Goal: Information Seeking & Learning: Get advice/opinions

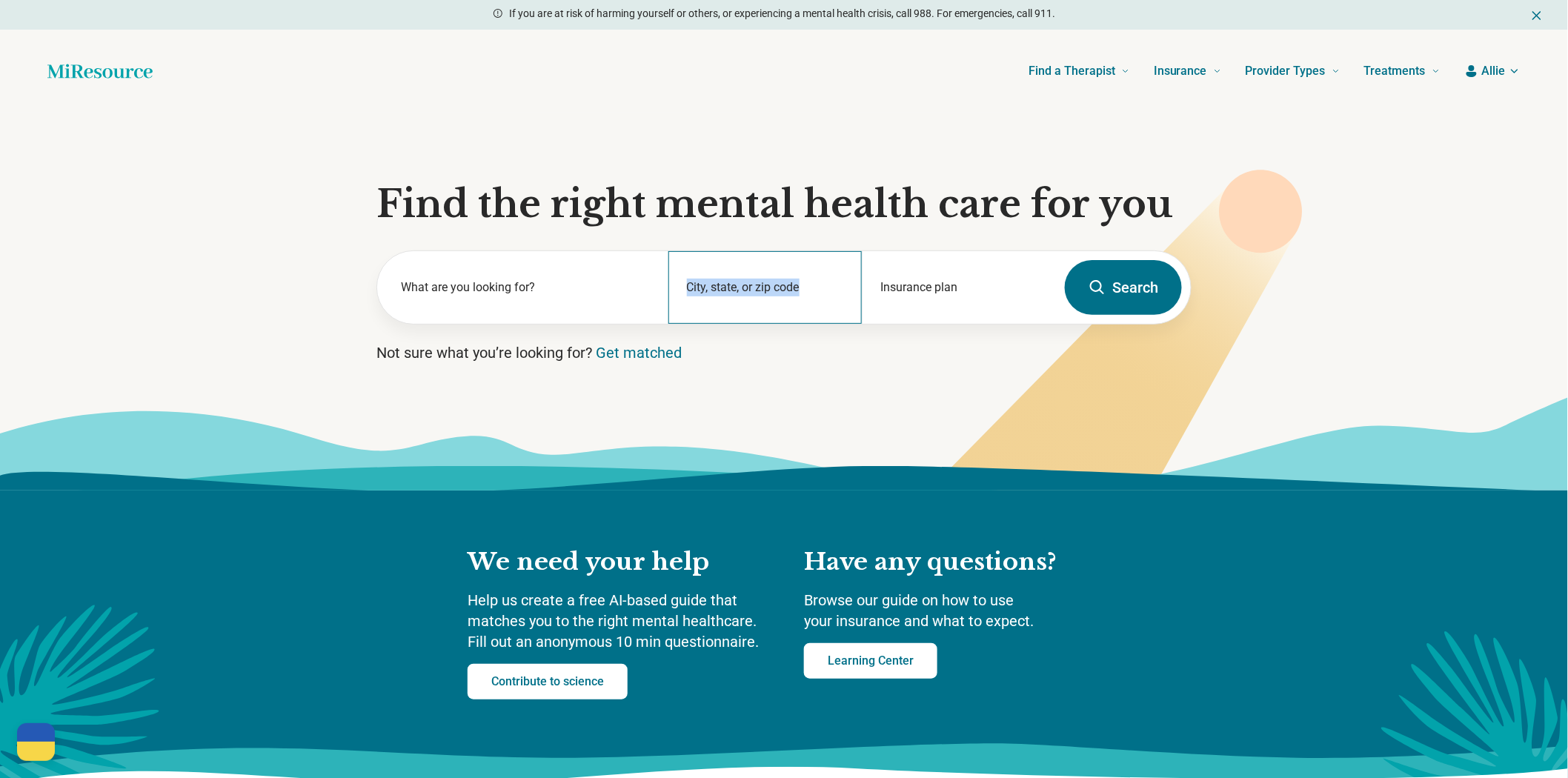
click at [756, 324] on div "City, state, or zip code" at bounding box center [765, 287] width 194 height 73
click at [722, 306] on input "City, state, or zip code" at bounding box center [765, 297] width 158 height 17
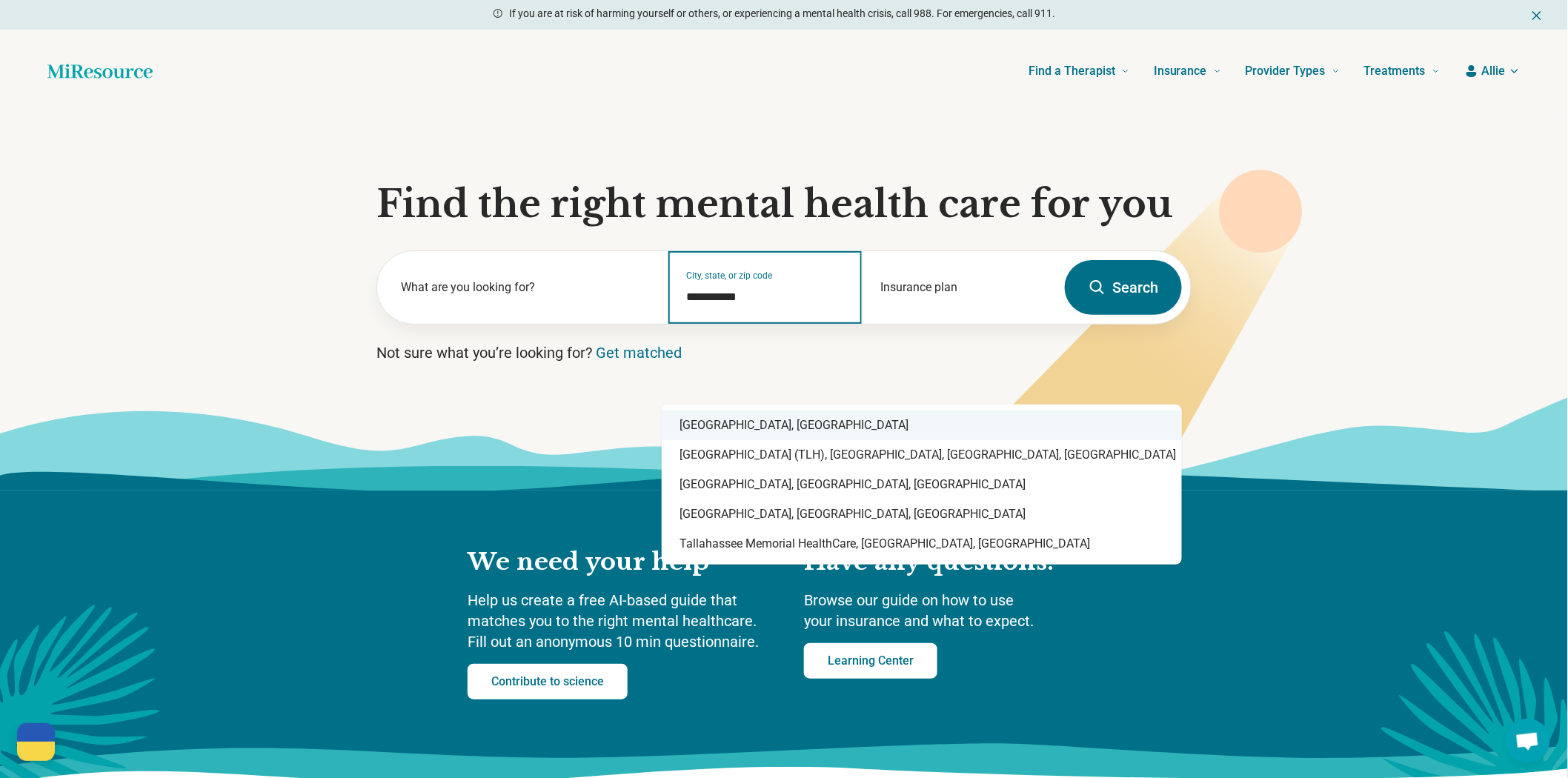
click at [745, 421] on div "[GEOGRAPHIC_DATA], [GEOGRAPHIC_DATA]" at bounding box center [921, 425] width 520 height 29
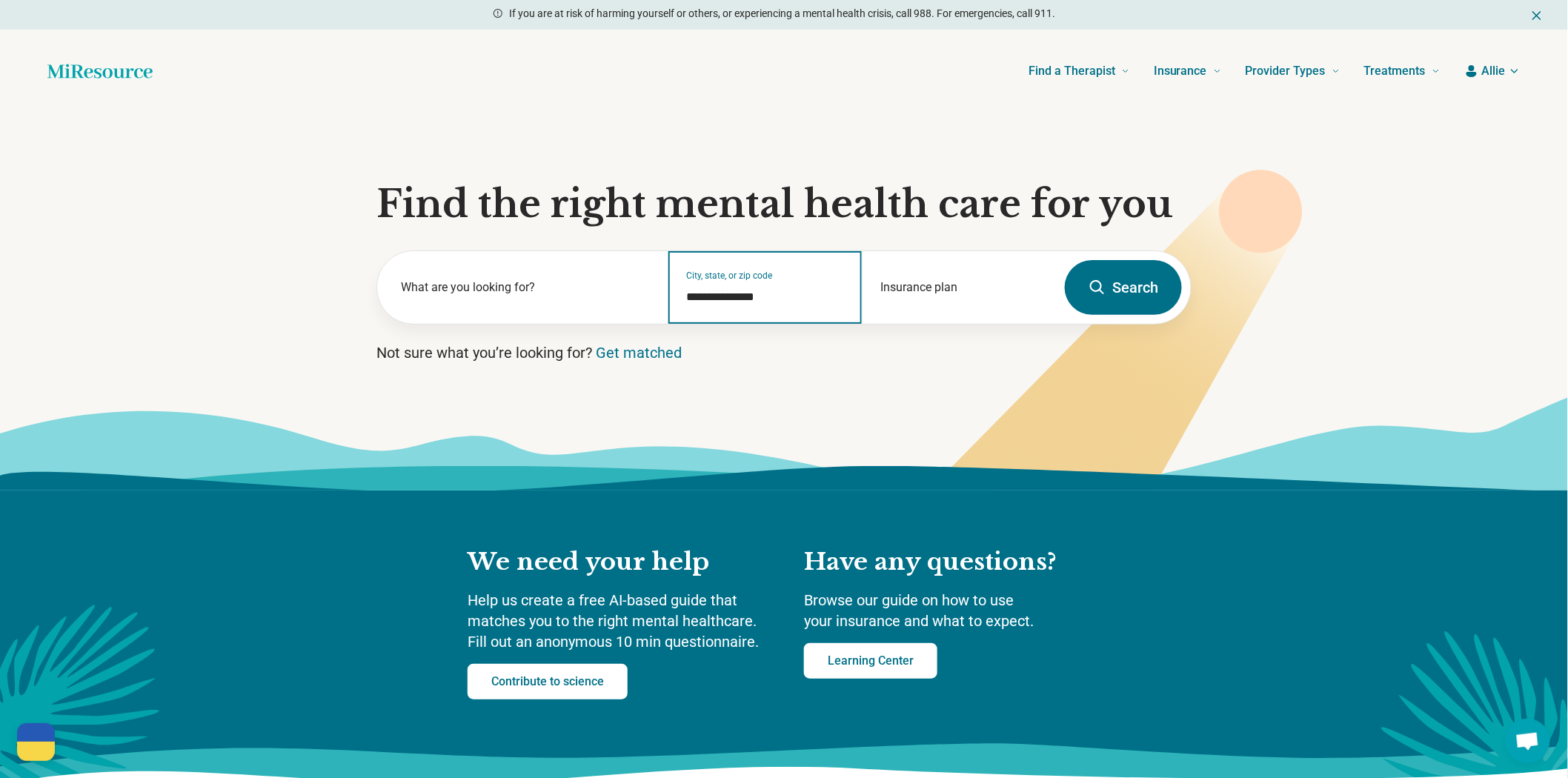
type input "**********"
click at [1114, 315] on button "Search" at bounding box center [1123, 287] width 117 height 55
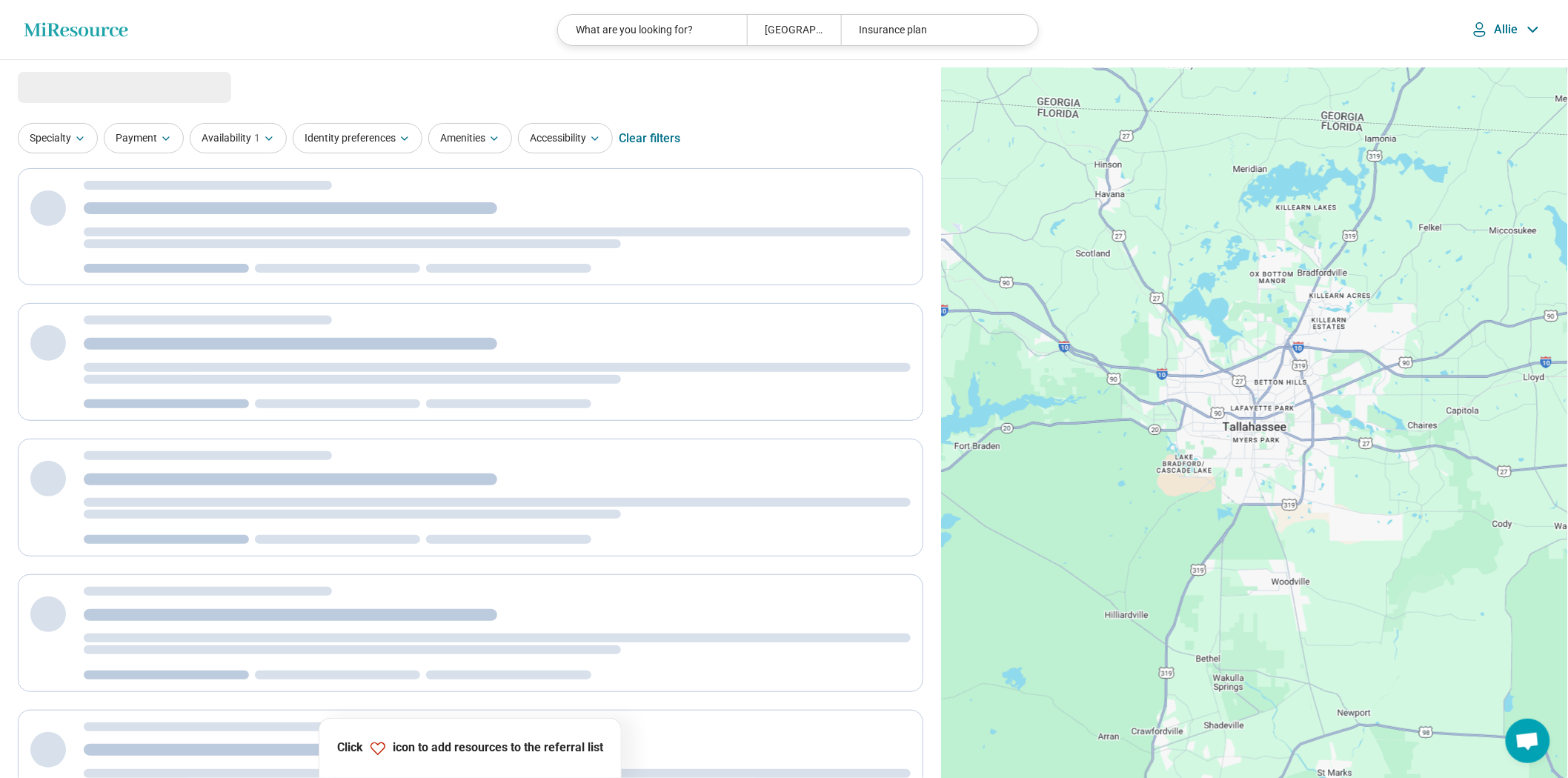
select select "***"
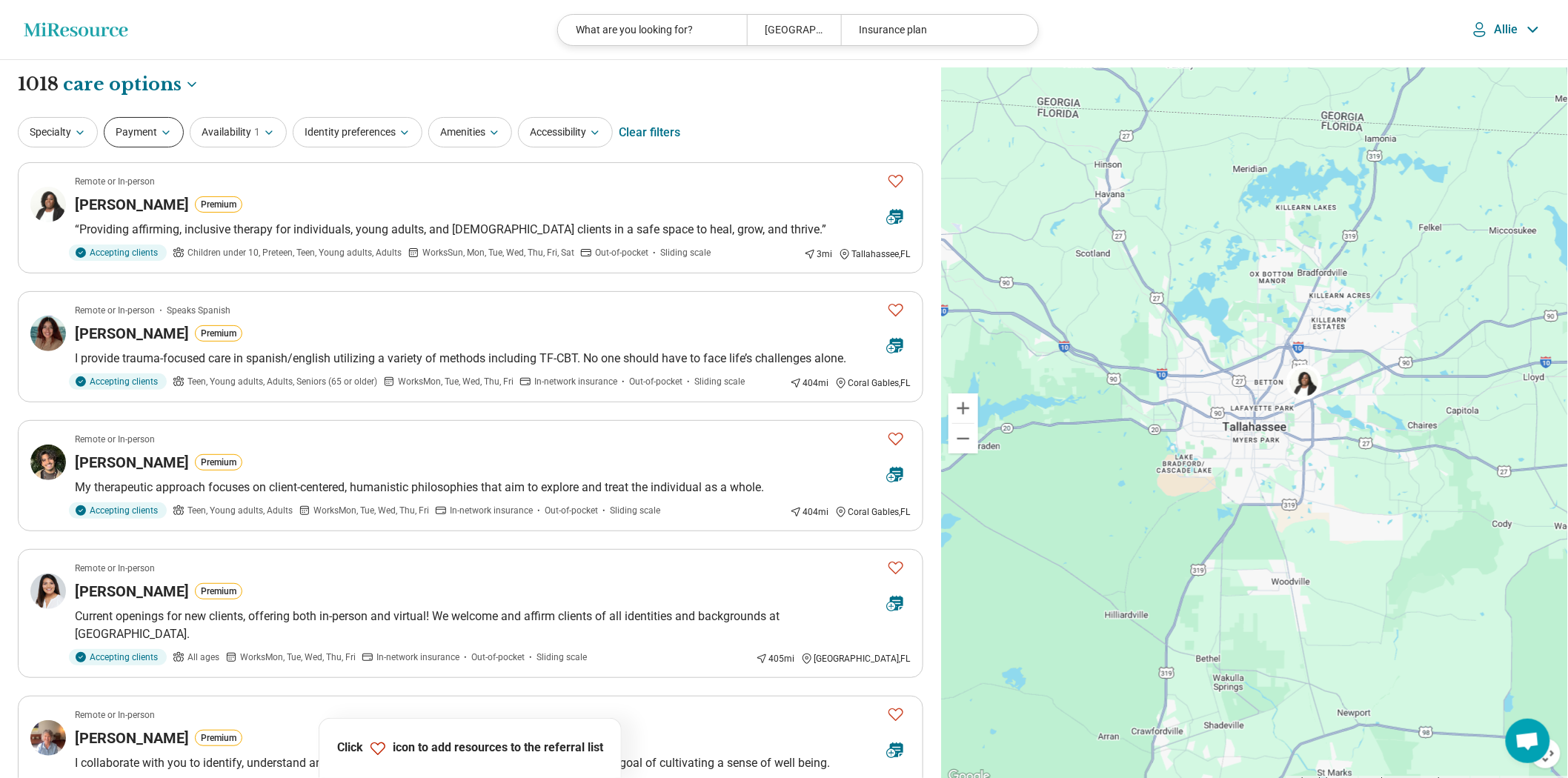
click at [151, 147] on button "Payment" at bounding box center [144, 132] width 80 height 30
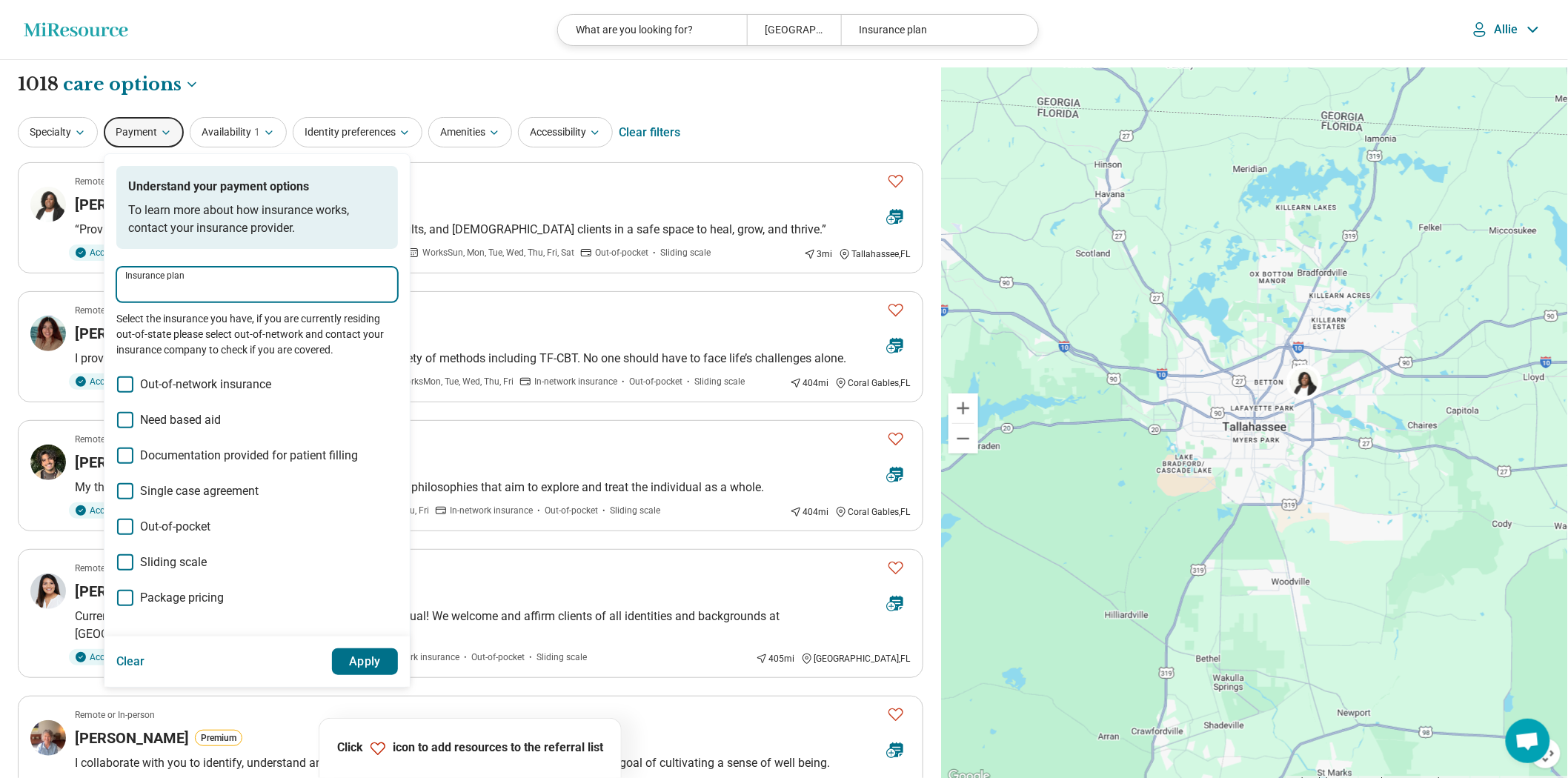
click at [213, 298] on input "Insurance plan" at bounding box center [257, 290] width 264 height 17
click at [155, 397] on div "Florida Blue" at bounding box center [237, 396] width 214 height 29
type input "**********"
click at [398, 675] on button "Apply" at bounding box center [365, 661] width 67 height 27
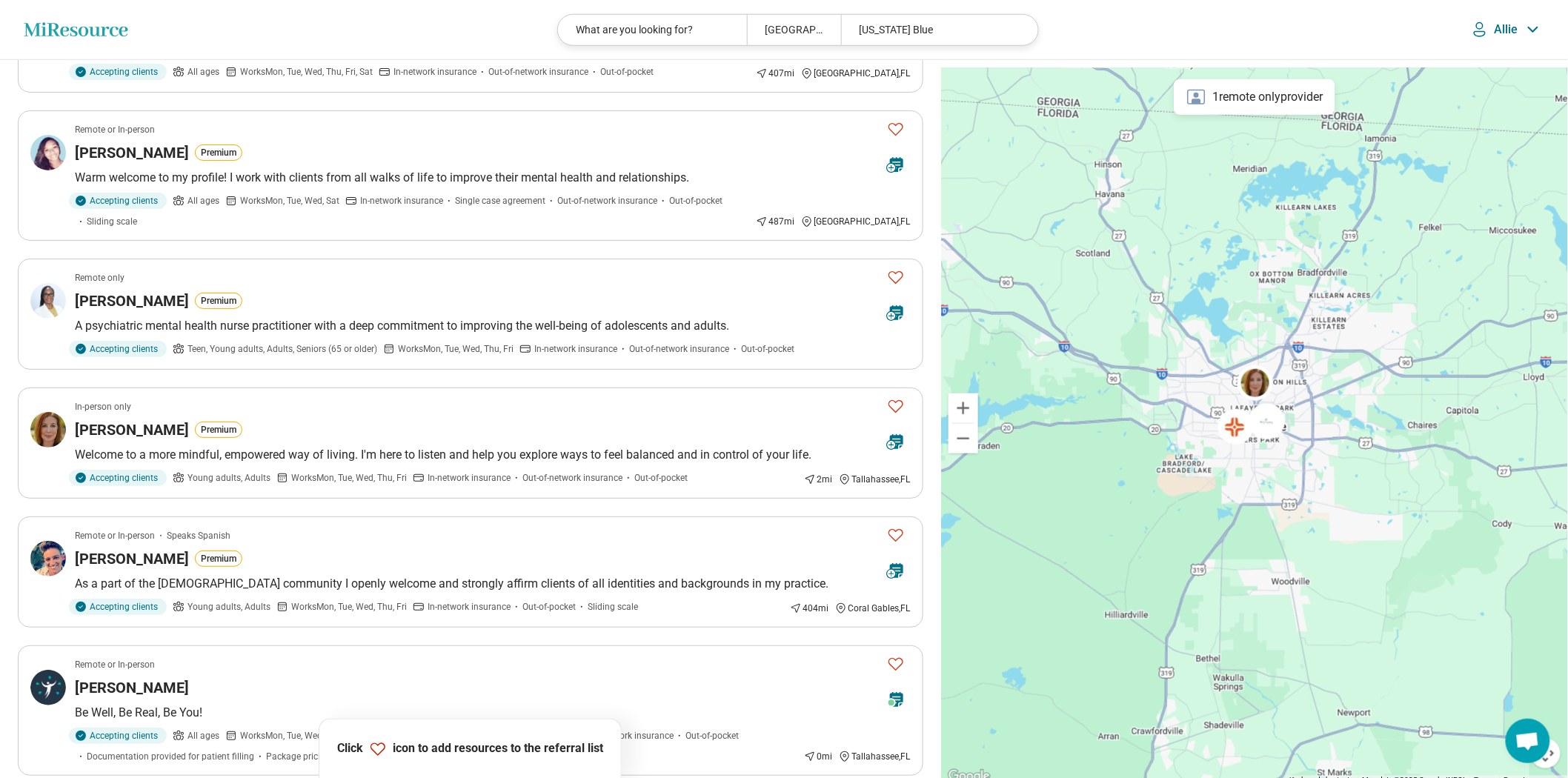
scroll to position [741, 0]
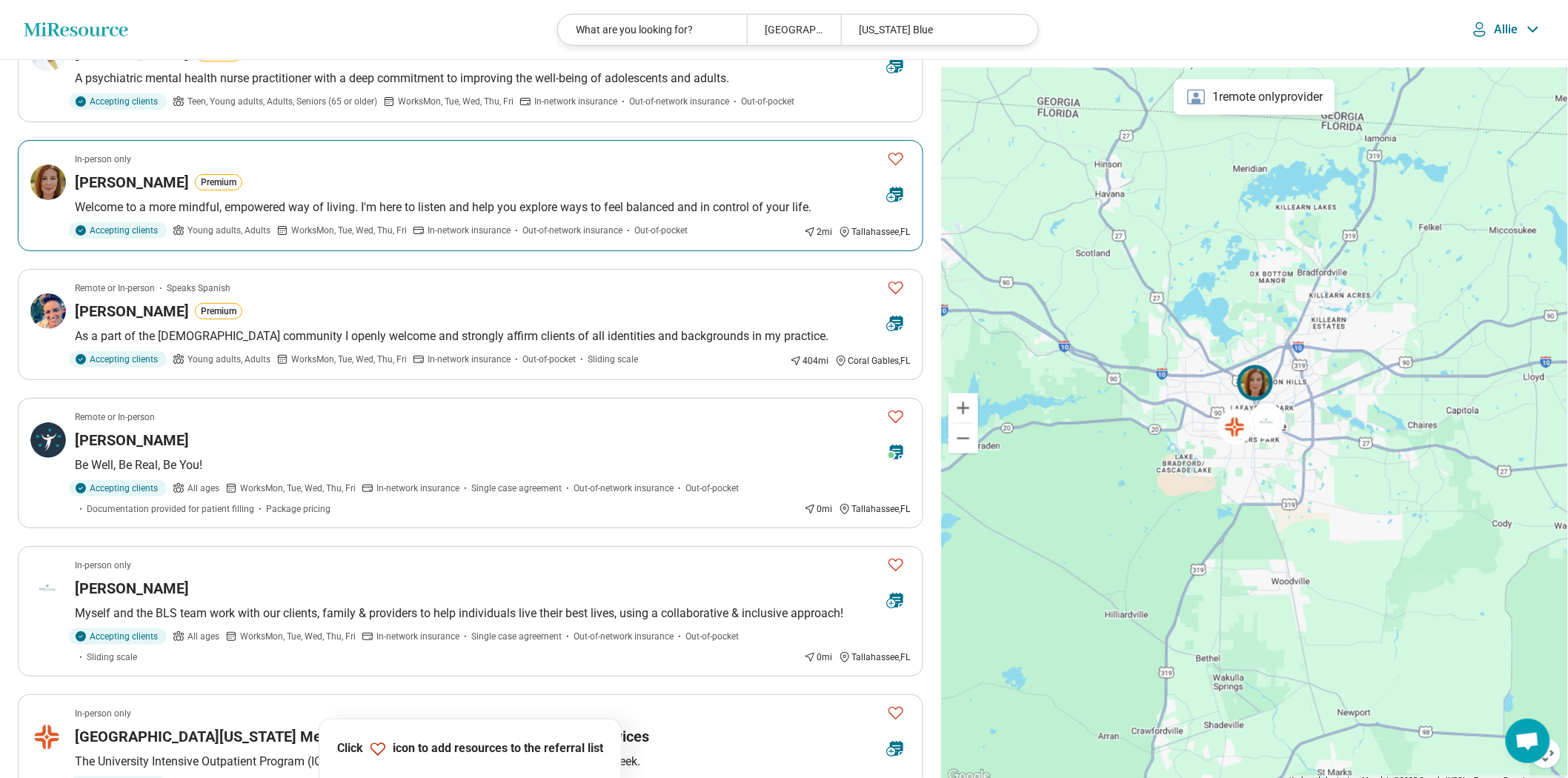
click at [889, 167] on icon "Favorite" at bounding box center [896, 158] width 17 height 17
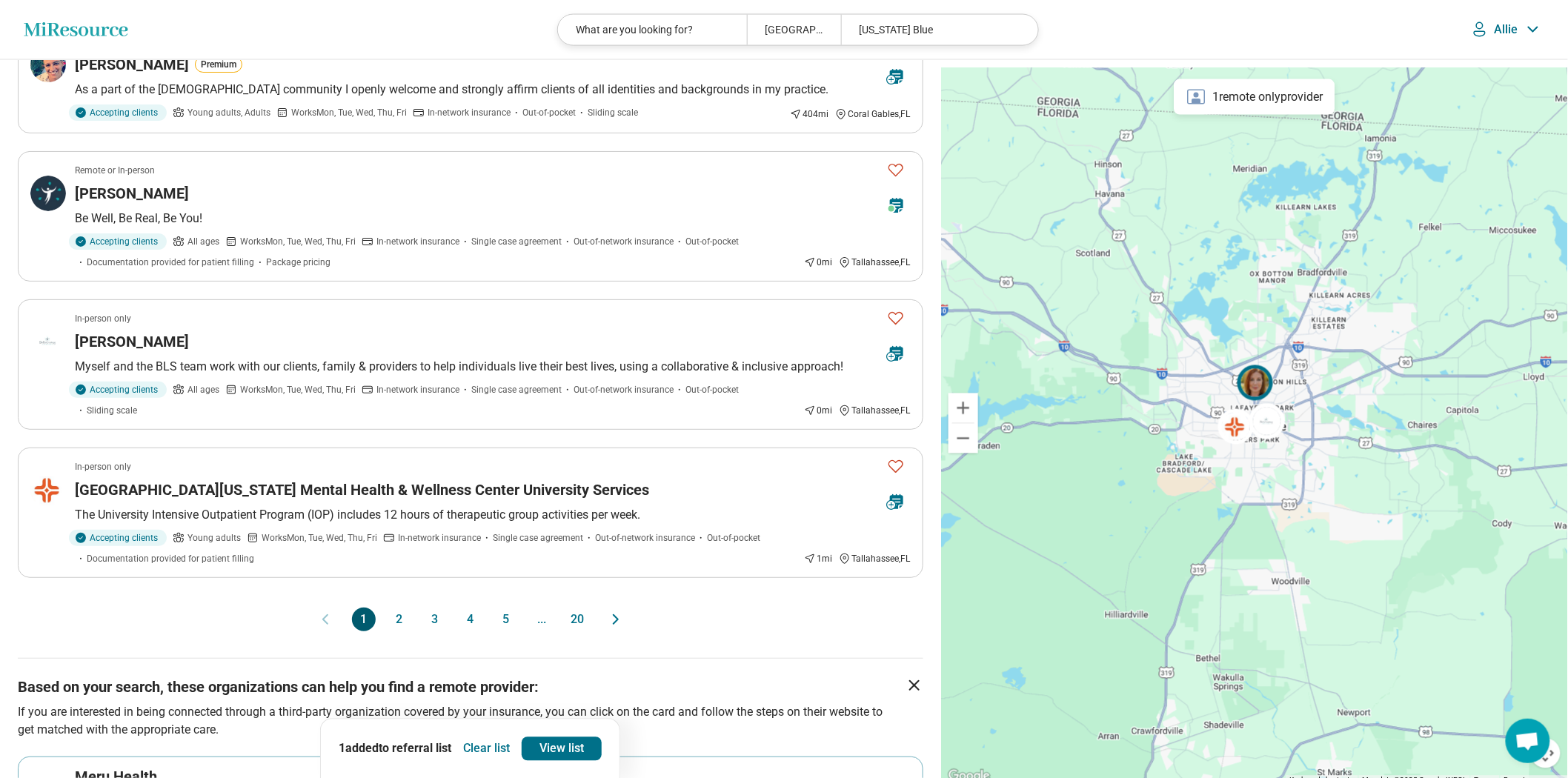
scroll to position [1152, 0]
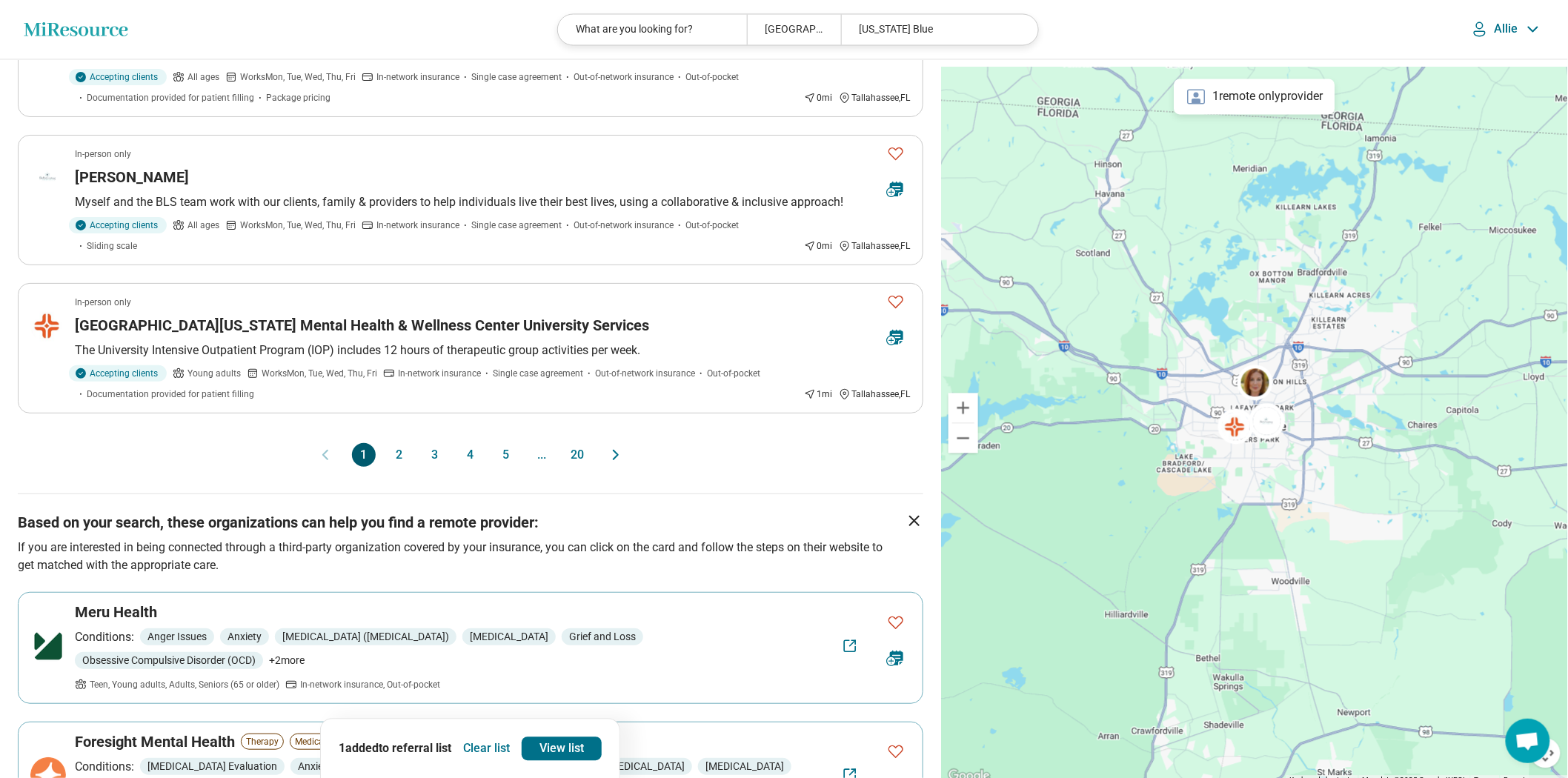
click at [393, 467] on button "2" at bounding box center [399, 454] width 23 height 23
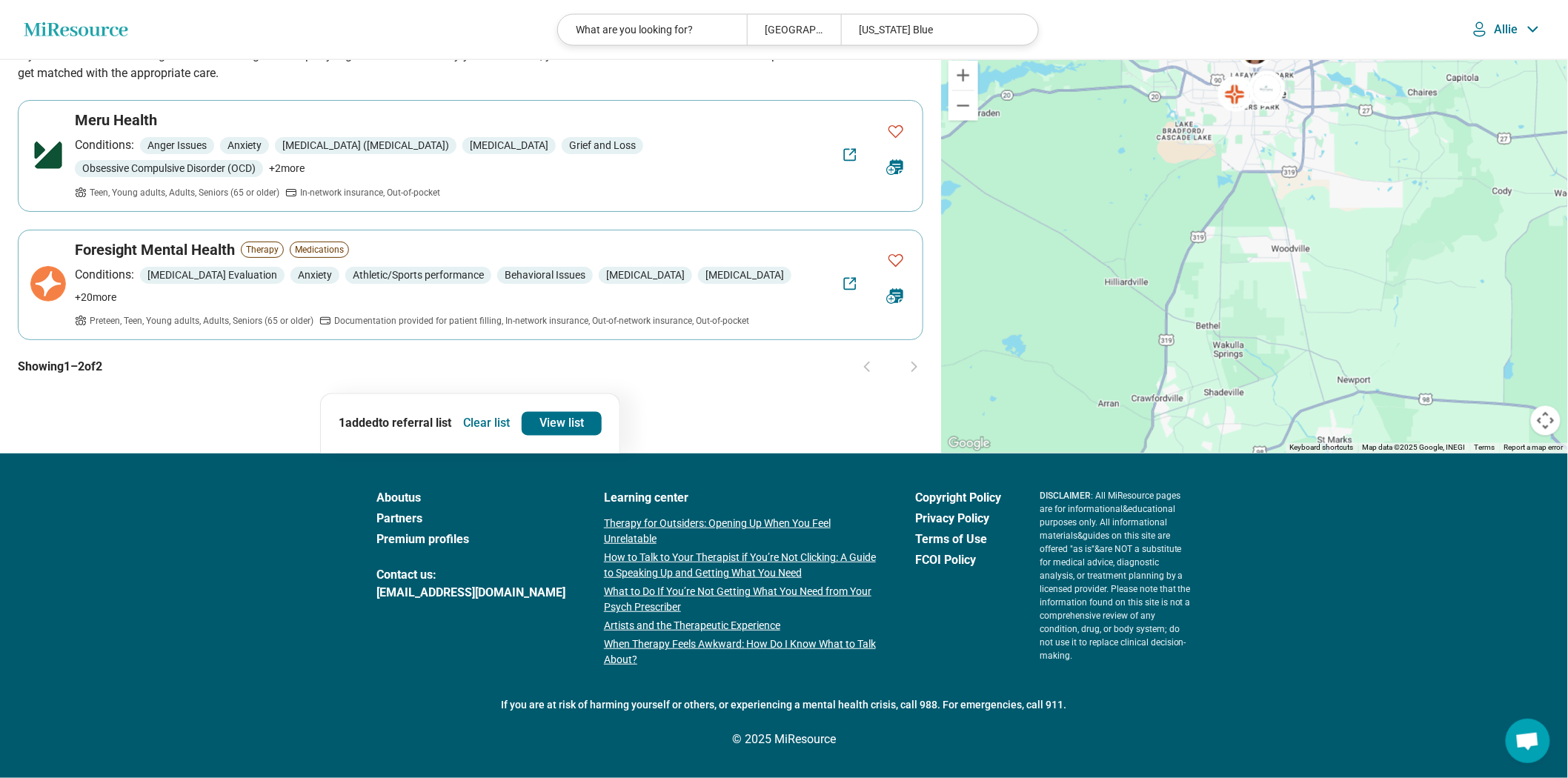
scroll to position [0, 0]
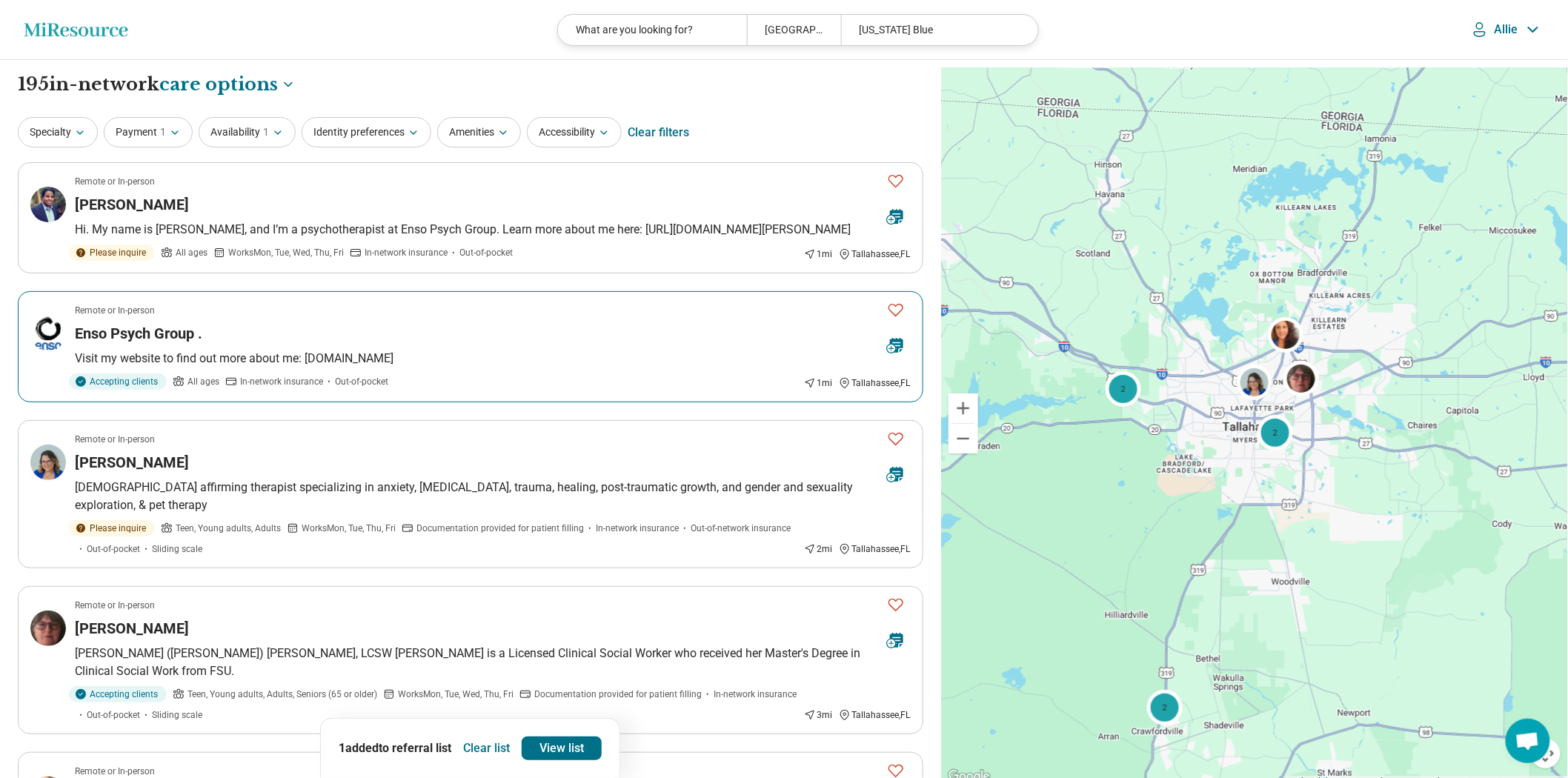
click at [890, 317] on icon "Favorite" at bounding box center [896, 310] width 15 height 13
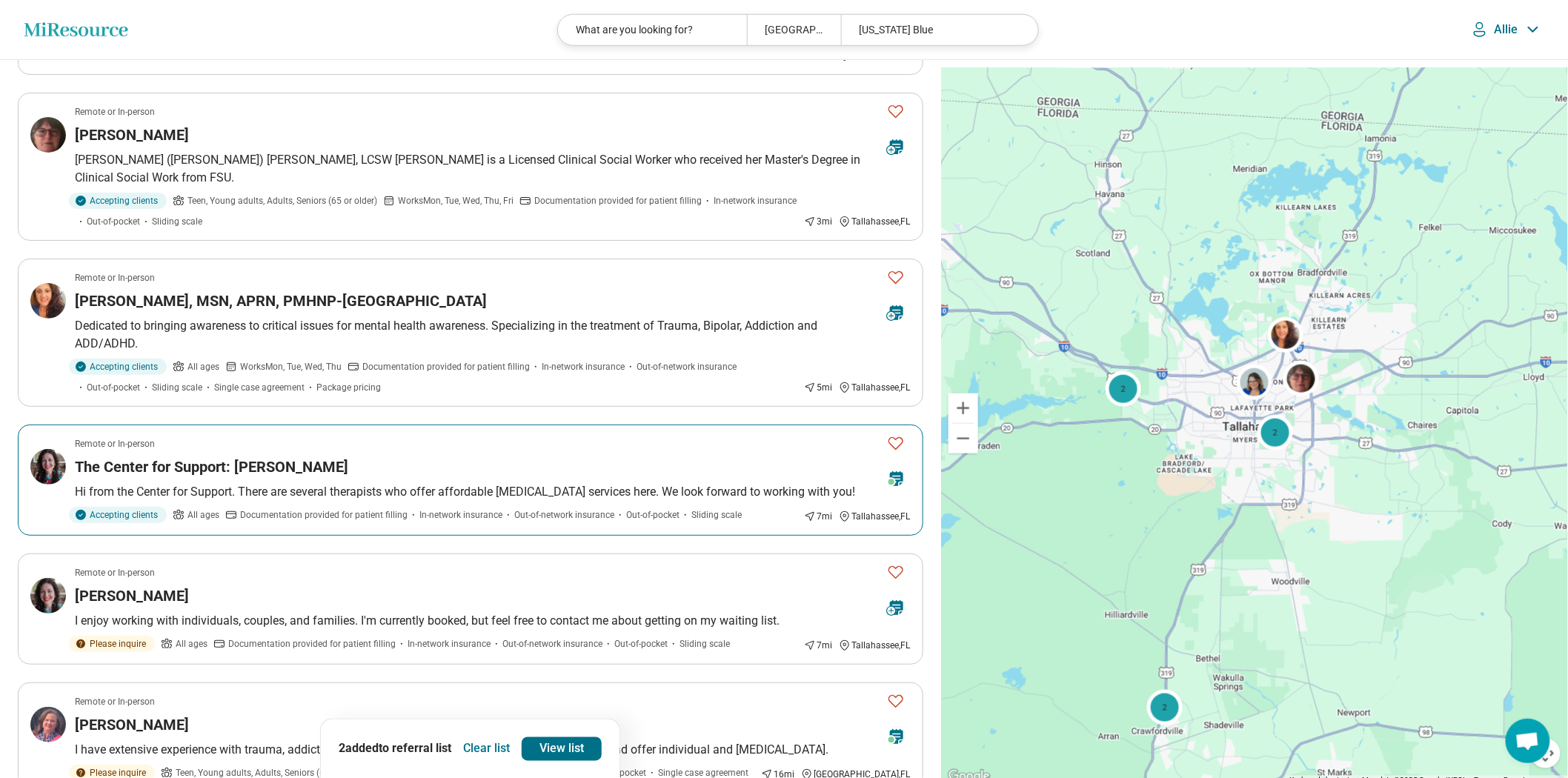
scroll to position [411, 0]
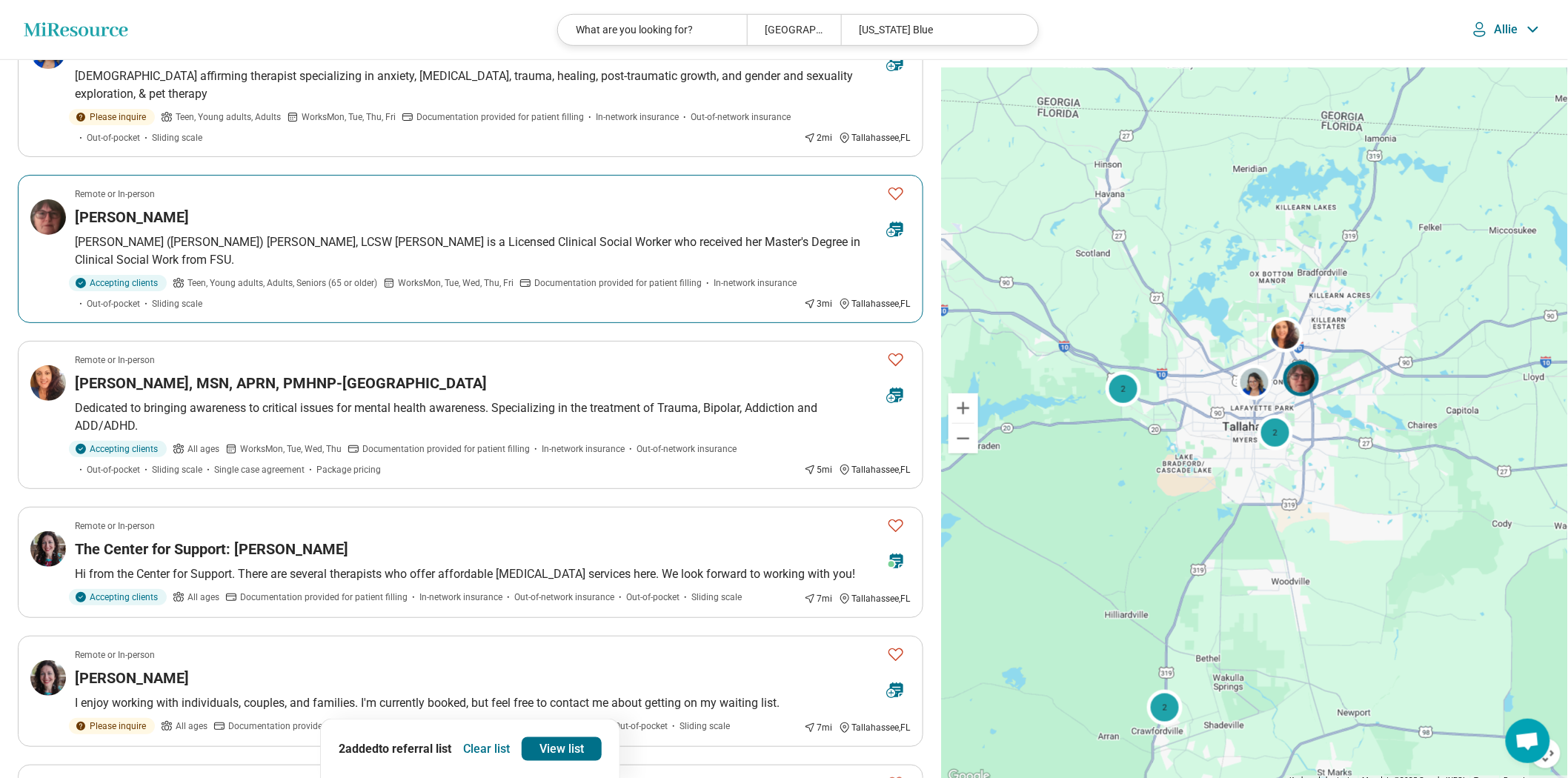
click at [887, 202] on icon "Favorite" at bounding box center [896, 193] width 17 height 17
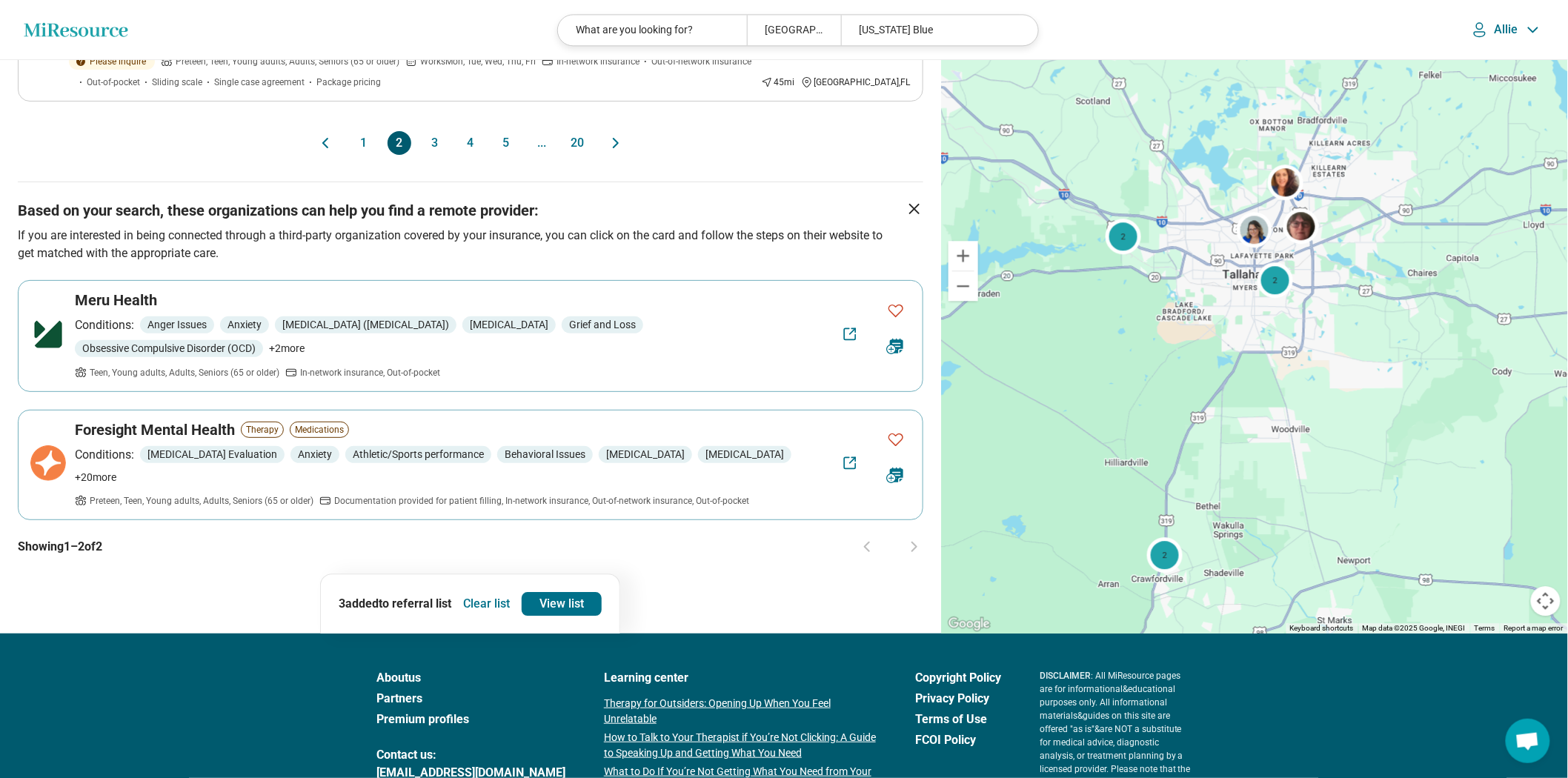
scroll to position [1645, 0]
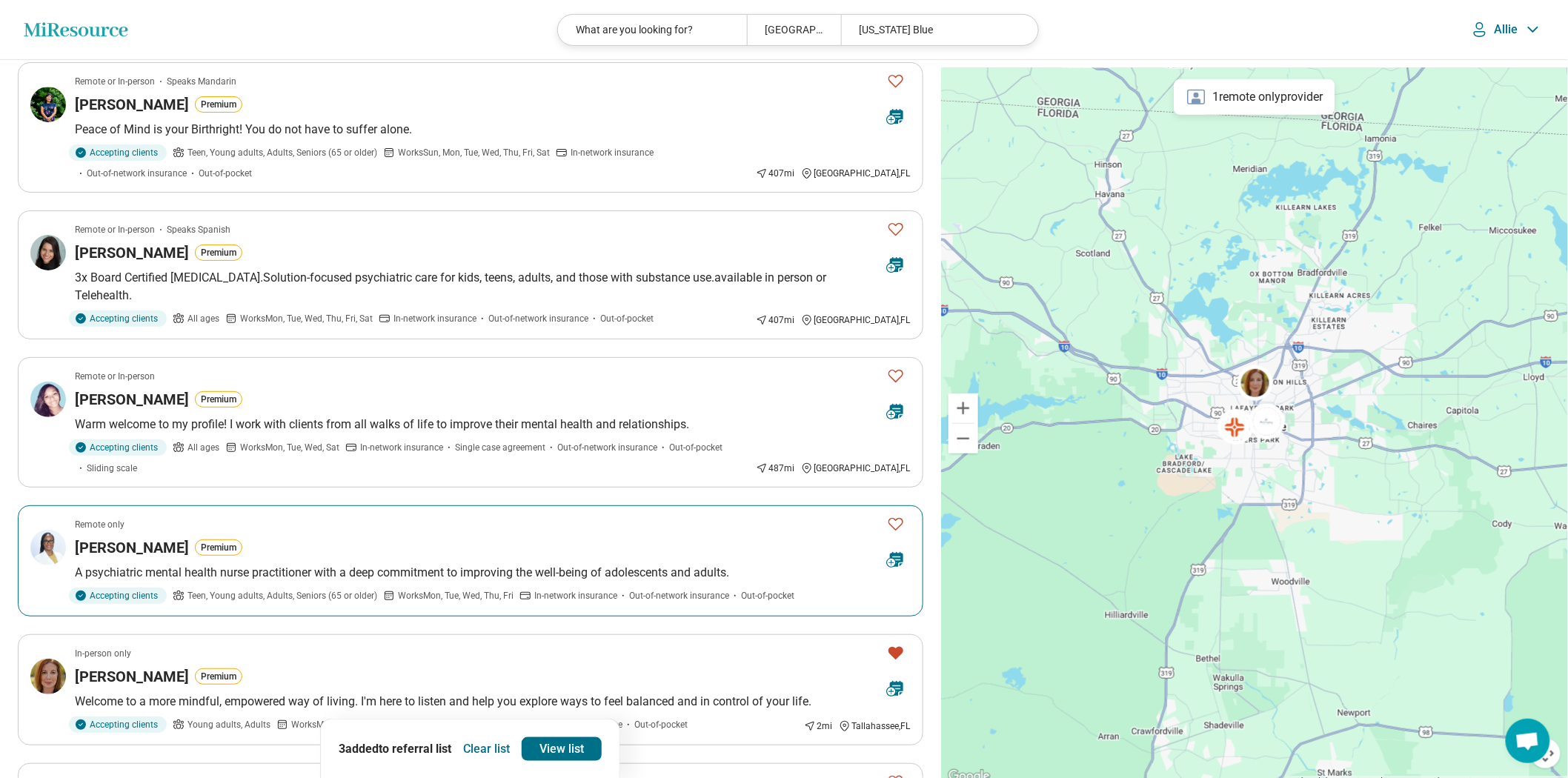
scroll to position [82, 0]
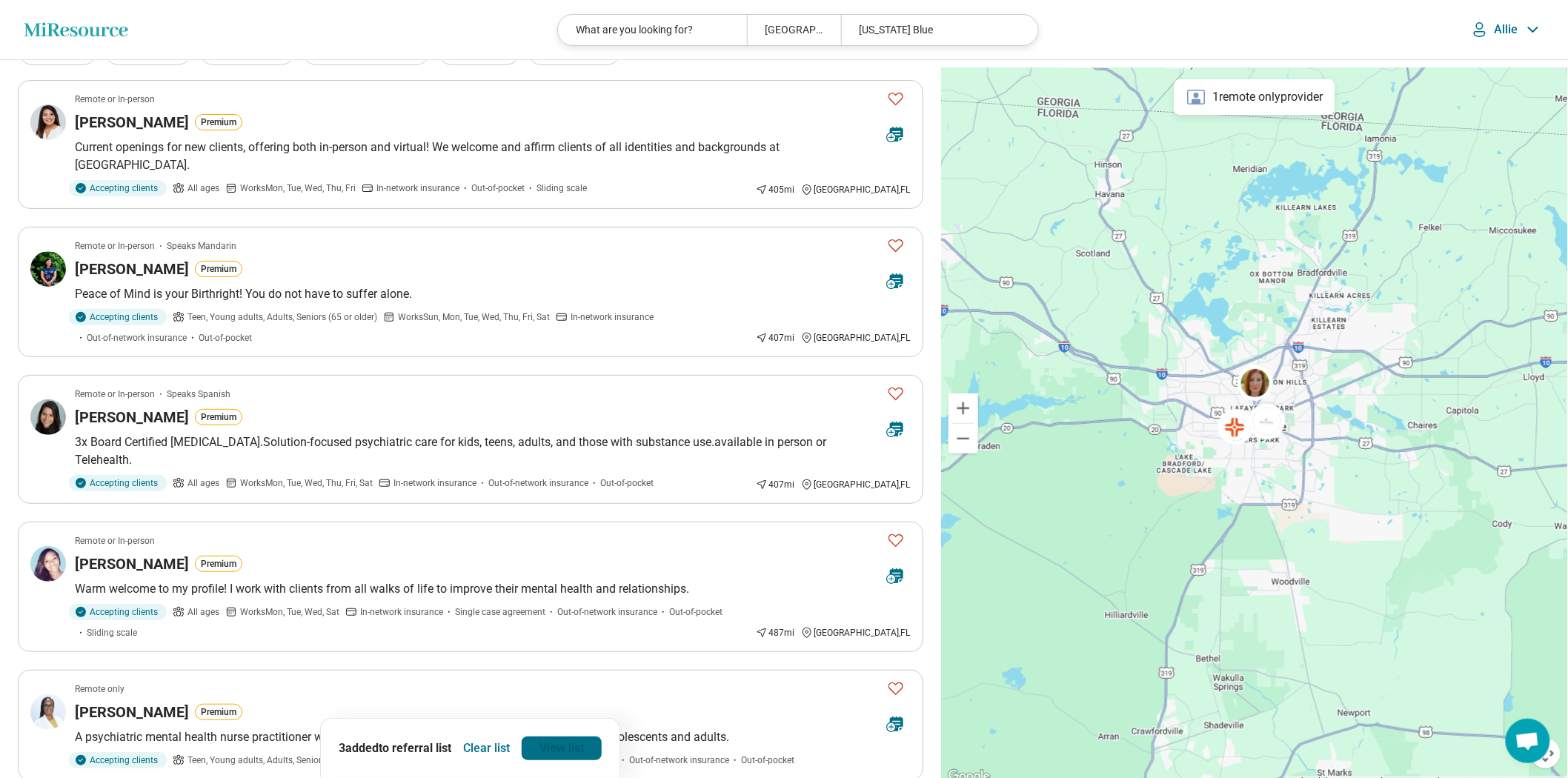
click at [591, 739] on link "View list" at bounding box center [561, 748] width 80 height 23
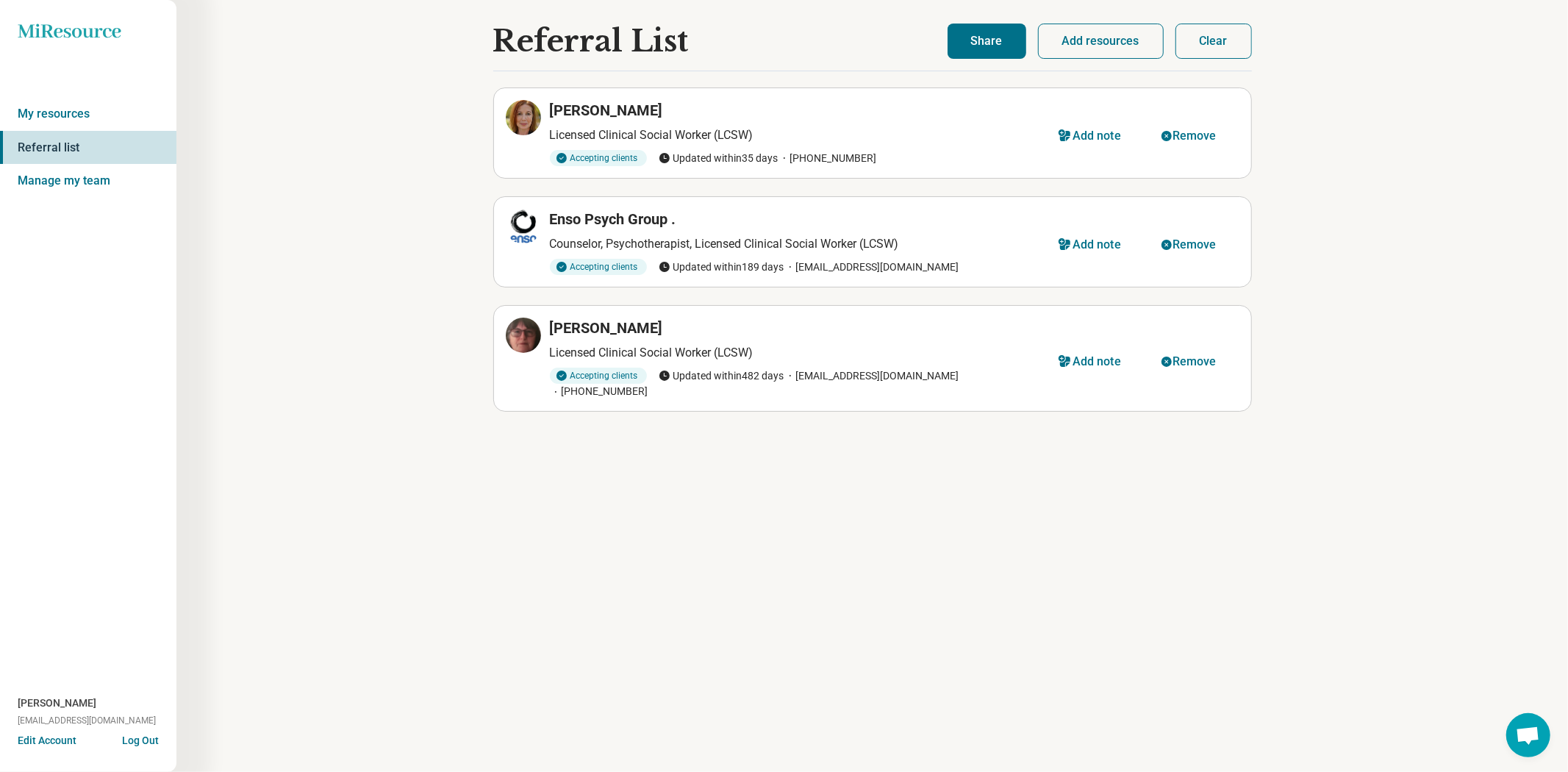
click at [958, 50] on button "Share" at bounding box center [987, 40] width 78 height 35
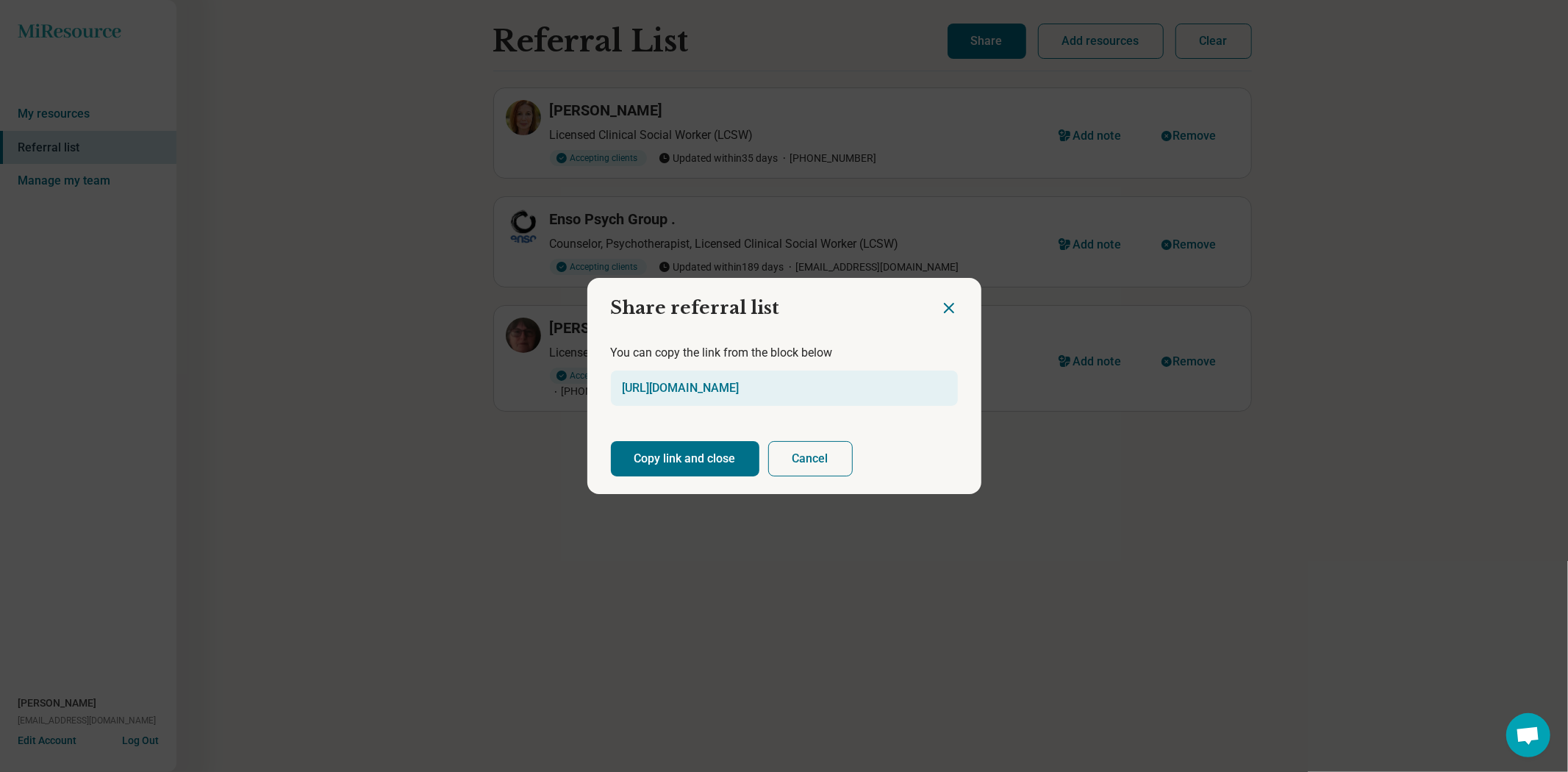
click at [755, 472] on button "Copy link and close" at bounding box center [685, 458] width 148 height 35
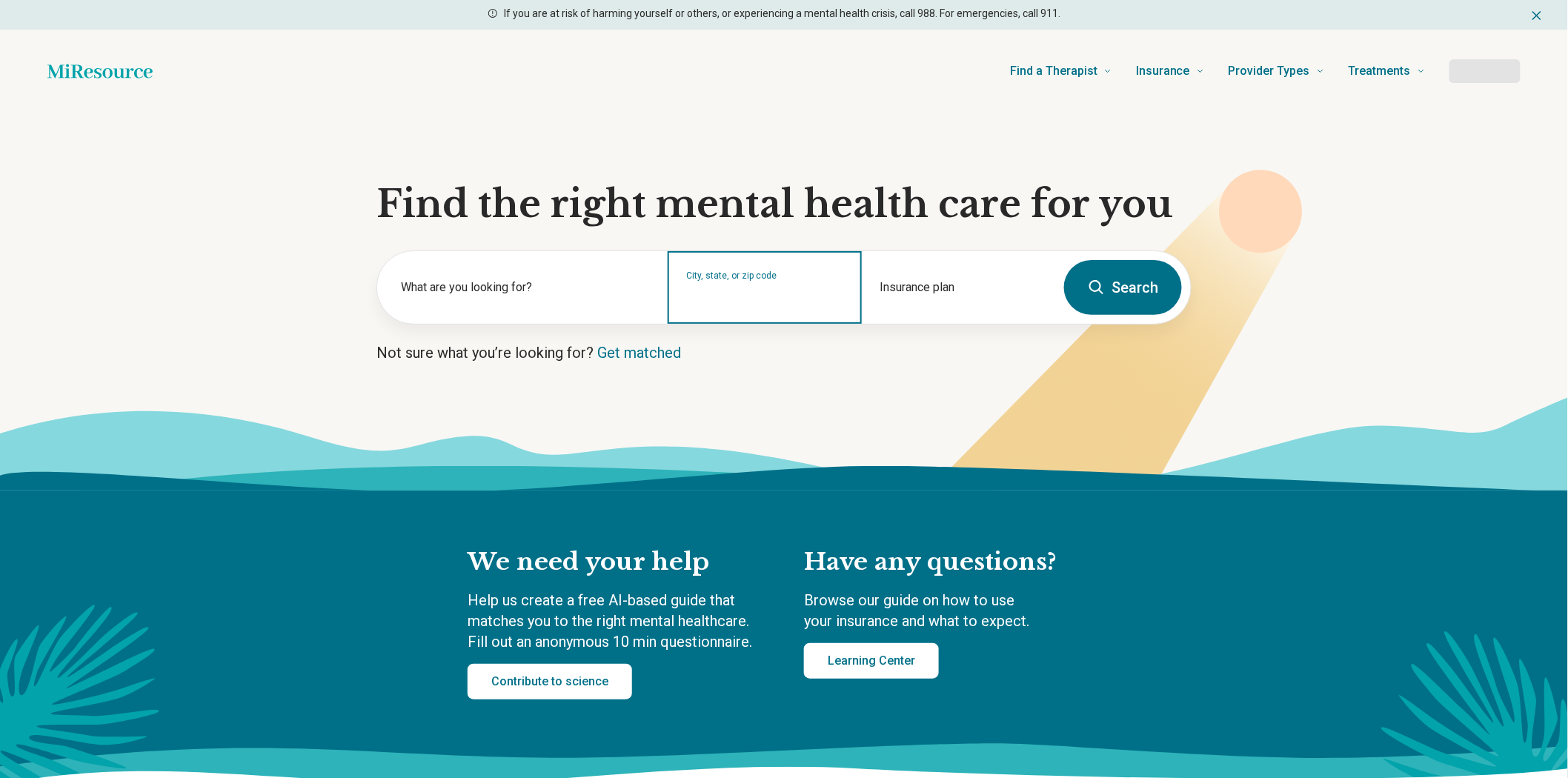
click at [714, 306] on input "City, state, or zip code" at bounding box center [764, 297] width 157 height 17
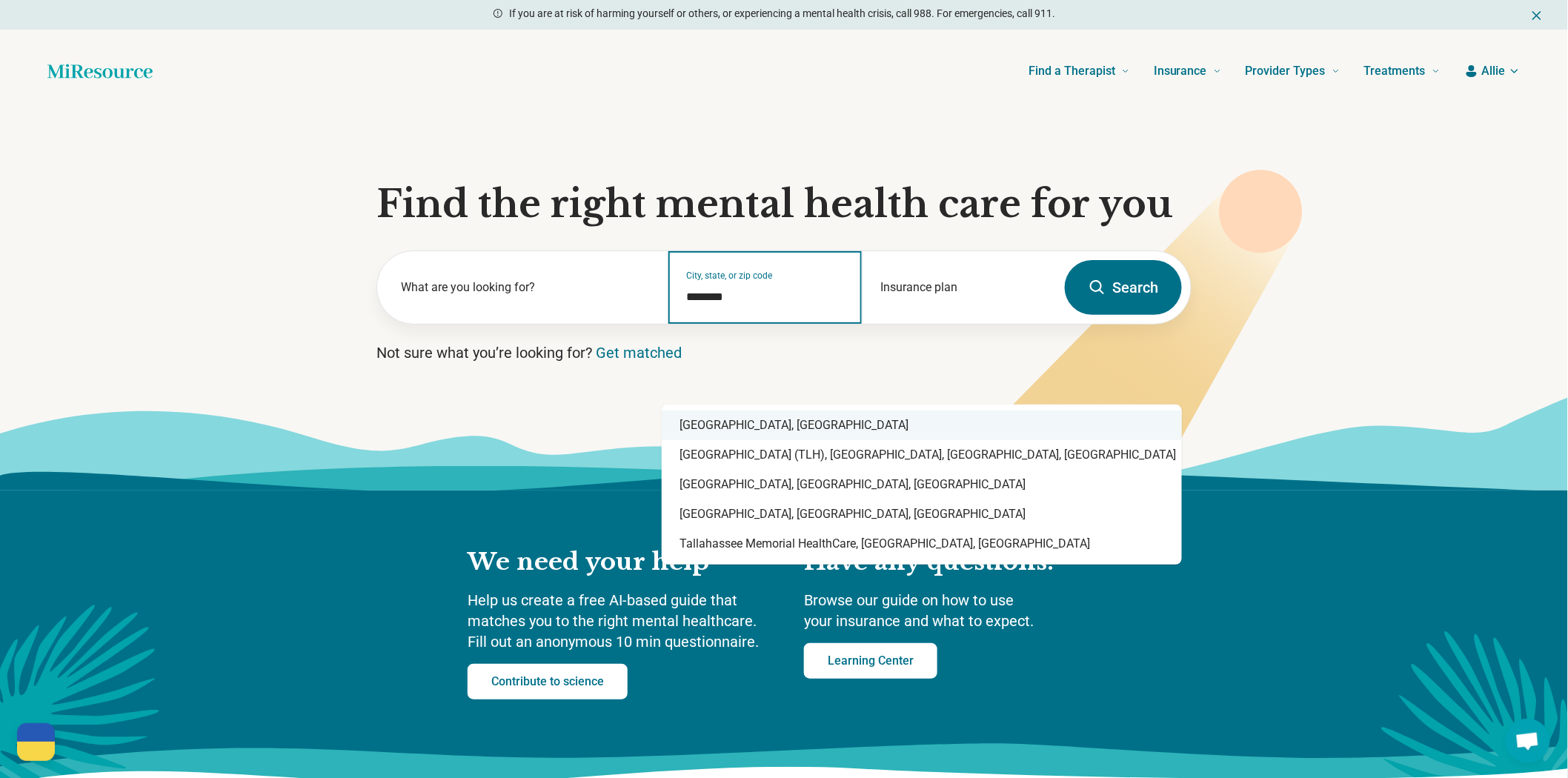
click at [727, 423] on div "[GEOGRAPHIC_DATA], [GEOGRAPHIC_DATA]" at bounding box center [921, 425] width 520 height 29
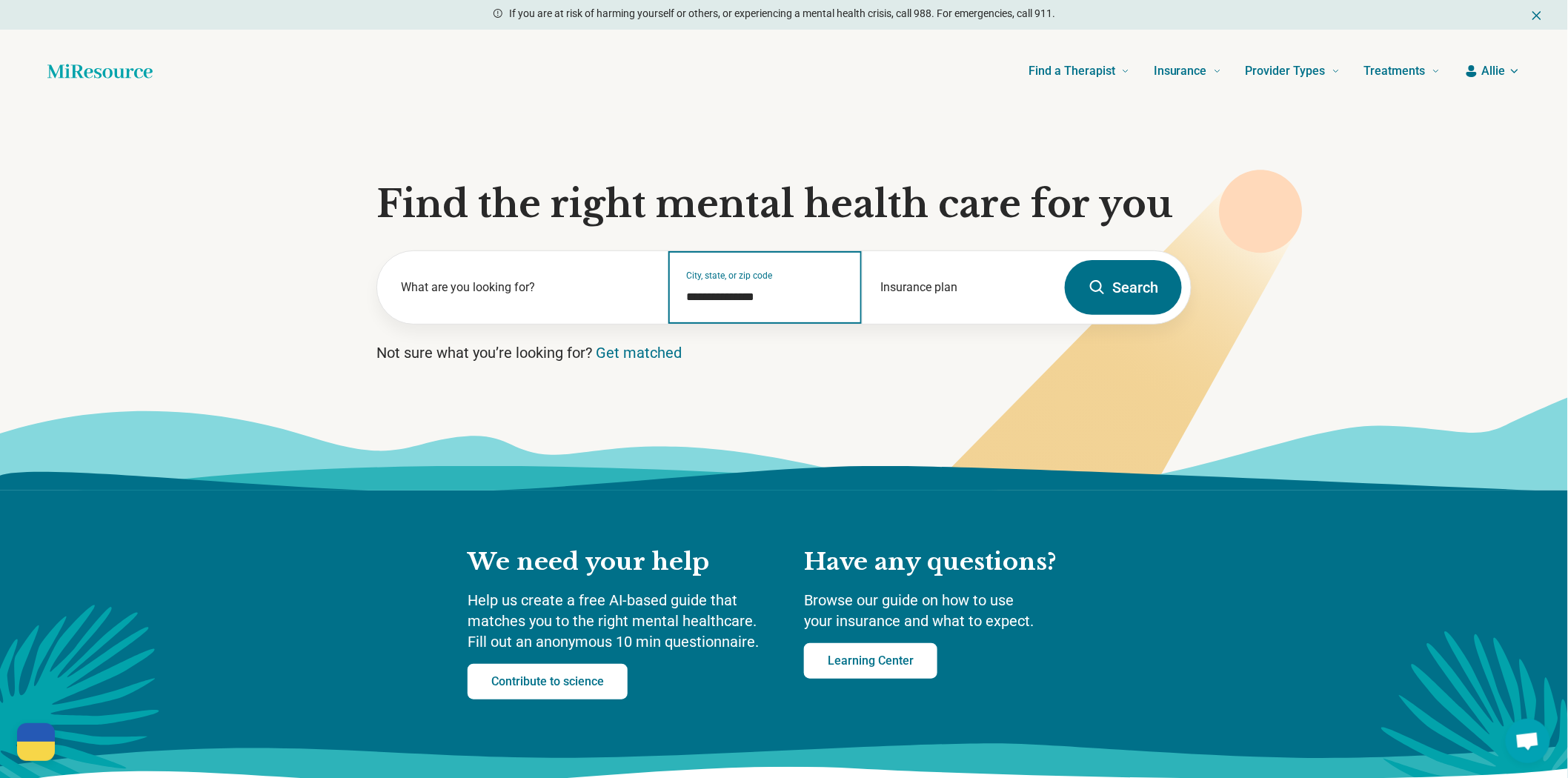
type input "**********"
drag, startPoint x: 1128, startPoint y: 356, endPoint x: 1097, endPoint y: 349, distance: 31.8
click at [1128, 315] on button "Search" at bounding box center [1123, 287] width 117 height 55
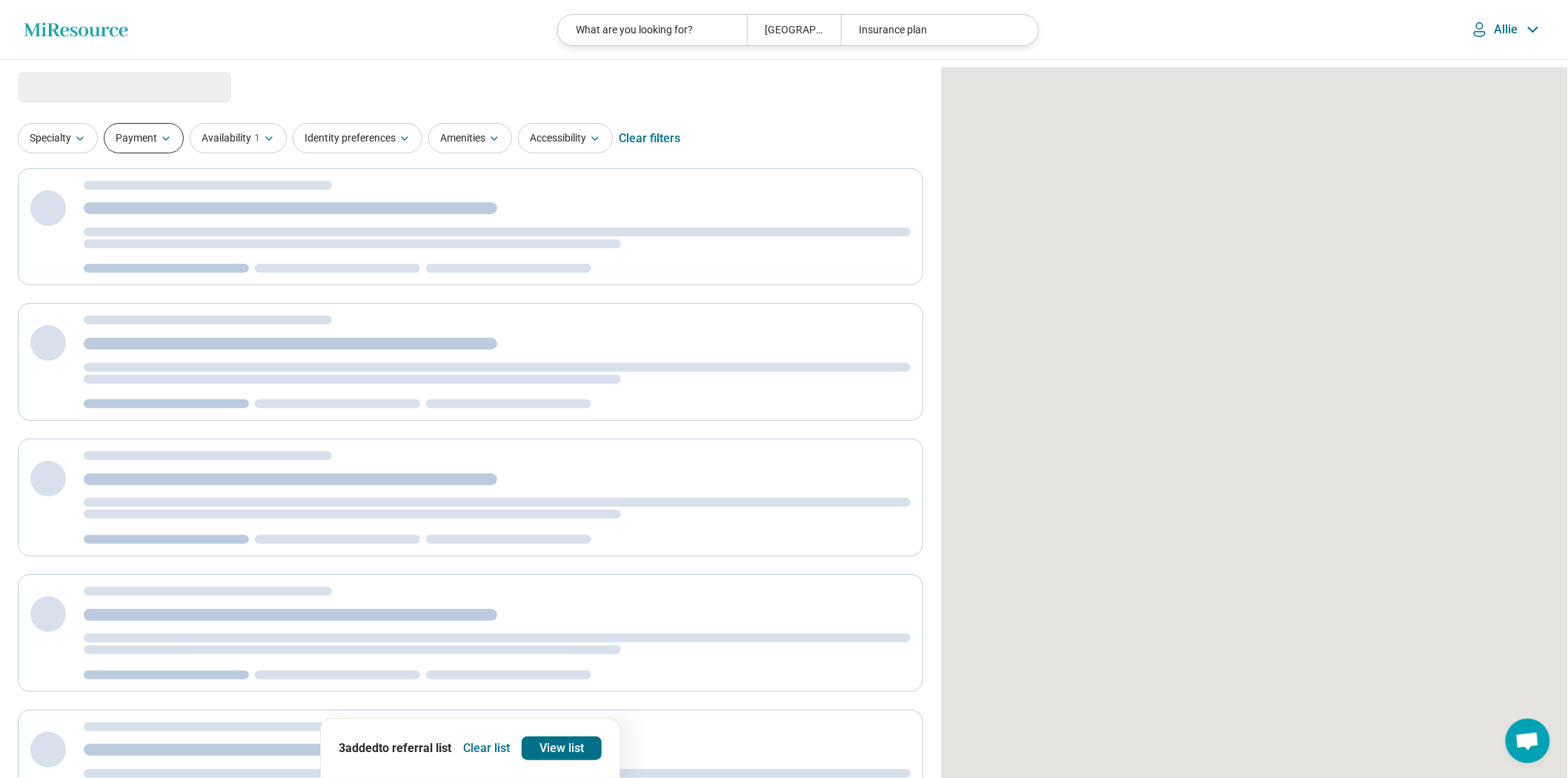
click at [149, 150] on button "Payment" at bounding box center [144, 138] width 80 height 30
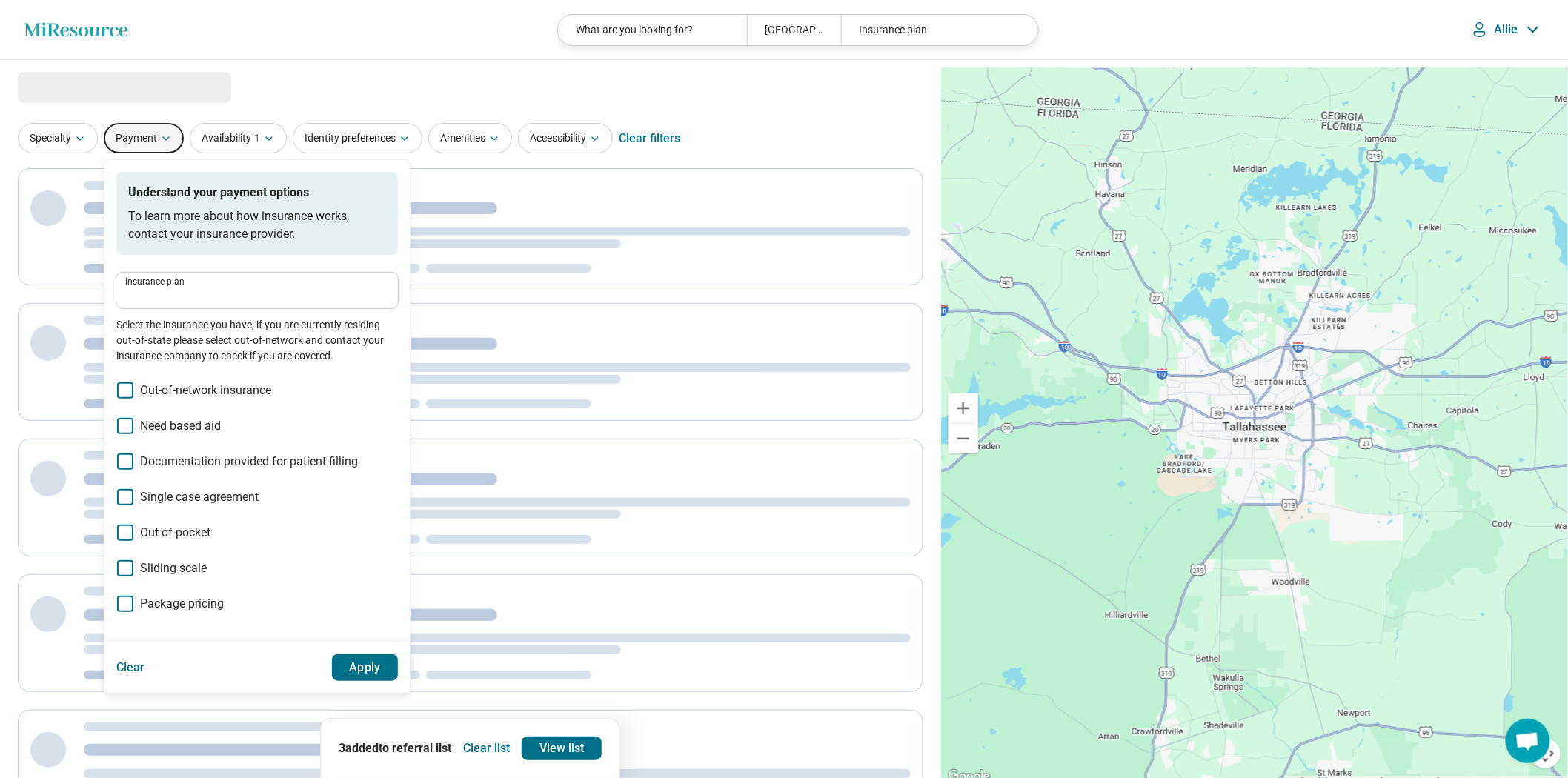
drag, startPoint x: 204, startPoint y: 339, endPoint x: 217, endPoint y: 338, distance: 13.0
click at [205, 339] on div "Insurance plan Insurance plan Insurance plan Insurance plan Select the insuranc…" at bounding box center [257, 317] width 281 height 91
select select "***"
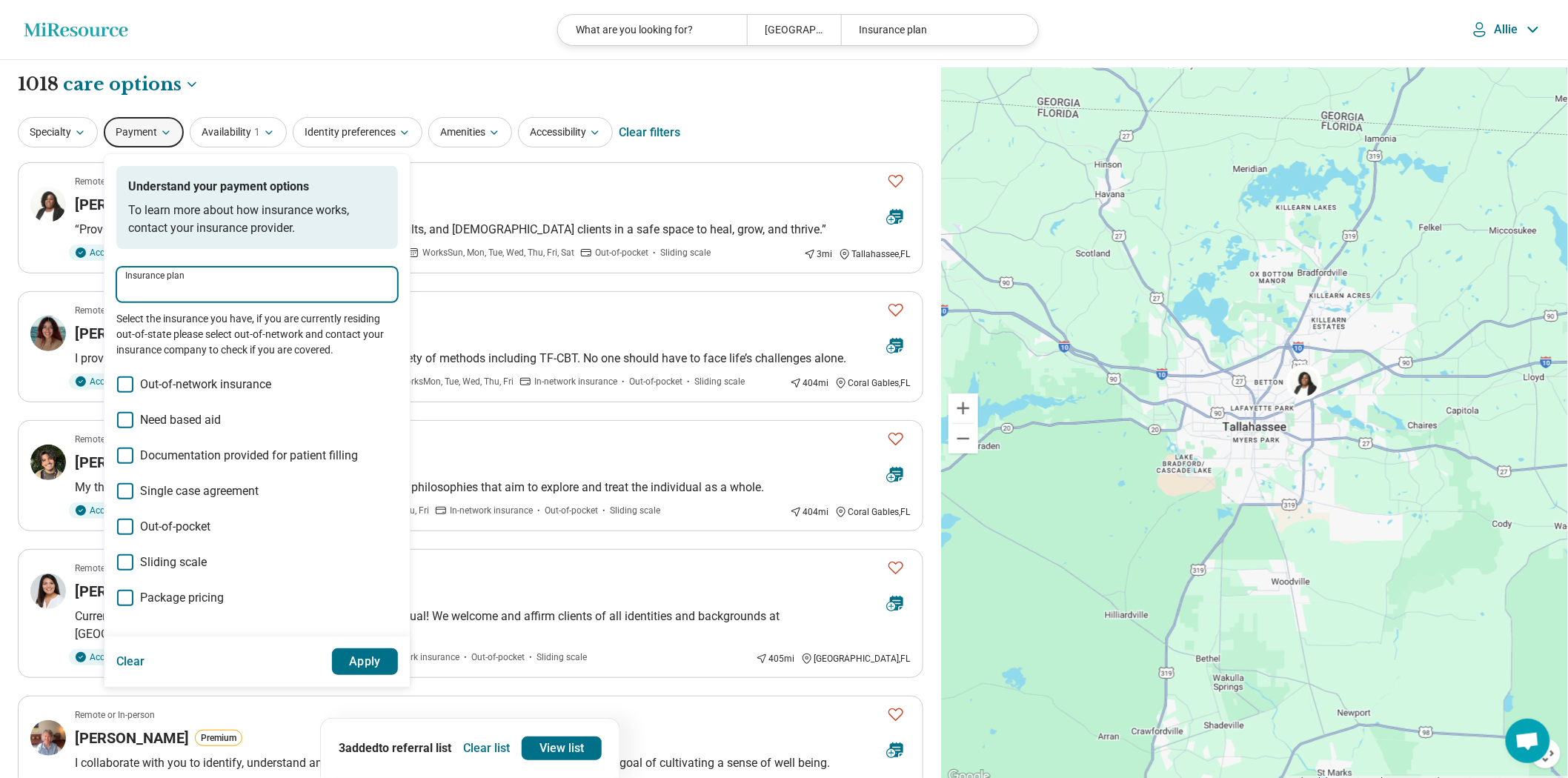
drag, startPoint x: 232, startPoint y: 332, endPoint x: 233, endPoint y: 339, distance: 7.1
click at [231, 298] on input "Insurance plan" at bounding box center [257, 290] width 264 height 17
type input "******"
click at [227, 363] on div "Anthem" at bounding box center [217, 366] width 174 height 29
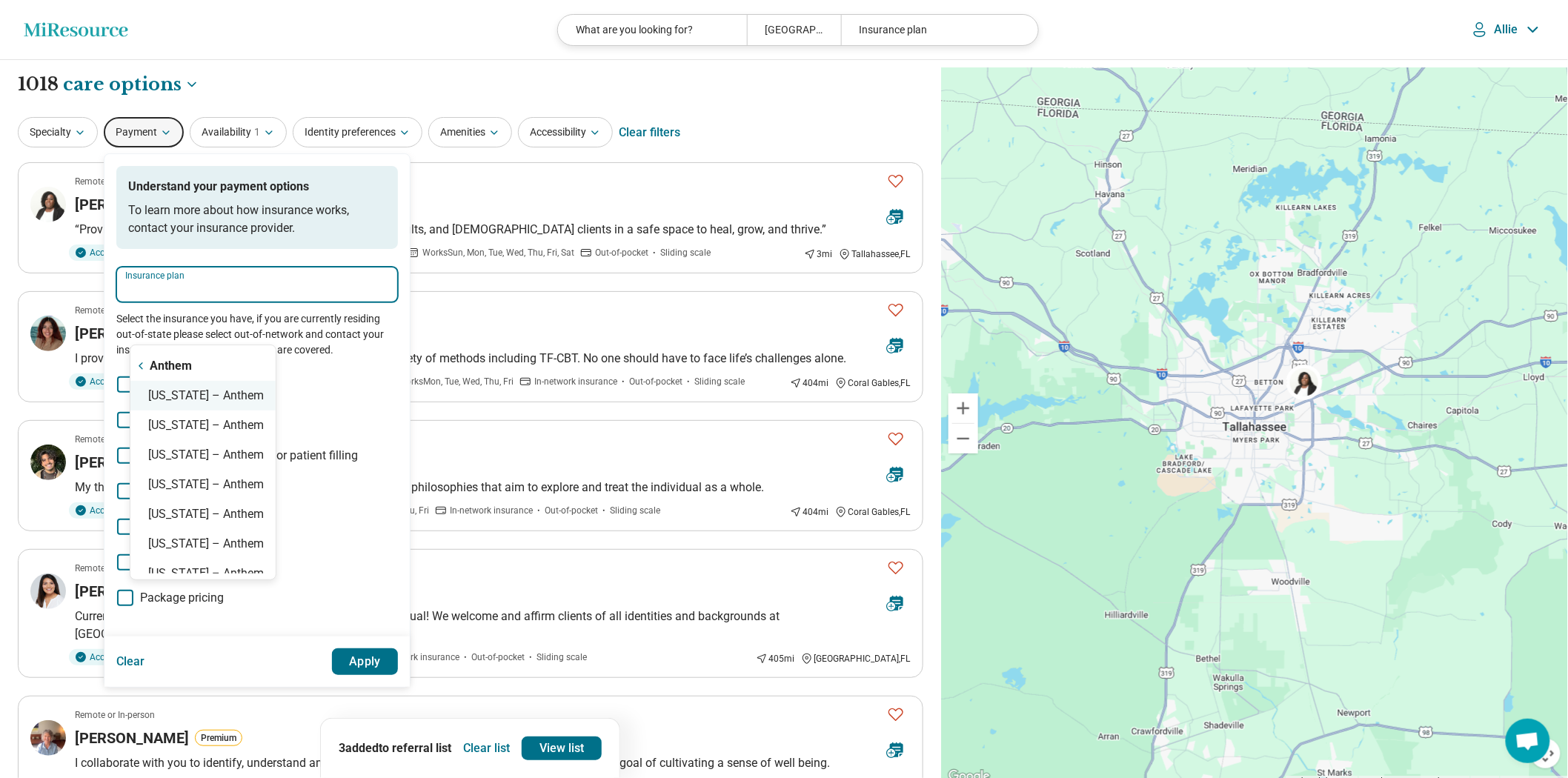
click at [231, 406] on div "Florida – Anthem" at bounding box center [202, 396] width 145 height 29
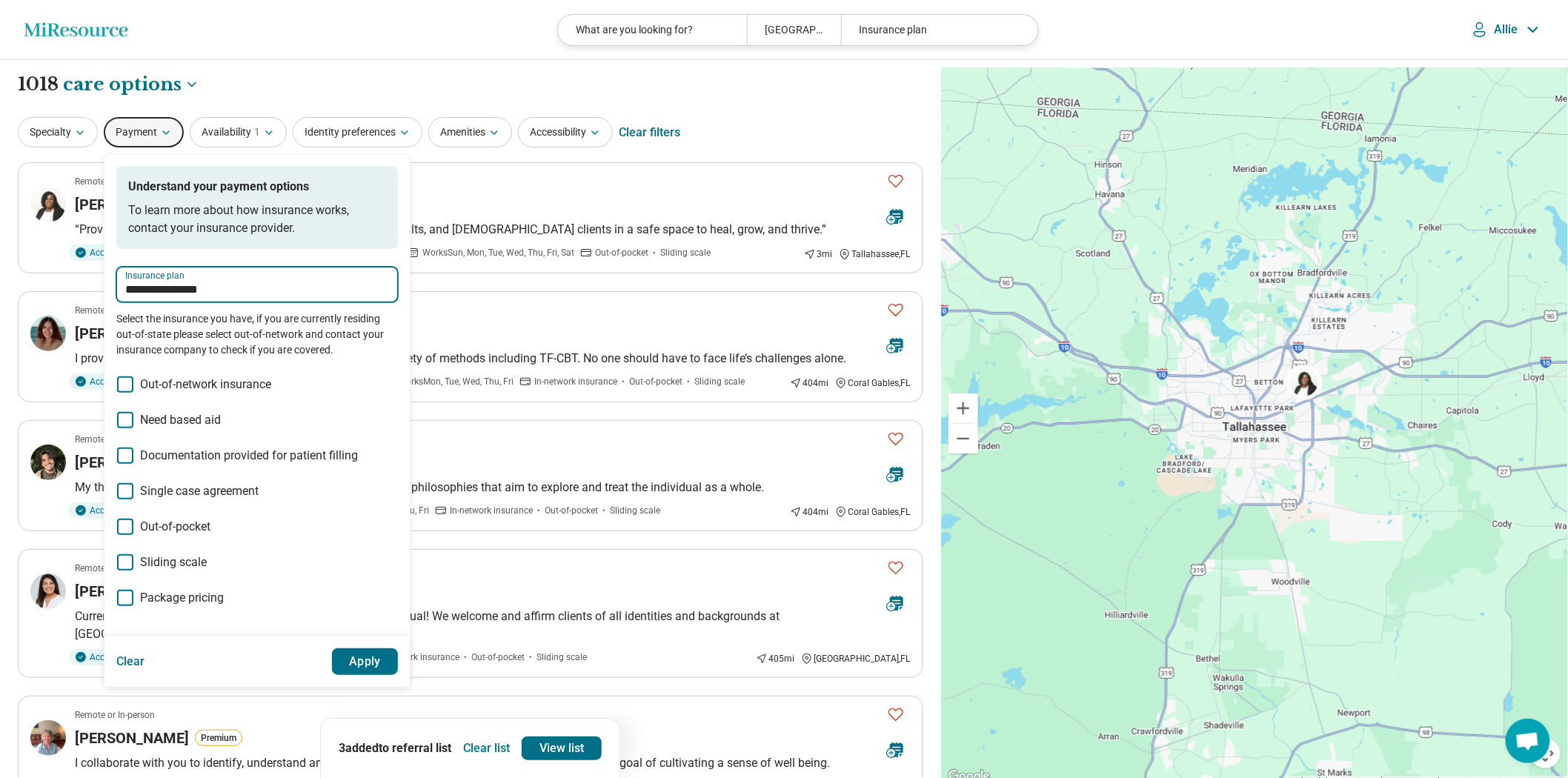
type input "**********"
click at [398, 675] on button "Apply" at bounding box center [365, 661] width 67 height 27
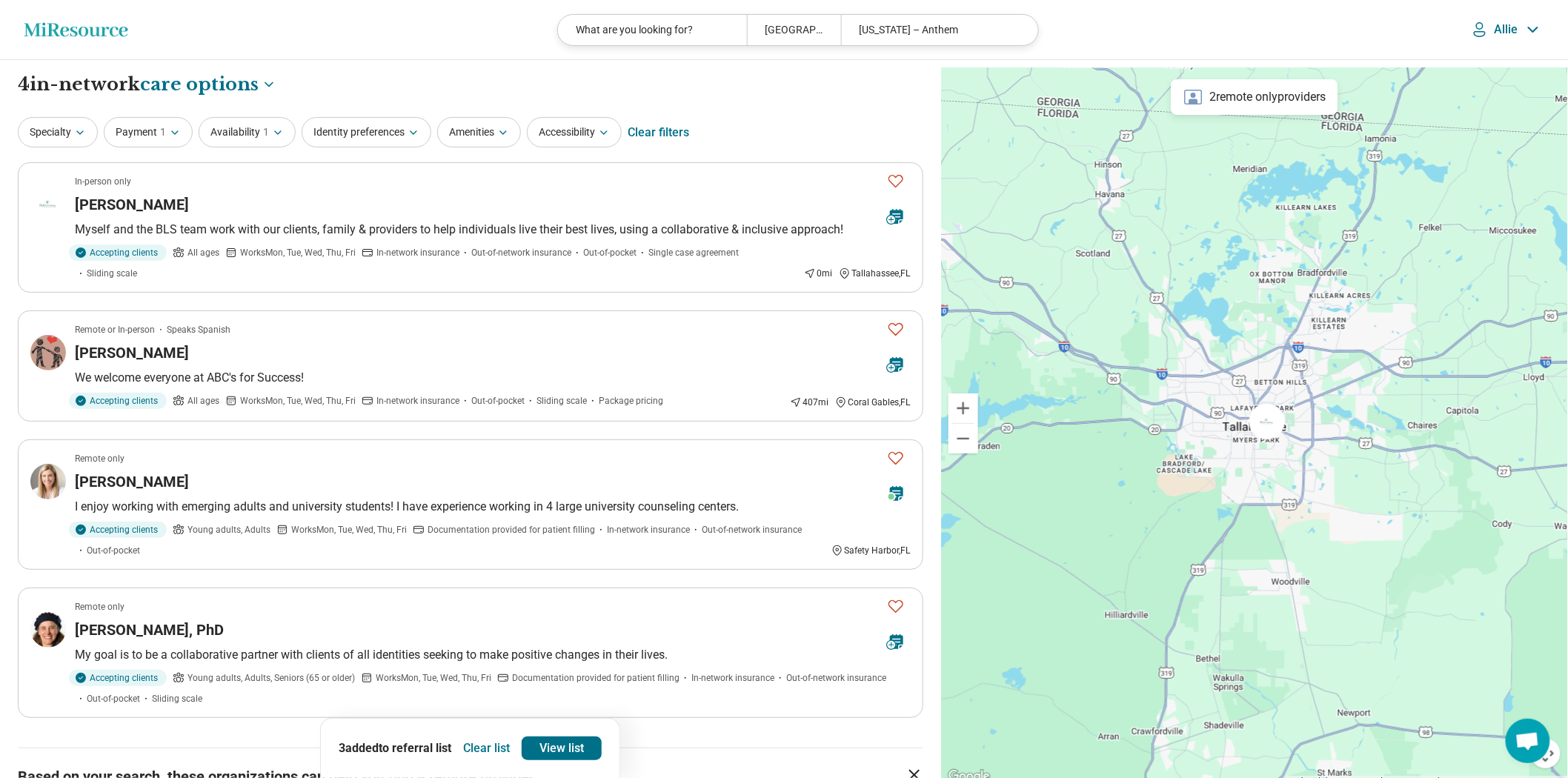
click at [499, 744] on button "Clear list" at bounding box center [486, 748] width 58 height 23
click at [431, 239] on p "Myself and the BLS team work with our clients, family & providers to help indiv…" at bounding box center [492, 229] width 836 height 17
click at [166, 140] on span "1" at bounding box center [162, 132] width 6 height 16
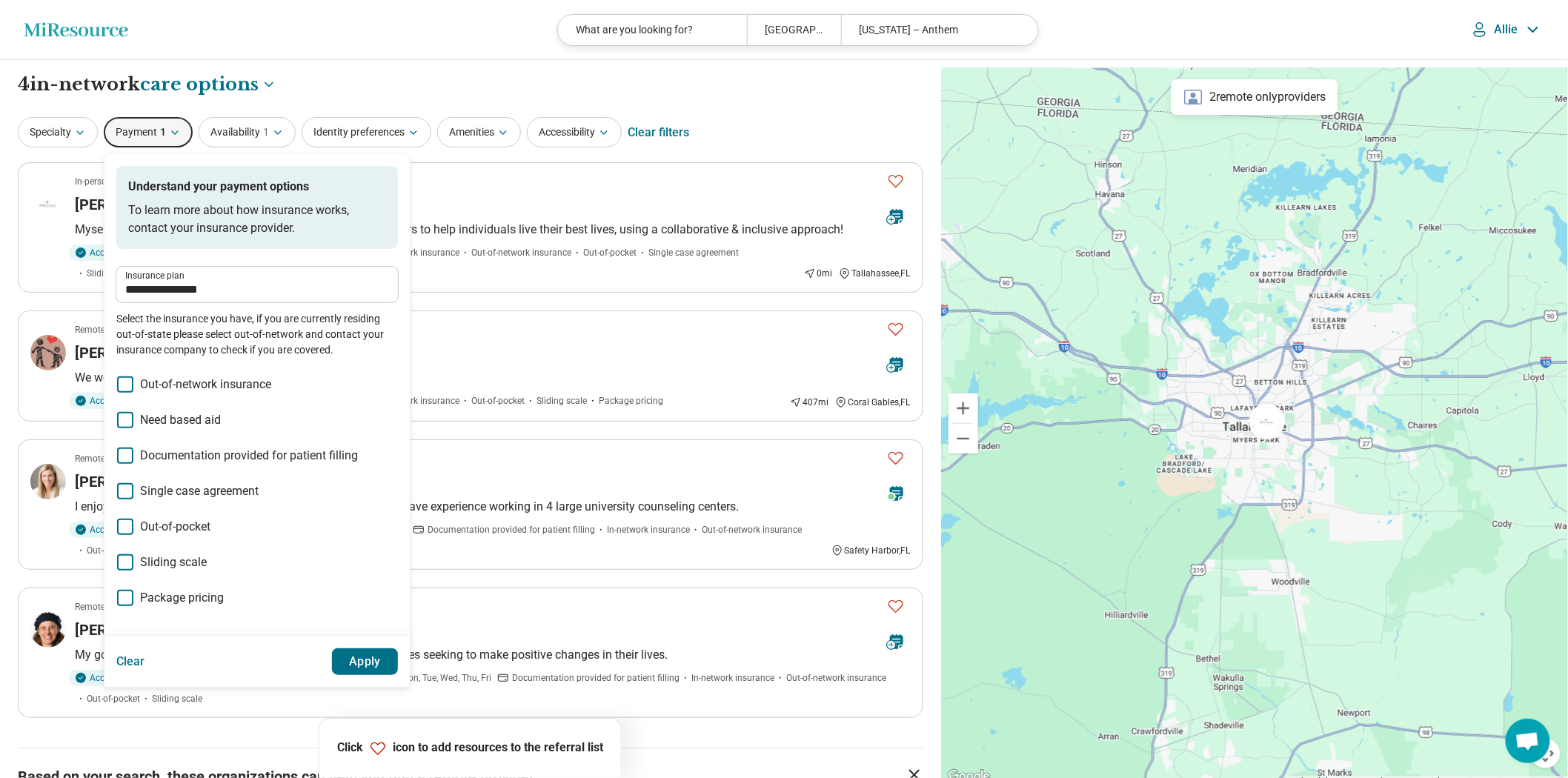
click at [289, 343] on div "**********" at bounding box center [257, 311] width 281 height 91
click at [295, 298] on input "**********" at bounding box center [257, 290] width 264 height 17
drag, startPoint x: 307, startPoint y: 324, endPoint x: 129, endPoint y: 291, distance: 181.0
click at [62, 304] on div "**********" at bounding box center [470, 629] width 941 height 1139
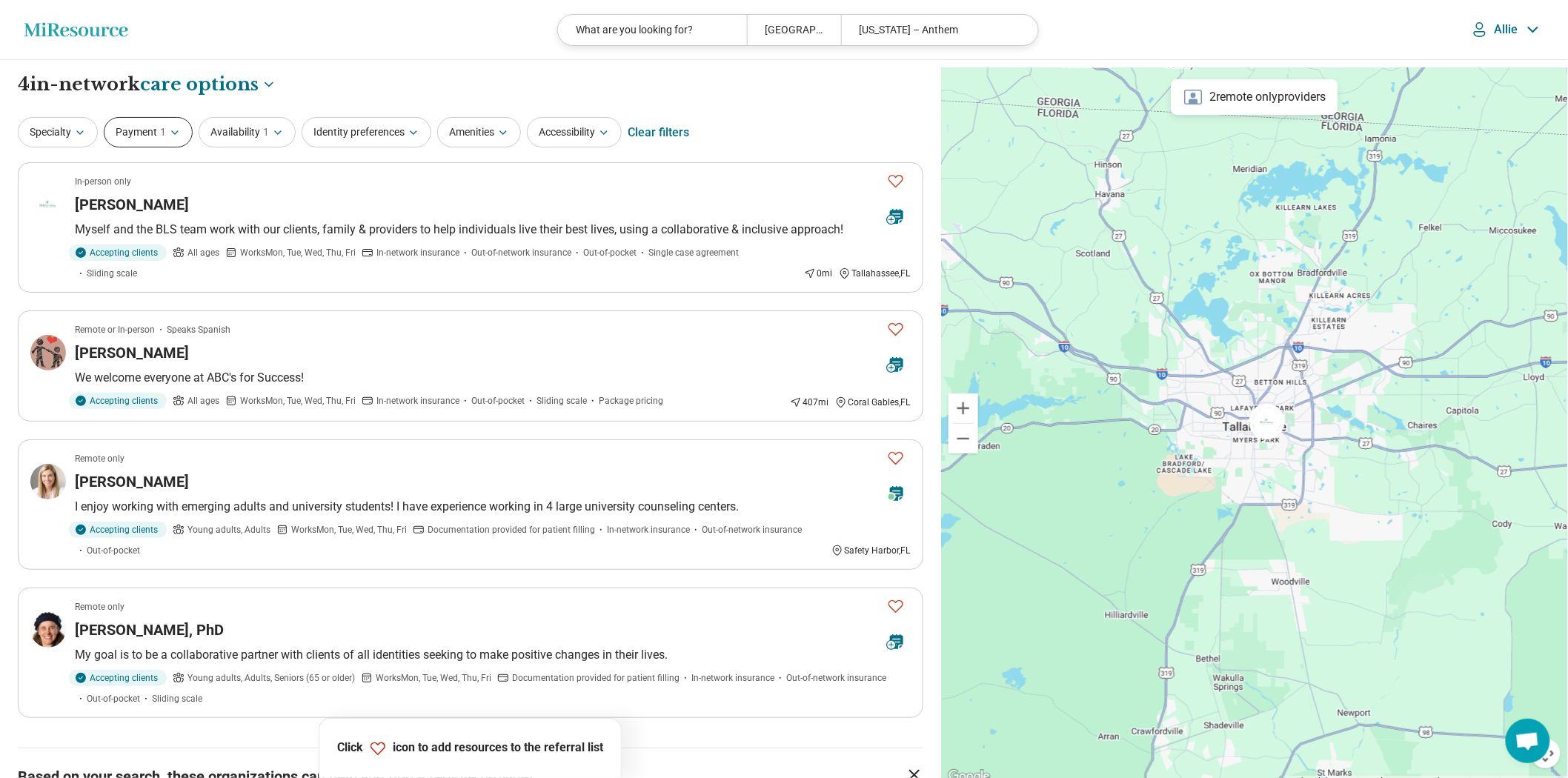
click at [159, 131] on button "Payment 1" at bounding box center [148, 132] width 89 height 30
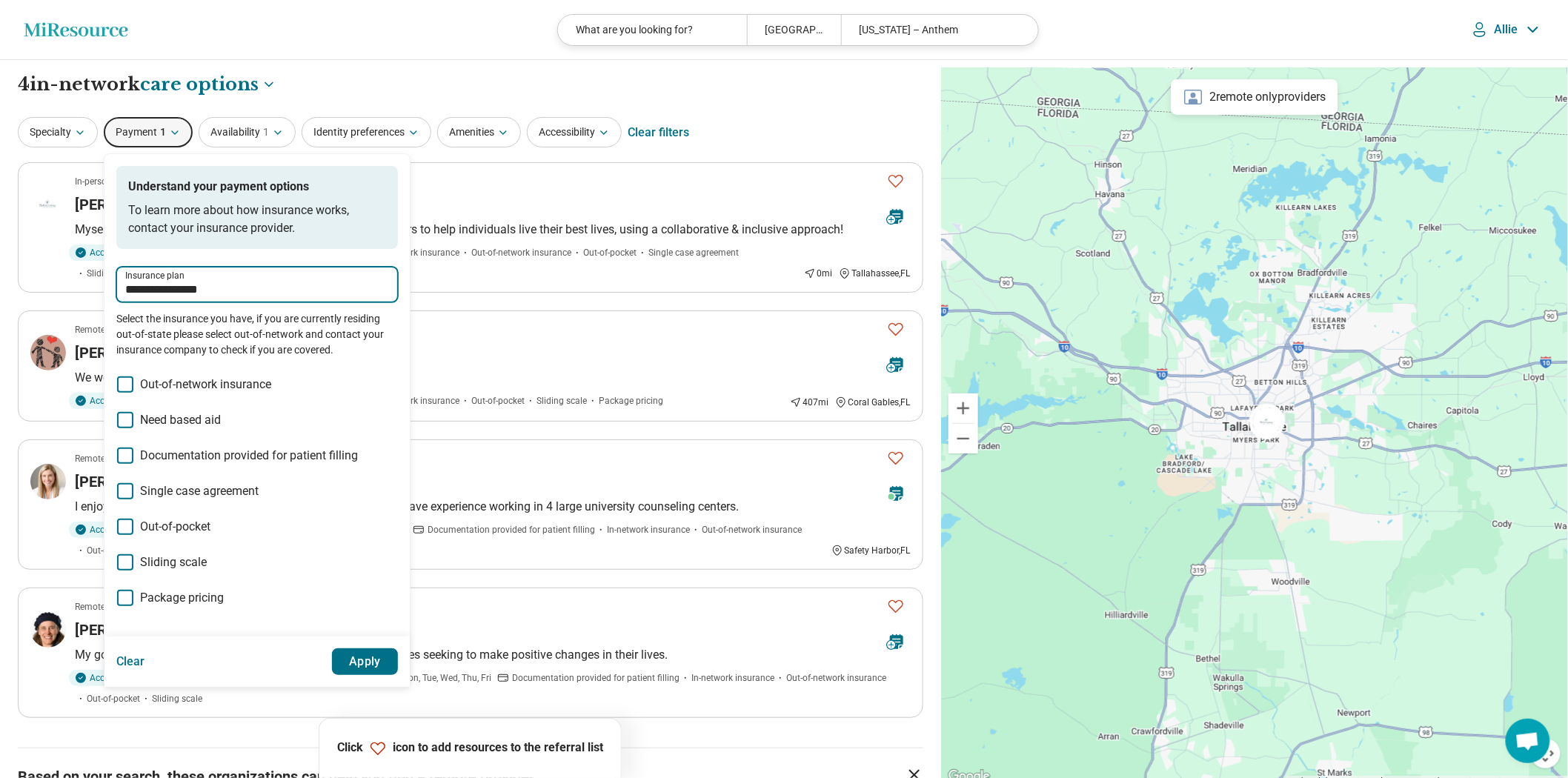
click at [224, 298] on input "**********" at bounding box center [257, 290] width 264 height 17
drag, startPoint x: 261, startPoint y: 328, endPoint x: 93, endPoint y: 328, distance: 168.0
click at [93, 328] on div "**********" at bounding box center [470, 629] width 941 height 1139
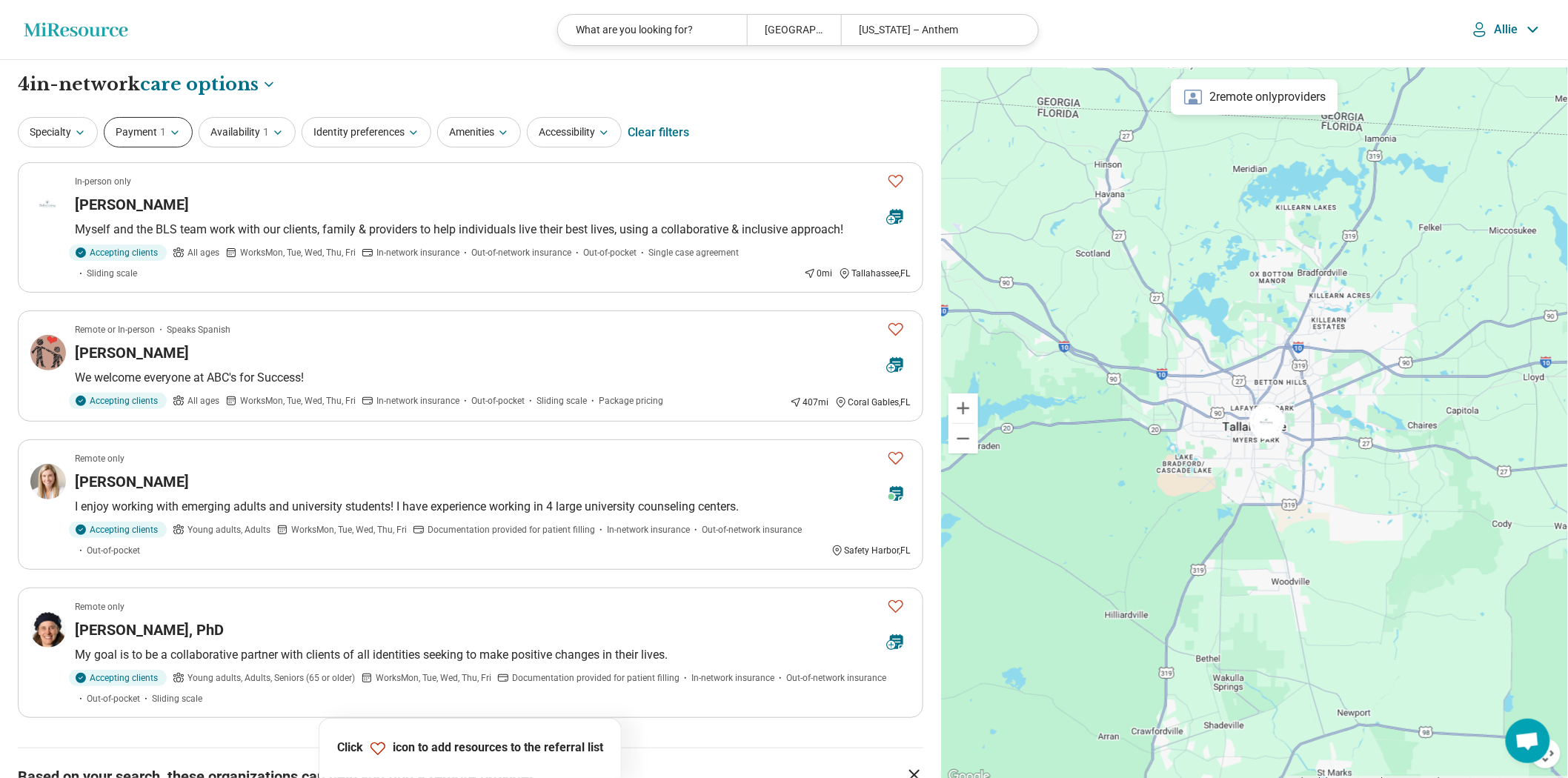
drag, startPoint x: 175, startPoint y: 139, endPoint x: 182, endPoint y: 164, distance: 26.0
click at [174, 139] on button "Payment 1" at bounding box center [148, 132] width 89 height 30
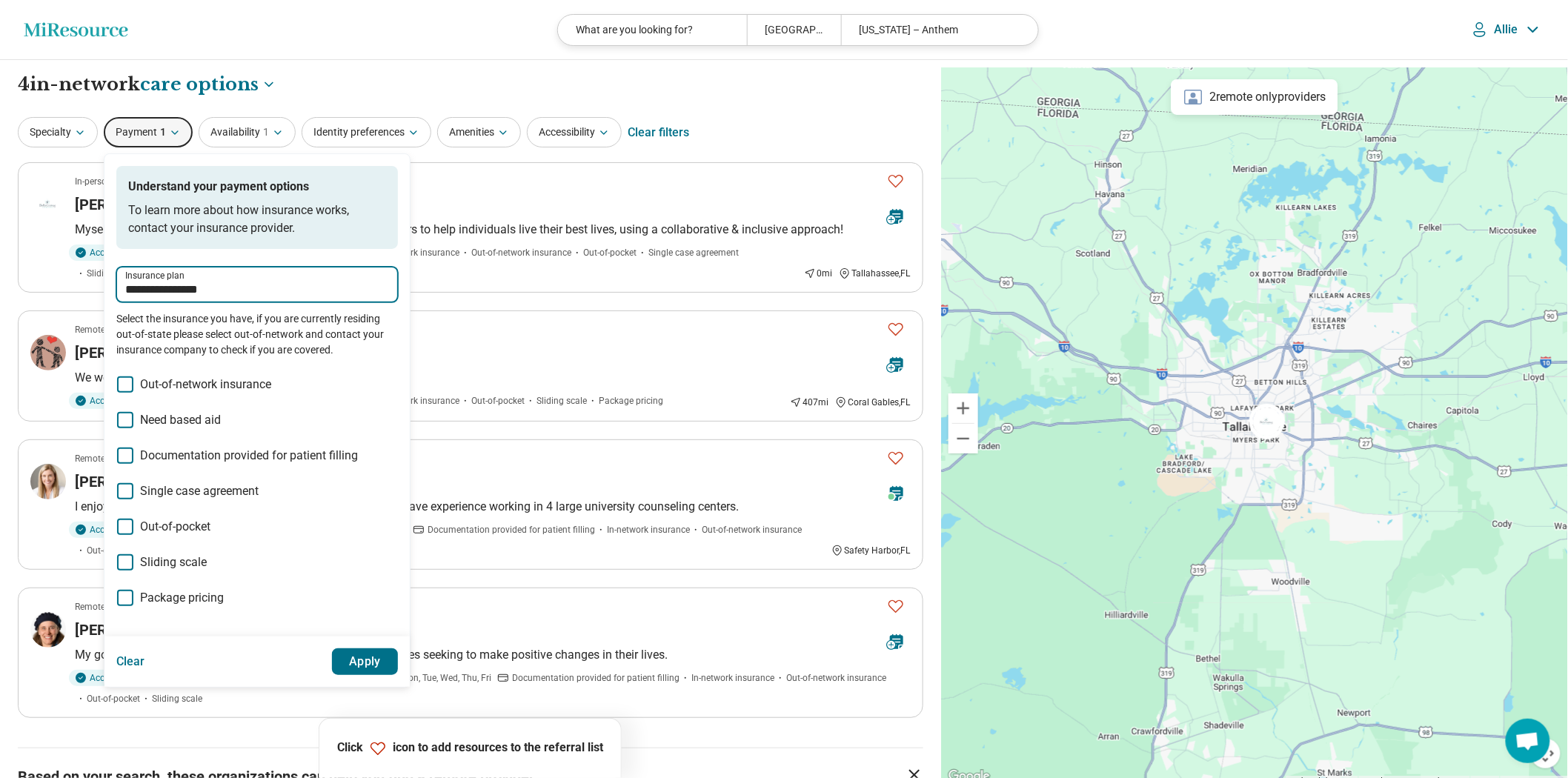
click at [276, 298] on input "**********" at bounding box center [257, 290] width 264 height 17
type input "*"
type input "**********"
click at [145, 361] on div "Anthem" at bounding box center [164, 366] width 68 height 29
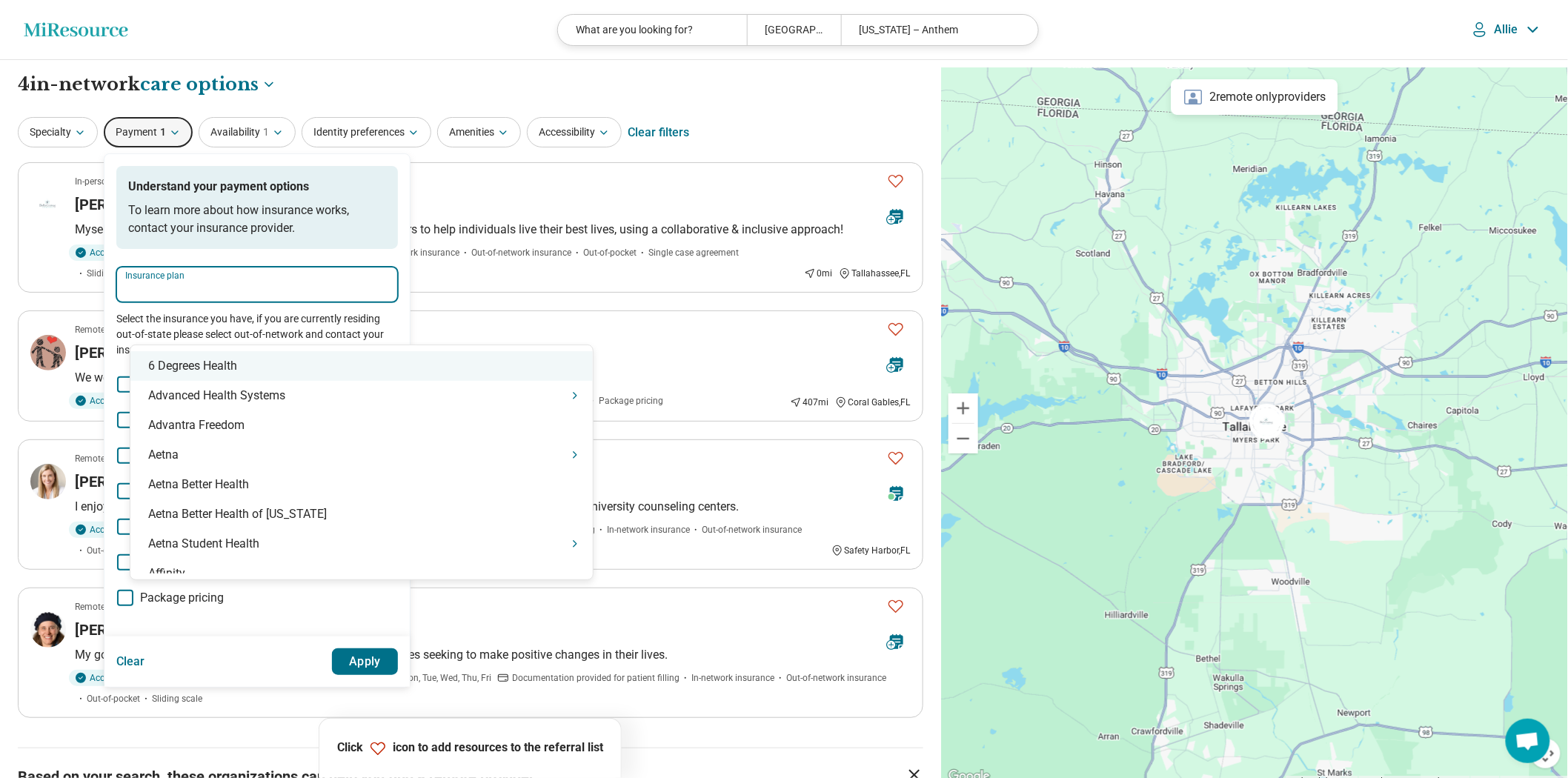
drag, startPoint x: 206, startPoint y: 315, endPoint x: 231, endPoint y: 286, distance: 38.3
click at [206, 298] on input "Insurance plan" at bounding box center [257, 290] width 264 height 17
type input "****"
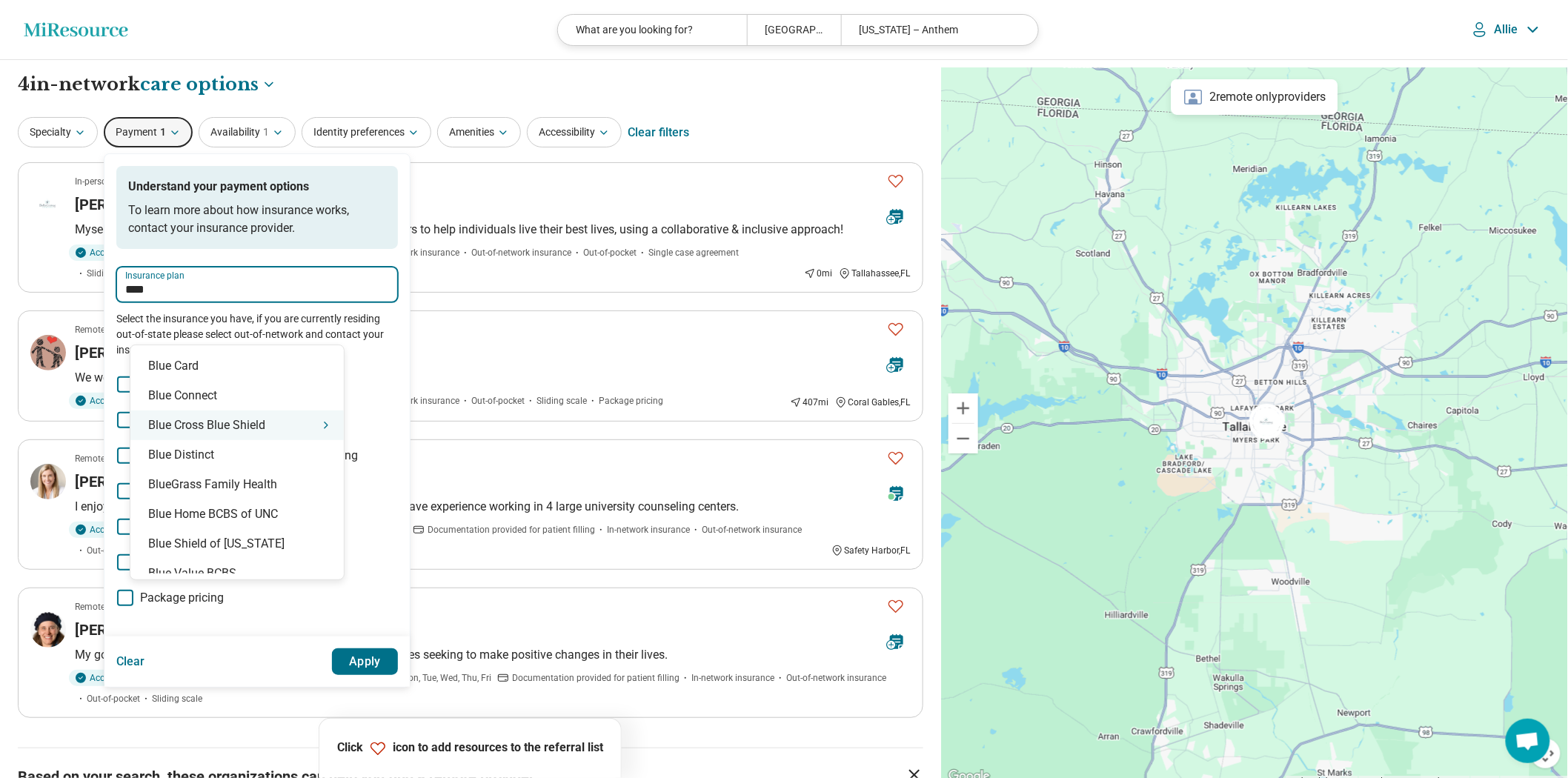
click at [233, 434] on div "Blue Cross Blue Shield" at bounding box center [237, 425] width 213 height 29
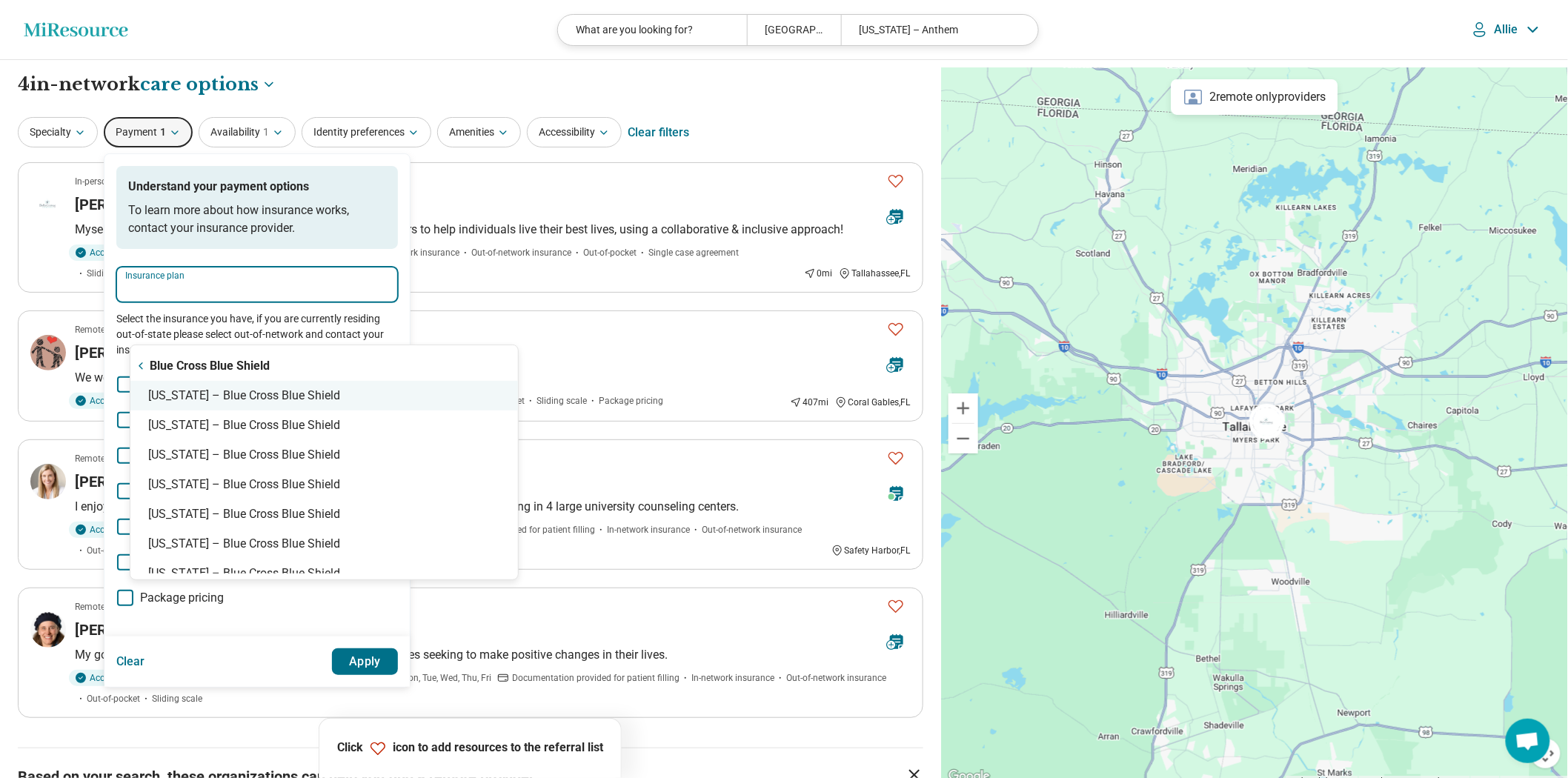
click at [226, 394] on div "Florida – Blue Cross Blue Shield" at bounding box center [324, 396] width 388 height 29
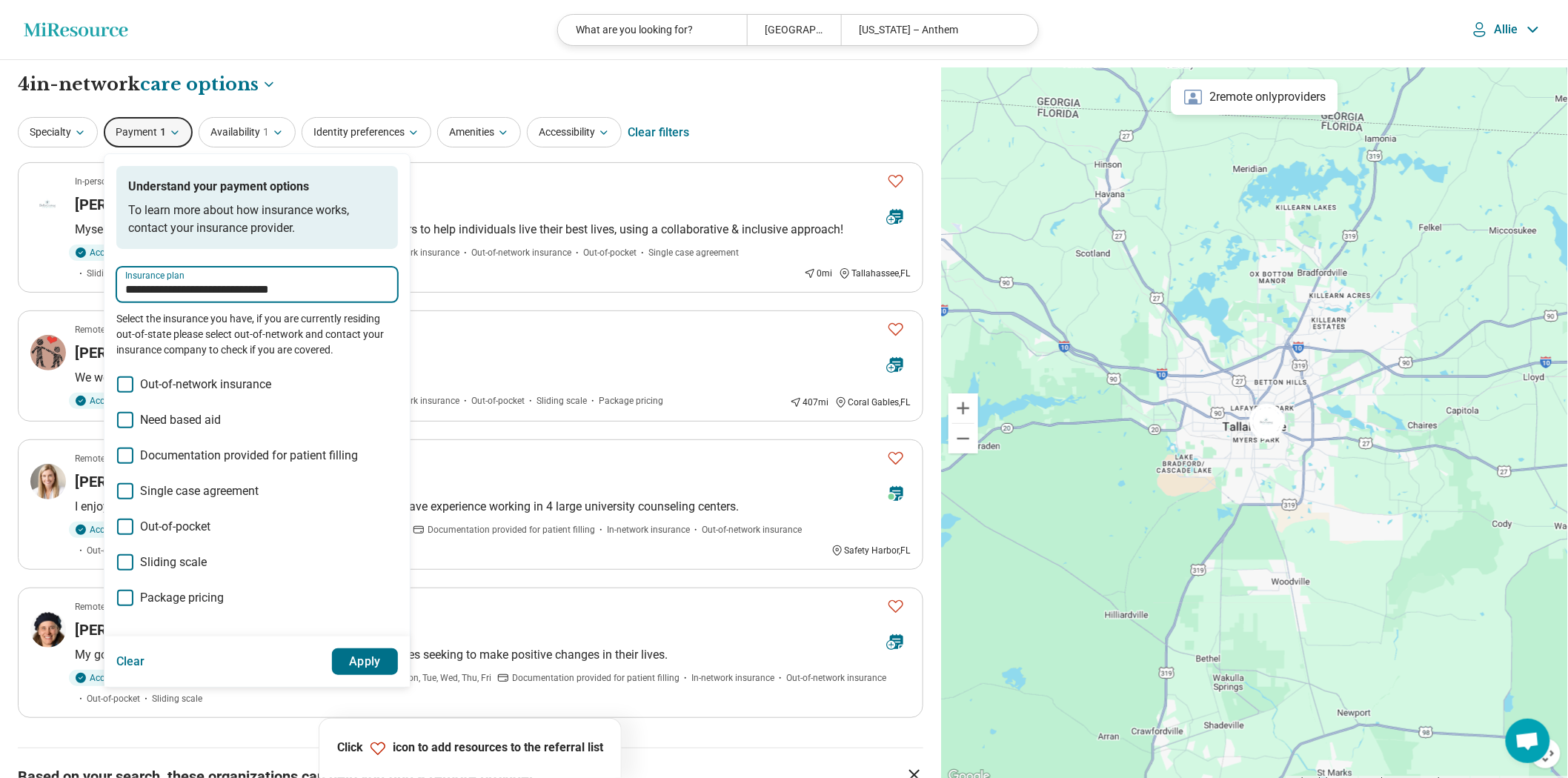
type input "**********"
click at [398, 675] on button "Apply" at bounding box center [365, 661] width 67 height 27
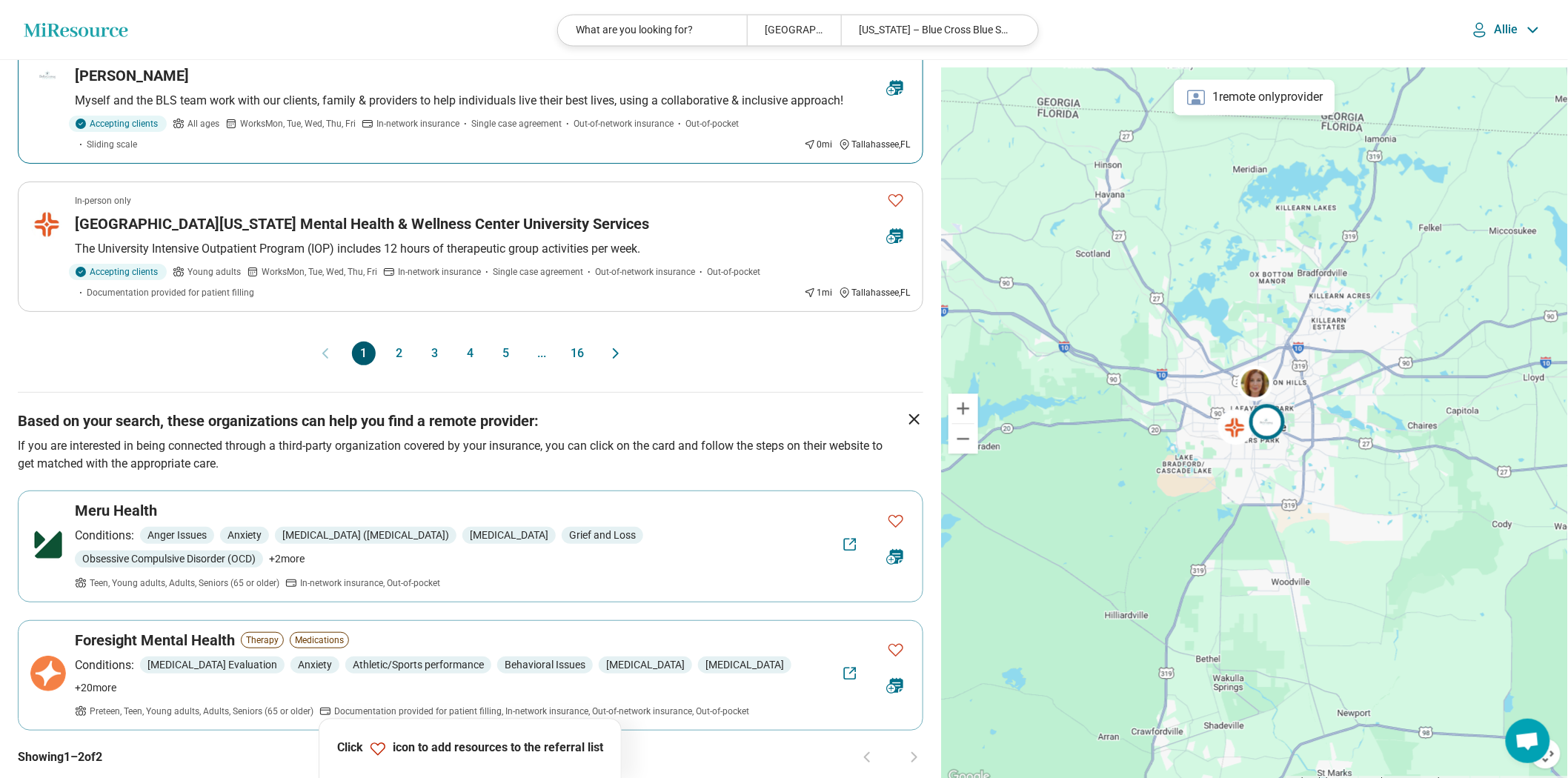
scroll to position [1316, 0]
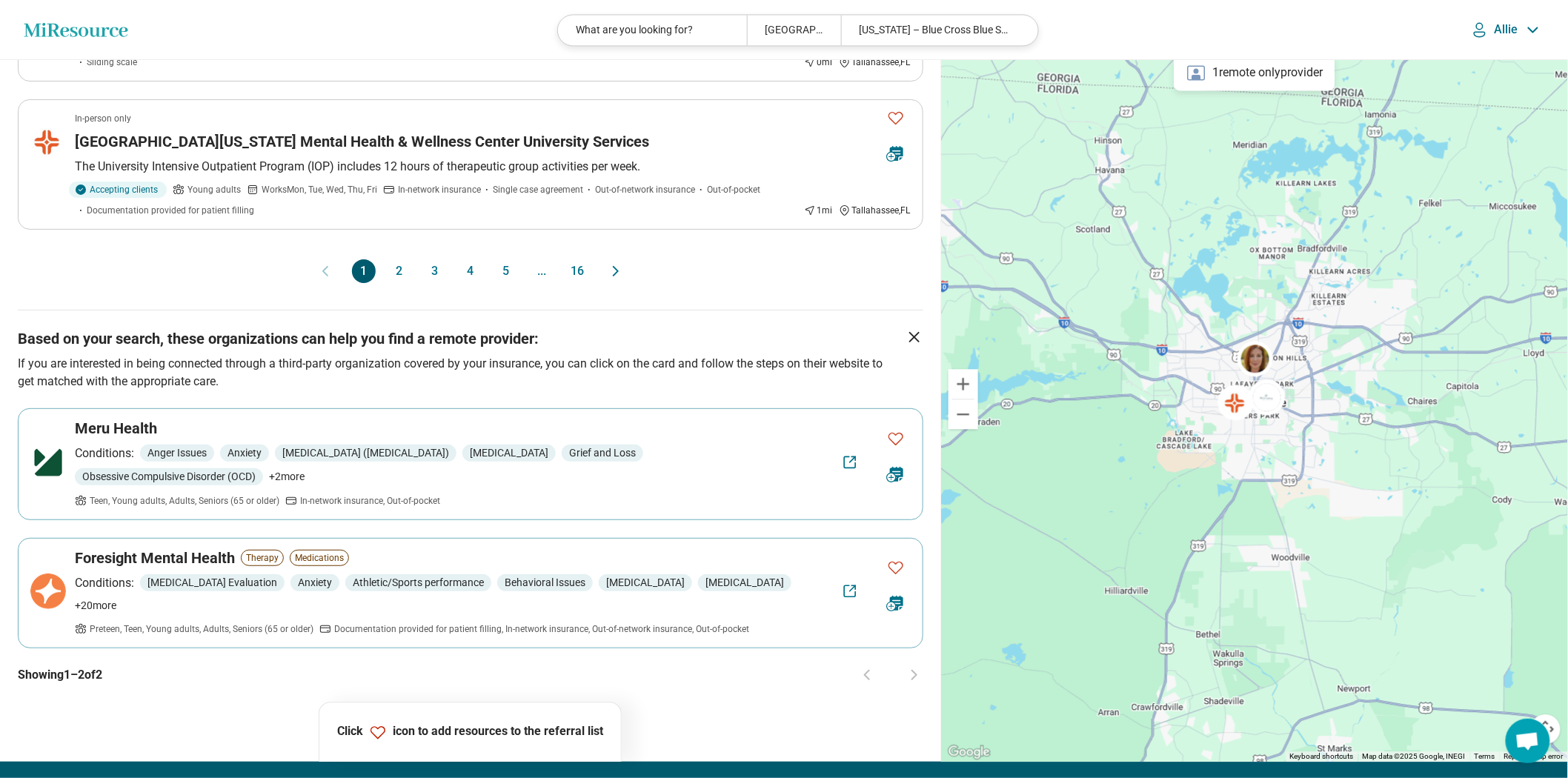
click at [398, 283] on button "2" at bounding box center [399, 271] width 23 height 23
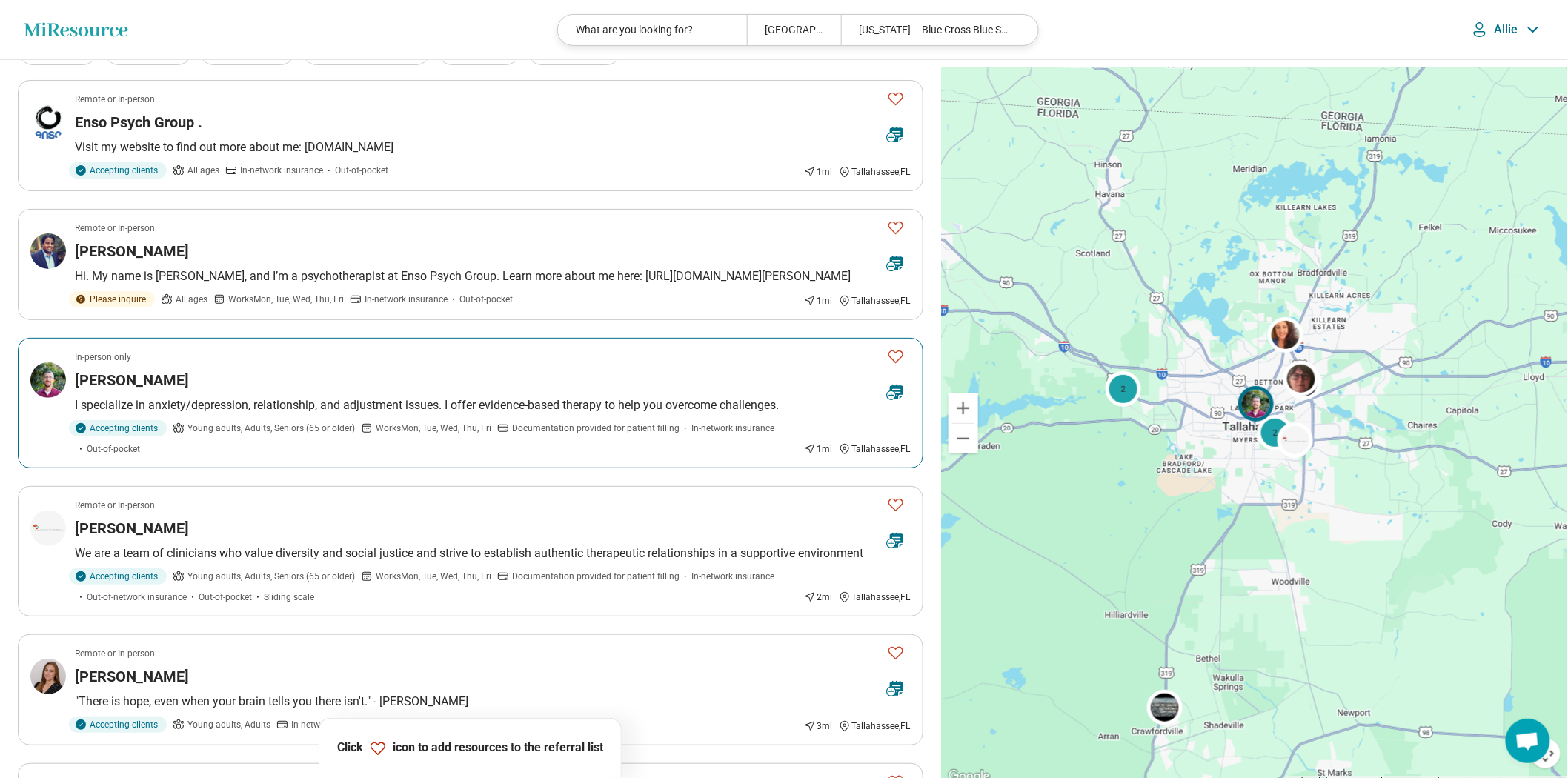
scroll to position [165, 0]
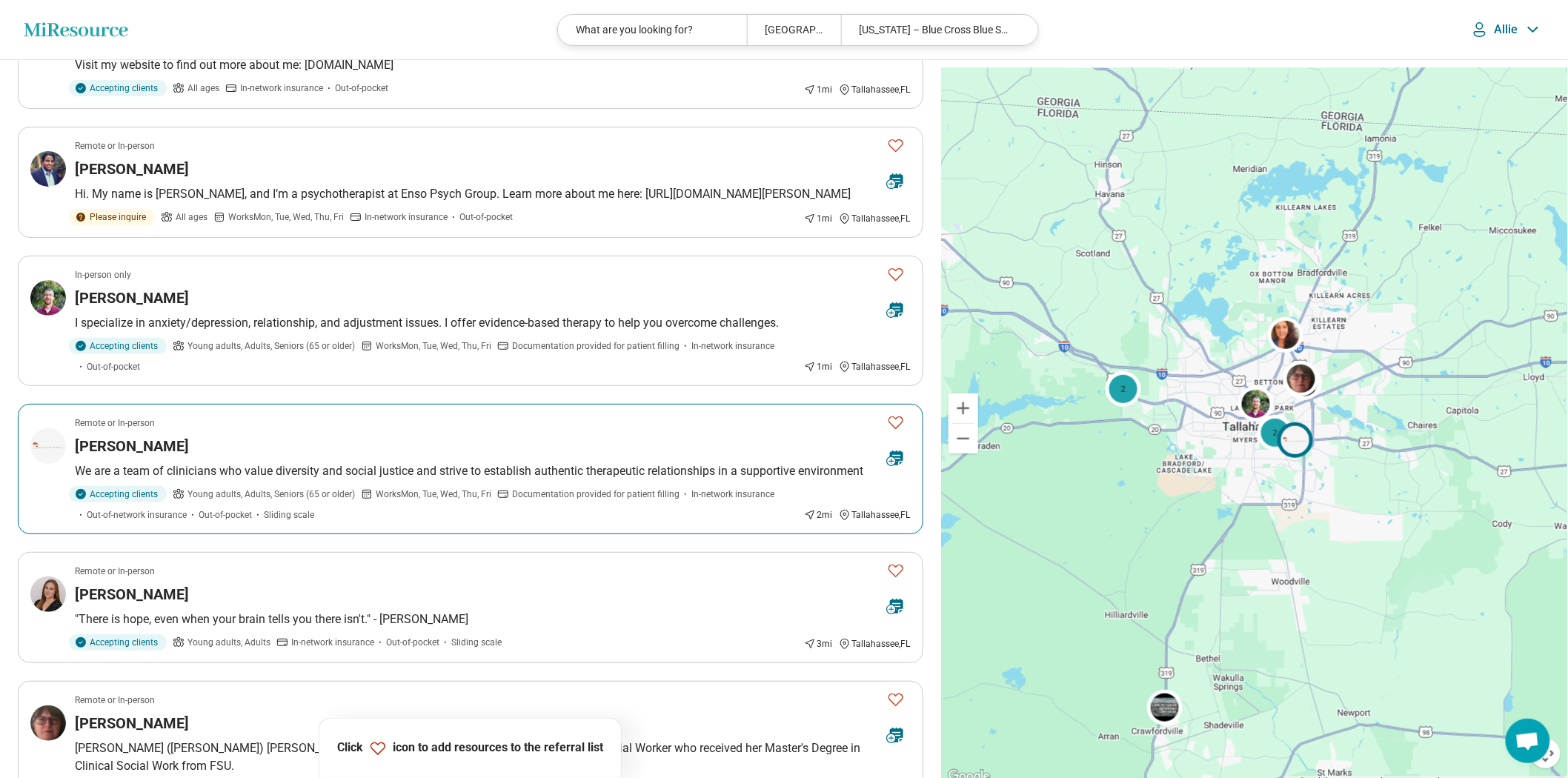
click at [889, 431] on icon "Favorite" at bounding box center [896, 422] width 17 height 17
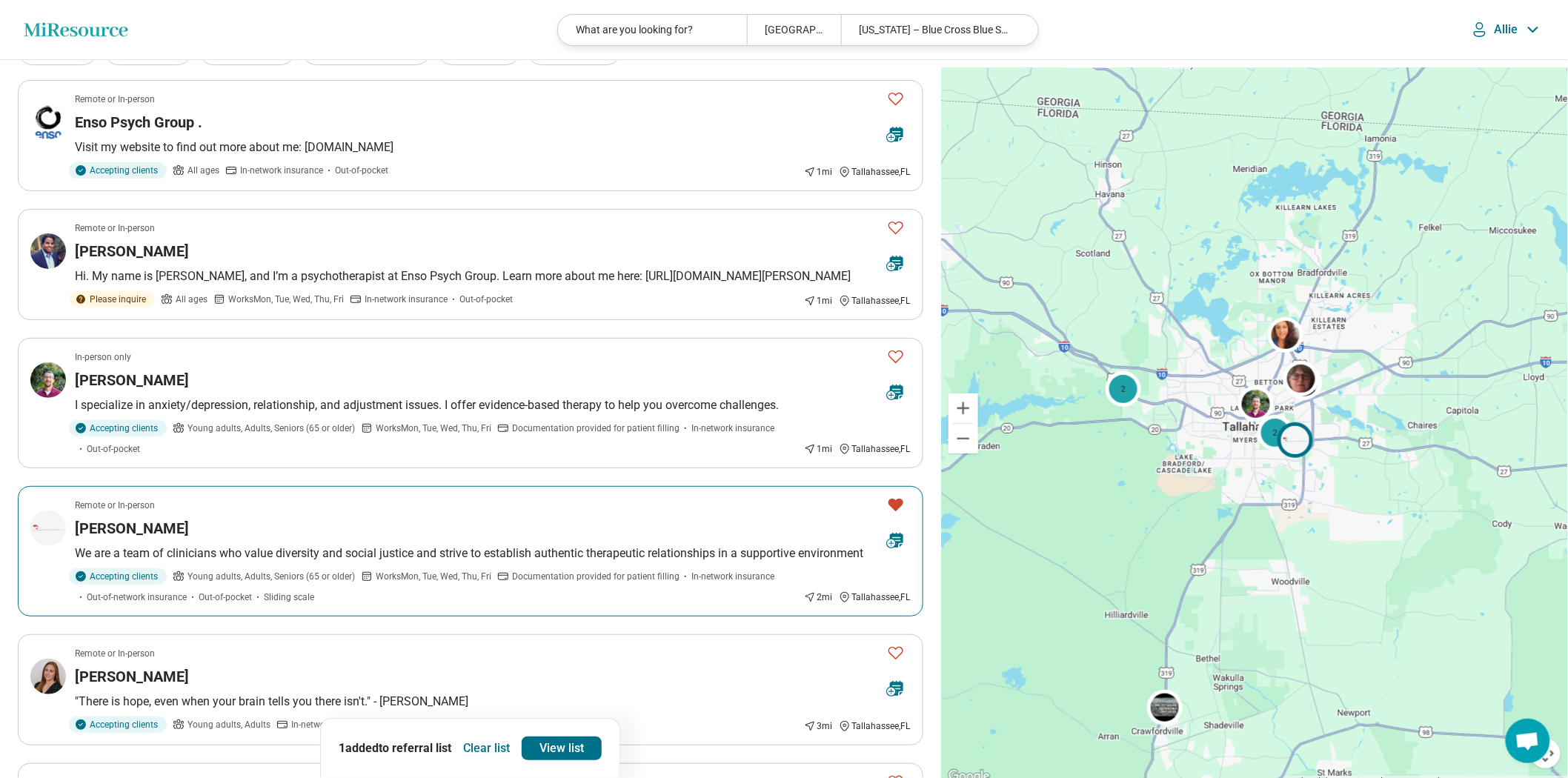
scroll to position [0, 0]
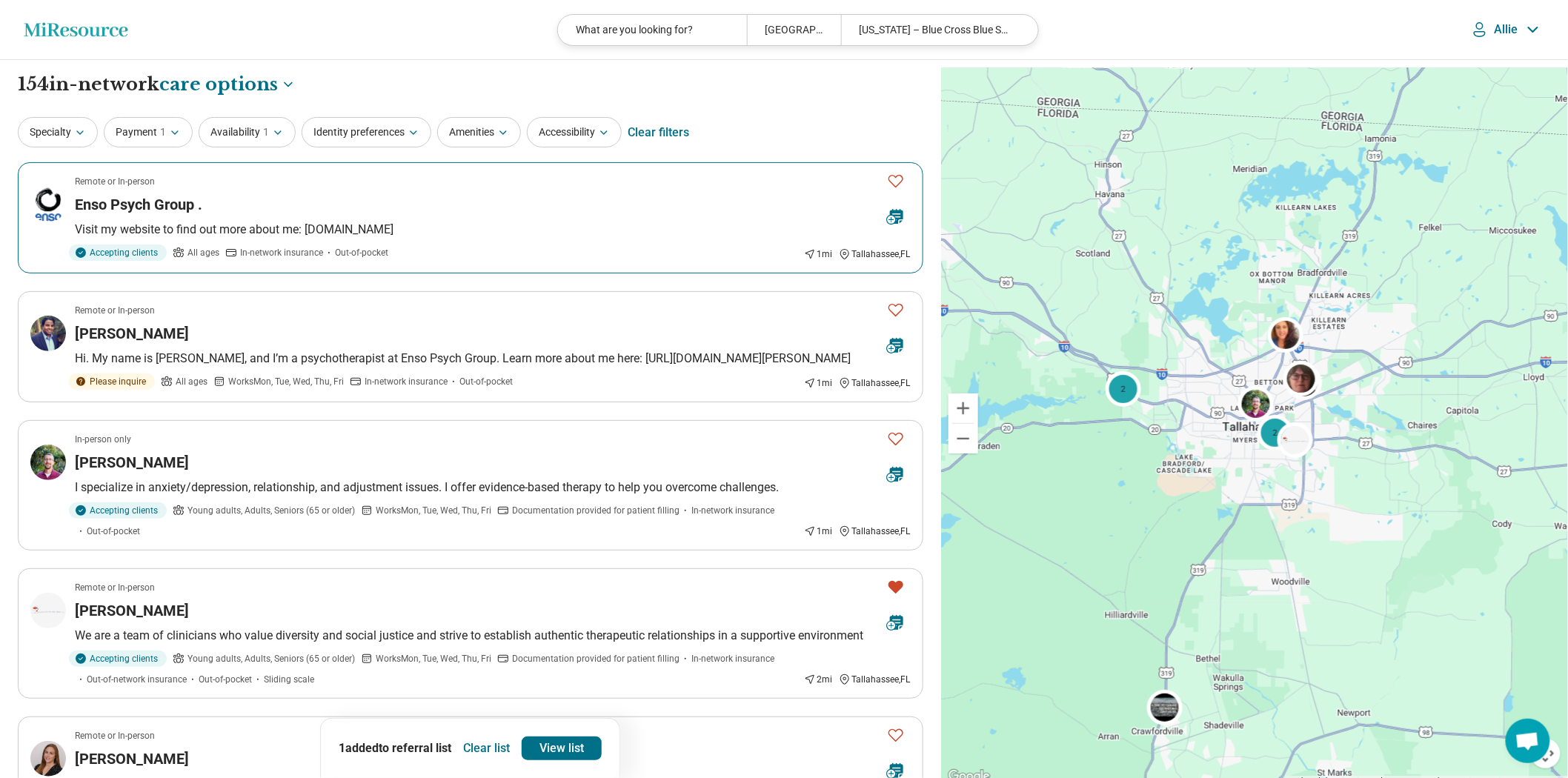
click at [889, 187] on icon "Favorite" at bounding box center [896, 181] width 15 height 13
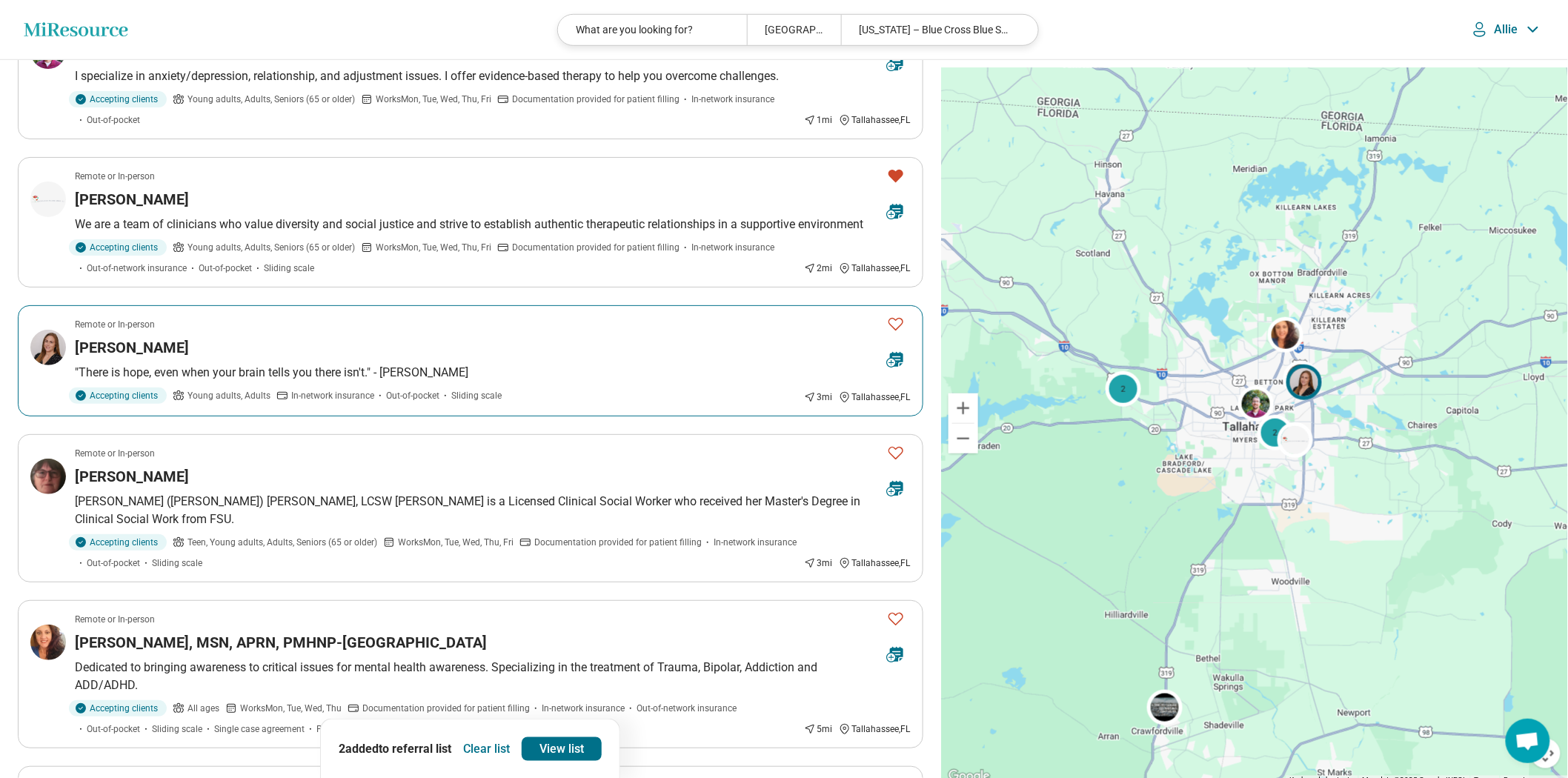
scroll to position [575, 0]
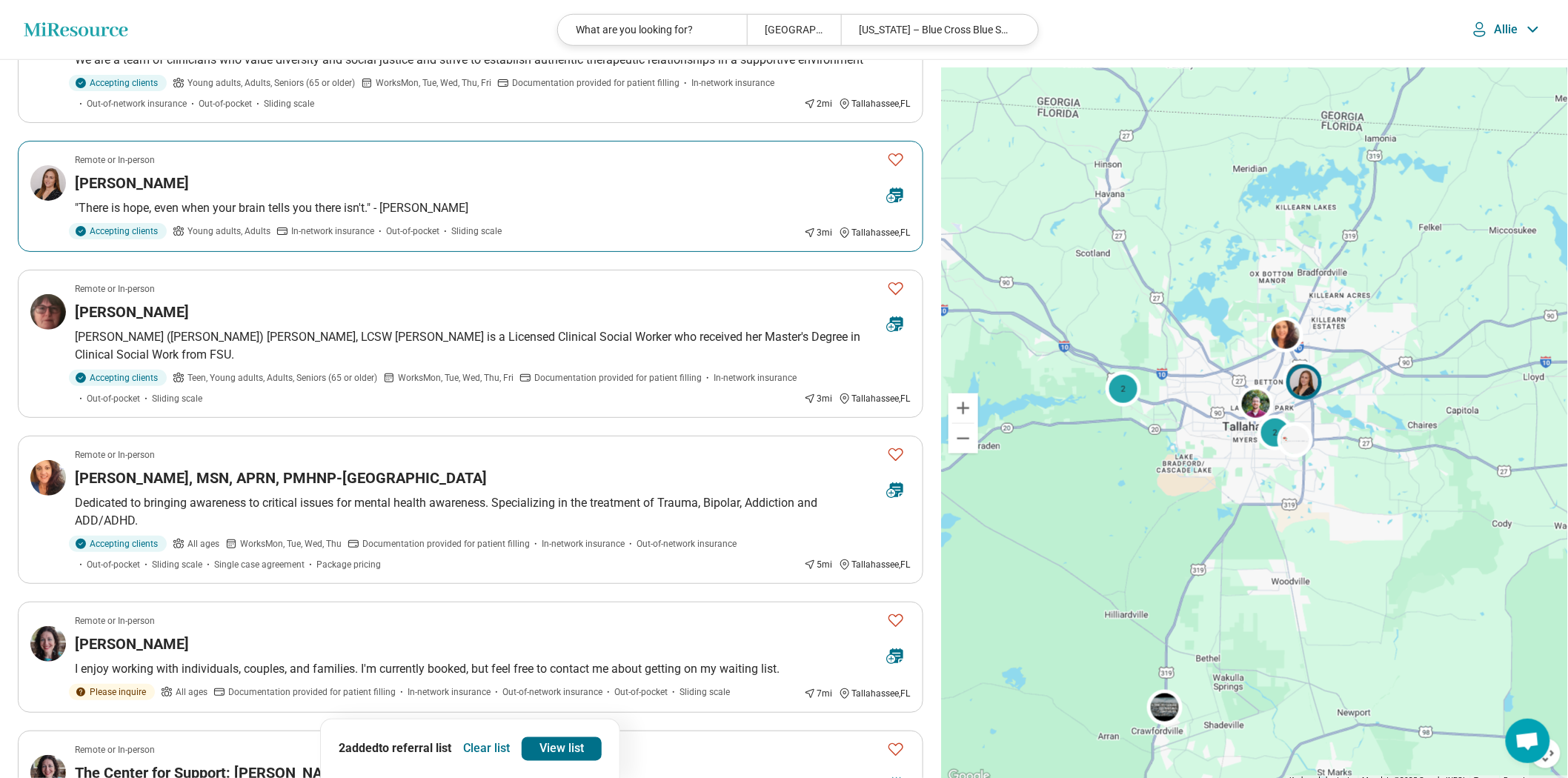
click at [891, 168] on icon "Favorite" at bounding box center [896, 159] width 17 height 17
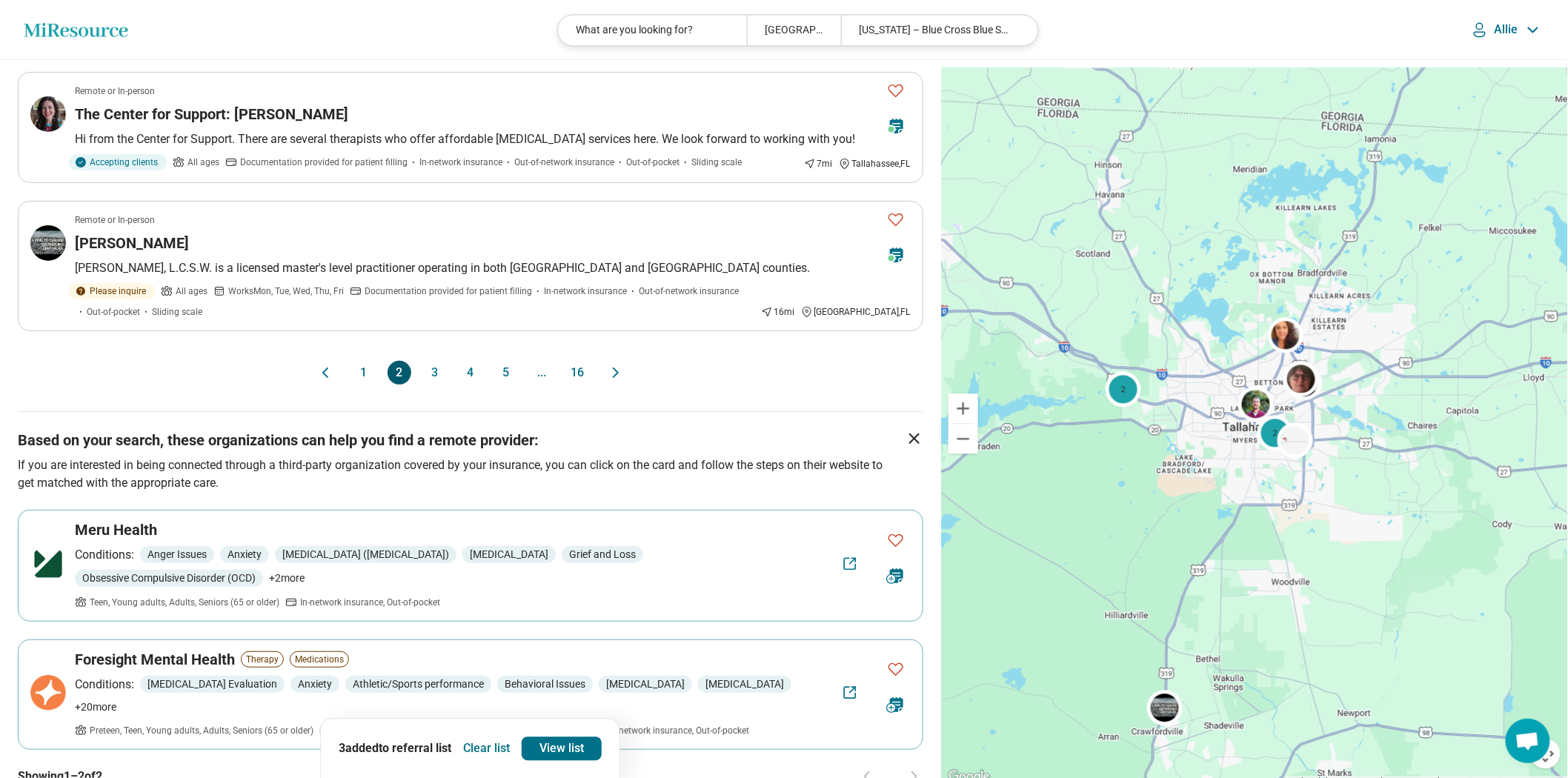
scroll to position [1316, 0]
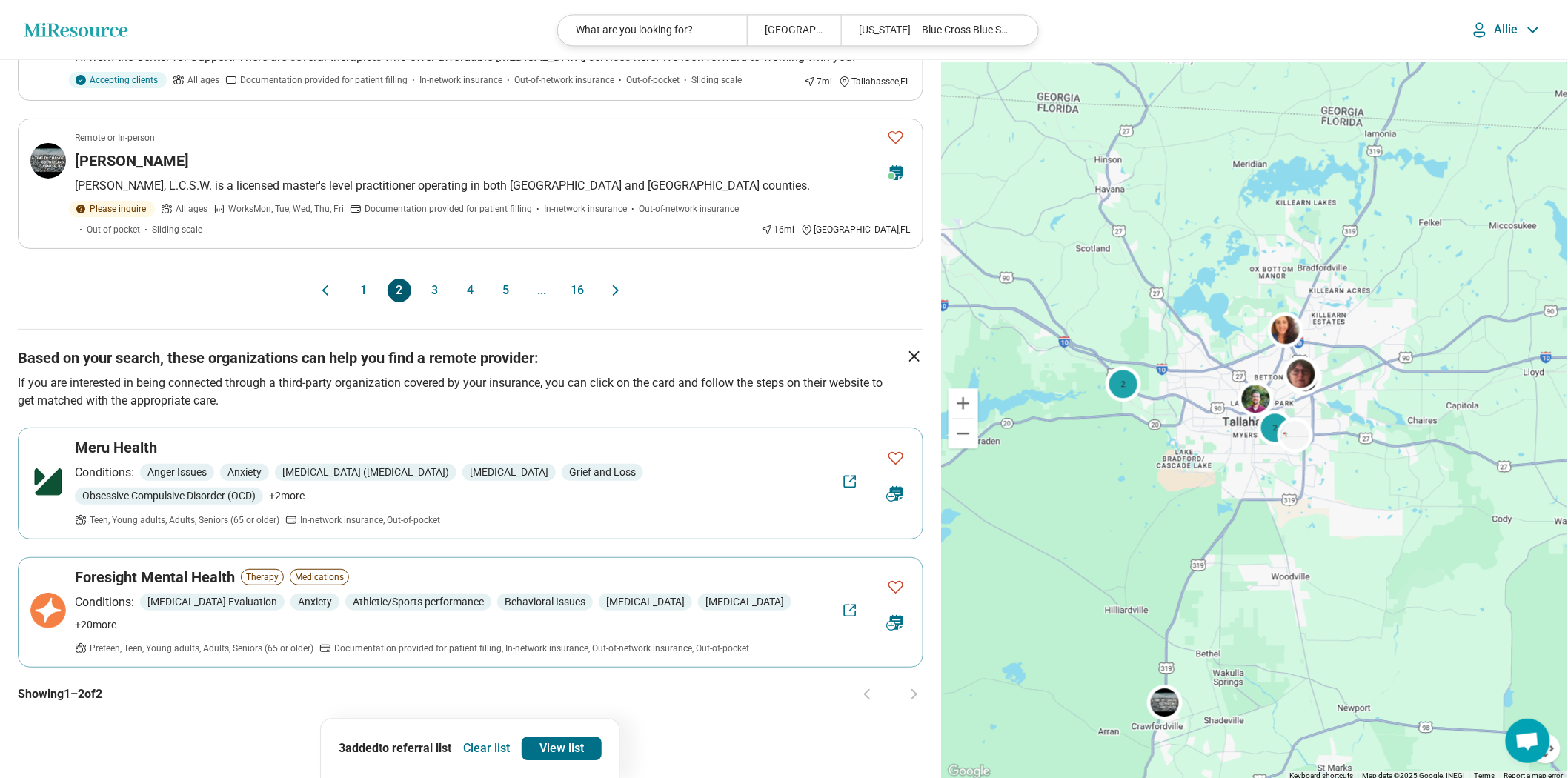
click at [438, 302] on button "3" at bounding box center [435, 290] width 23 height 23
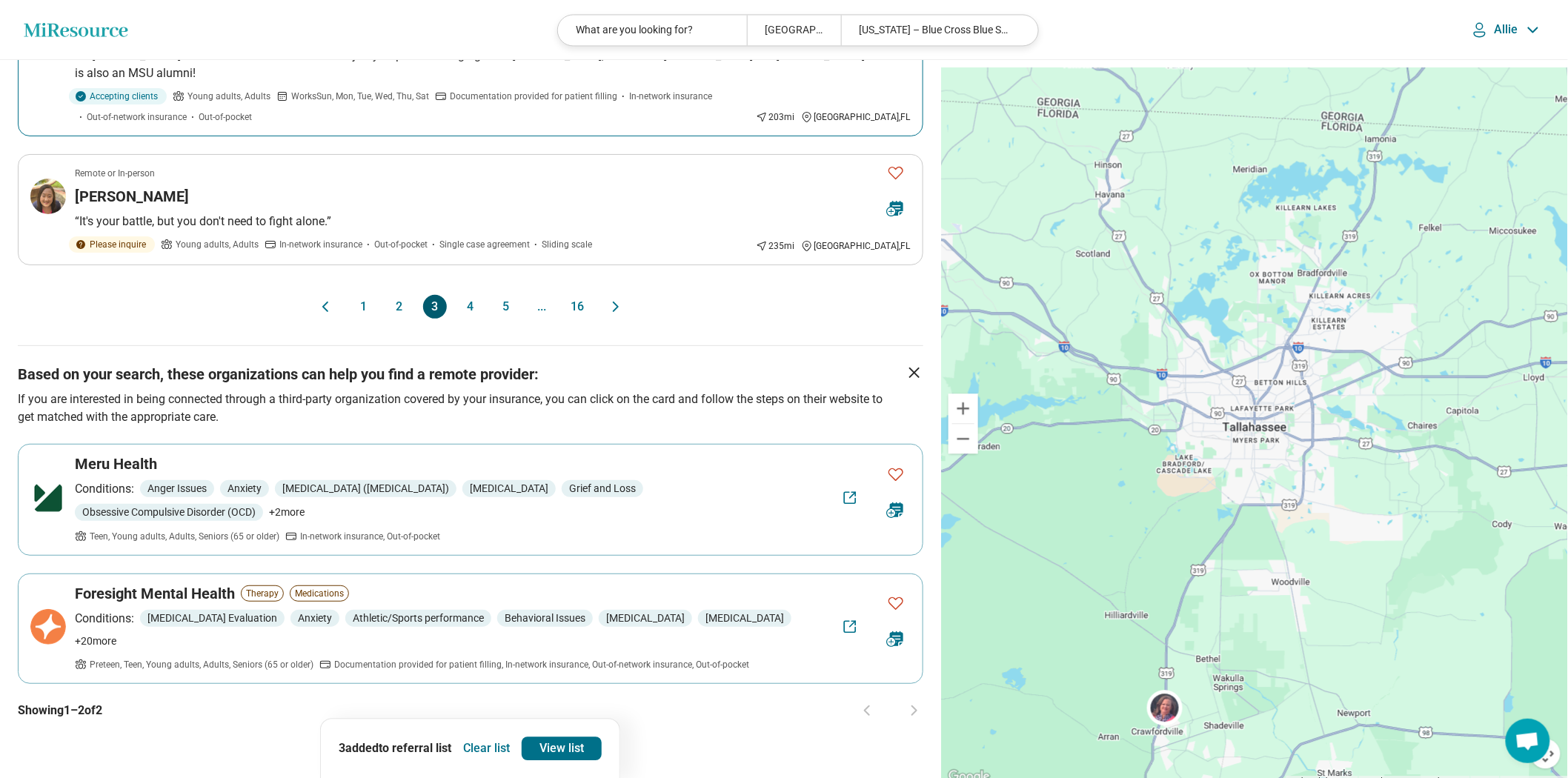
scroll to position [1398, 0]
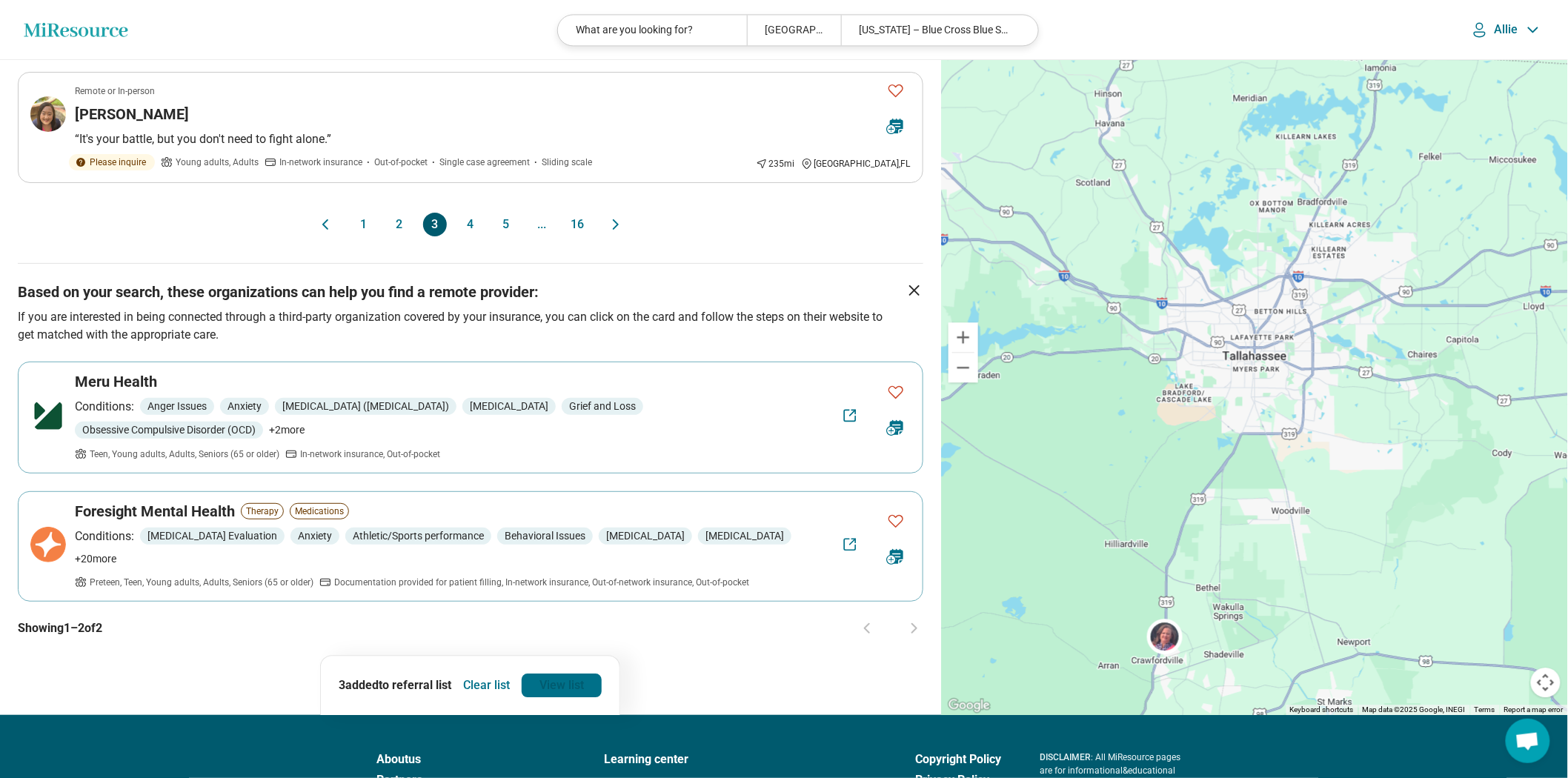
click at [574, 696] on link "View list" at bounding box center [561, 684] width 80 height 23
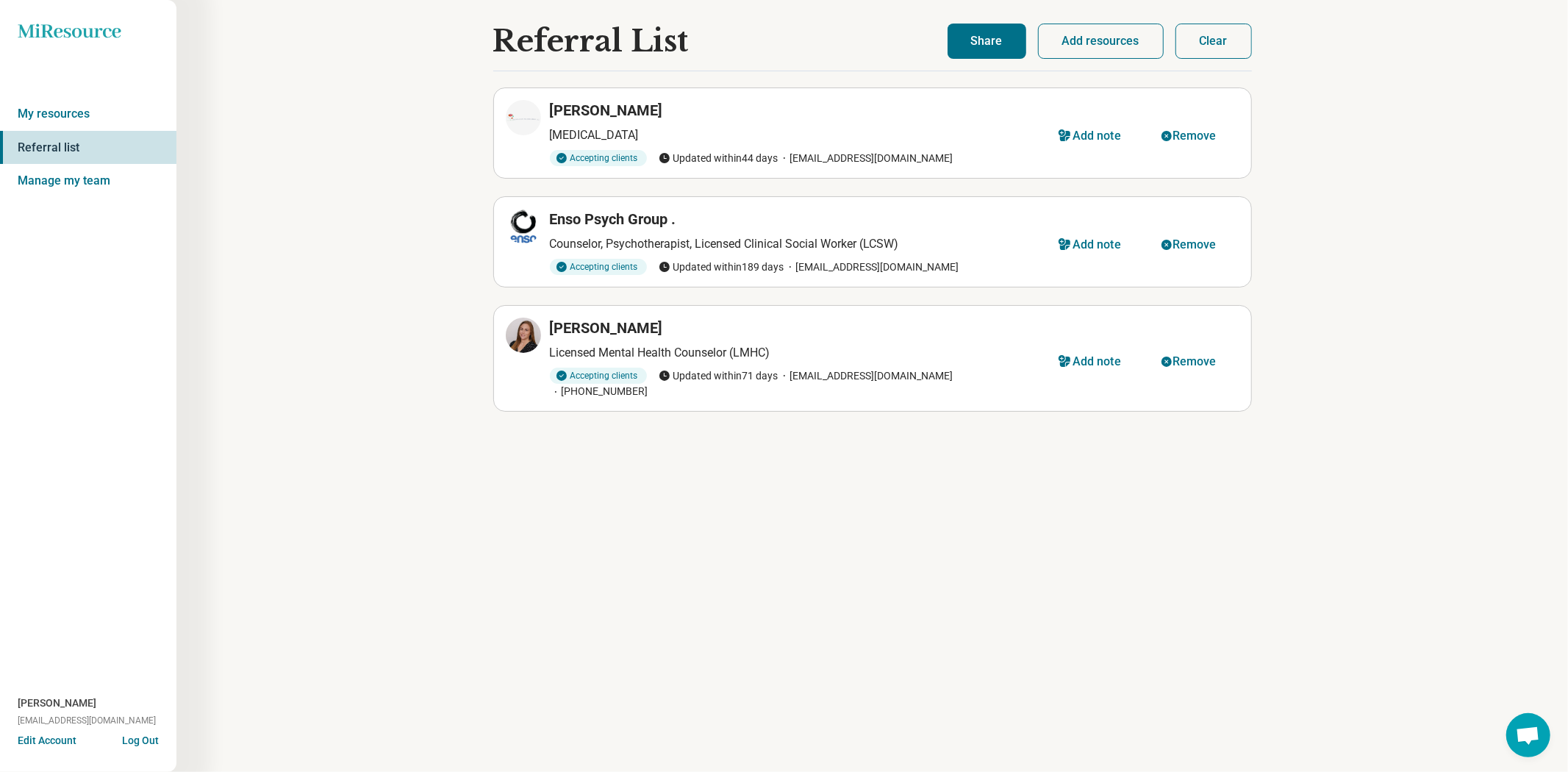
click at [948, 50] on button "Share" at bounding box center [987, 40] width 78 height 35
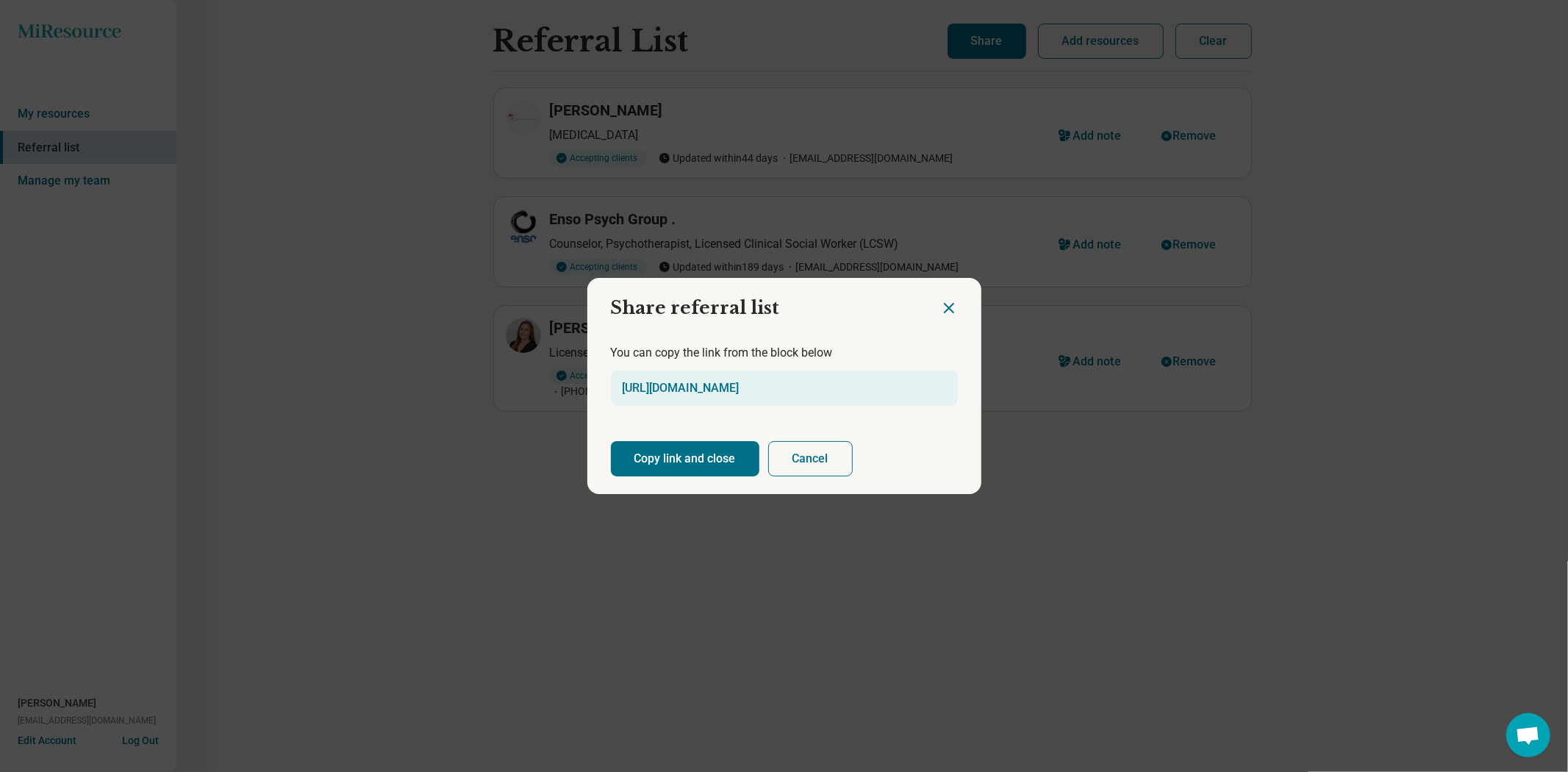
click at [740, 468] on button "Copy link and close" at bounding box center [685, 458] width 148 height 35
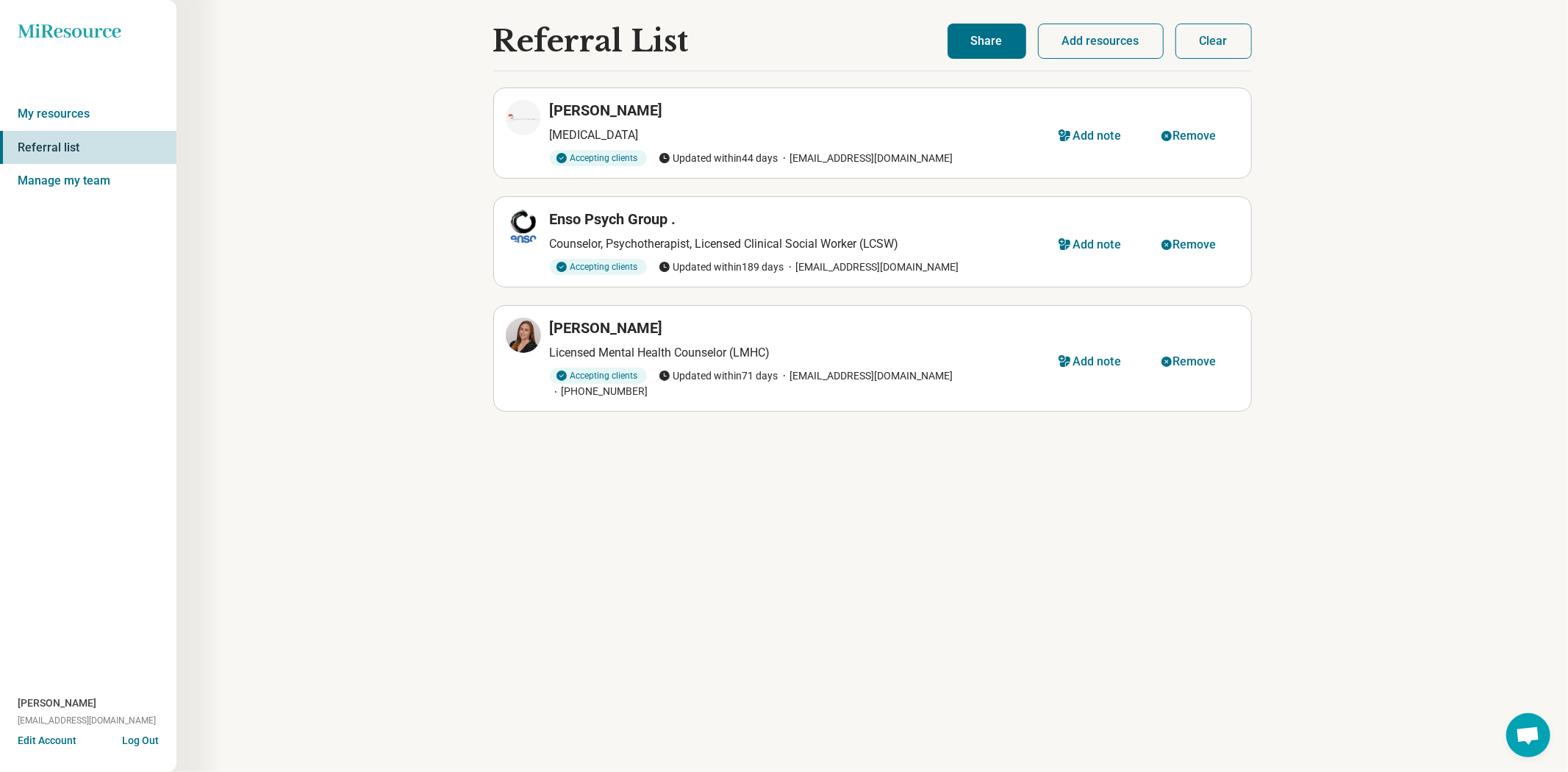
click at [90, 35] on icon "Miresource logo" at bounding box center [69, 30] width 103 height 15
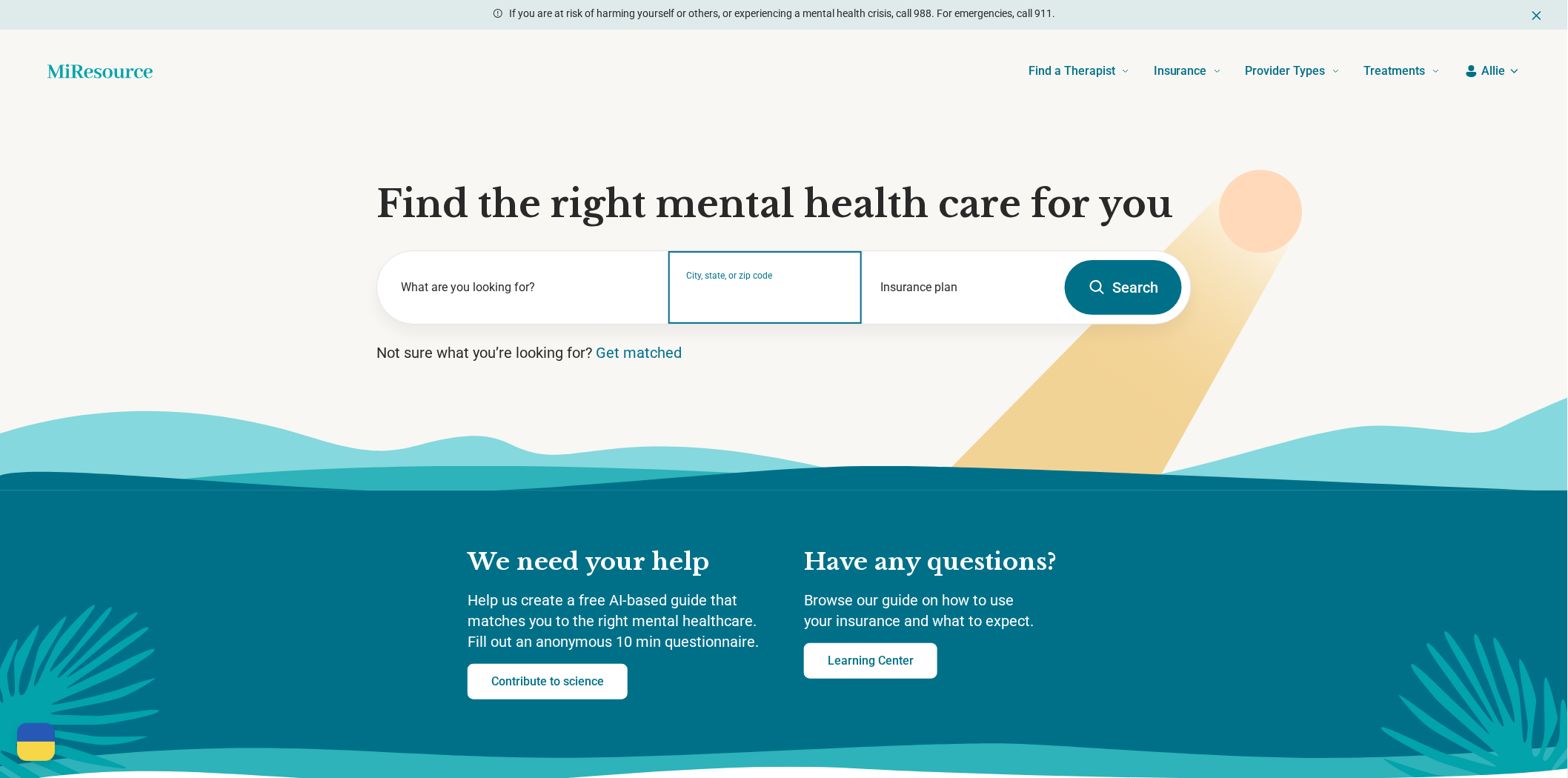
click at [723, 306] on input "City, state, or zip code" at bounding box center [765, 297] width 158 height 17
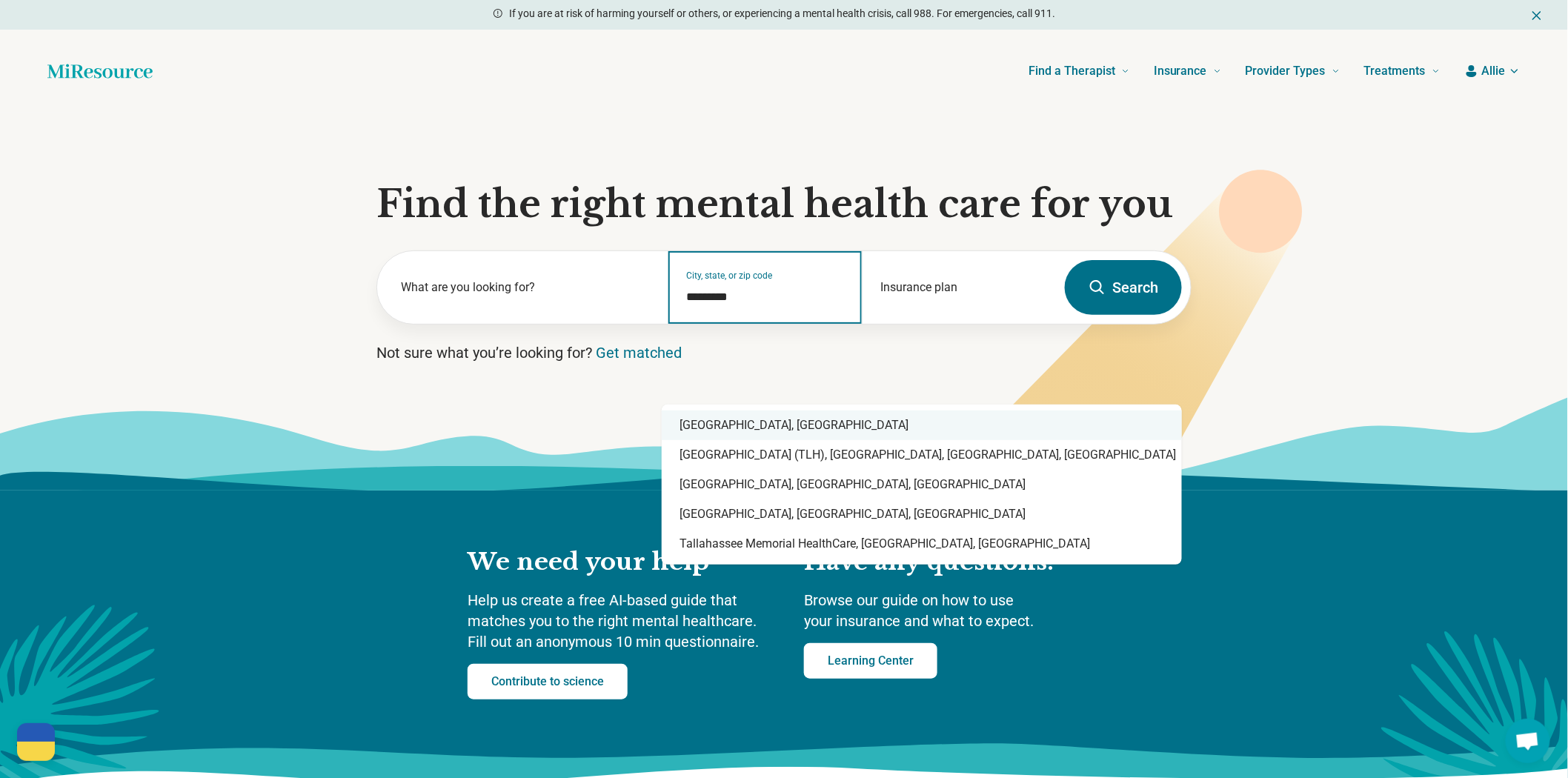
click at [768, 425] on div "[GEOGRAPHIC_DATA], [GEOGRAPHIC_DATA]" at bounding box center [921, 425] width 520 height 29
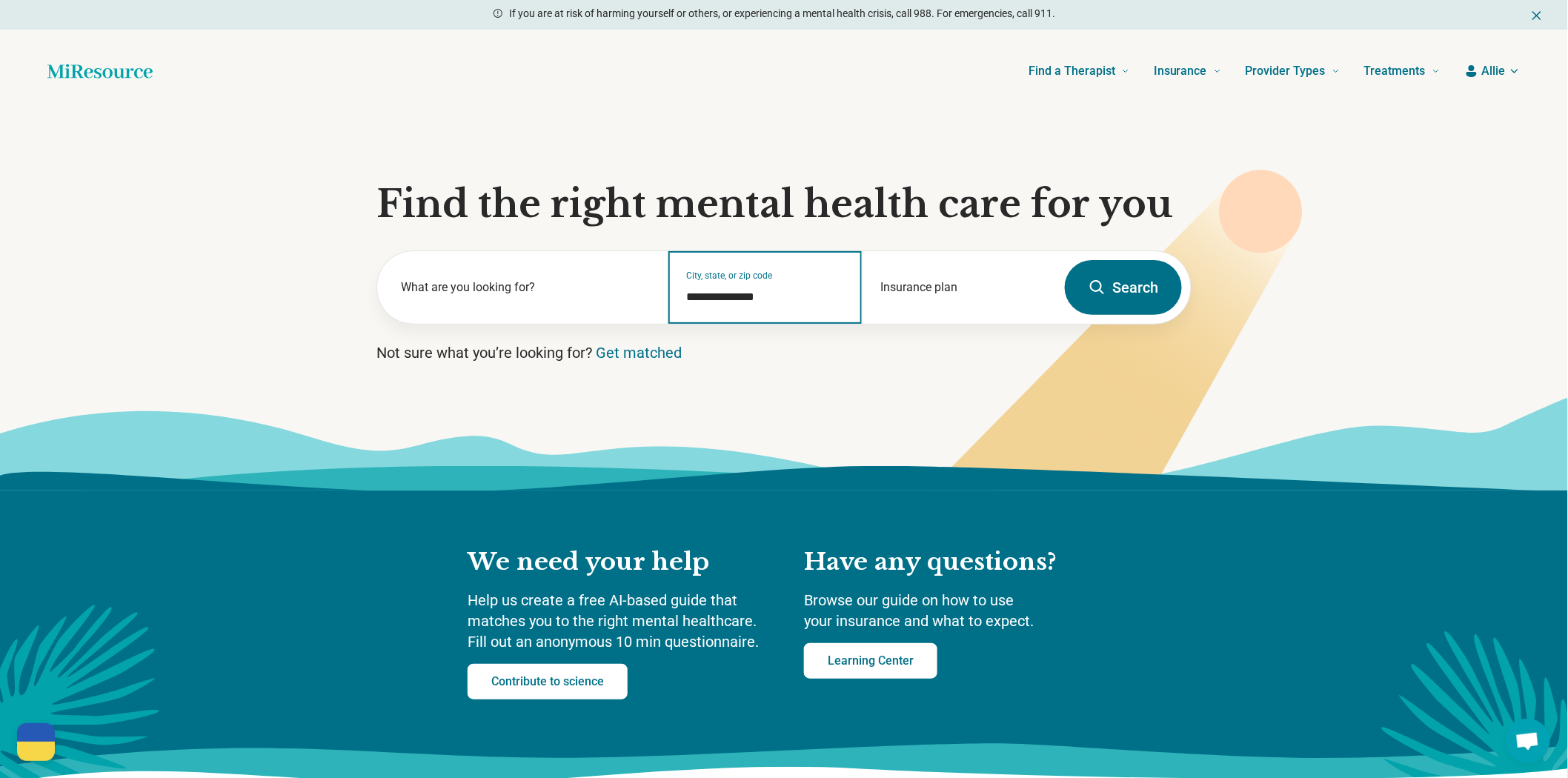
type input "**********"
click at [1113, 315] on button "Search" at bounding box center [1123, 287] width 117 height 55
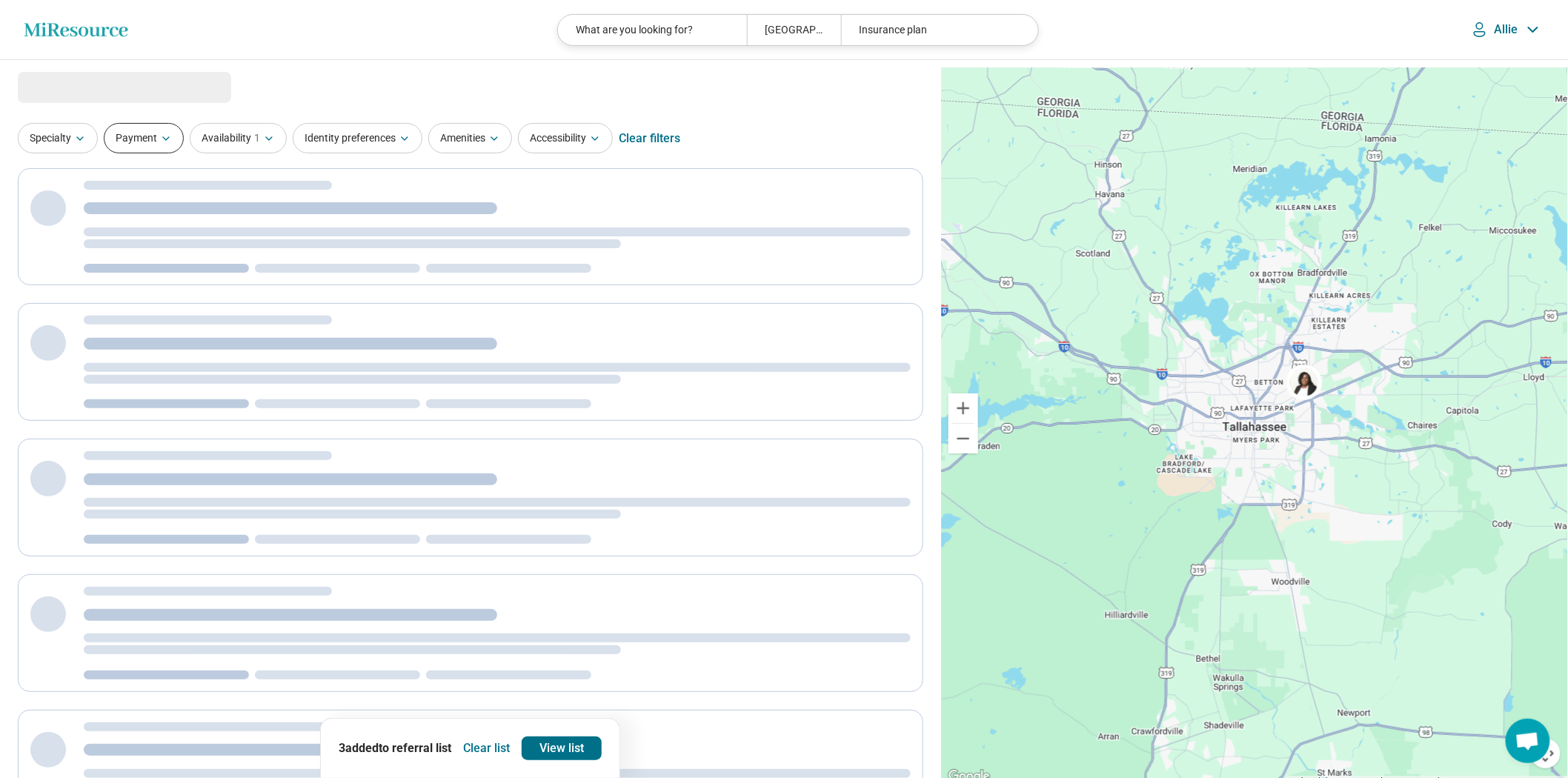
select select "***"
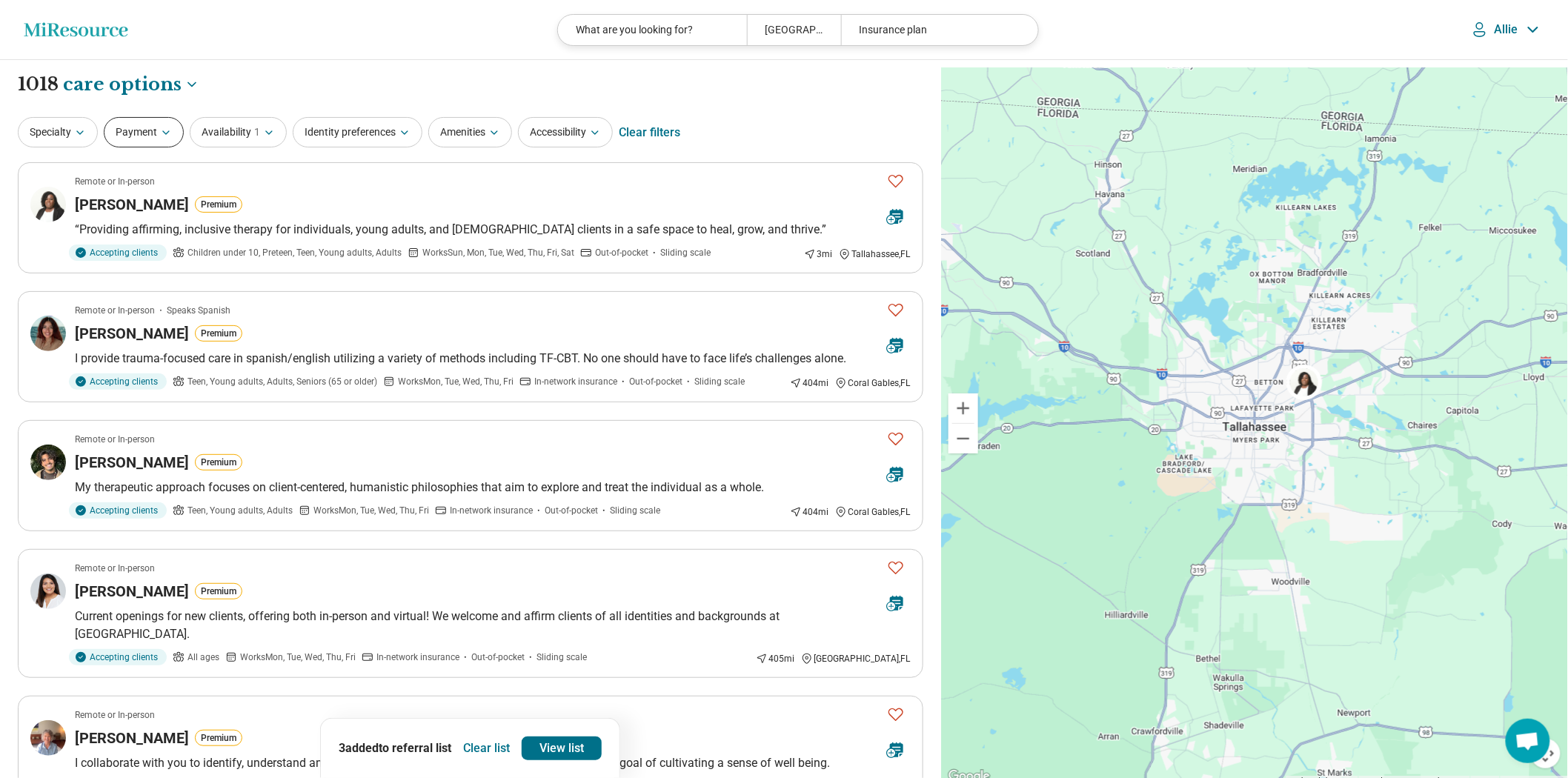
click at [172, 139] on icon "button" at bounding box center [166, 133] width 12 height 12
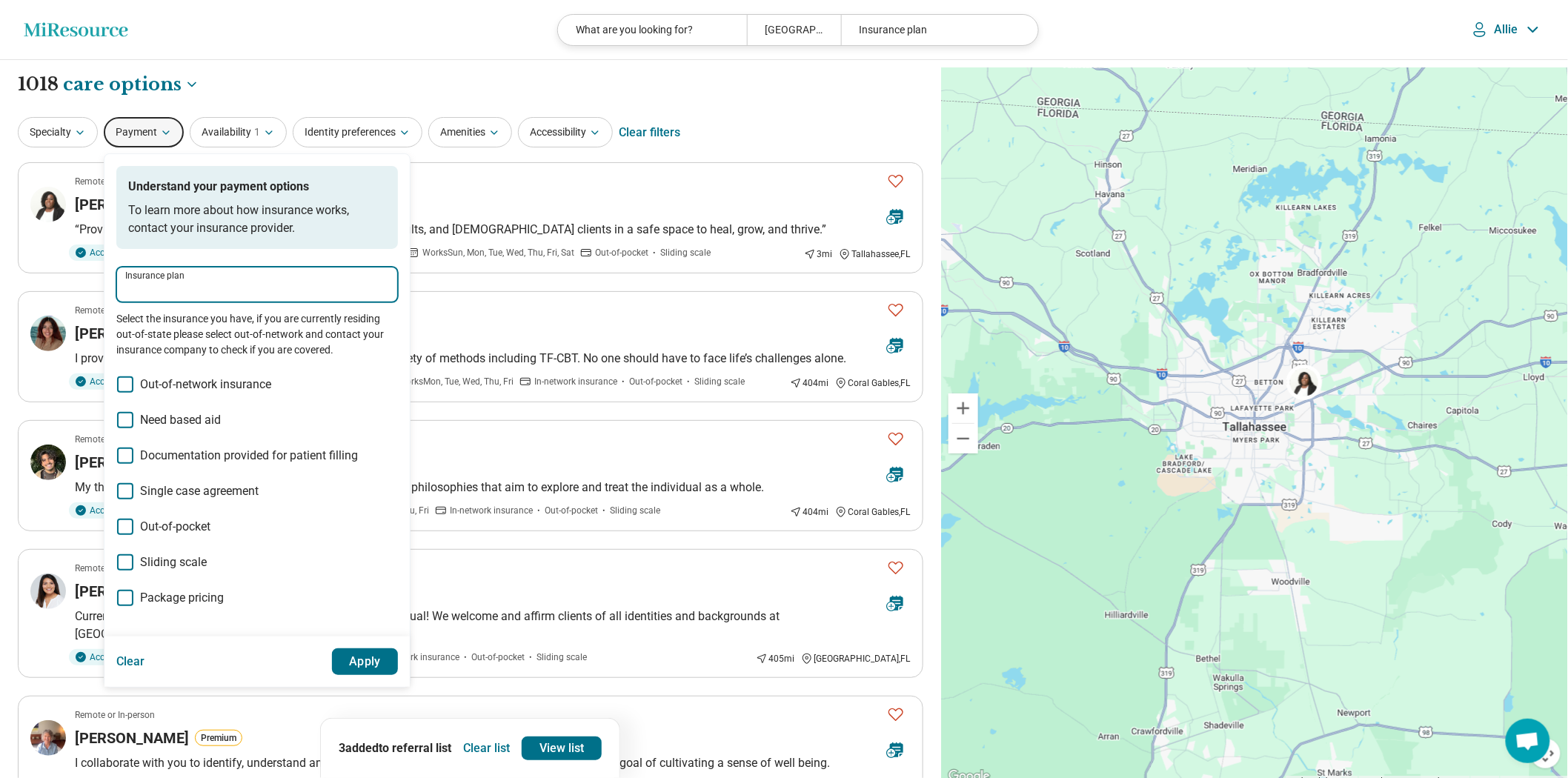
click at [218, 298] on input "Insurance plan" at bounding box center [257, 290] width 264 height 17
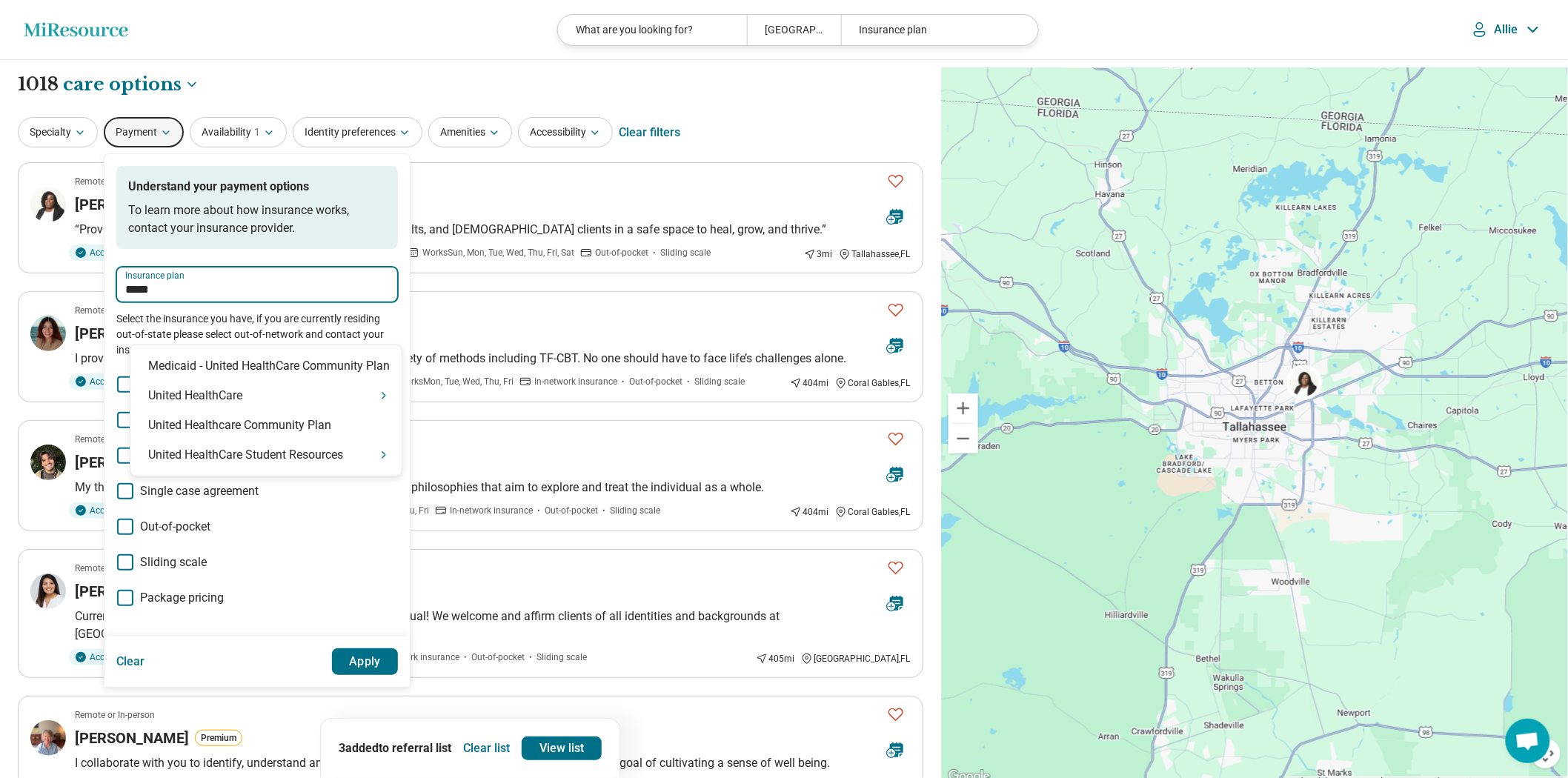
type input "******"
click at [250, 394] on div "United HealthCare" at bounding box center [266, 396] width 272 height 29
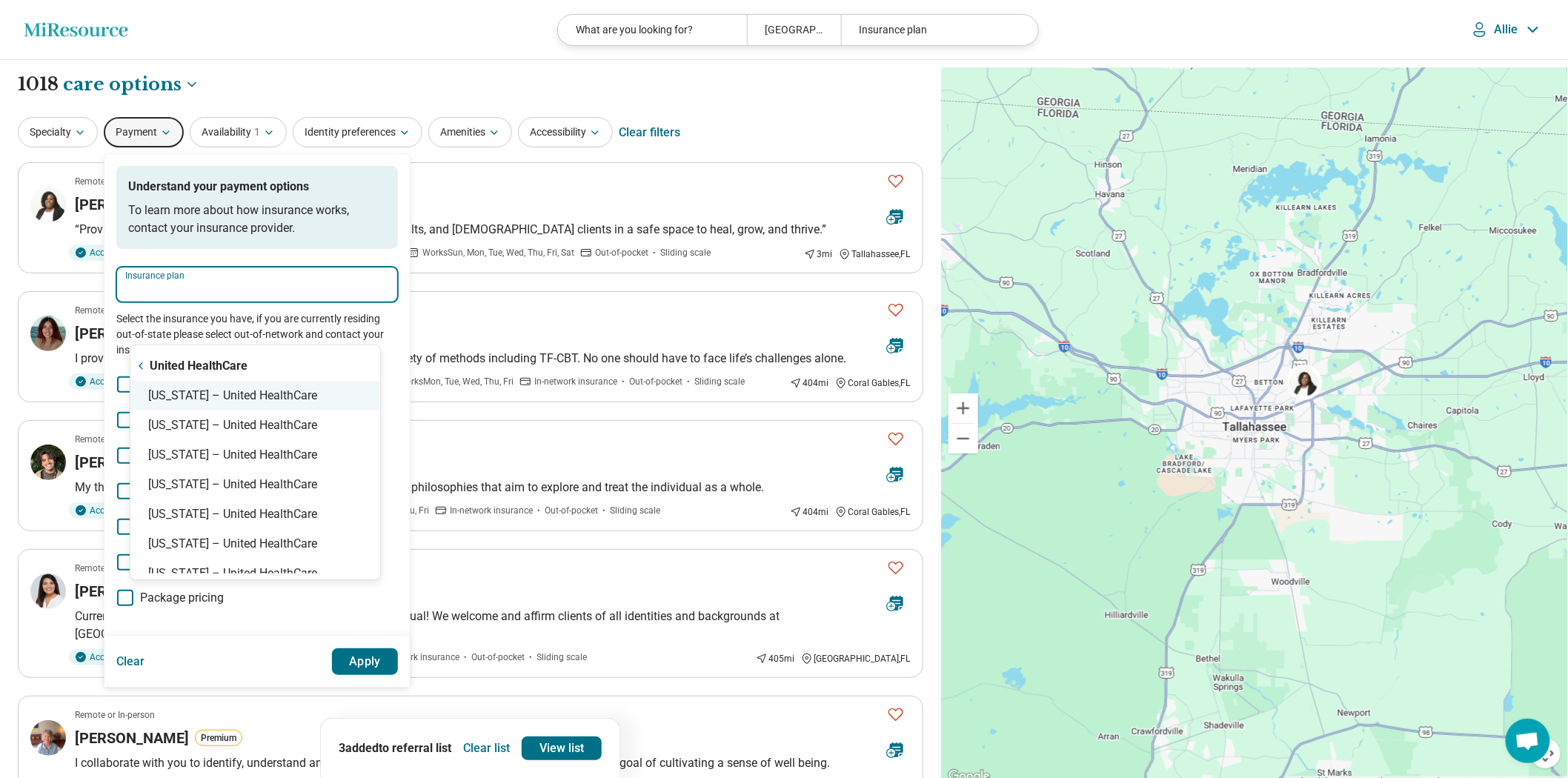
click at [249, 397] on div "[US_STATE] – United HealthCare" at bounding box center [255, 396] width 250 height 29
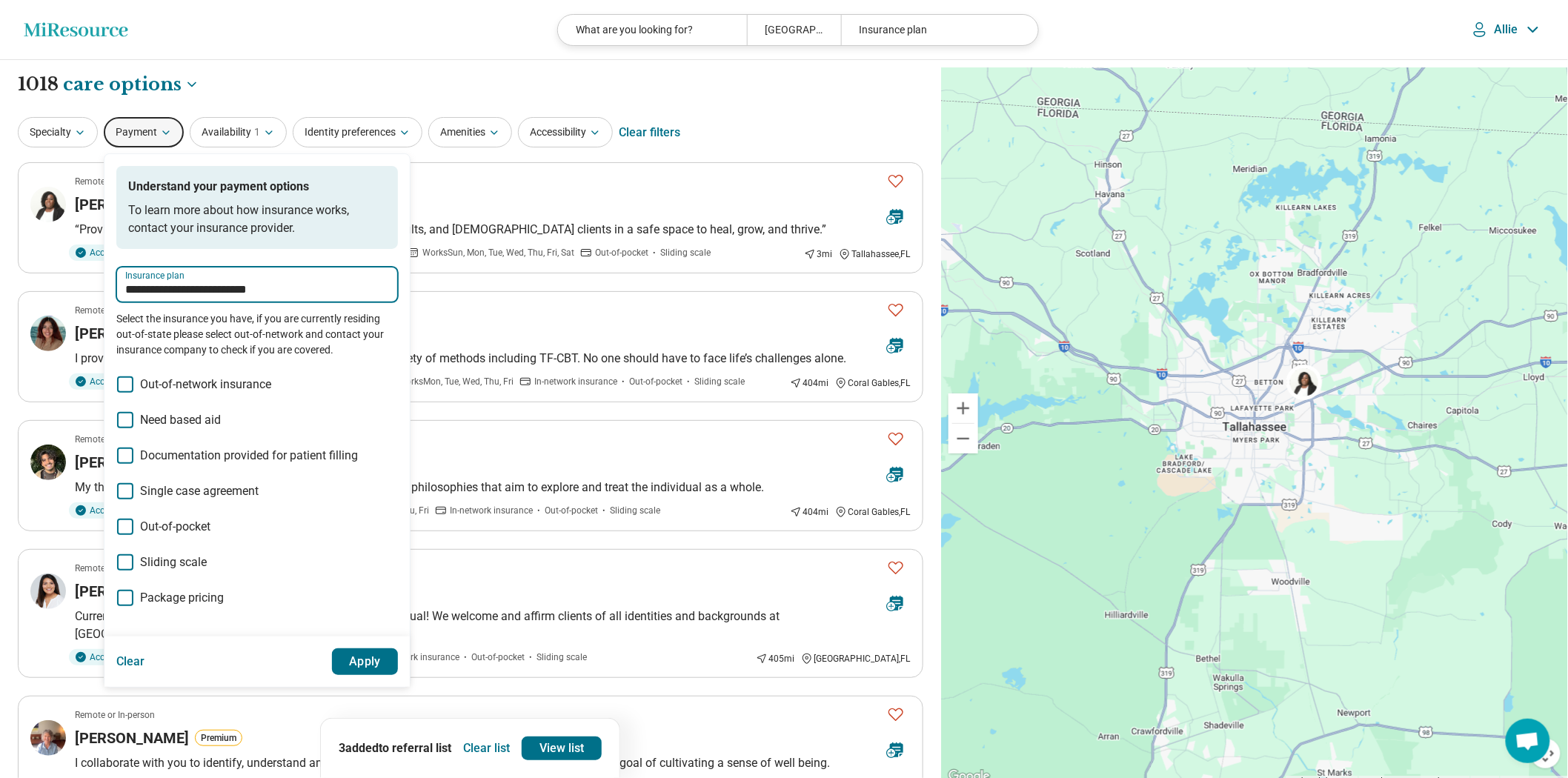
type input "**********"
click at [398, 675] on button "Apply" at bounding box center [365, 661] width 67 height 27
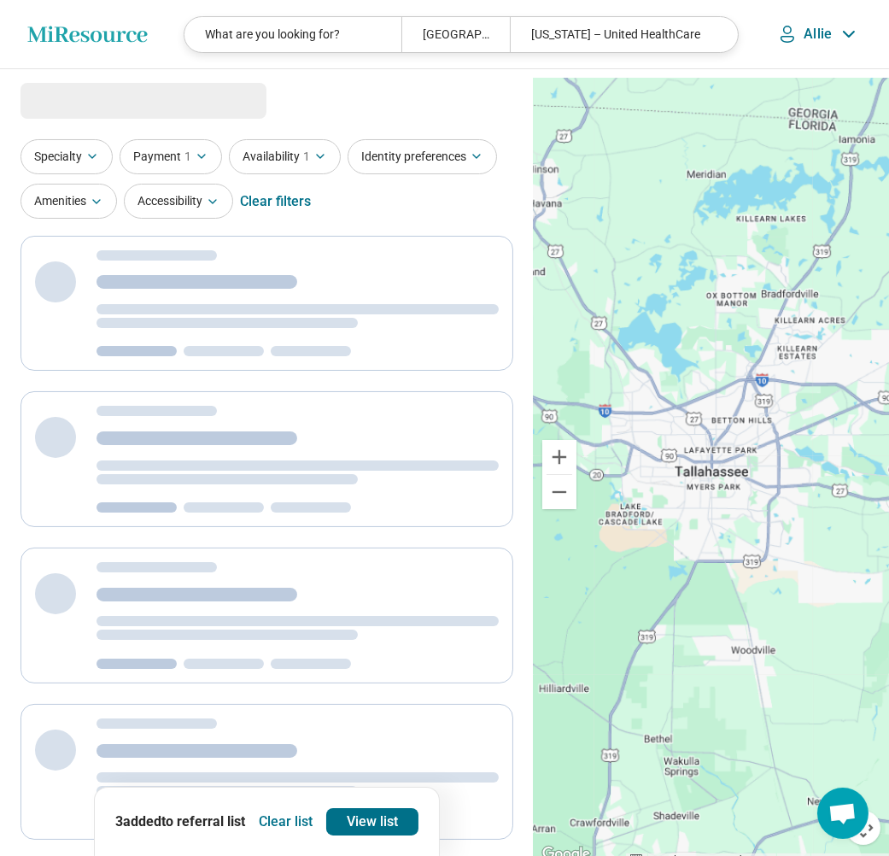
select select "***"
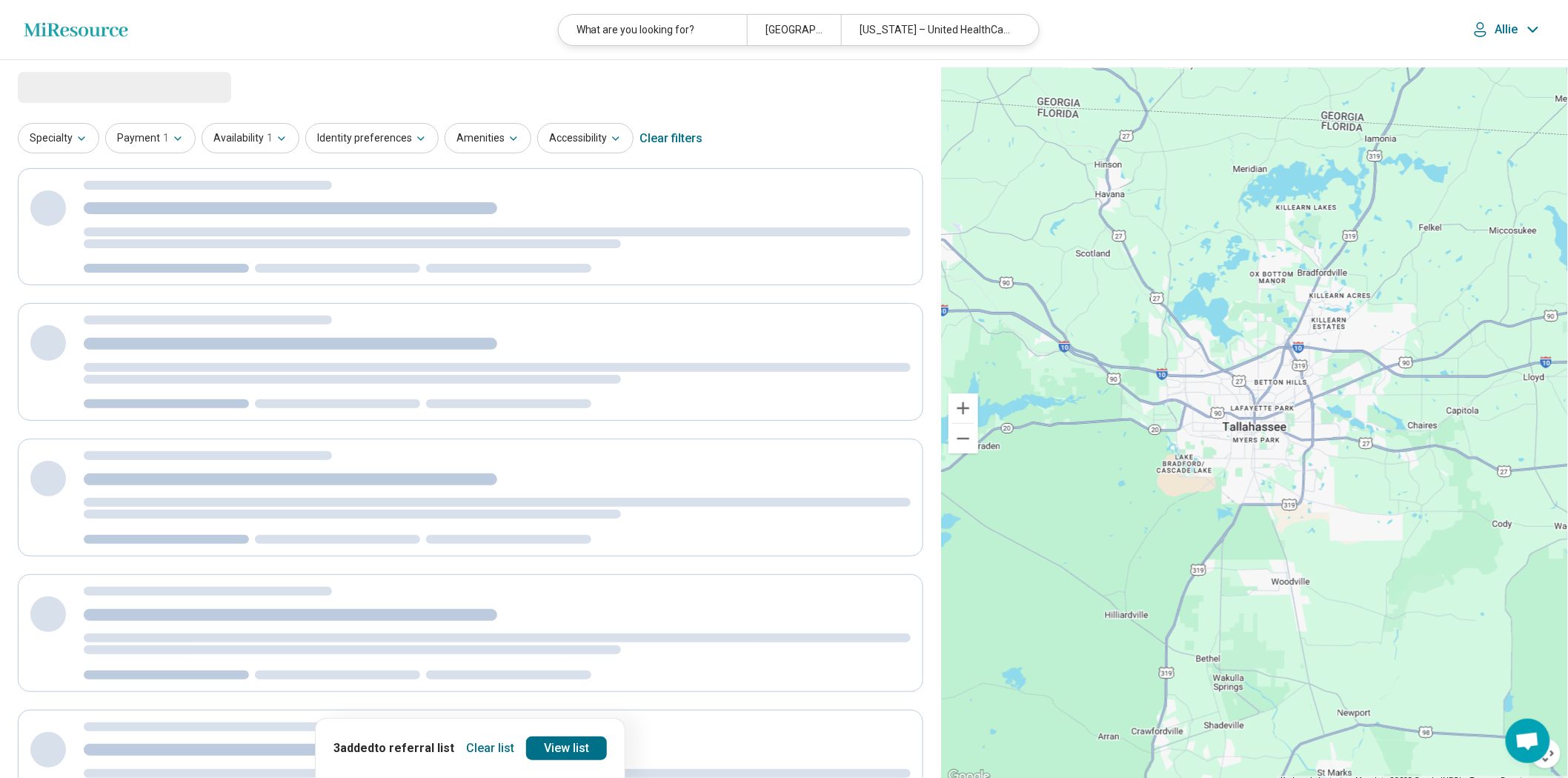
click at [473, 742] on button "Clear list" at bounding box center [489, 748] width 60 height 23
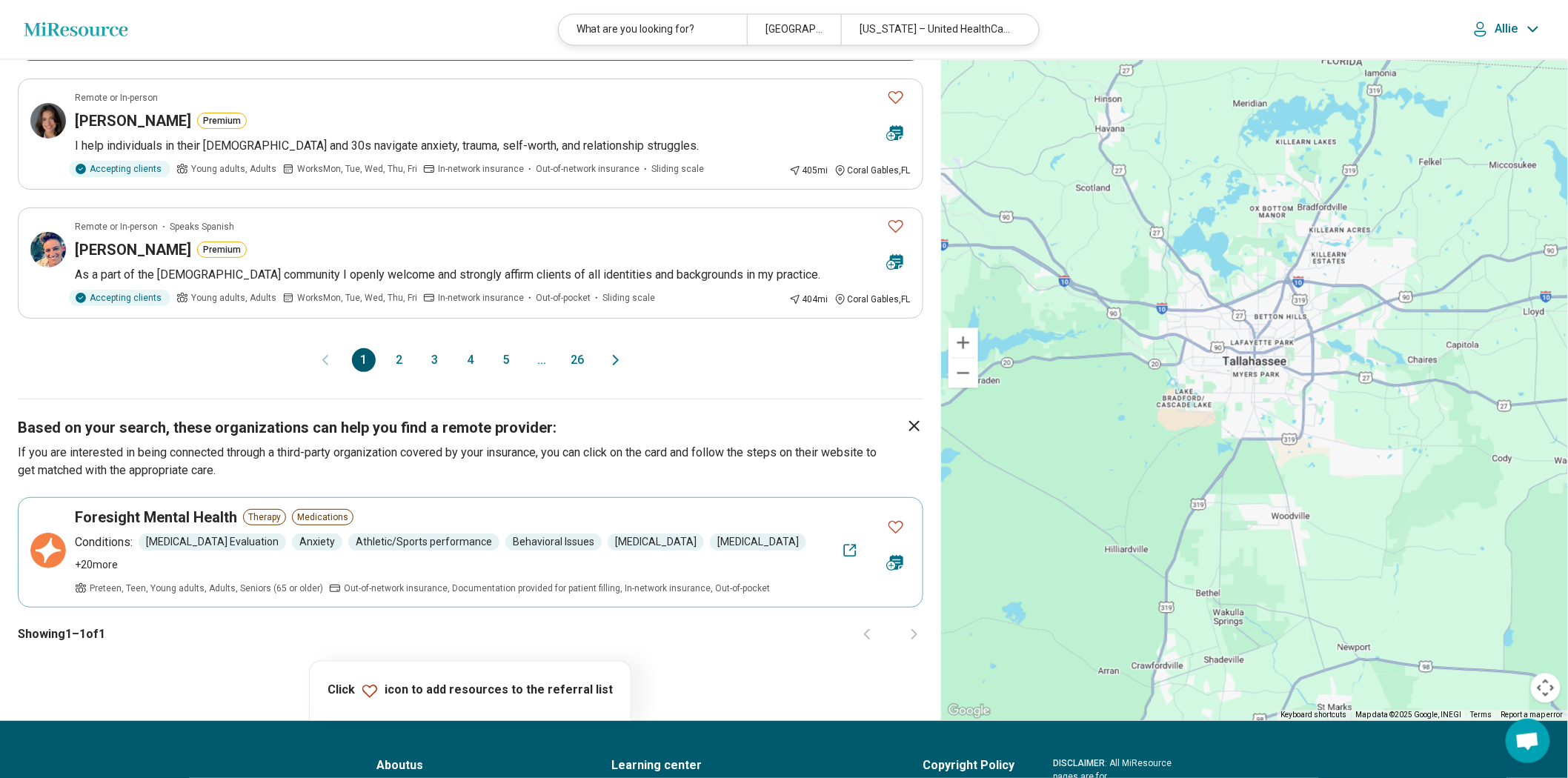
scroll to position [1233, 0]
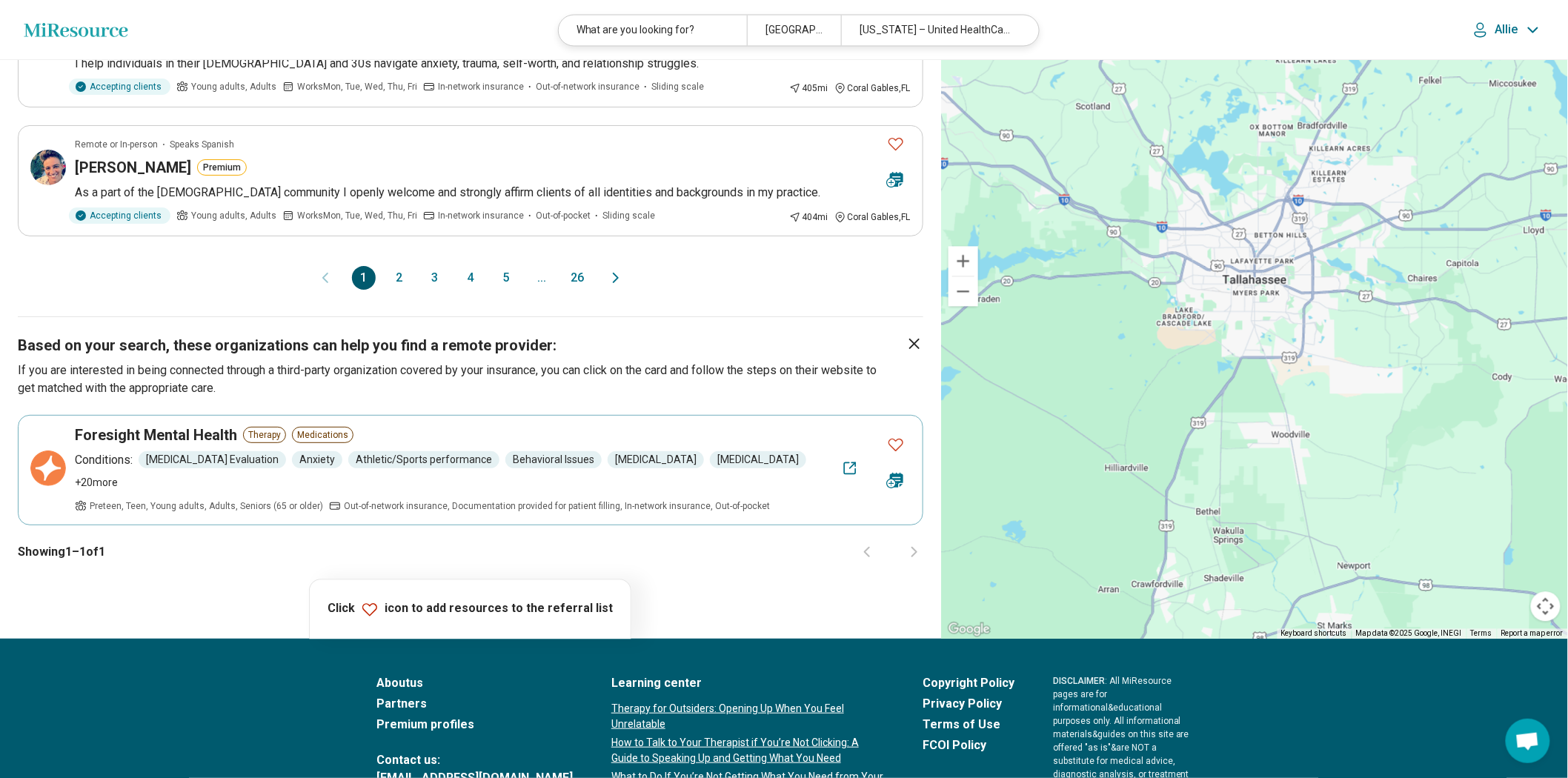
click at [388, 290] on button "2" at bounding box center [399, 278] width 23 height 23
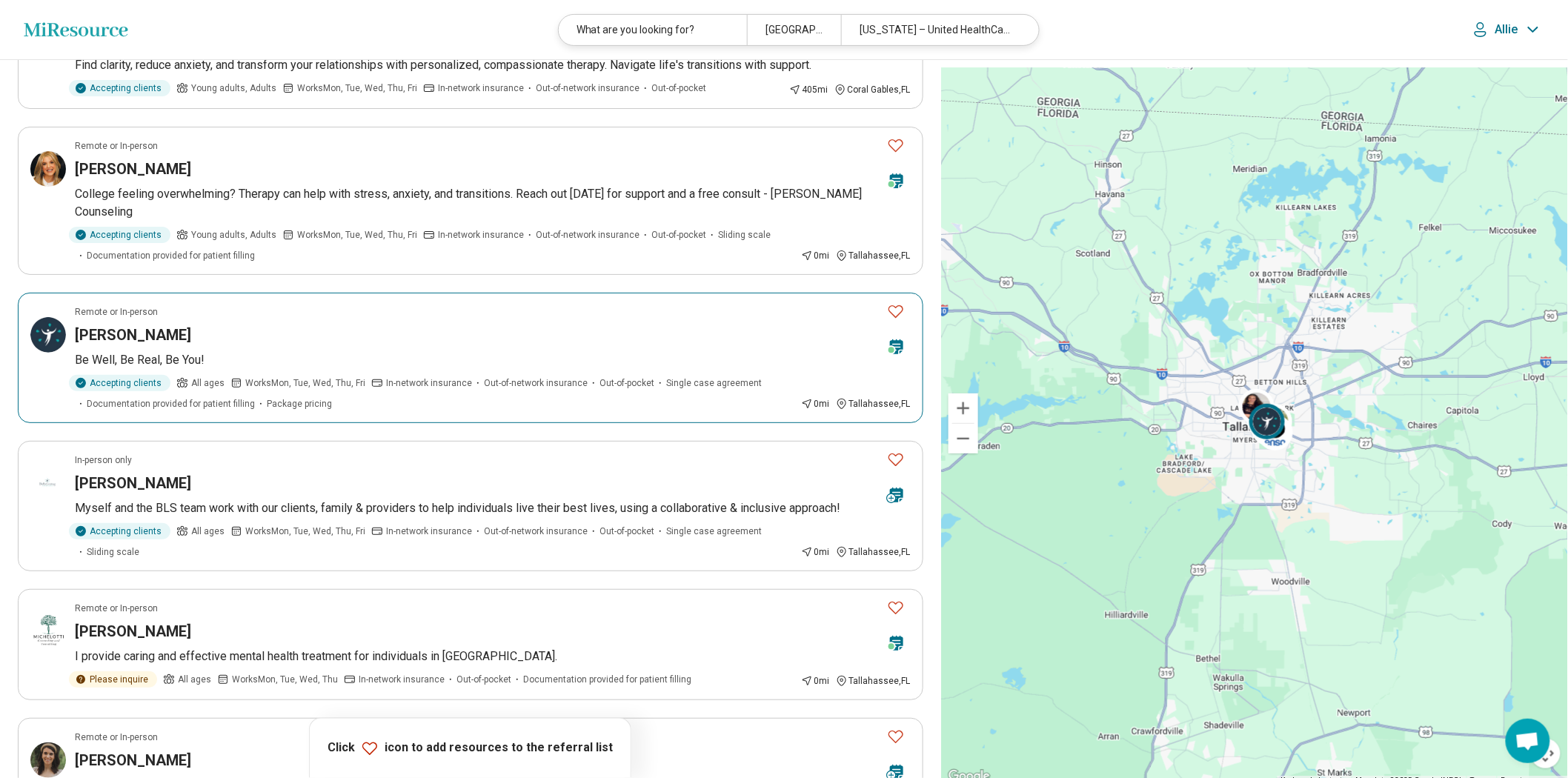
scroll to position [82, 0]
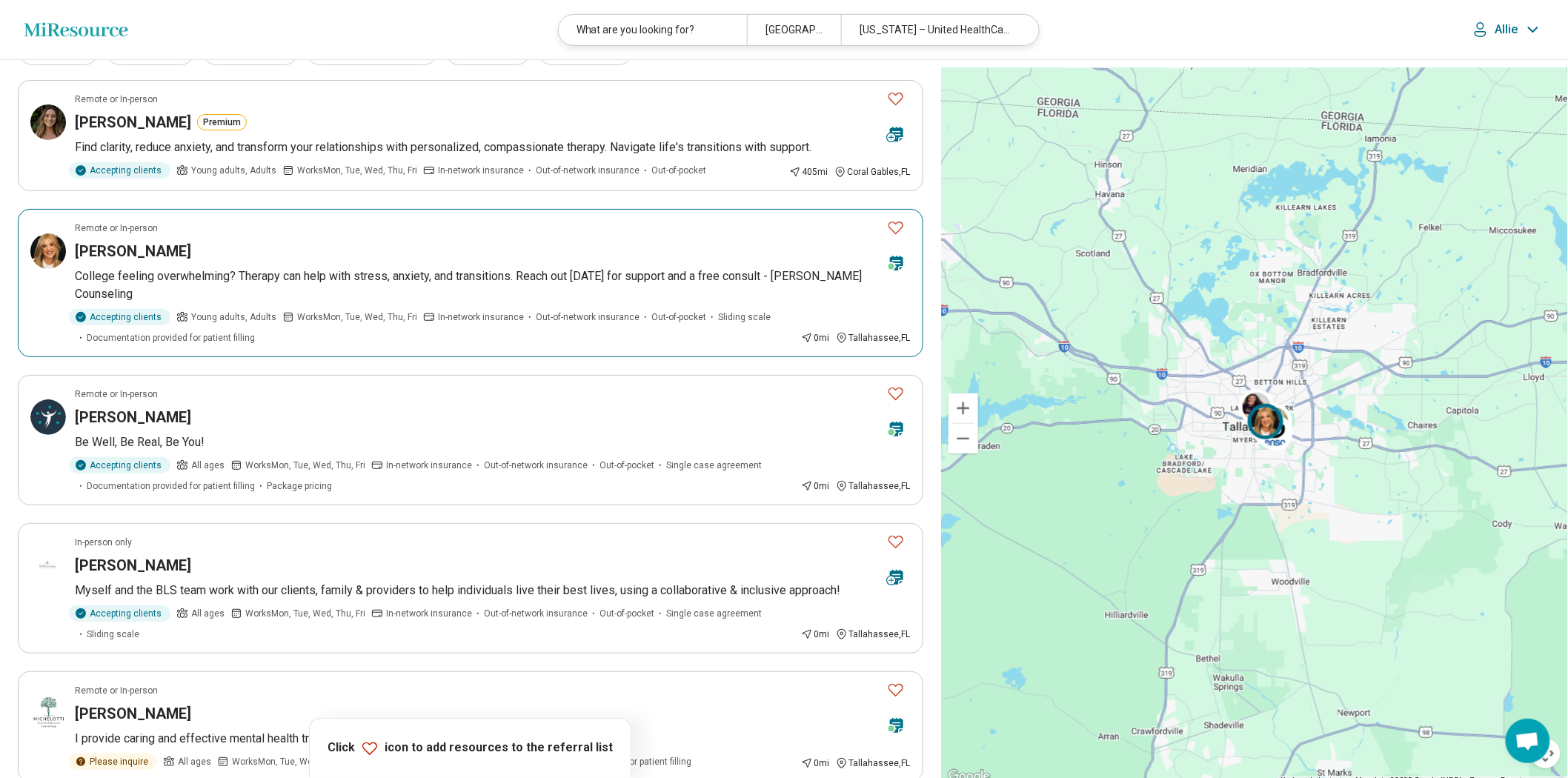
click at [771, 236] on icon "Favorite" at bounding box center [896, 227] width 17 height 17
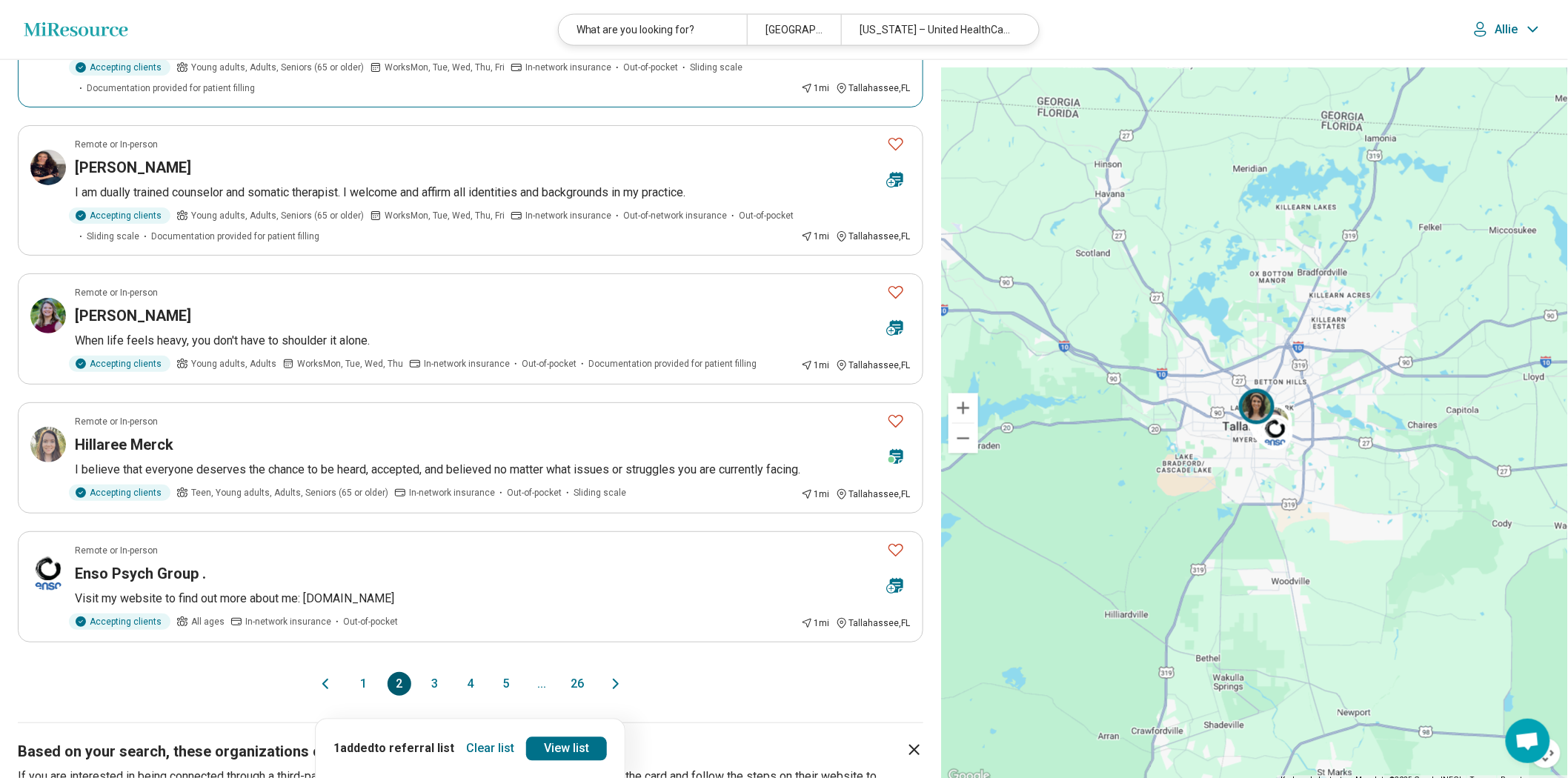
scroll to position [987, 0]
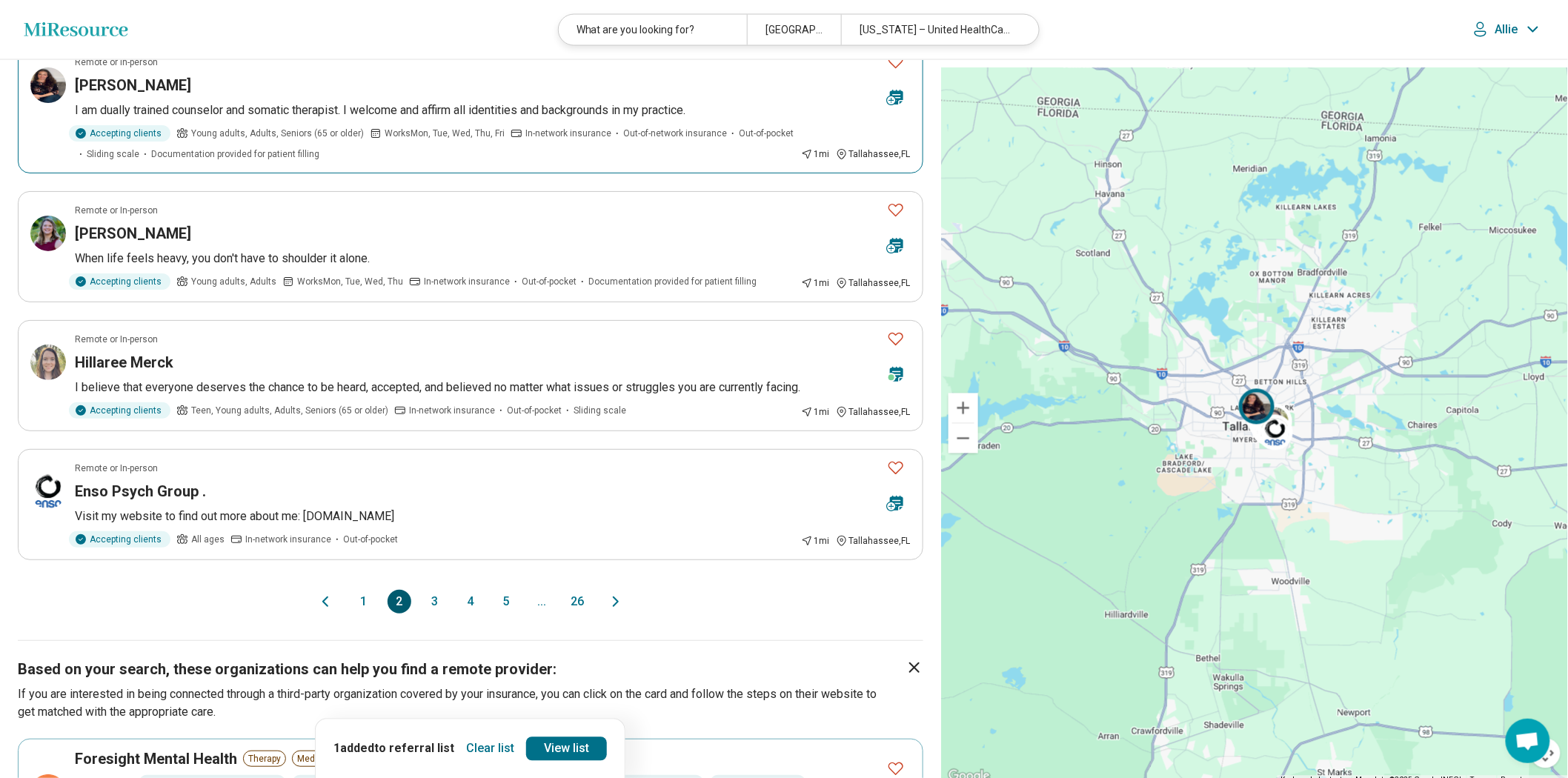
click at [771, 70] on icon "Favorite" at bounding box center [896, 62] width 17 height 17
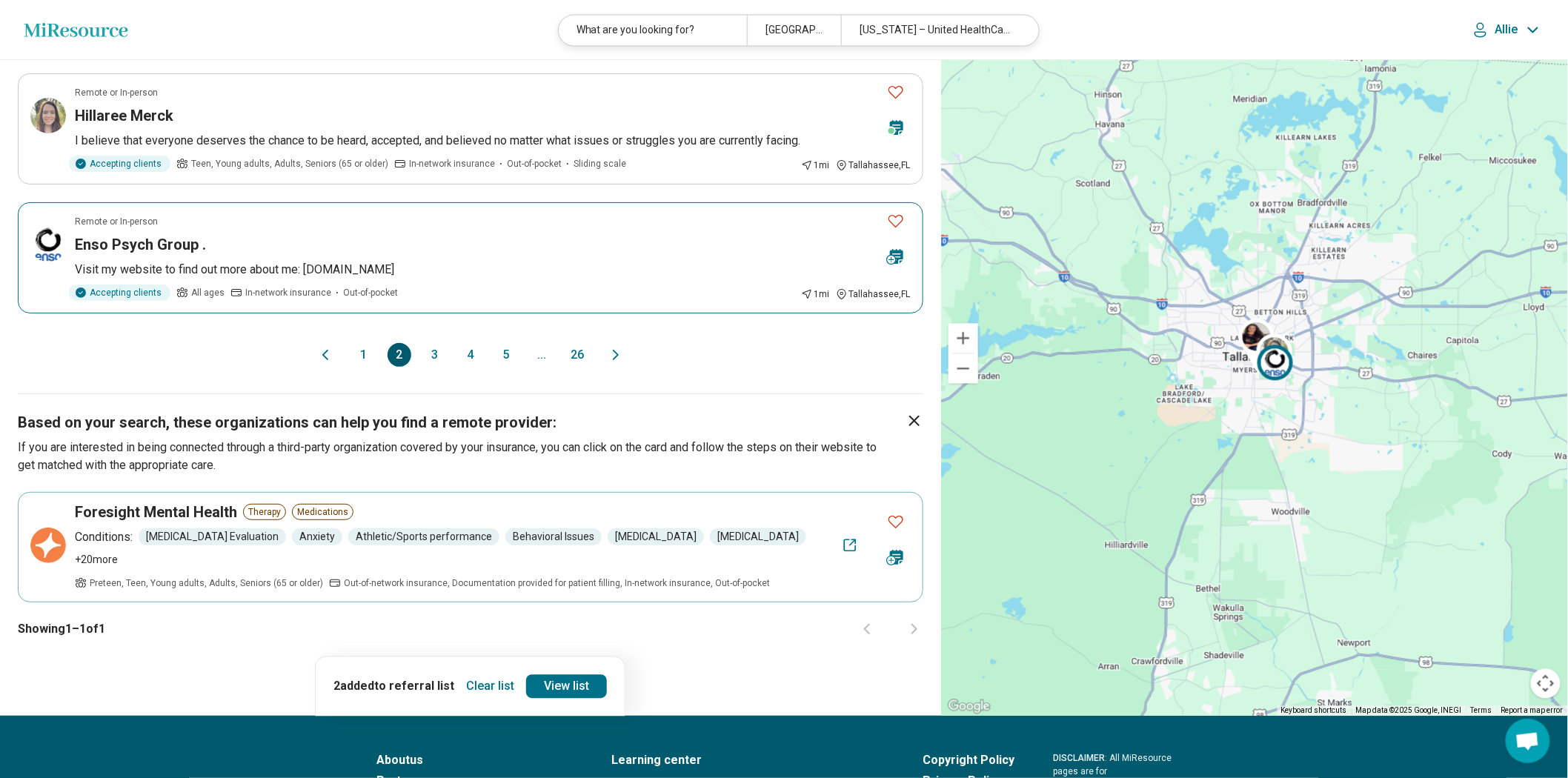
scroll to position [1316, 0]
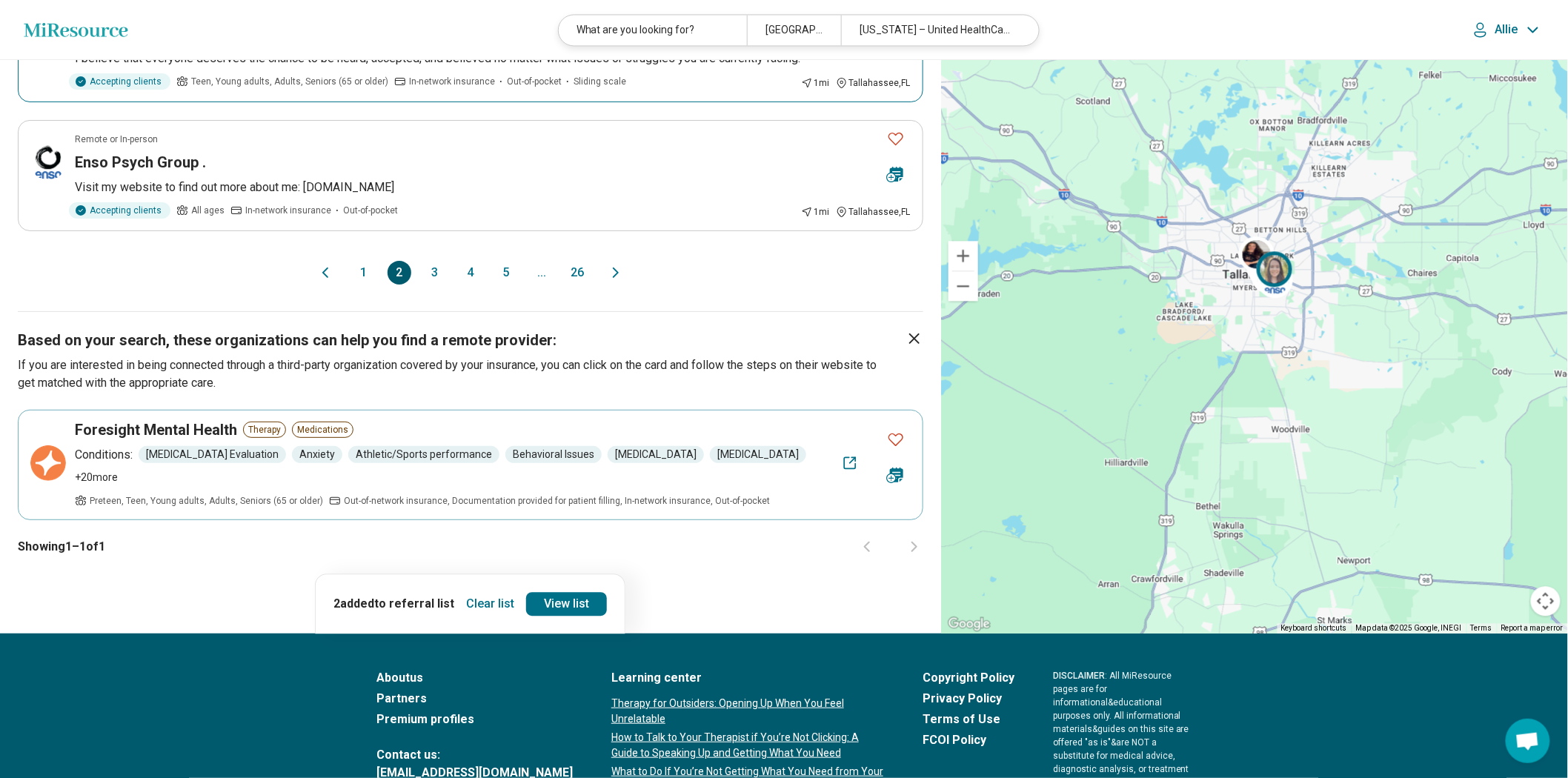
click at [771, 18] on icon "Favorite" at bounding box center [896, 10] width 17 height 17
click at [430, 284] on button "3" at bounding box center [435, 272] width 23 height 23
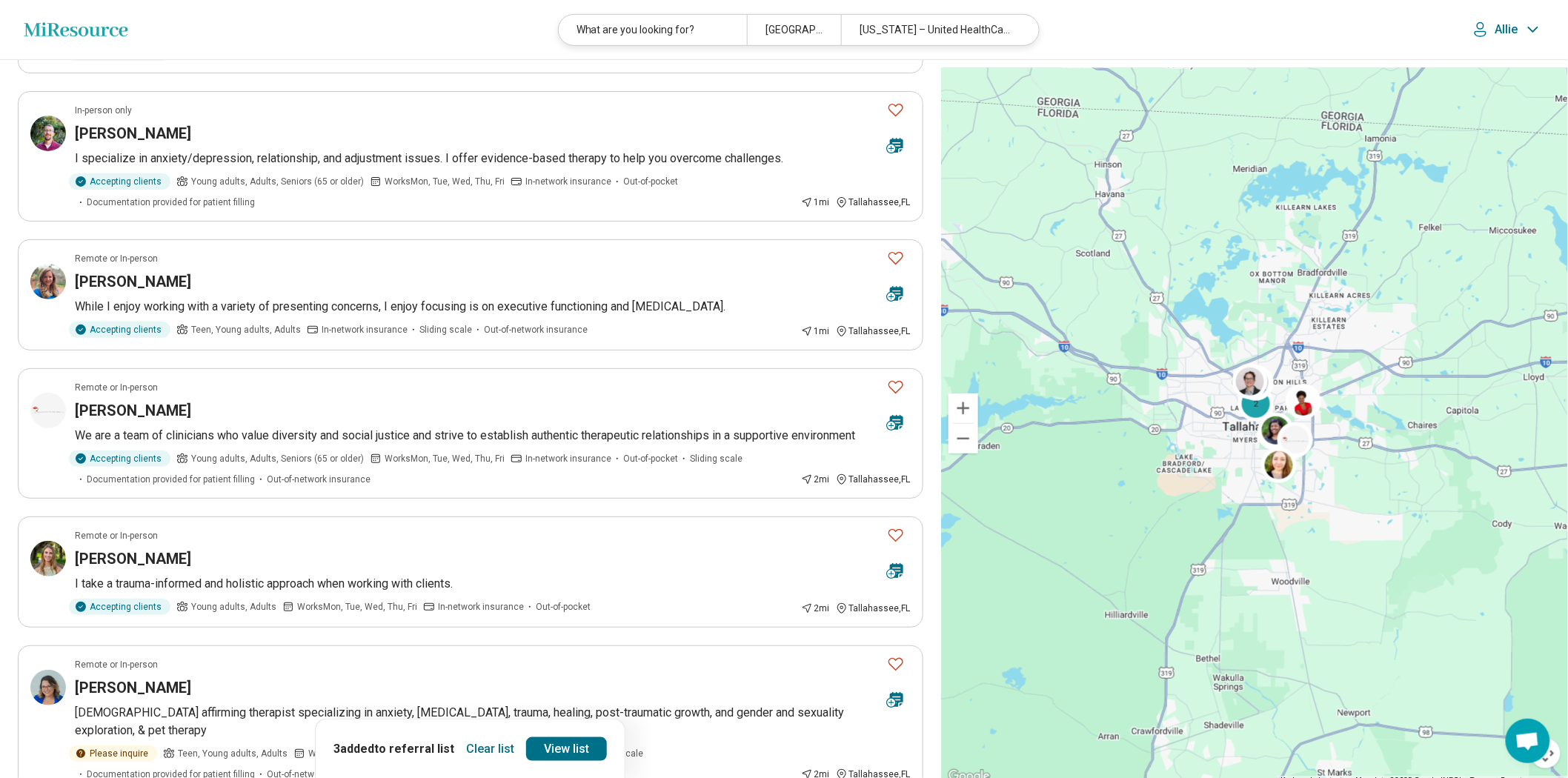
scroll to position [0, 0]
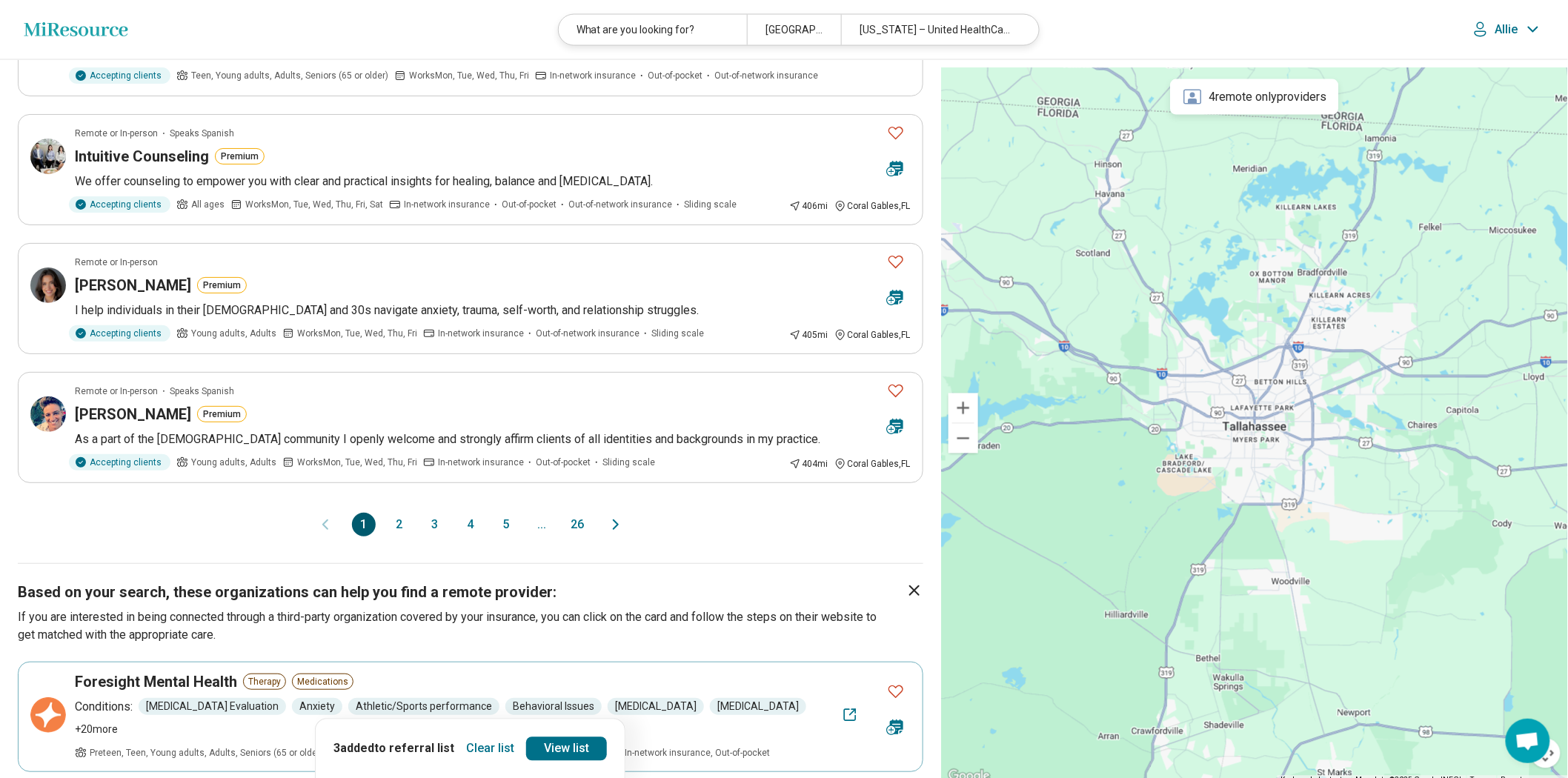
scroll to position [1069, 0]
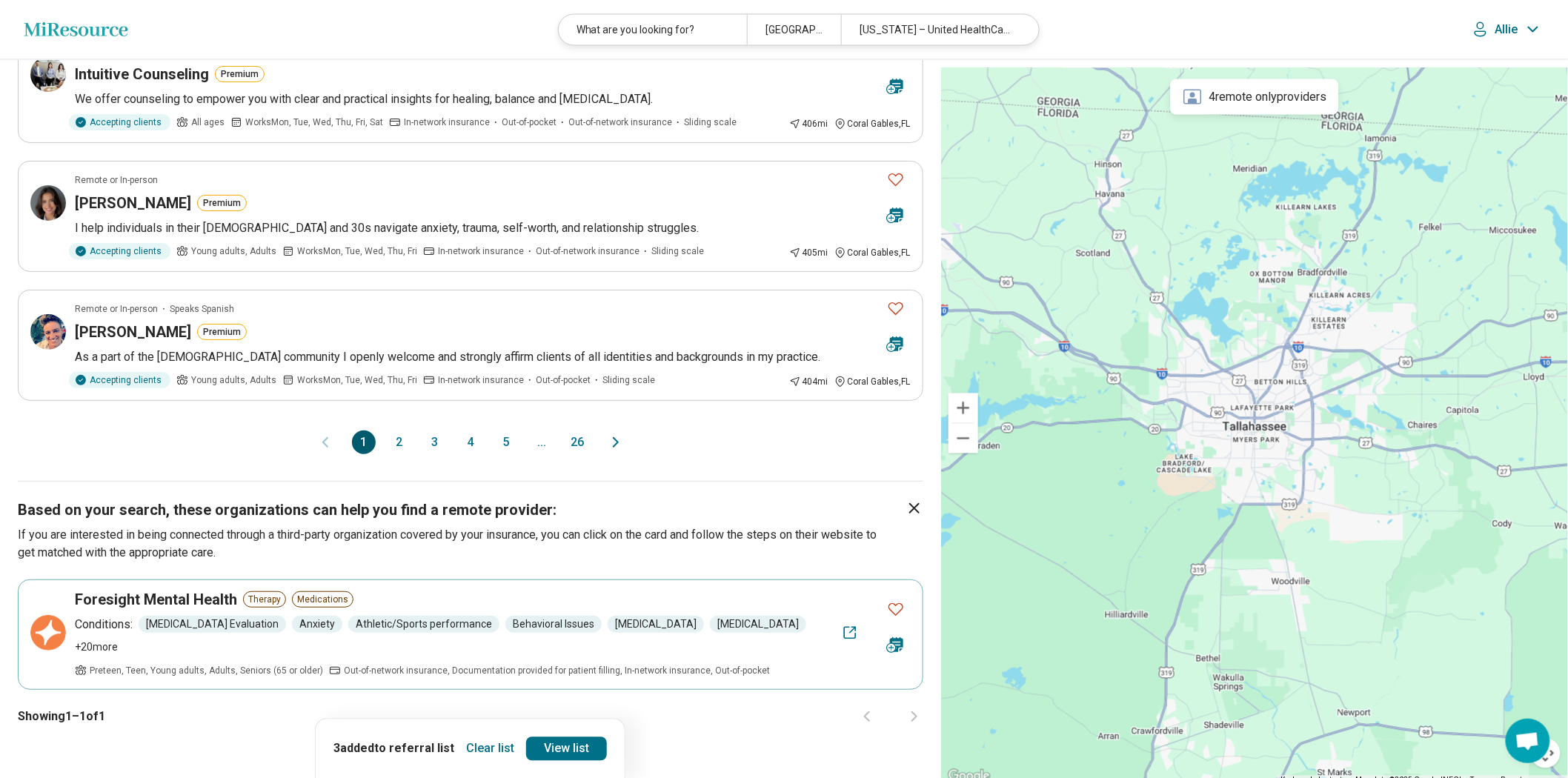
click at [428, 454] on button "3" at bounding box center [435, 441] width 23 height 23
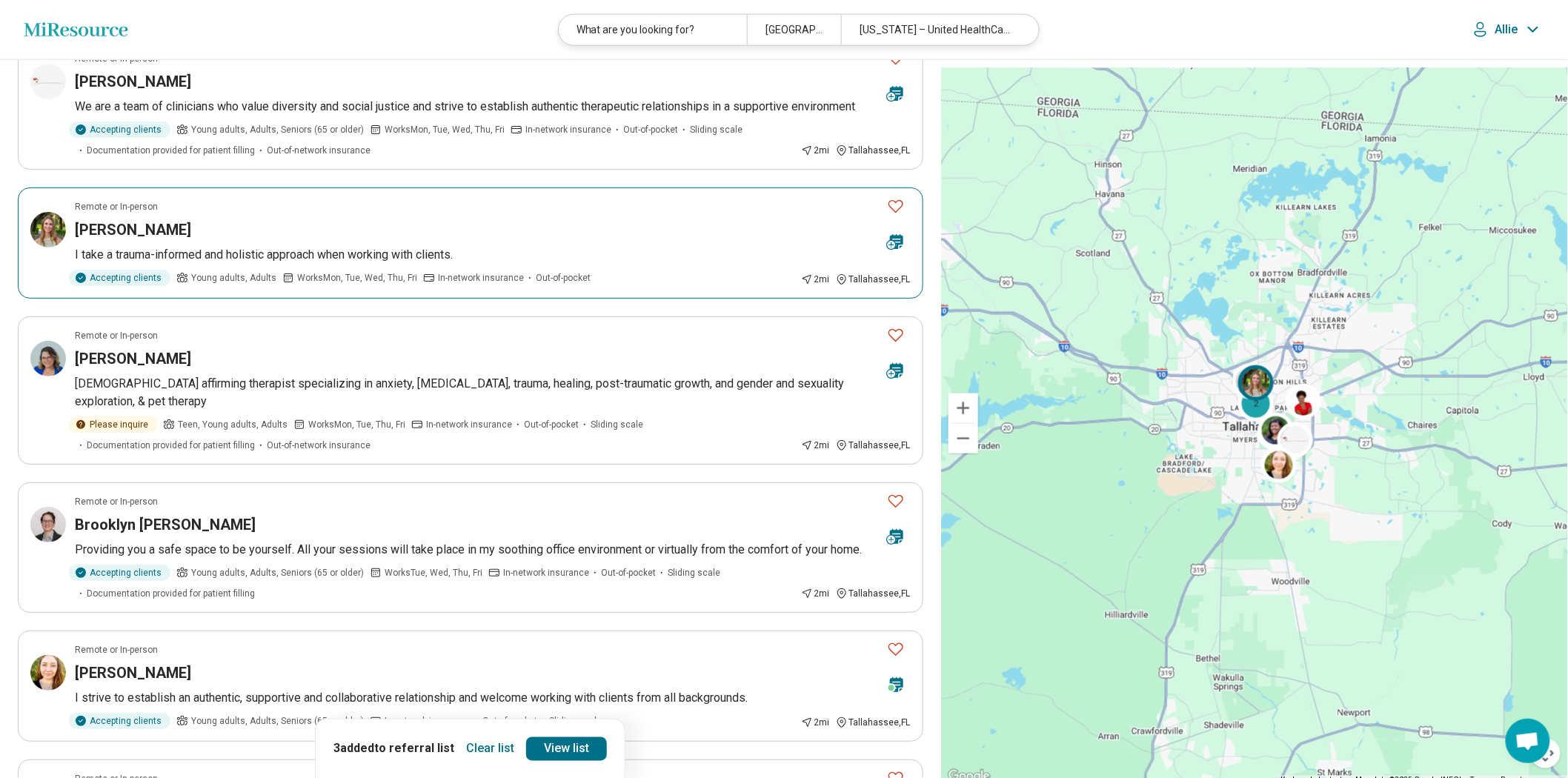
scroll to position [741, 0]
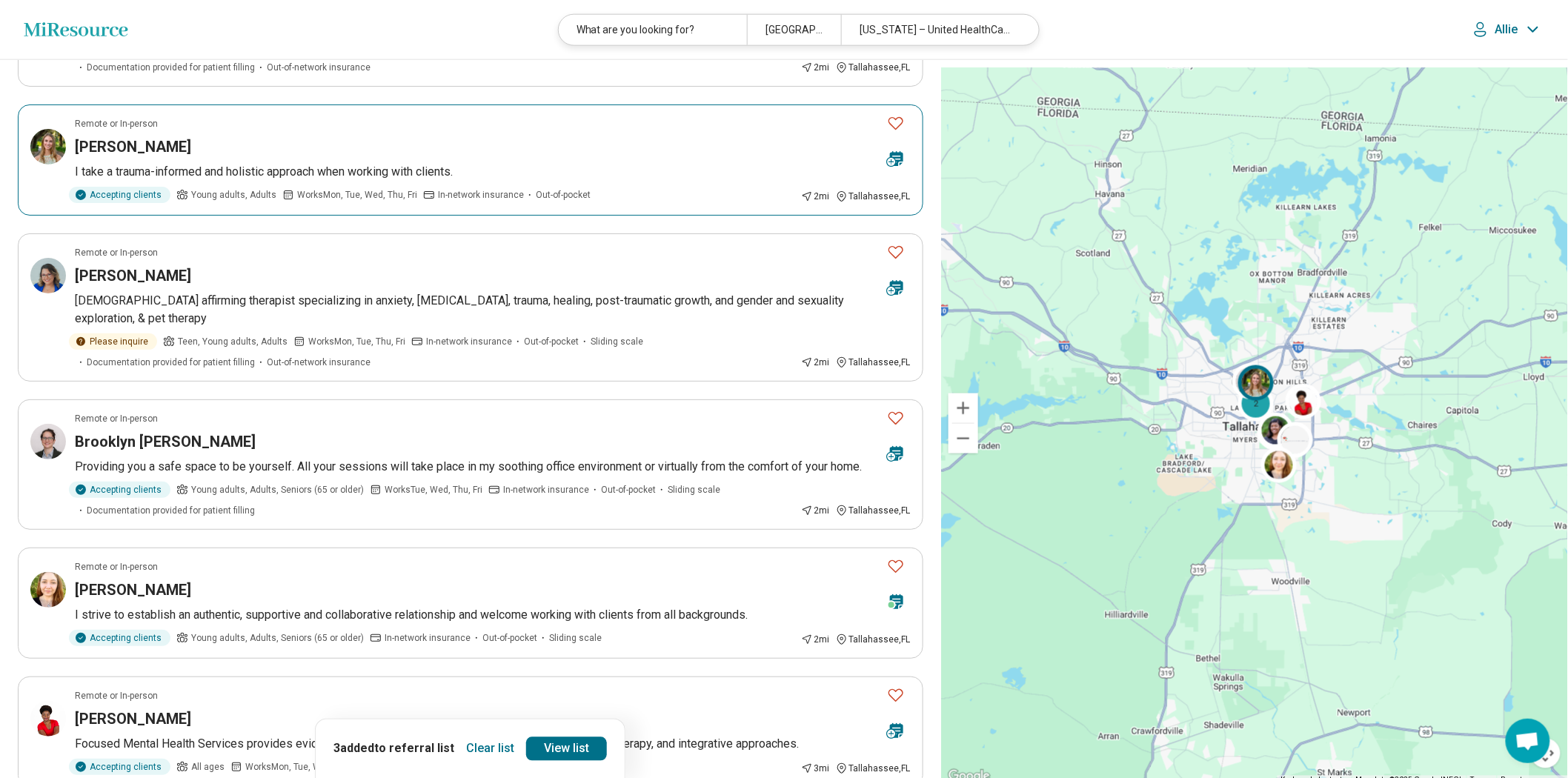
click at [771, 132] on icon "Favorite" at bounding box center [896, 122] width 17 height 17
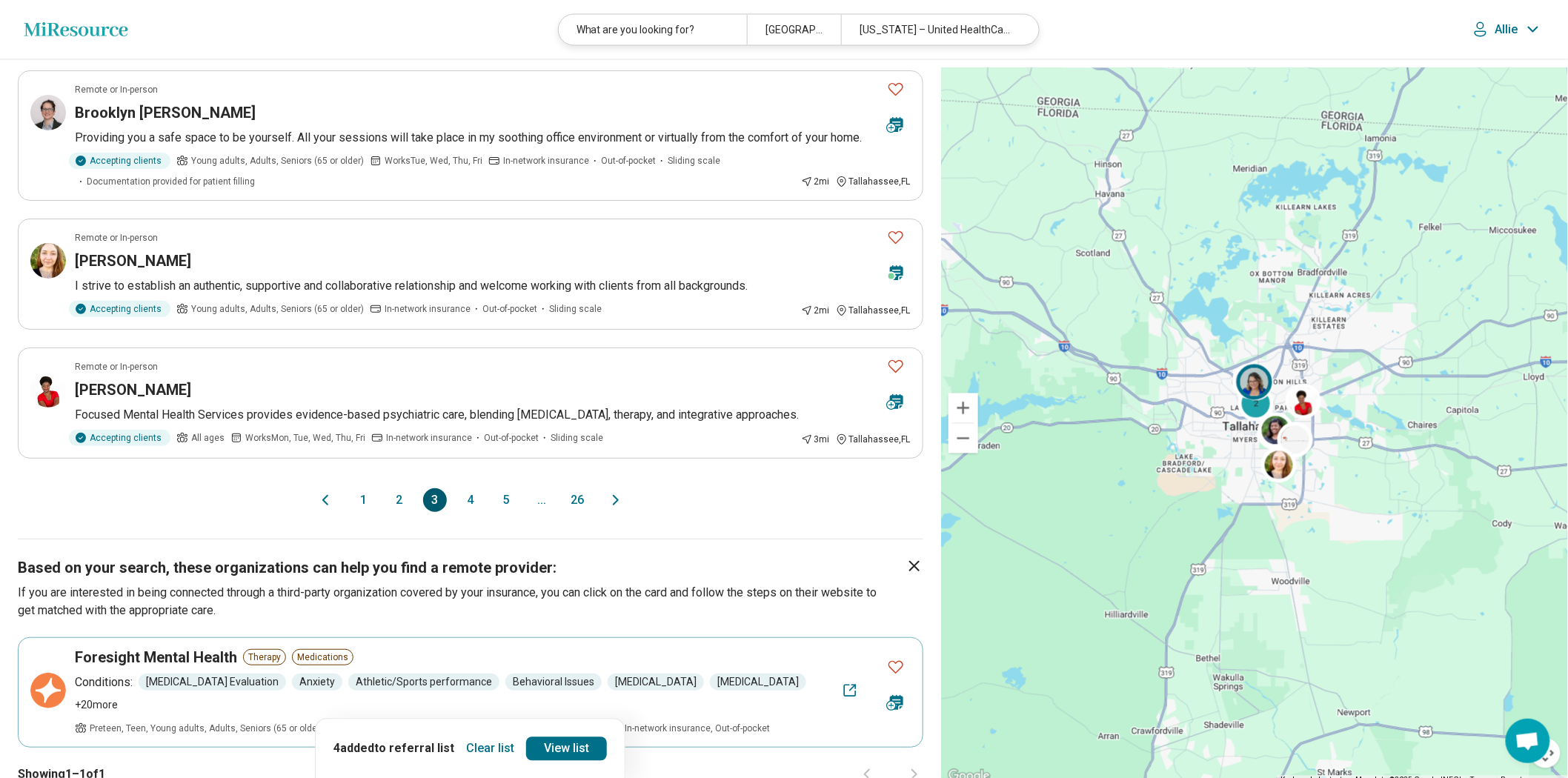
scroll to position [1152, 0]
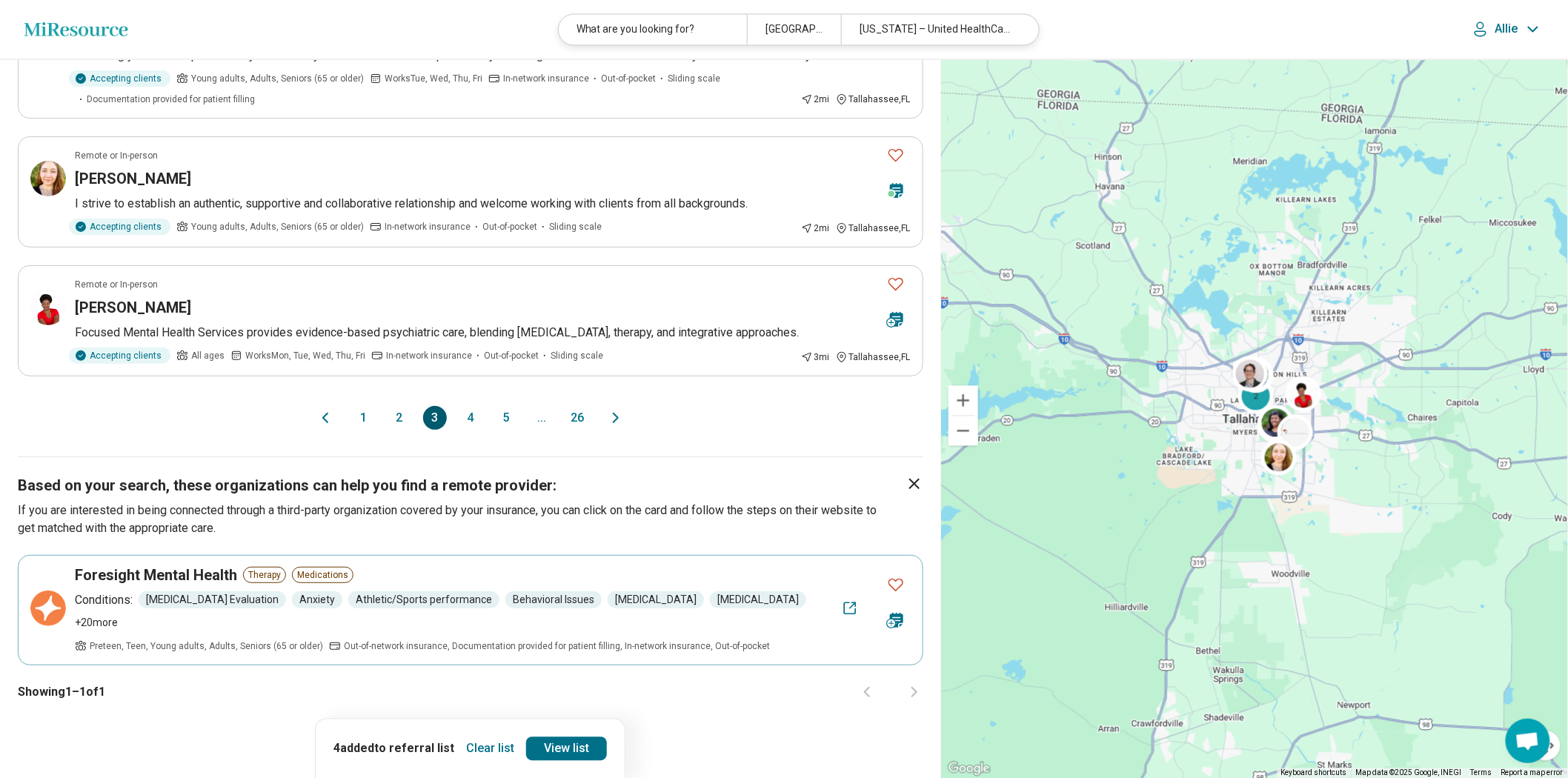
click at [472, 429] on button "4" at bounding box center [470, 417] width 23 height 23
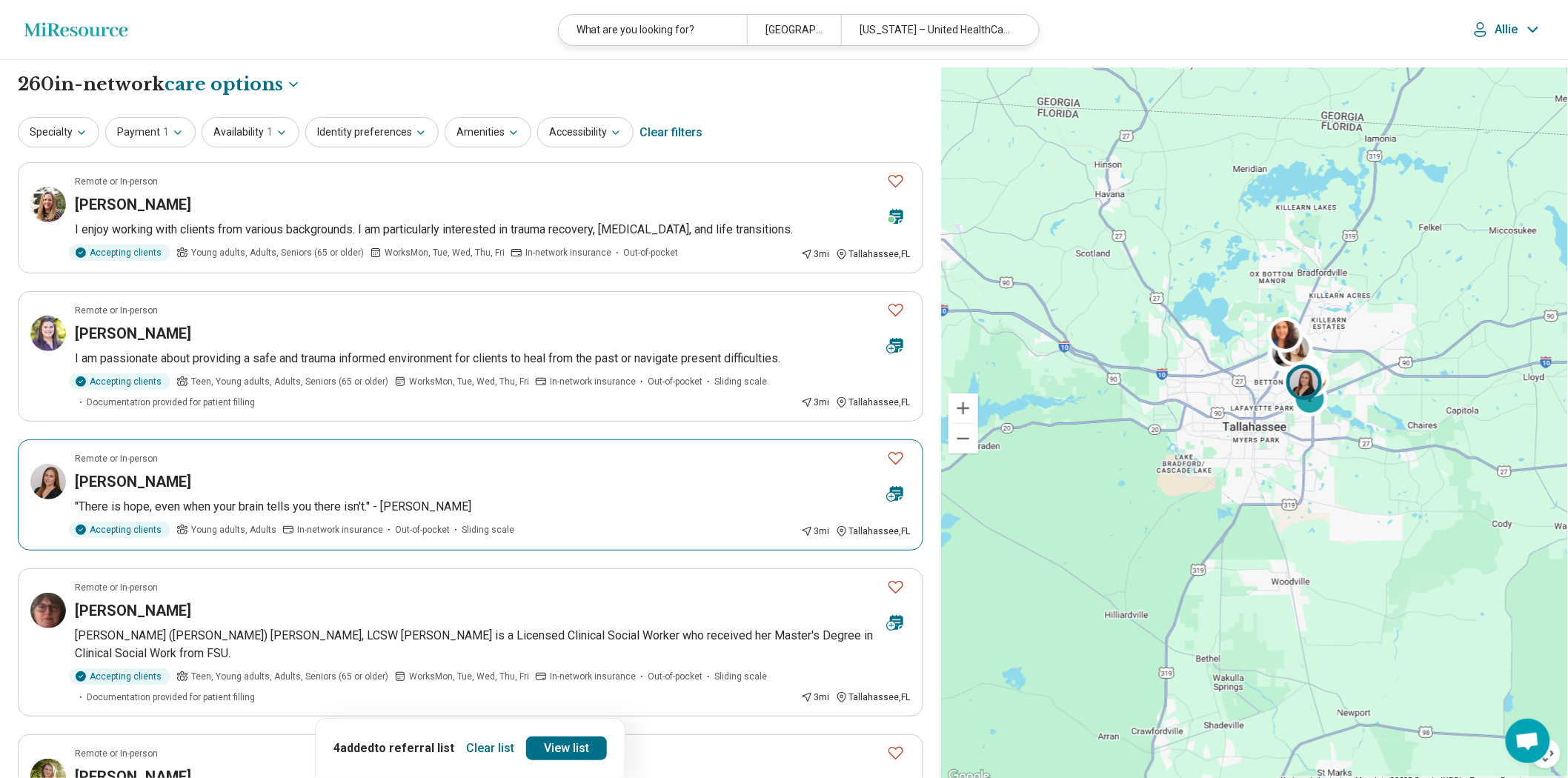
scroll to position [82, 0]
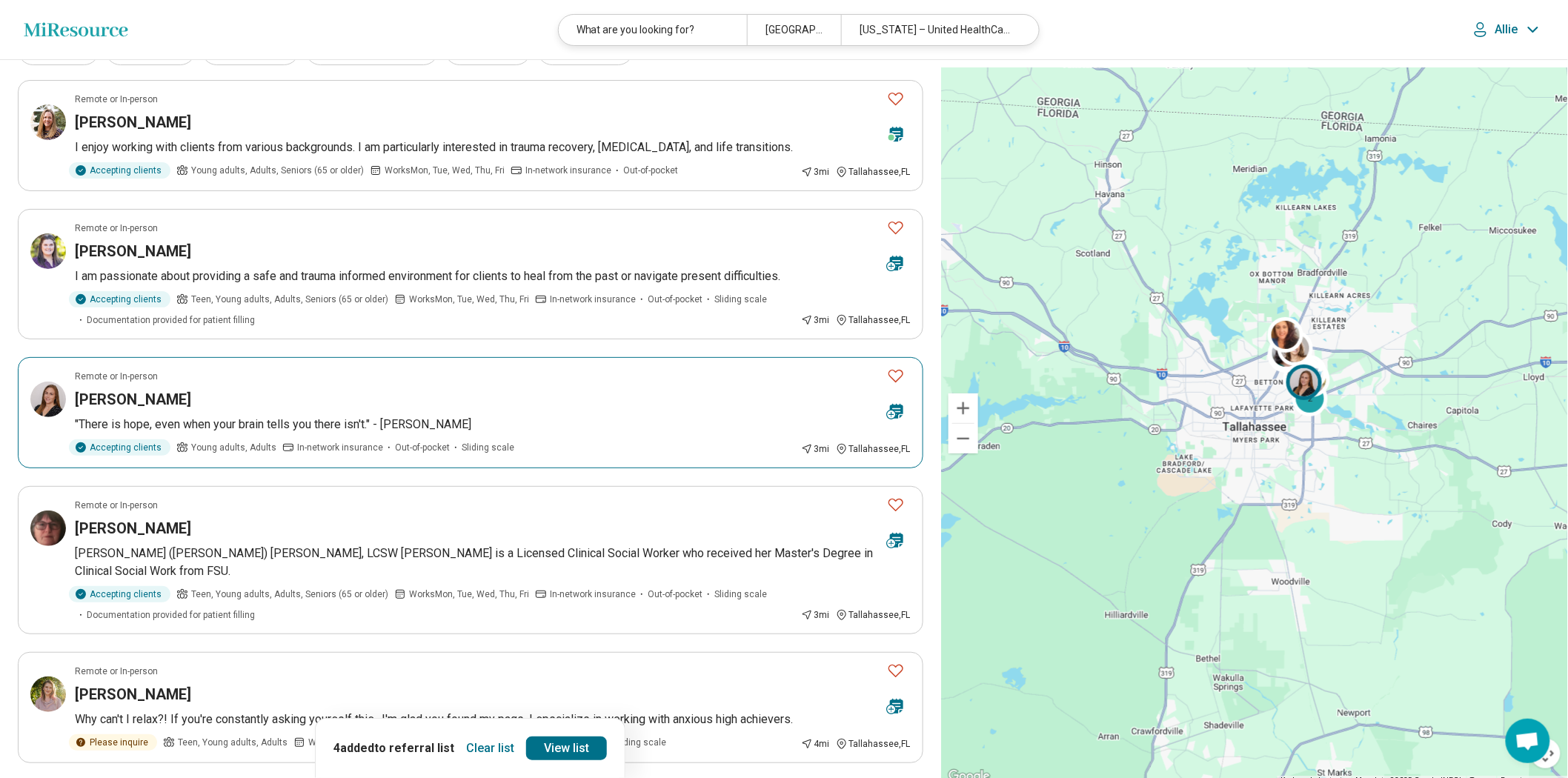
click at [766, 468] on article "Remote or In-person Meghan McCloskey "There is hope, even when your brain tells…" at bounding box center [469, 413] width 905 height 111
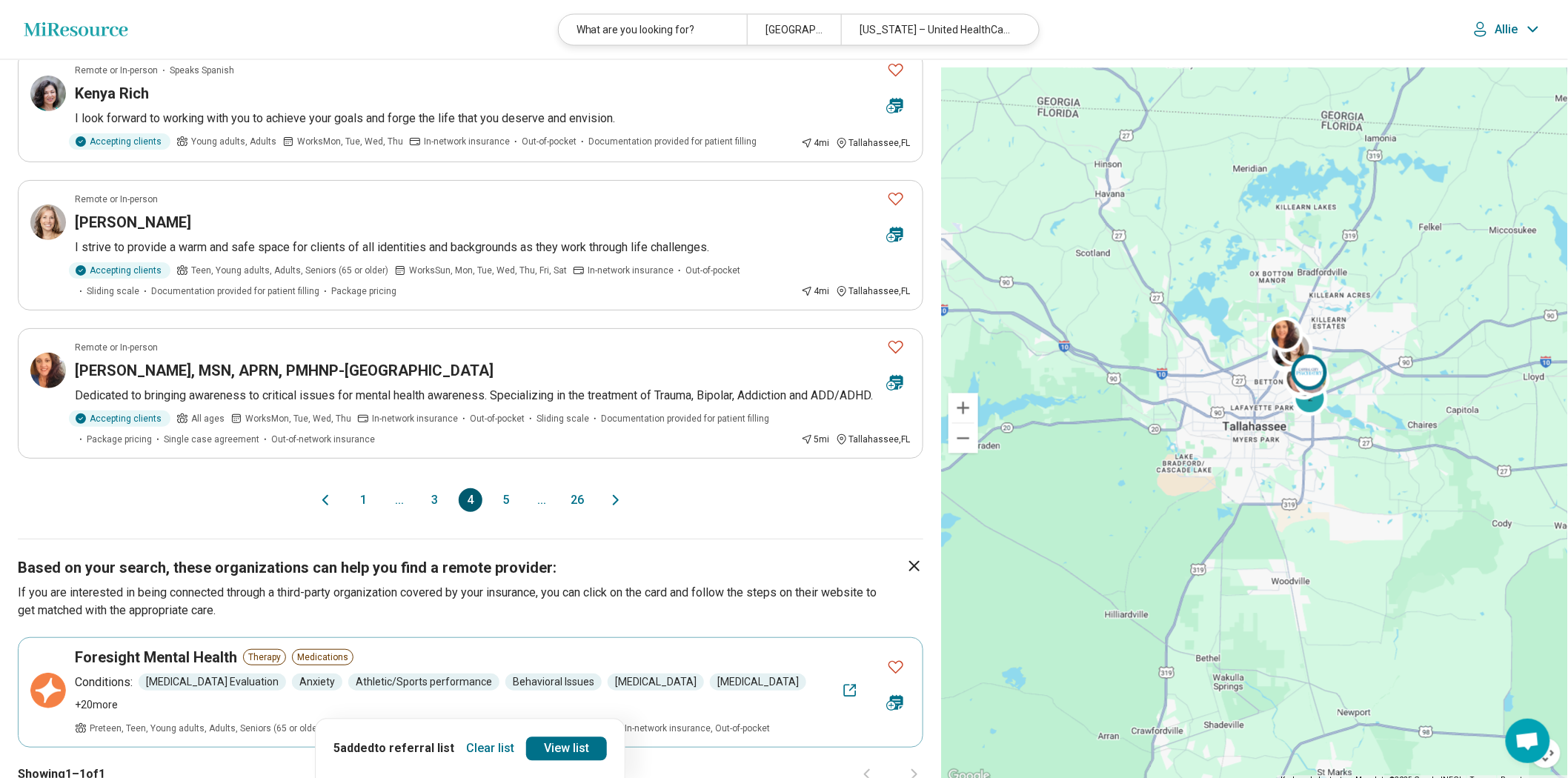
scroll to position [1152, 0]
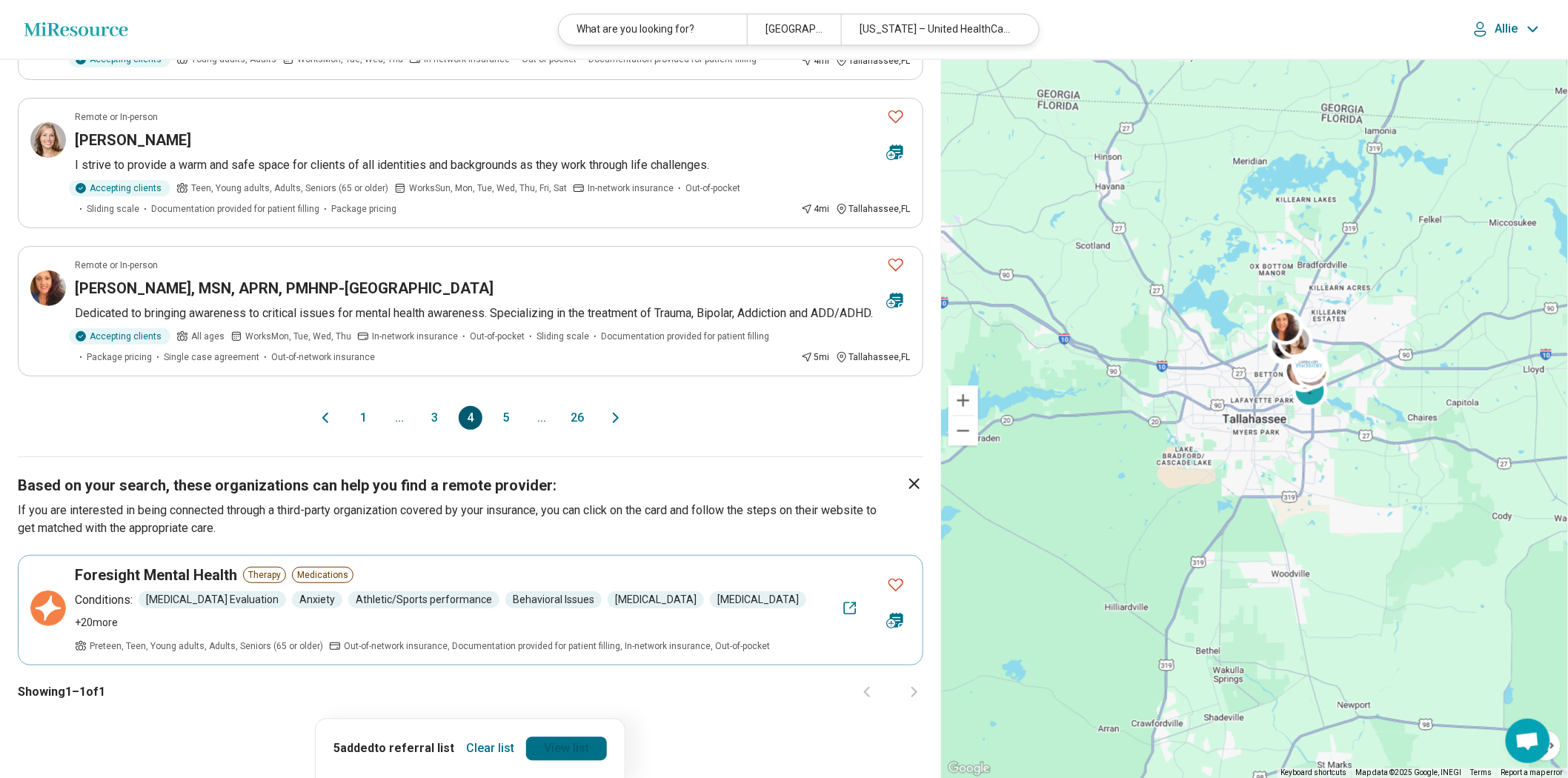
click at [593, 742] on link "View list" at bounding box center [566, 748] width 81 height 23
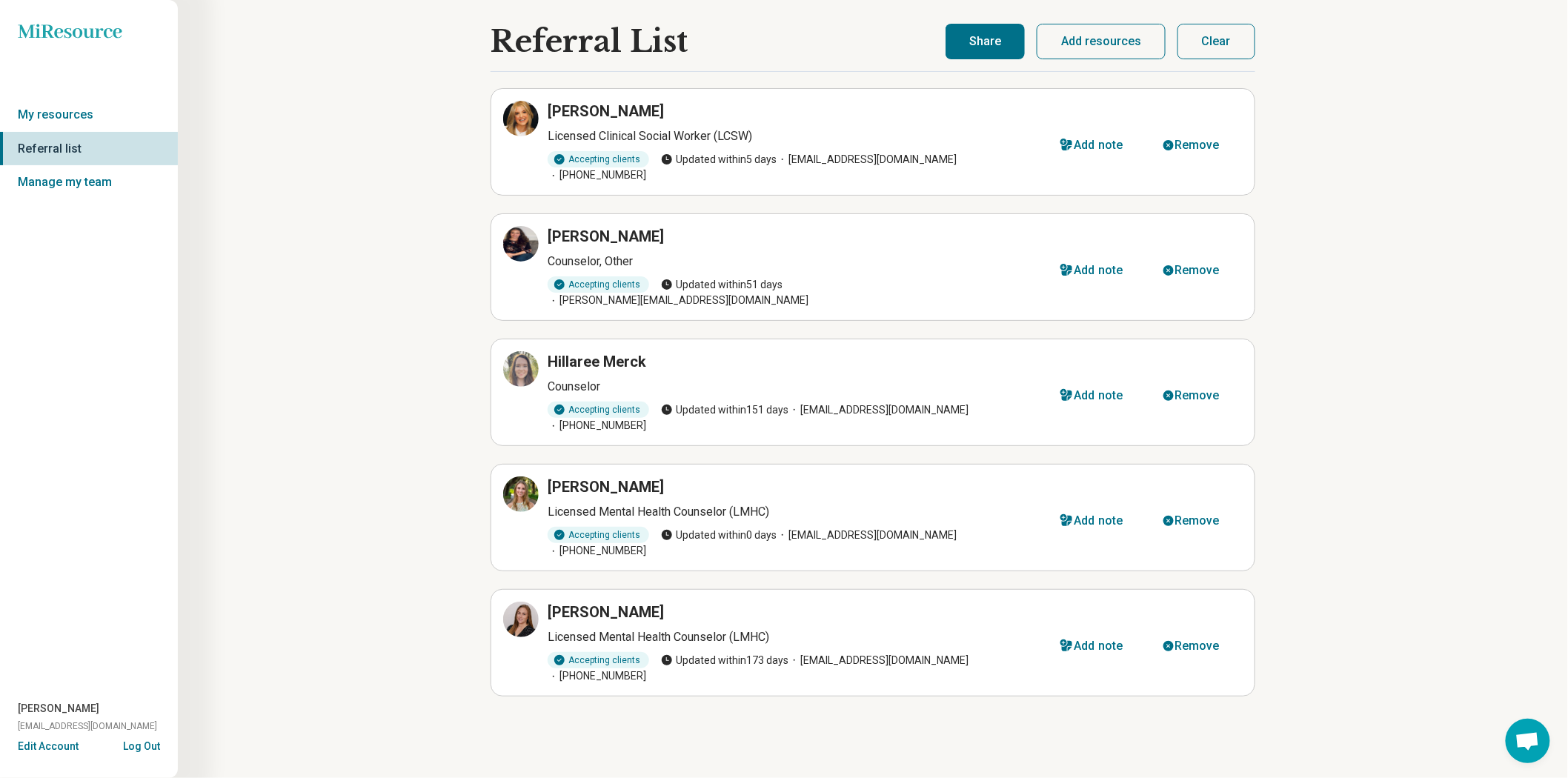
click at [771, 44] on button "Share" at bounding box center [984, 41] width 79 height 36
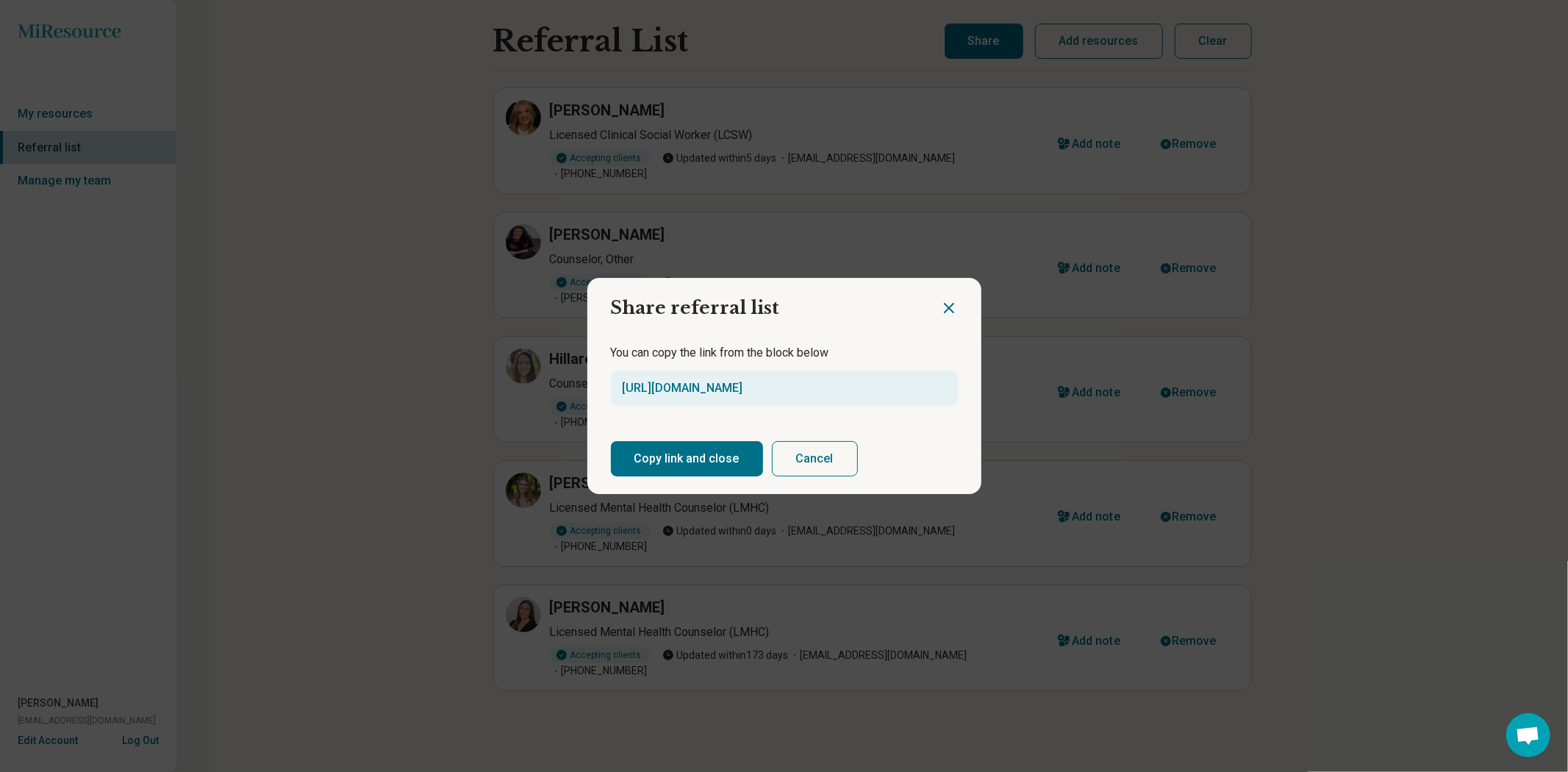
click at [732, 464] on button "Copy link and close" at bounding box center [687, 458] width 152 height 35
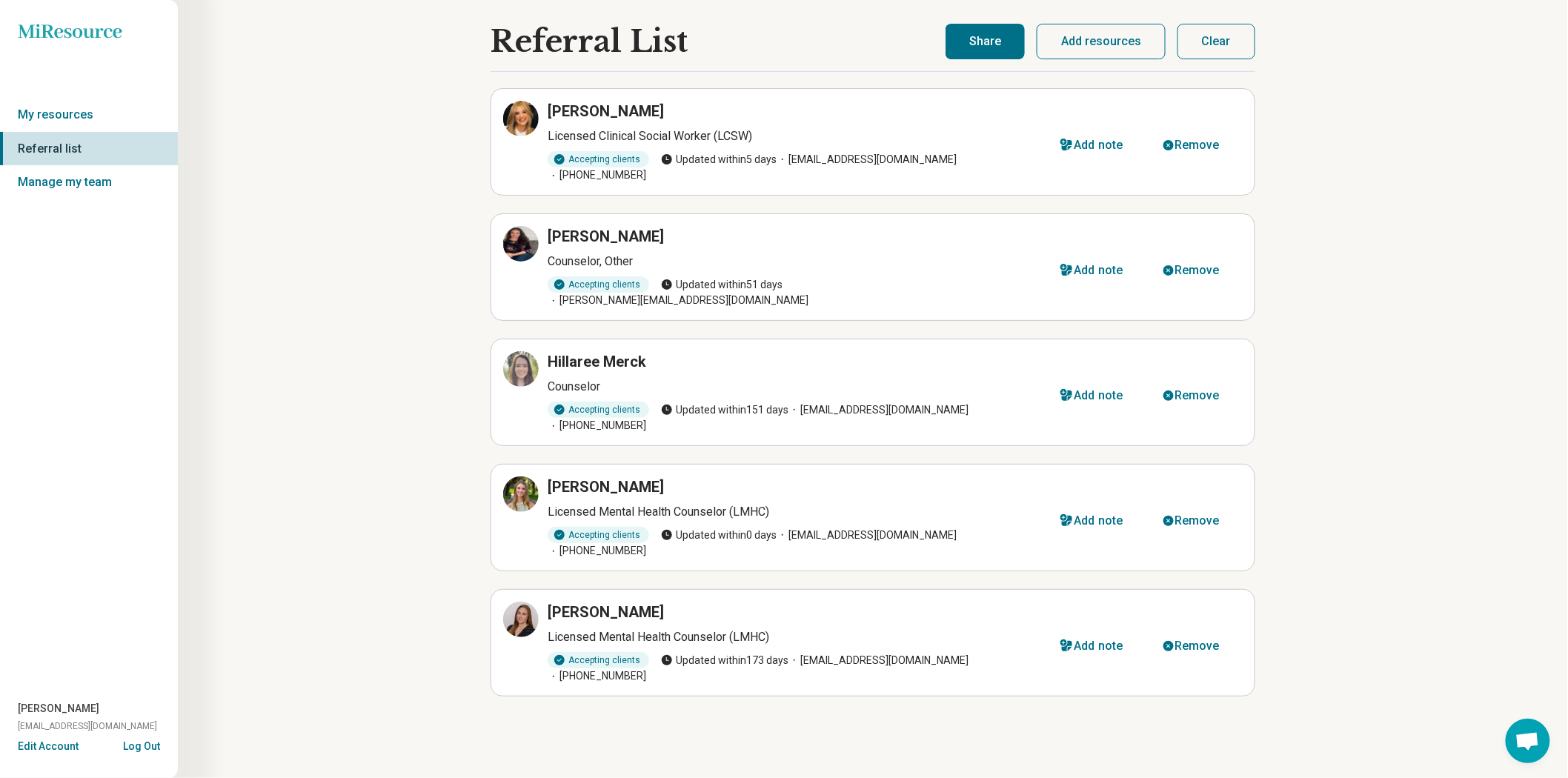
click at [771, 57] on button "Clear" at bounding box center [1217, 41] width 78 height 36
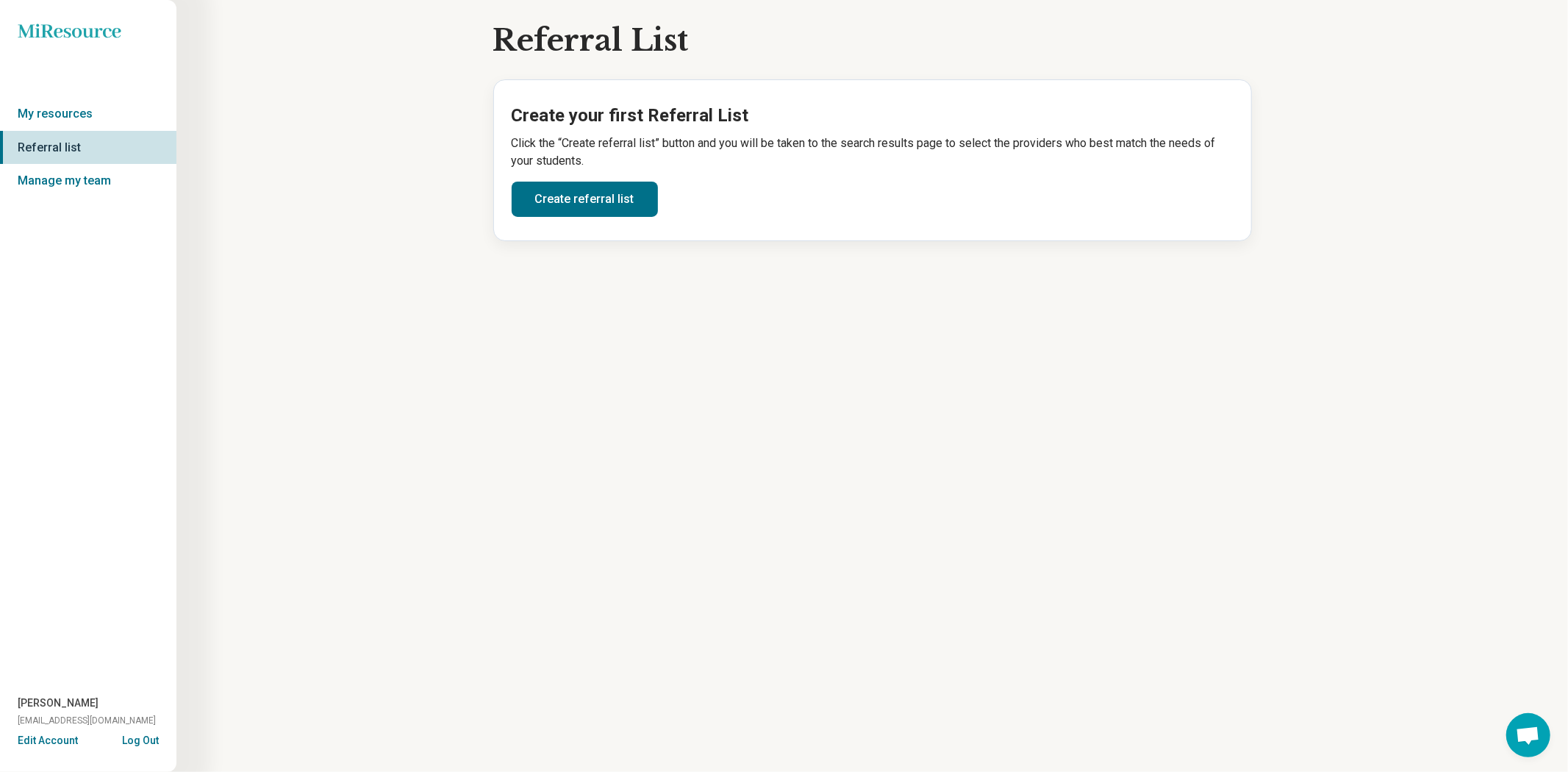
click at [71, 33] on icon "Miresource logo" at bounding box center [69, 30] width 103 height 15
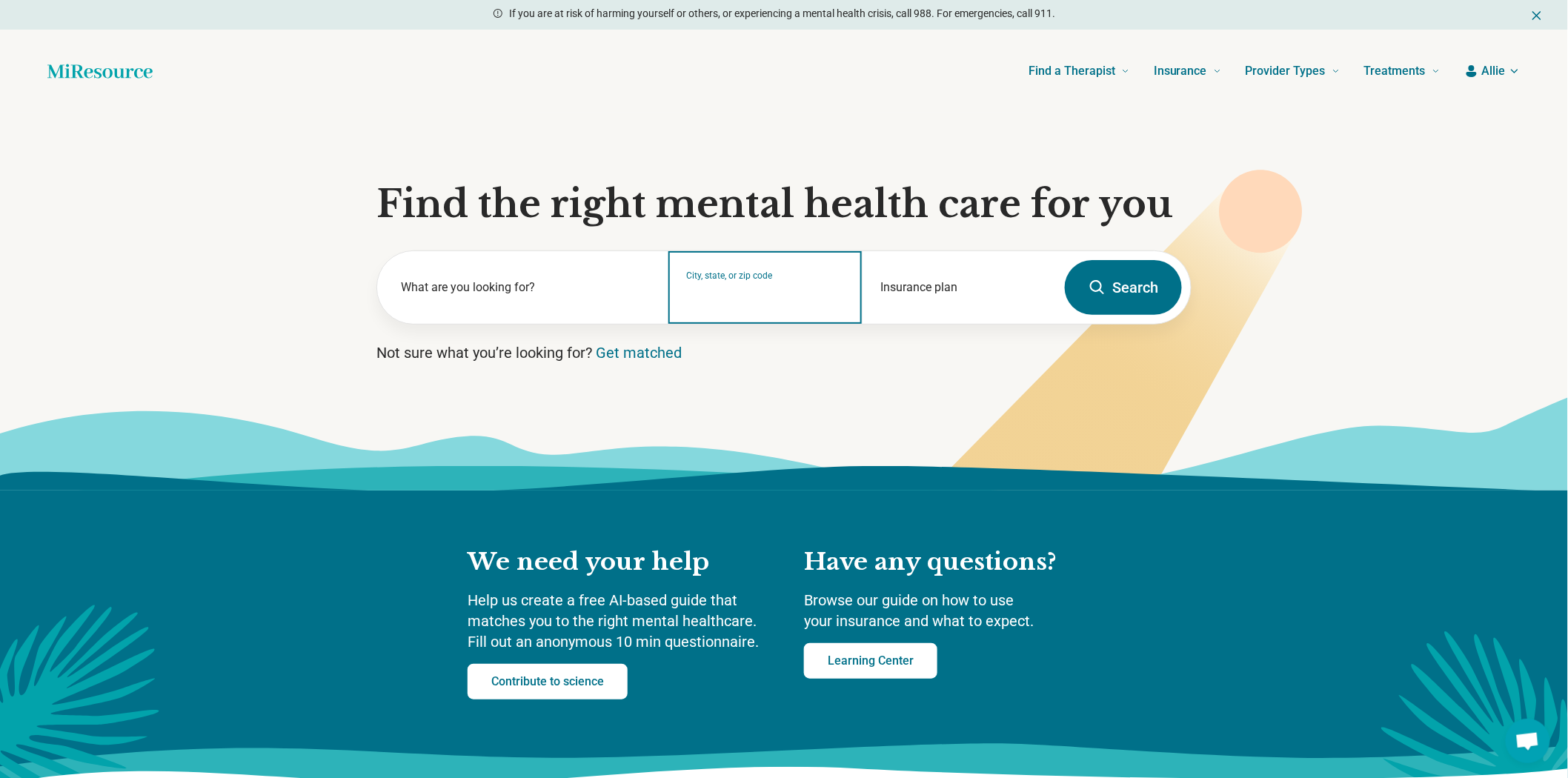
click at [771, 306] on input "City, state, or zip code" at bounding box center [765, 297] width 158 height 17
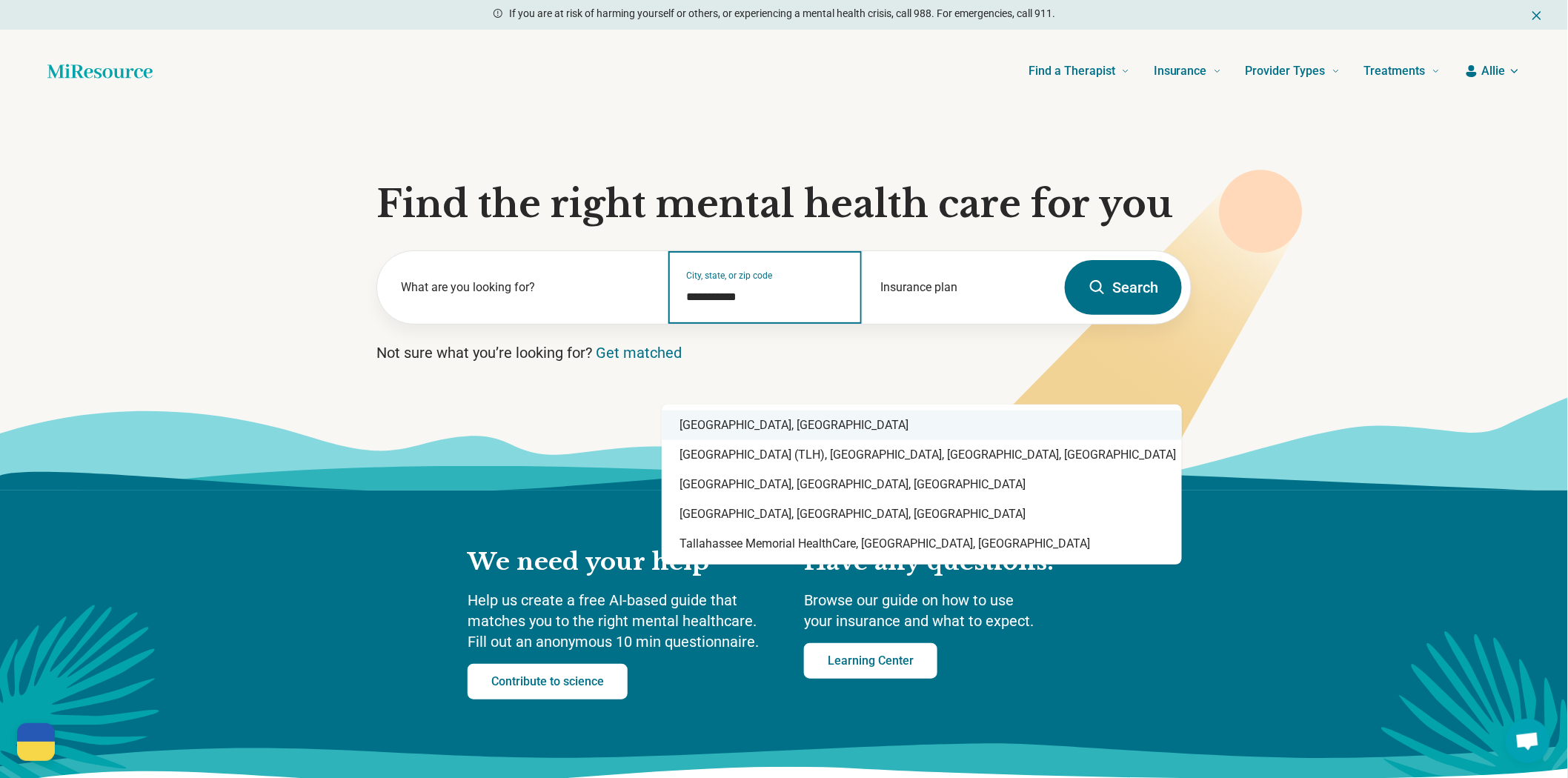
click at [771, 425] on div "[GEOGRAPHIC_DATA], [GEOGRAPHIC_DATA]" at bounding box center [921, 425] width 520 height 29
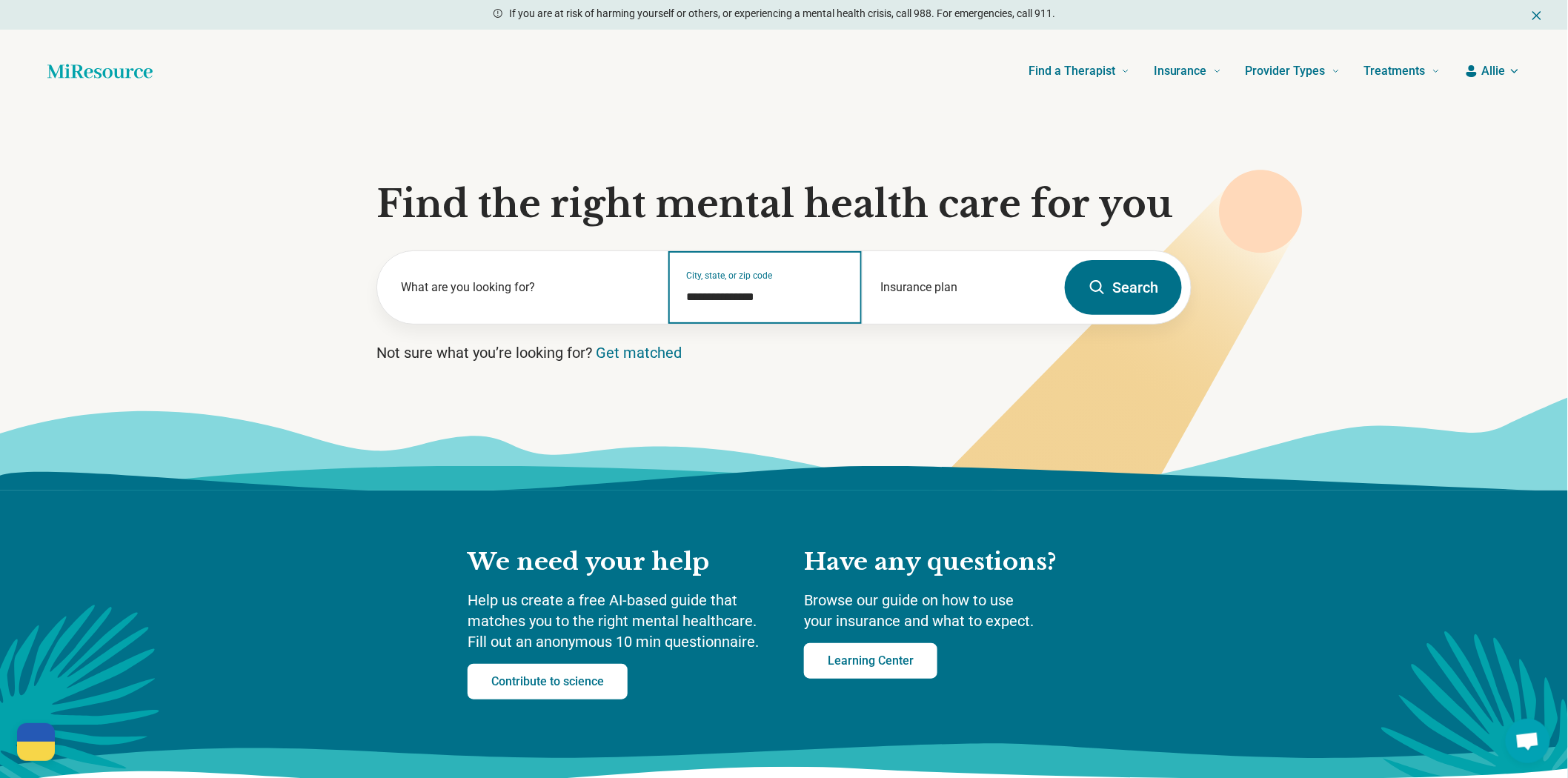
type input "**********"
click at [771, 324] on form "**********" at bounding box center [784, 287] width 815 height 74
click at [771, 315] on button "Search" at bounding box center [1123, 287] width 117 height 55
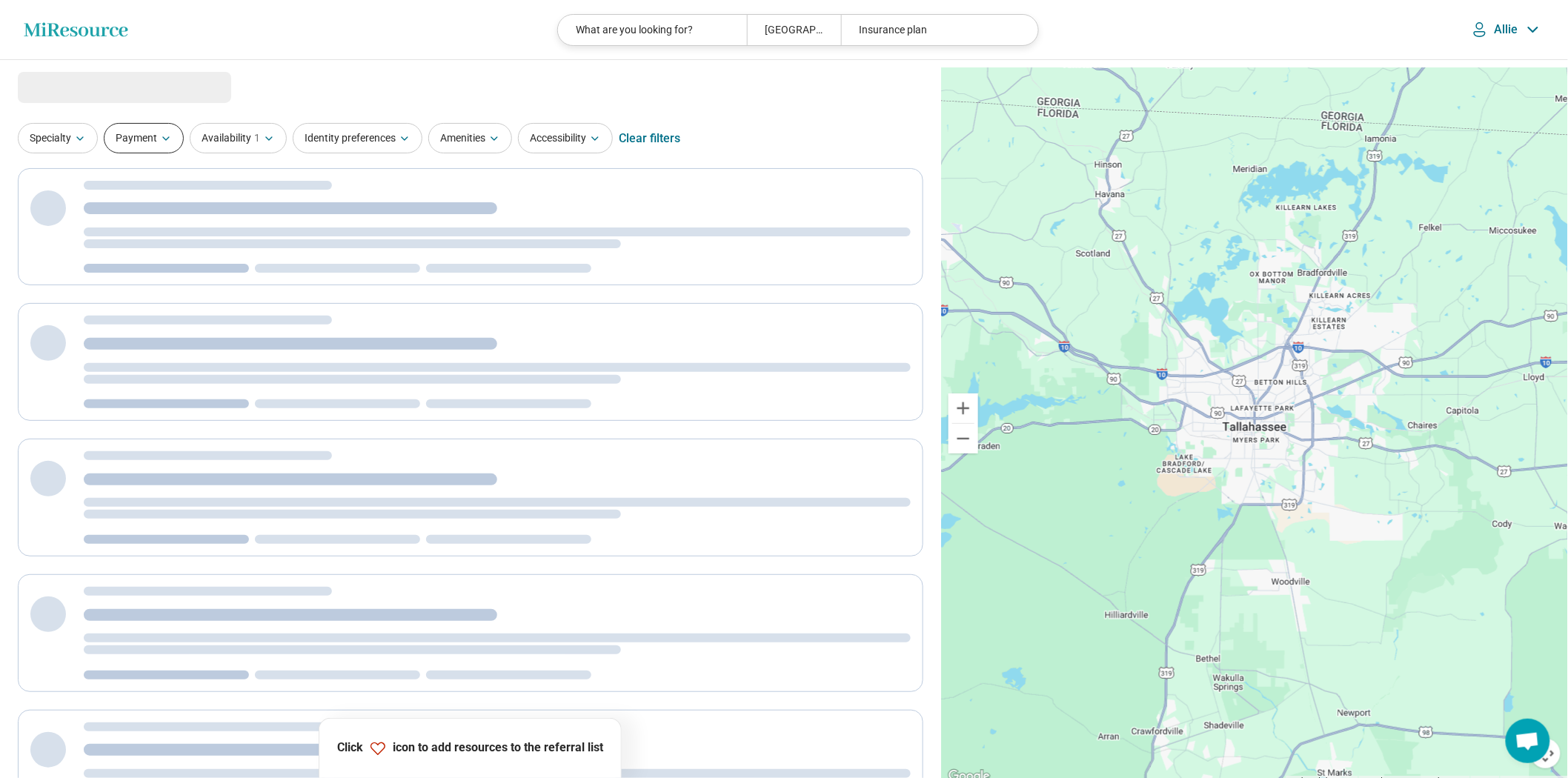
select select "***"
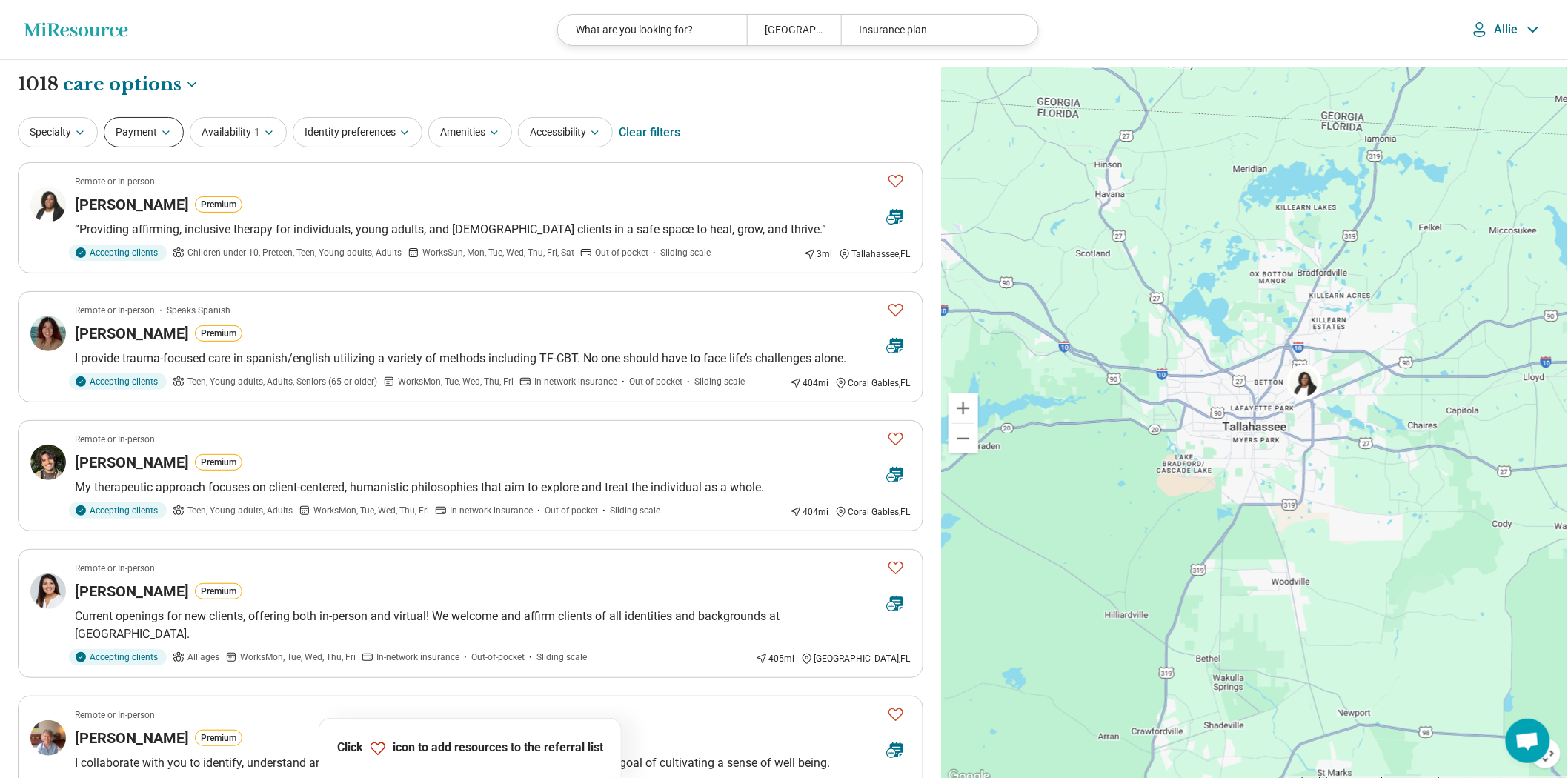
click at [159, 147] on button "Payment" at bounding box center [144, 132] width 80 height 30
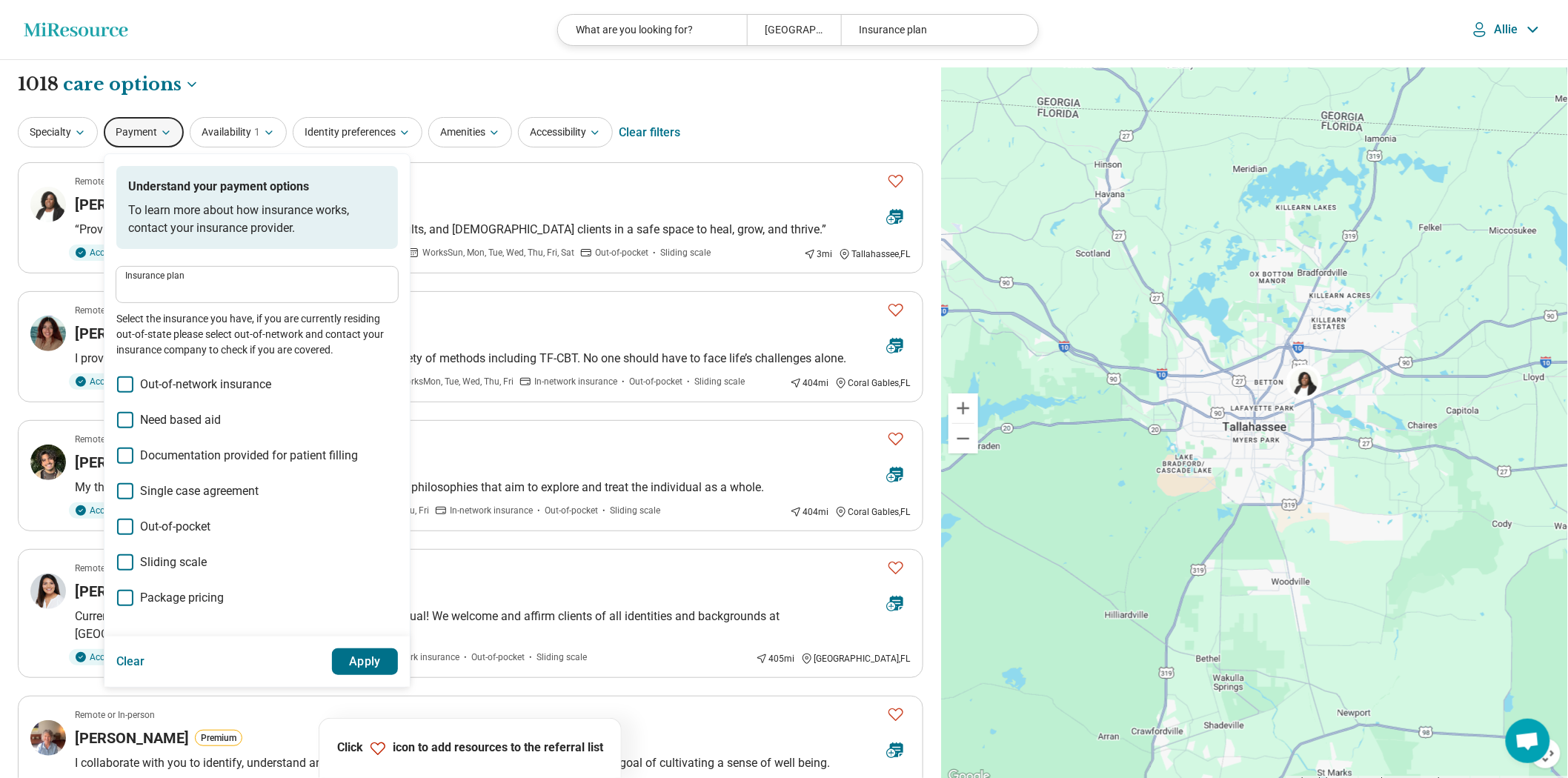
click at [231, 302] on div "Insurance plan" at bounding box center [257, 284] width 281 height 36
click at [242, 298] on input "Insurance plan" at bounding box center [257, 290] width 264 height 17
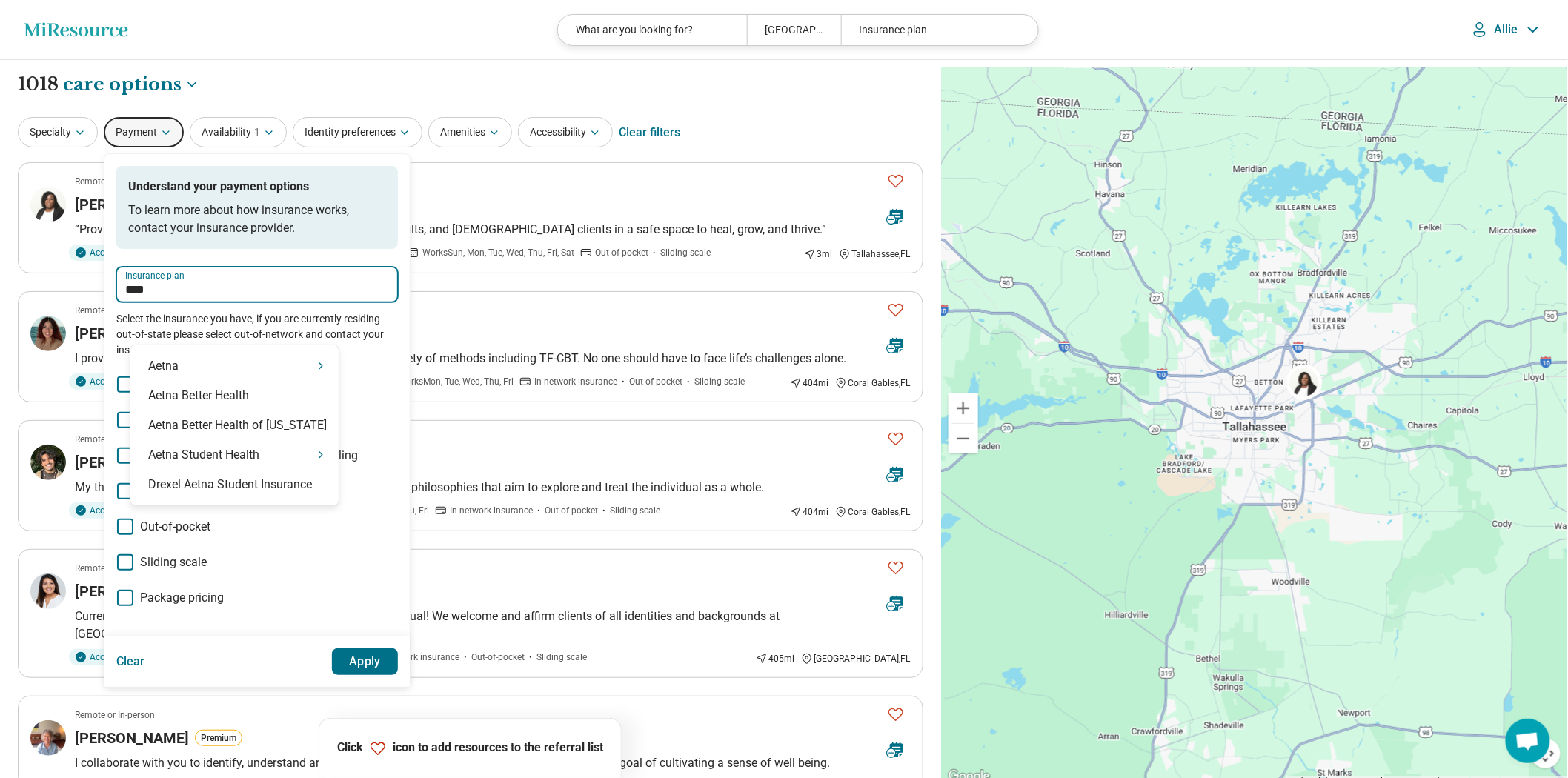
type input "*****"
click at [251, 376] on div "Aetna" at bounding box center [234, 366] width 208 height 29
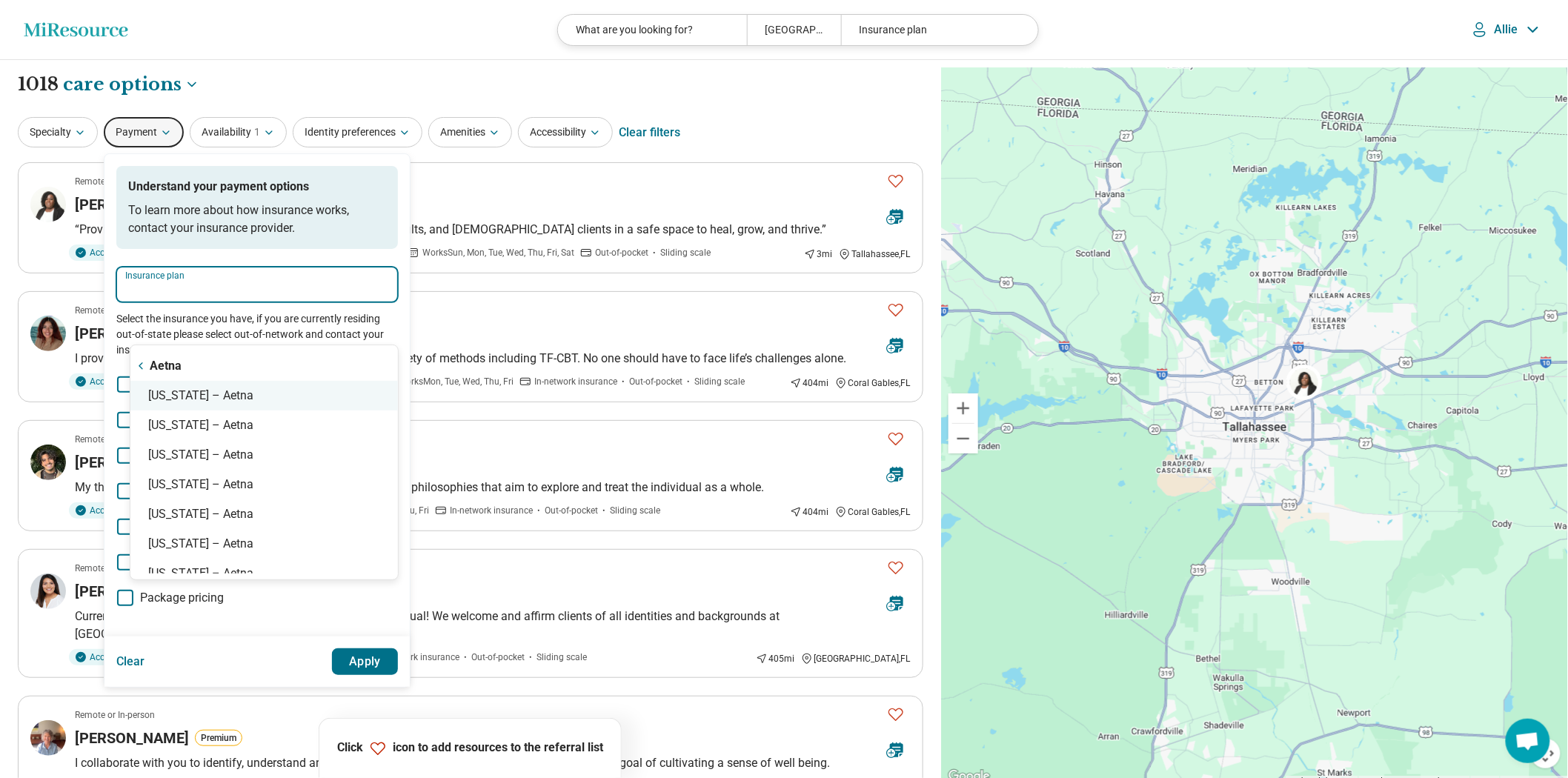
click at [251, 397] on div "Florida – Aetna" at bounding box center [264, 396] width 267 height 29
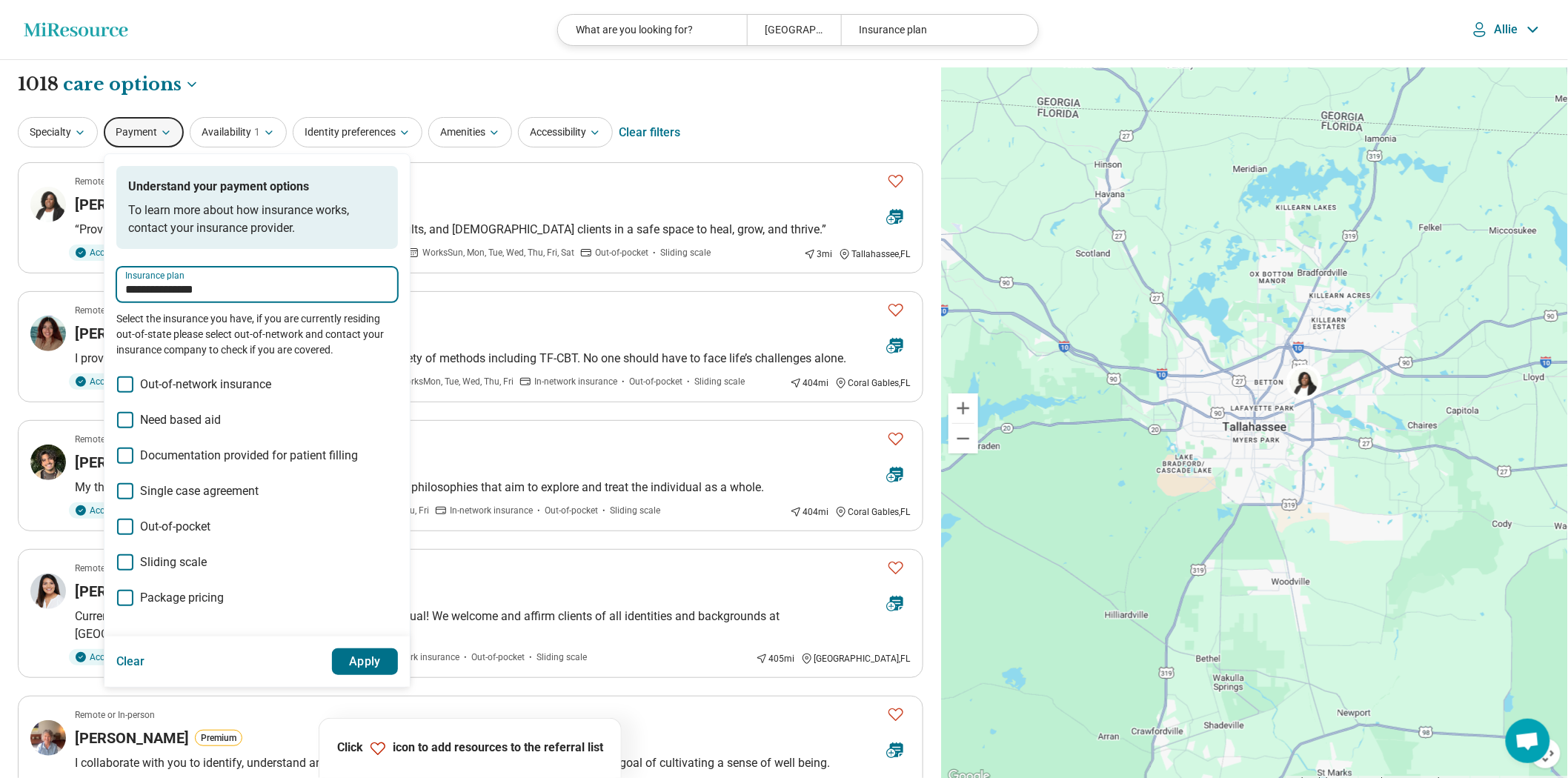
type input "**********"
click at [398, 675] on button "Apply" at bounding box center [365, 661] width 67 height 27
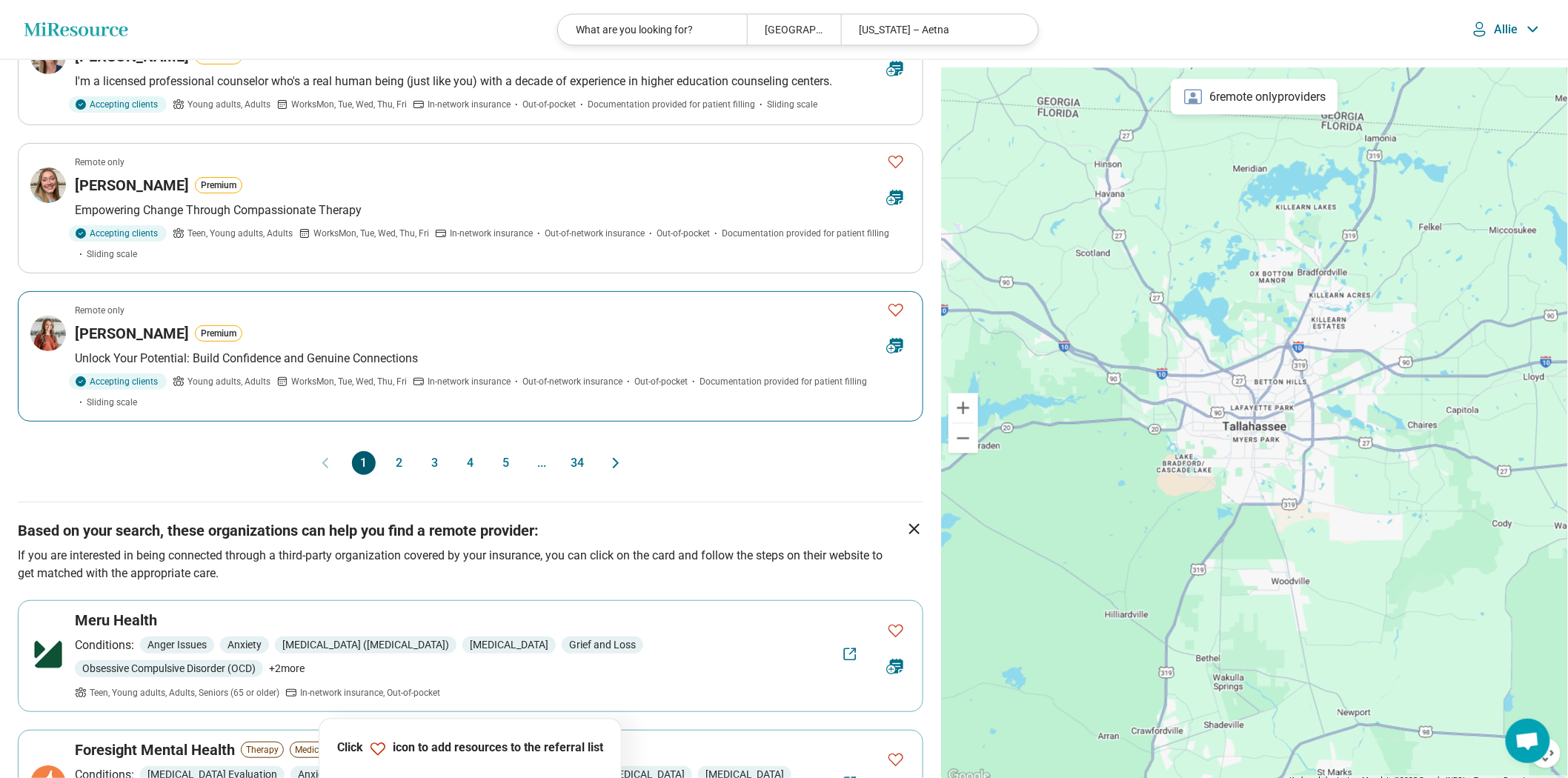
scroll to position [1152, 0]
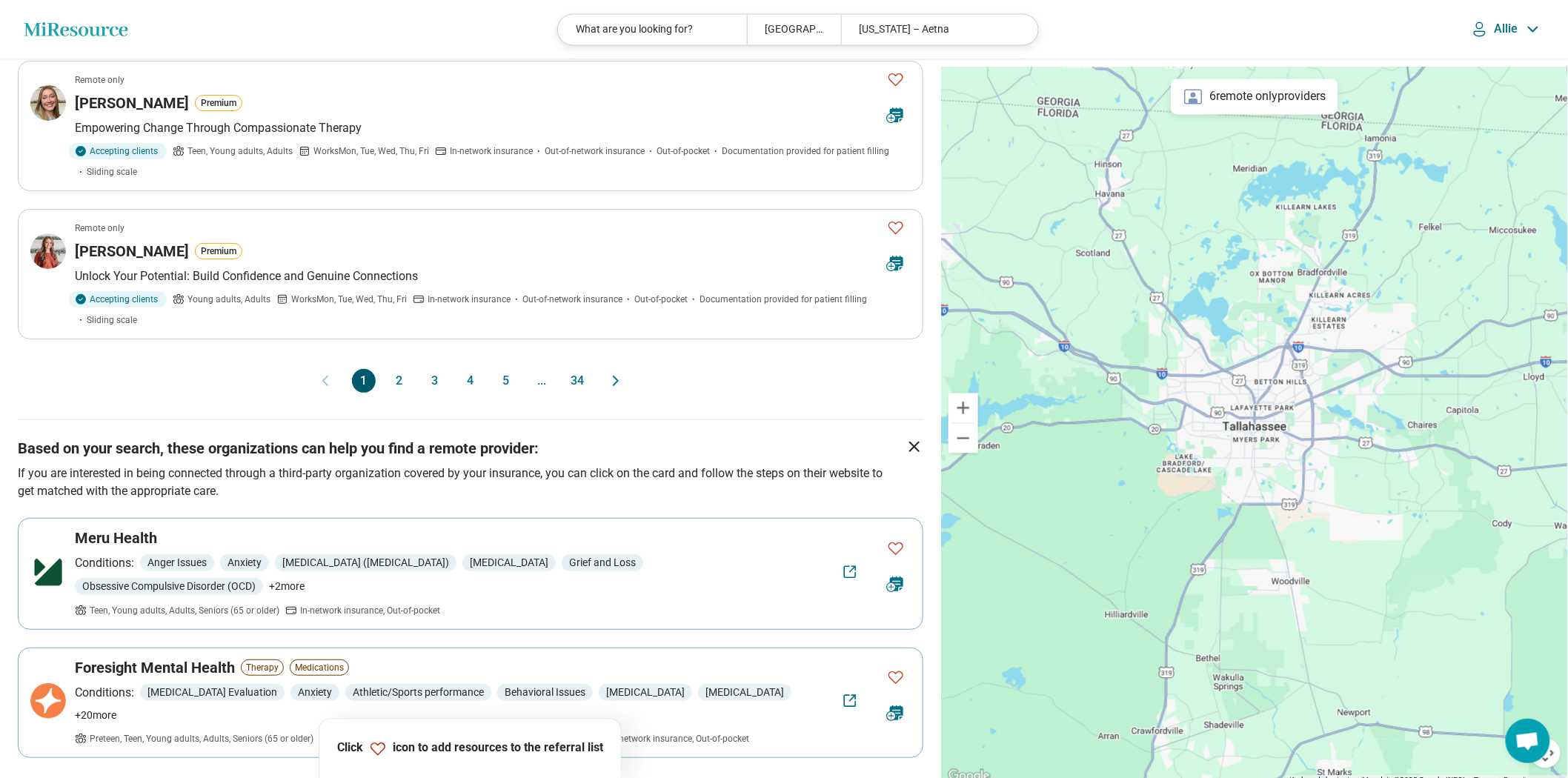
click at [388, 393] on button "2" at bounding box center [399, 380] width 23 height 23
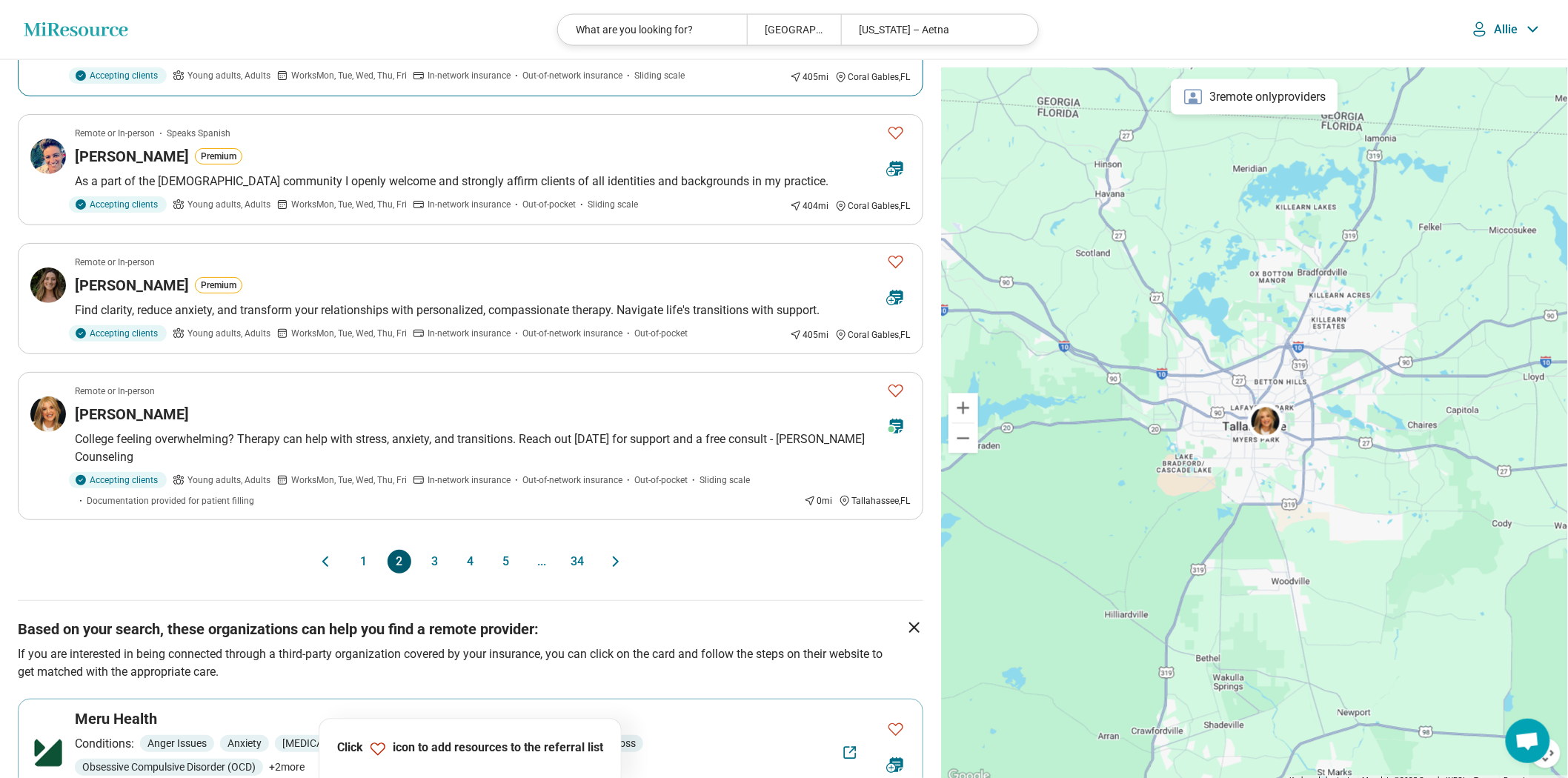
scroll to position [1233, 0]
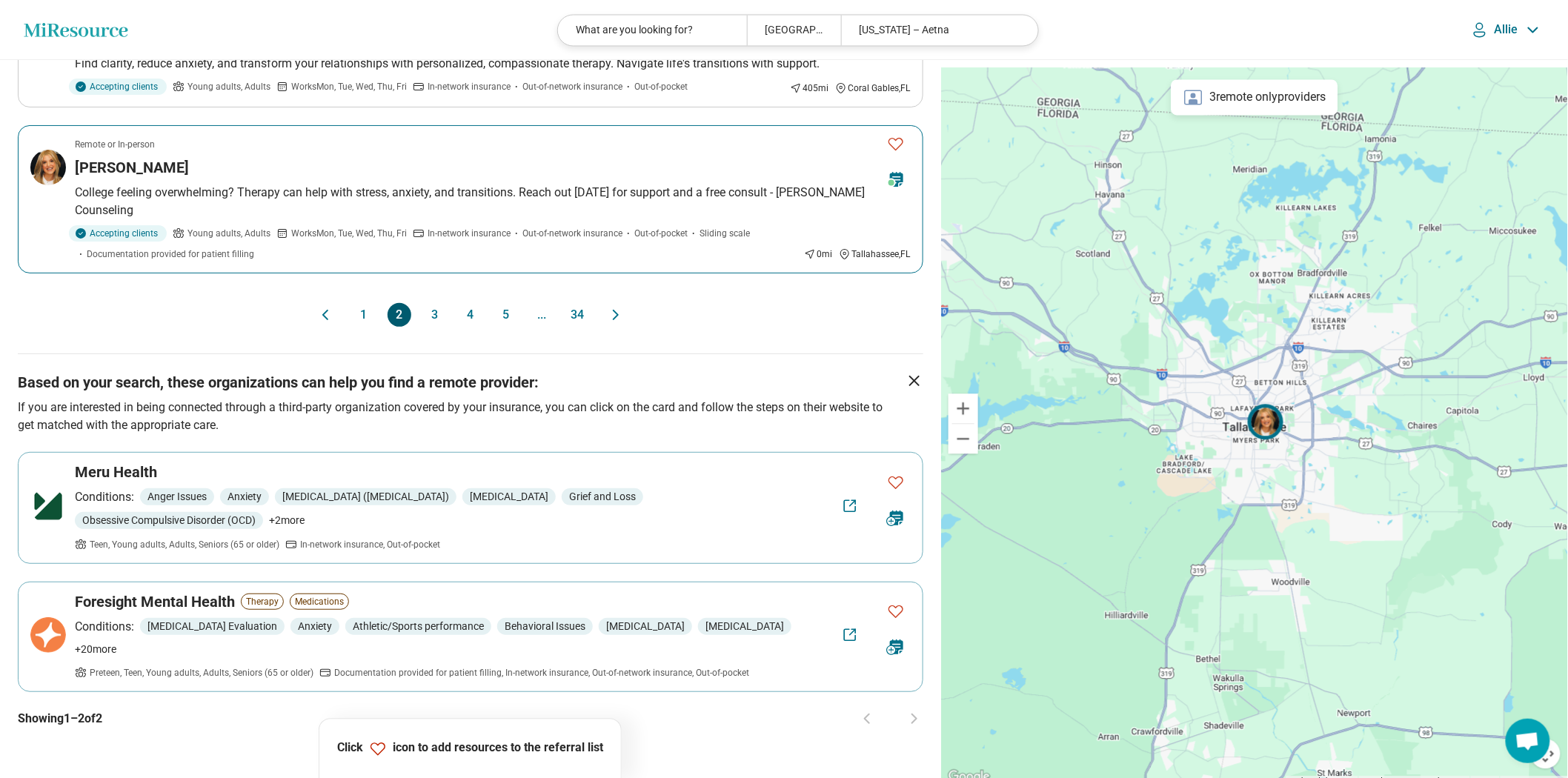
click at [337, 219] on p "College feeling overwhelming? Therapy can help with stress, anxiety, and transi…" at bounding box center [492, 201] width 836 height 36
click at [427, 327] on button "3" at bounding box center [435, 314] width 23 height 23
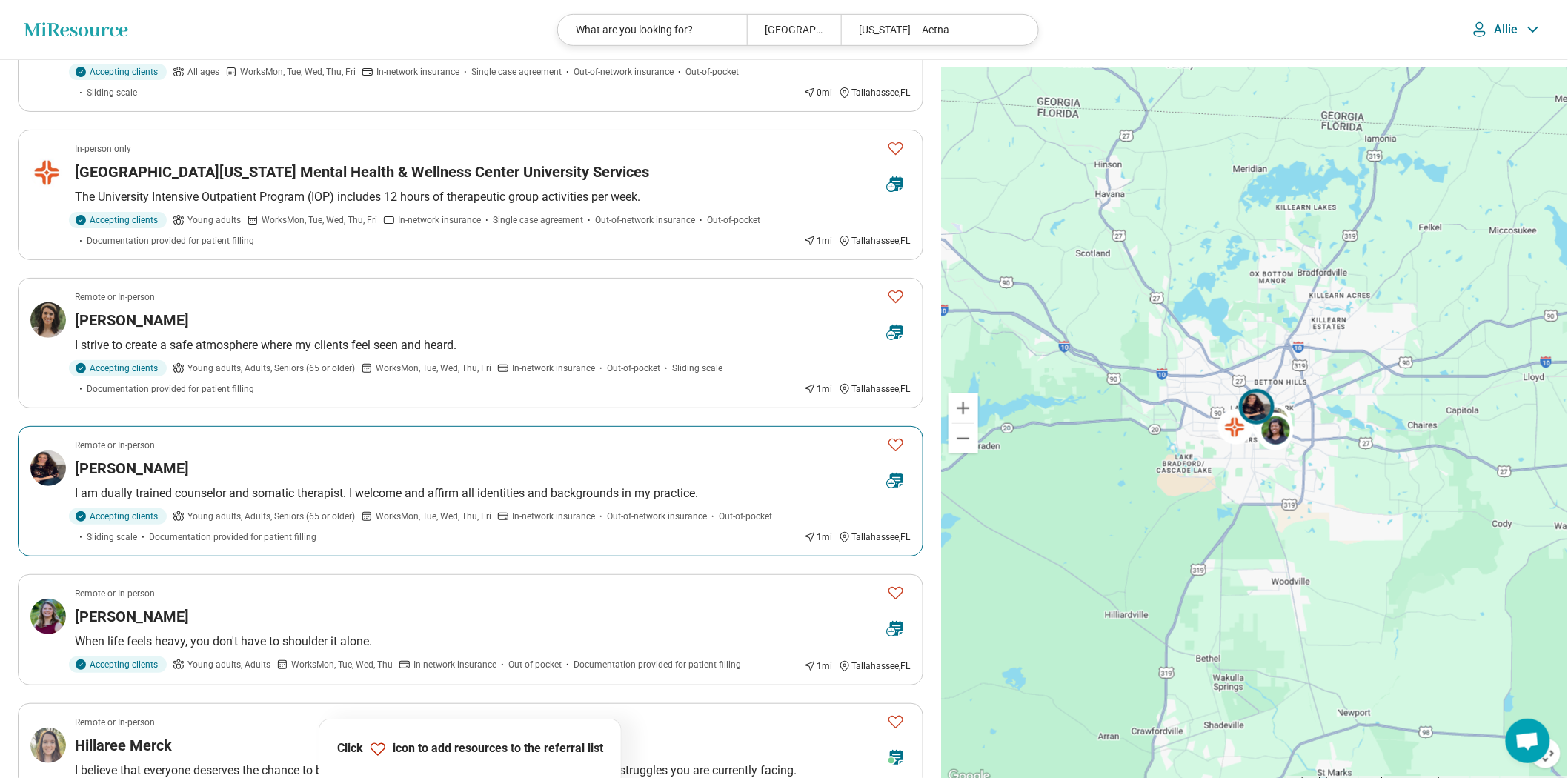
scroll to position [411, 0]
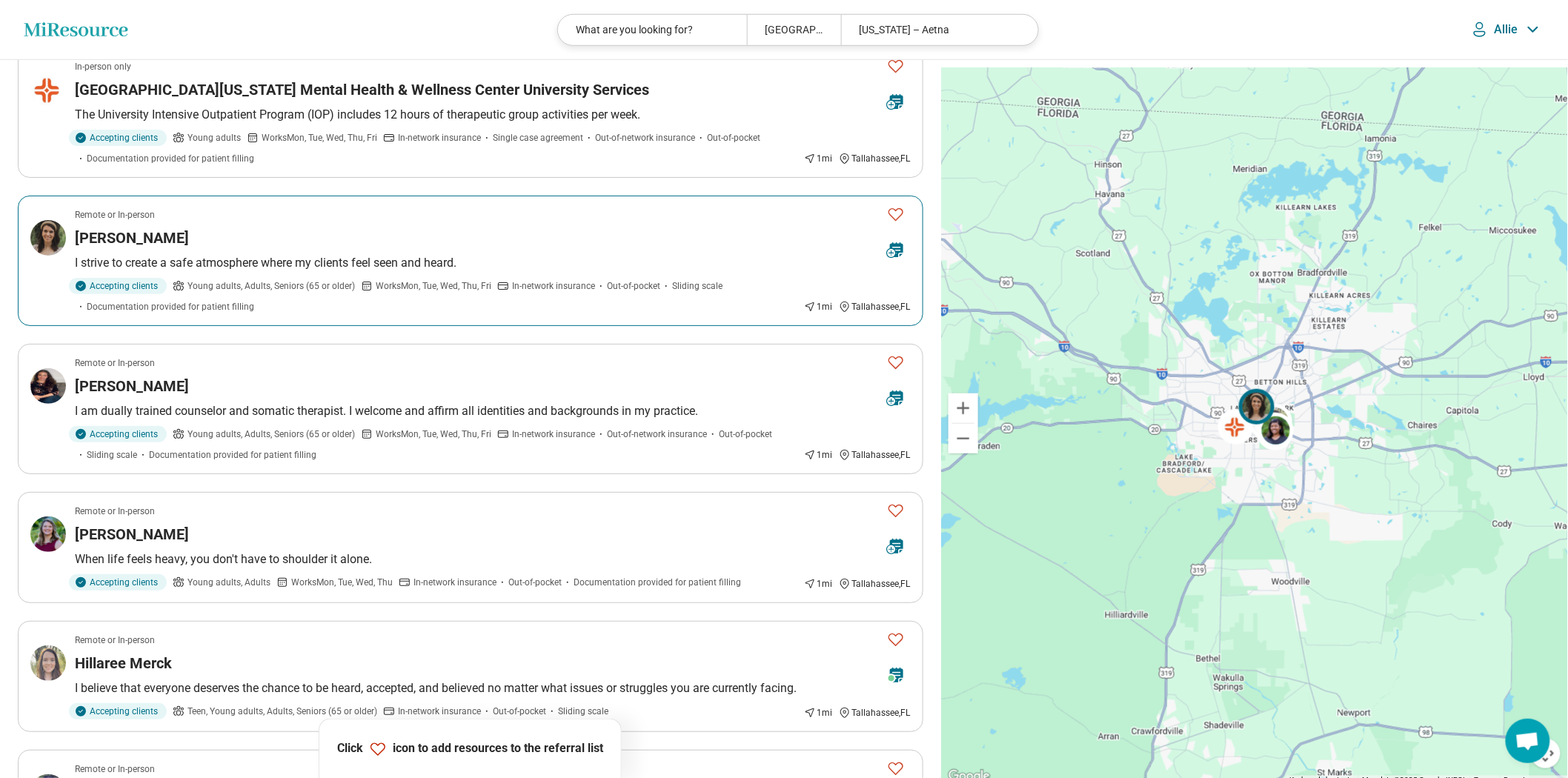
click at [517, 248] on div "Emily Hall" at bounding box center [475, 238] width 800 height 21
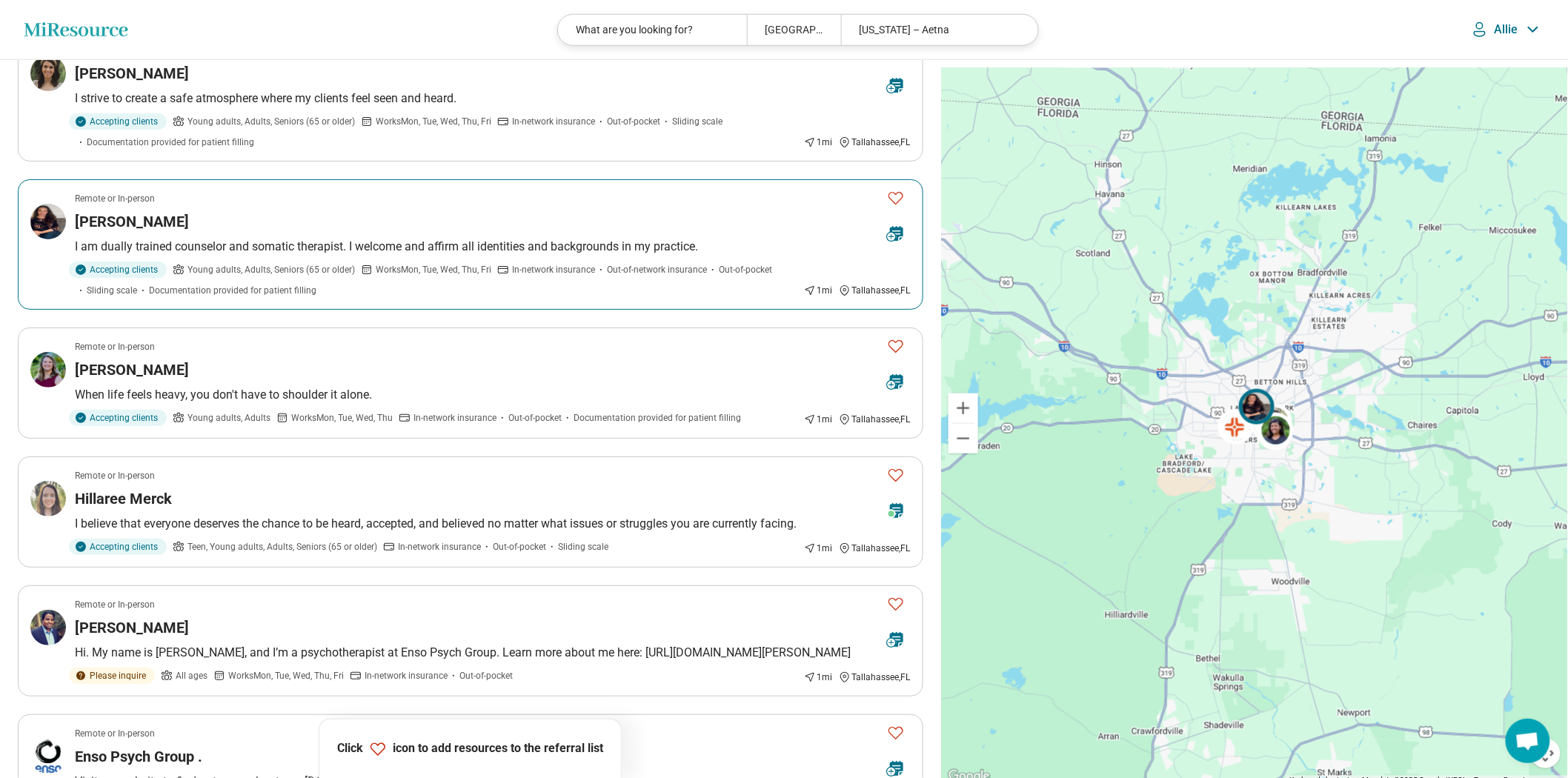
click at [438, 232] on div "Celina Demeo" at bounding box center [475, 221] width 800 height 21
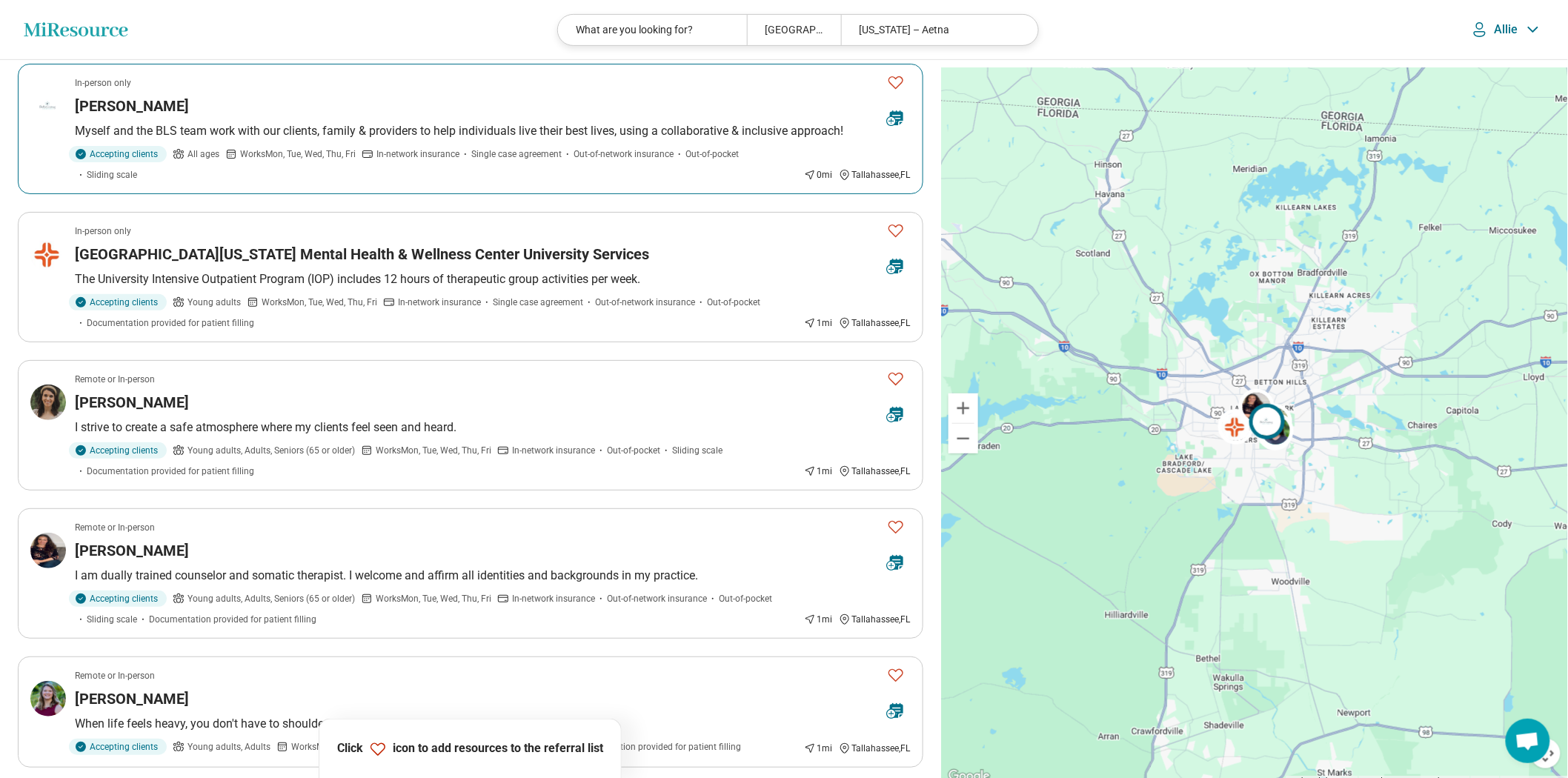
scroll to position [0, 0]
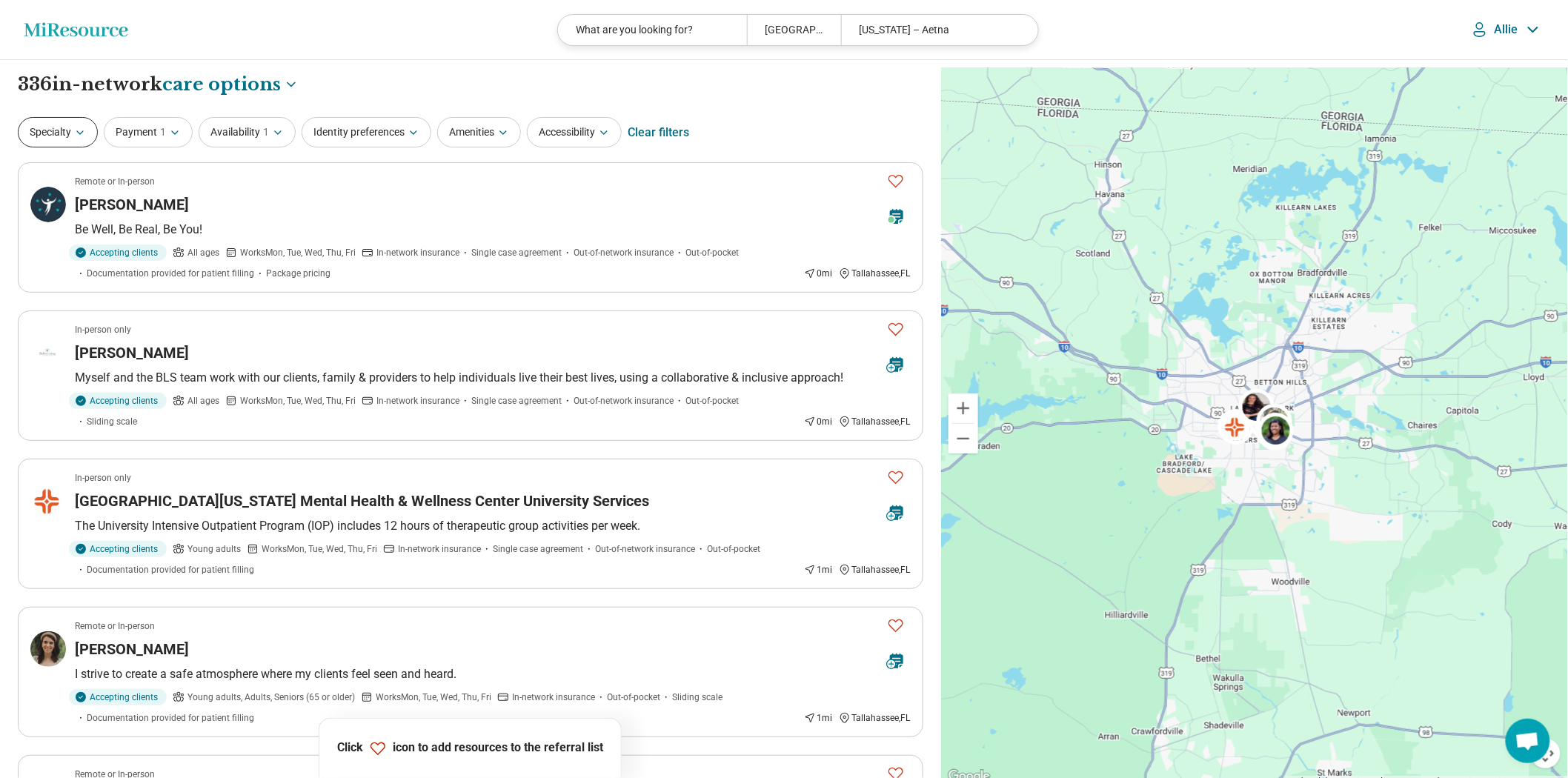
click at [48, 138] on button "Specialty" at bounding box center [57, 132] width 80 height 30
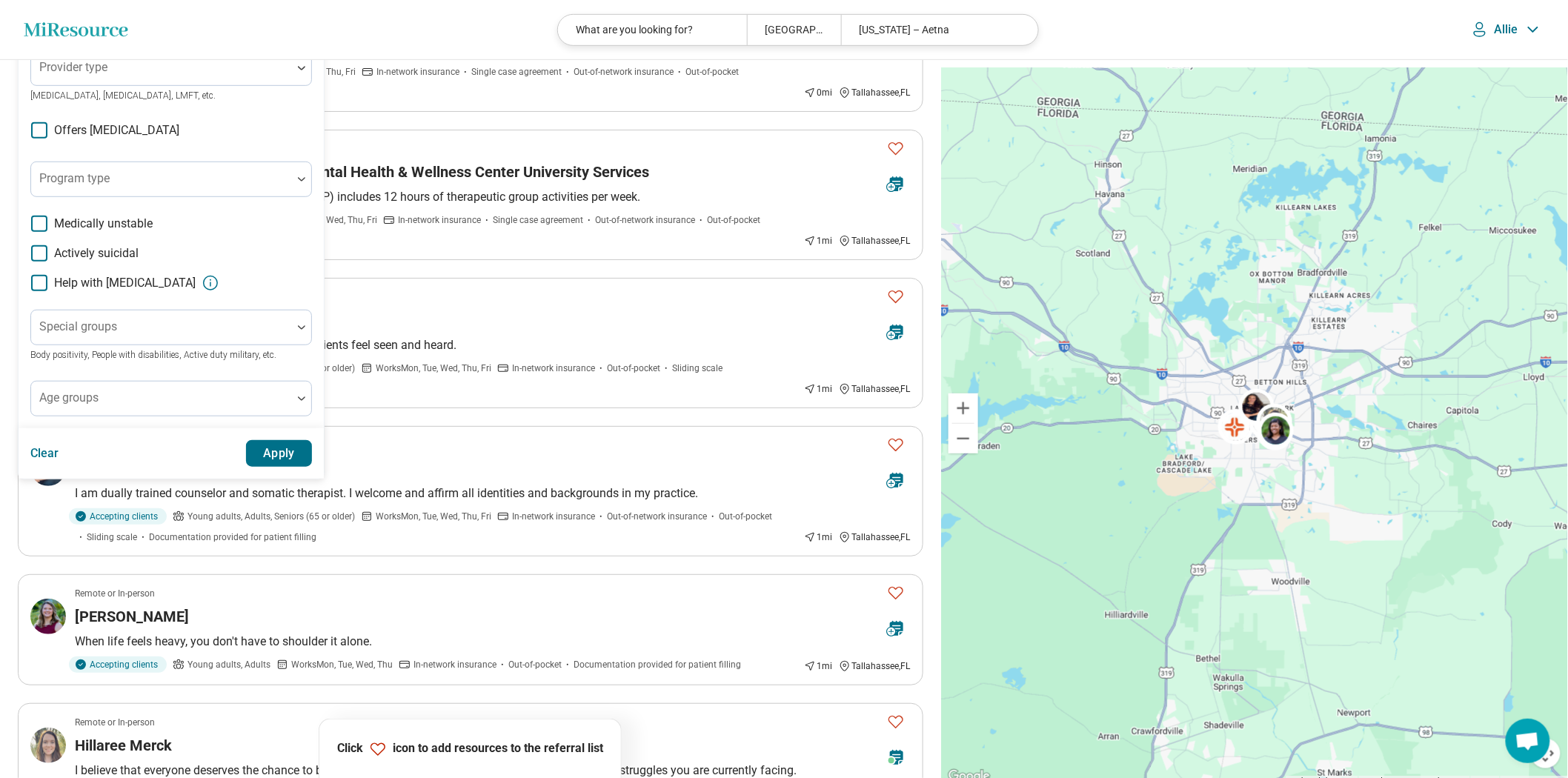
scroll to position [246, 0]
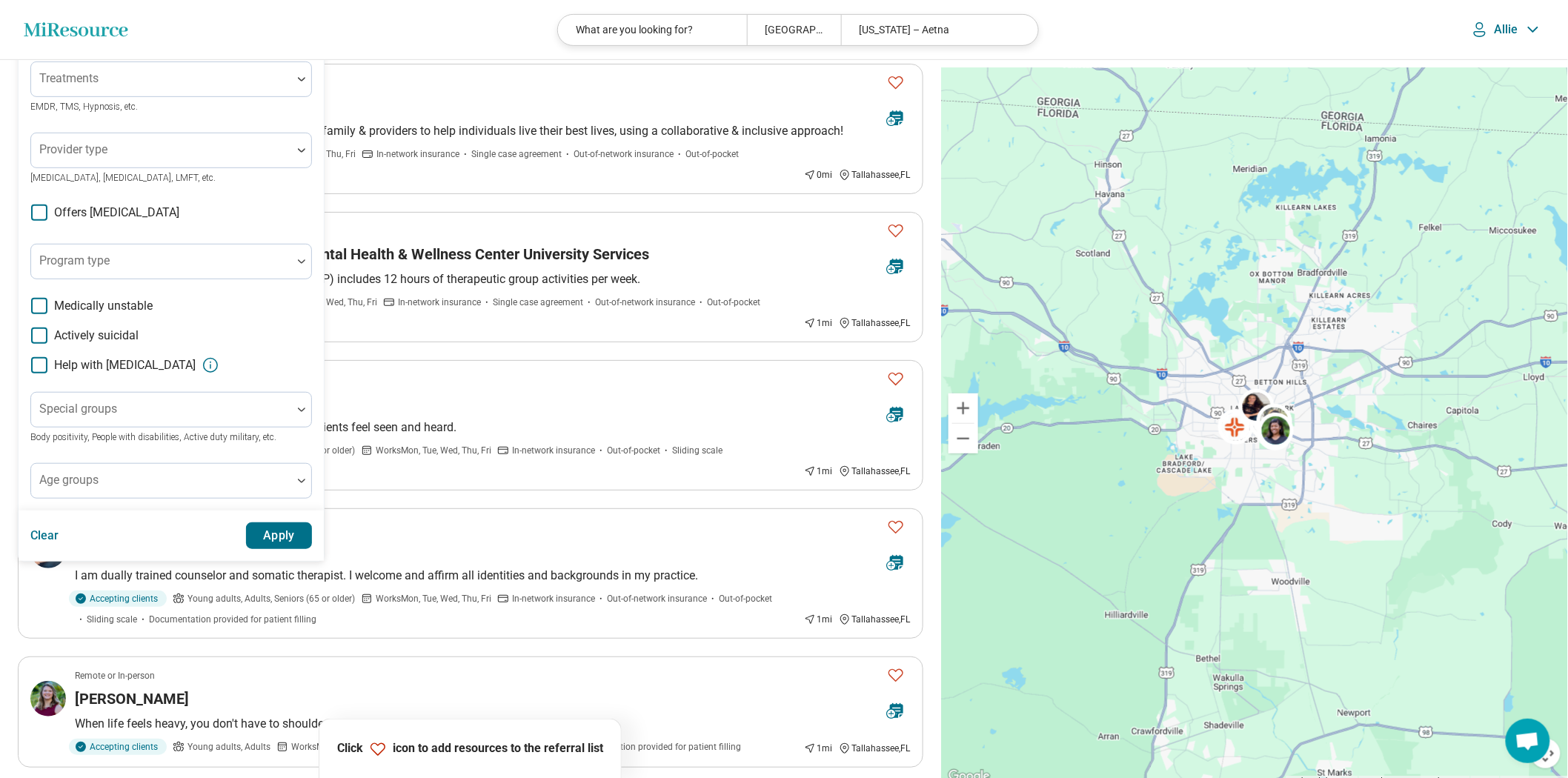
click at [70, 344] on span "Actively suicidal" at bounding box center [95, 336] width 84 height 17
click at [312, 549] on button "Apply" at bounding box center [279, 535] width 67 height 27
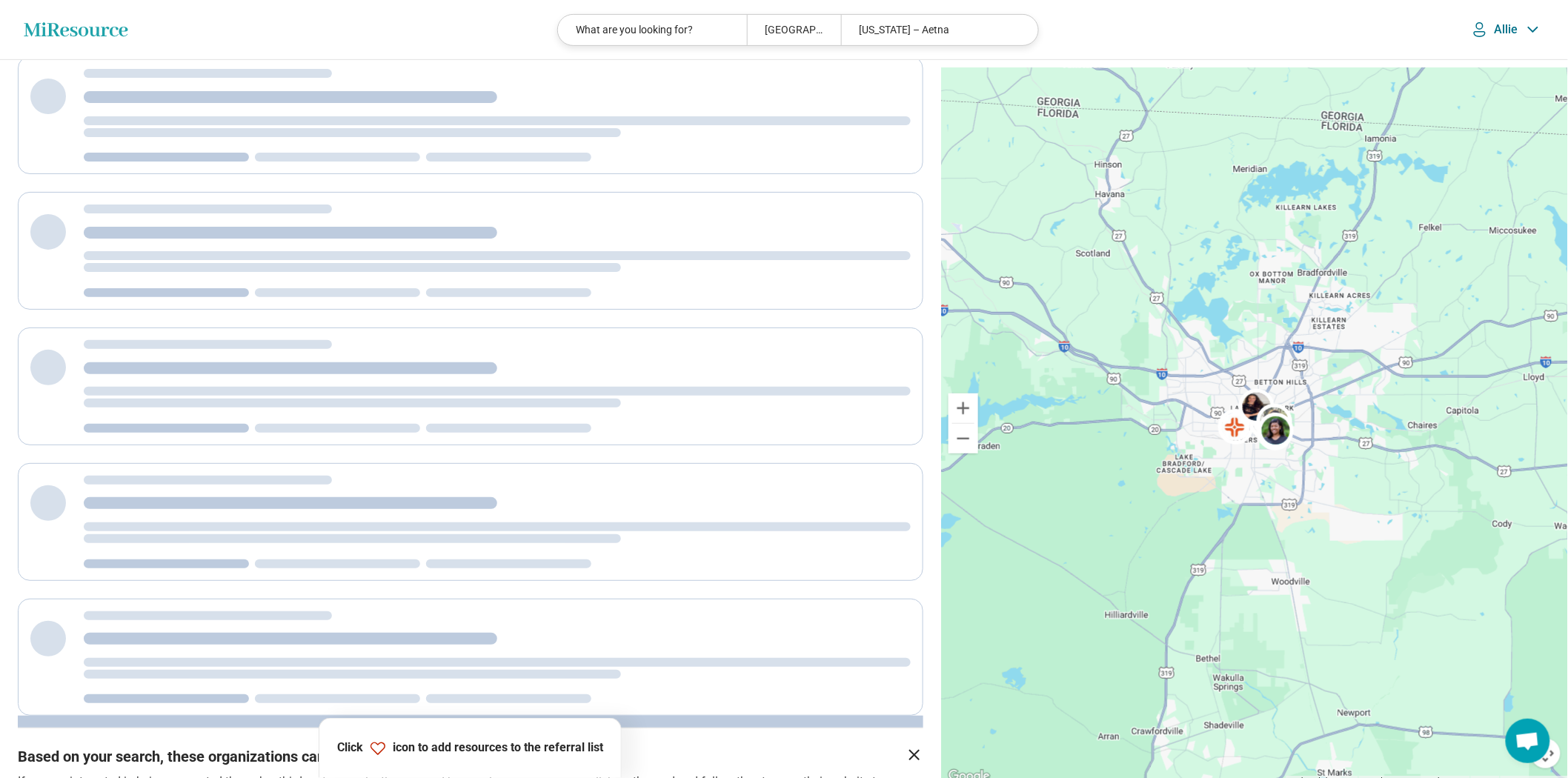
scroll to position [0, 0]
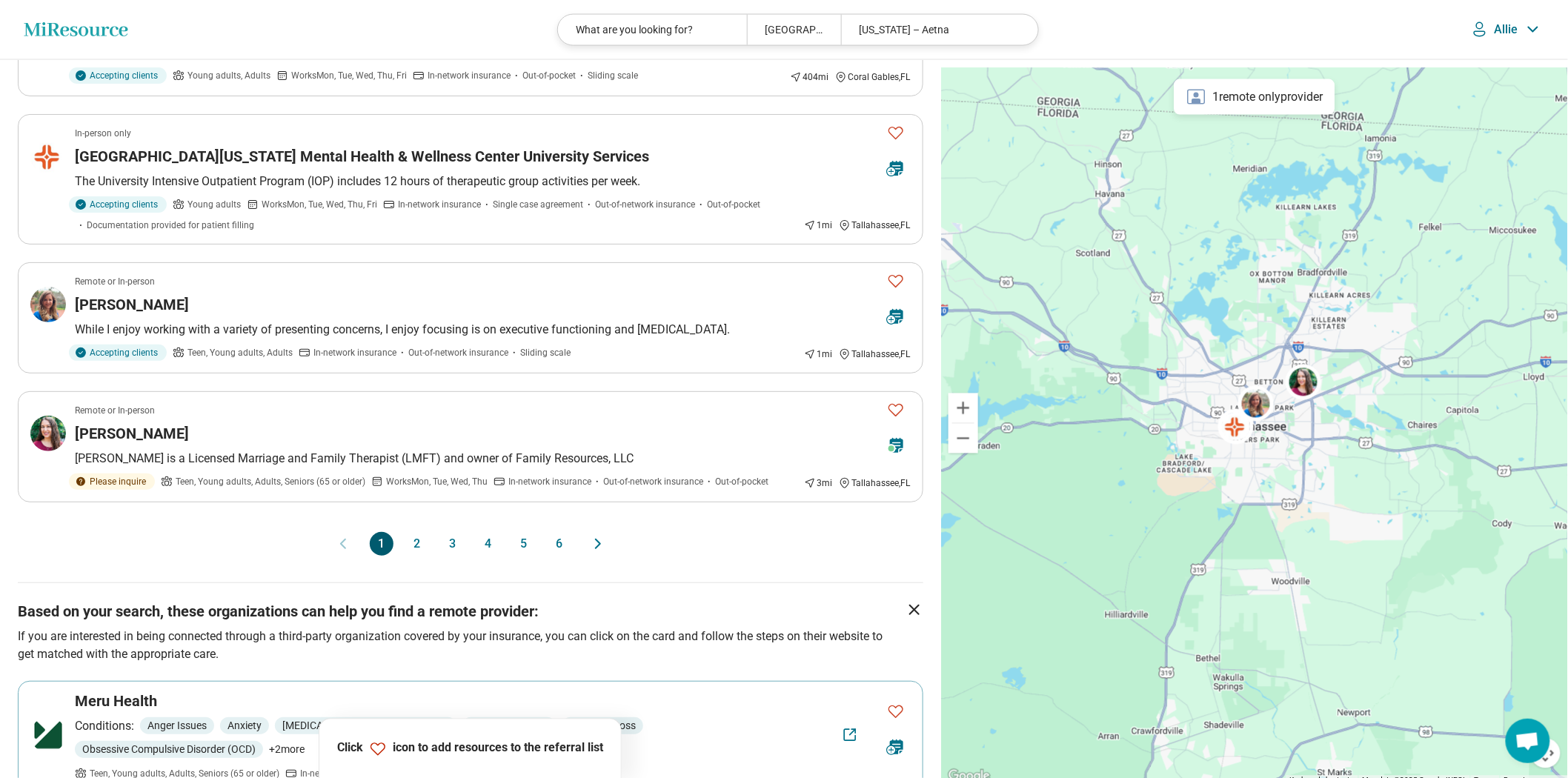
scroll to position [1233, 0]
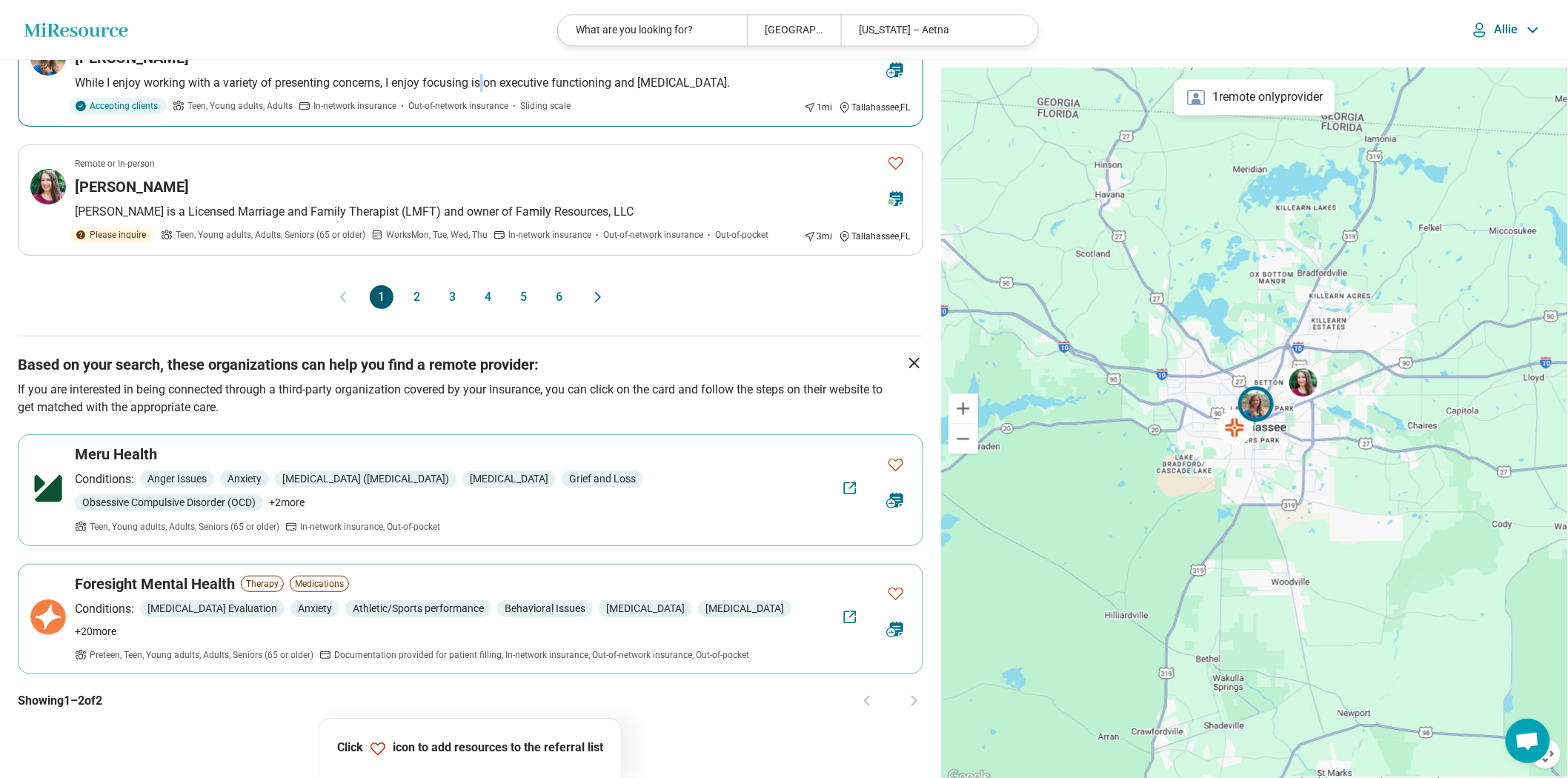
click at [536, 92] on p "While I enjoy working with a variety of presenting concerns, I enjoy focusing i…" at bounding box center [492, 82] width 836 height 17
click at [405, 309] on button "2" at bounding box center [417, 297] width 23 height 23
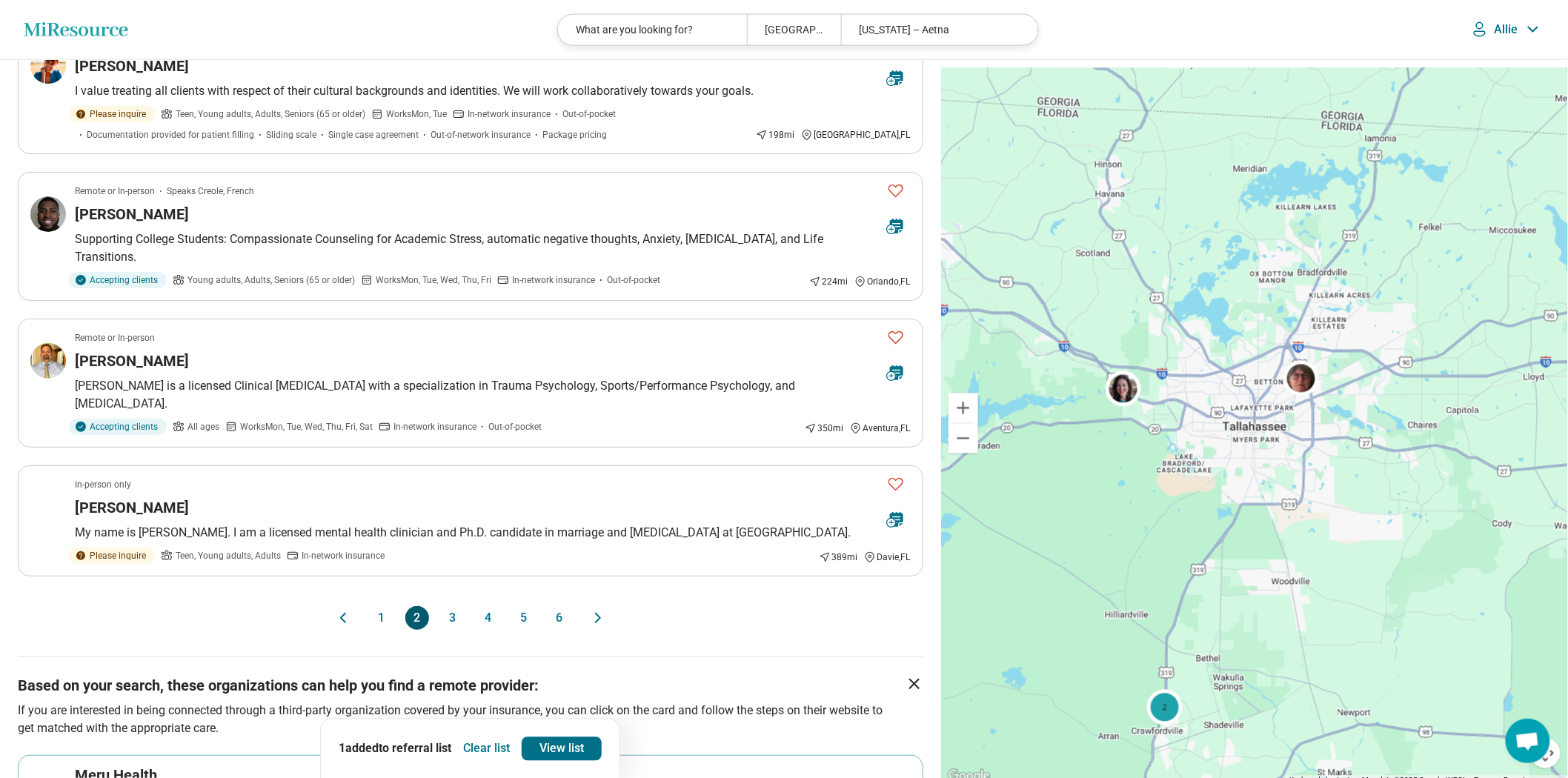
scroll to position [905, 0]
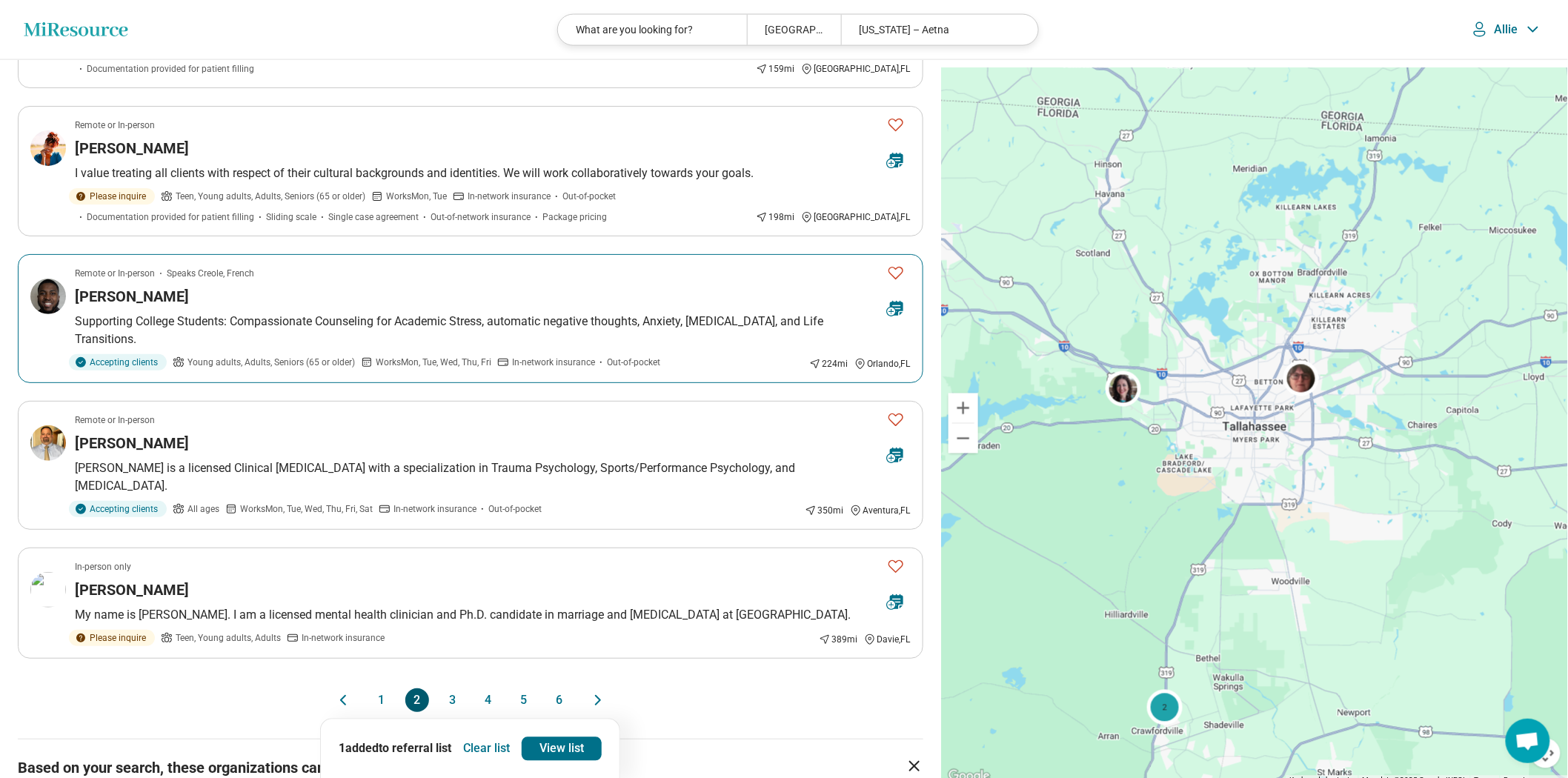
click at [385, 306] on div "Samuel Louissaint" at bounding box center [475, 297] width 800 height 21
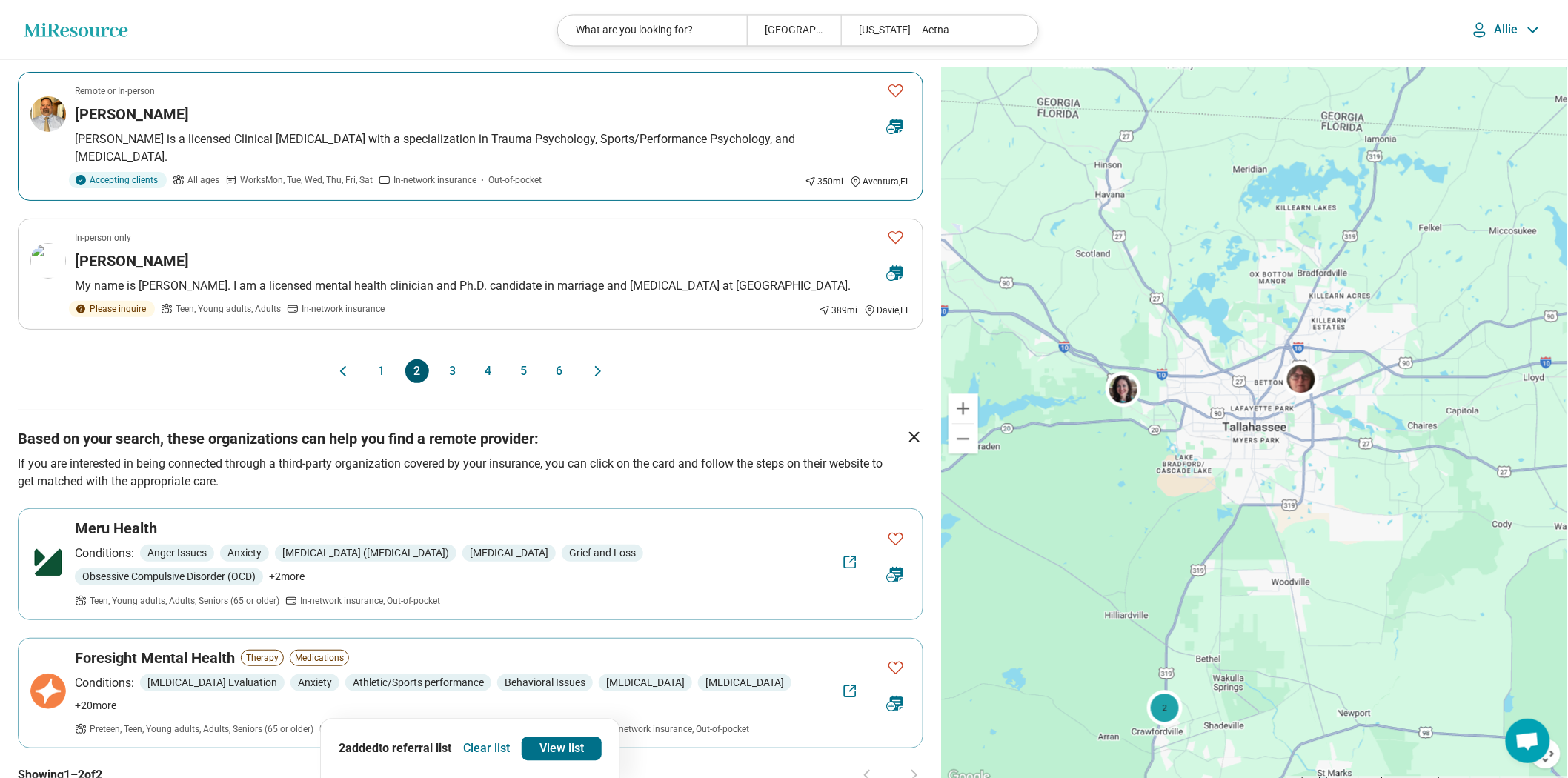
scroll to position [1398, 0]
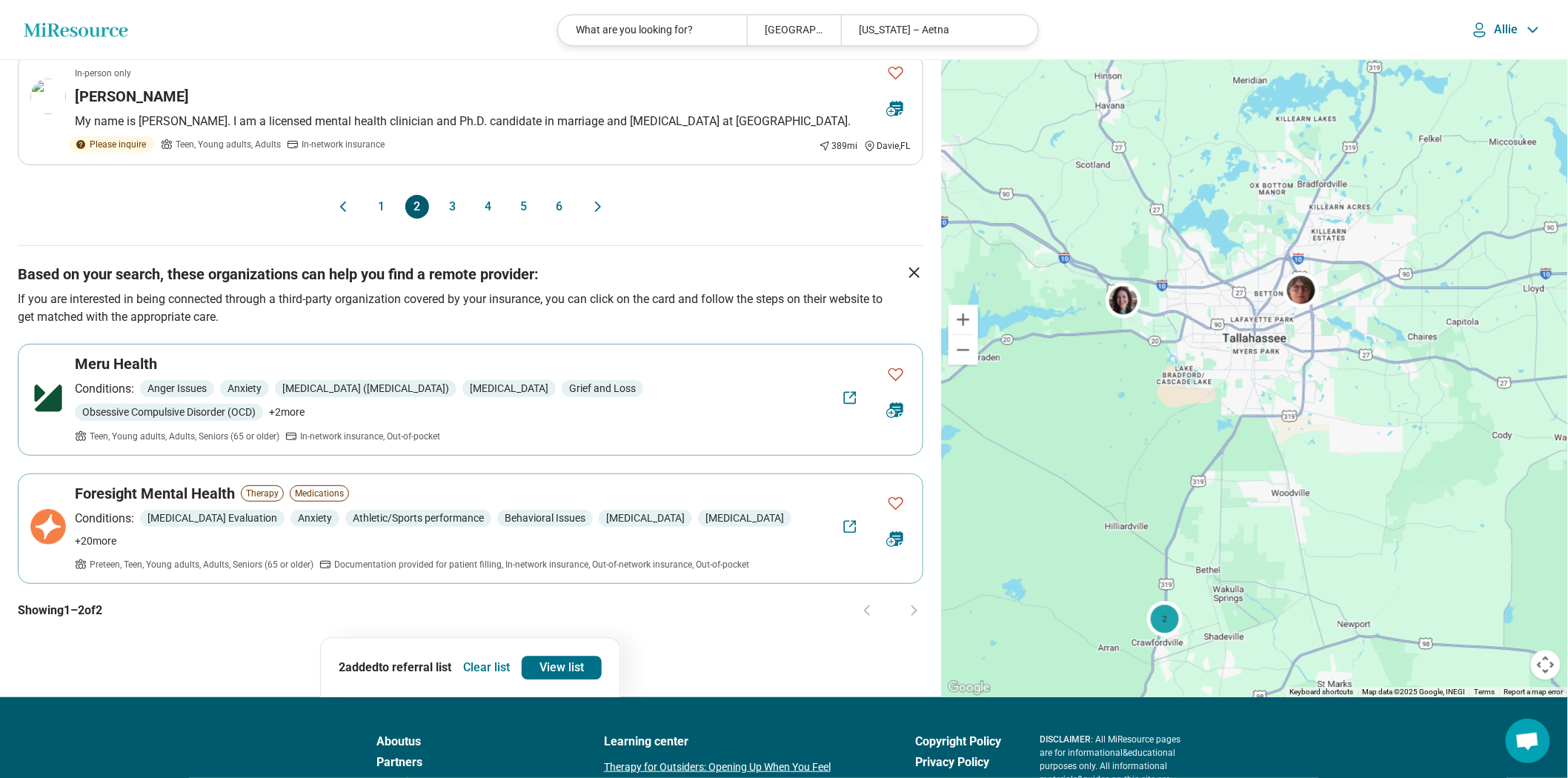
click at [436, 219] on div "1 2 3 4 5 6" at bounding box center [470, 206] width 201 height 23
click at [455, 219] on button "3" at bounding box center [452, 206] width 23 height 23
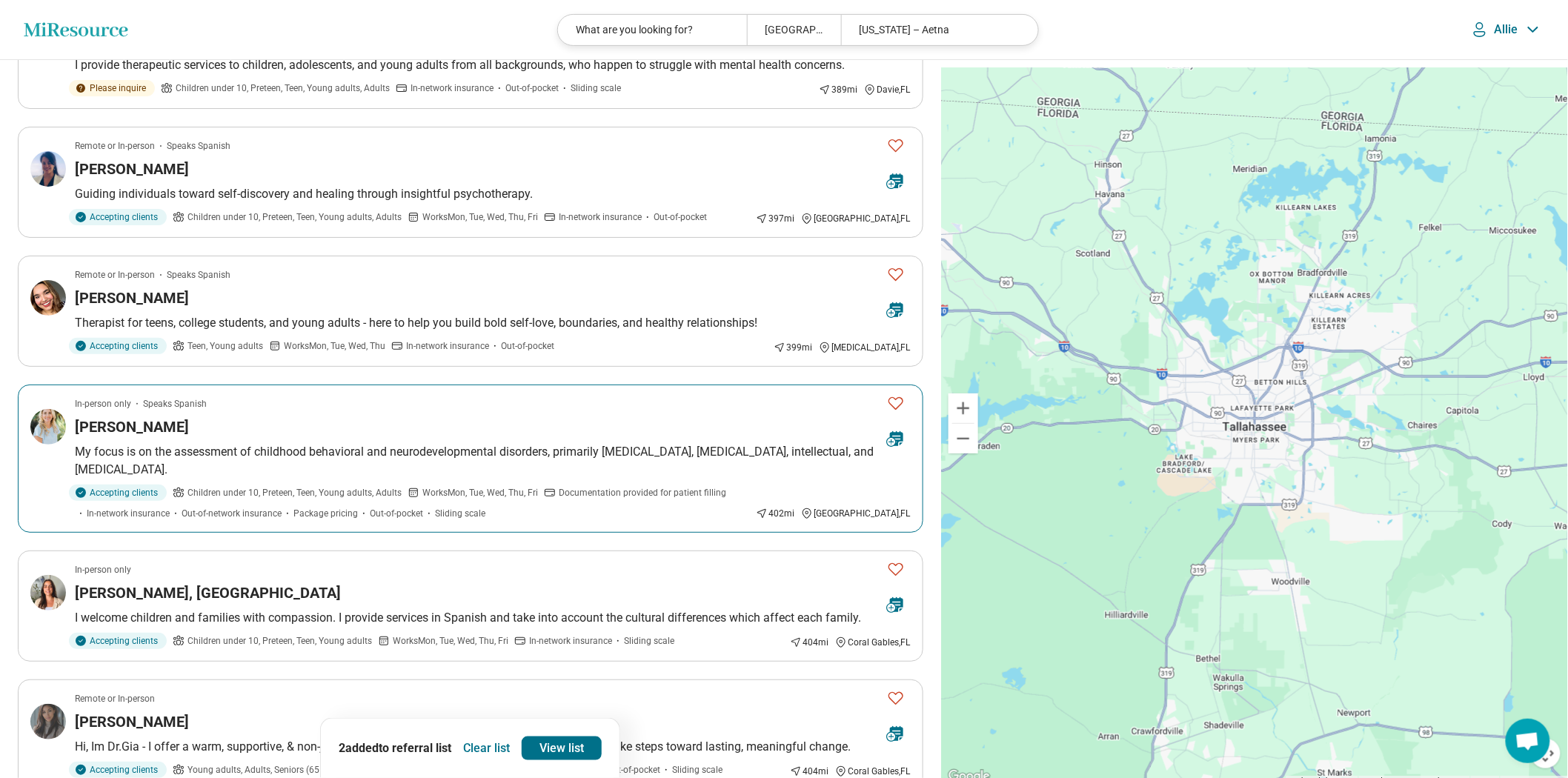
scroll to position [0, 0]
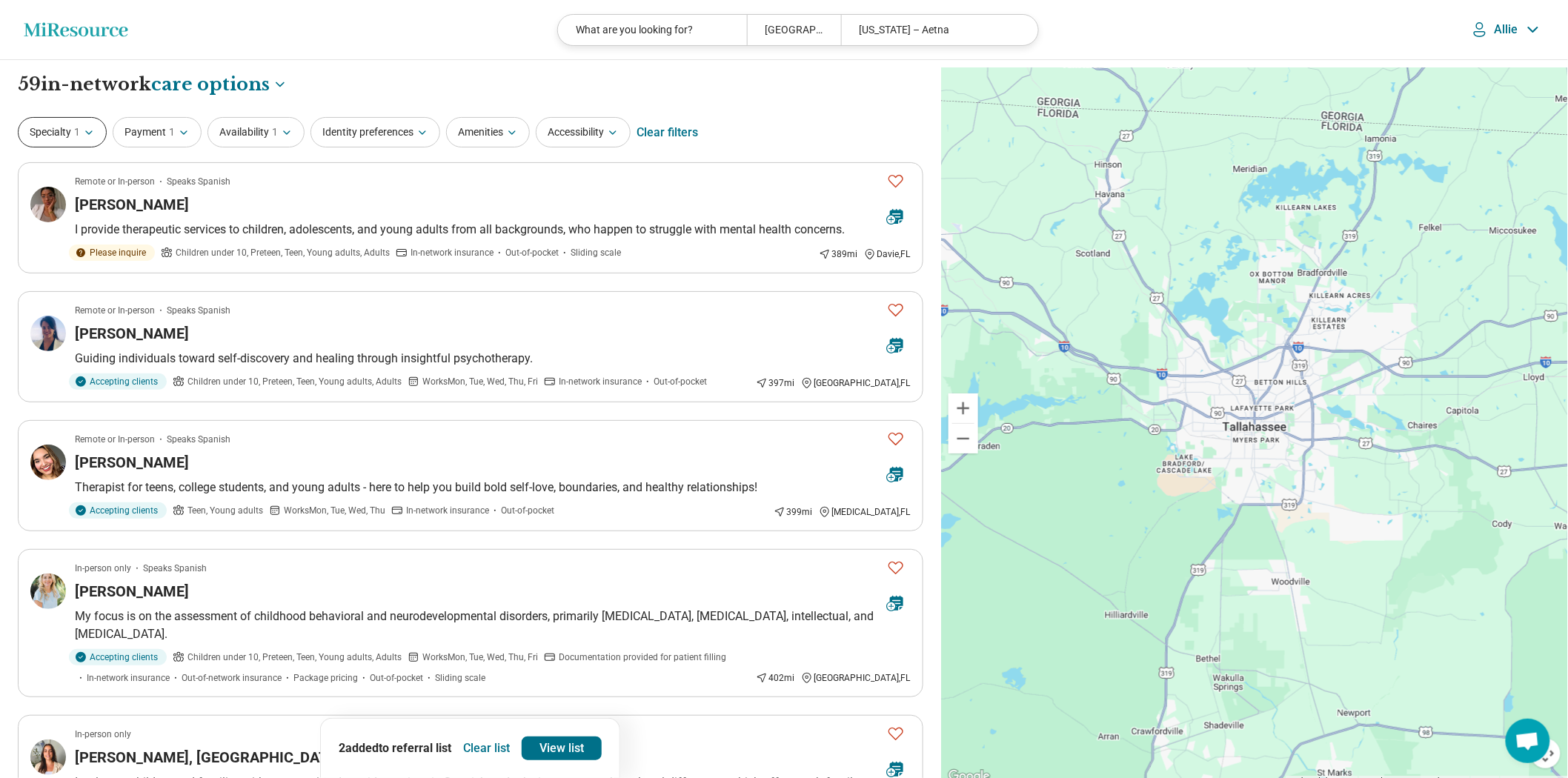
click at [95, 139] on icon "button" at bounding box center [89, 133] width 12 height 12
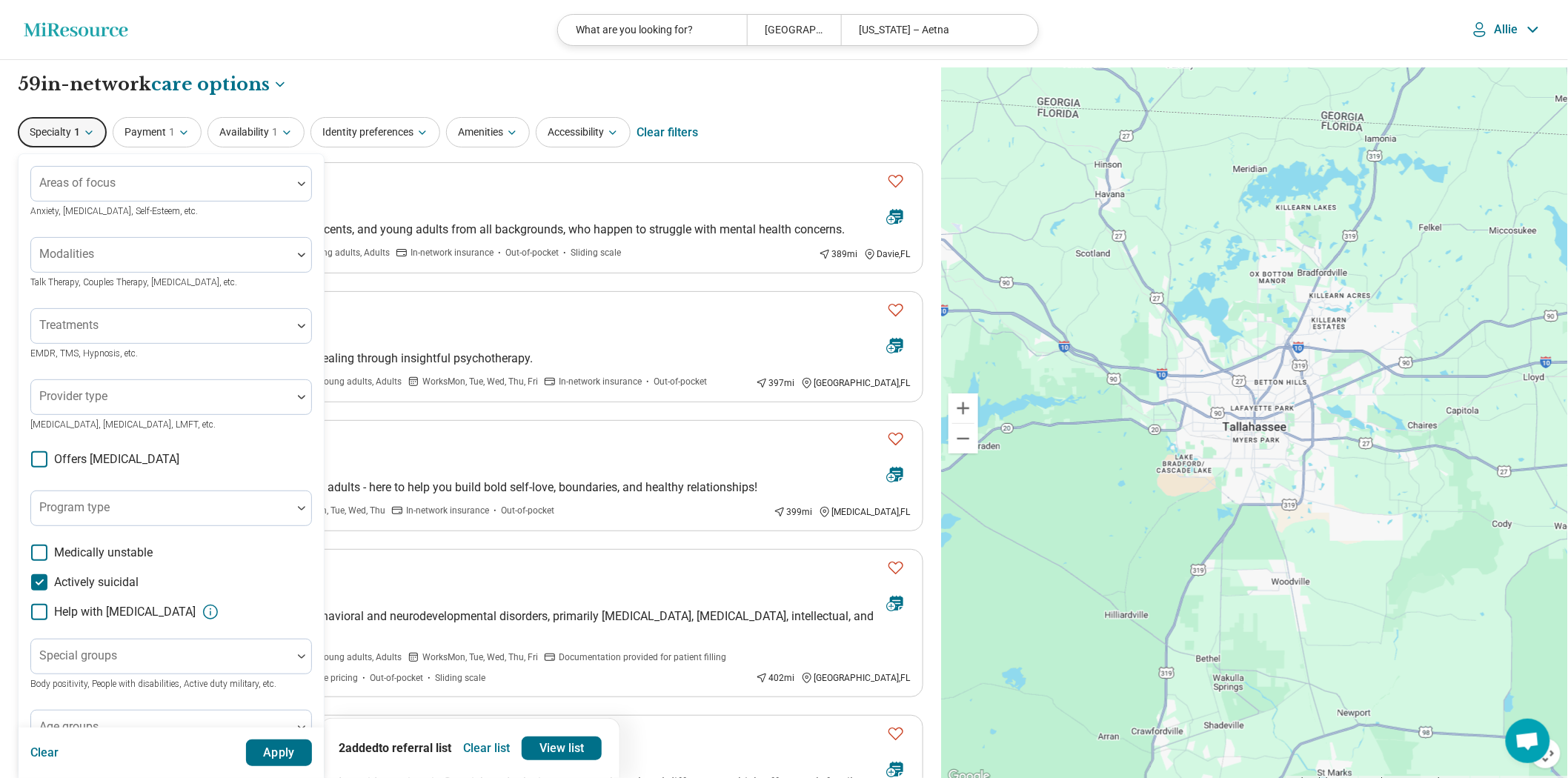
click at [44, 591] on icon at bounding box center [39, 582] width 16 height 16
click at [312, 742] on button "Apply" at bounding box center [279, 752] width 67 height 27
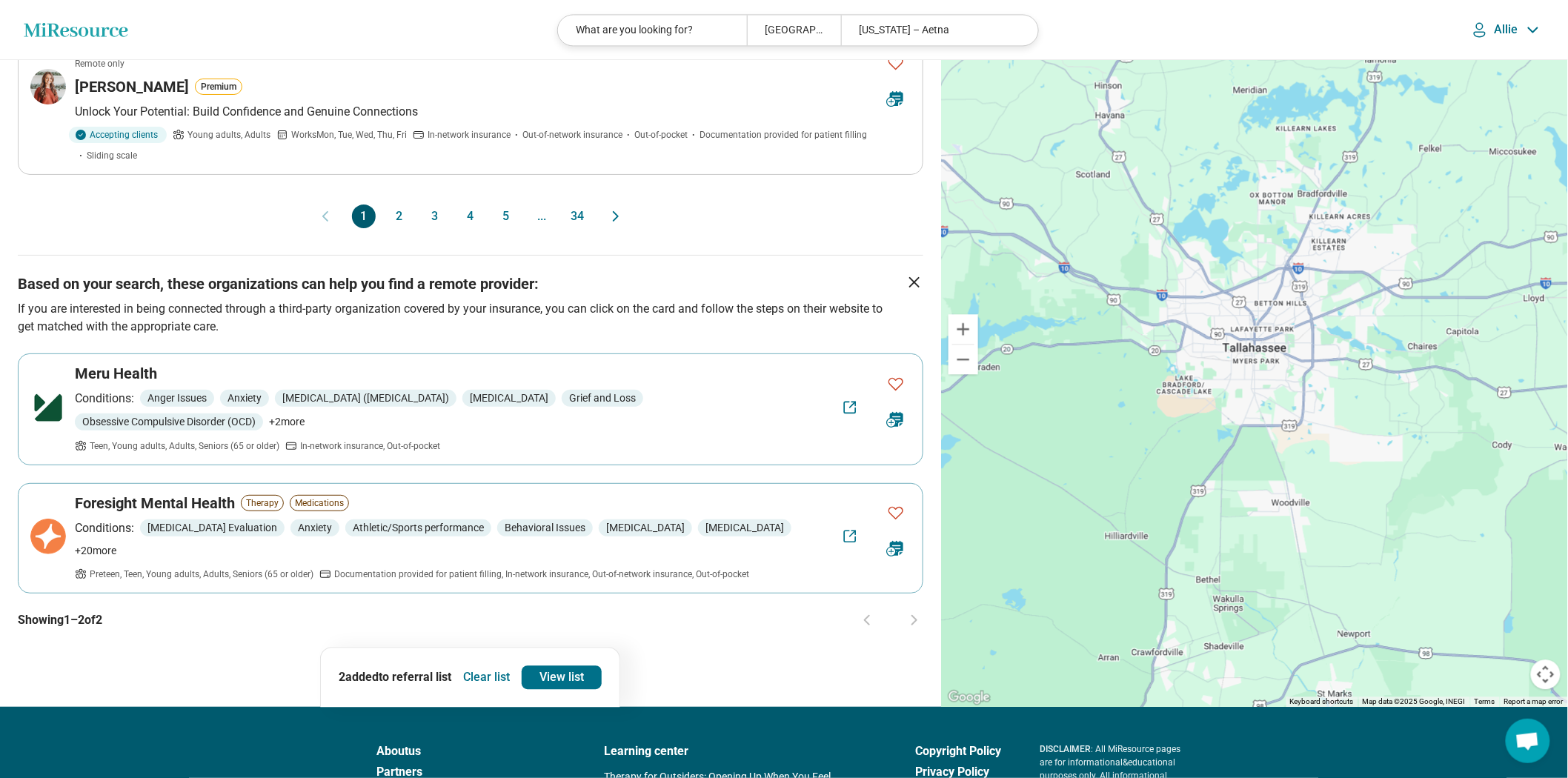
scroll to position [1398, 0]
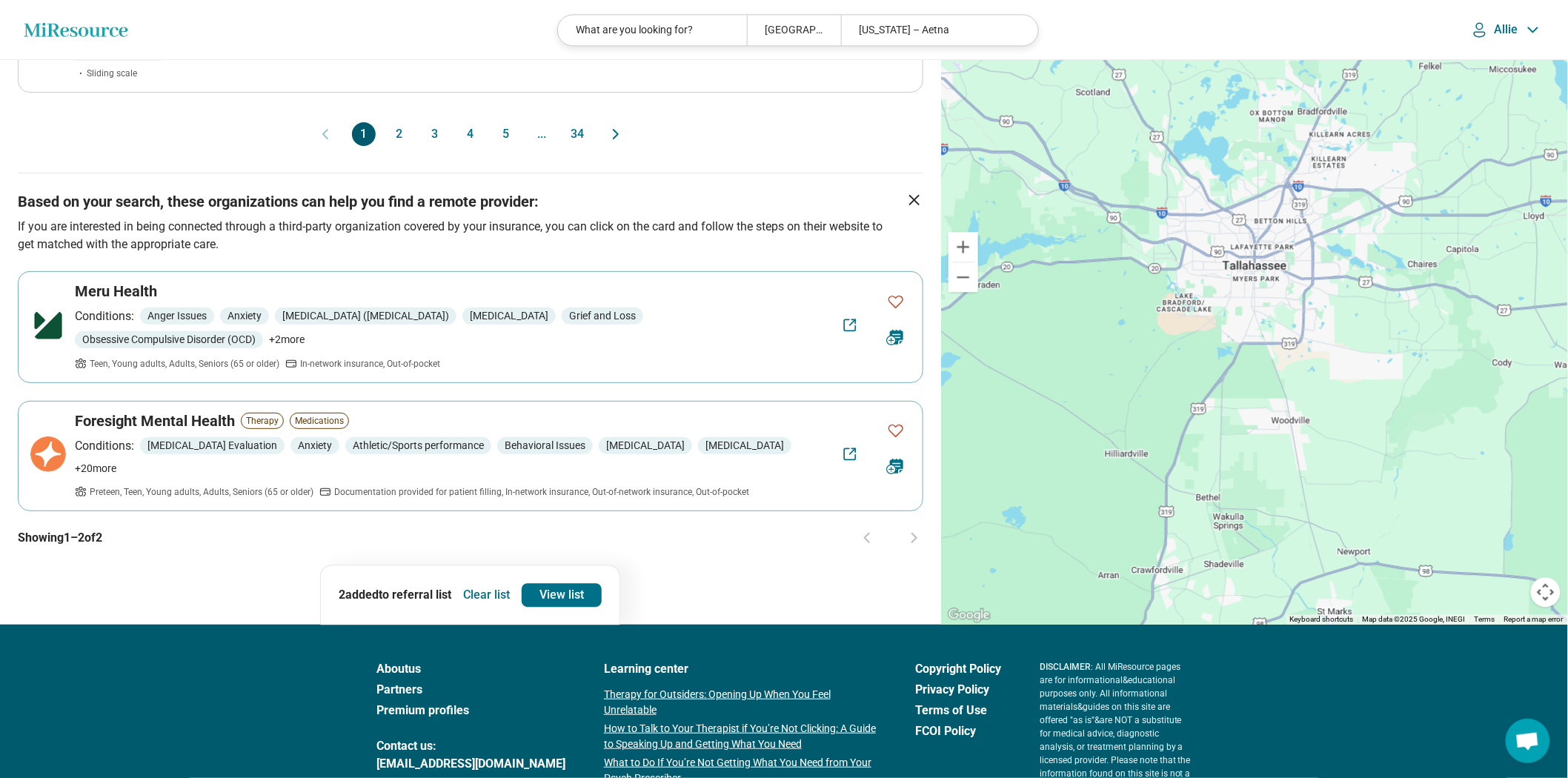
click at [427, 146] on button "3" at bounding box center [435, 134] width 23 height 23
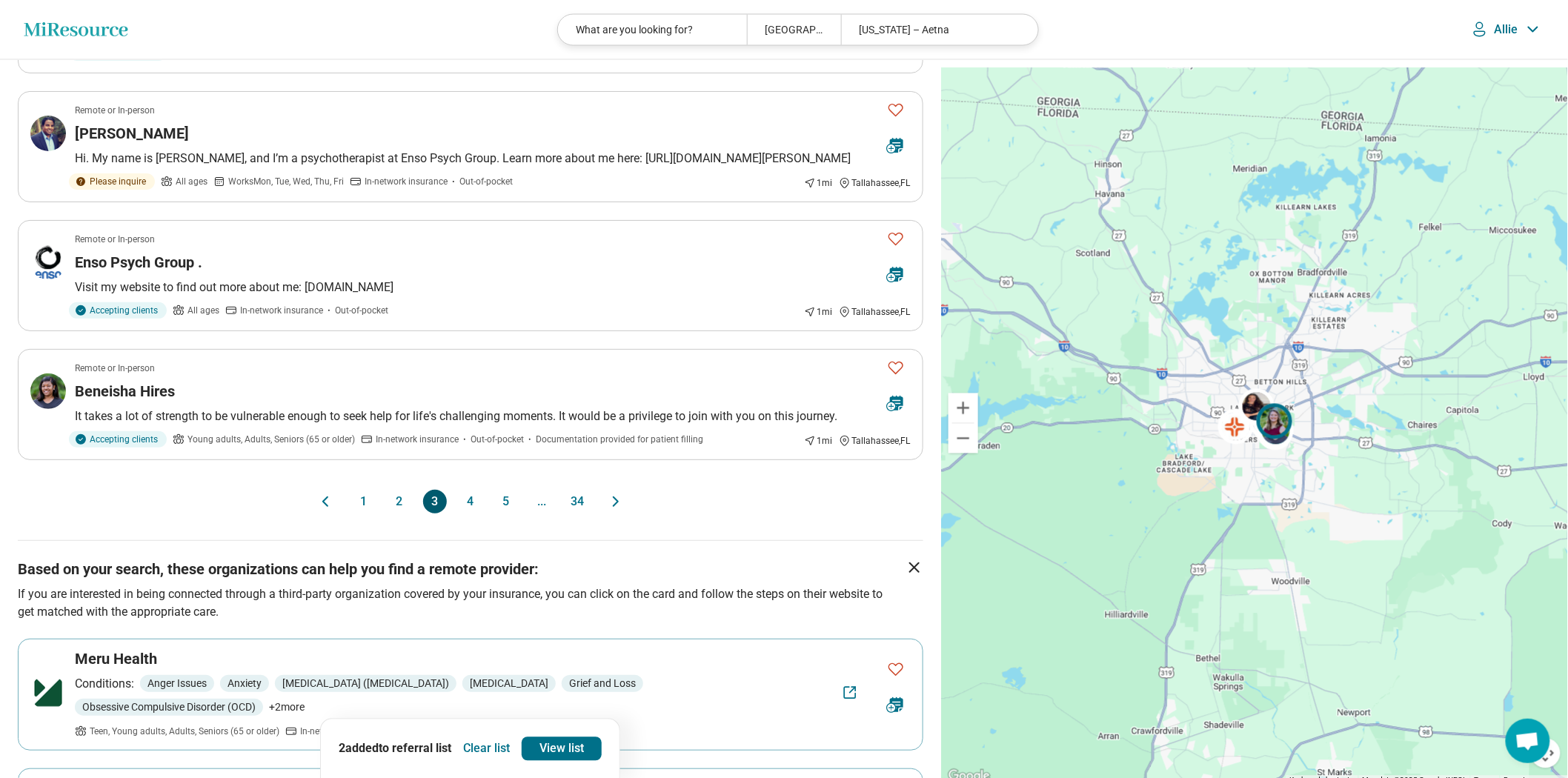
scroll to position [1152, 0]
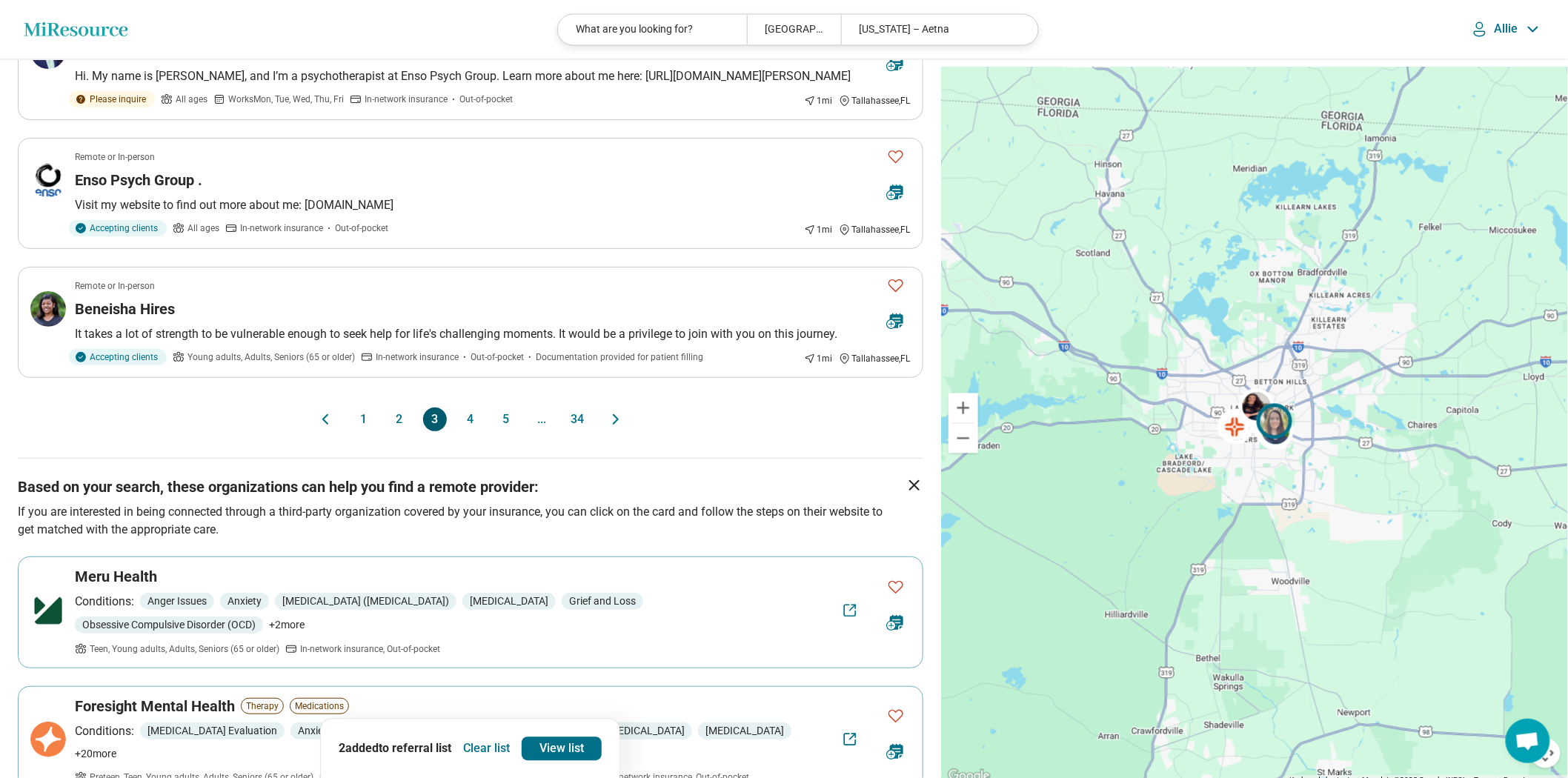
click at [465, 431] on button "4" at bounding box center [470, 419] width 23 height 23
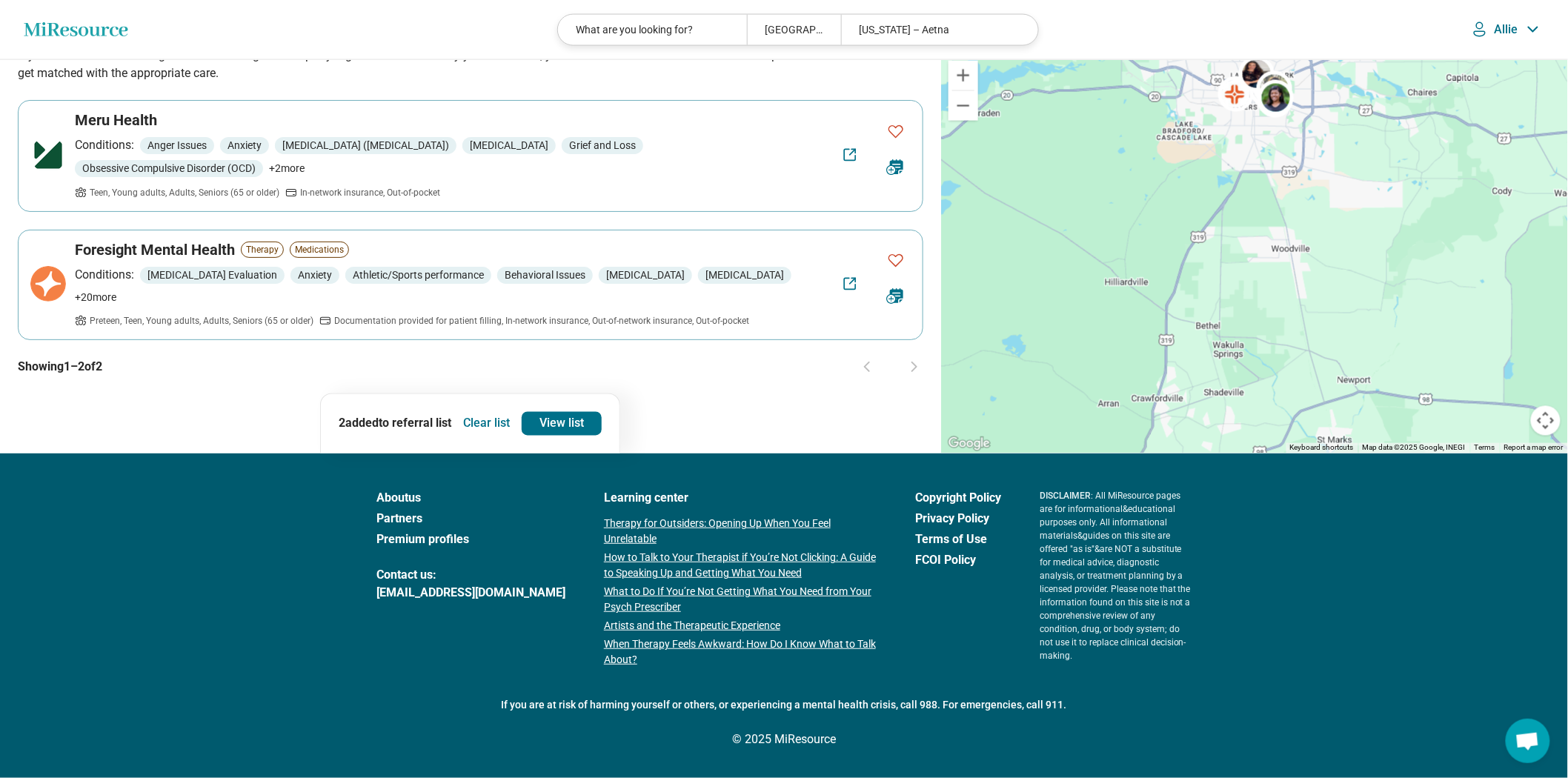
scroll to position [0, 0]
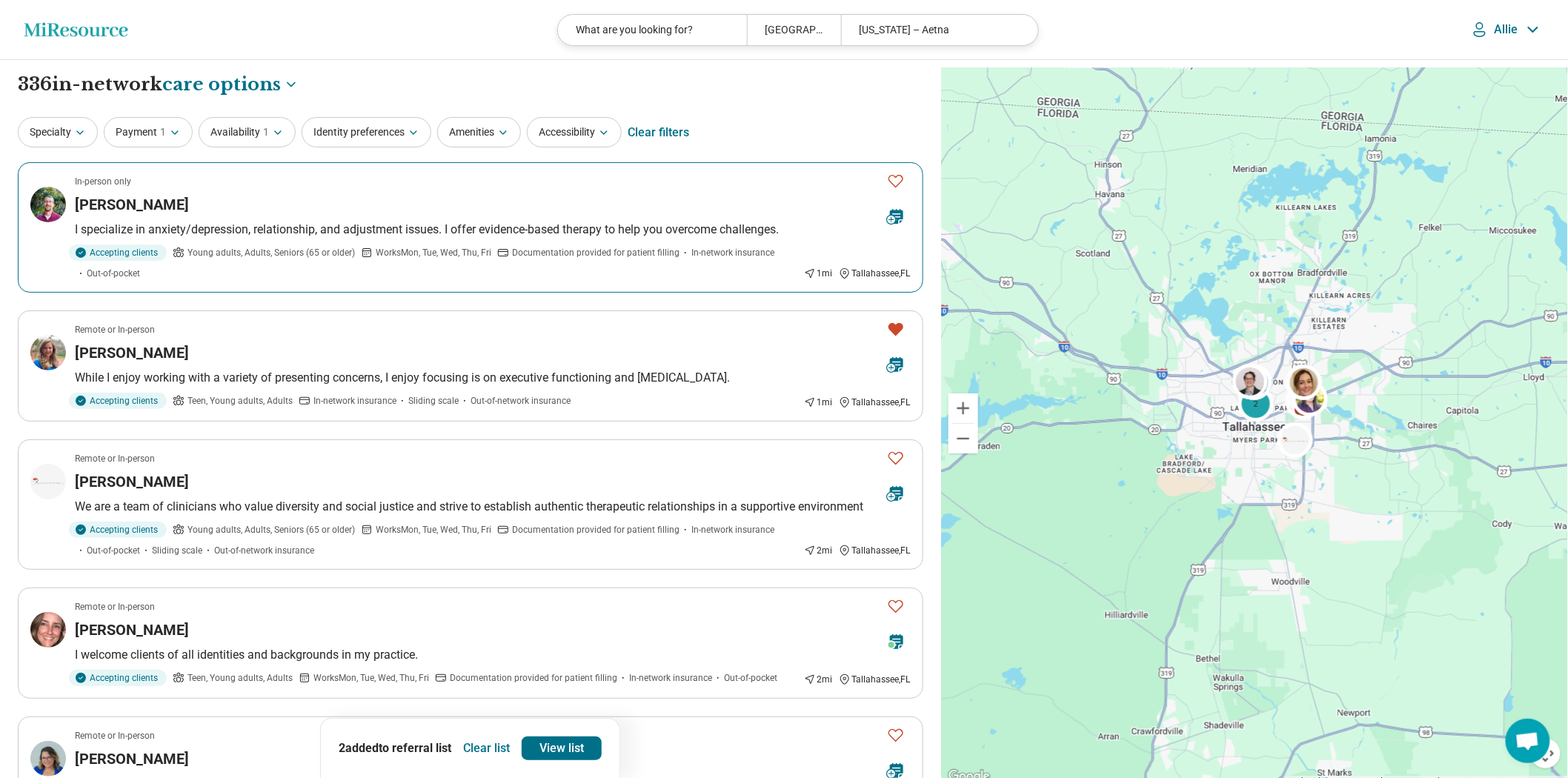
click at [479, 215] on div "Kevin Winship" at bounding box center [475, 205] width 800 height 21
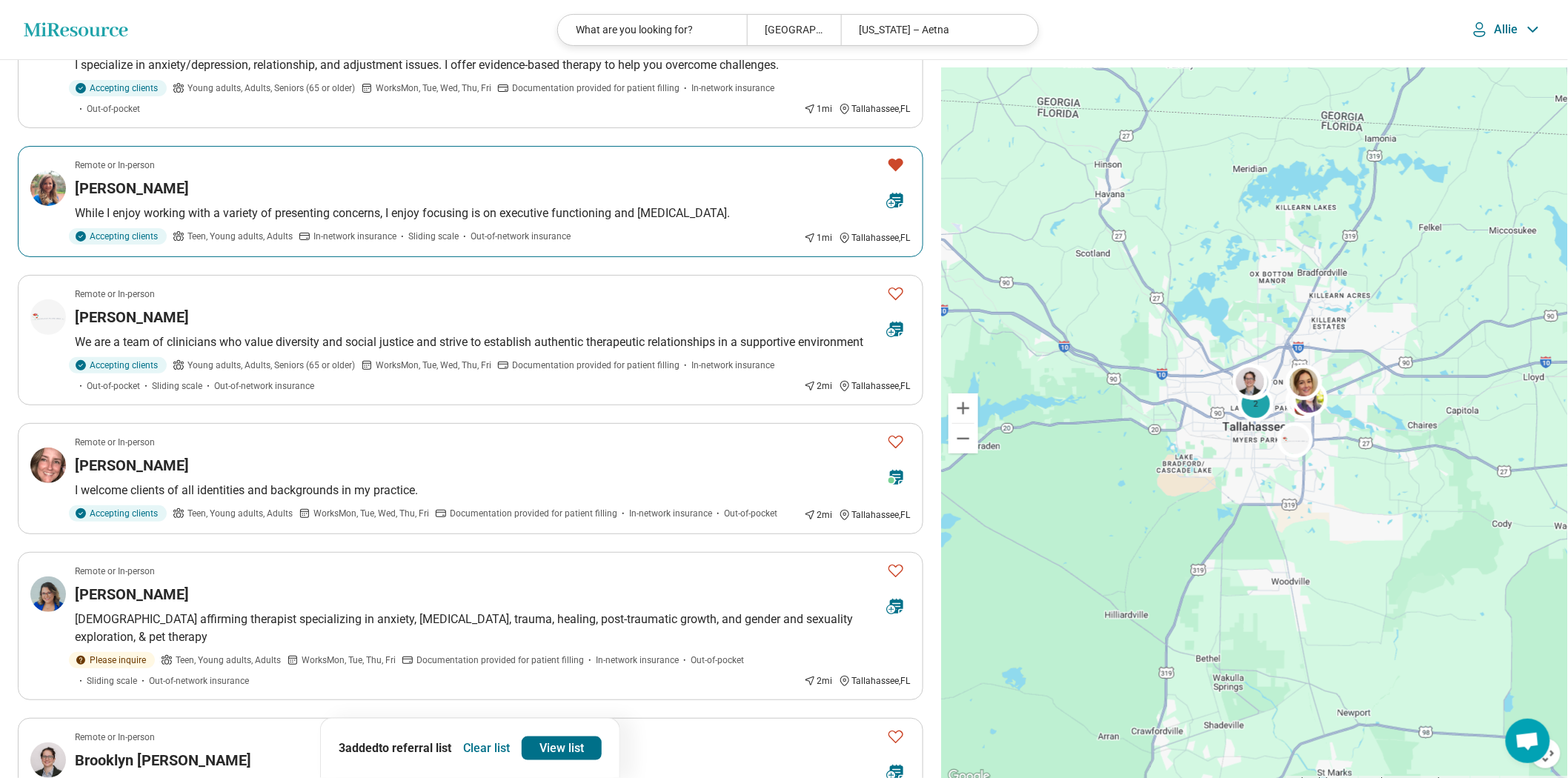
scroll to position [329, 0]
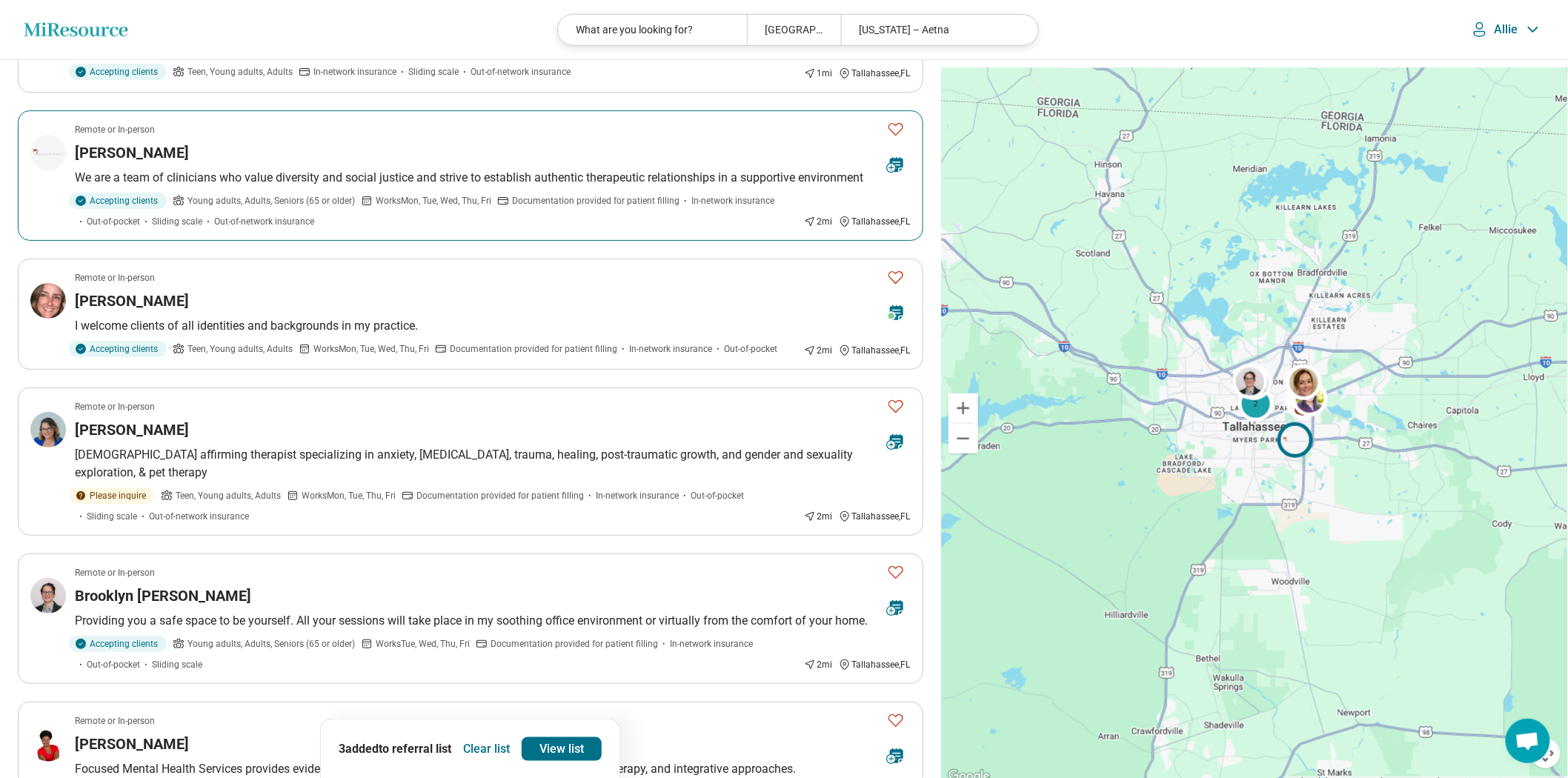
click at [305, 163] on div "Sylwia Hodorek" at bounding box center [475, 153] width 800 height 21
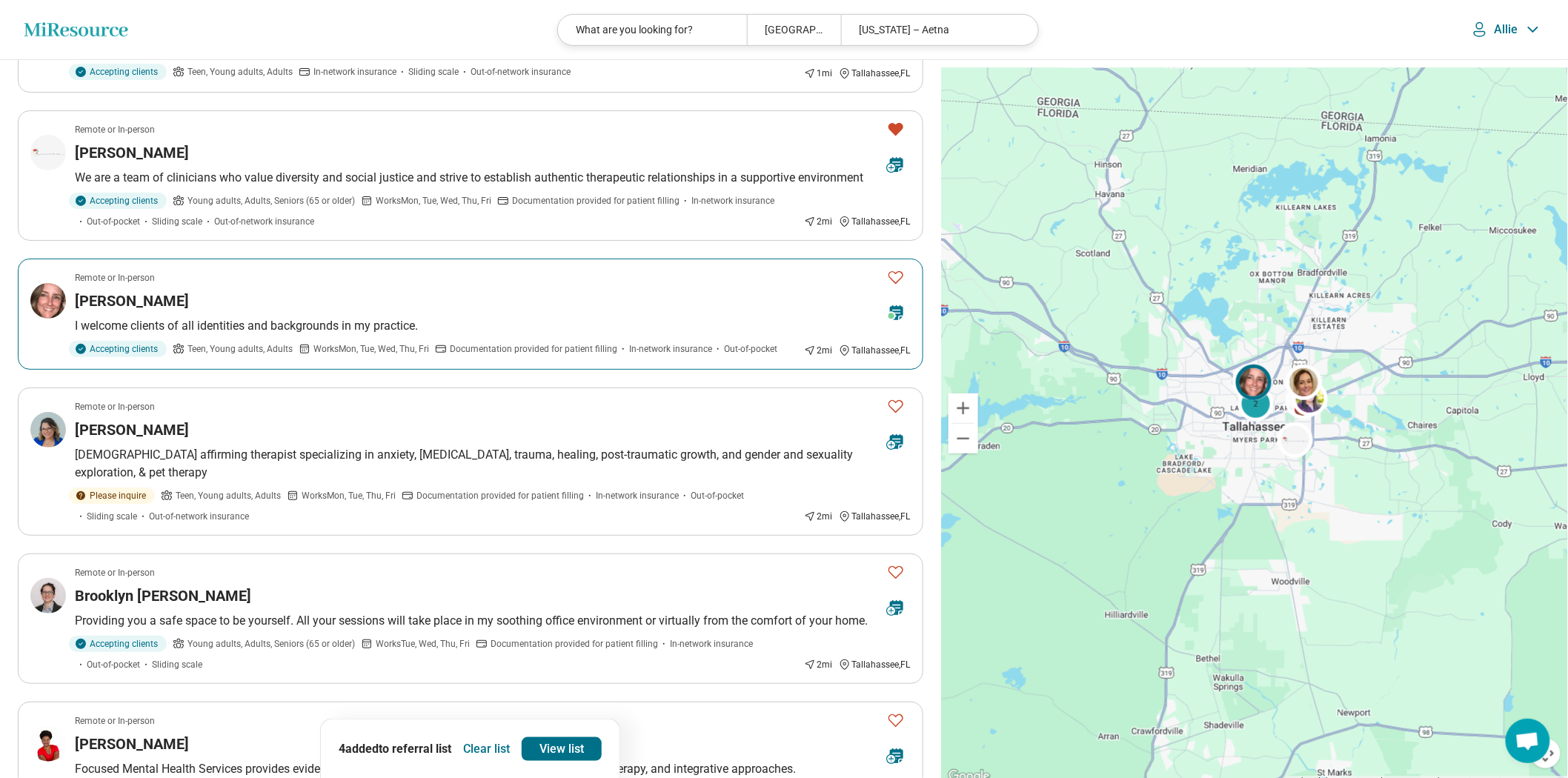
click at [351, 311] on div "Anne Tierney" at bounding box center [475, 301] width 800 height 21
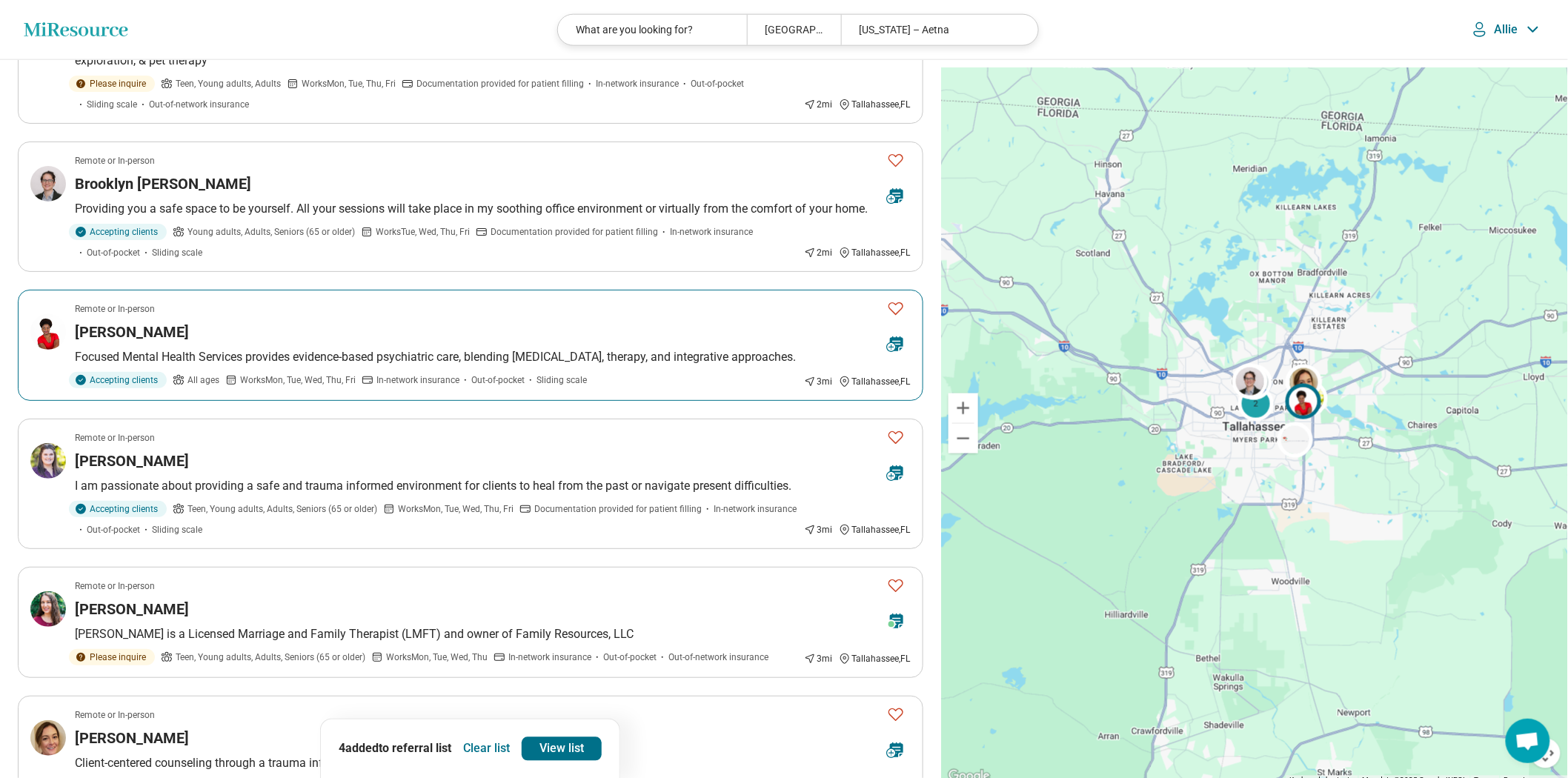
scroll to position [823, 0]
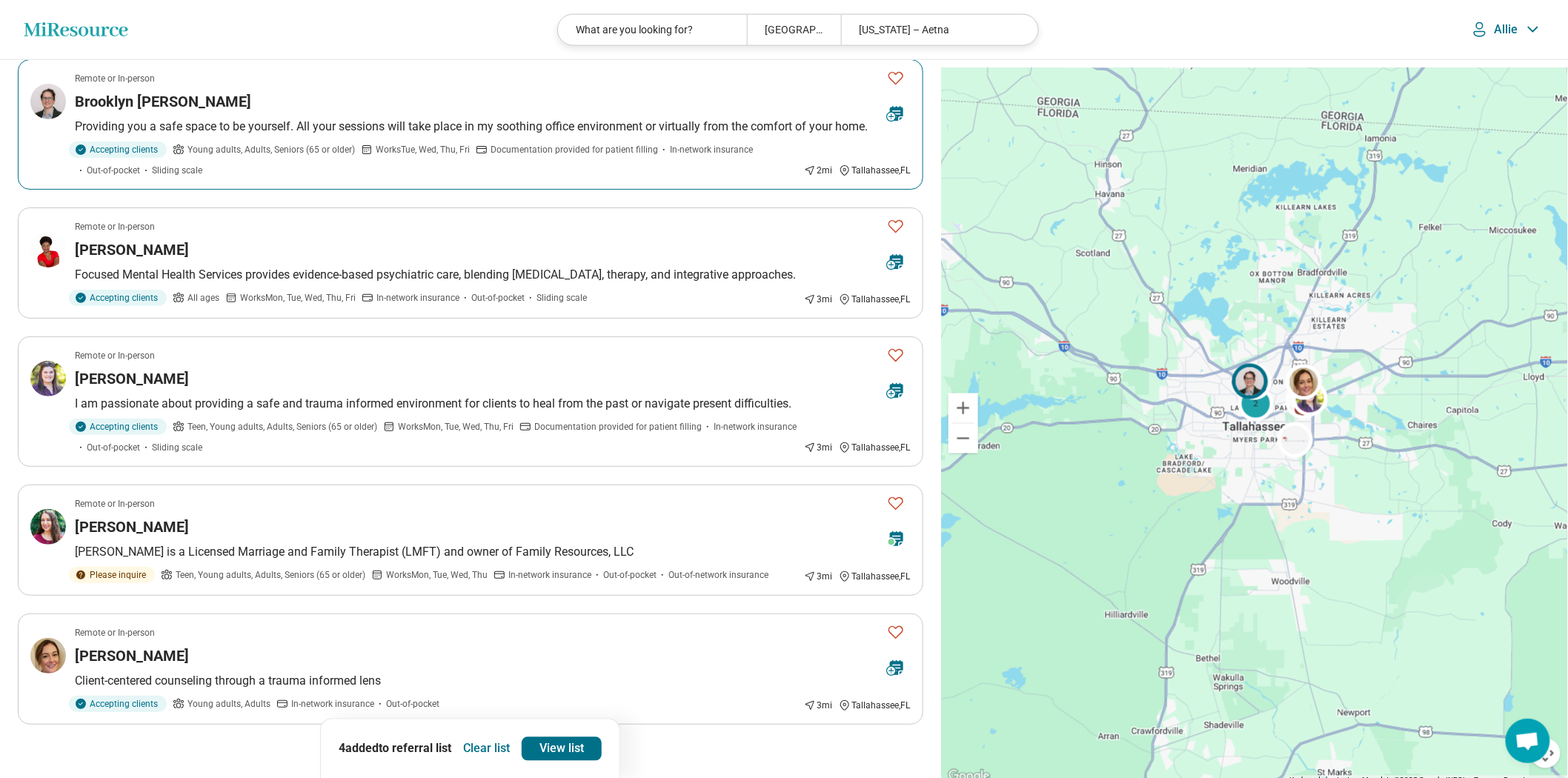
click at [366, 135] on p "Providing you a safe space to be yourself. All your sessions will take place in…" at bounding box center [492, 127] width 836 height 17
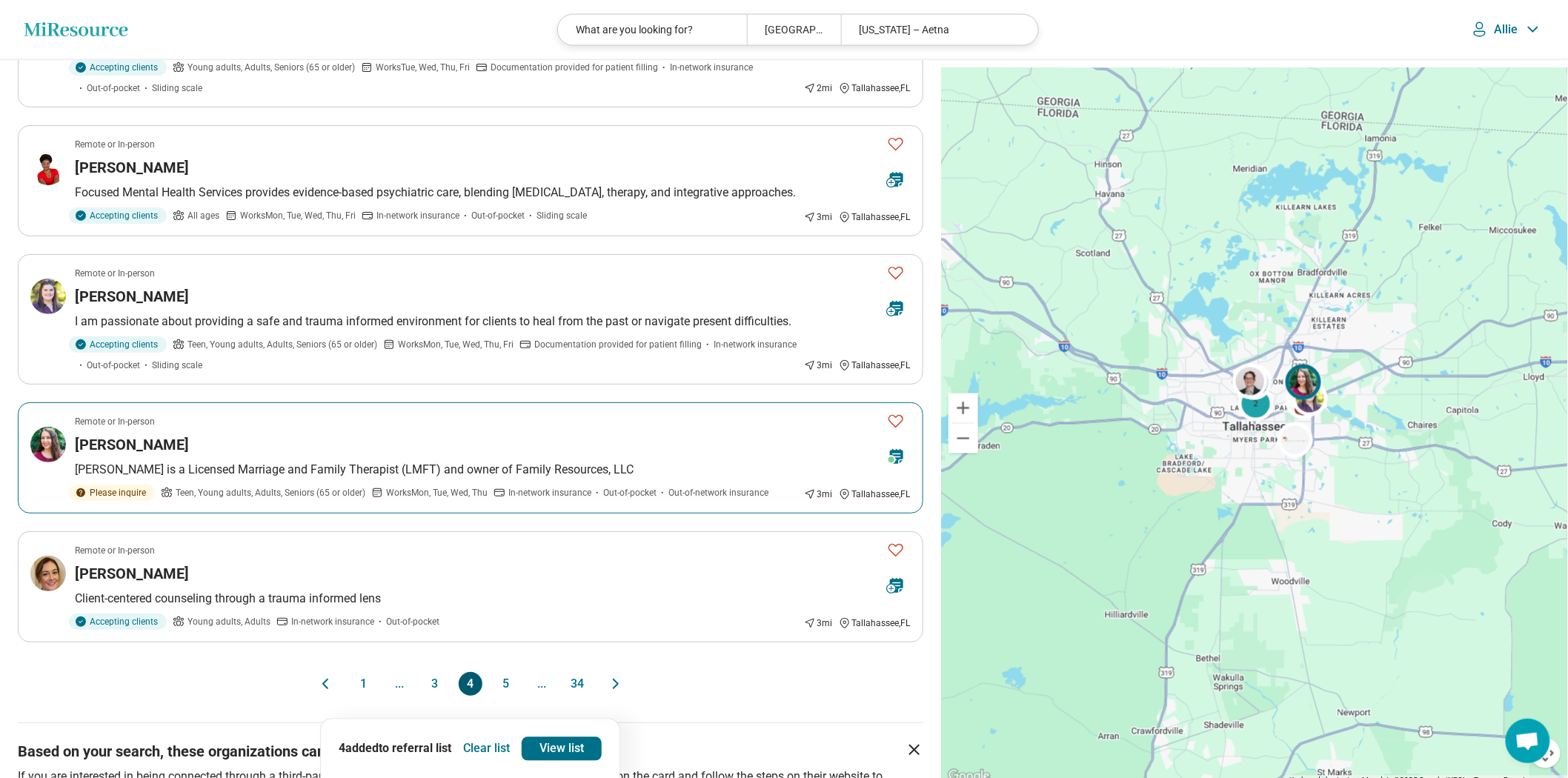
scroll to position [1152, 0]
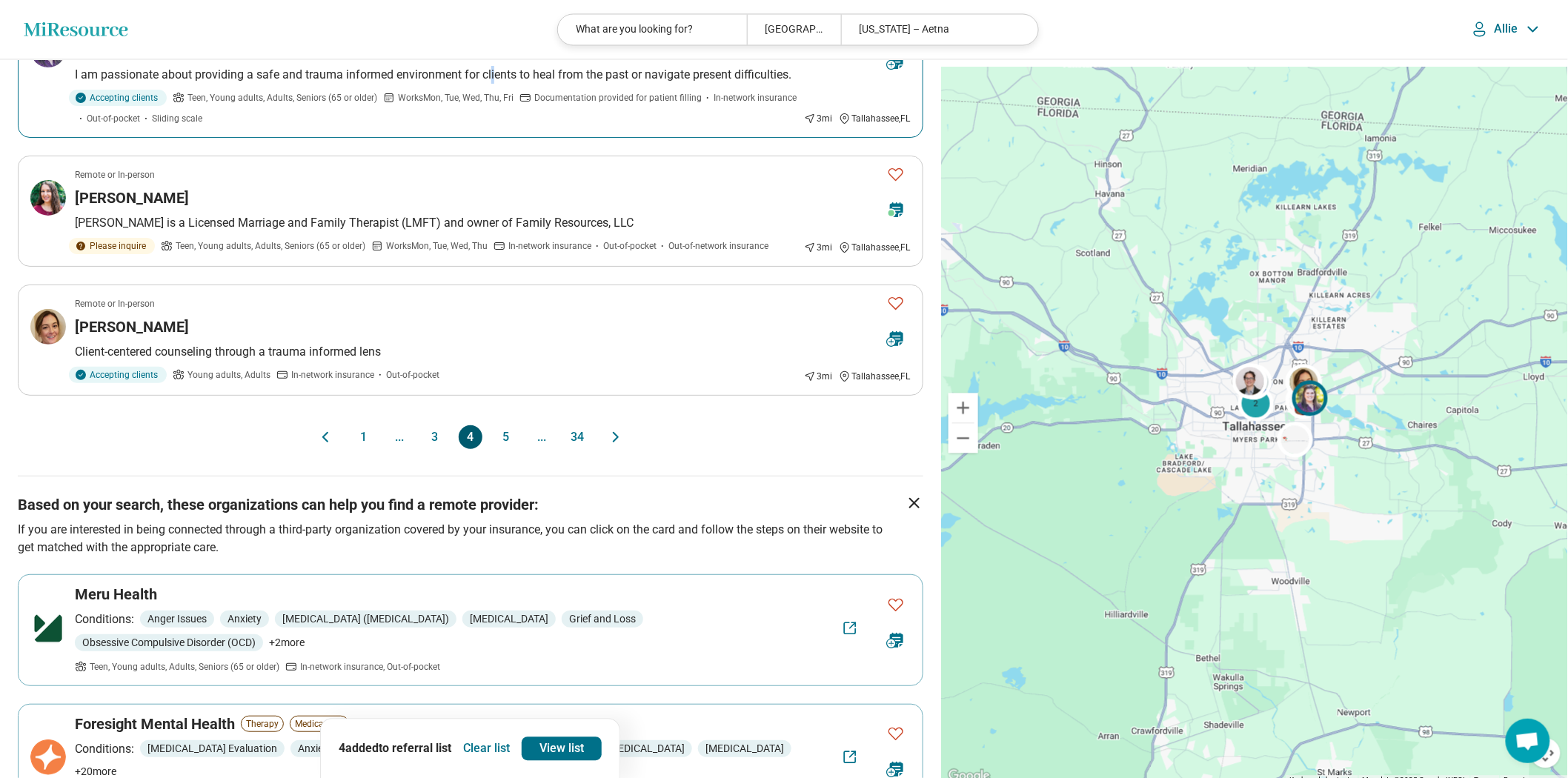
click at [545, 83] on p "I am passionate about providing a safe and trauma informed environment for clie…" at bounding box center [492, 75] width 836 height 17
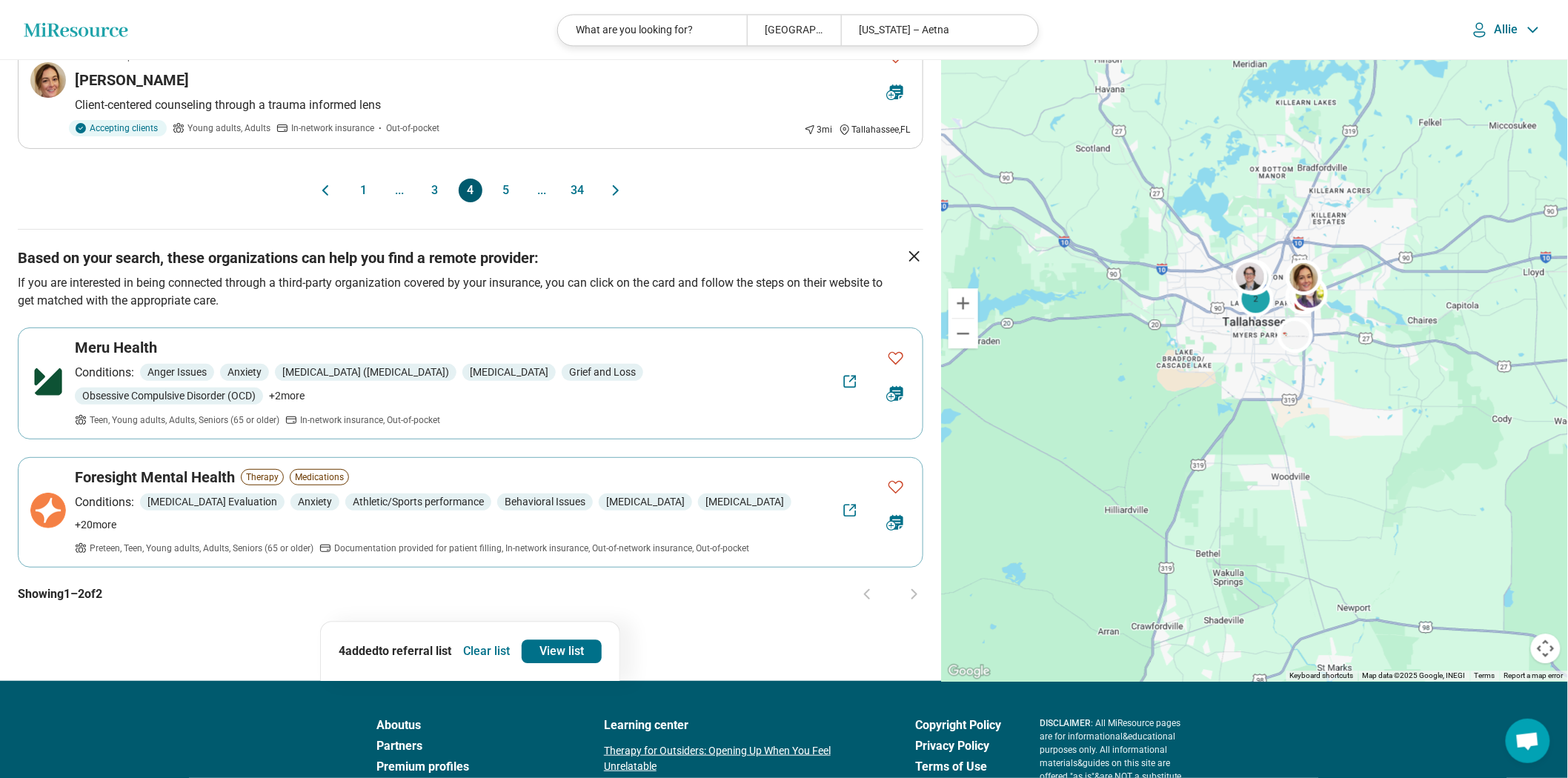
scroll to position [1481, 0]
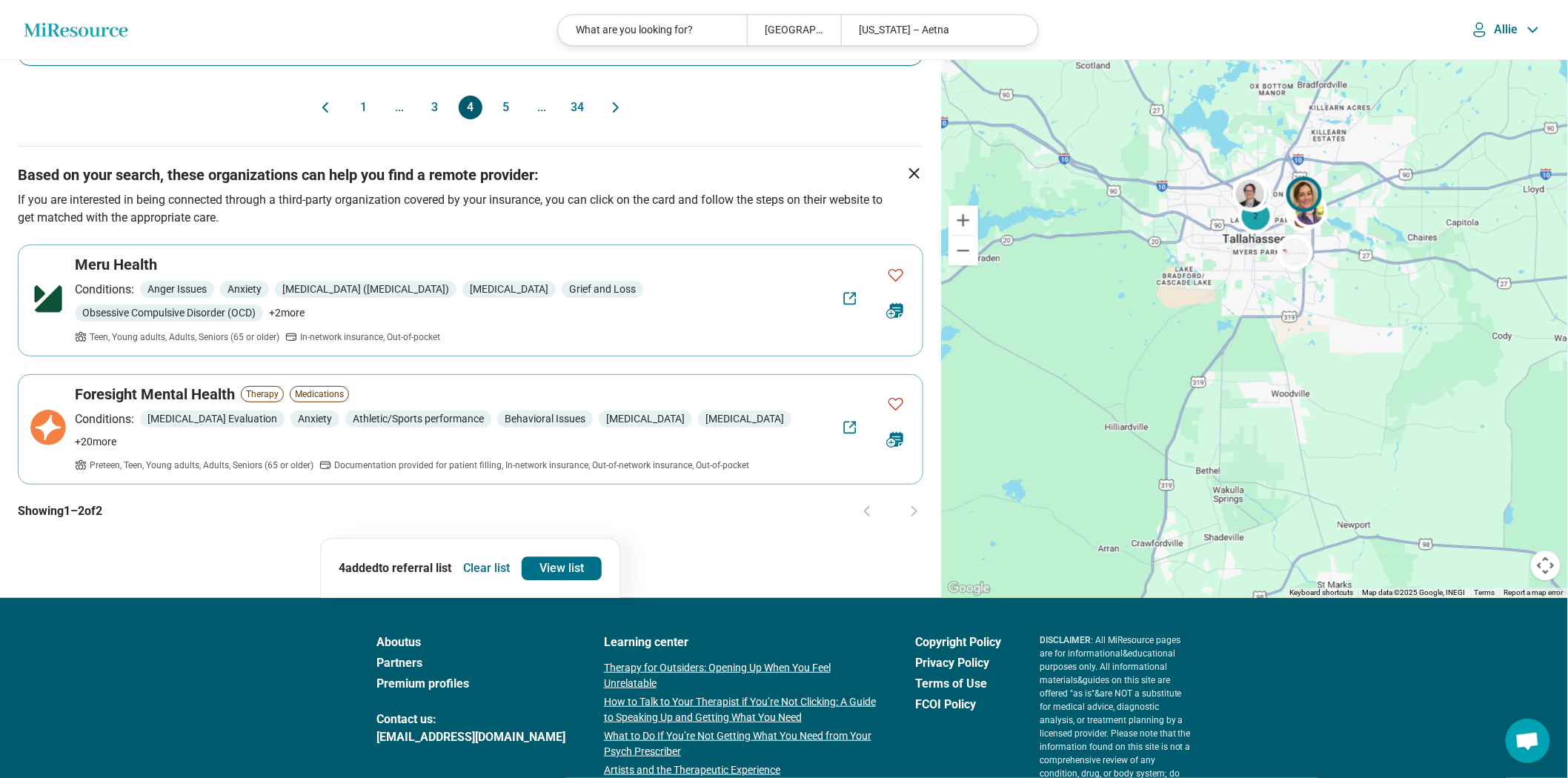
click at [508, 119] on button "5" at bounding box center [506, 107] width 23 height 23
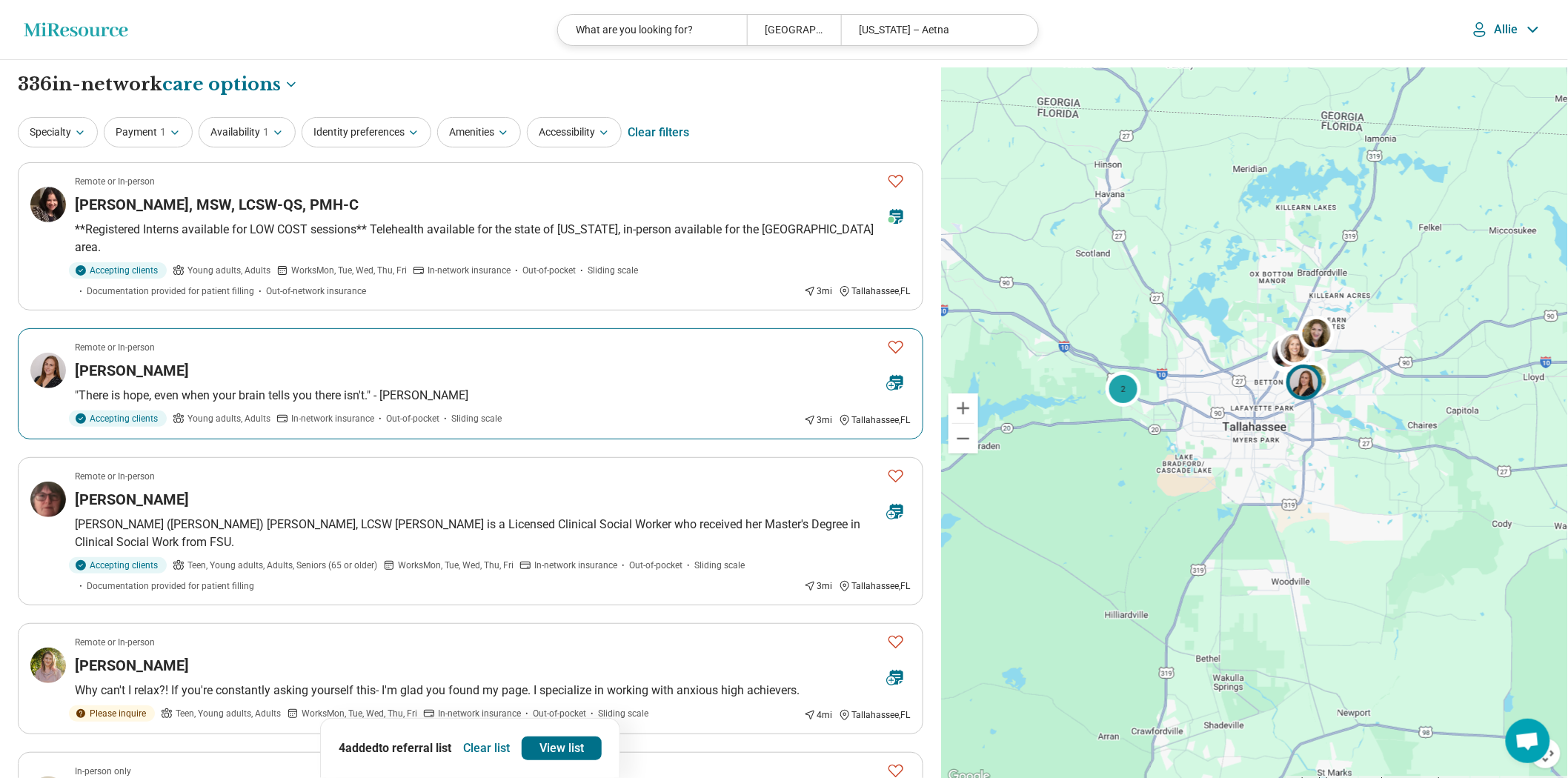
click at [529, 381] on div "Meghan McCloskey" at bounding box center [475, 370] width 800 height 21
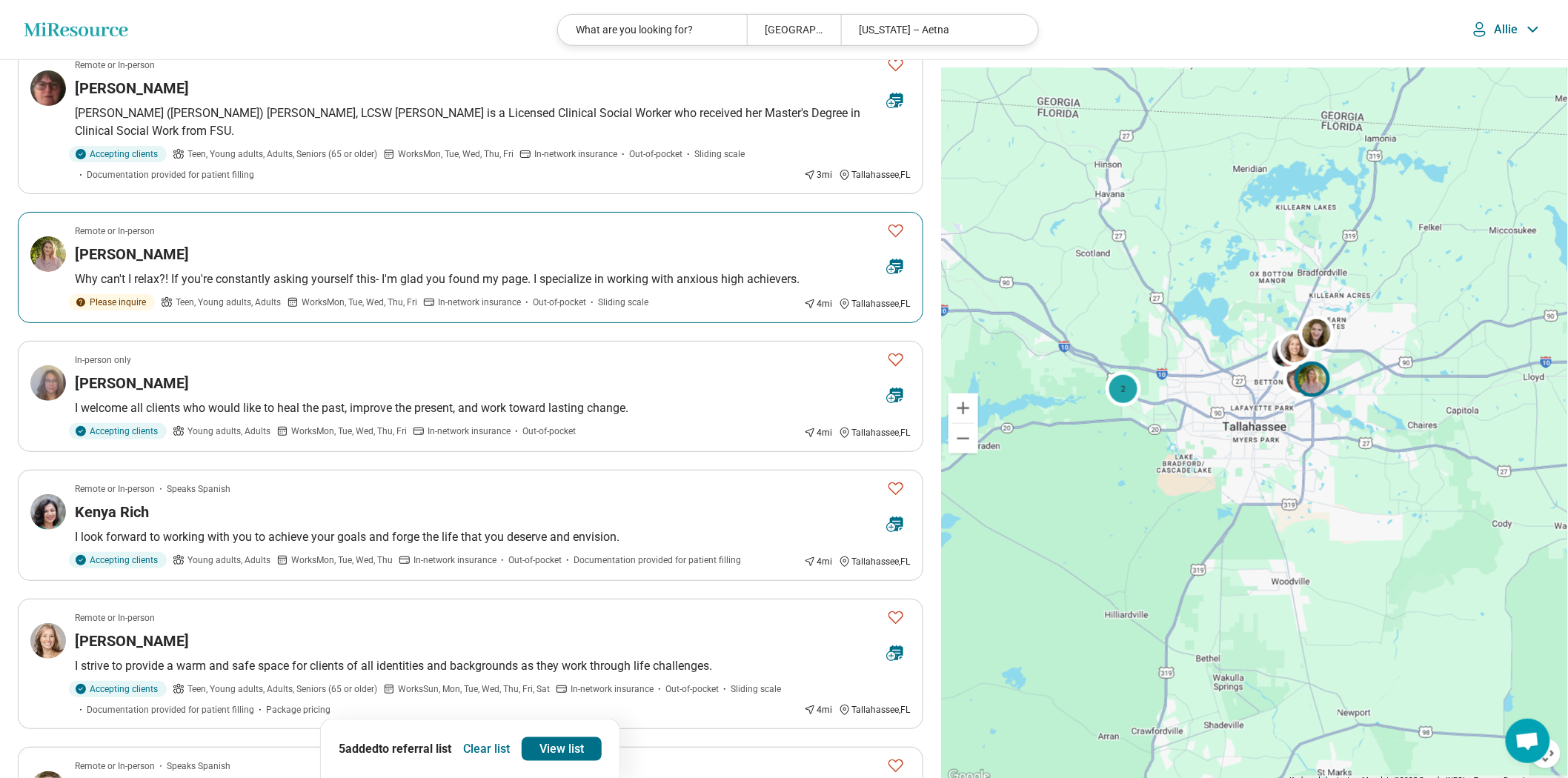
scroll to position [494, 0]
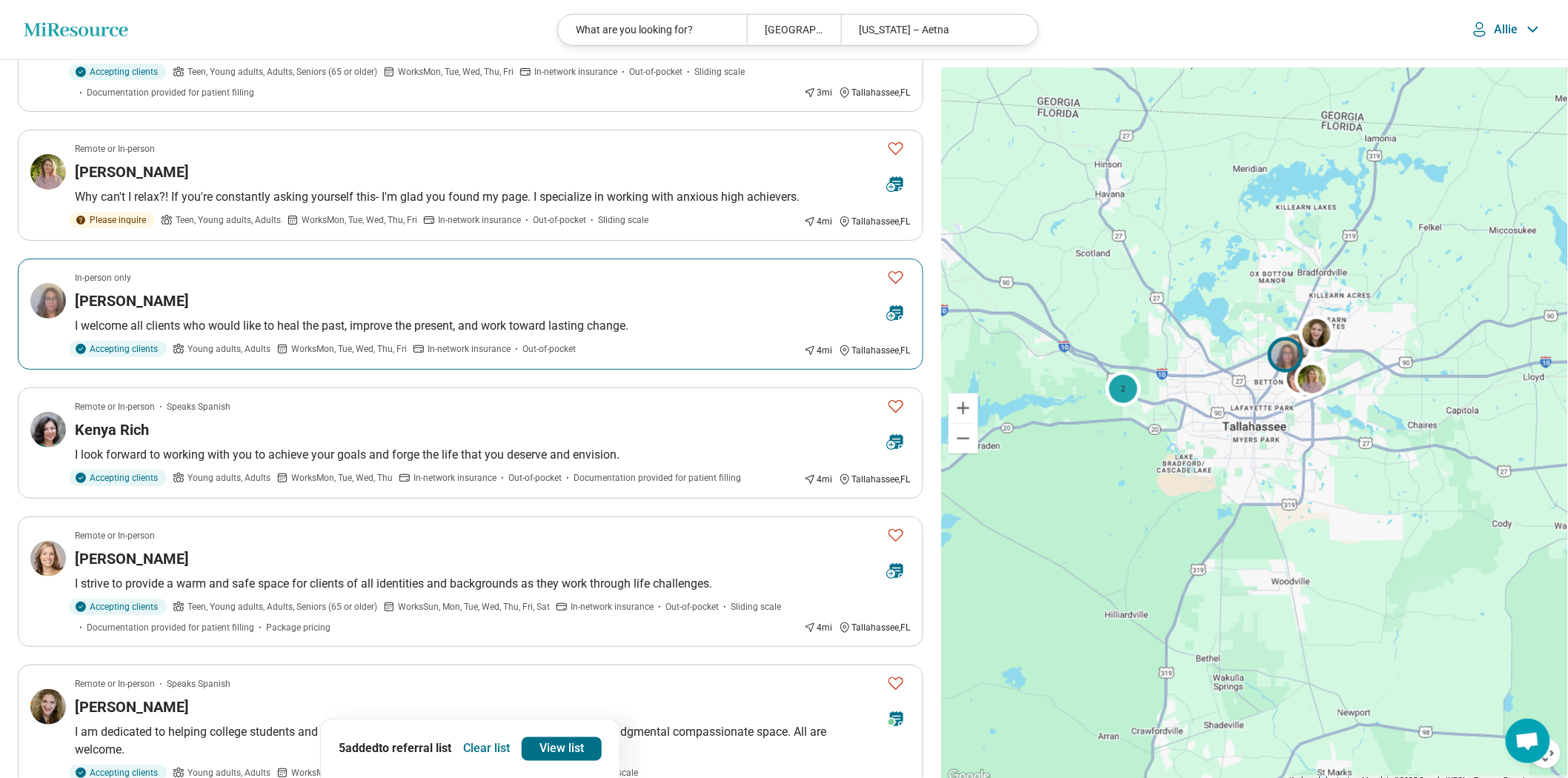
click at [384, 311] on div "Beth Liljestrand" at bounding box center [475, 301] width 800 height 21
click at [253, 463] on p "I look forward to working with you to achieve your goals and forge the life tha…" at bounding box center [492, 454] width 836 height 17
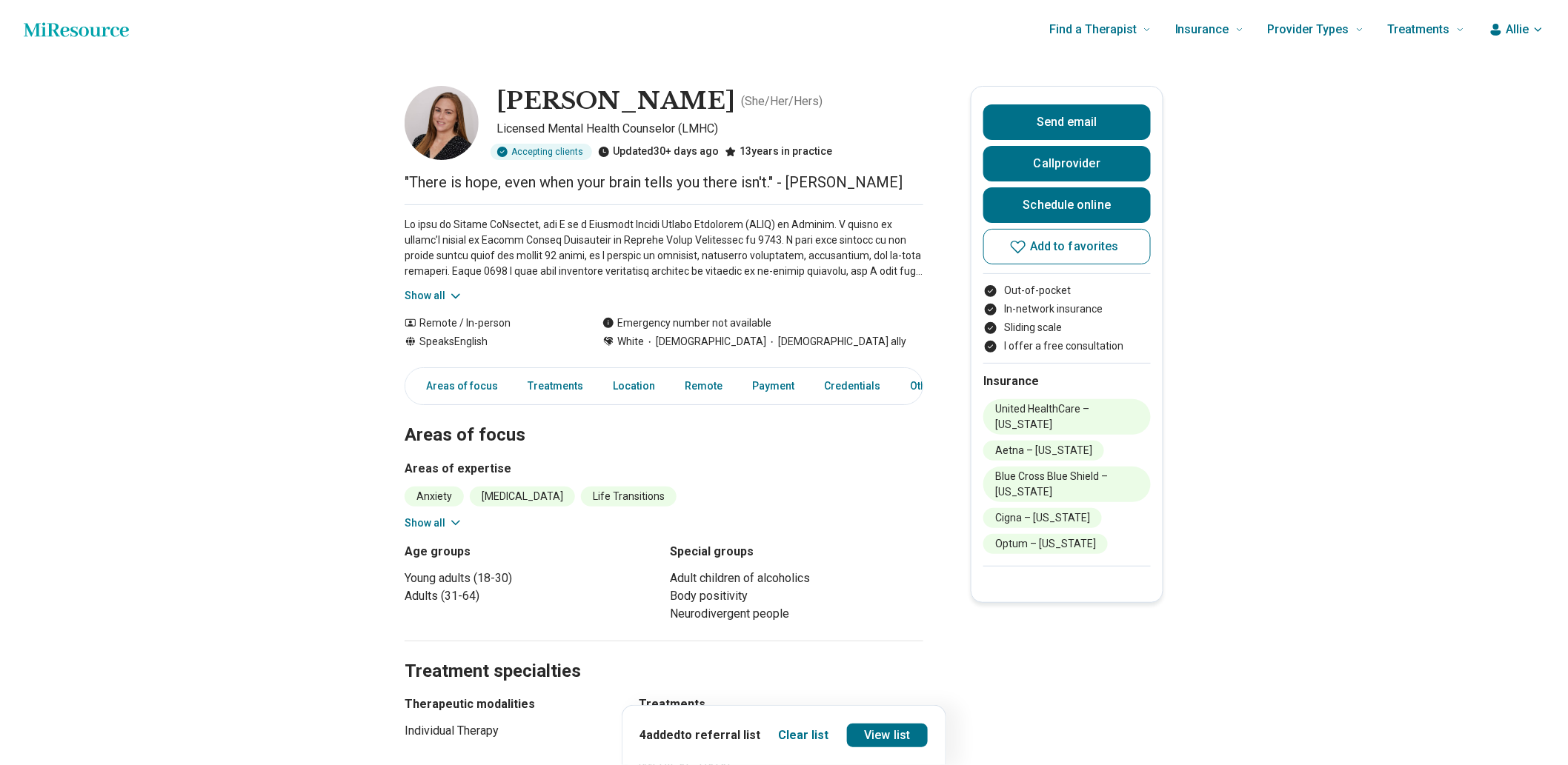
click at [449, 531] on button "Show all" at bounding box center [433, 523] width 58 height 16
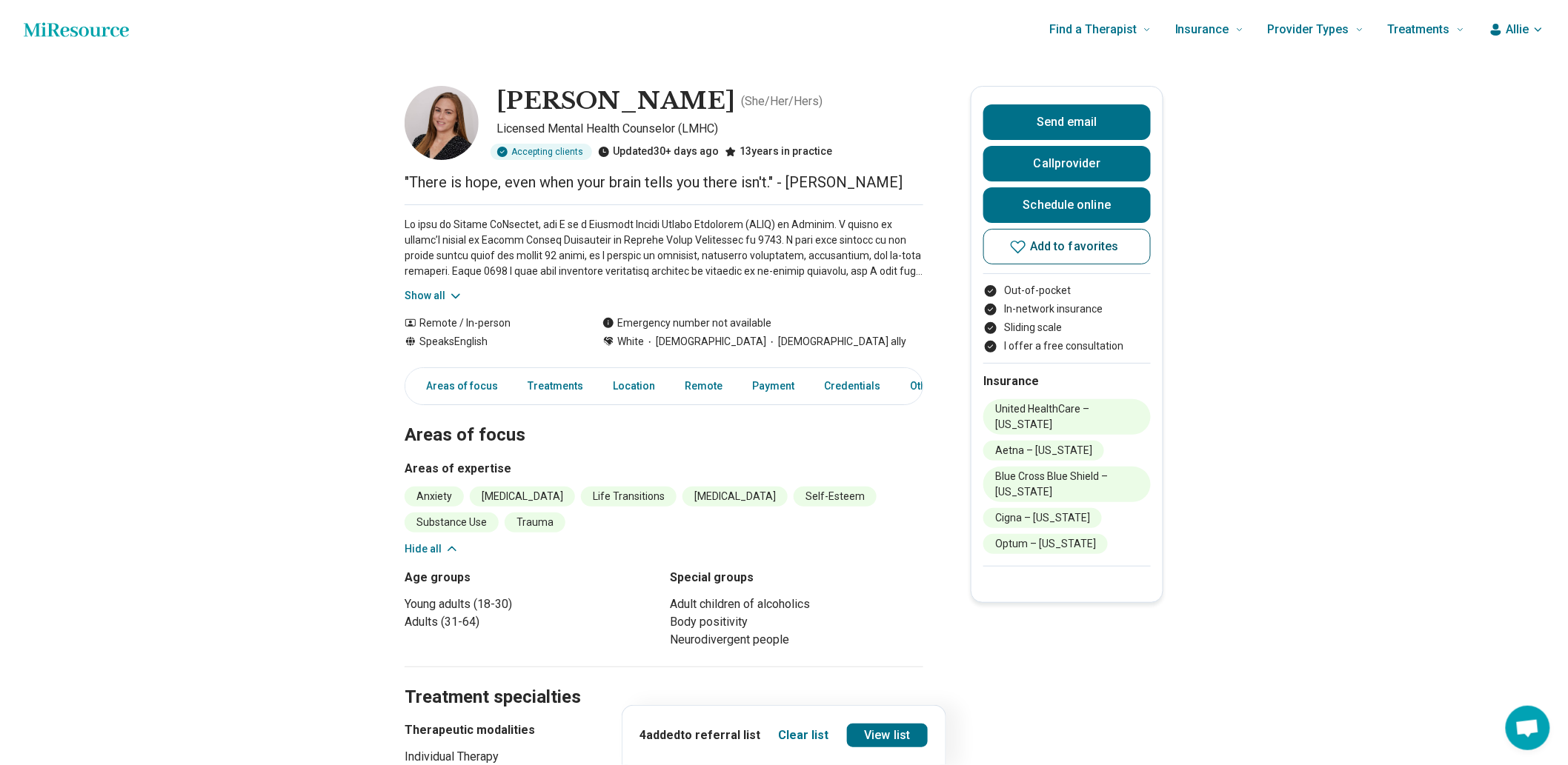
click at [1099, 252] on span "Add to favorites" at bounding box center [1074, 246] width 89 height 12
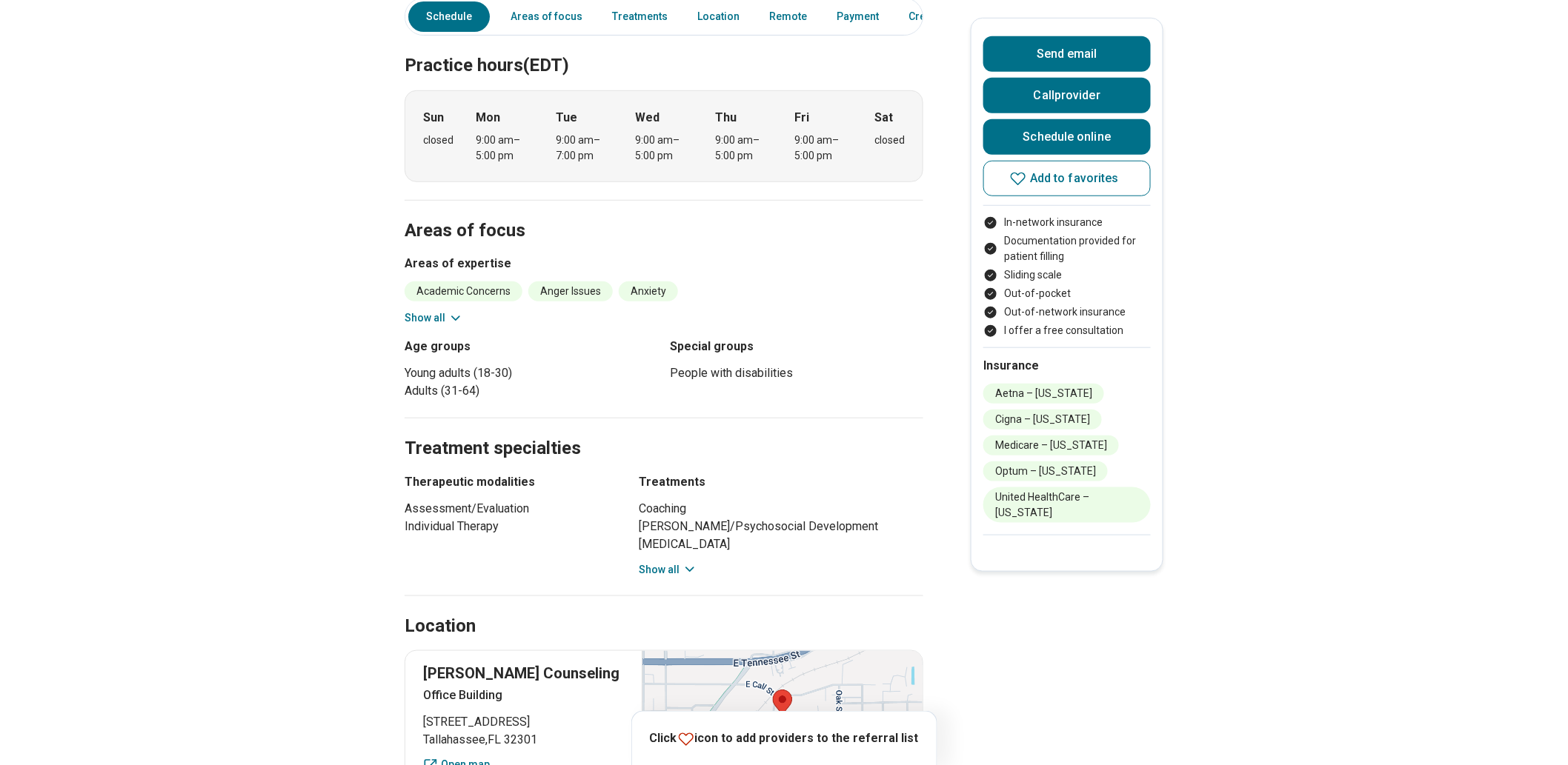
scroll to position [494, 0]
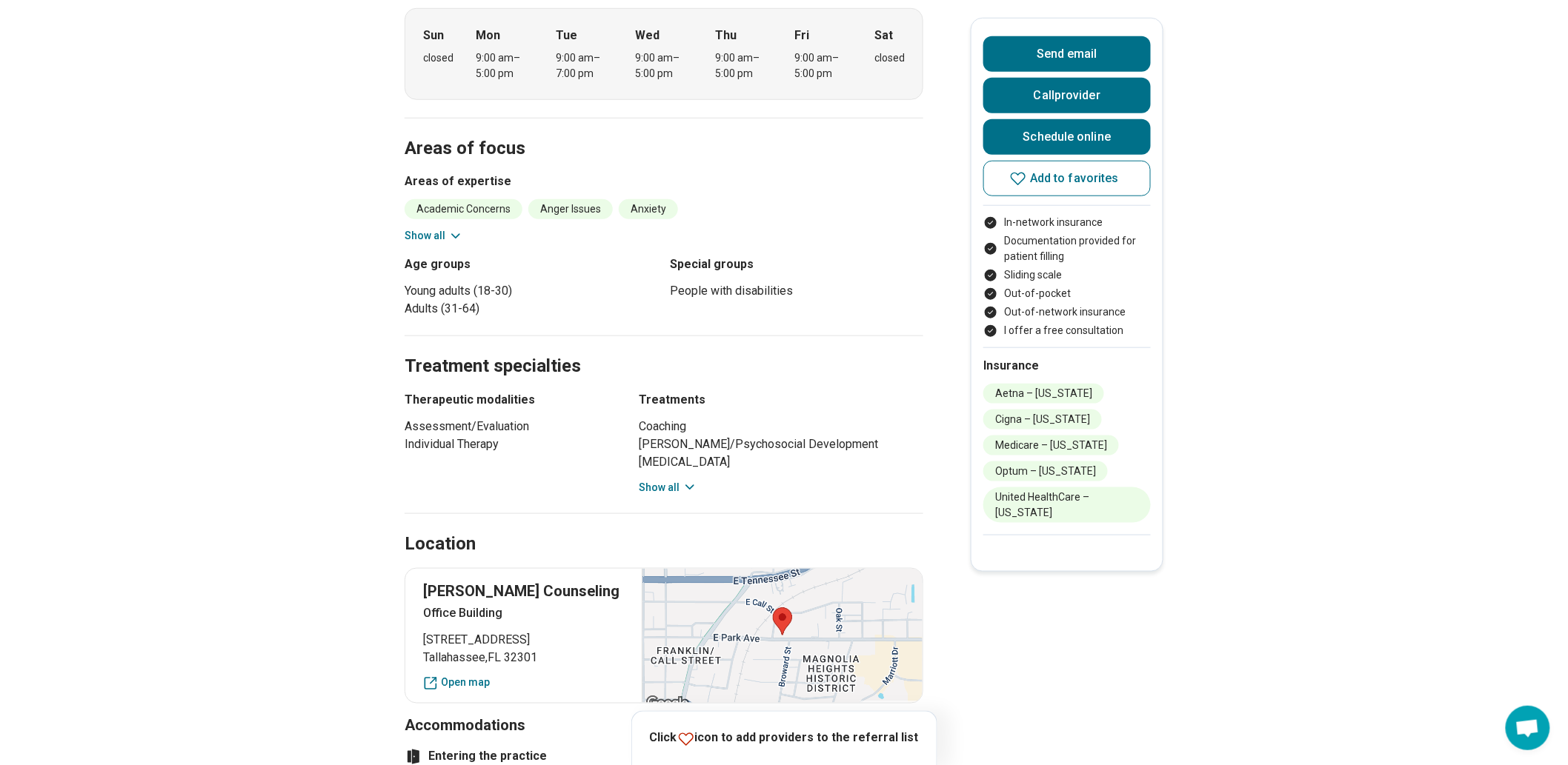
click at [463, 244] on icon at bounding box center [456, 236] width 15 height 15
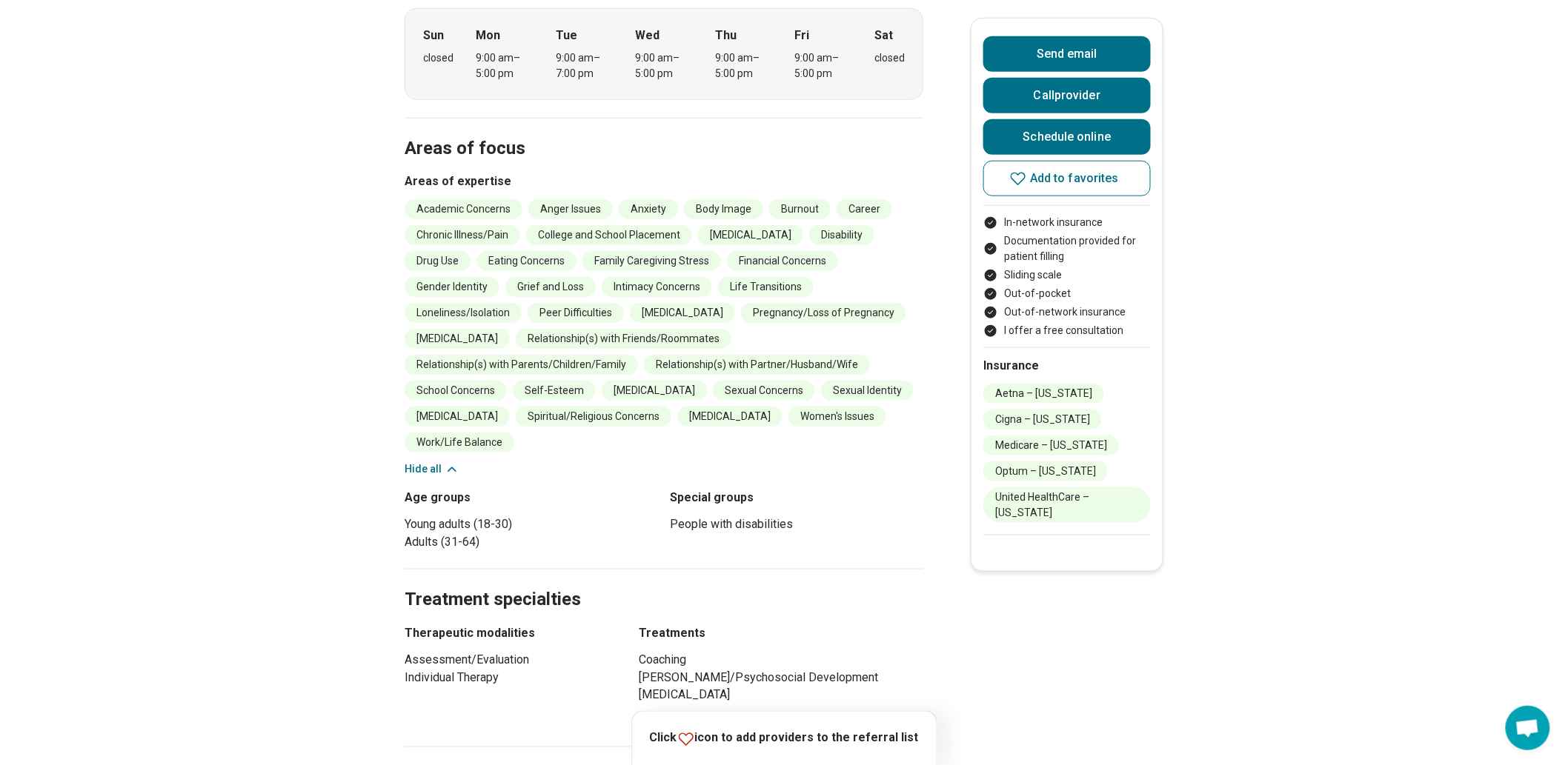
scroll to position [165, 0]
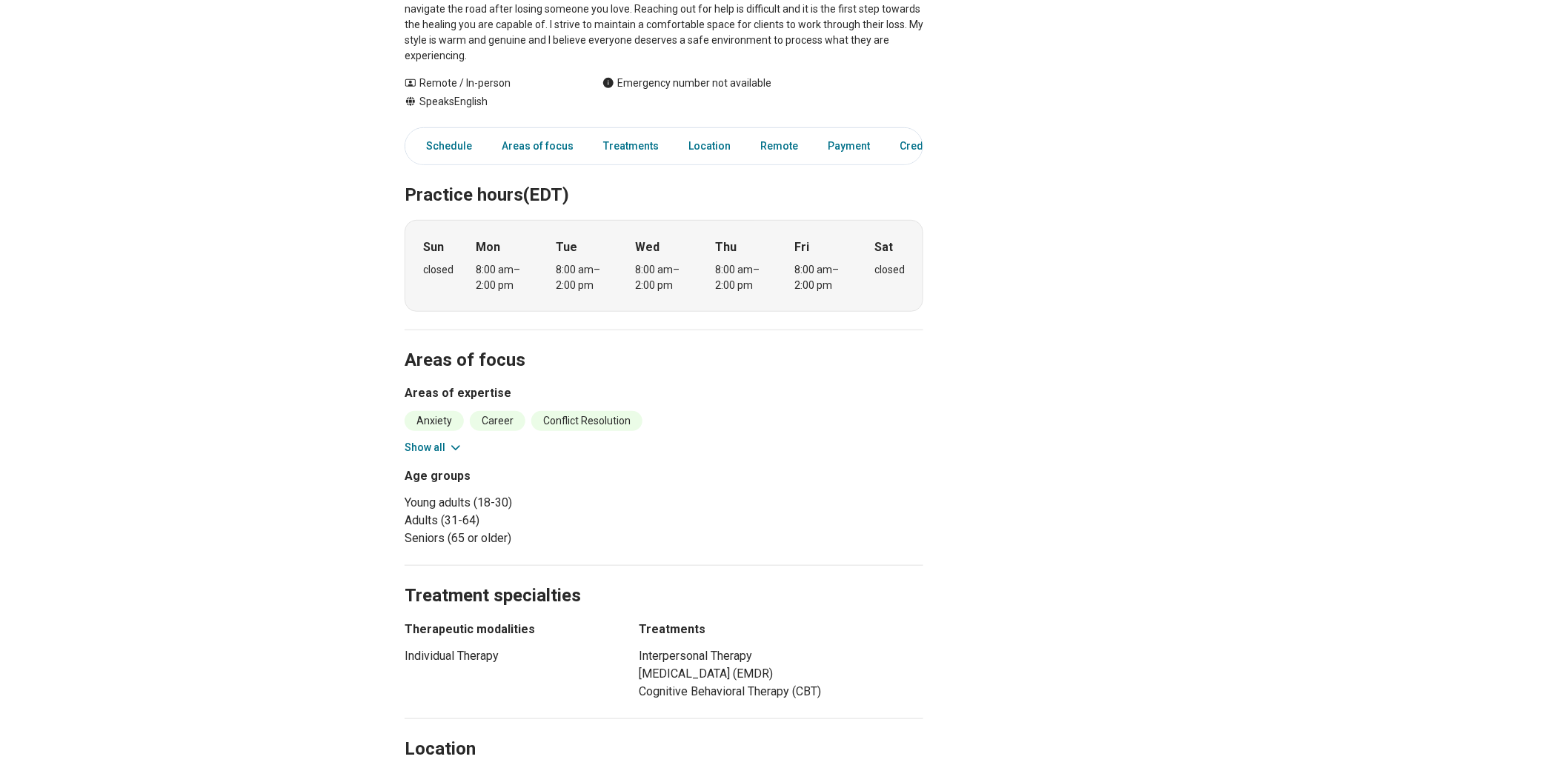
scroll to position [329, 0]
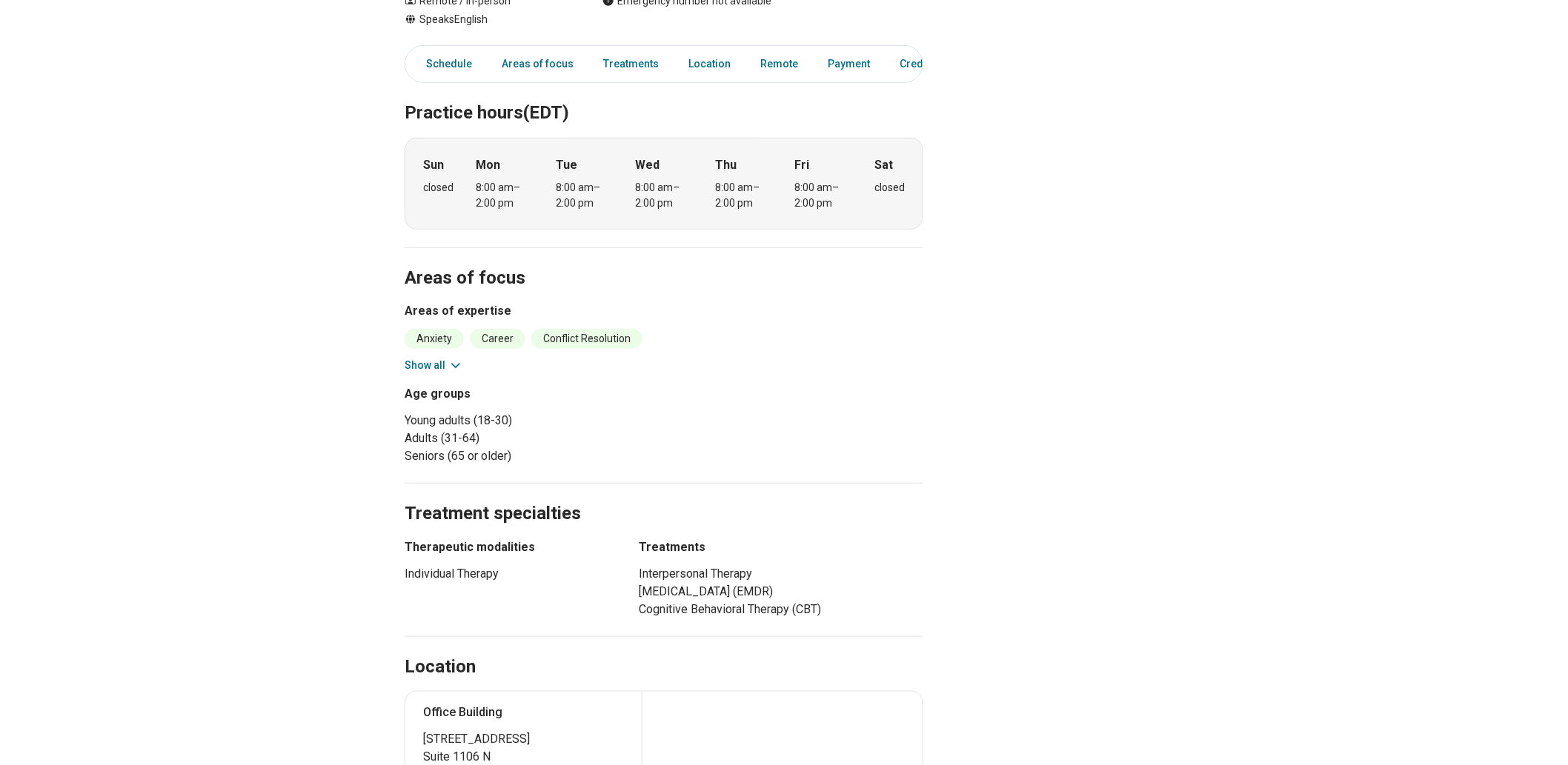
click at [458, 373] on icon at bounding box center [456, 365] width 15 height 15
click at [433, 373] on button "Show all" at bounding box center [433, 365] width 58 height 16
click at [945, 432] on main "[PERSON_NAME] ( She/Her/Hers ) Licensed Clinical Social Worker (LCSW) Accepting…" at bounding box center [784, 605] width 1568 height 1751
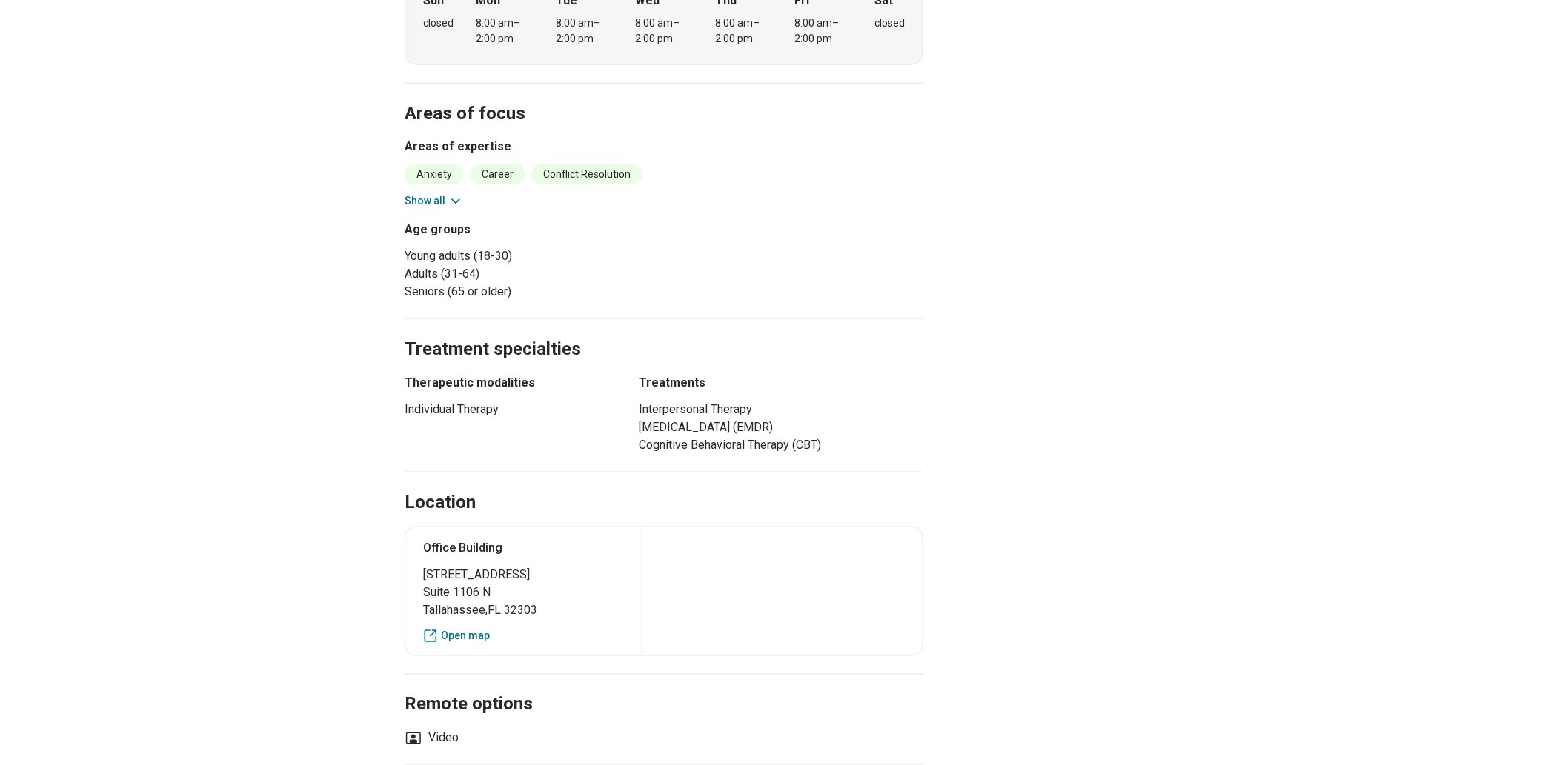
click at [435, 209] on button "Show all" at bounding box center [433, 201] width 58 height 16
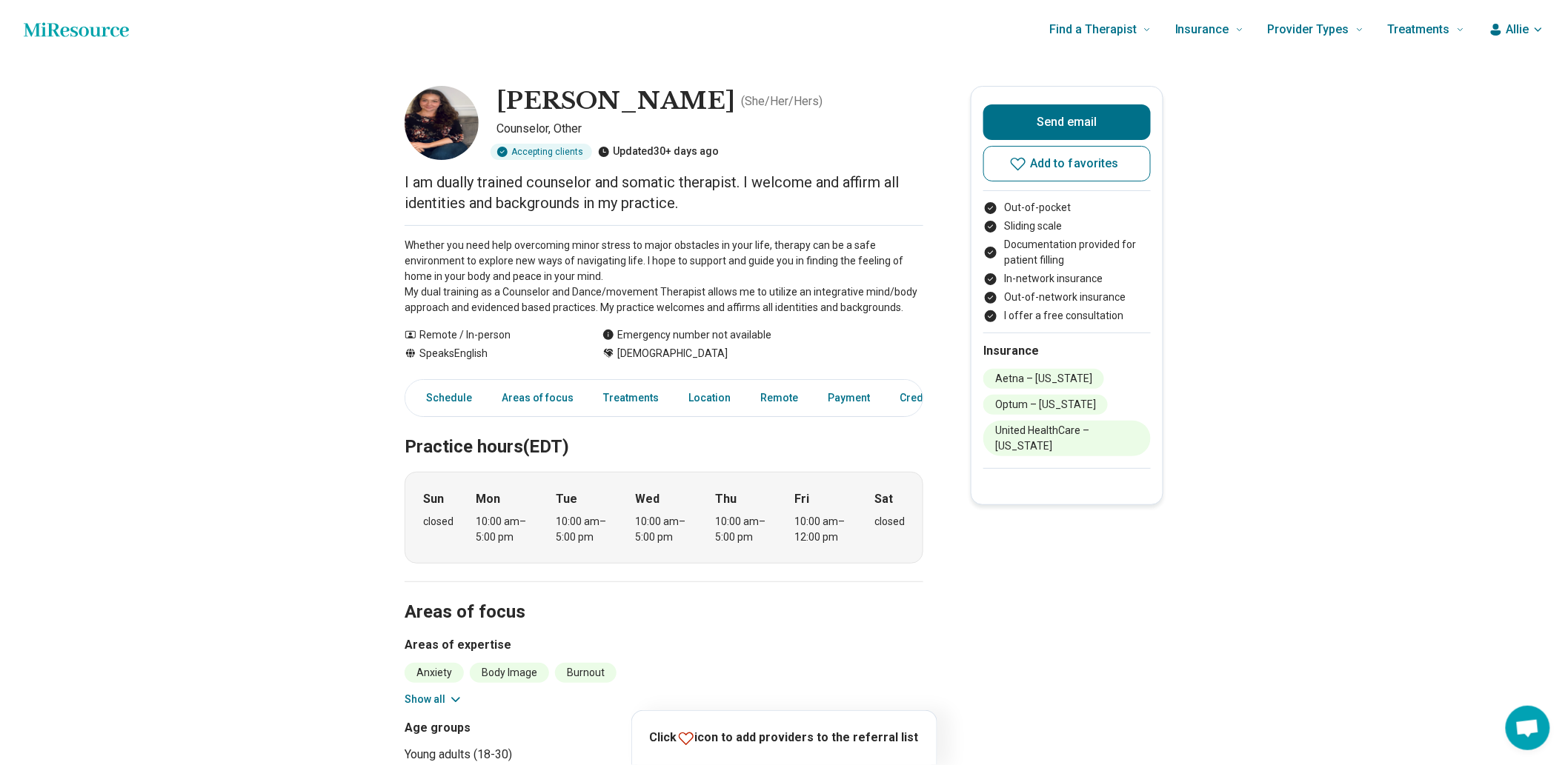
scroll to position [411, 0]
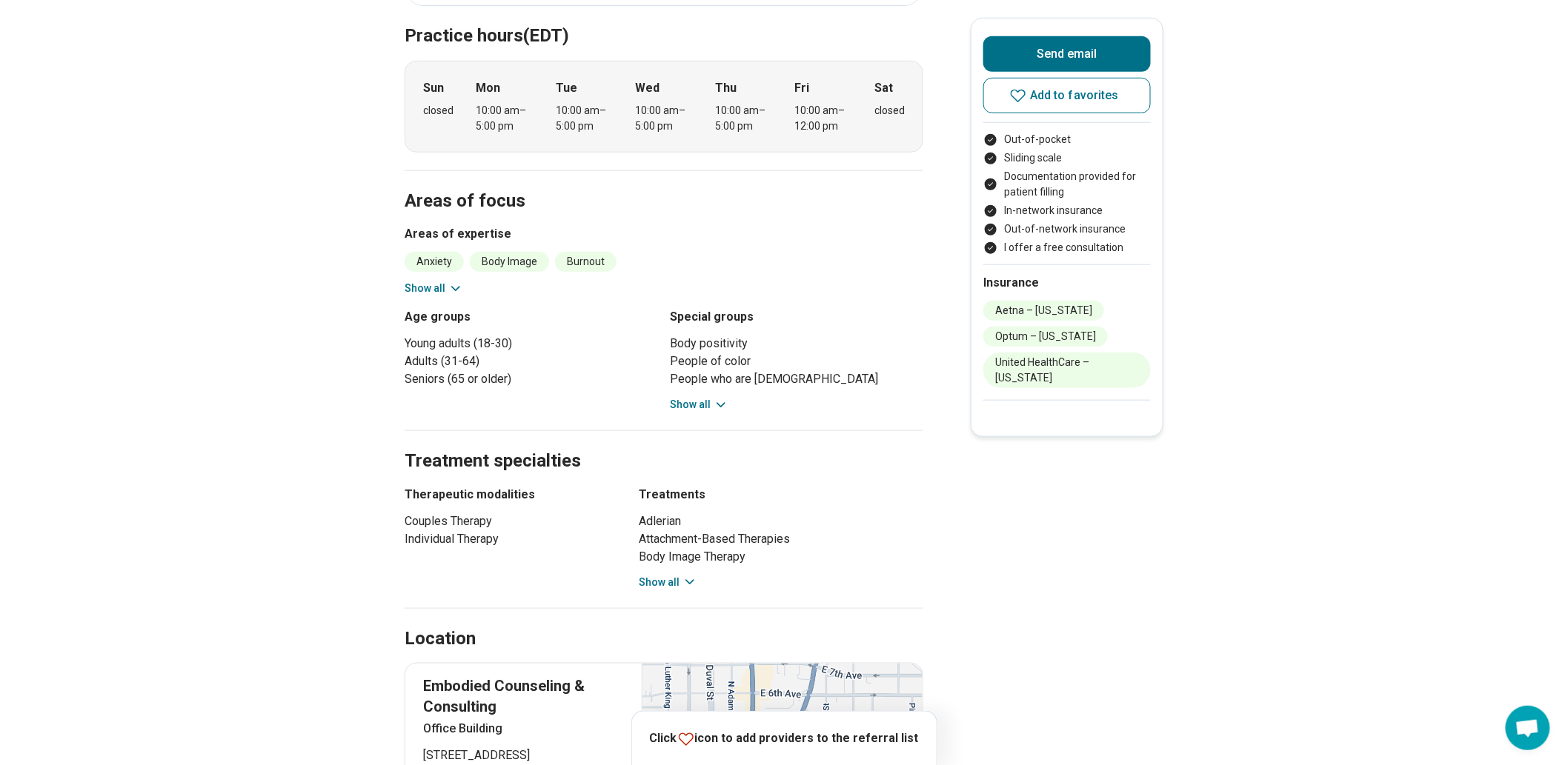
click at [461, 297] on icon at bounding box center [456, 288] width 15 height 15
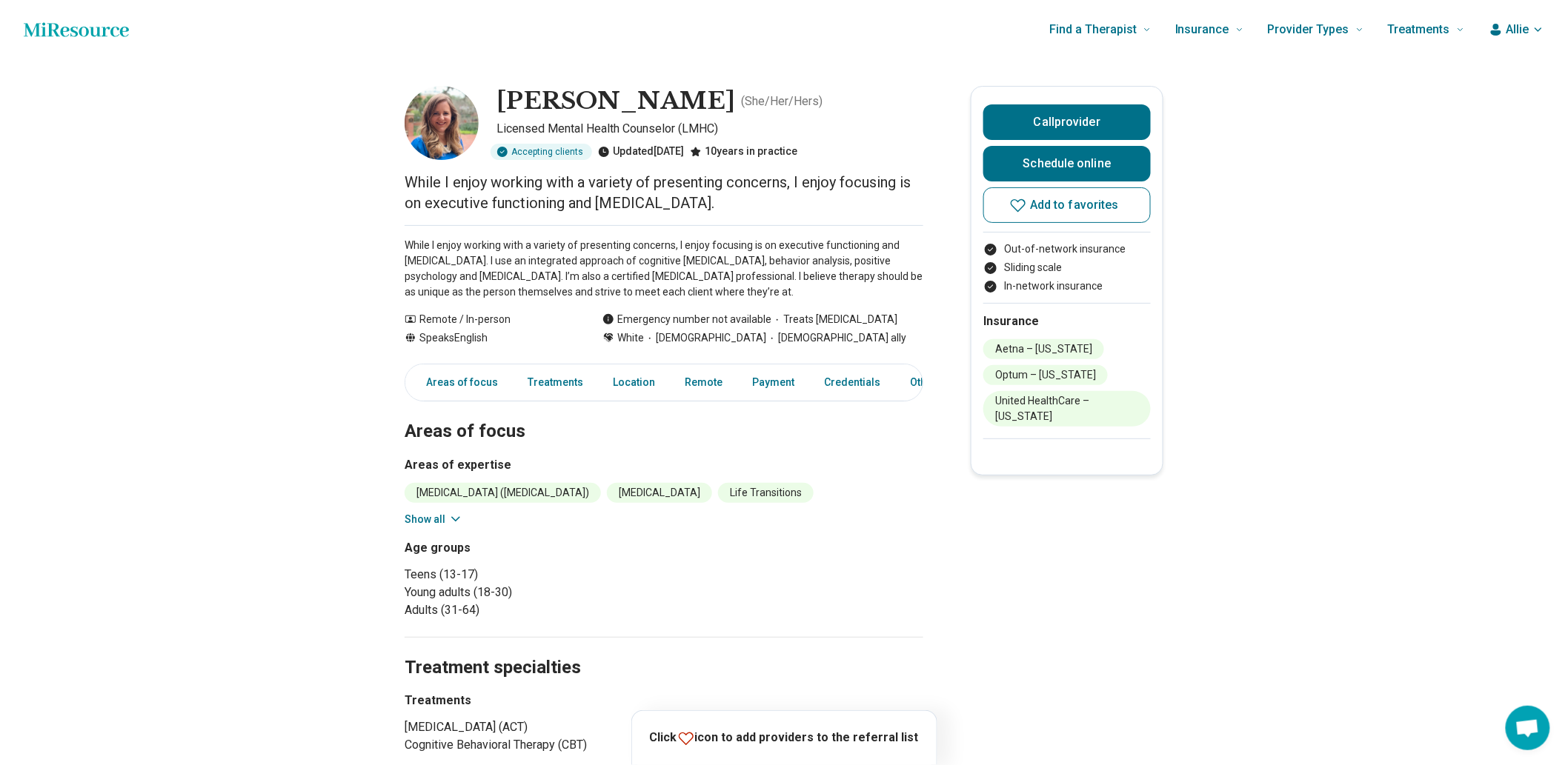
click at [427, 527] on button "Show all" at bounding box center [433, 520] width 58 height 16
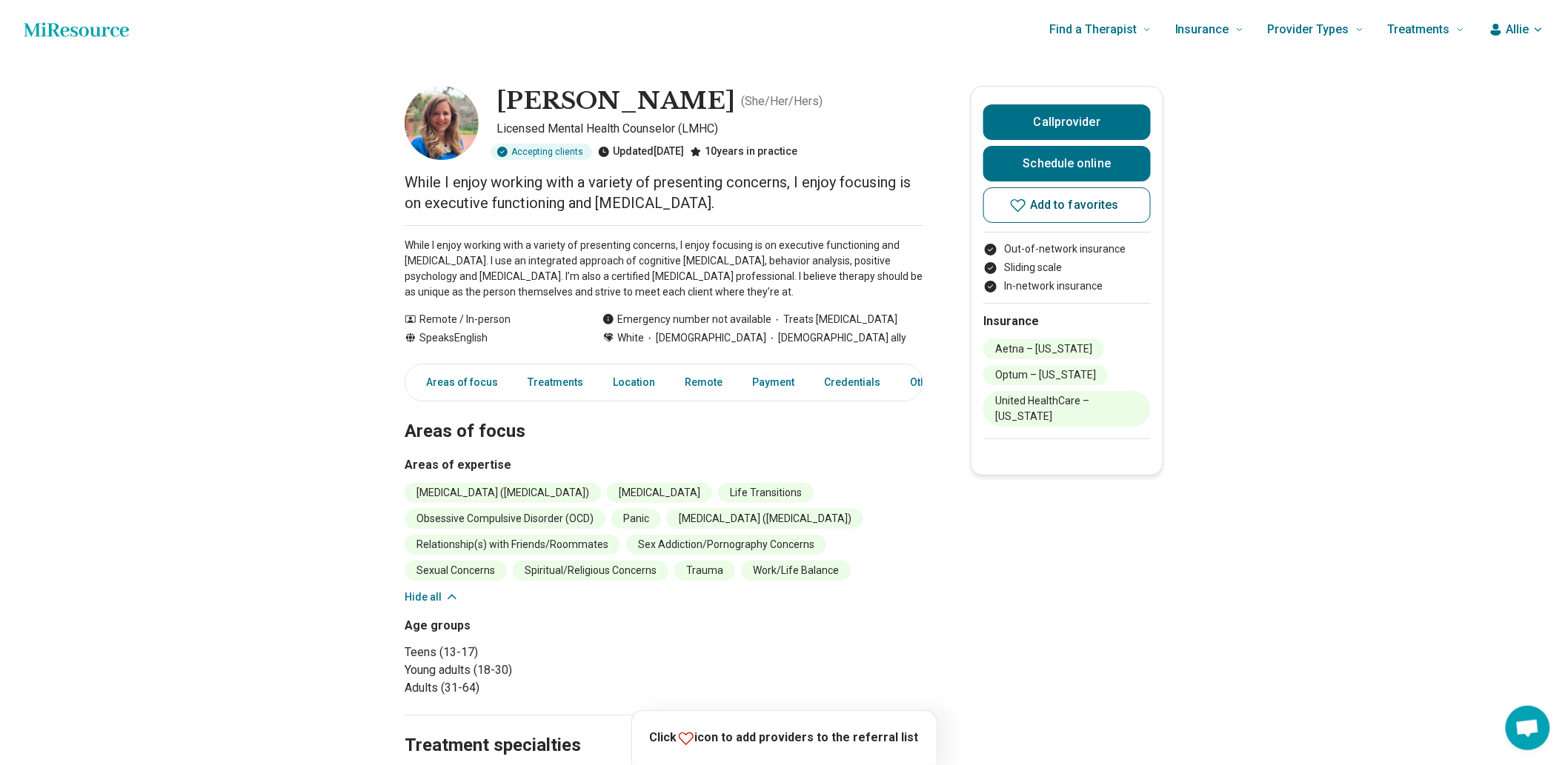
click at [1035, 223] on button "Add to favorites" at bounding box center [1066, 205] width 167 height 36
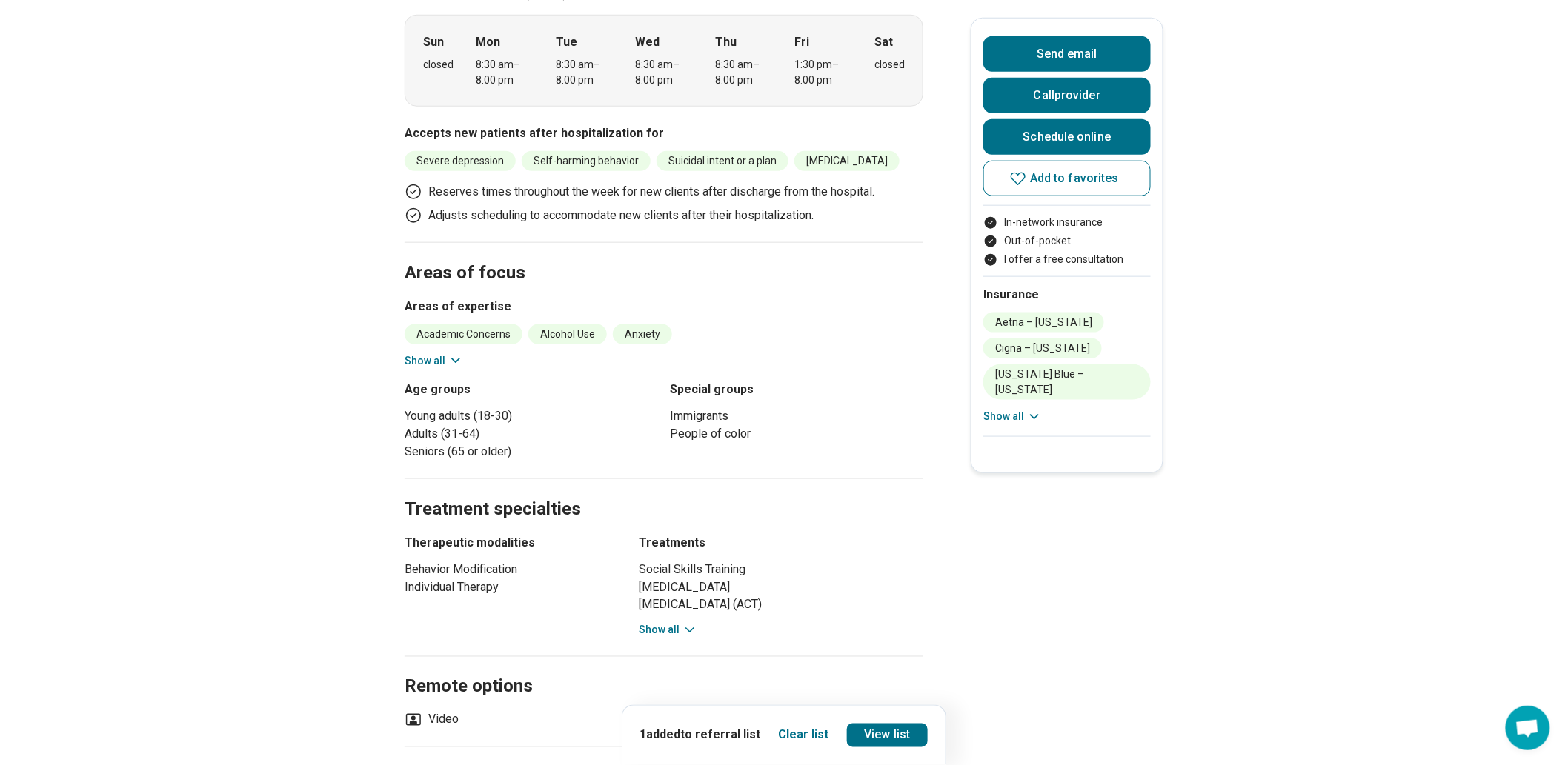
scroll to position [246, 0]
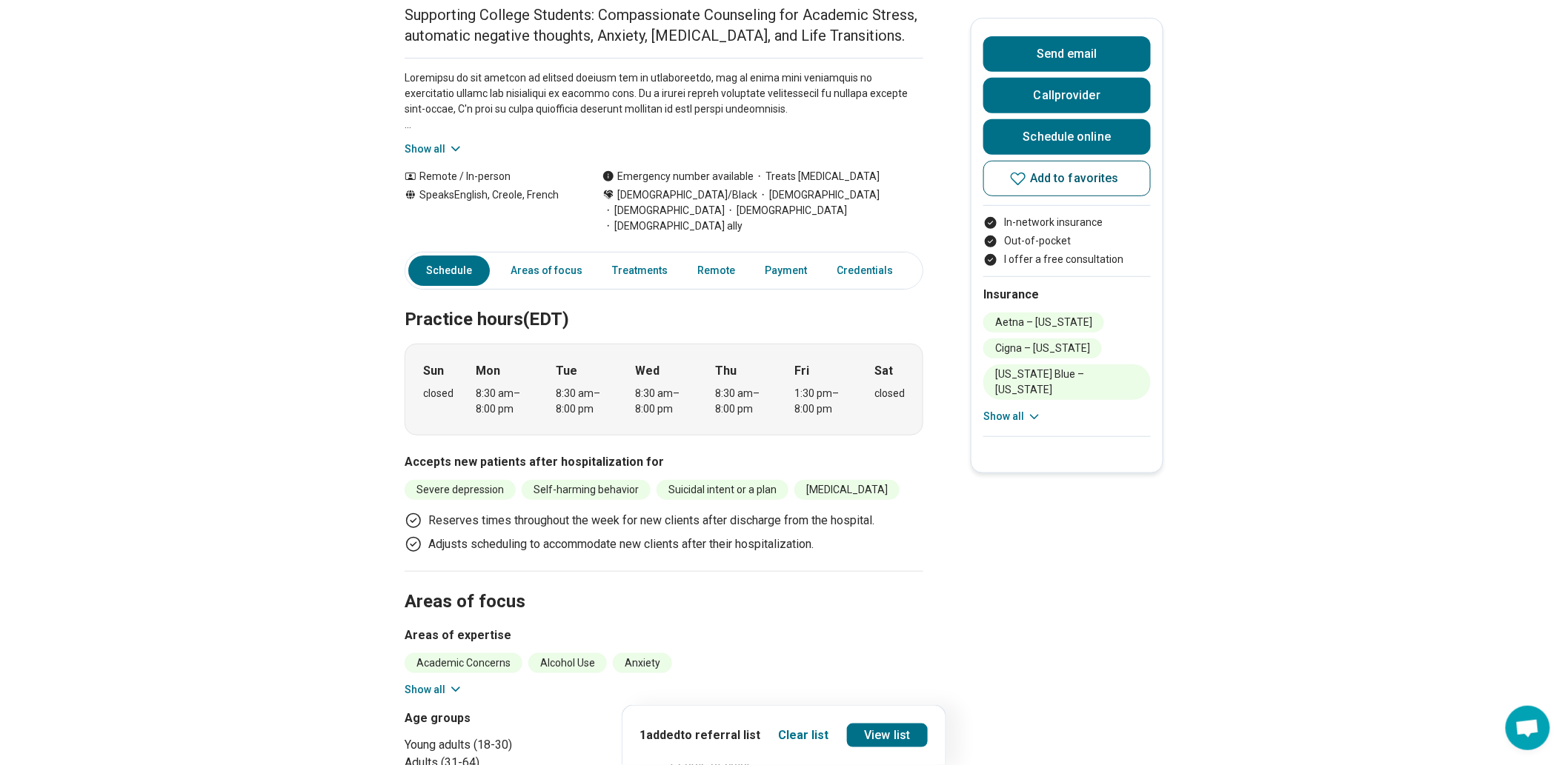
click at [1039, 185] on span "Add to favorites" at bounding box center [1074, 179] width 89 height 12
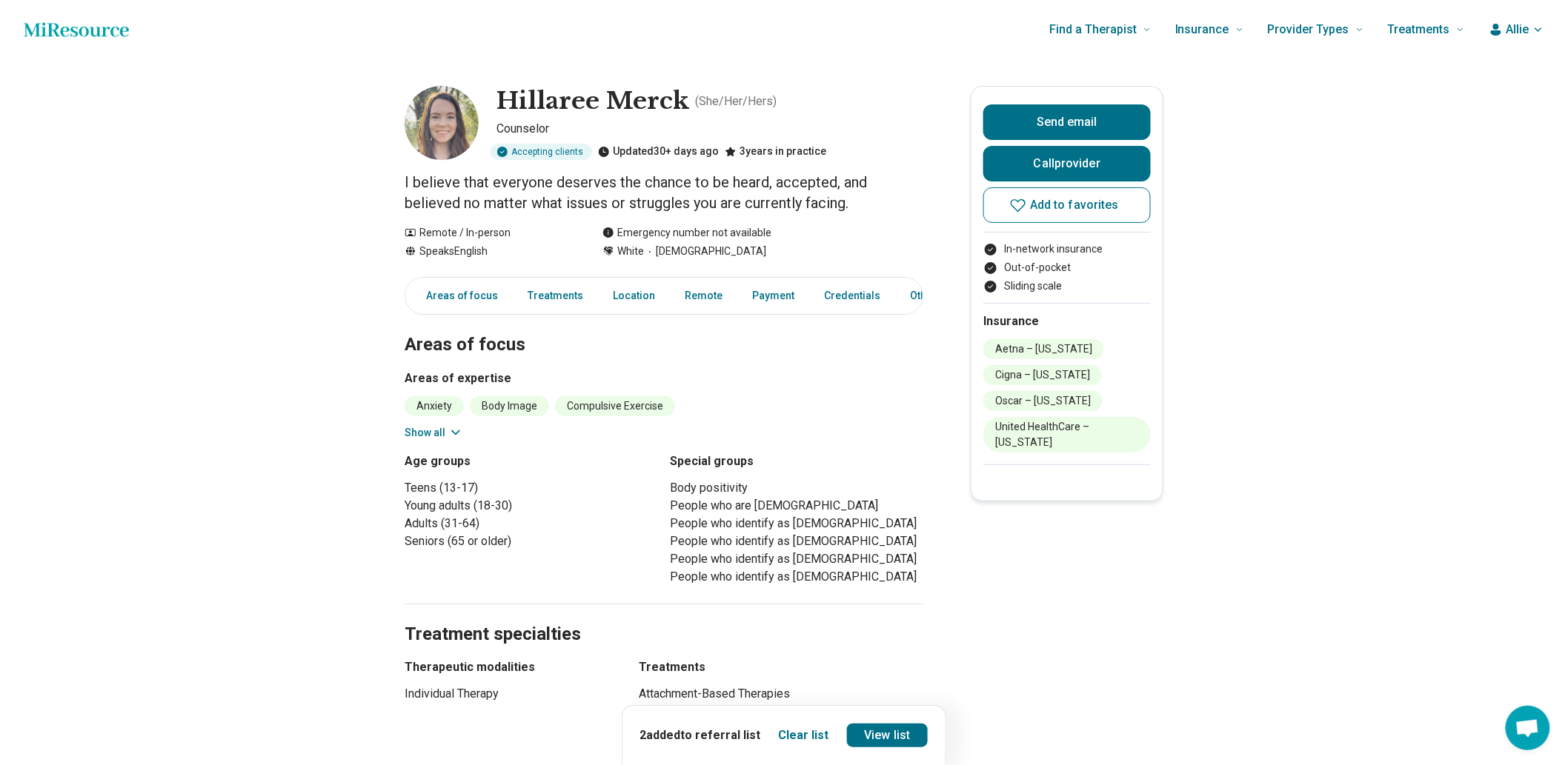
click at [463, 440] on icon at bounding box center [456, 432] width 15 height 15
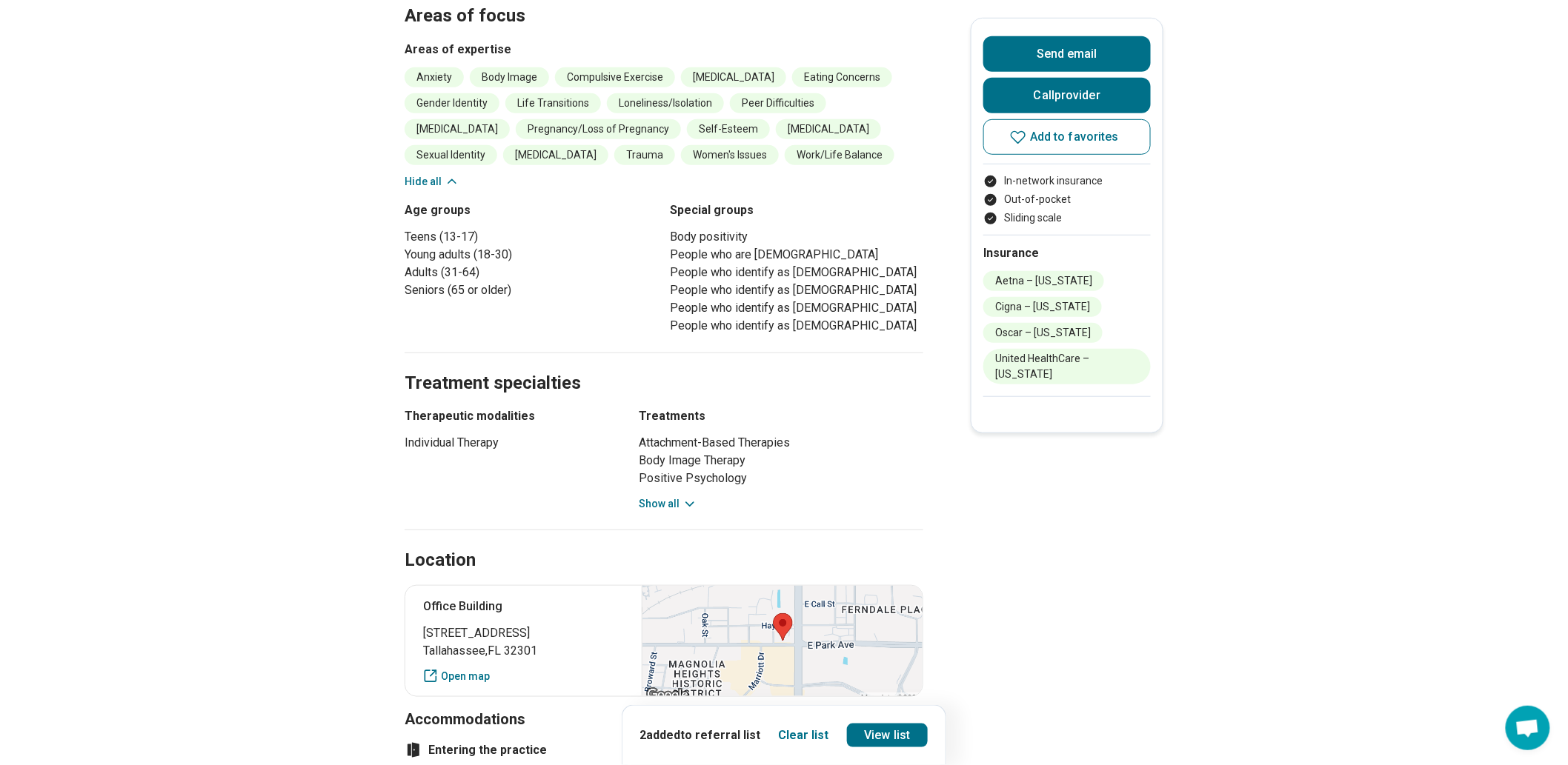
scroll to position [411, 0]
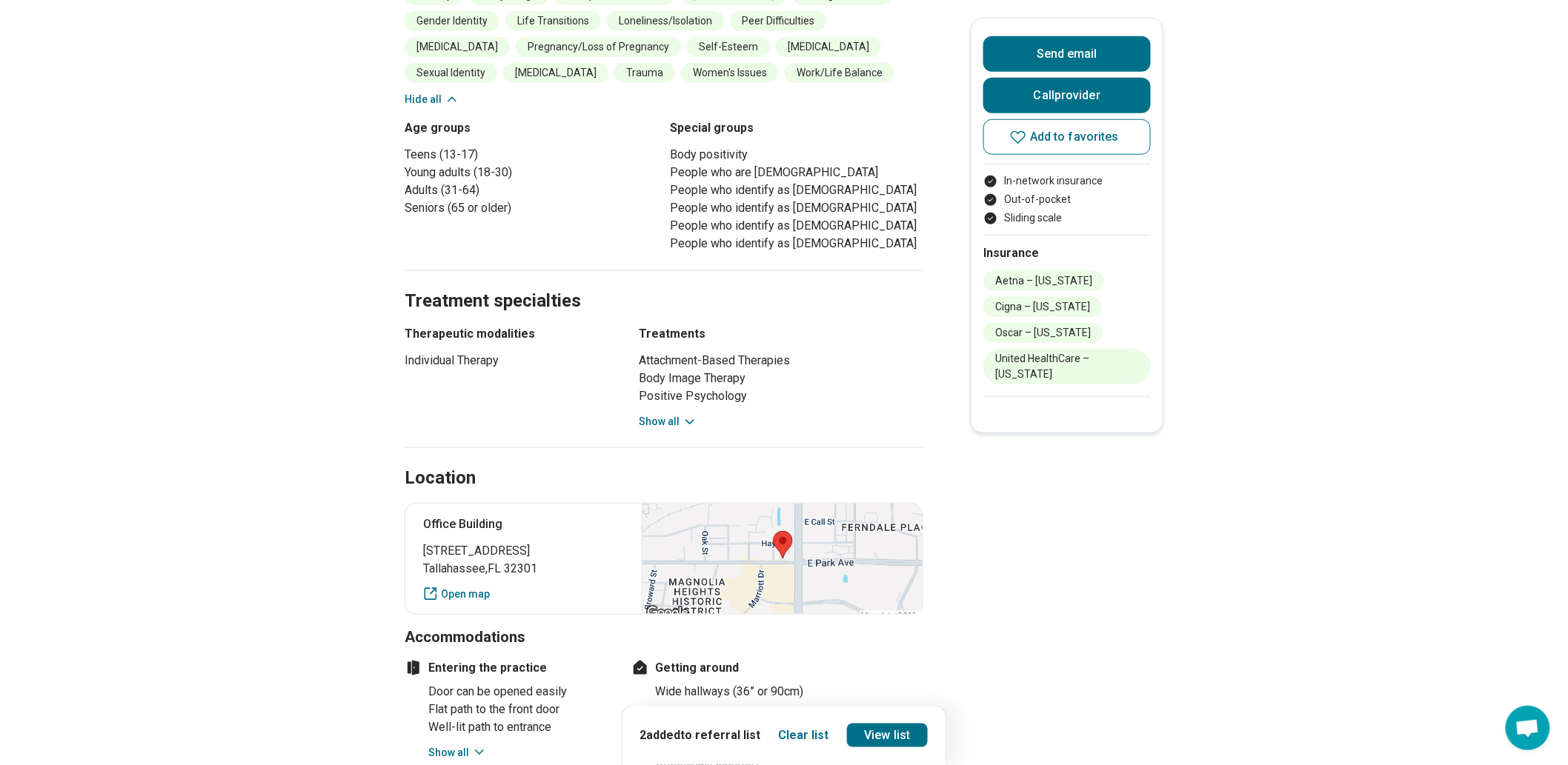
click at [675, 429] on button "Show all" at bounding box center [667, 422] width 58 height 16
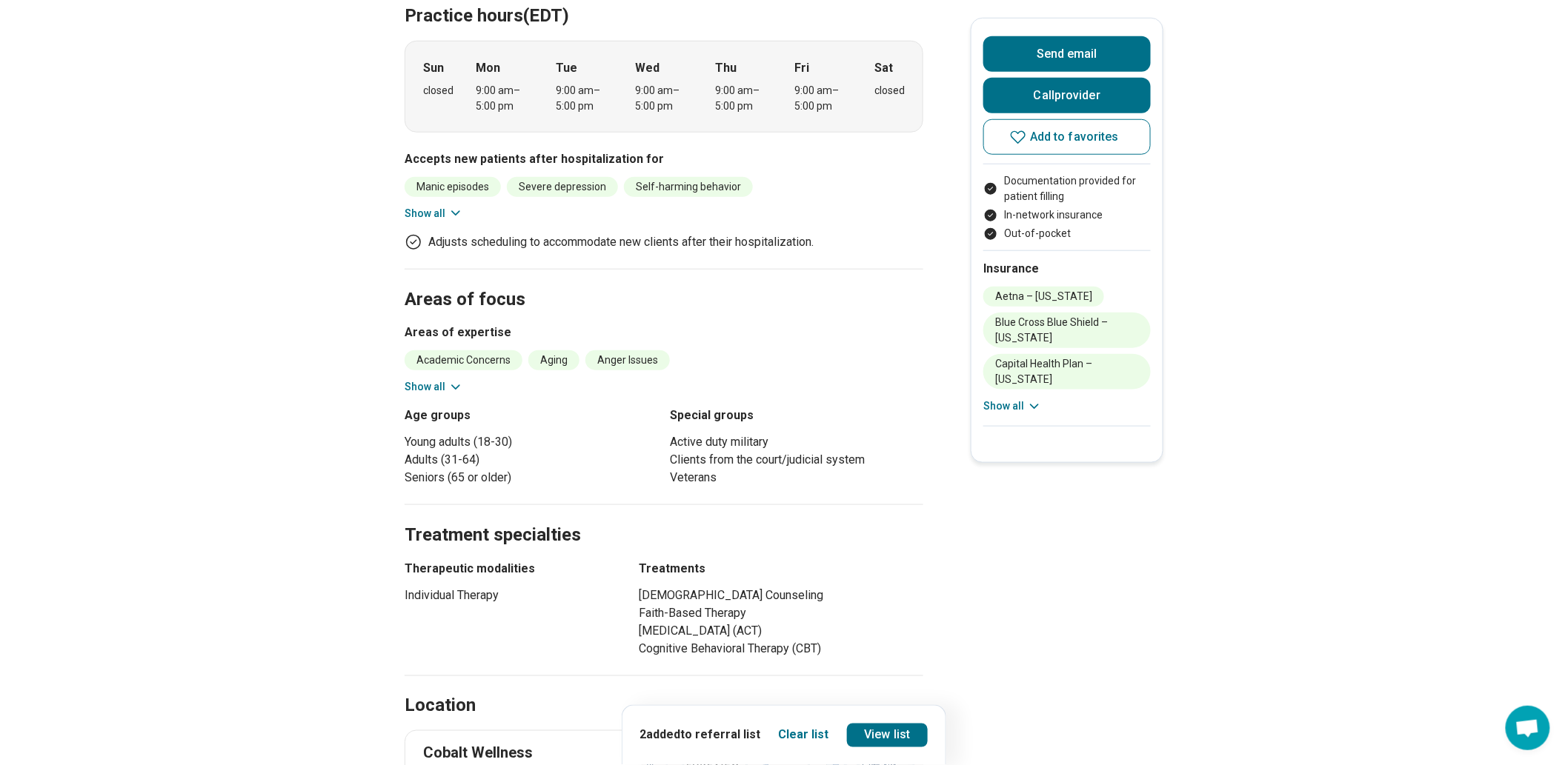
scroll to position [657, 0]
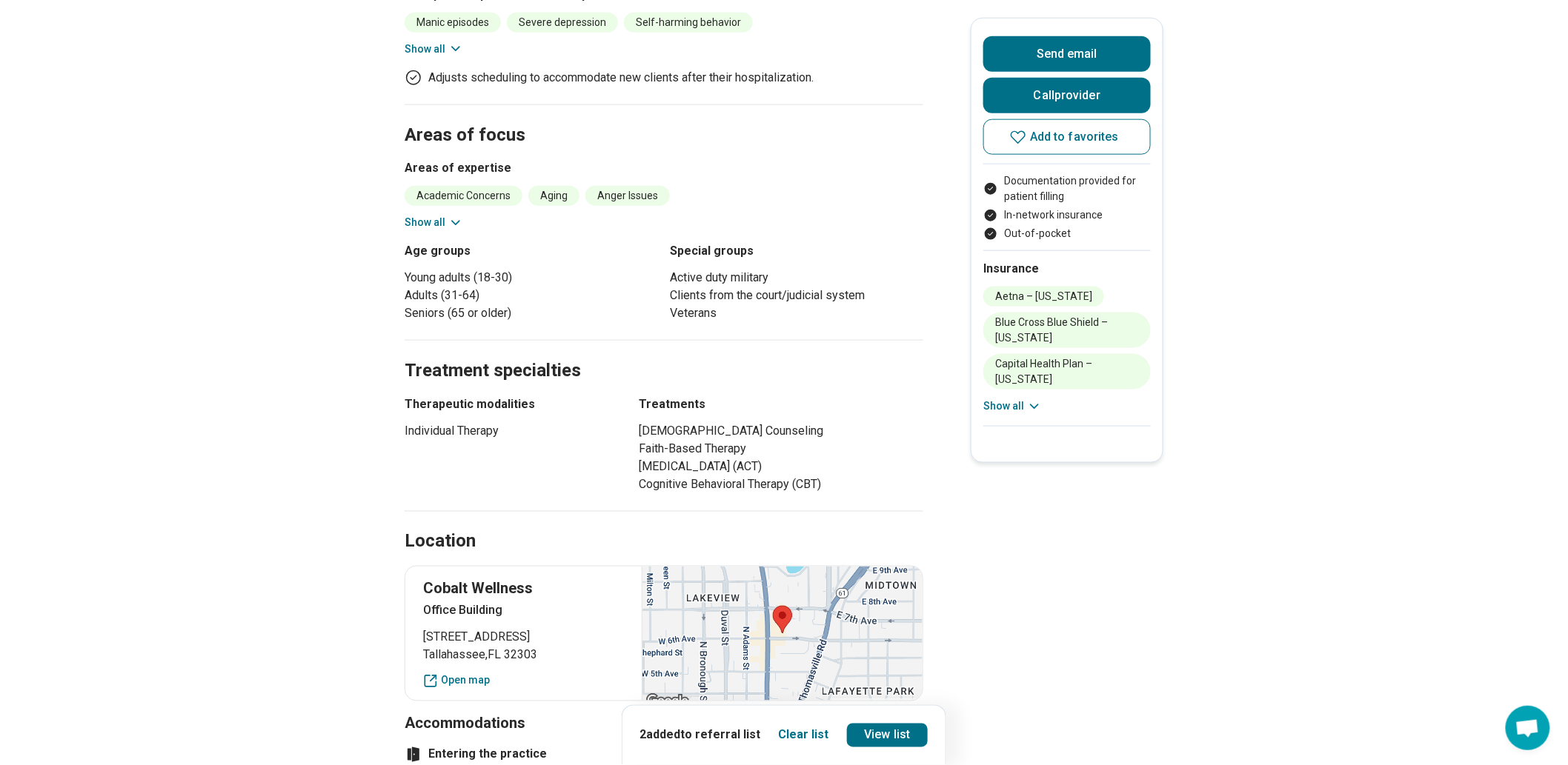
click at [447, 57] on button "Show all" at bounding box center [433, 49] width 58 height 16
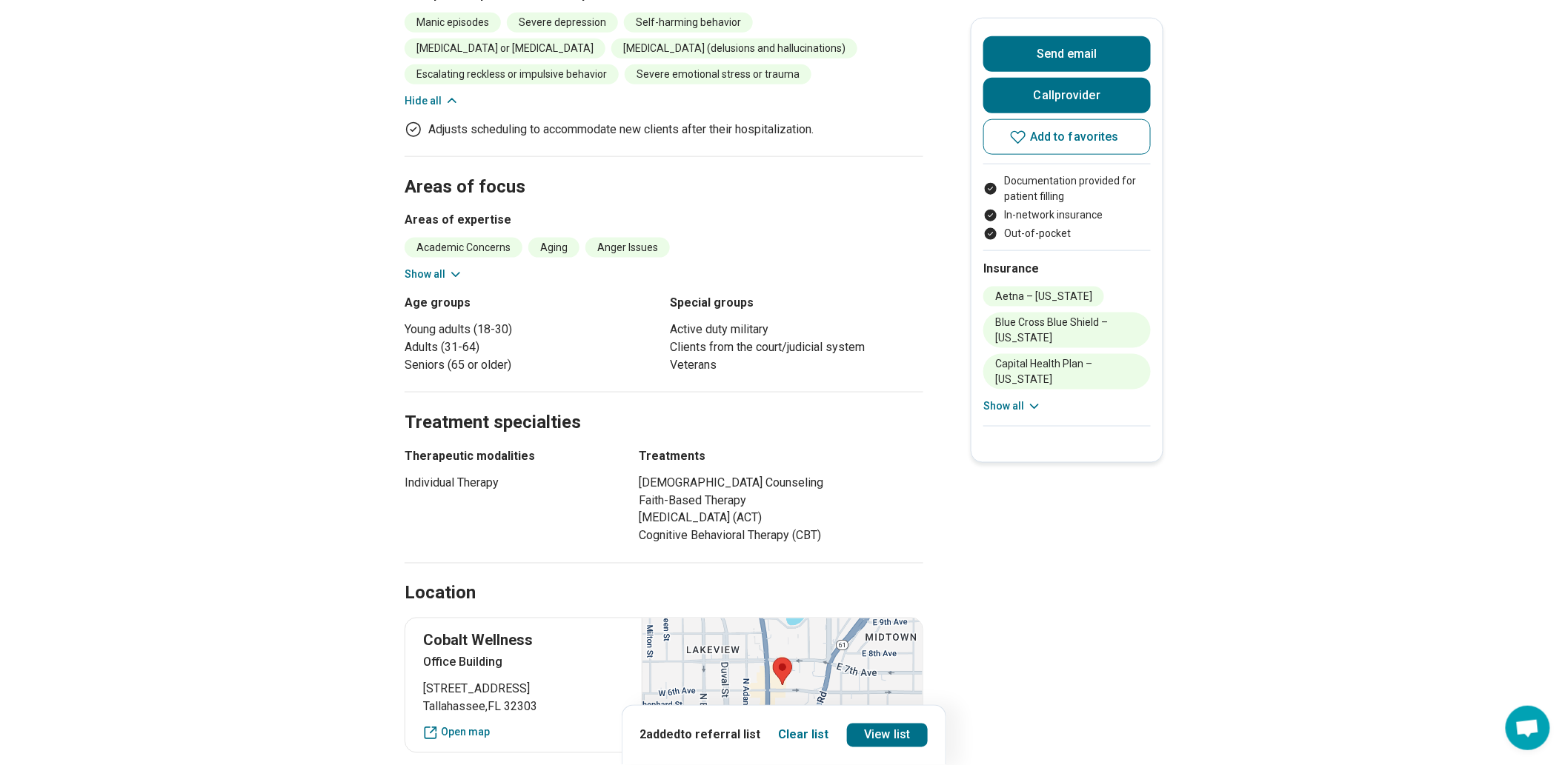
click at [454, 282] on button "Show all" at bounding box center [433, 274] width 58 height 16
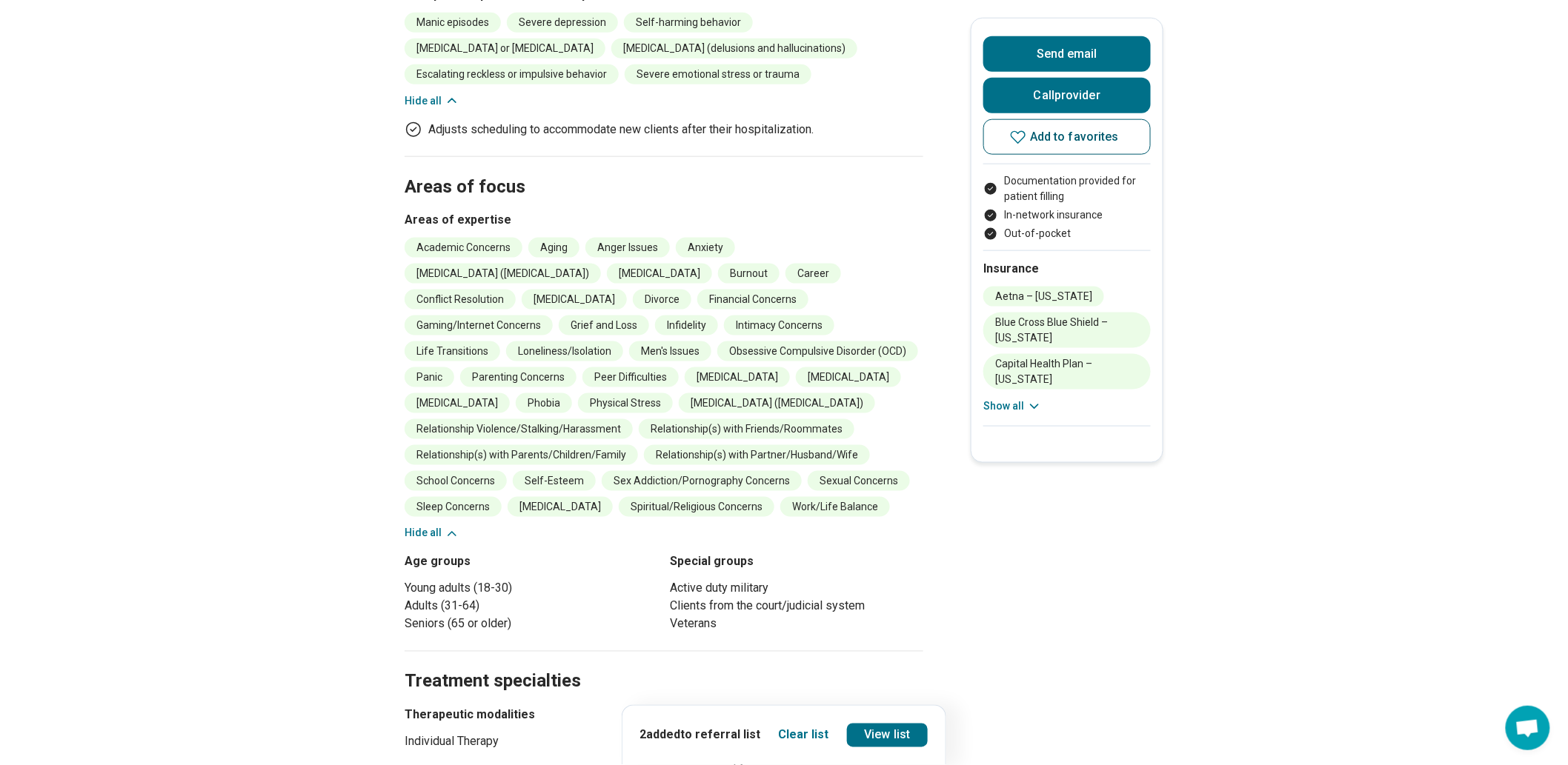
click at [1016, 146] on icon at bounding box center [1018, 137] width 17 height 17
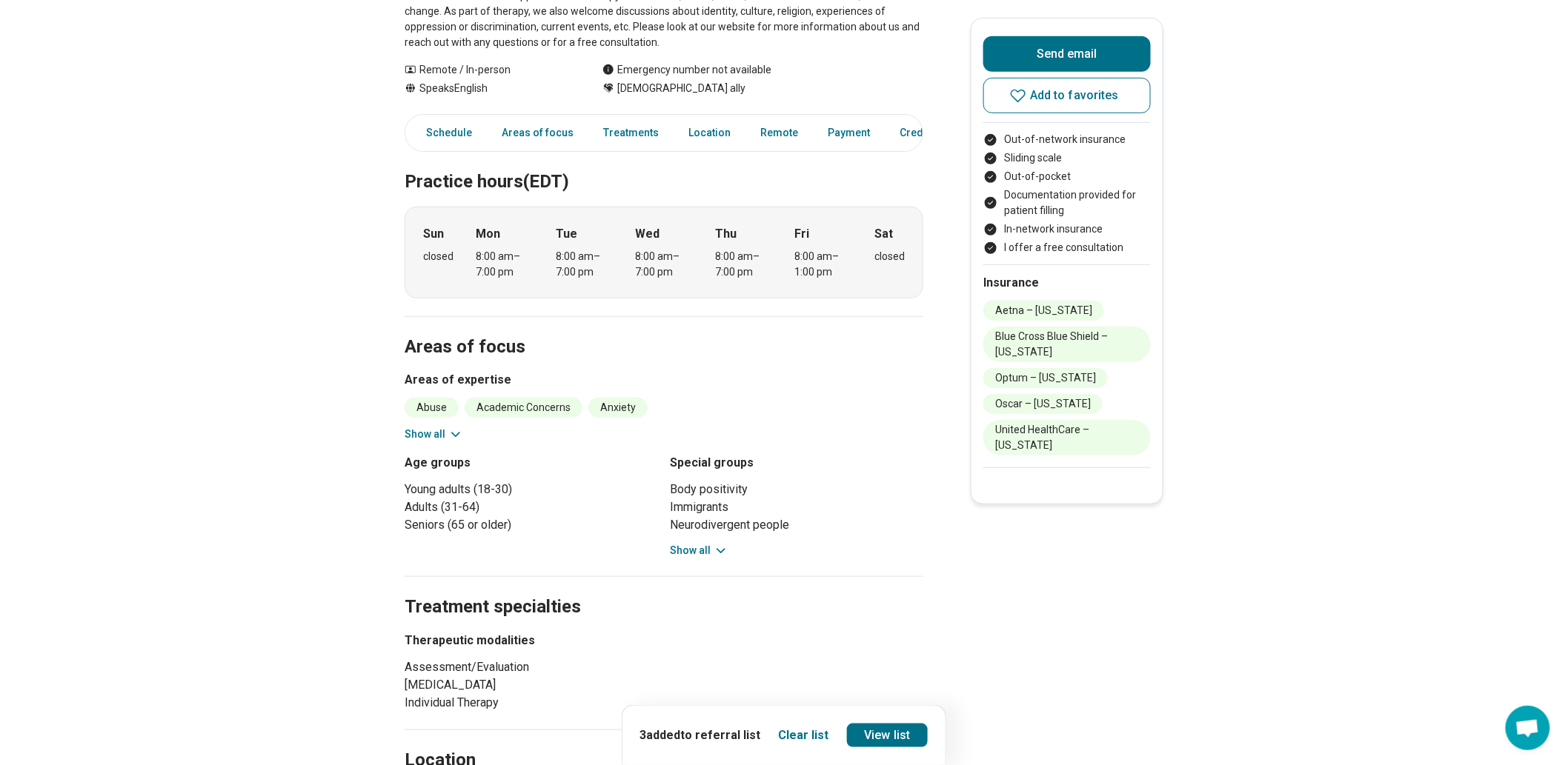
scroll to position [575, 0]
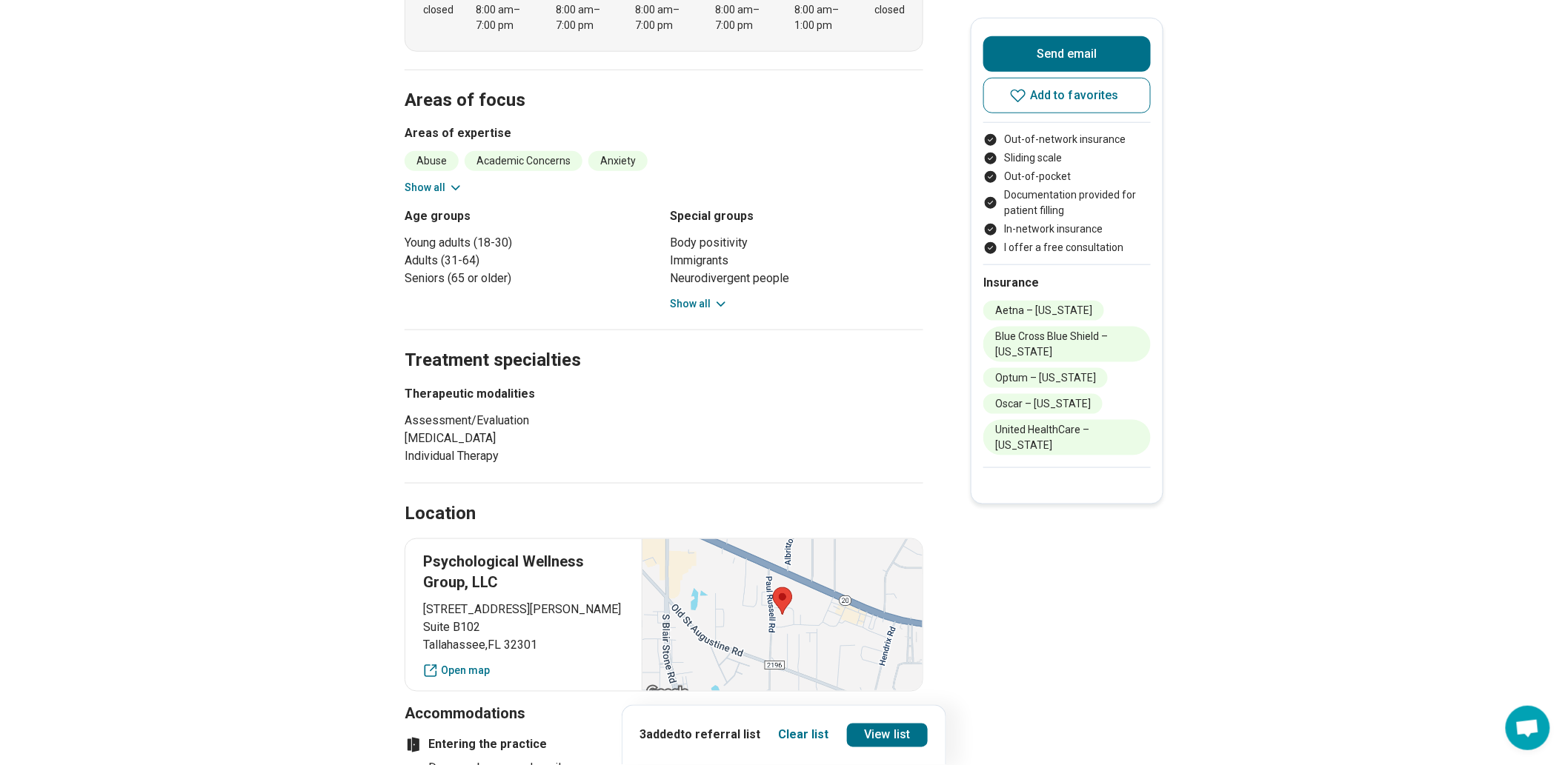
click at [705, 311] on button "Show all" at bounding box center [699, 304] width 58 height 16
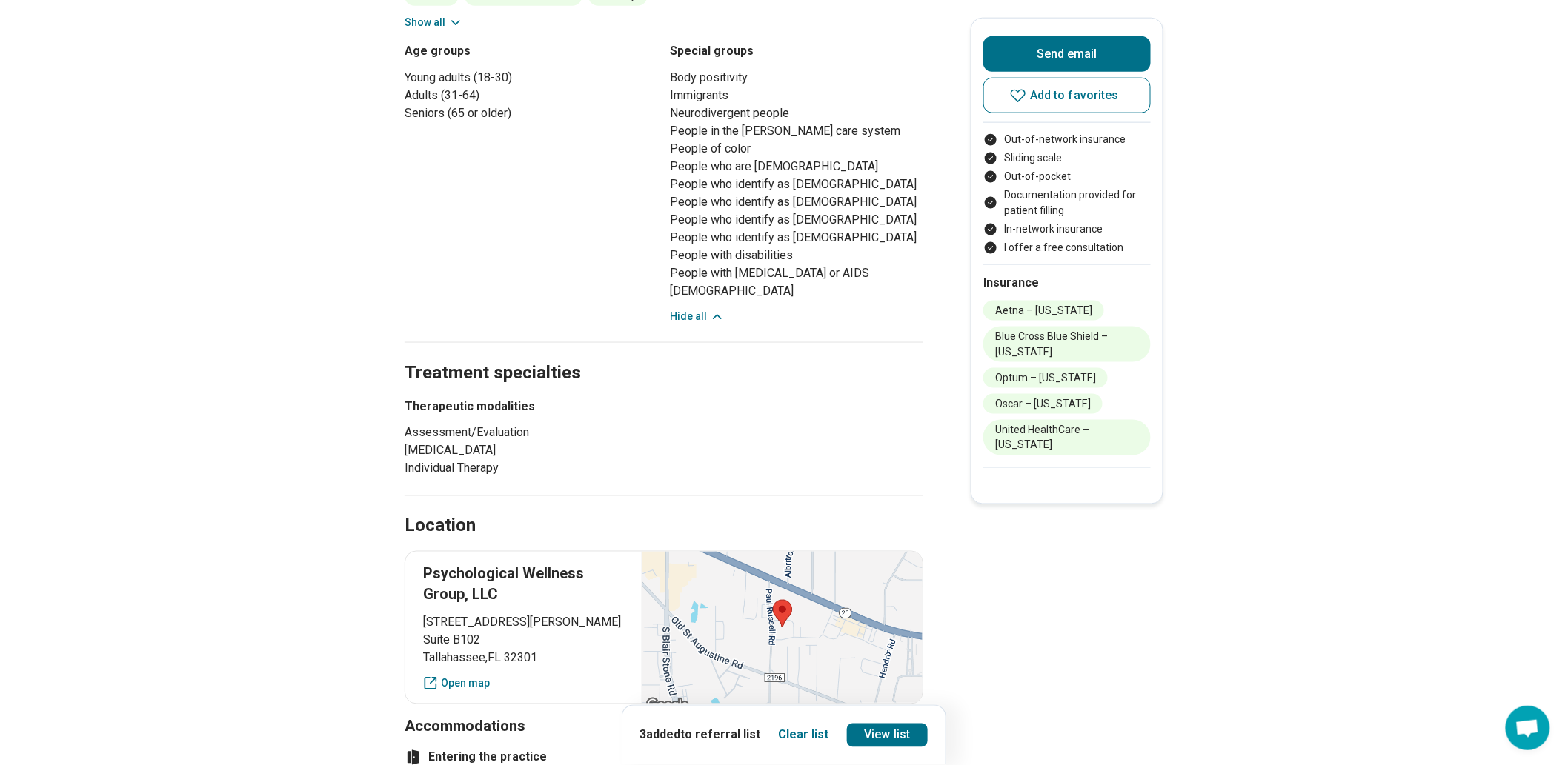
scroll to position [657, 0]
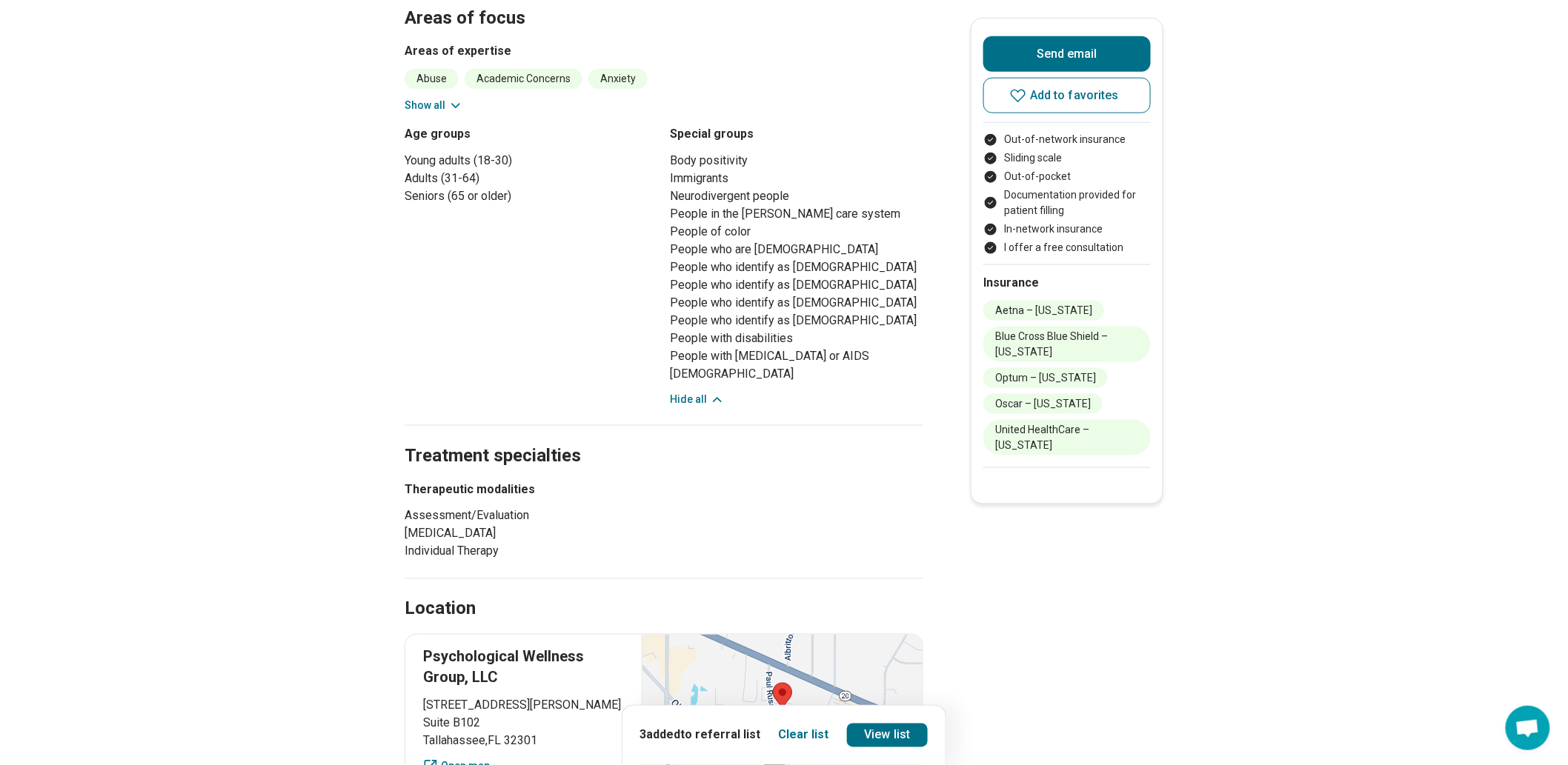
click at [433, 114] on button "Show all" at bounding box center [433, 106] width 58 height 16
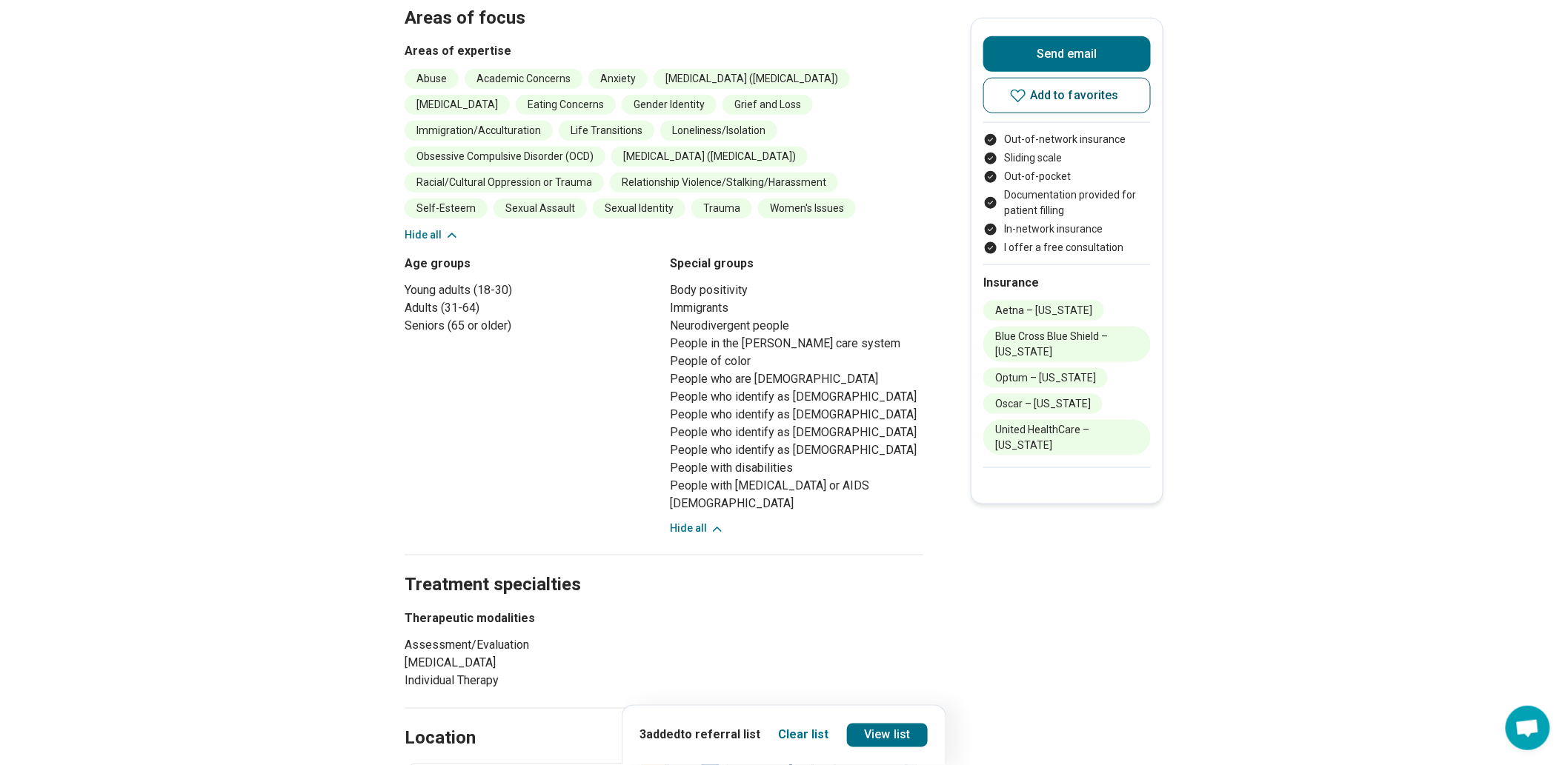
click at [1052, 101] on span "Add to favorites" at bounding box center [1074, 95] width 89 height 12
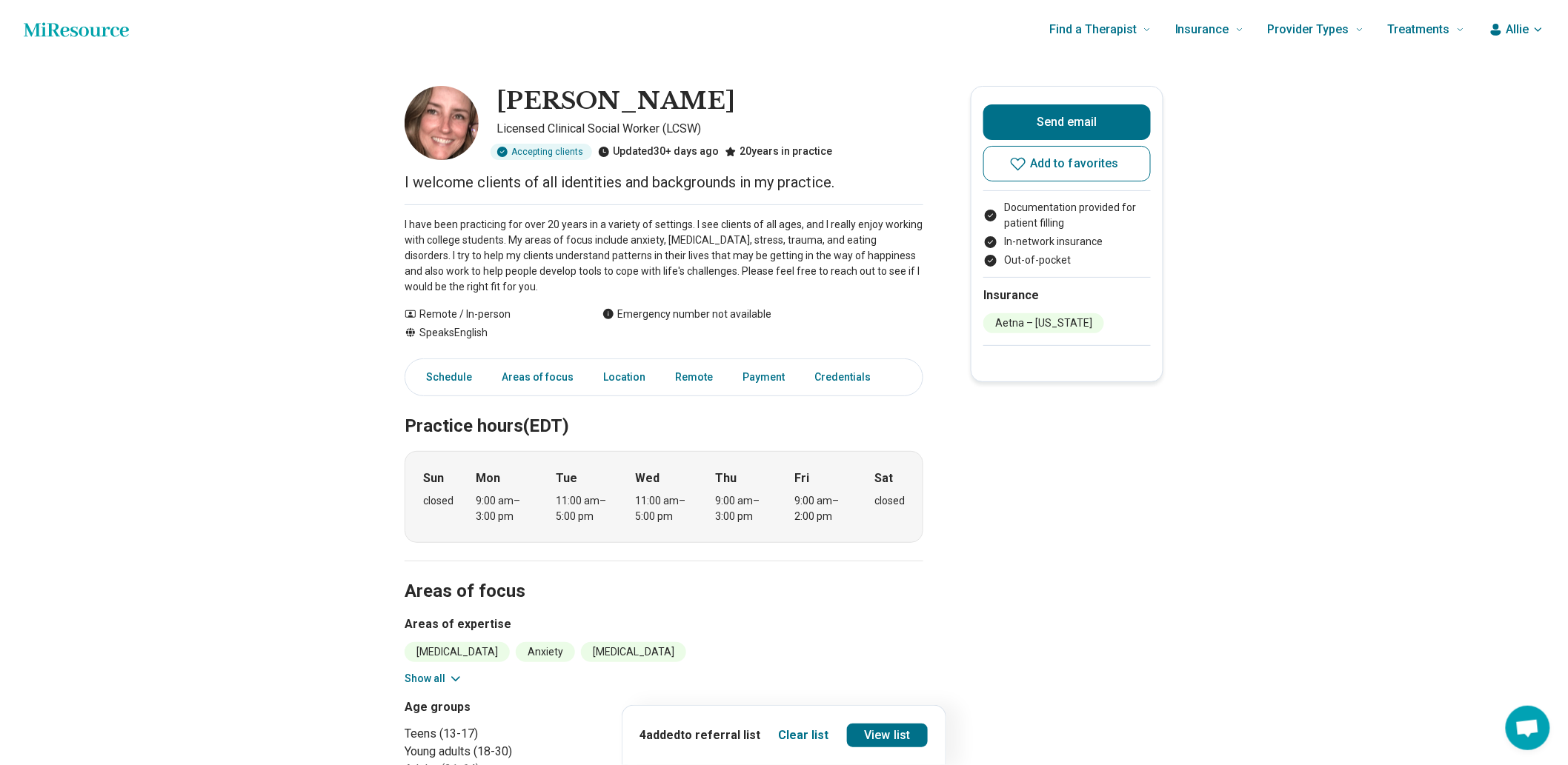
scroll to position [329, 0]
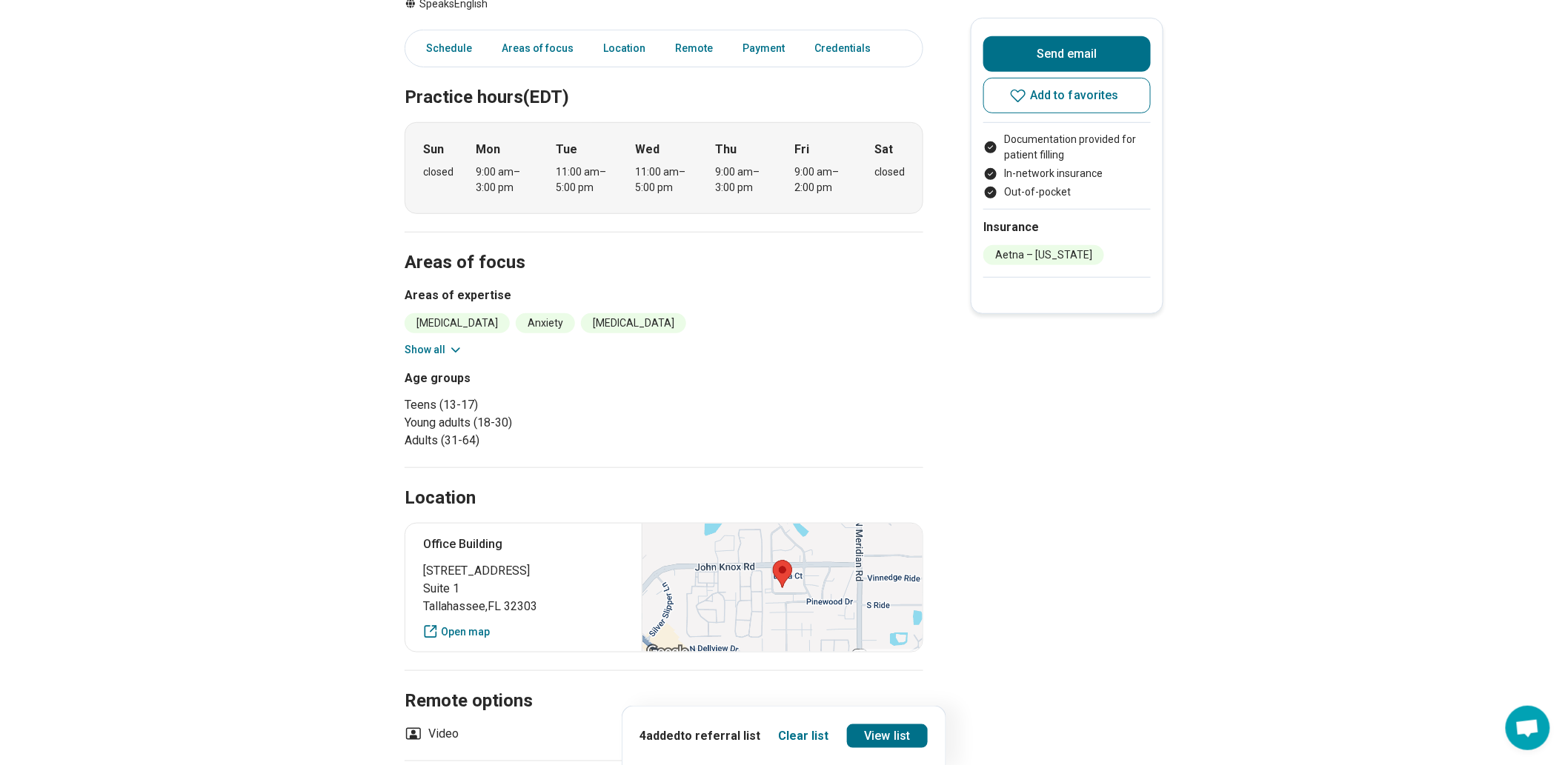
click at [458, 357] on icon at bounding box center [456, 350] width 15 height 15
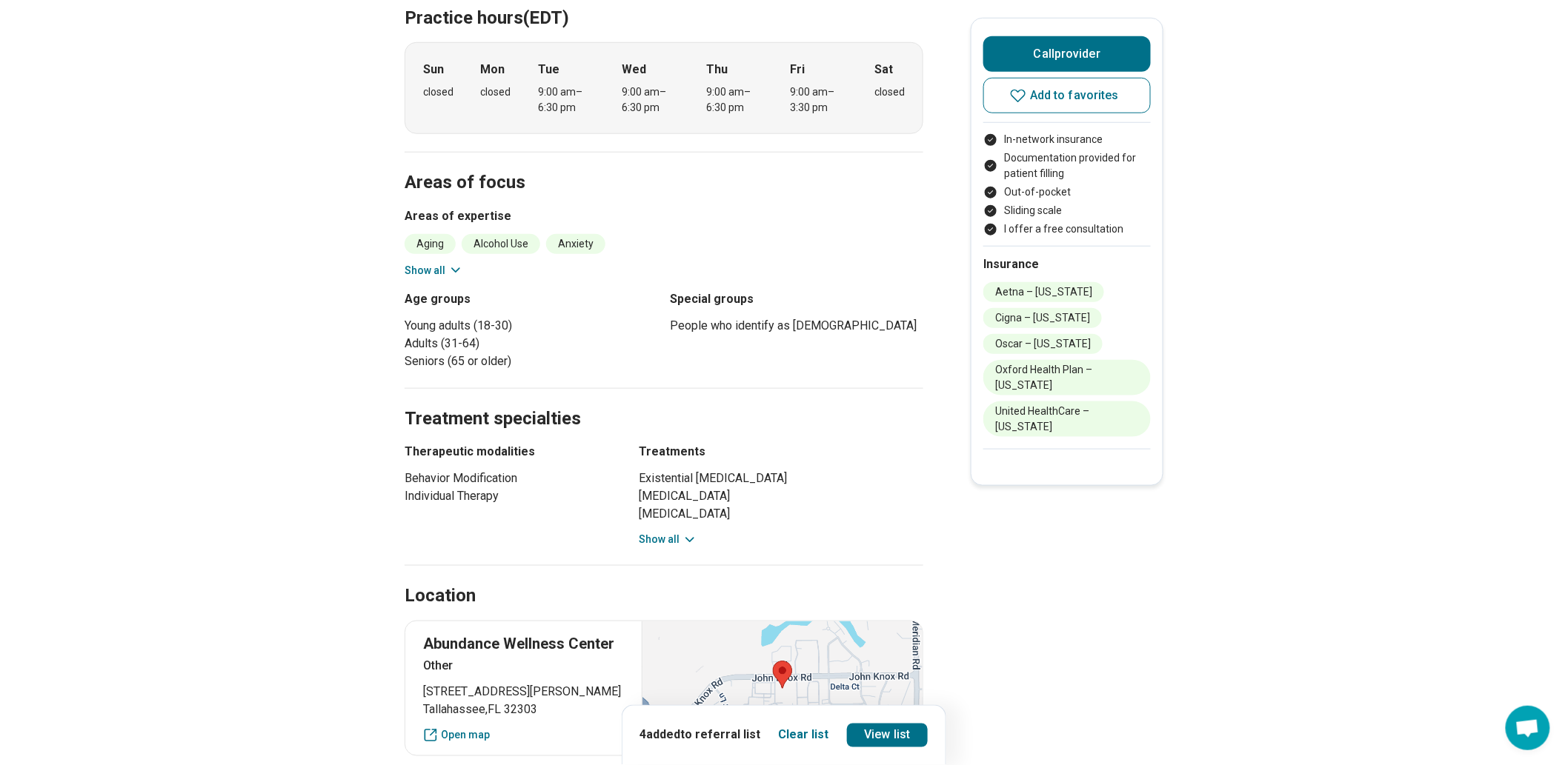
scroll to position [575, 0]
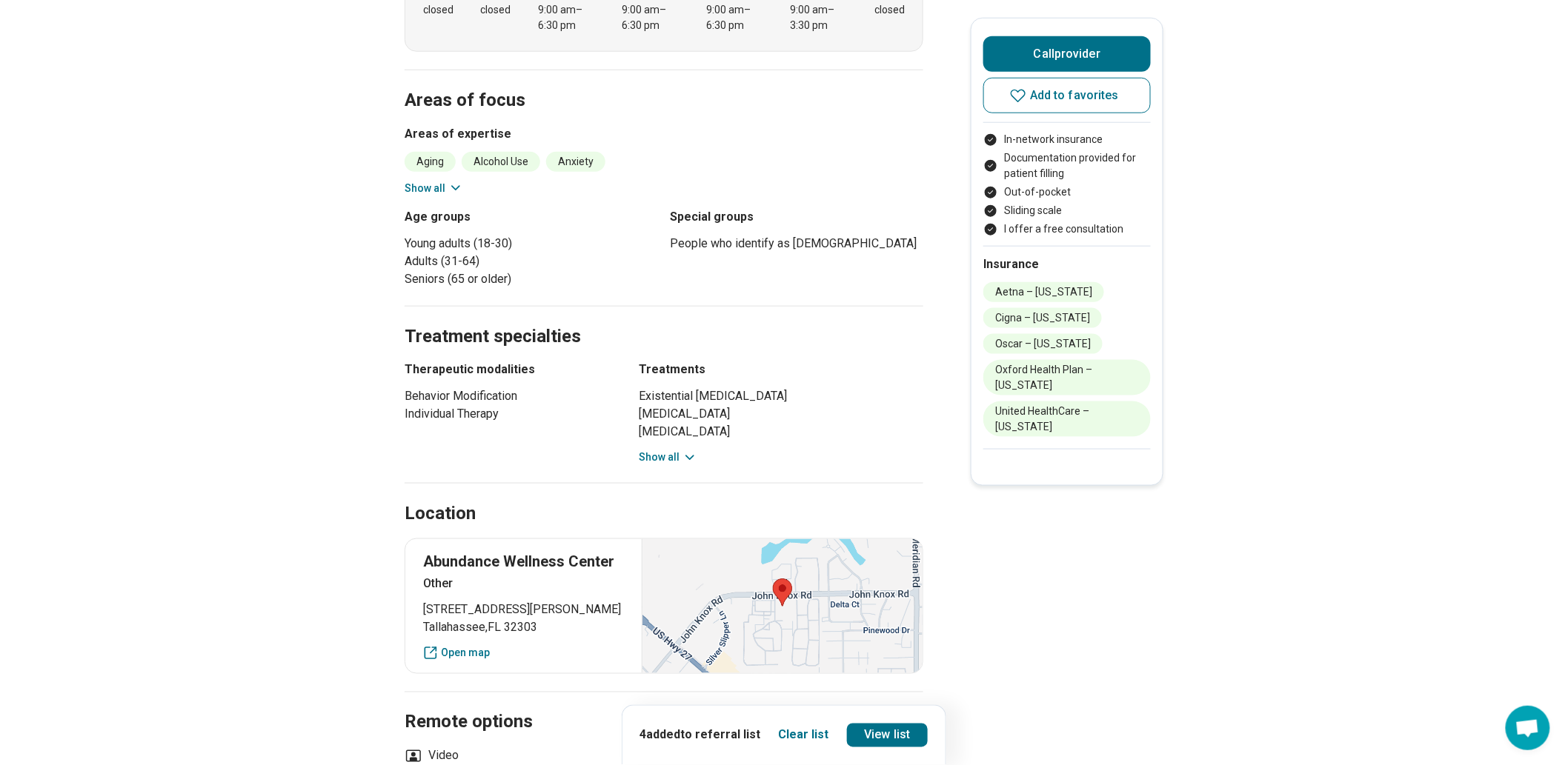
click at [654, 465] on button "Show all" at bounding box center [667, 457] width 58 height 16
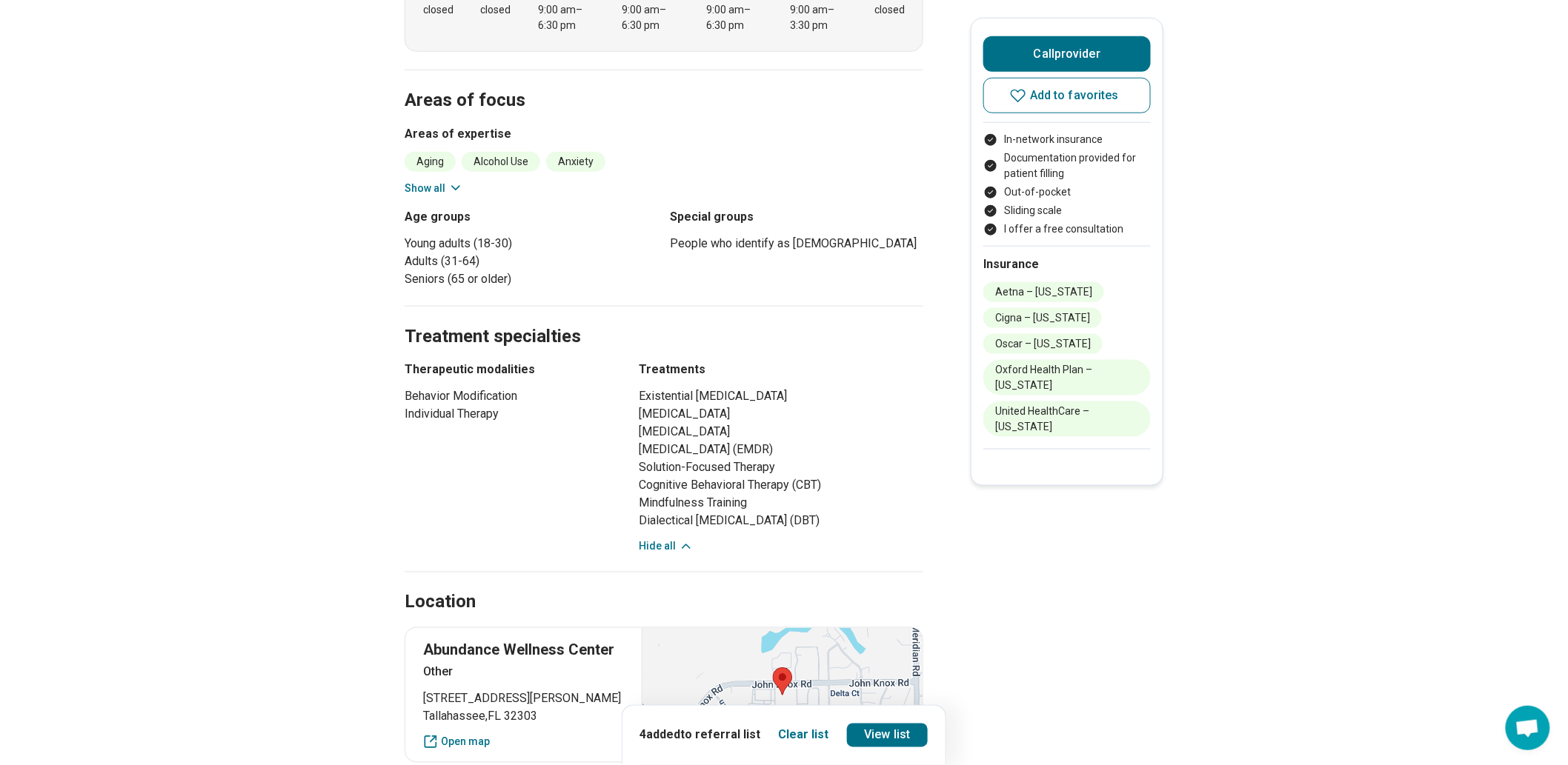
click at [443, 196] on button "Show all" at bounding box center [433, 188] width 58 height 16
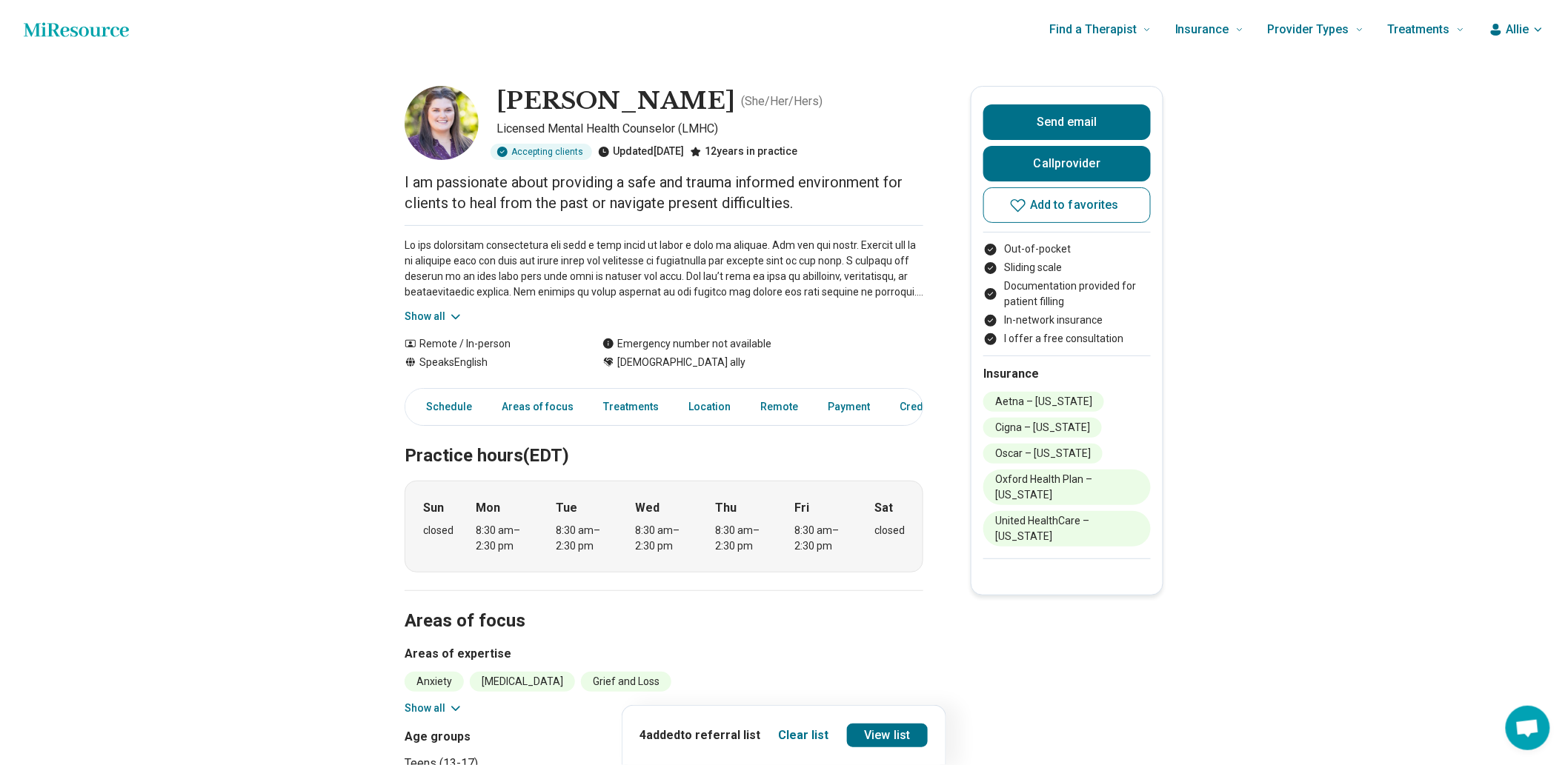
click at [459, 324] on button "Show all" at bounding box center [433, 317] width 58 height 16
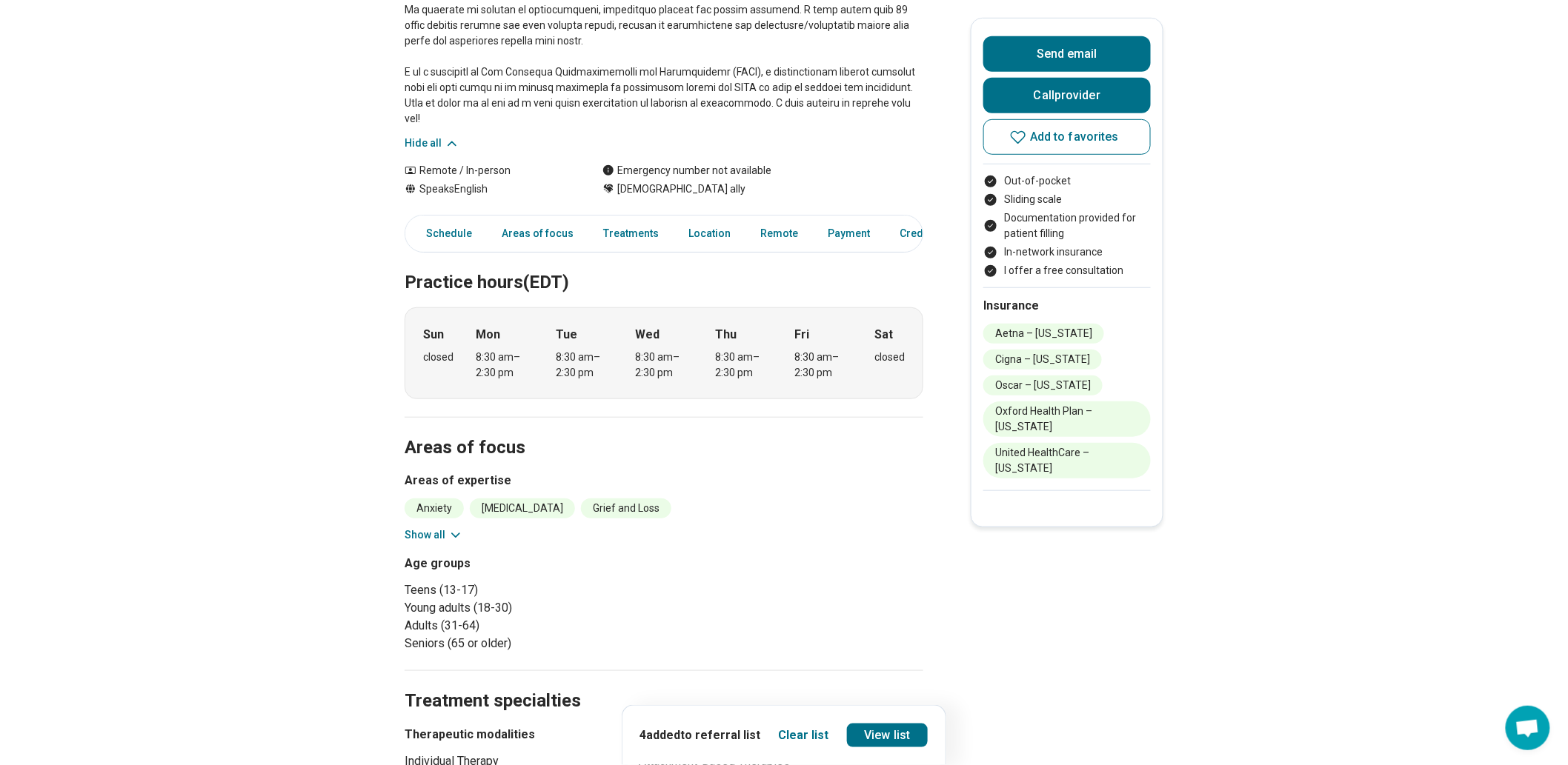
scroll to position [575, 0]
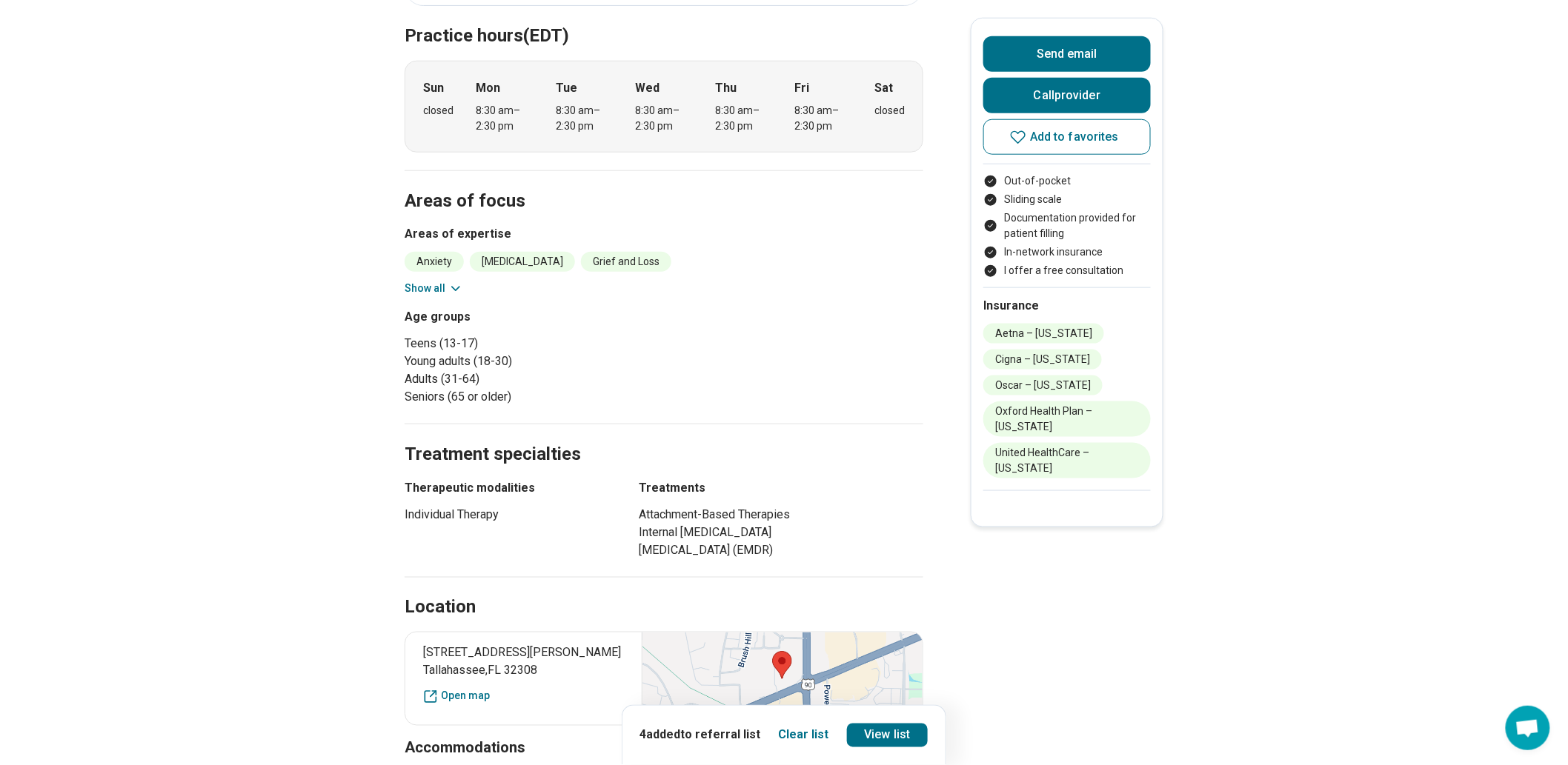
click at [447, 297] on button "Show all" at bounding box center [433, 289] width 58 height 16
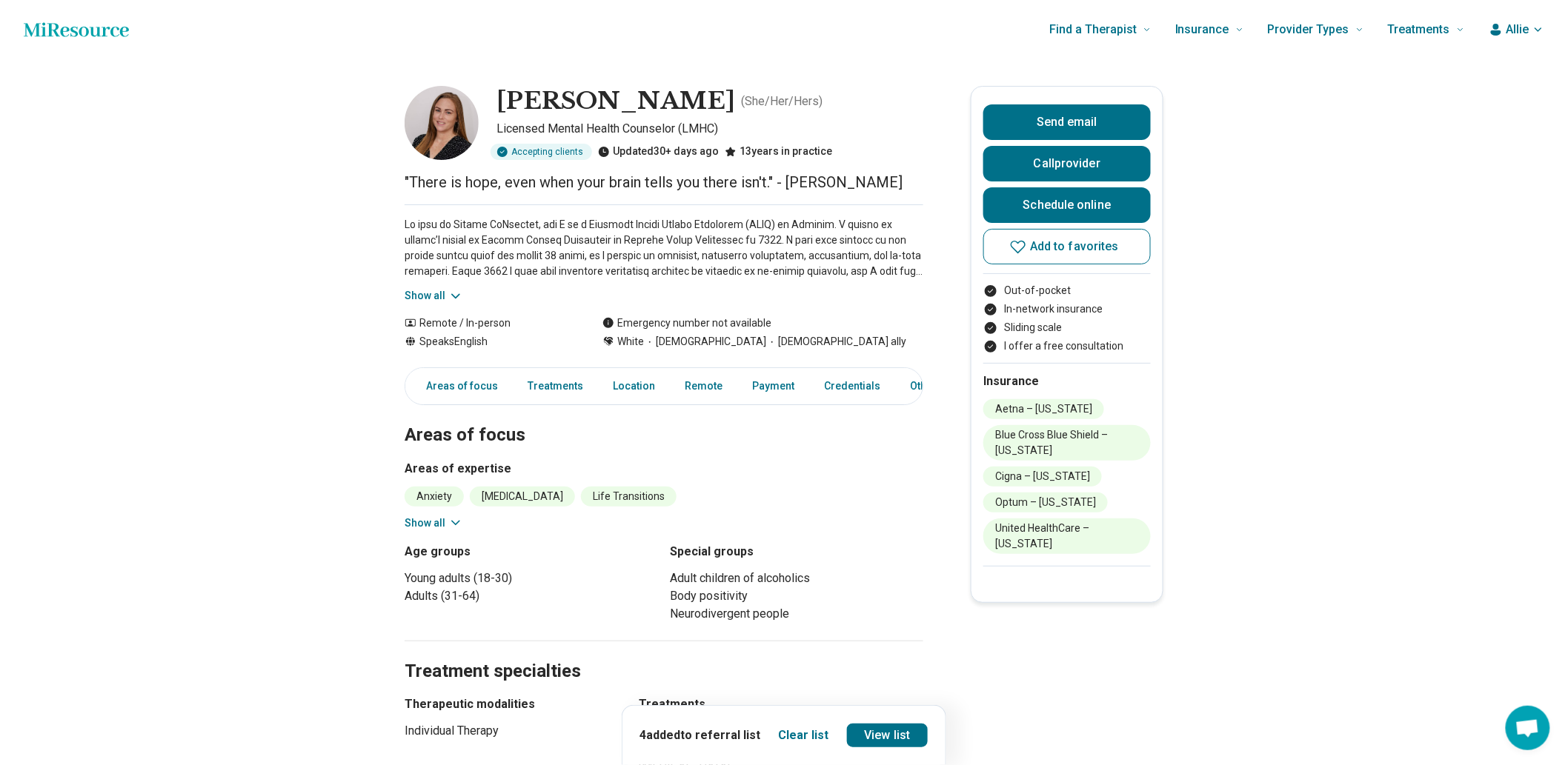
click at [463, 304] on icon at bounding box center [456, 296] width 15 height 15
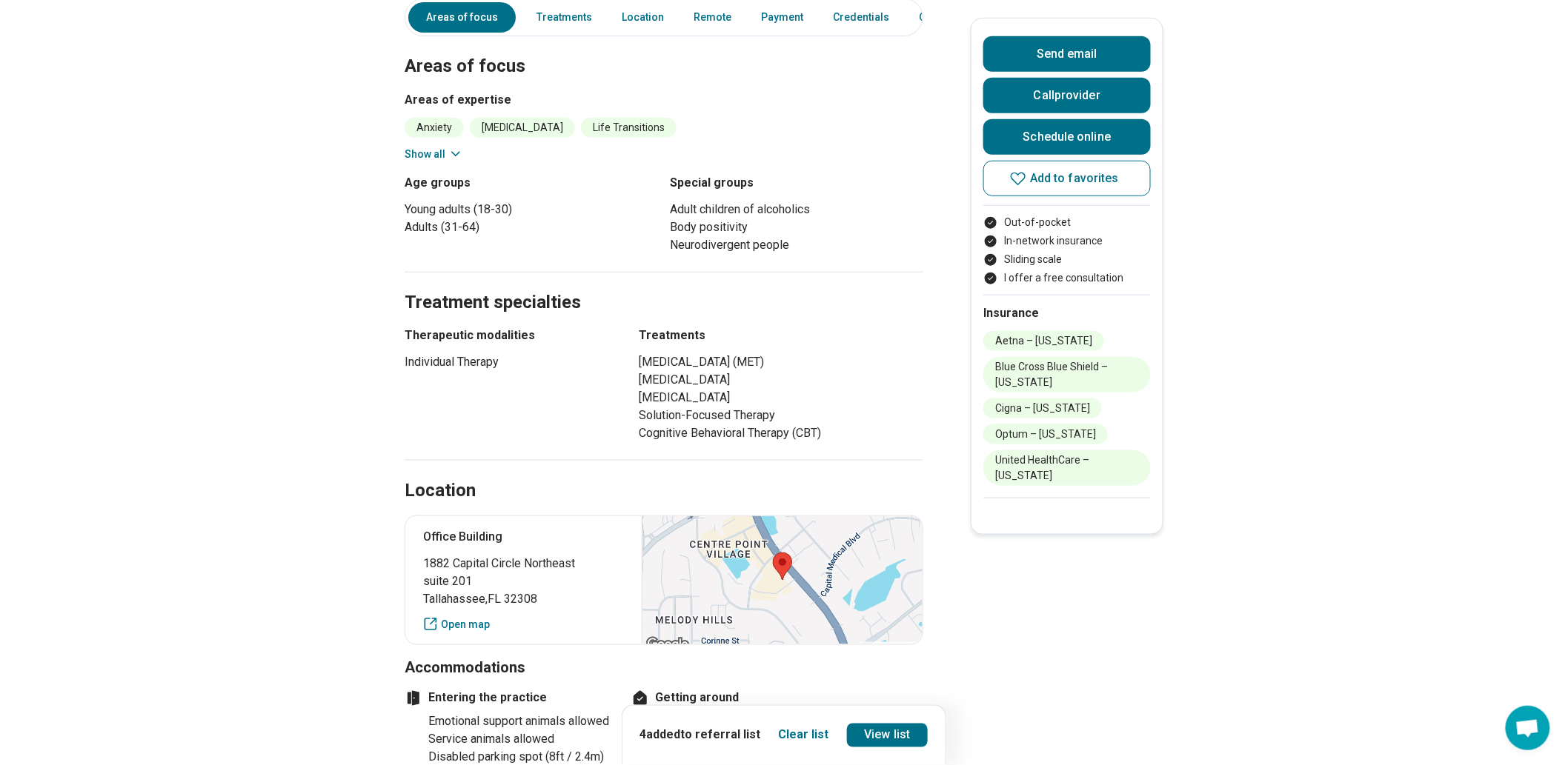
scroll to position [575, 0]
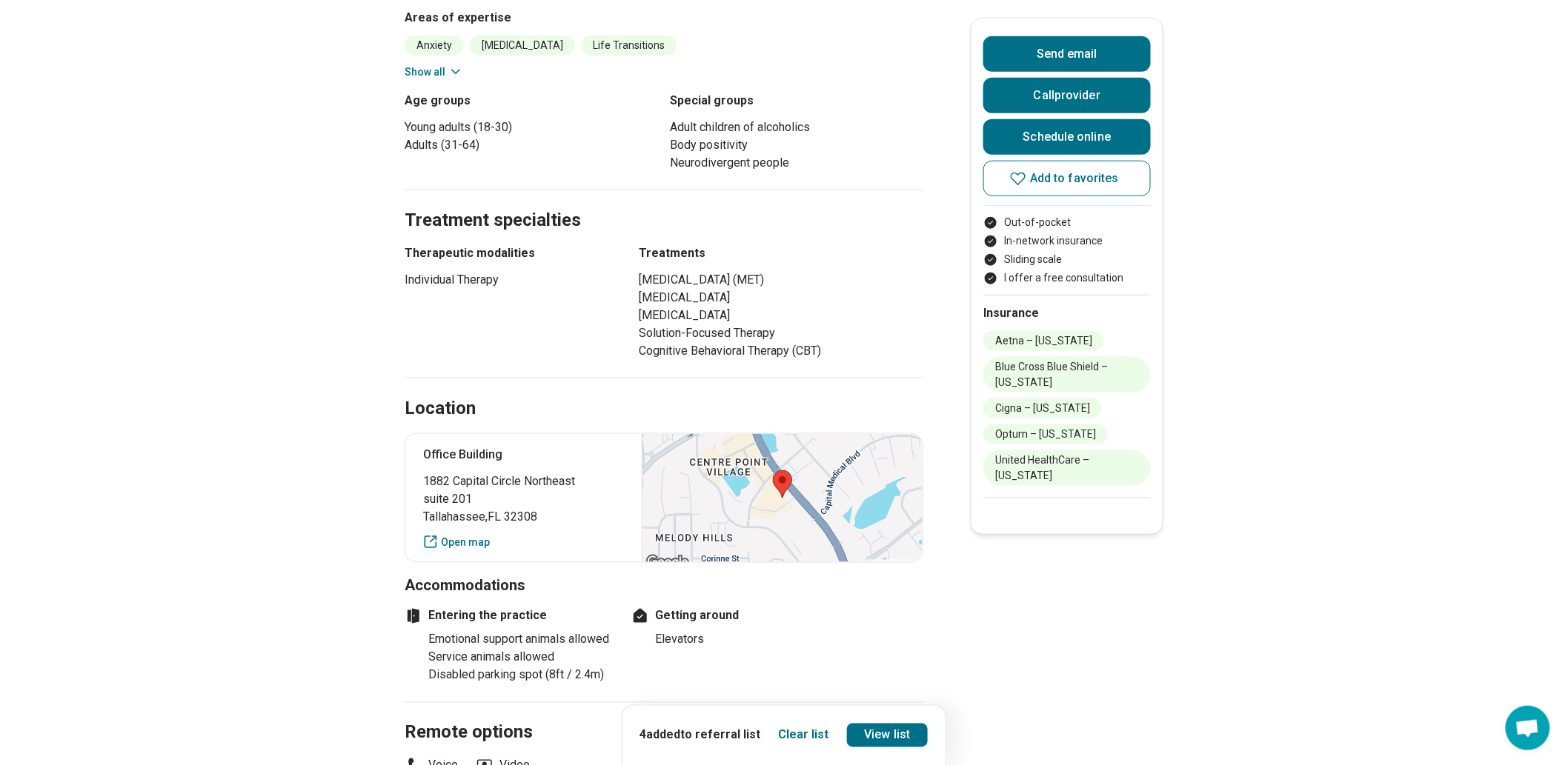
click at [444, 80] on button "Show all" at bounding box center [433, 72] width 58 height 16
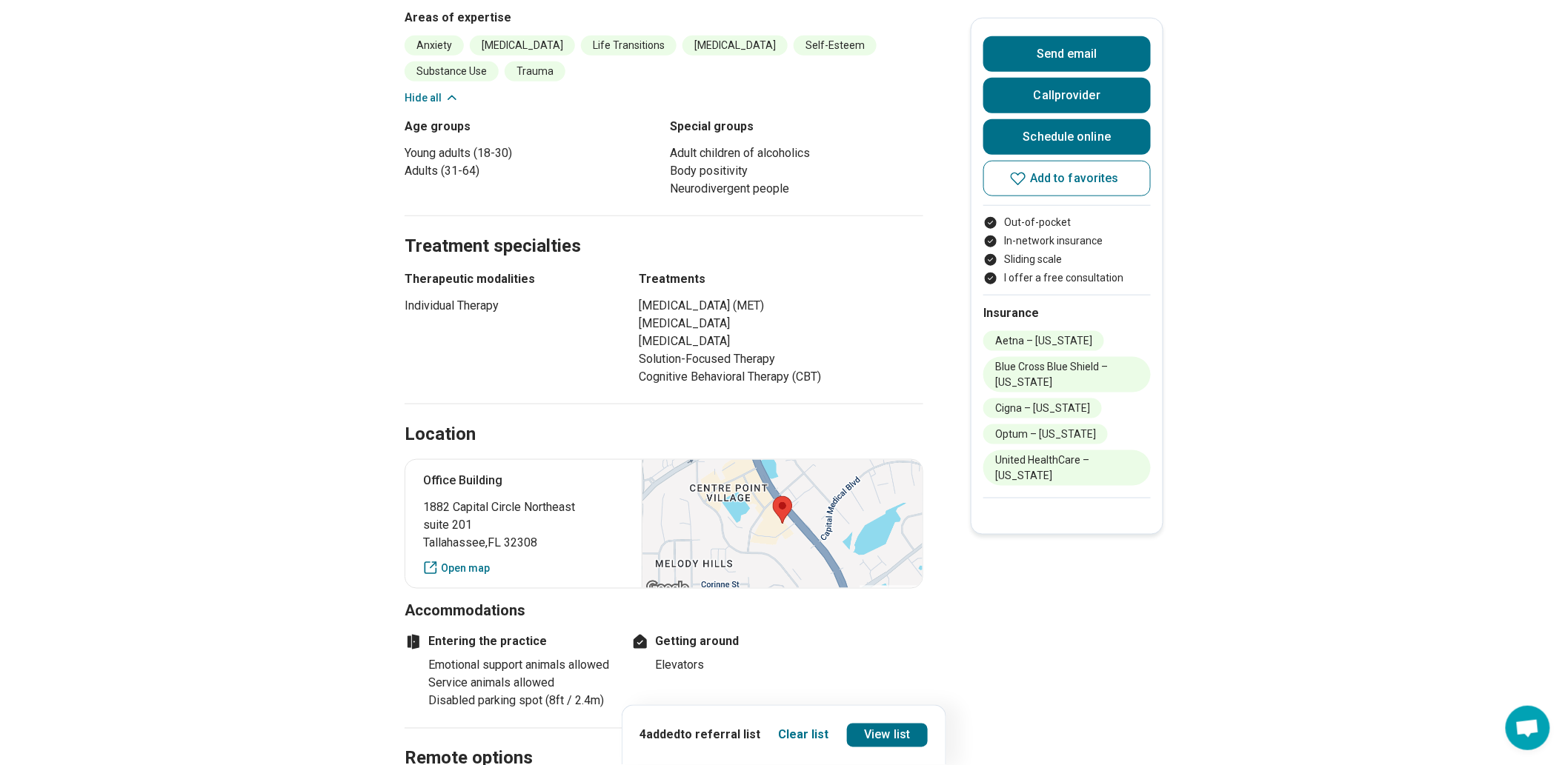
drag, startPoint x: 1053, startPoint y: 199, endPoint x: 632, endPoint y: 4, distance: 464.0
click at [1053, 185] on span "Add to favorites" at bounding box center [1074, 179] width 89 height 12
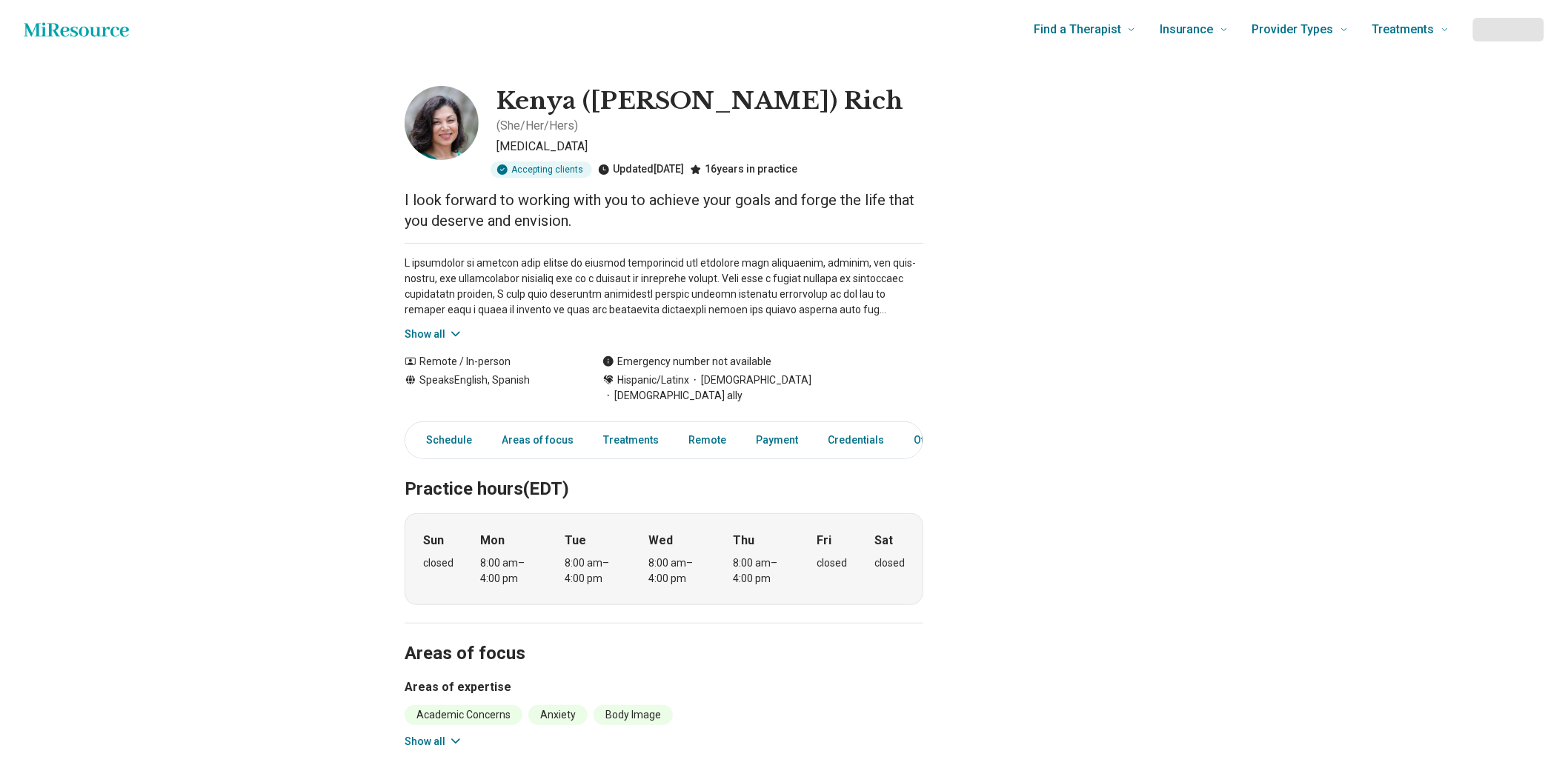
scroll to position [82, 0]
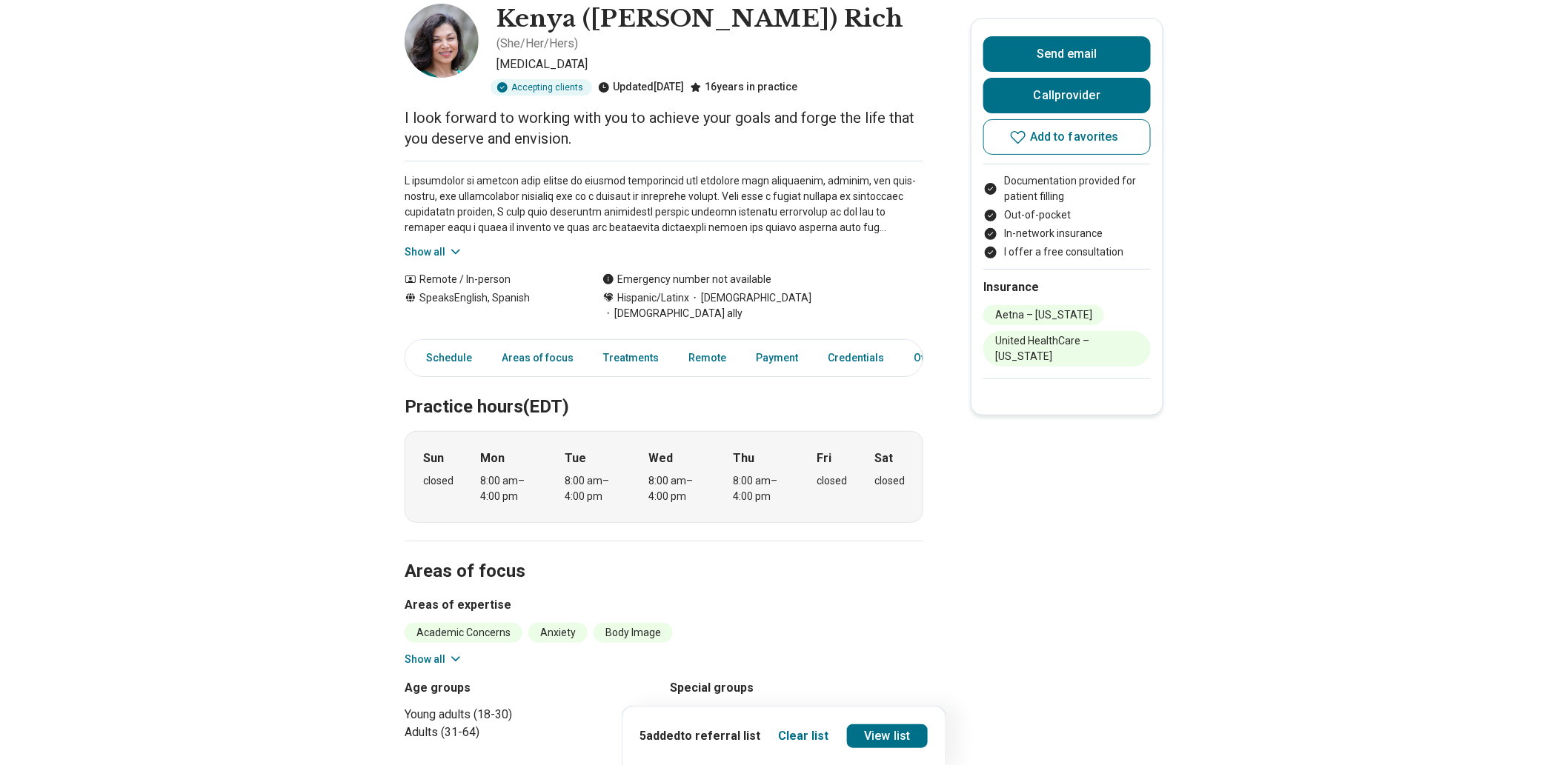
click at [433, 260] on button "Show all" at bounding box center [433, 252] width 58 height 16
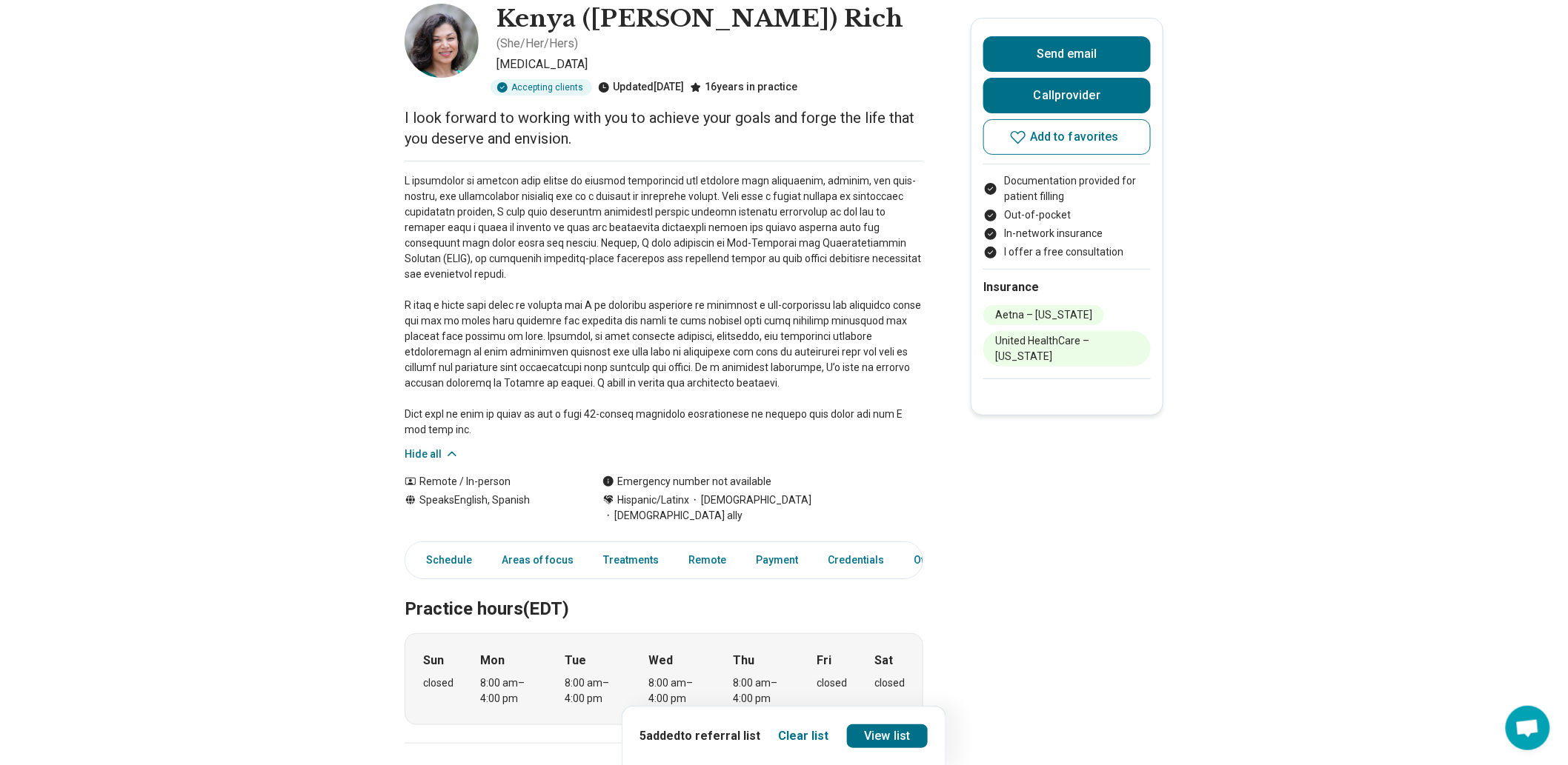
scroll to position [411, 0]
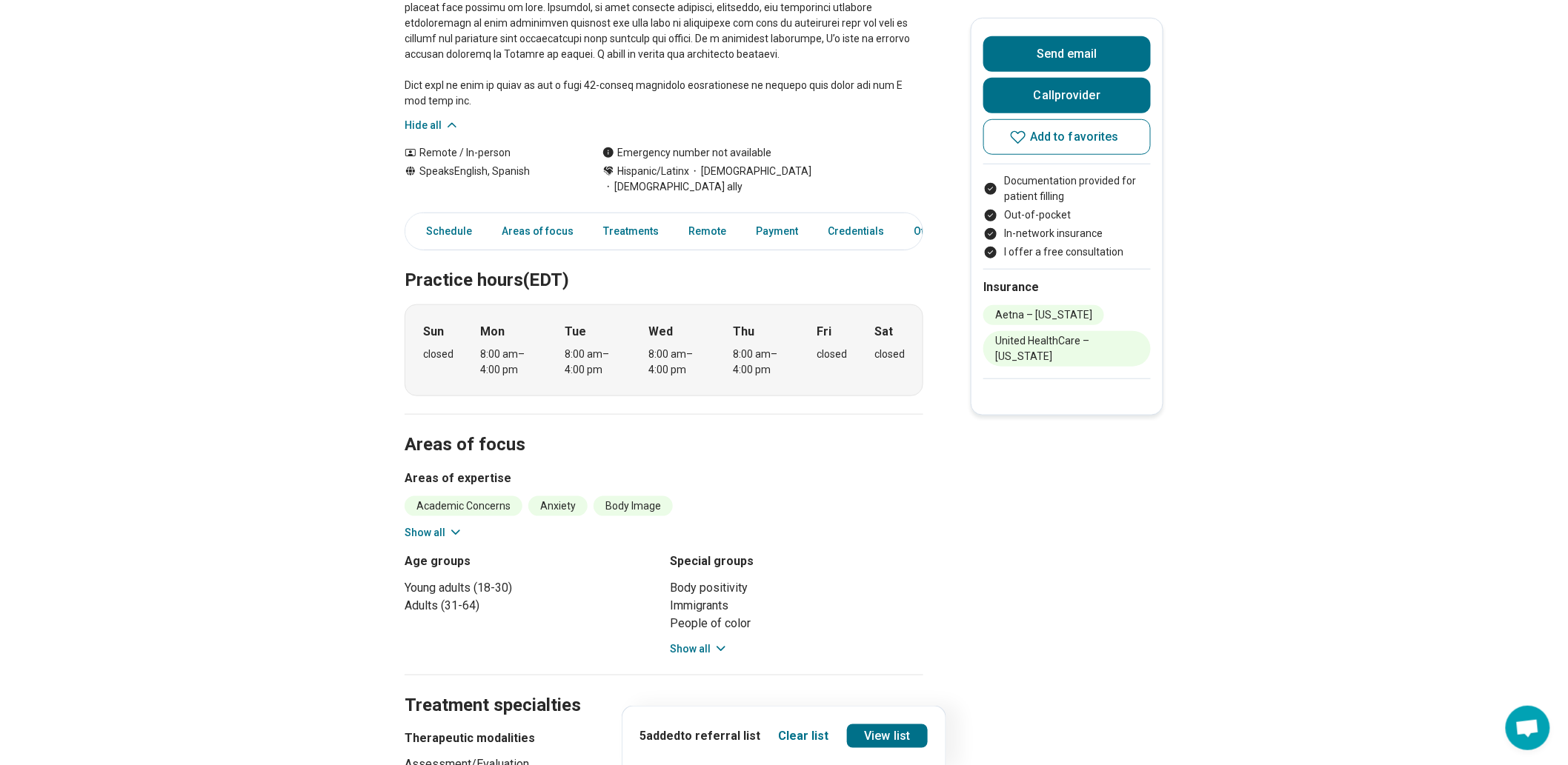
click at [432, 540] on button "Show all" at bounding box center [433, 533] width 58 height 16
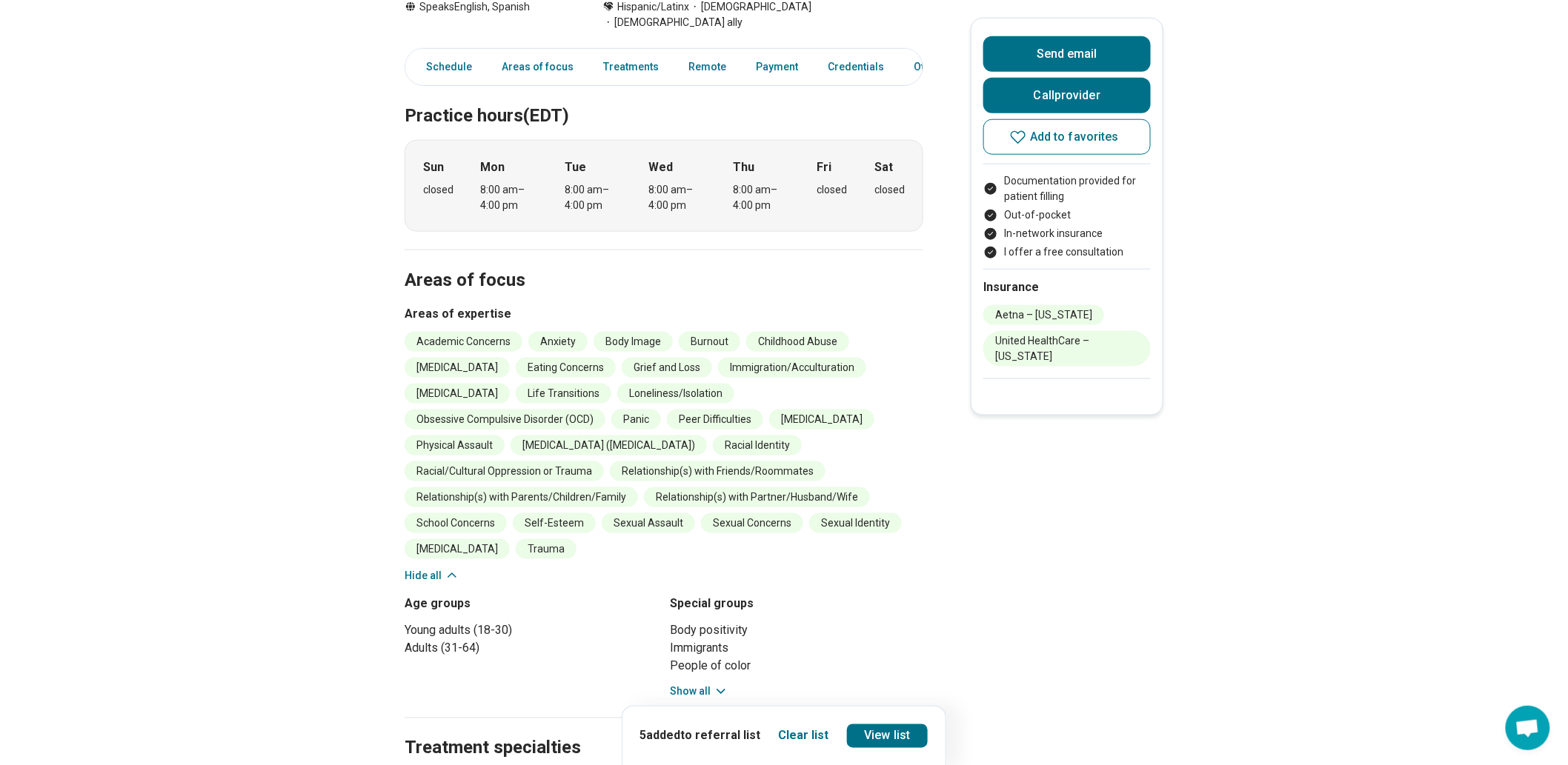
scroll to position [741, 0]
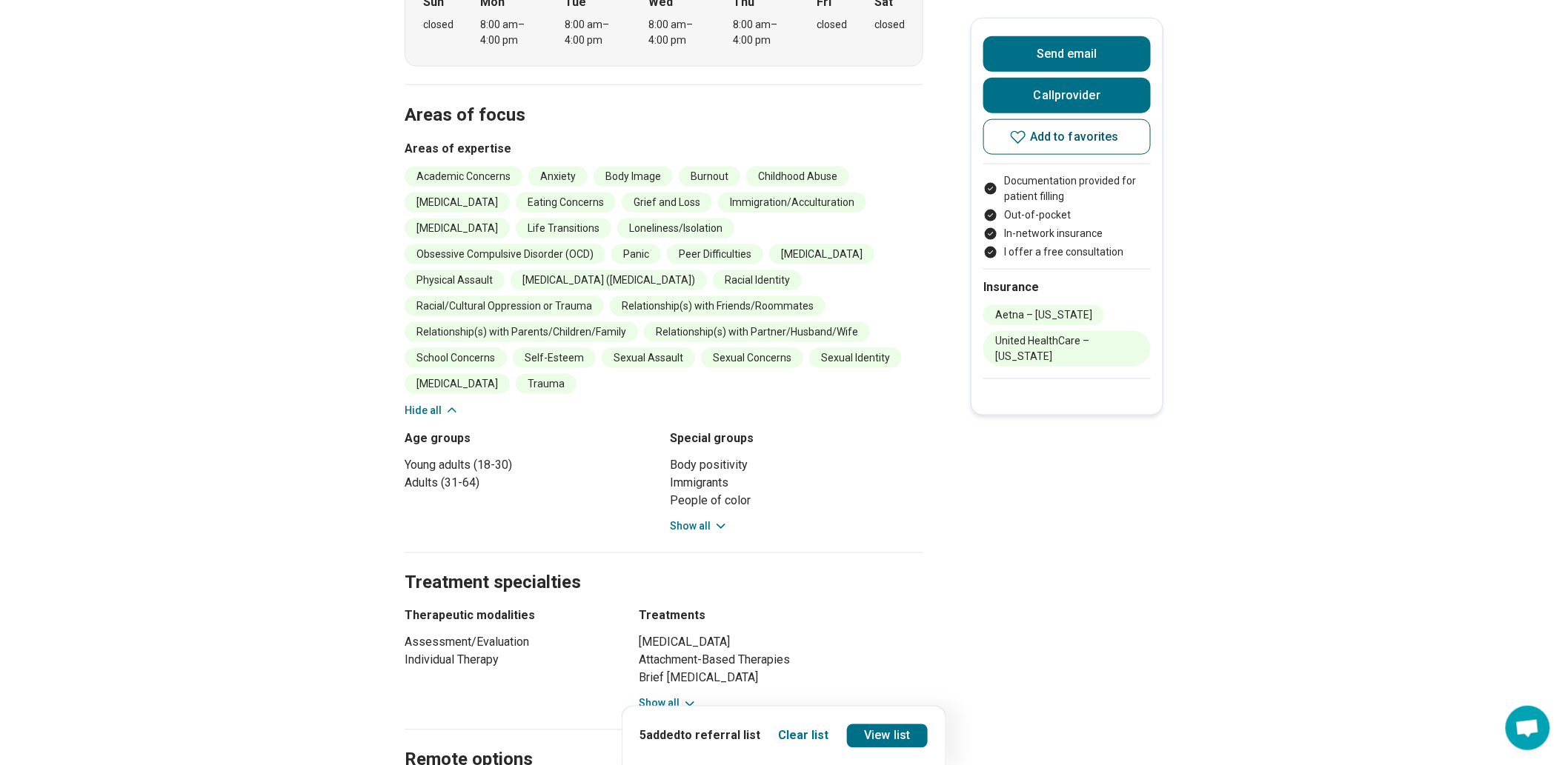
click at [1038, 154] on button "Add to favorites" at bounding box center [1066, 136] width 167 height 36
click at [884, 727] on link "View list" at bounding box center [888, 735] width 82 height 23
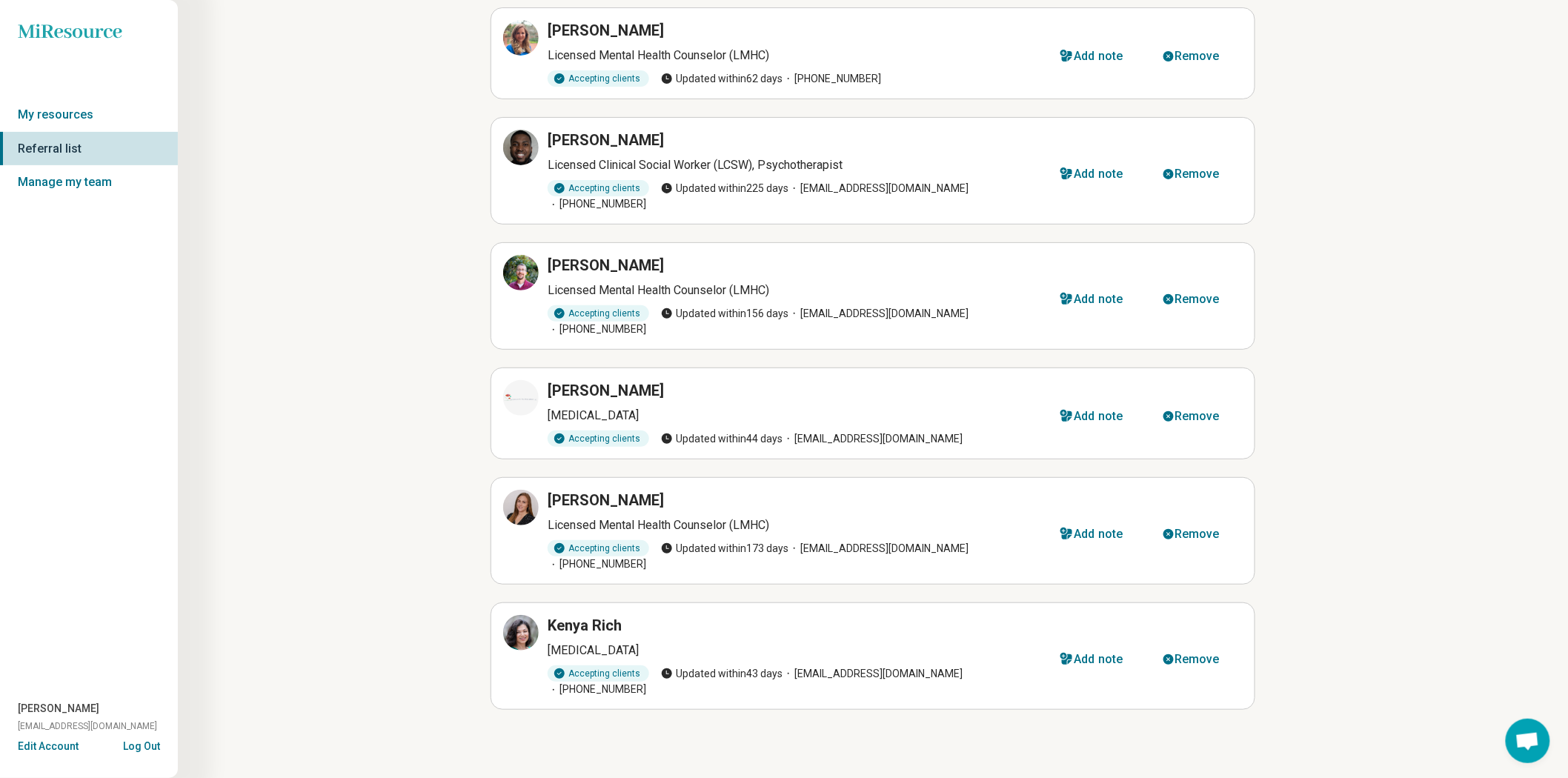
scroll to position [205, 0]
click at [1175, 528] on div "Remove" at bounding box center [1197, 534] width 45 height 12
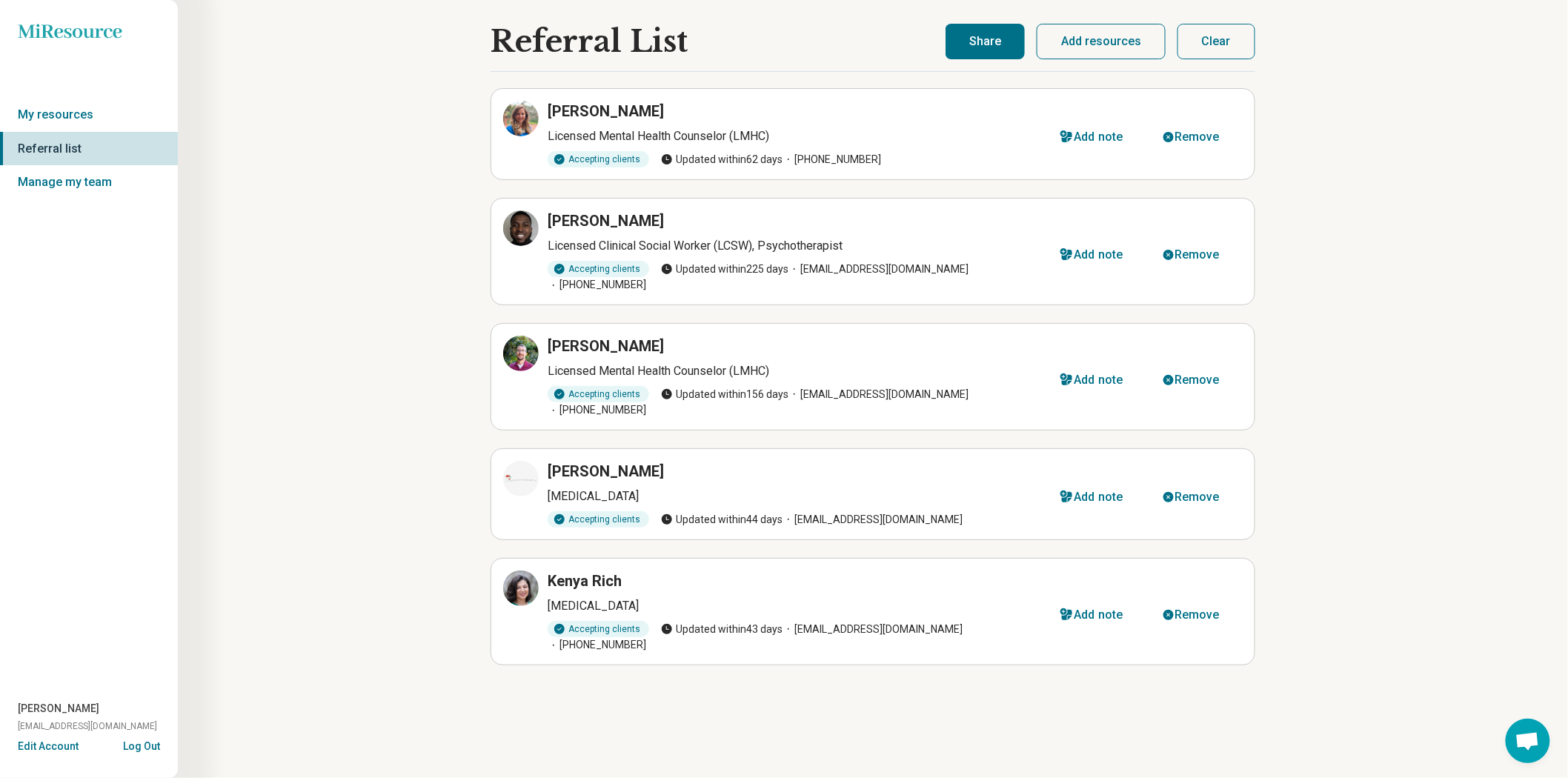
scroll to position [0, 0]
click at [957, 55] on button "Share" at bounding box center [984, 41] width 79 height 36
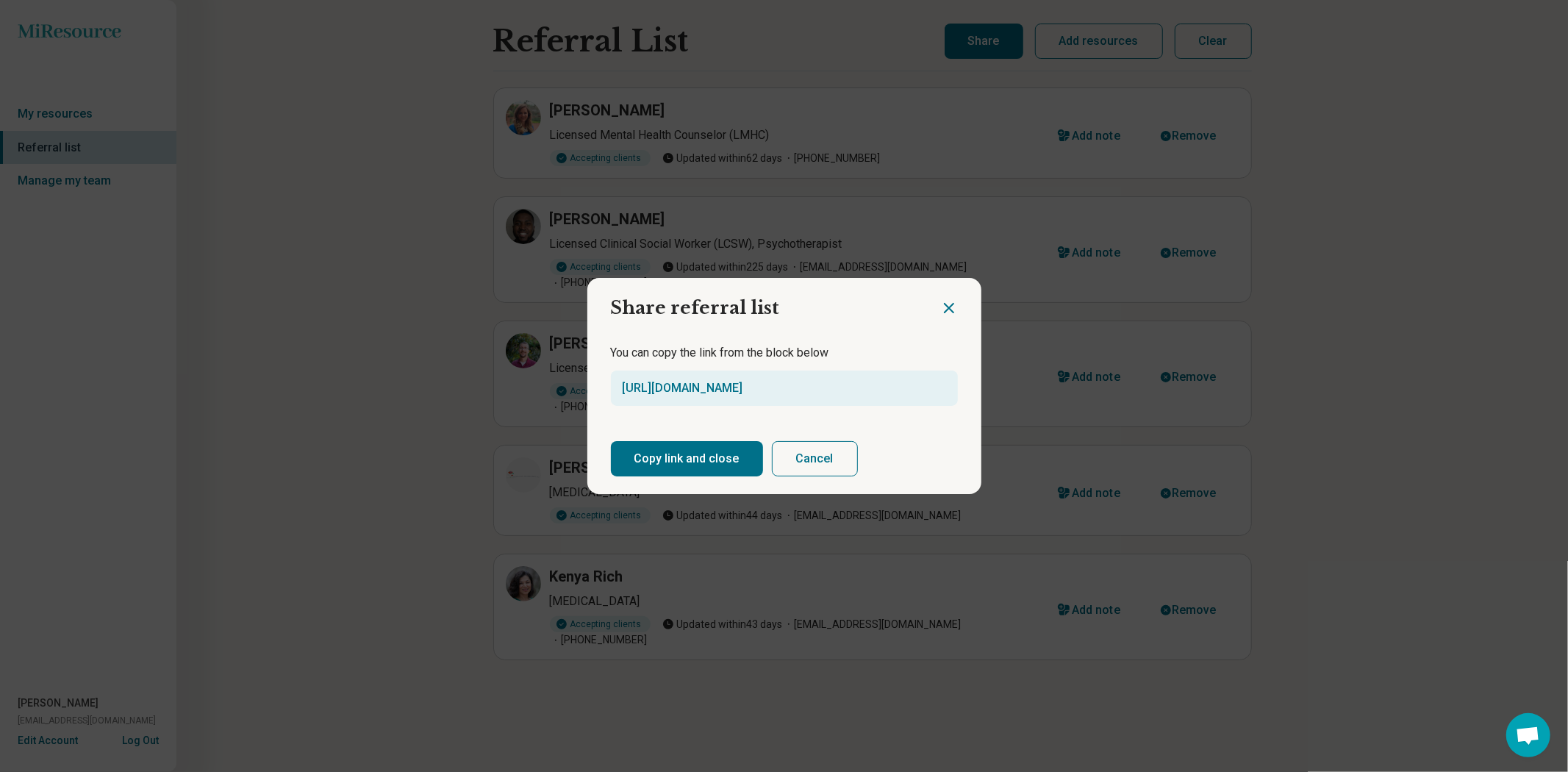
click at [686, 457] on button "Copy link and close" at bounding box center [687, 458] width 152 height 35
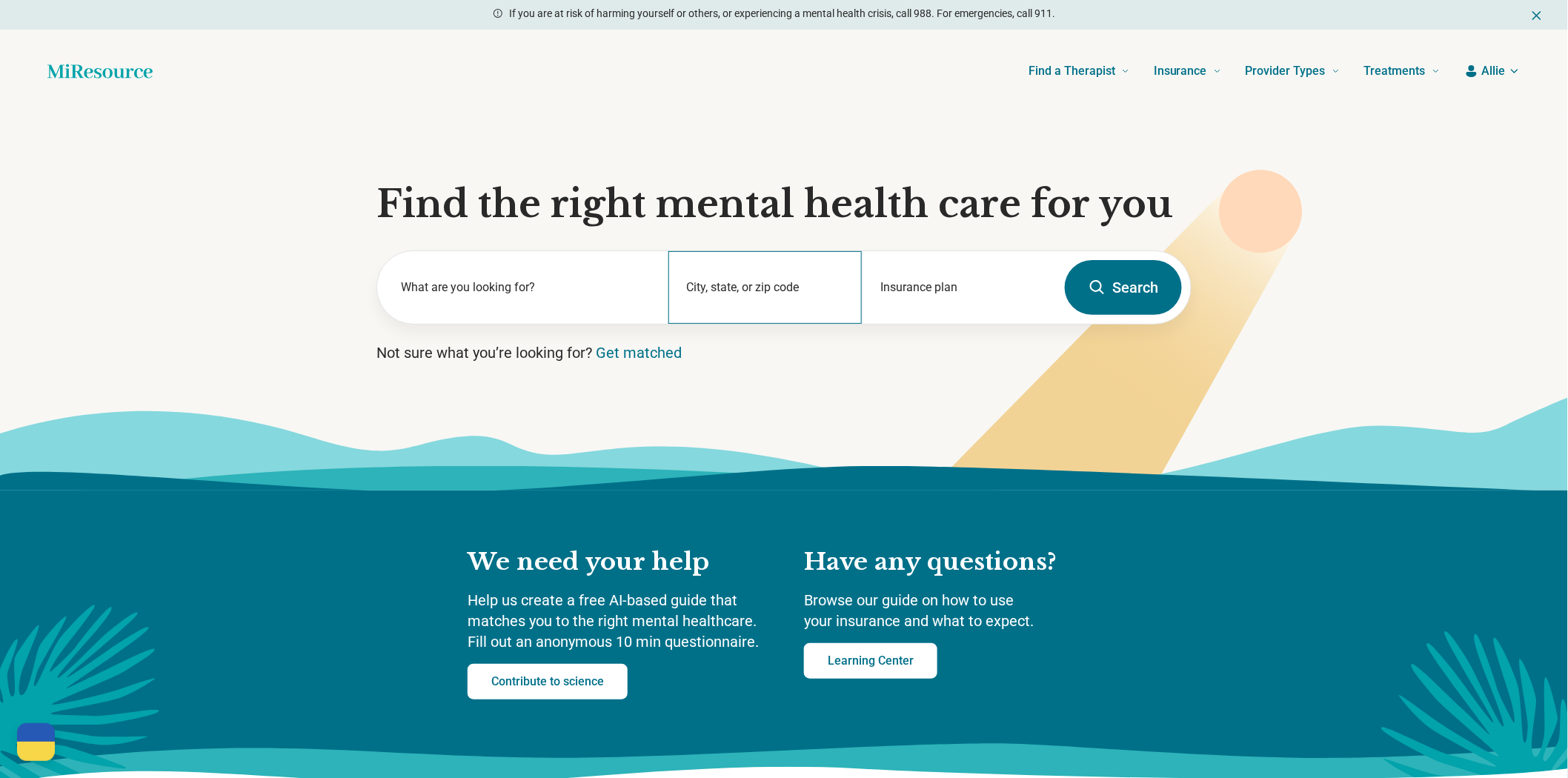
click at [758, 324] on div "City, state, or zip code" at bounding box center [765, 287] width 194 height 73
click at [760, 306] on input "City, state, or zip code" at bounding box center [765, 297] width 158 height 17
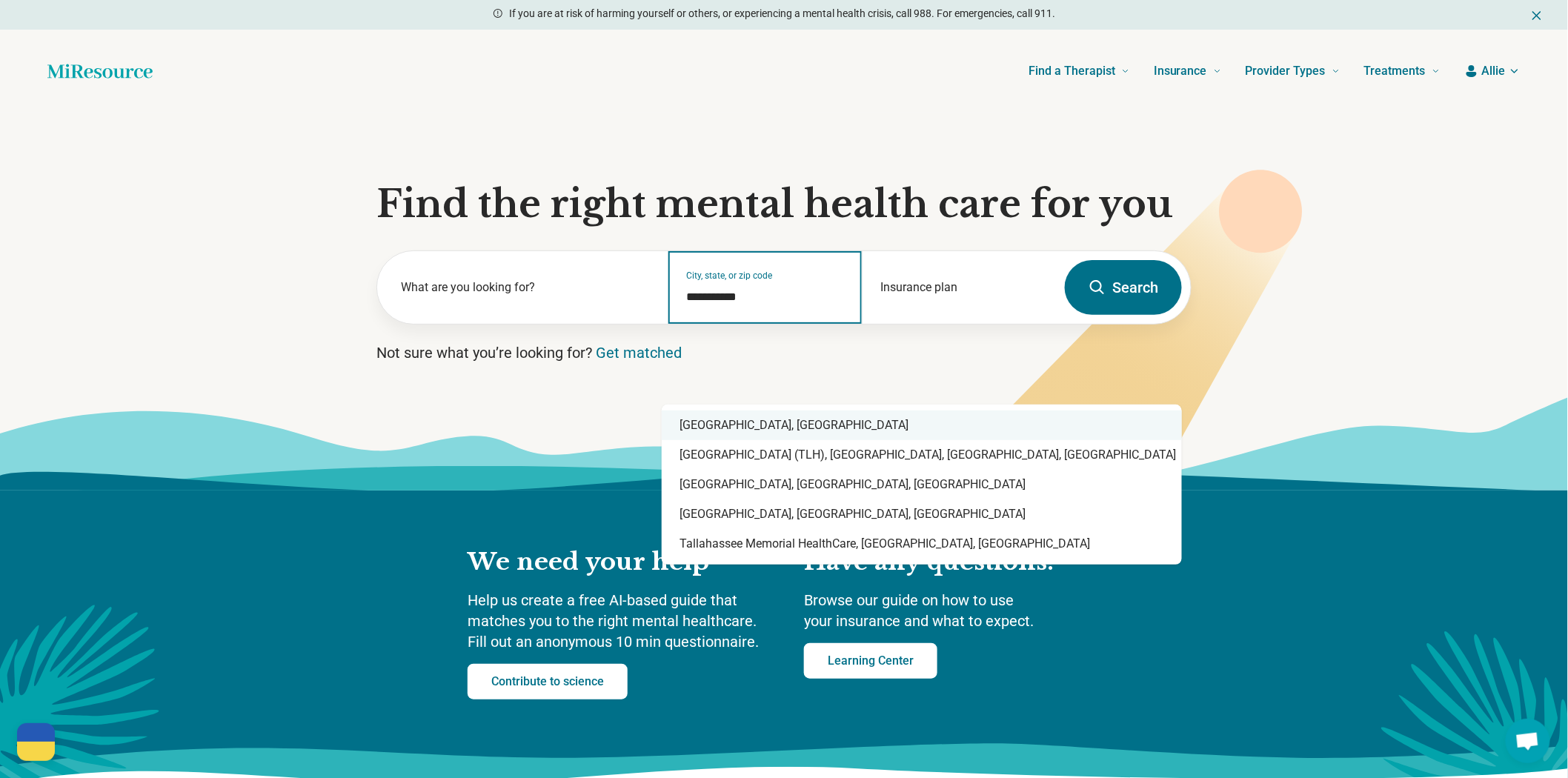
click at [727, 430] on div "[GEOGRAPHIC_DATA], [GEOGRAPHIC_DATA]" at bounding box center [921, 425] width 520 height 29
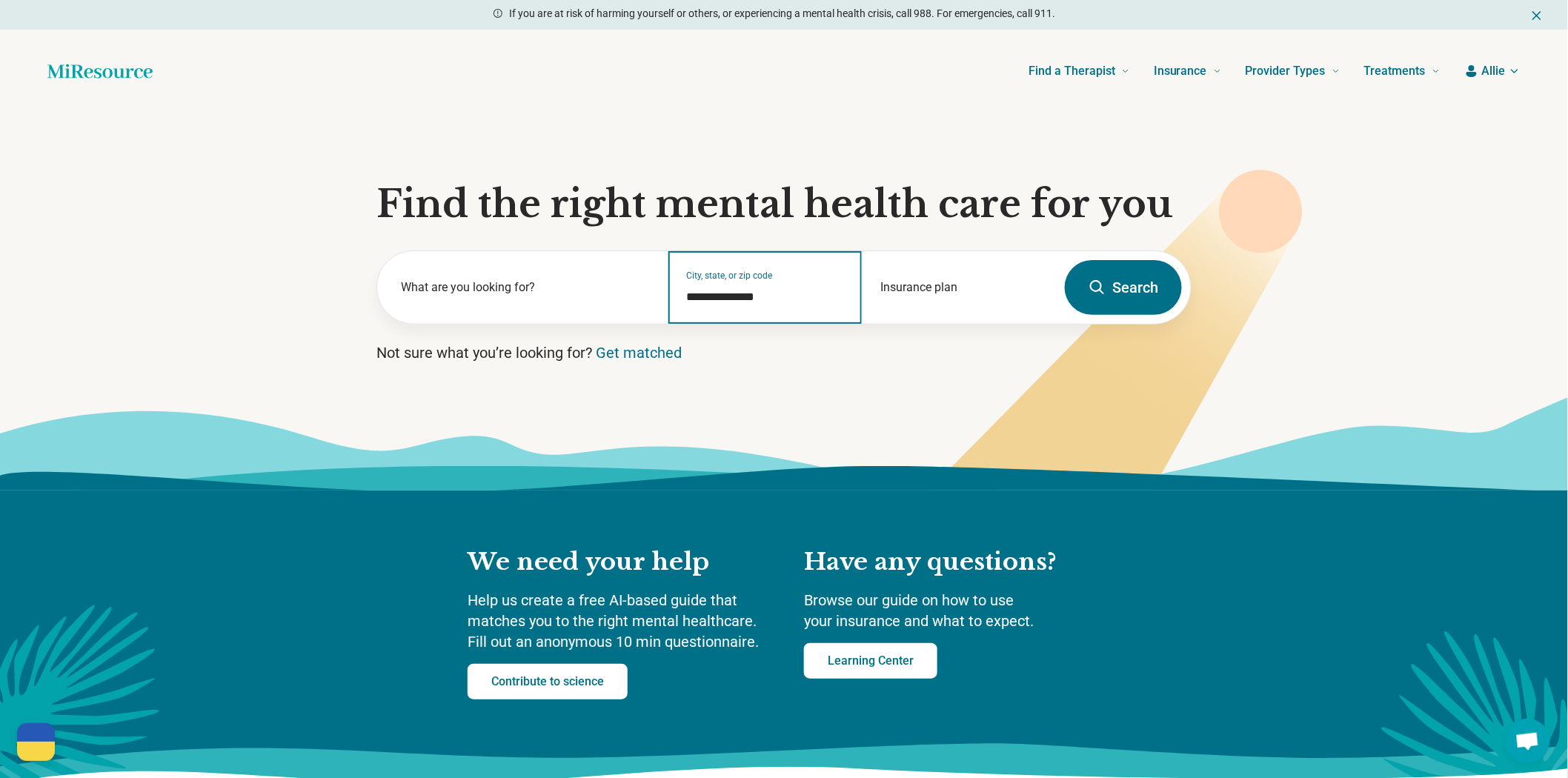
type input "**********"
click at [1078, 315] on button "Search" at bounding box center [1123, 287] width 117 height 55
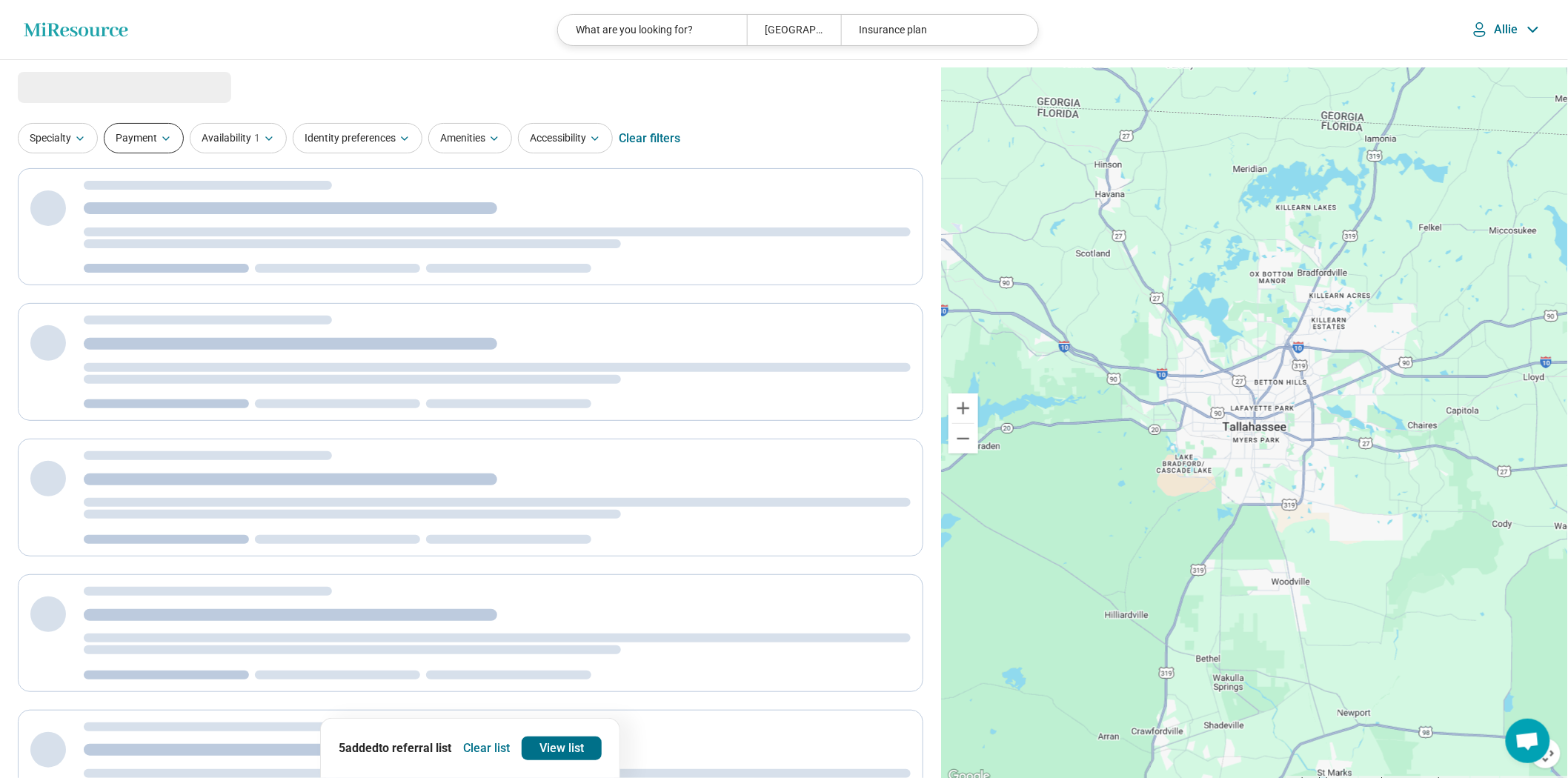
select select "***"
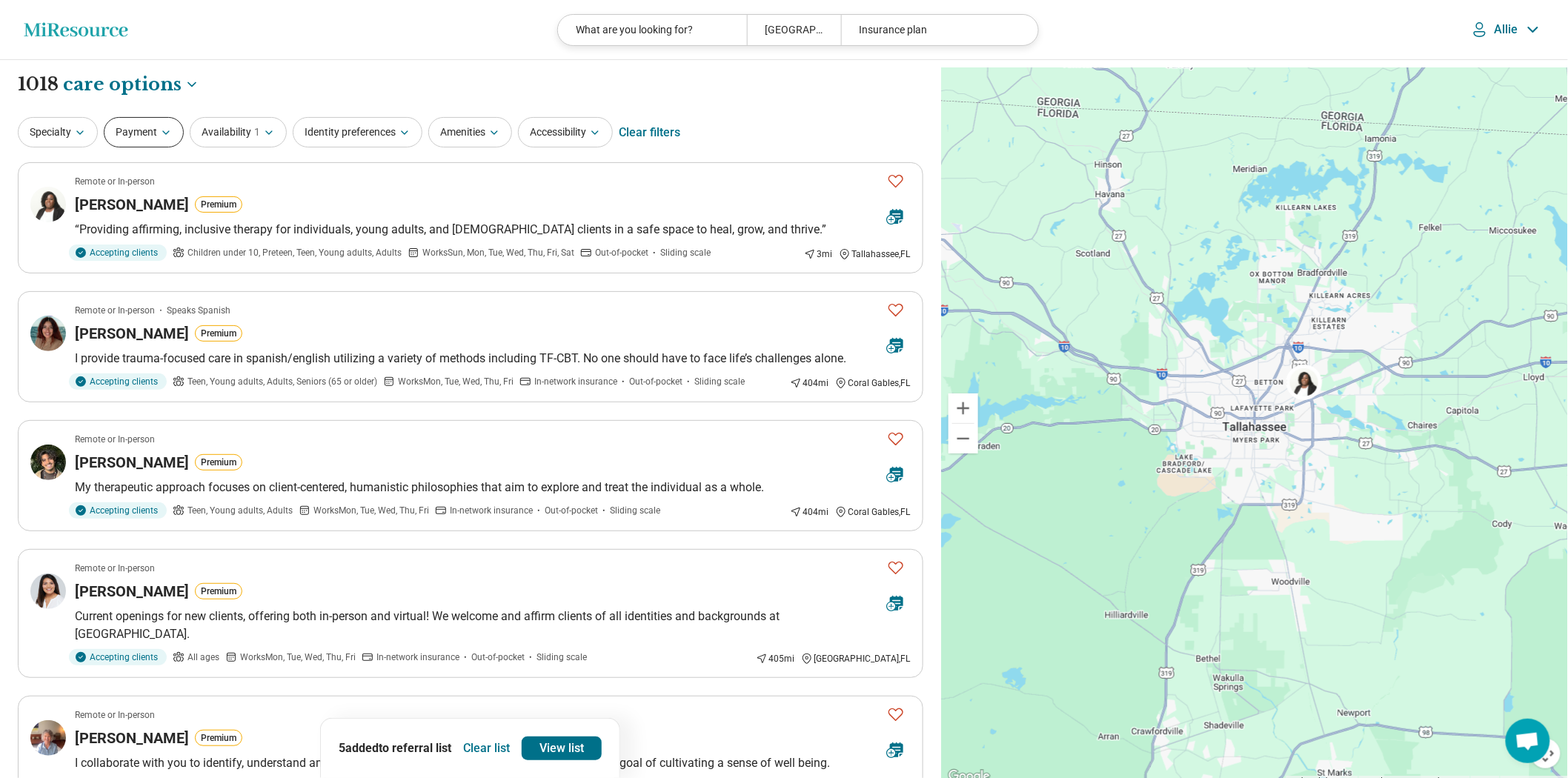
click at [157, 145] on button "Payment" at bounding box center [144, 132] width 80 height 30
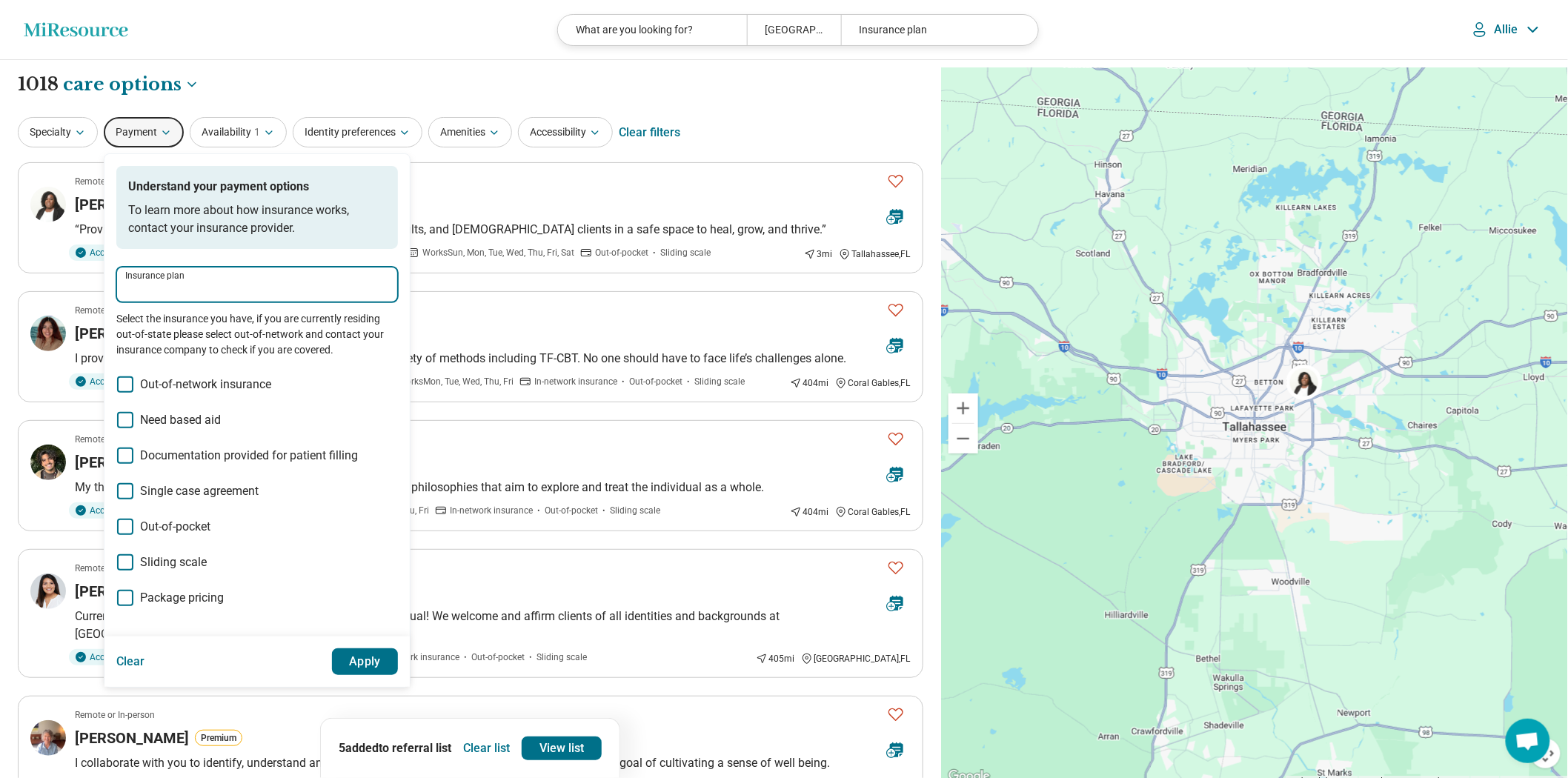
click at [207, 298] on input "Insurance plan" at bounding box center [257, 290] width 264 height 17
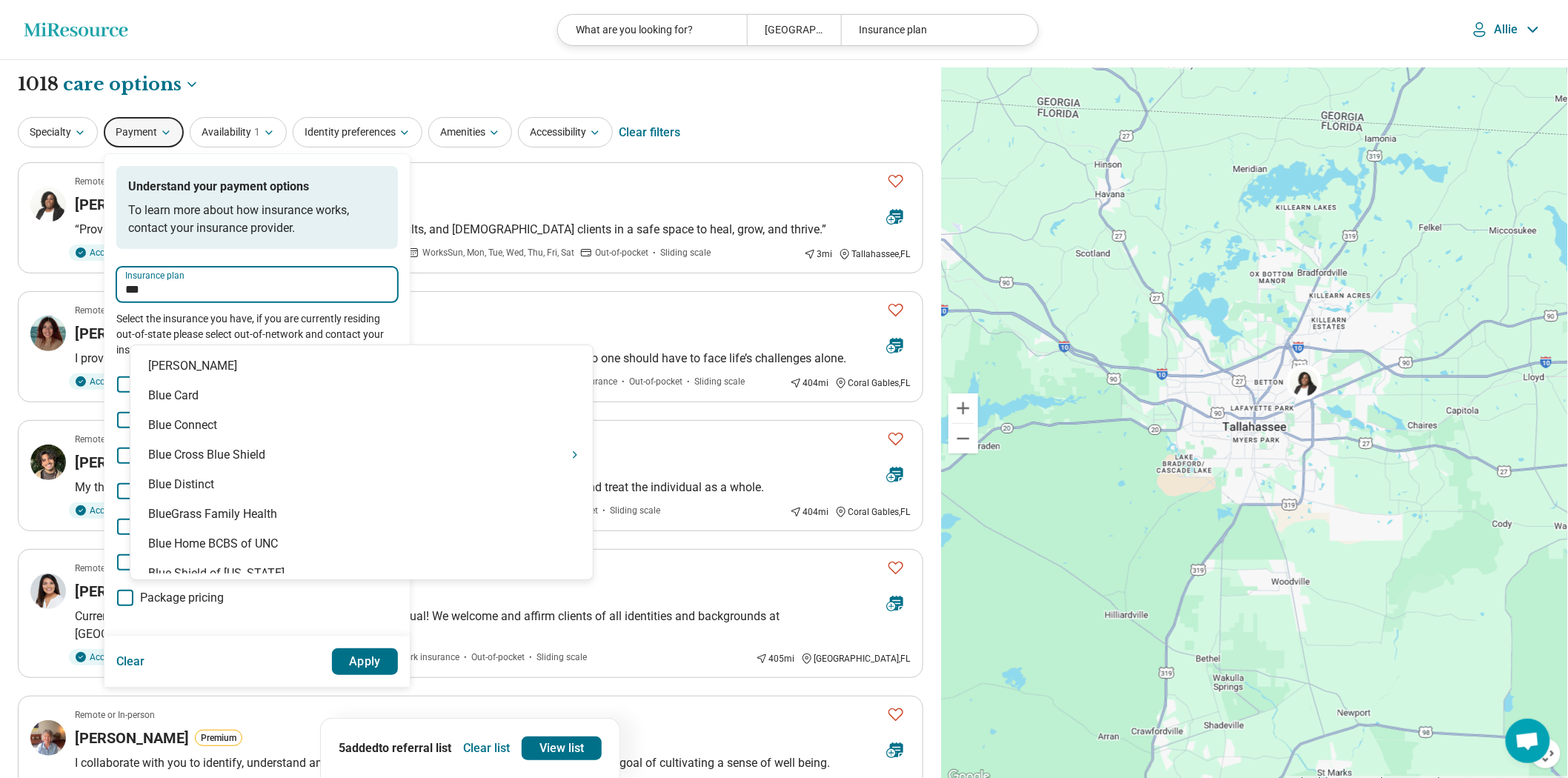
type input "****"
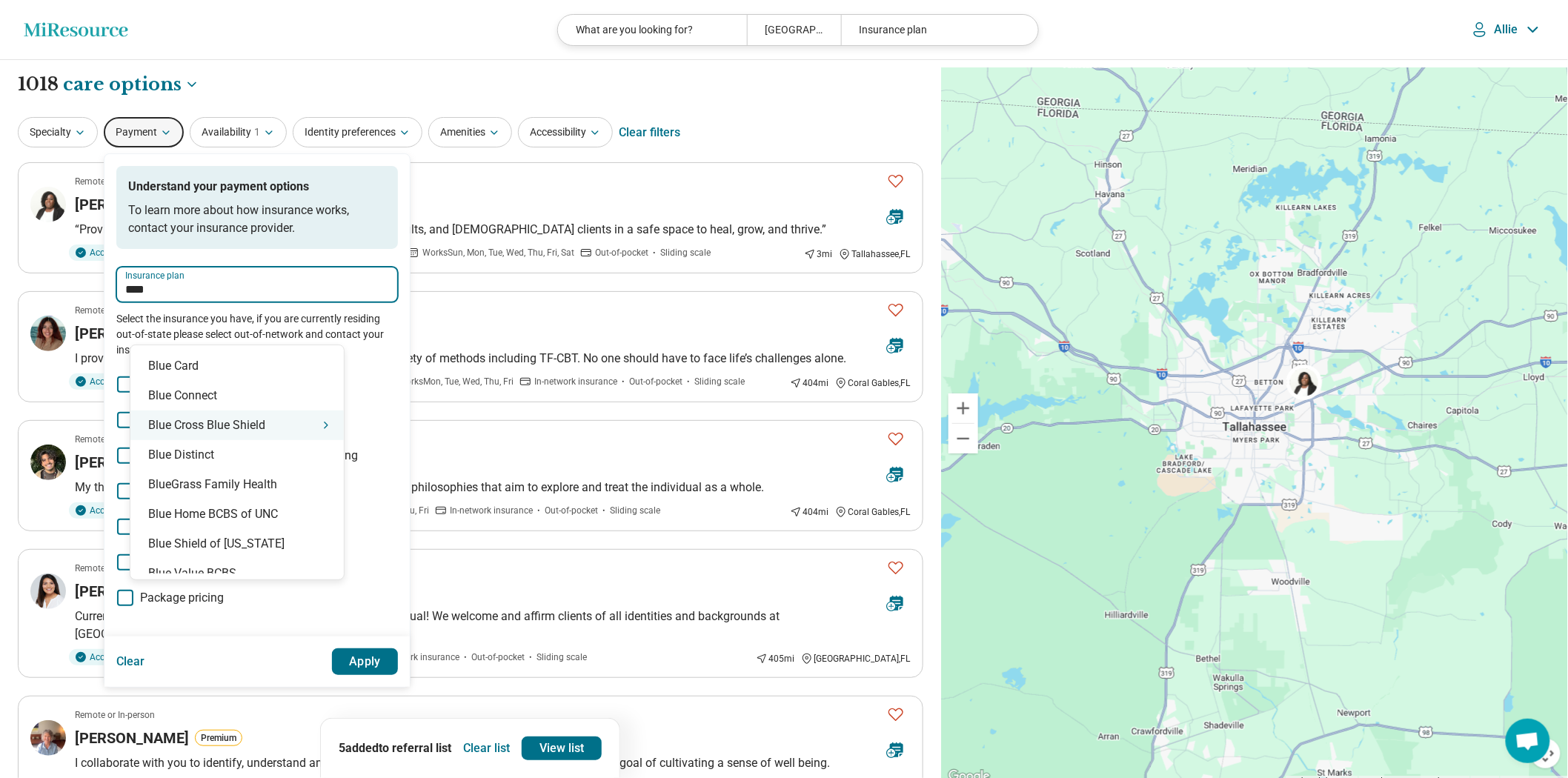
click at [246, 424] on div "Blue Cross Blue Shield" at bounding box center [237, 425] width 213 height 29
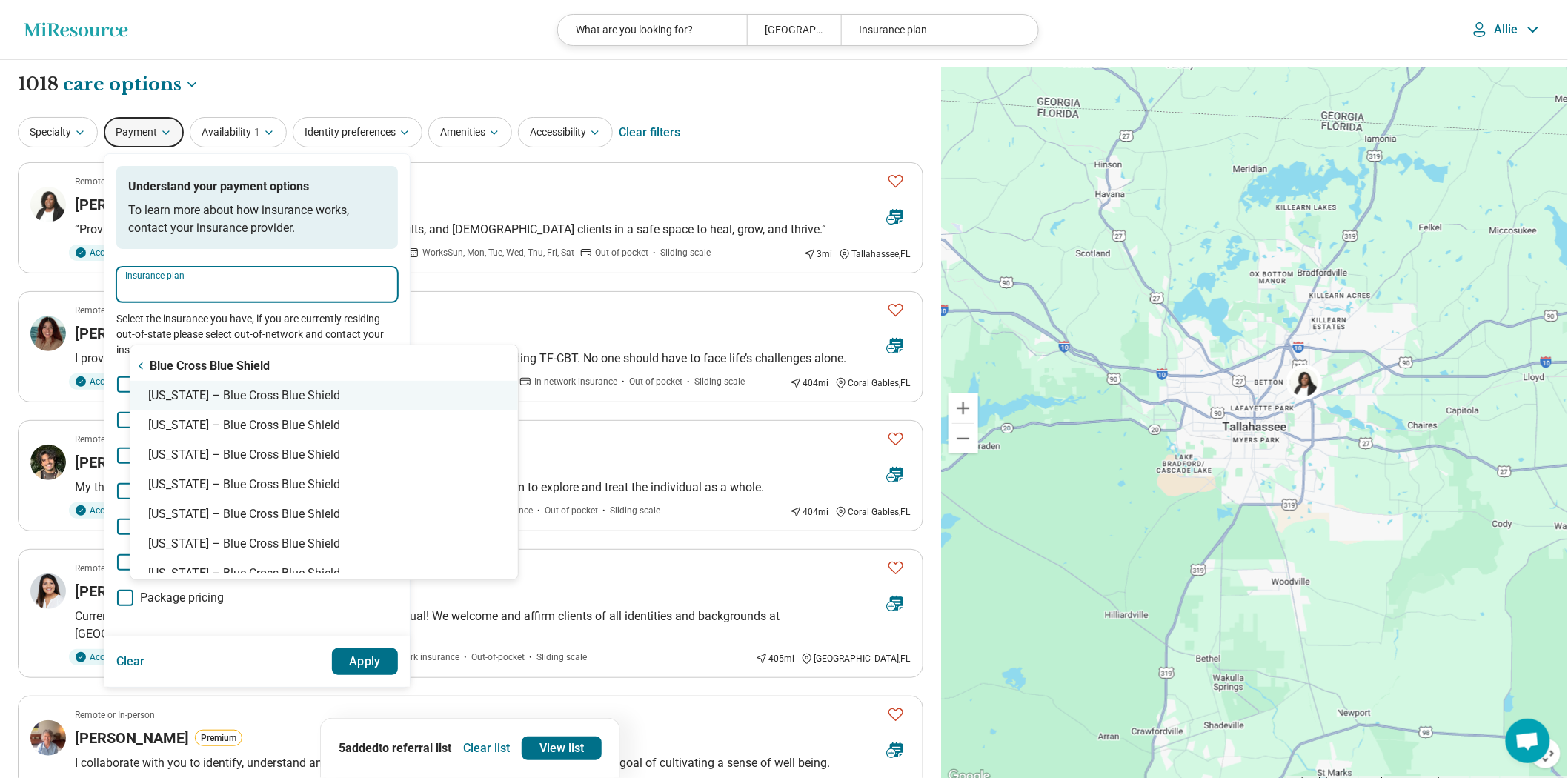
click at [238, 403] on div "[US_STATE] – Blue Cross Blue Shield" at bounding box center [324, 396] width 388 height 29
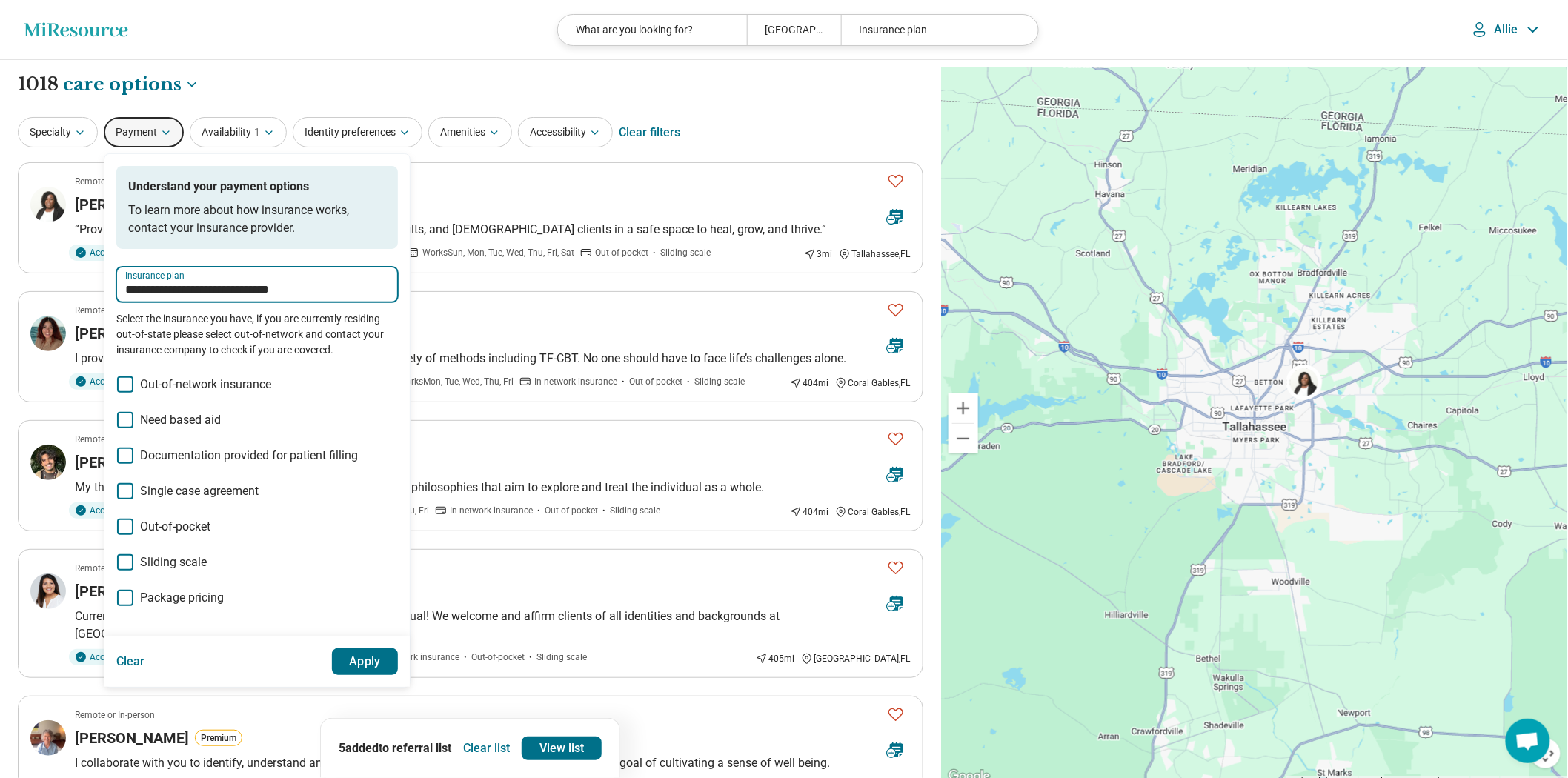
type input "**********"
click at [398, 675] on button "Apply" at bounding box center [365, 661] width 67 height 27
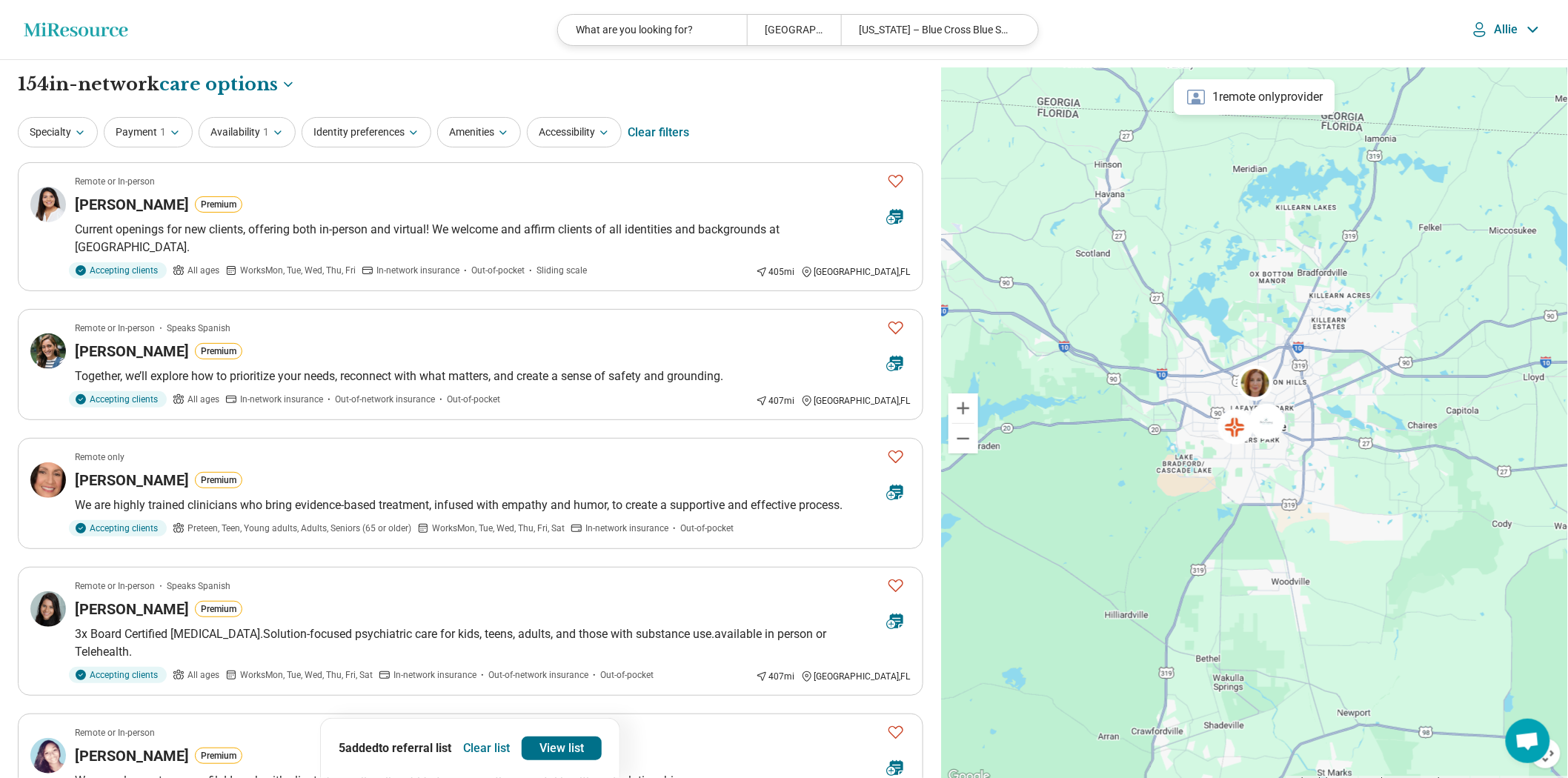
click at [499, 738] on button "Clear list" at bounding box center [486, 748] width 58 height 23
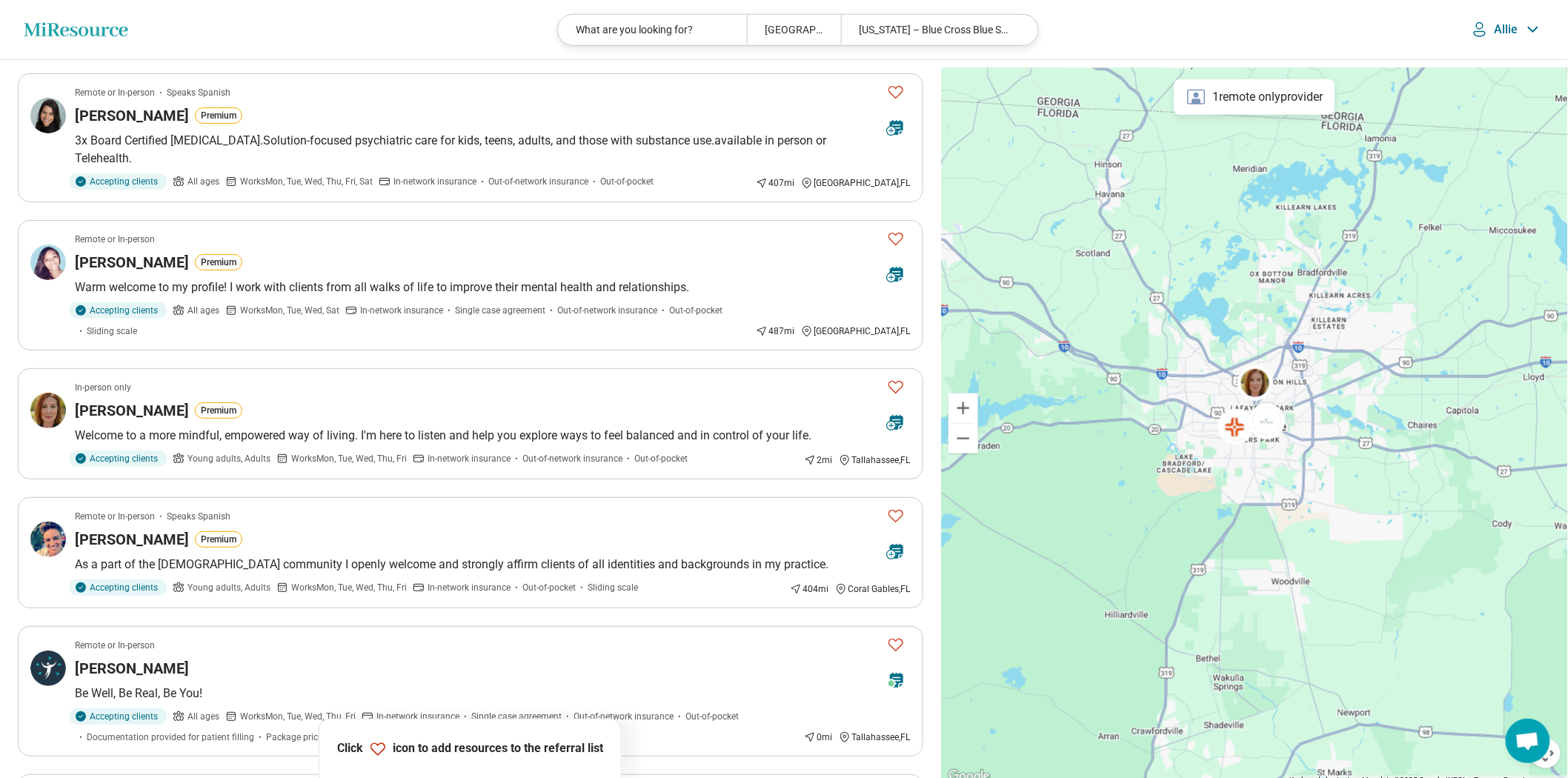
scroll to position [657, 0]
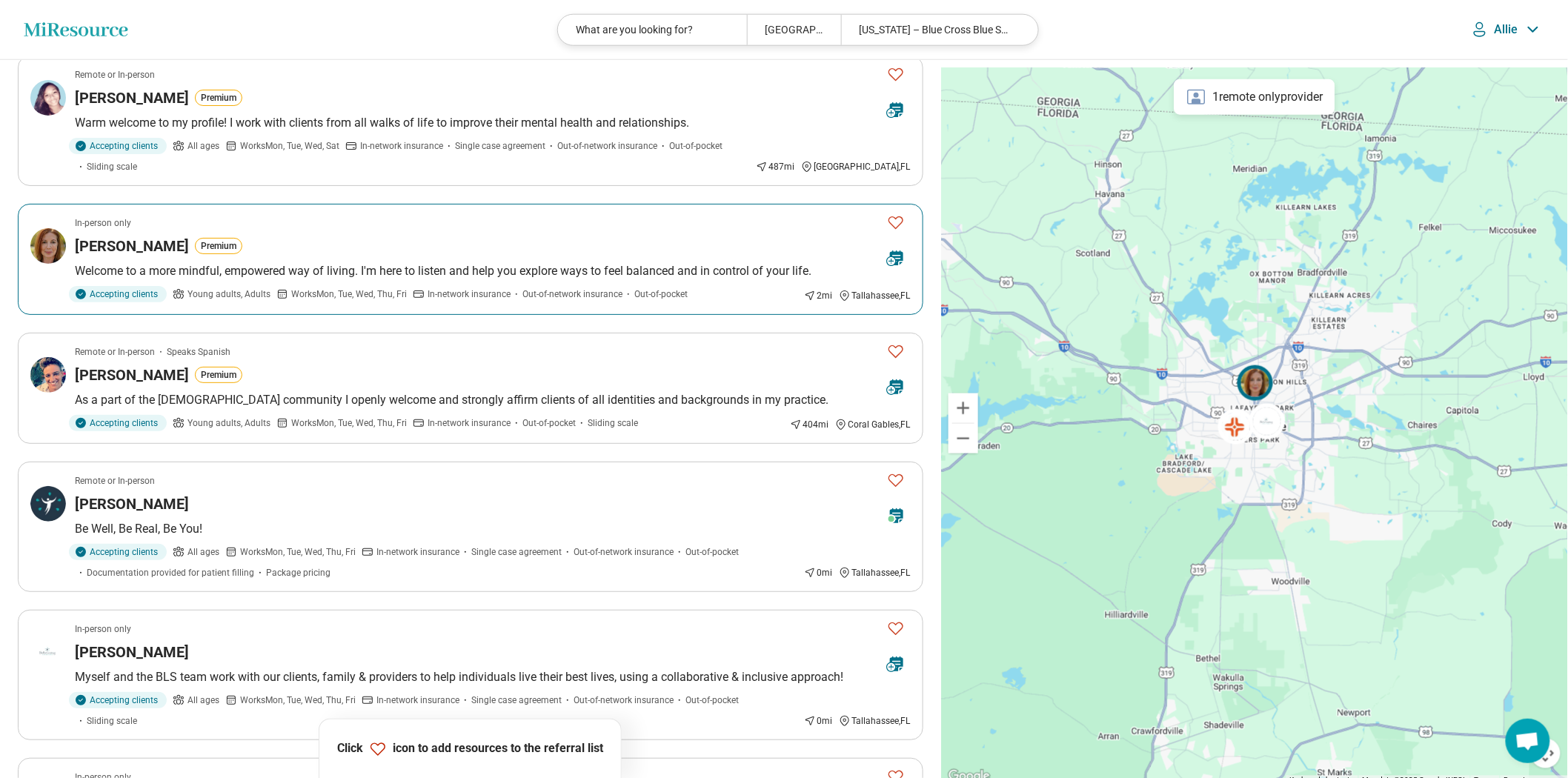
click at [458, 315] on article "In-person only [PERSON_NAME] Premium Welcome to a more mindful, empowered way o…" at bounding box center [469, 259] width 905 height 111
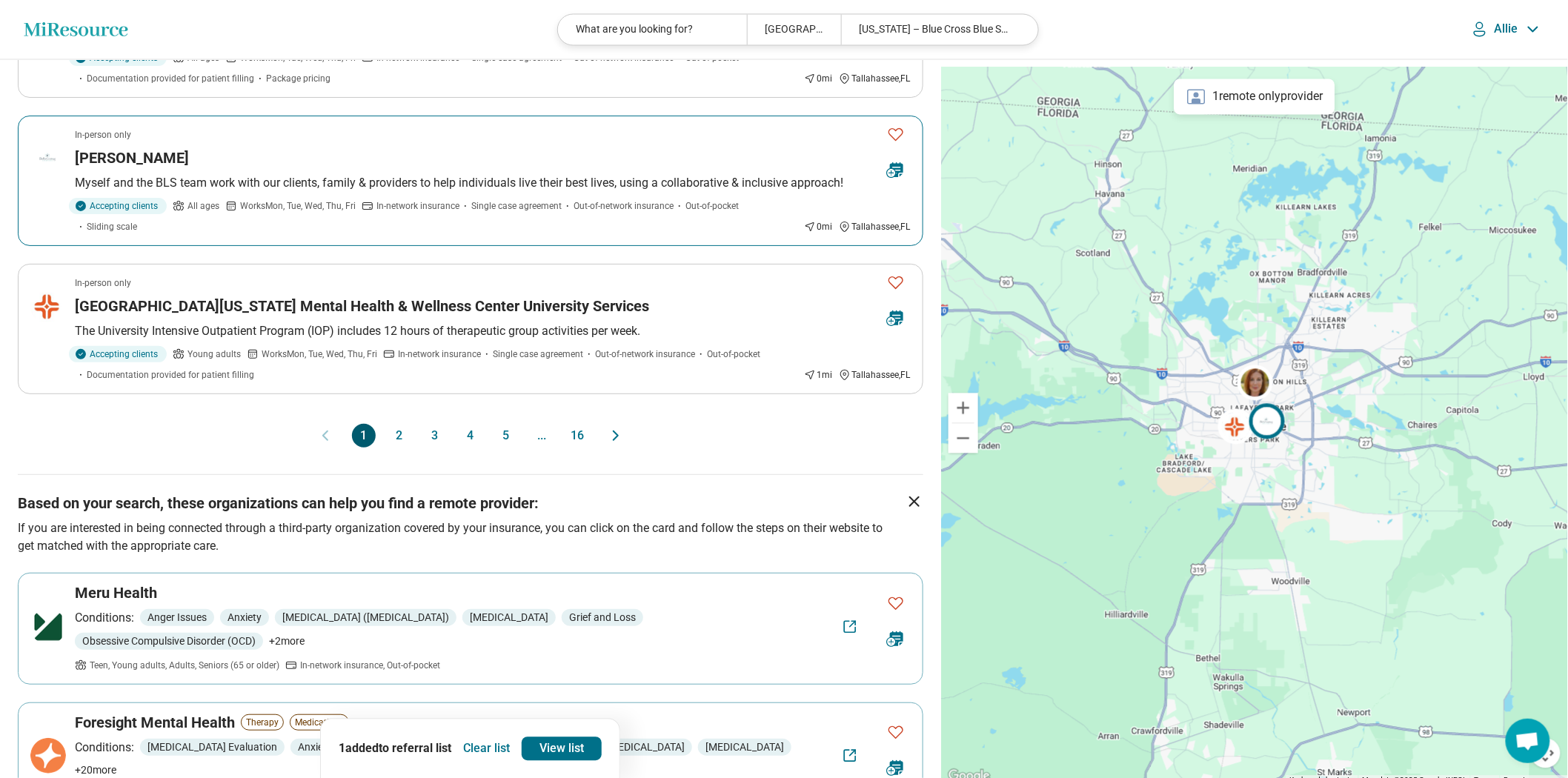
scroll to position [1233, 0]
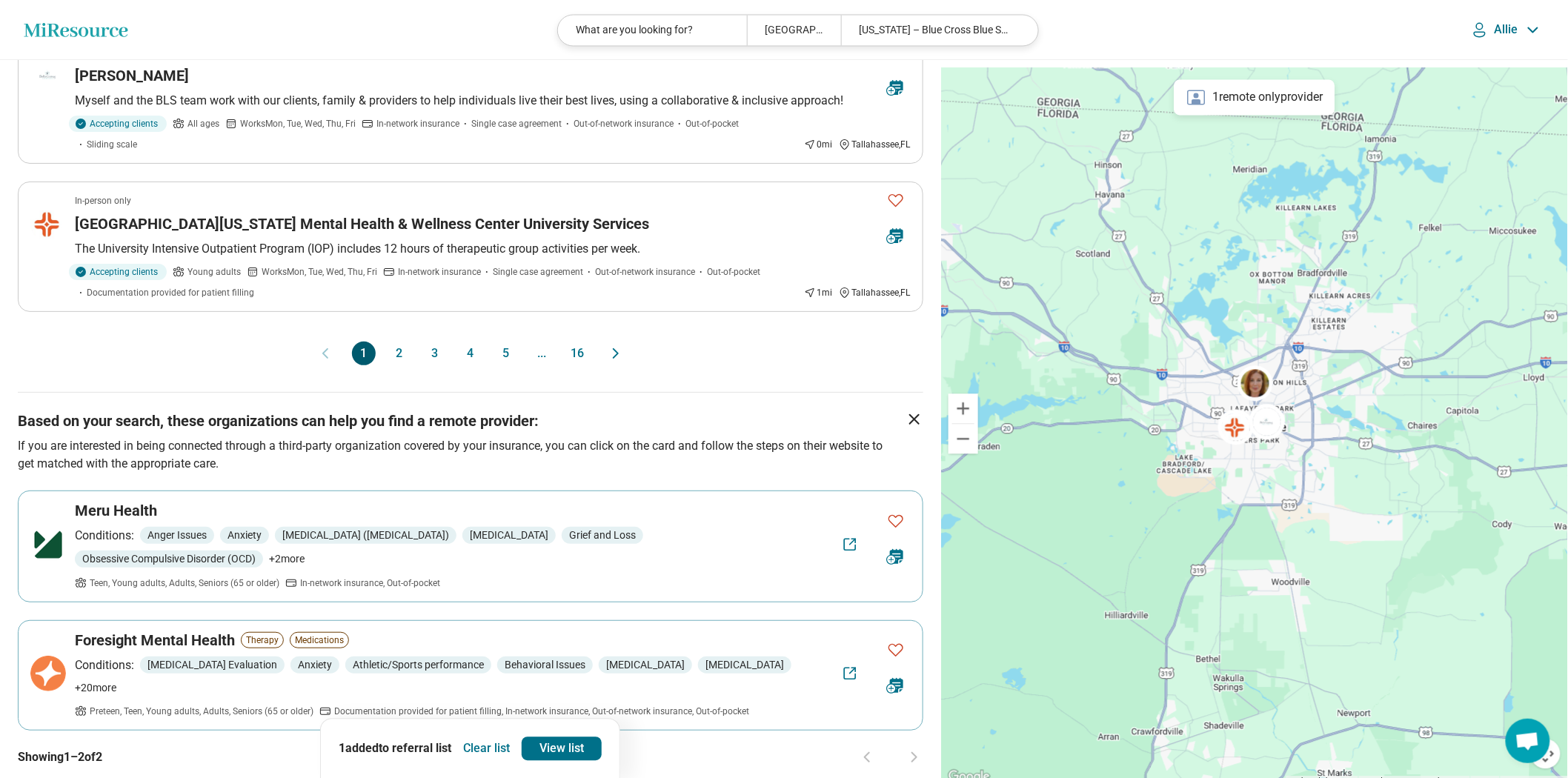
click at [388, 365] on button "2" at bounding box center [399, 353] width 23 height 23
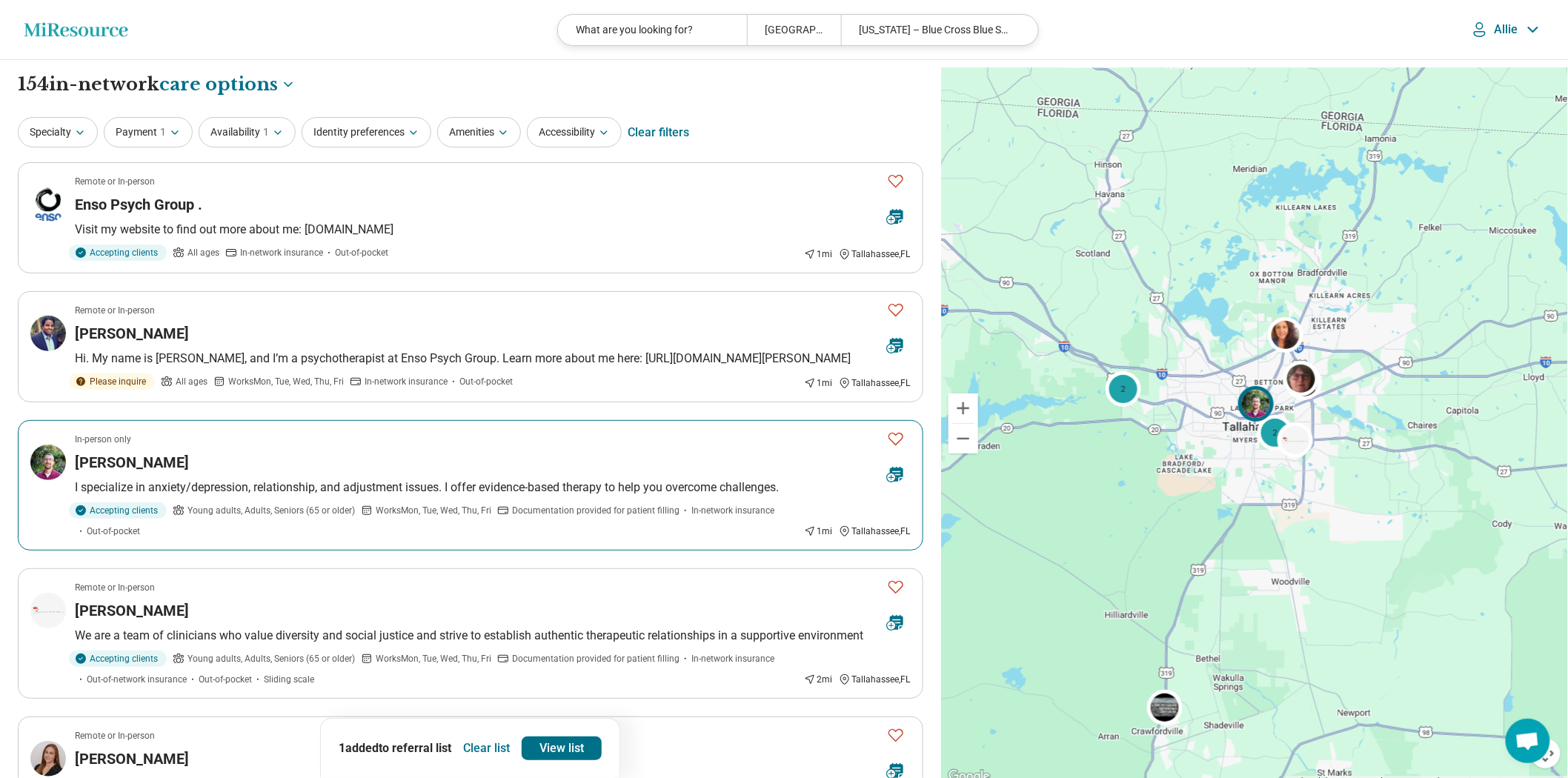
scroll to position [82, 0]
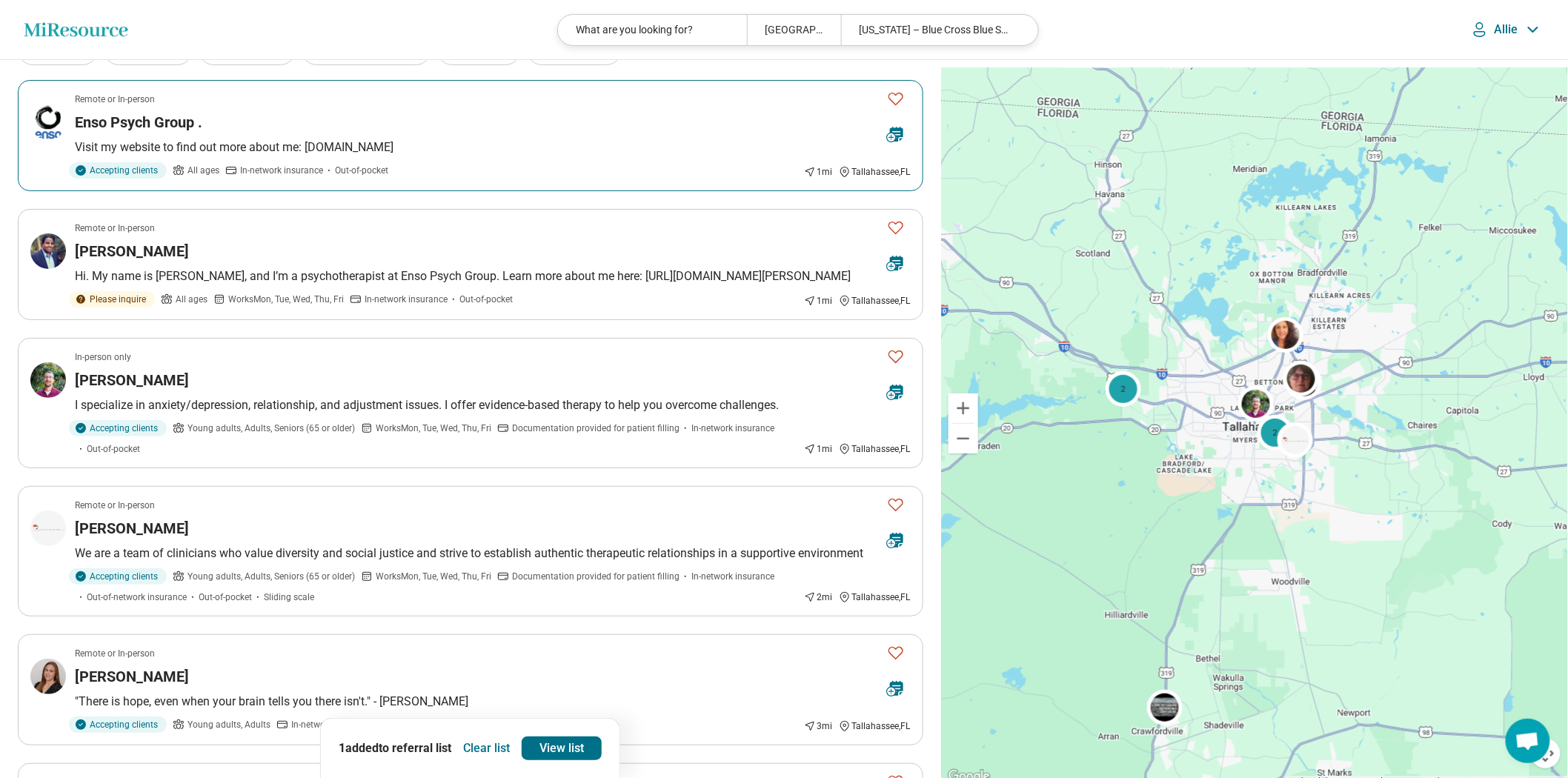
click at [351, 133] on div "Enso Psych Group ." at bounding box center [475, 122] width 800 height 21
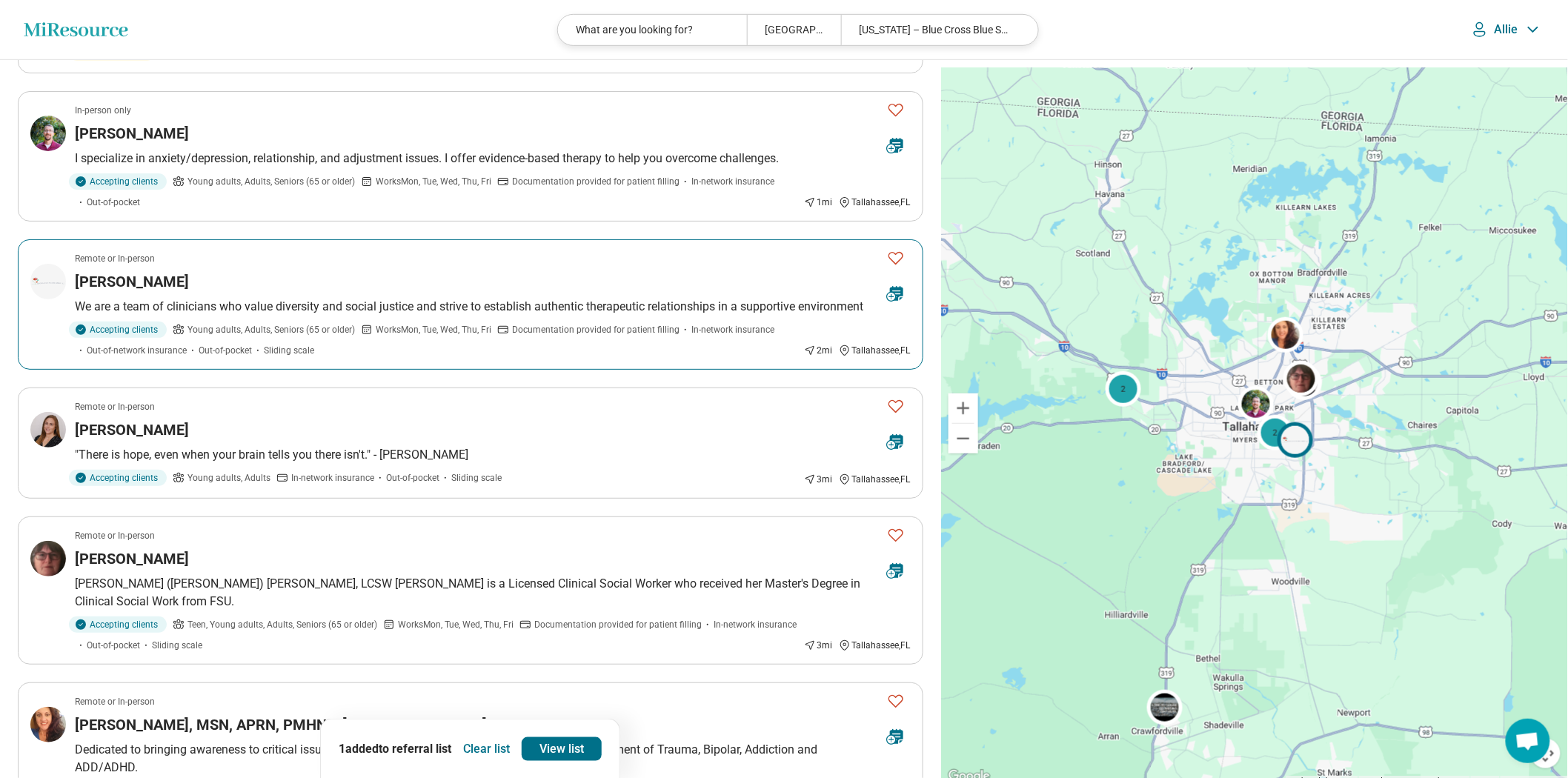
scroll to position [411, 0]
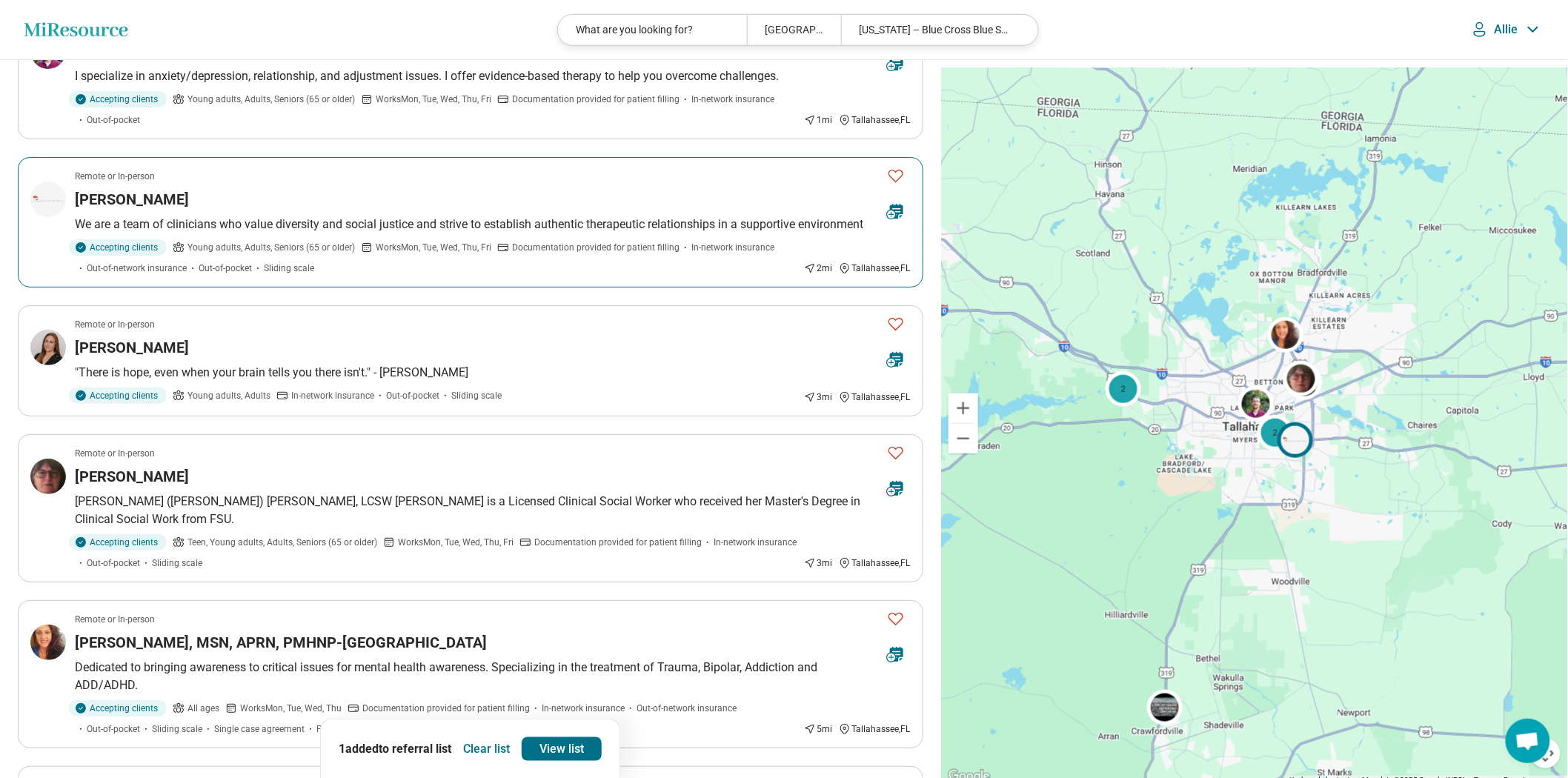
click at [312, 210] on div "Sylwia Hodorek" at bounding box center [475, 199] width 800 height 21
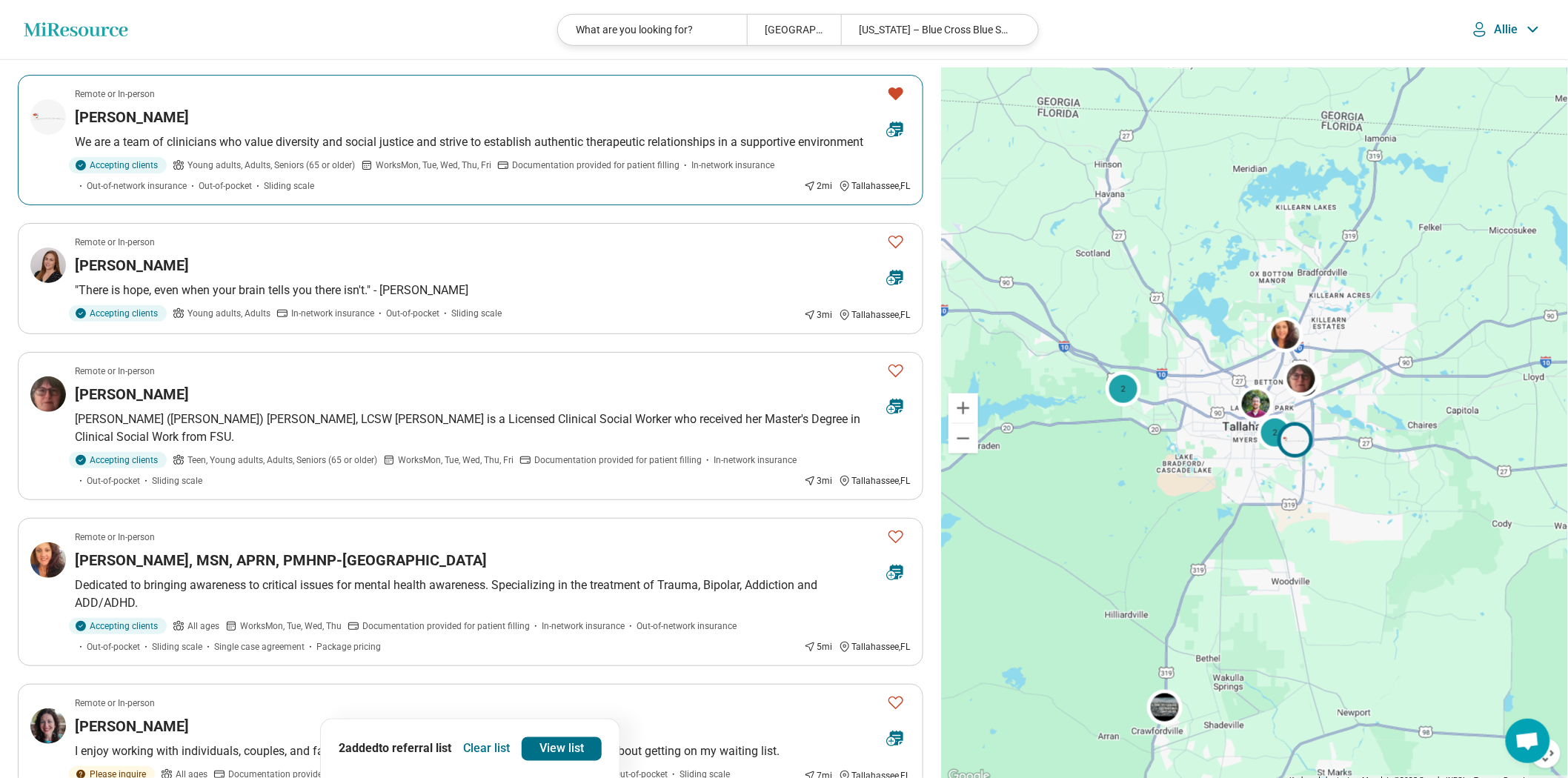
scroll to position [575, 0]
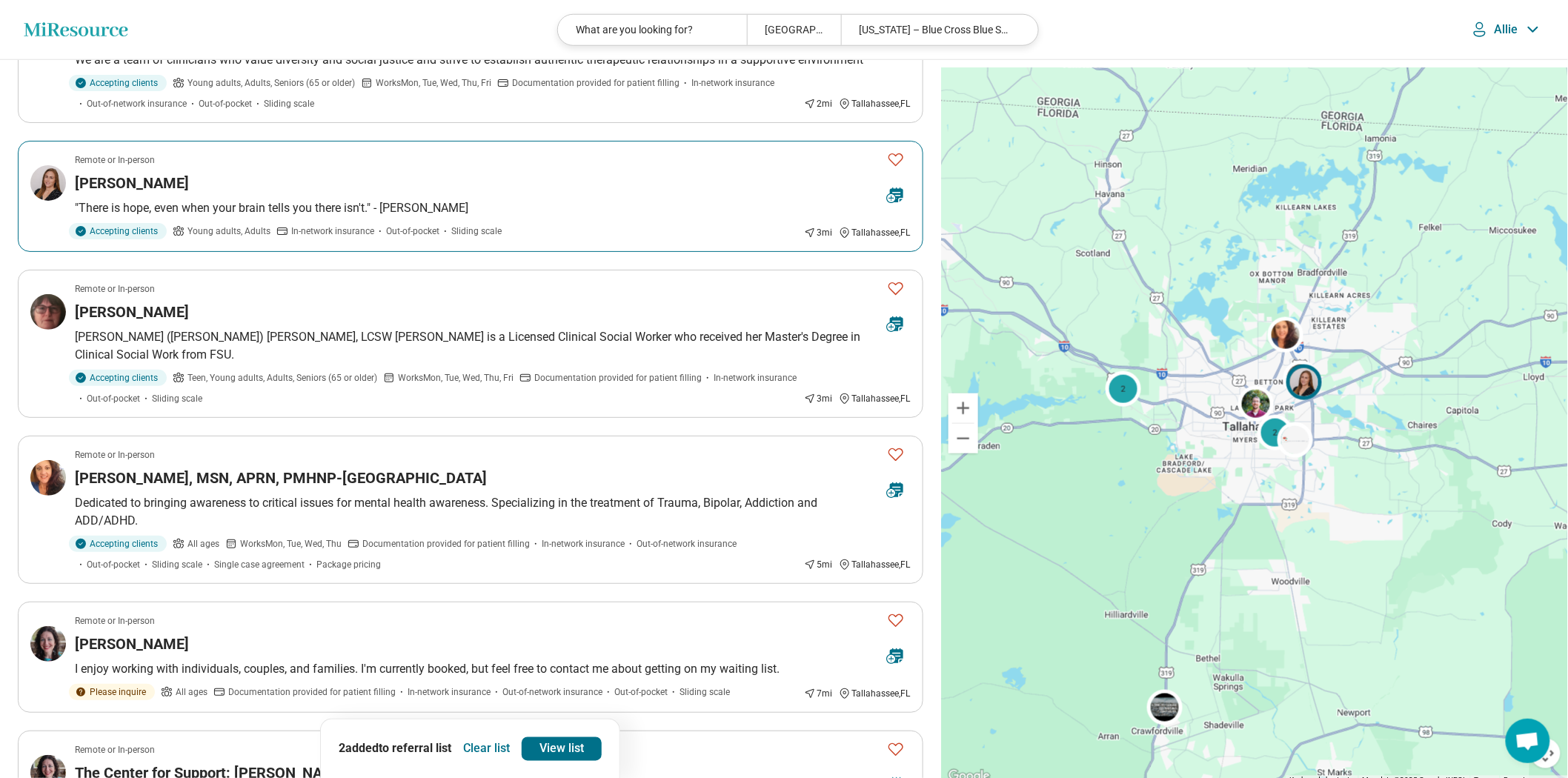
click at [408, 193] on div "Meghan McCloskey" at bounding box center [475, 183] width 800 height 21
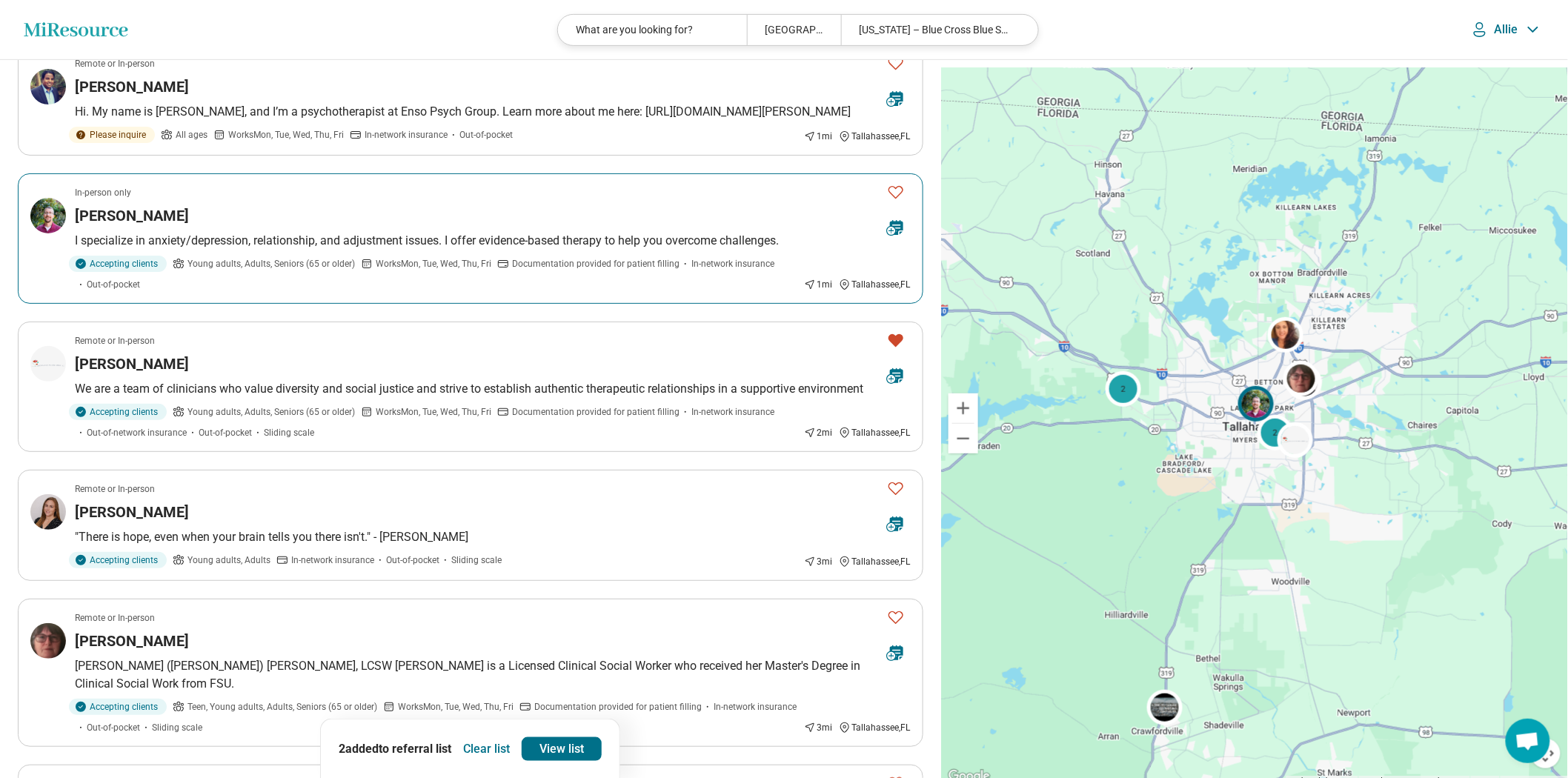
scroll to position [0, 0]
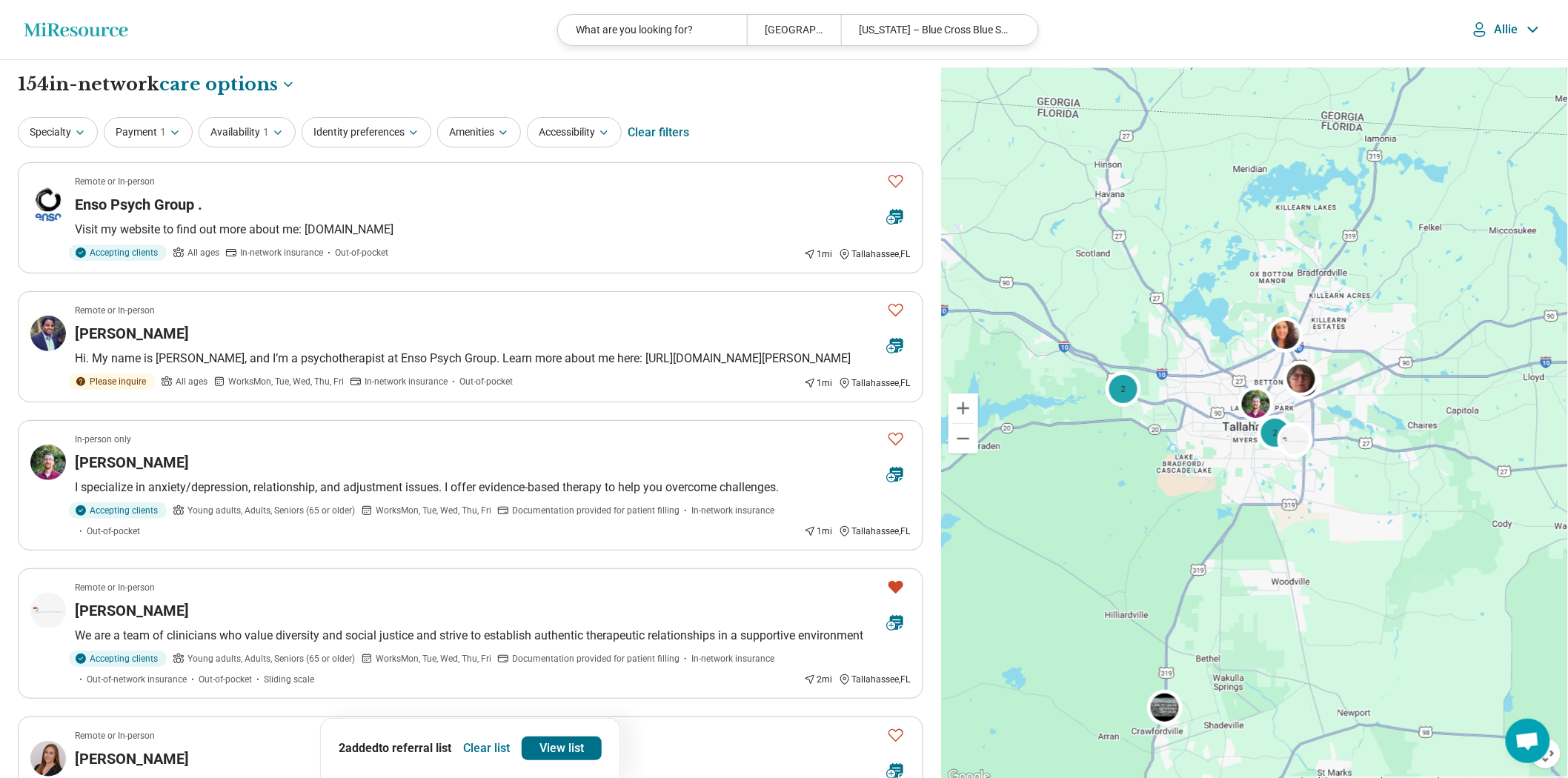
click at [75, 130] on div "Specialty Payment 1 Availability 1 Identity preferences Amenities Accessibility…" at bounding box center [469, 132] width 905 height 36
click at [79, 147] on button "Specialty" at bounding box center [57, 132] width 80 height 30
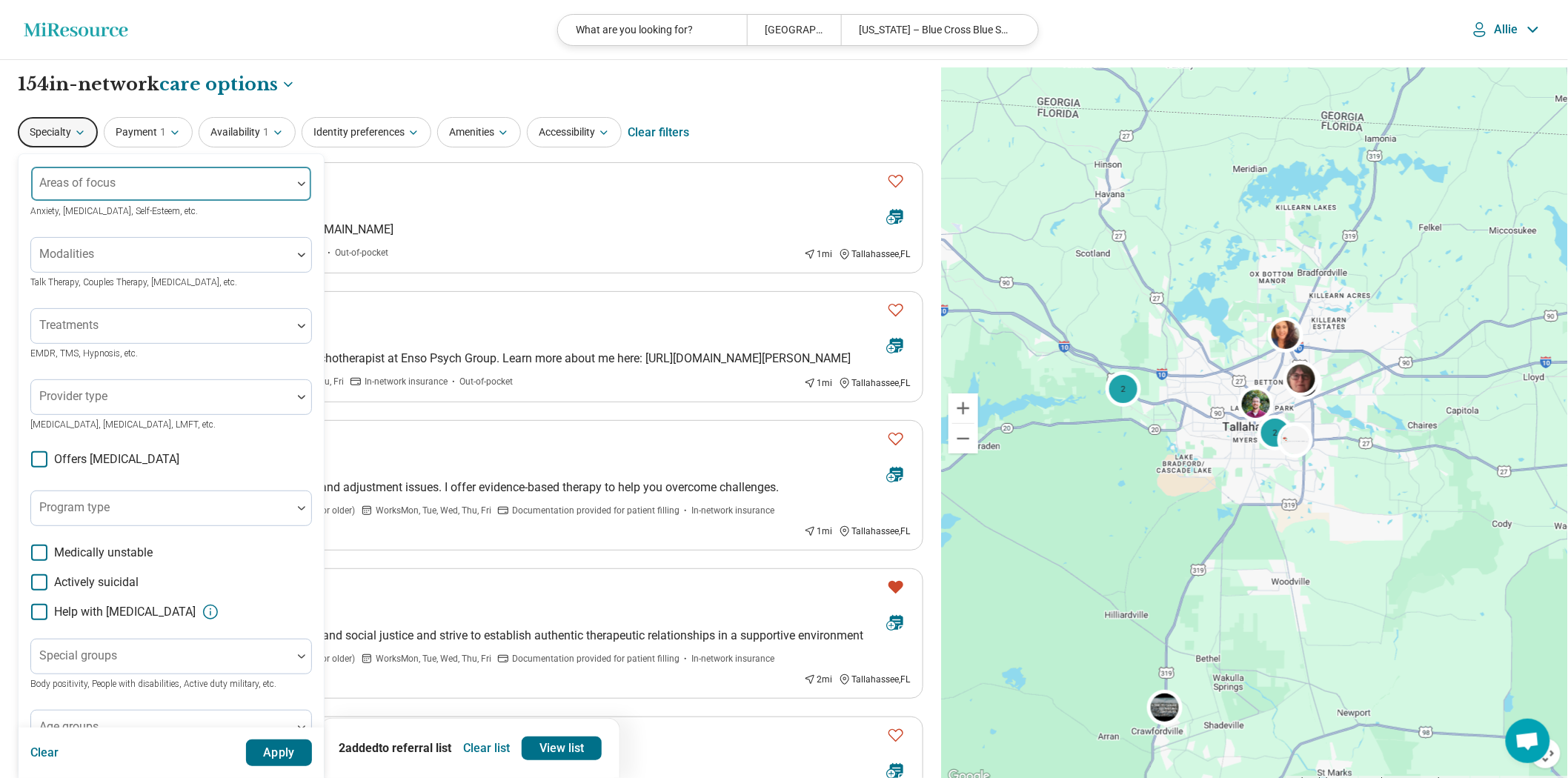
click at [116, 197] on div "Areas of focus" at bounding box center [171, 183] width 281 height 36
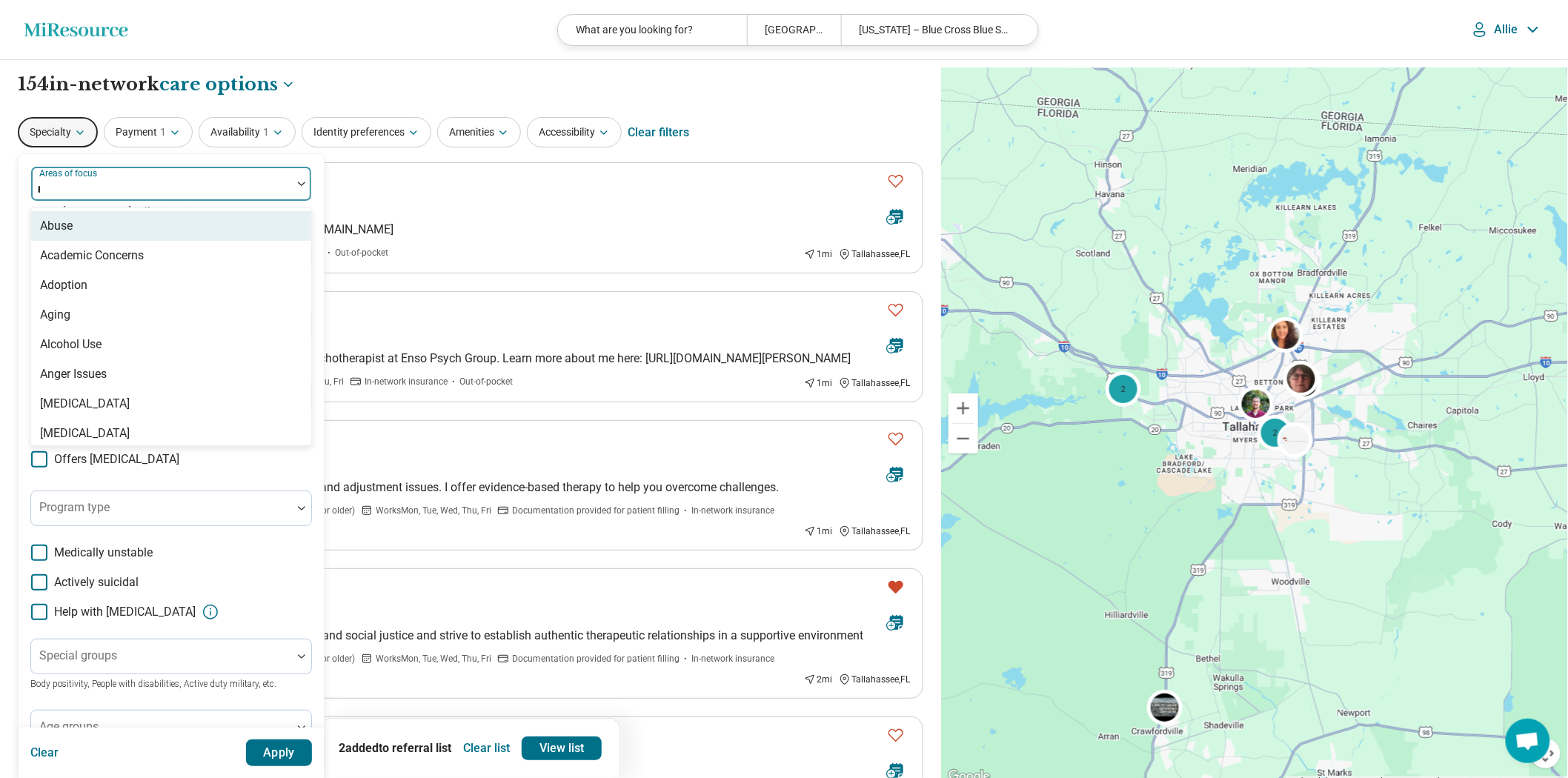
type input "**"
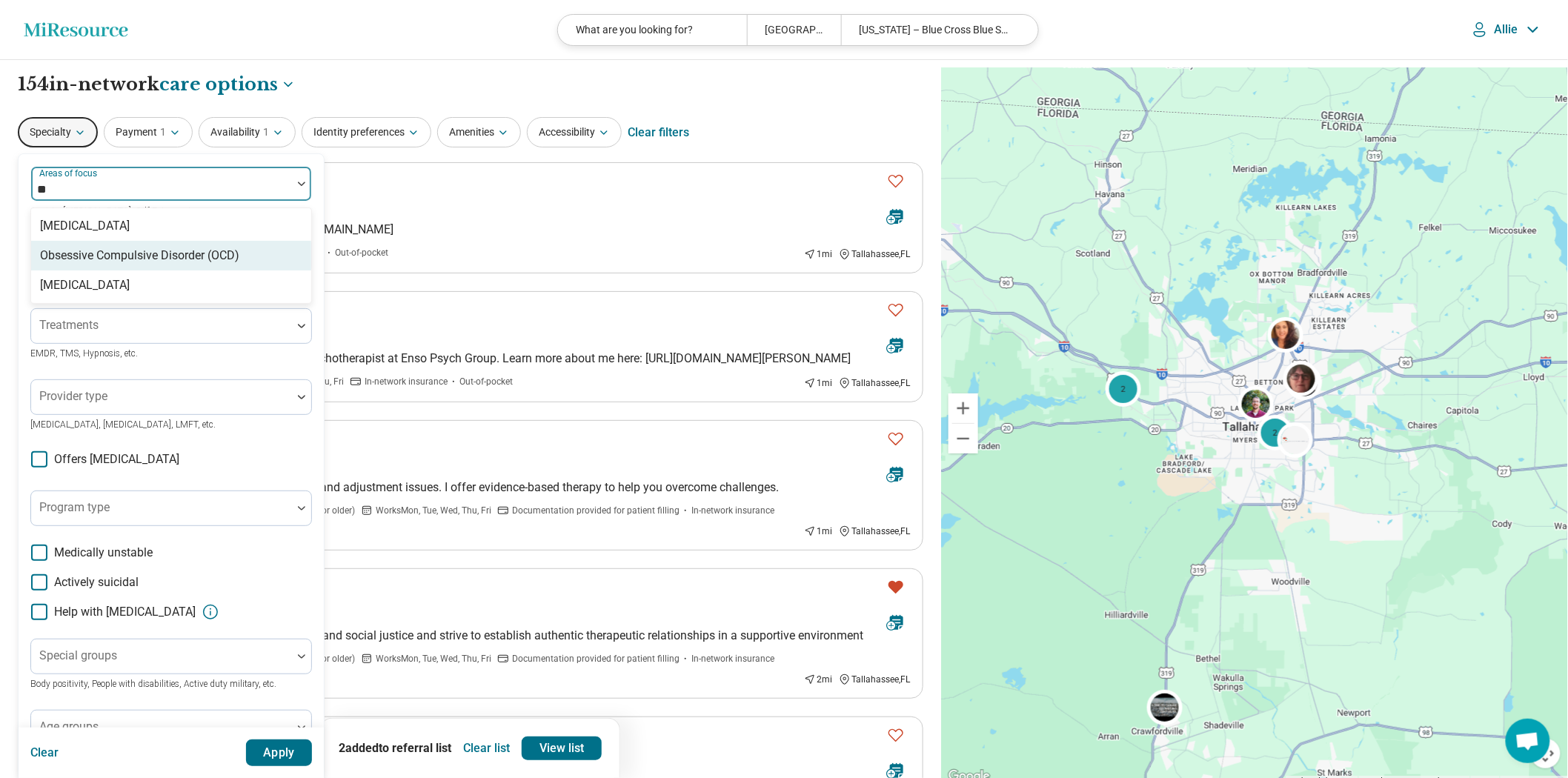
click at [213, 265] on div "Obsessive Compulsive Disorder (OCD)" at bounding box center [140, 255] width 200 height 17
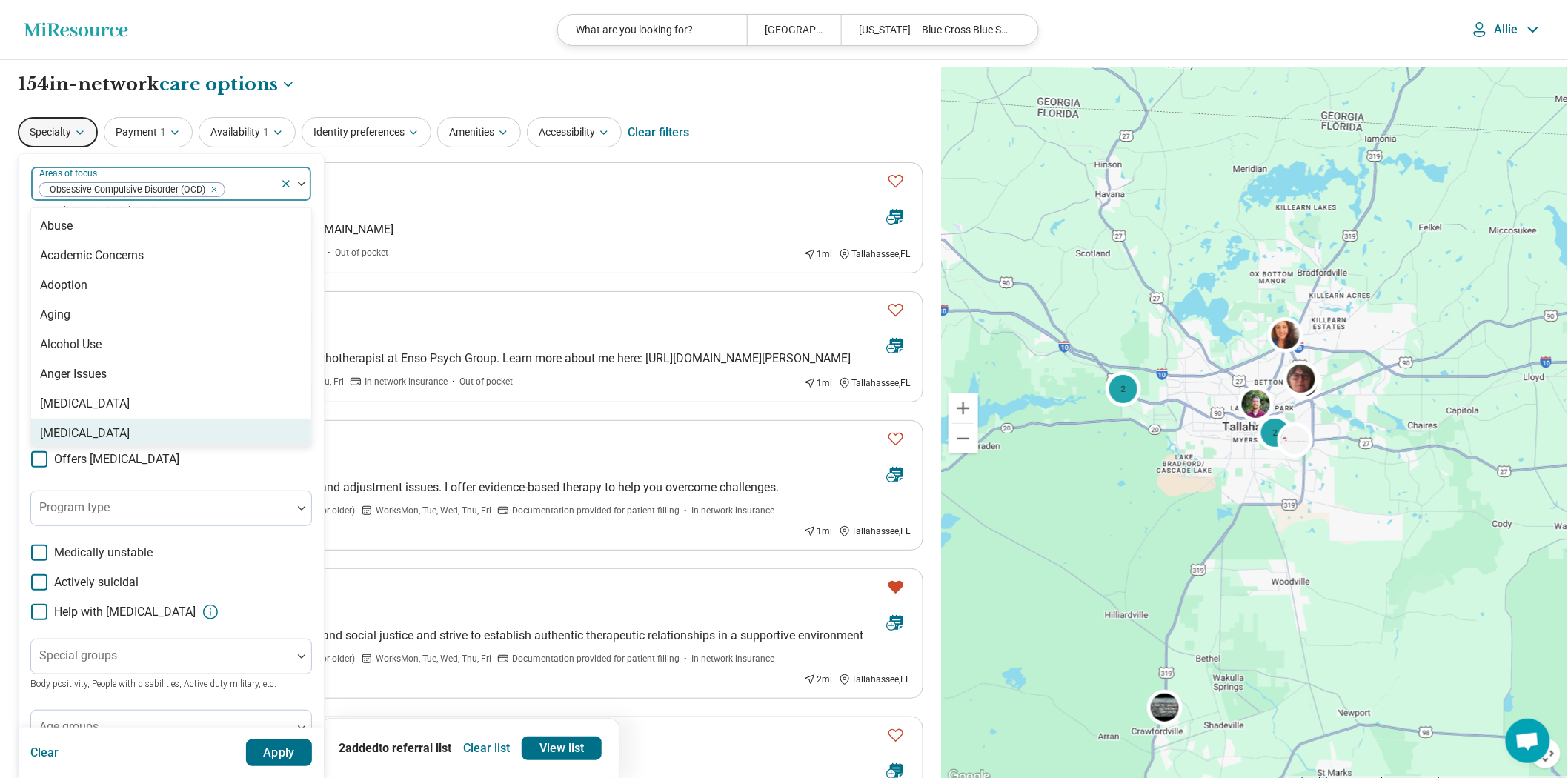
click at [312, 752] on button "Apply" at bounding box center [279, 752] width 67 height 27
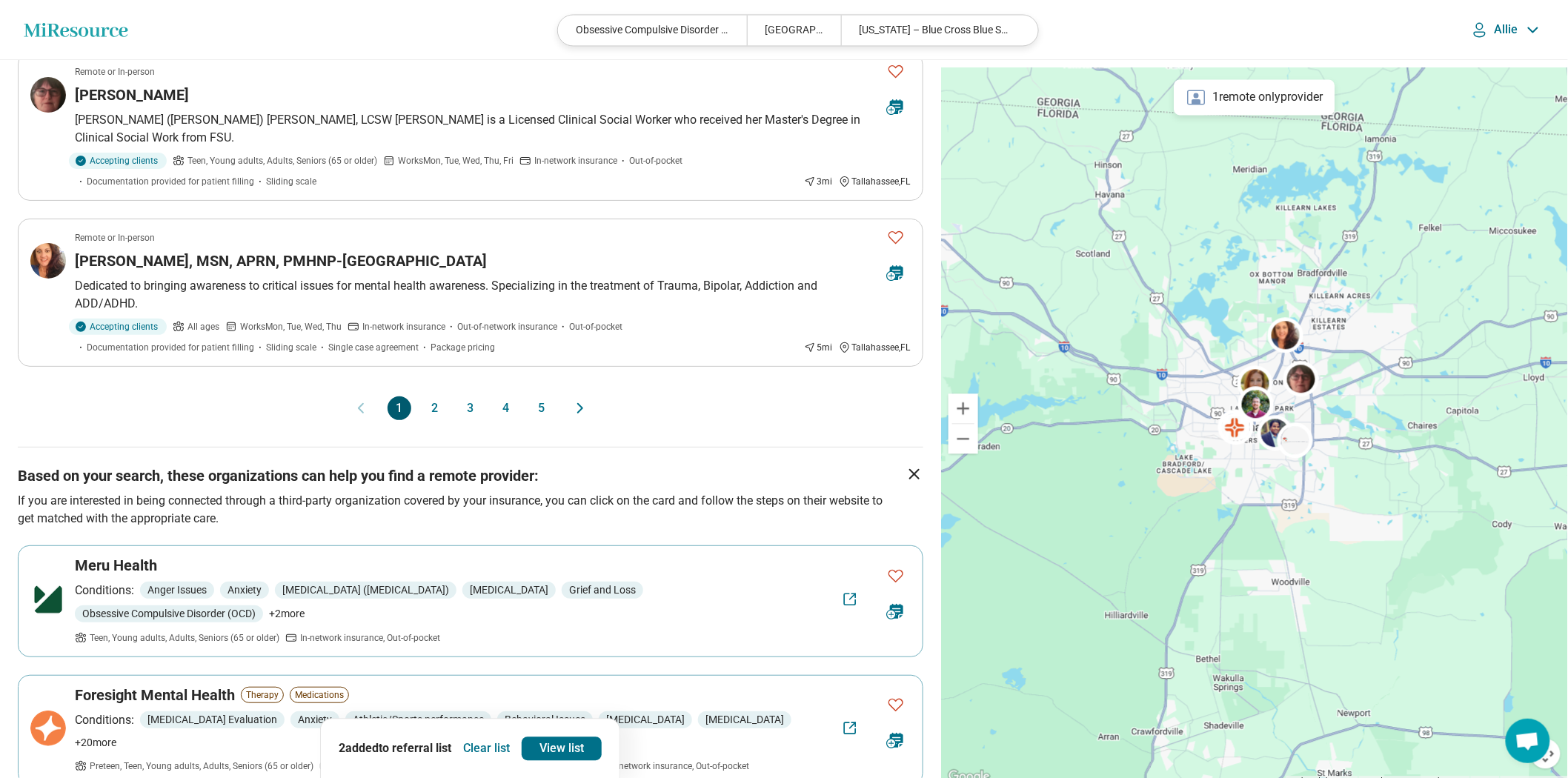
scroll to position [1316, 0]
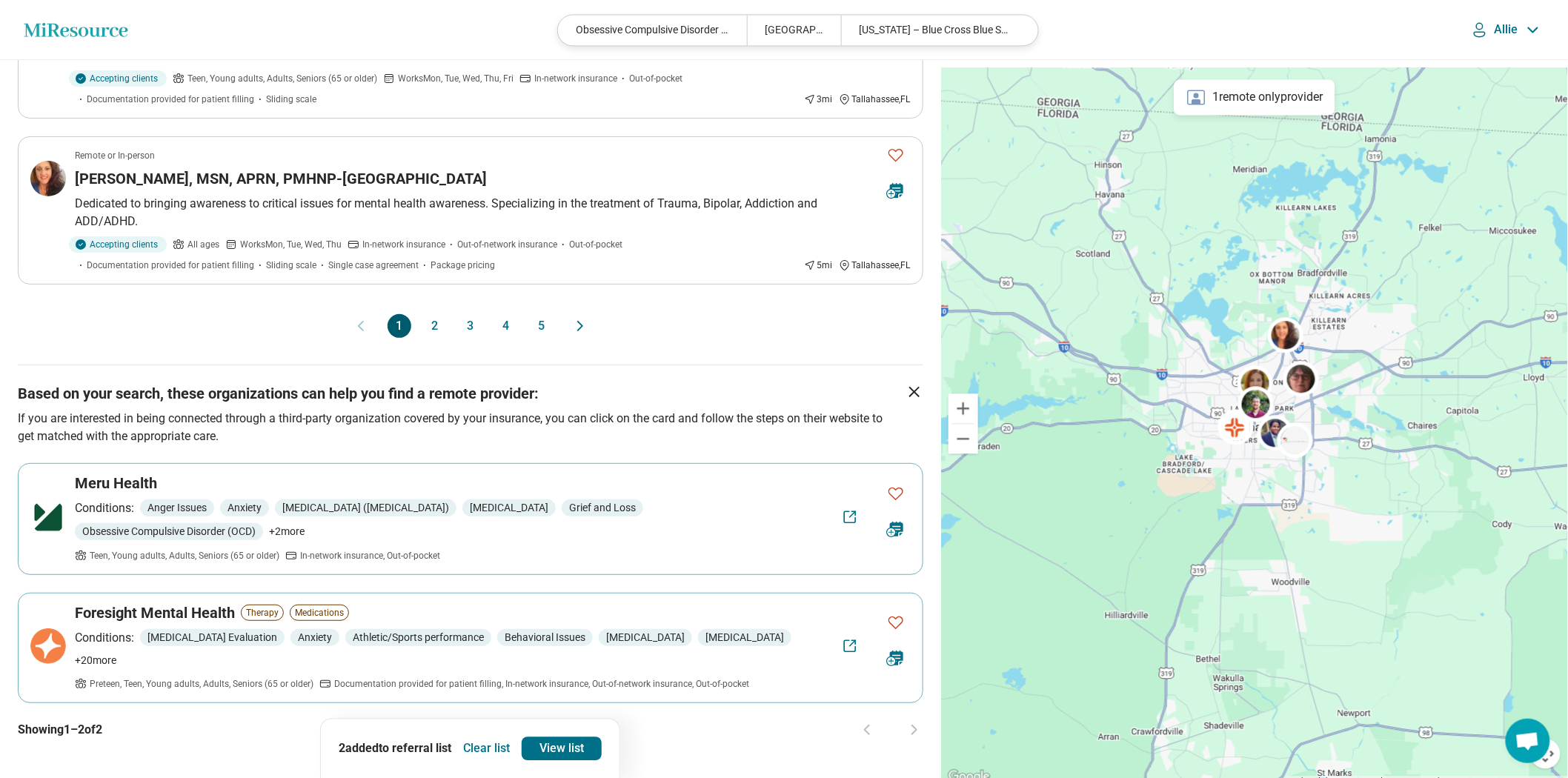
click at [430, 337] on button "2" at bounding box center [435, 325] width 23 height 23
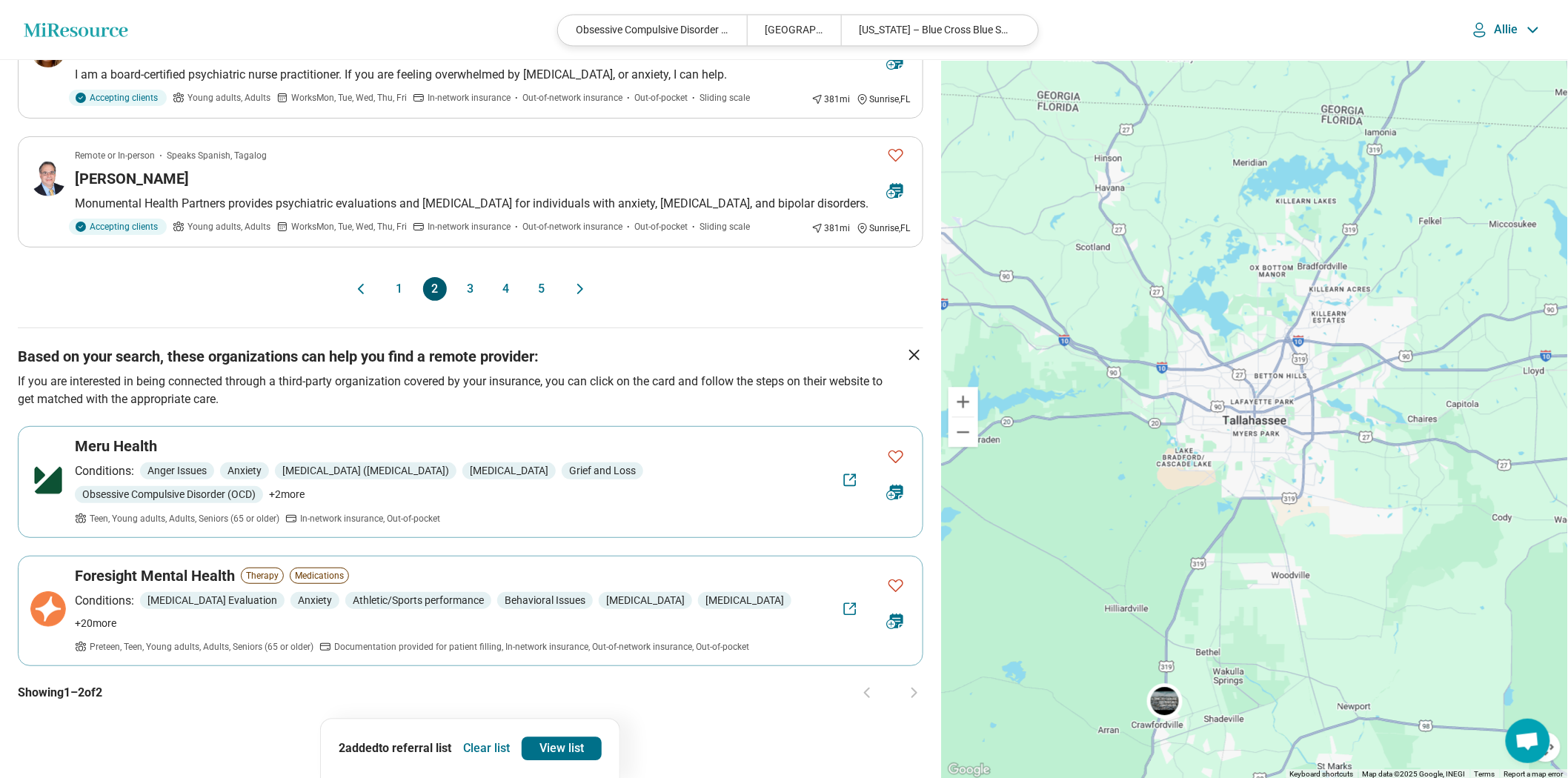
click at [394, 301] on button "1" at bounding box center [399, 288] width 23 height 23
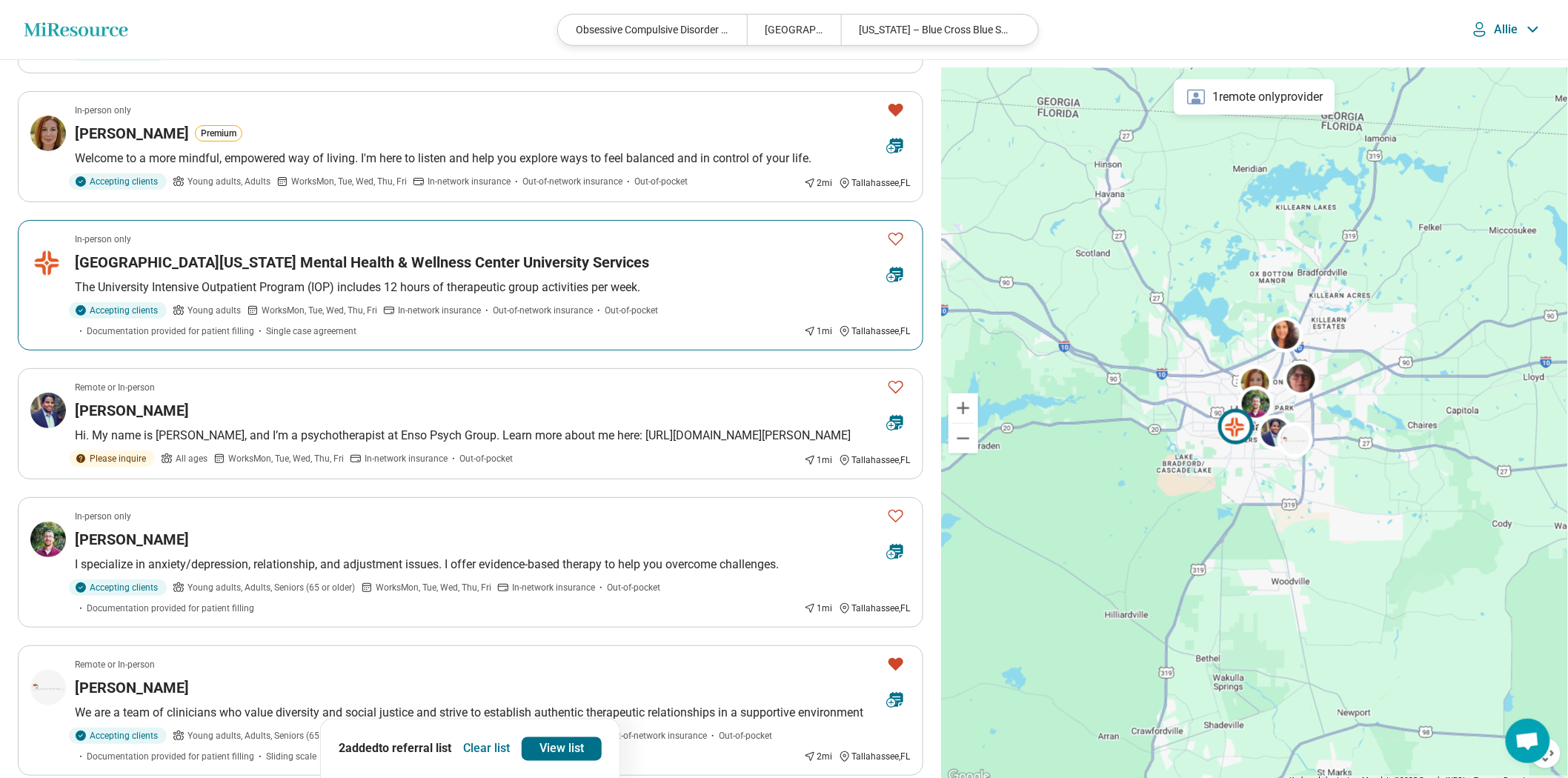
scroll to position [657, 0]
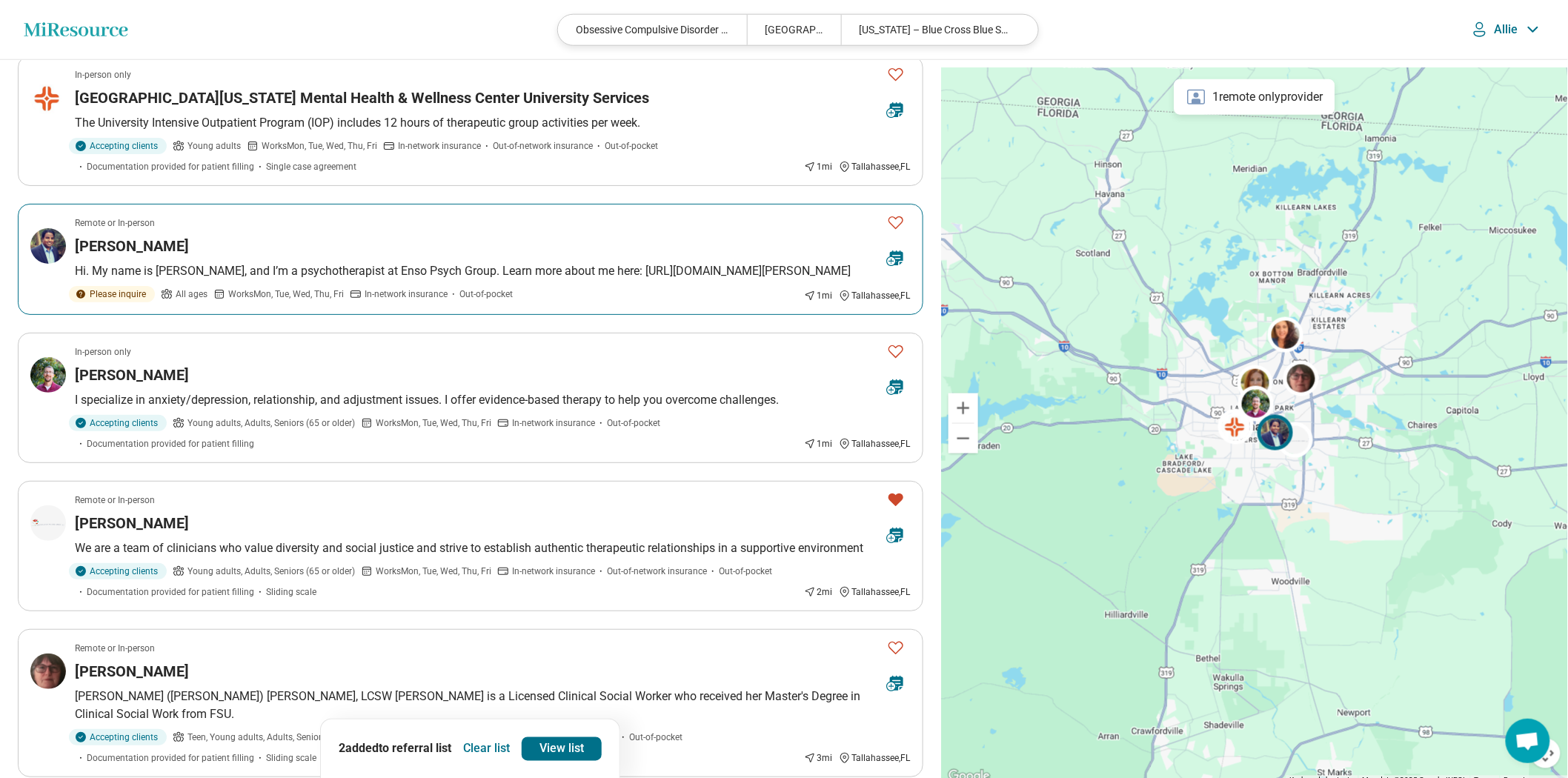
click at [894, 231] on icon "Favorite" at bounding box center [896, 222] width 17 height 17
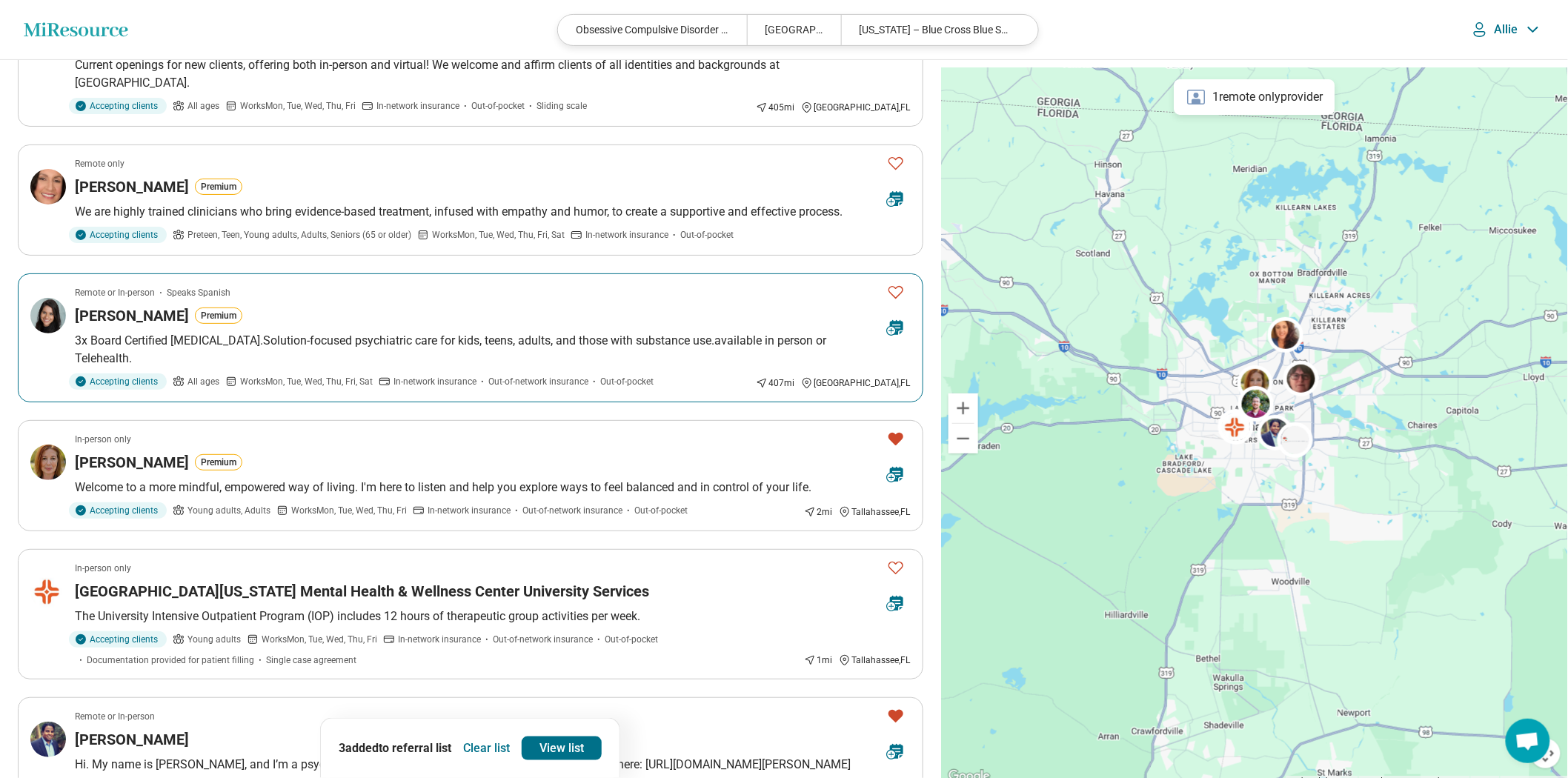
scroll to position [0, 0]
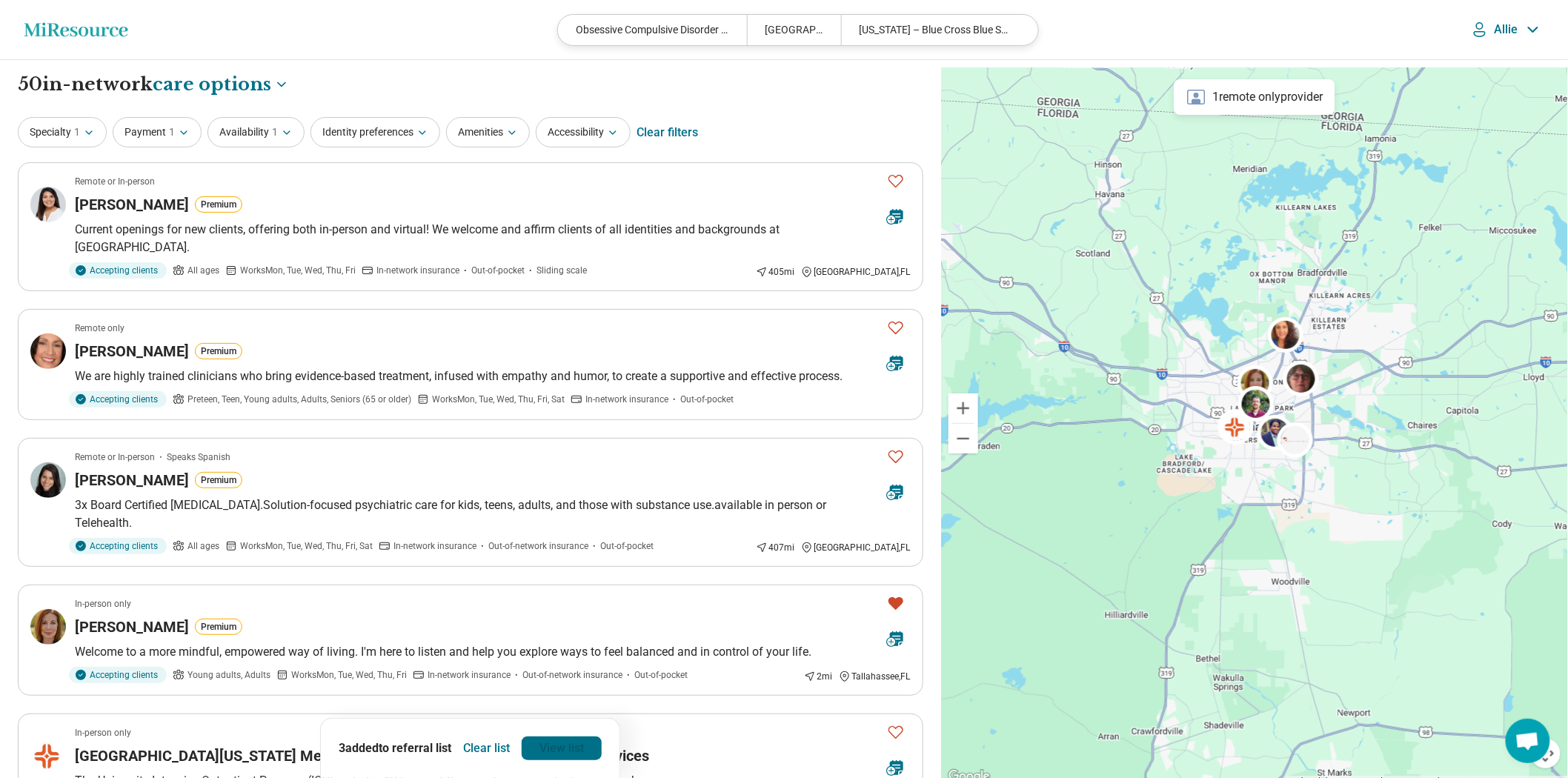
click at [574, 737] on link "View list" at bounding box center [561, 748] width 80 height 23
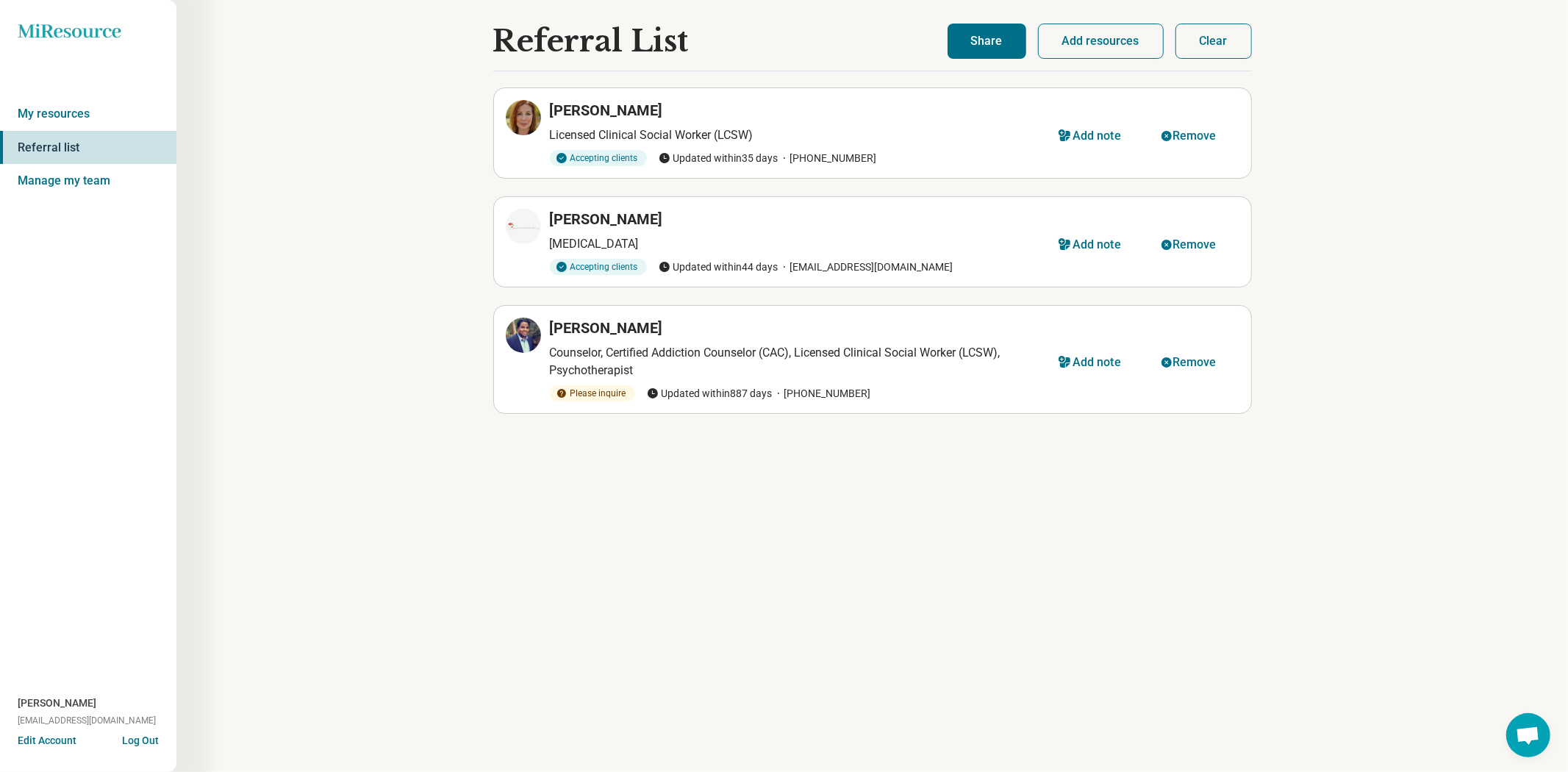
click at [1503, 575] on div "Referral List Mary Langrick Licensed Clinical Social Worker (LCSW) Accepting cl…" at bounding box center [872, 386] width 1391 height 772
click at [968, 53] on button "Share" at bounding box center [987, 40] width 78 height 35
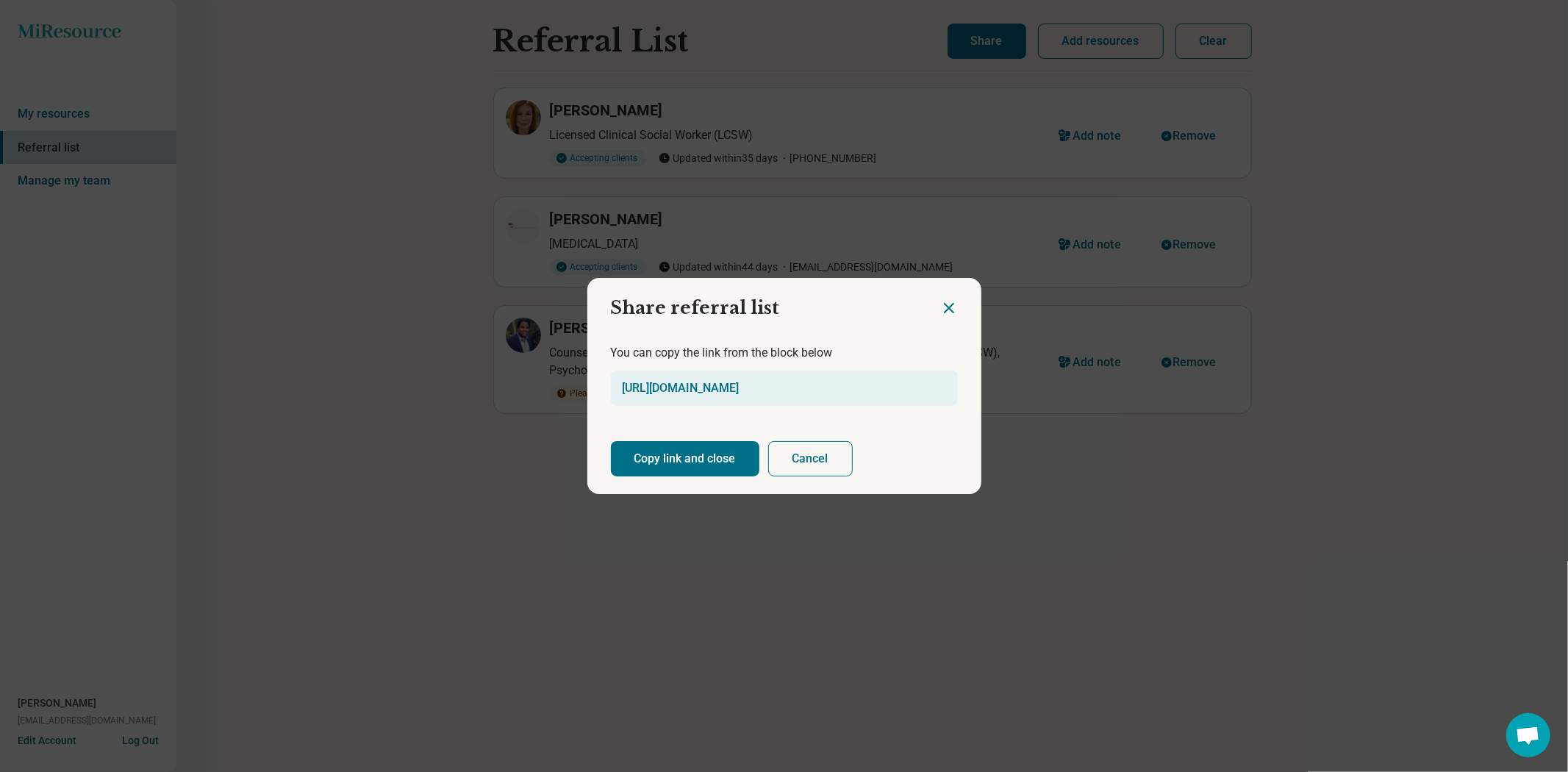
click at [687, 474] on button "Copy link and close" at bounding box center [685, 458] width 148 height 35
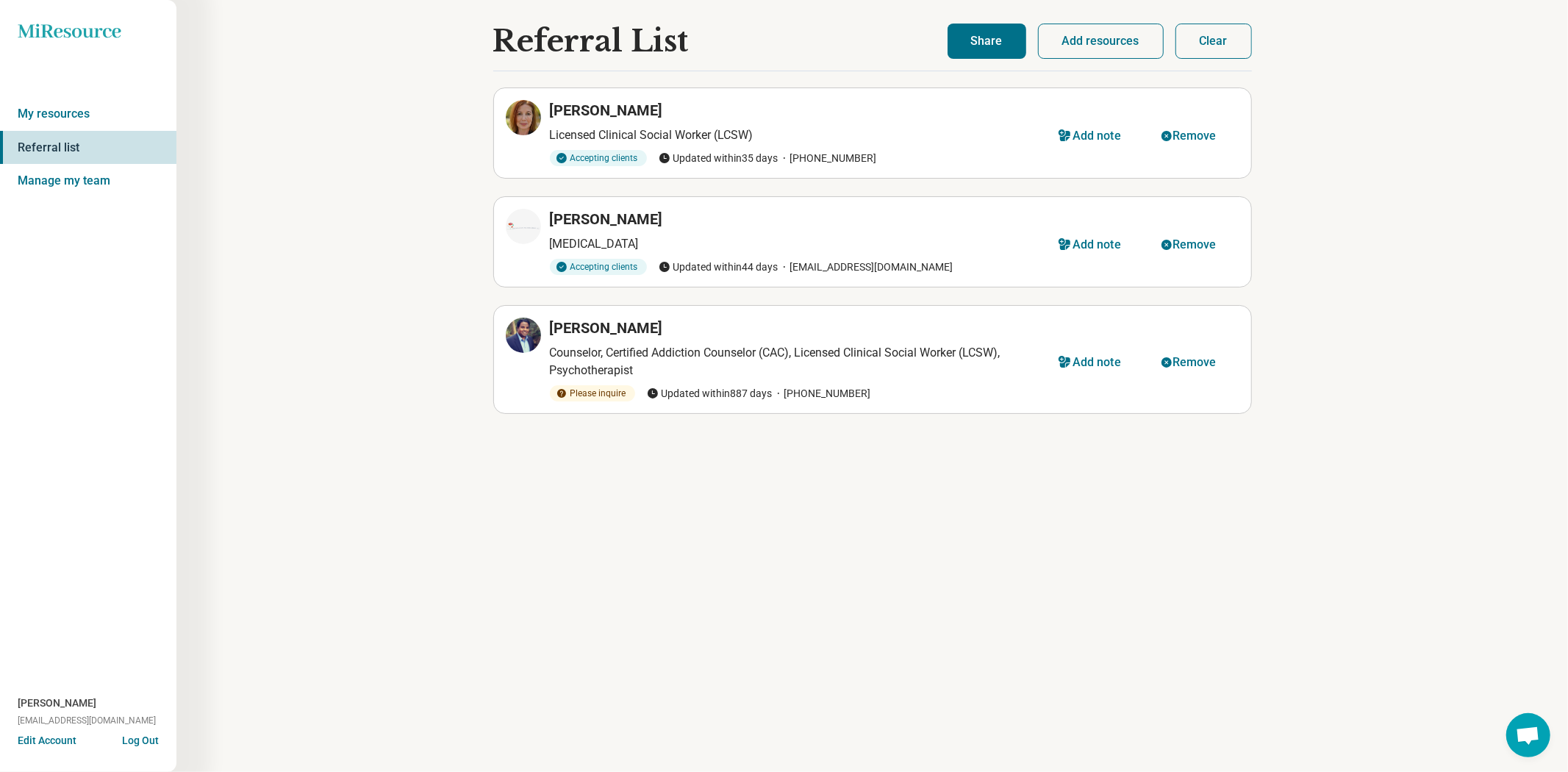
click at [1234, 48] on button "Clear" at bounding box center [1213, 40] width 77 height 35
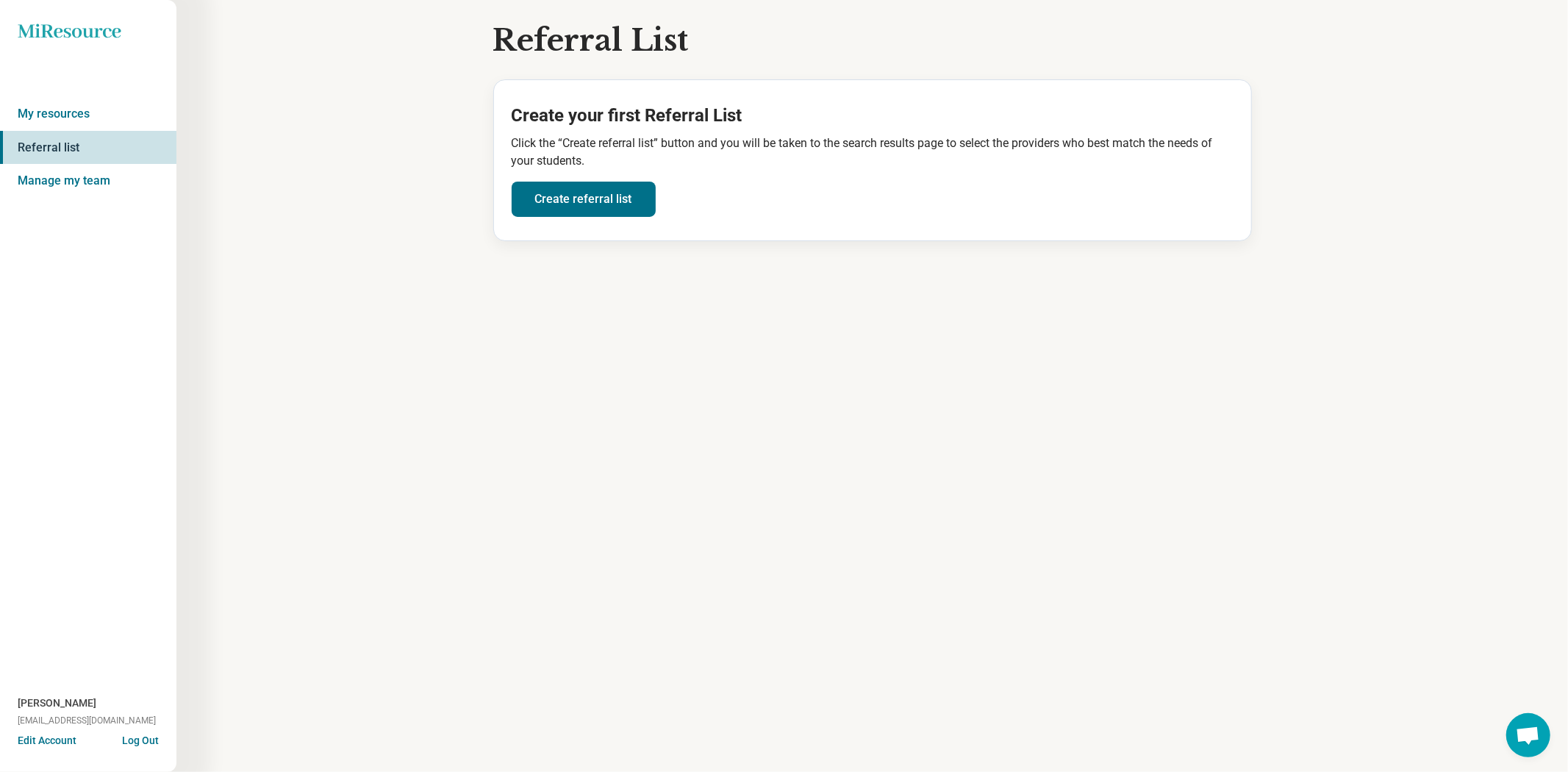
click at [67, 26] on icon "Miresource logo" at bounding box center [69, 30] width 103 height 15
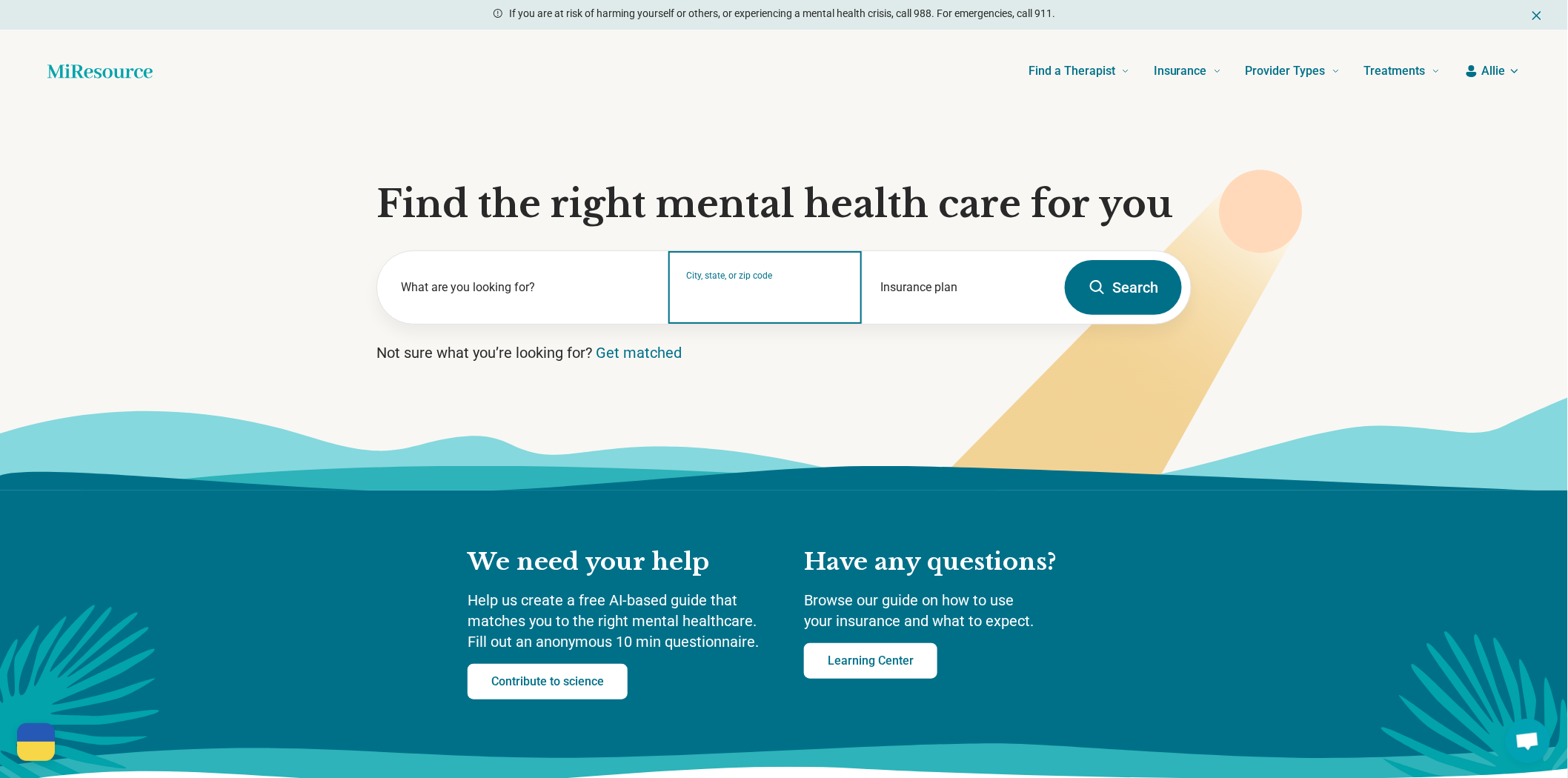
click at [708, 306] on input "City, state, or zip code" at bounding box center [765, 297] width 158 height 17
click at [758, 306] on input "*****" at bounding box center [765, 297] width 158 height 17
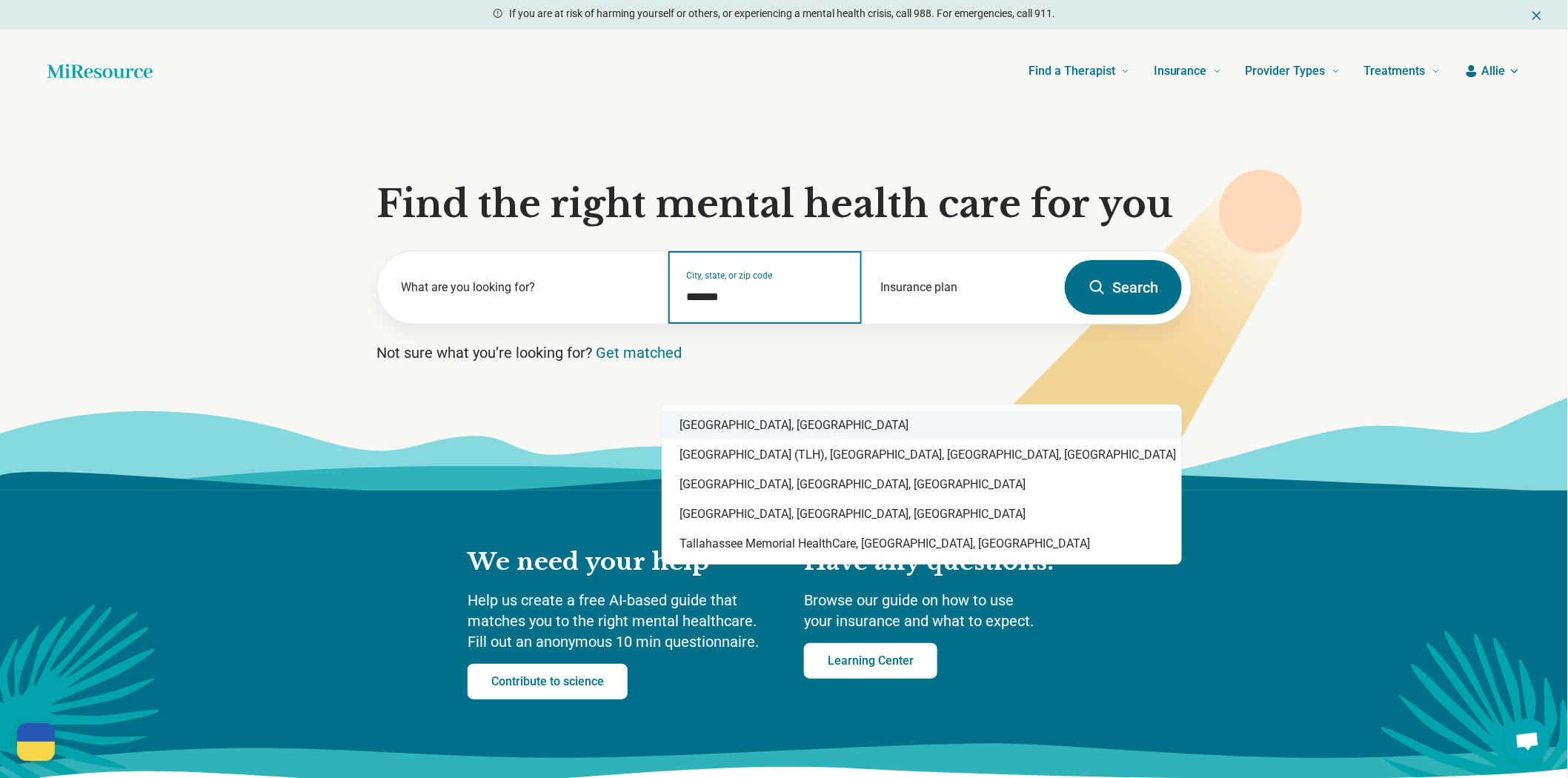
click at [820, 429] on div "Tallahassee, FL" at bounding box center [921, 425] width 520 height 29
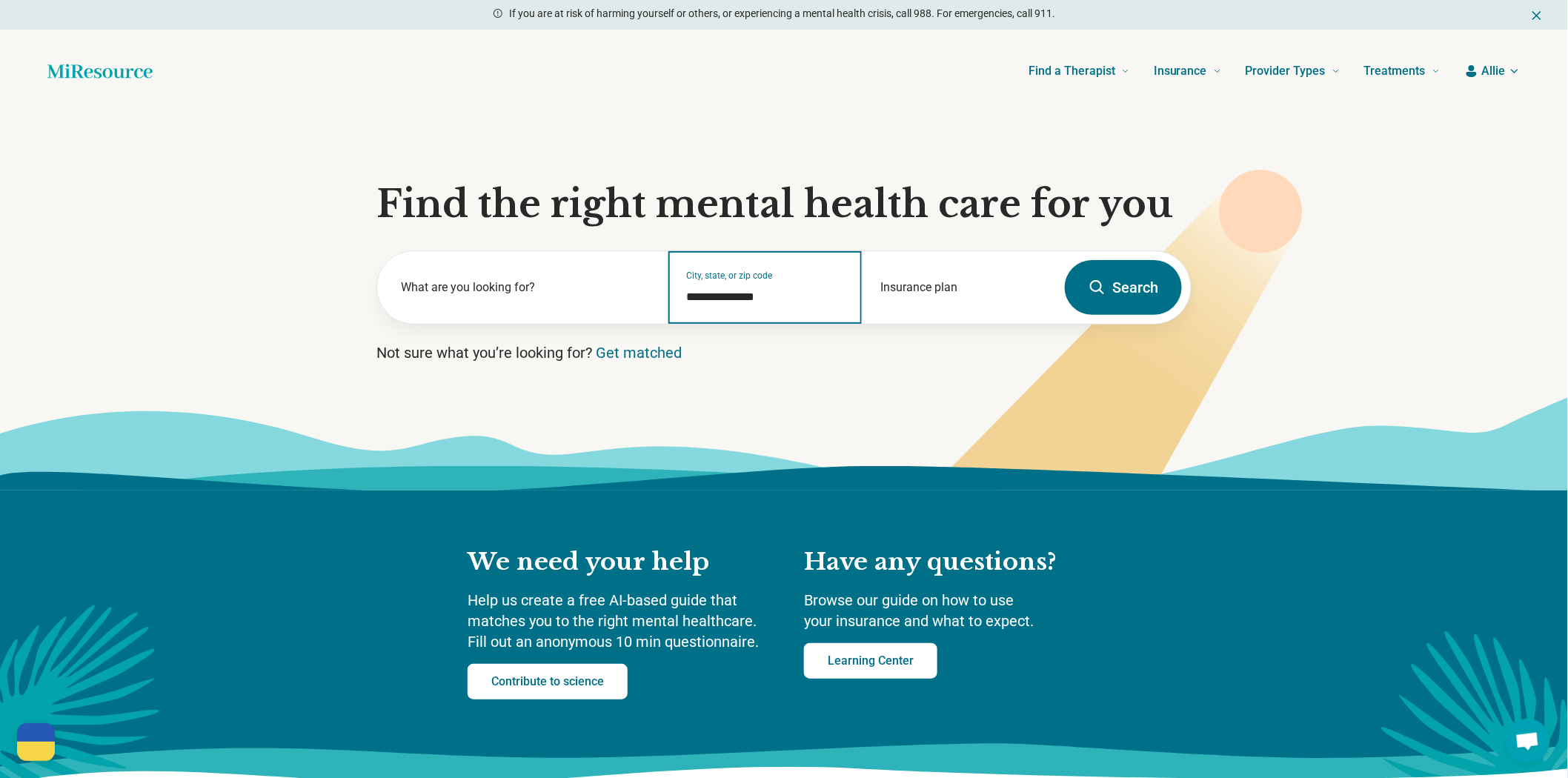
type input "**********"
click at [1100, 315] on button "Search" at bounding box center [1123, 287] width 117 height 55
select select "***"
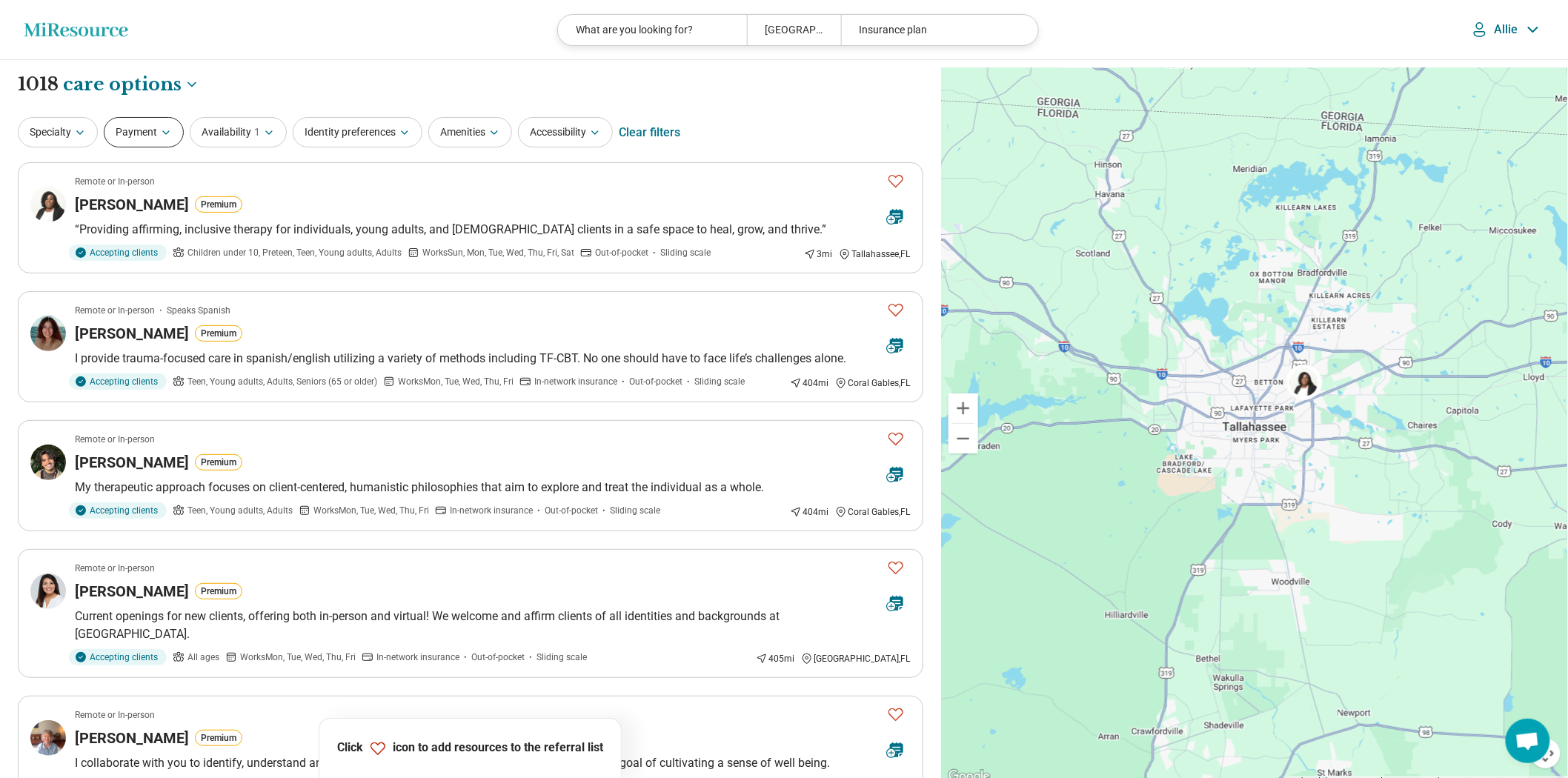
click at [155, 134] on button "Payment" at bounding box center [144, 132] width 80 height 30
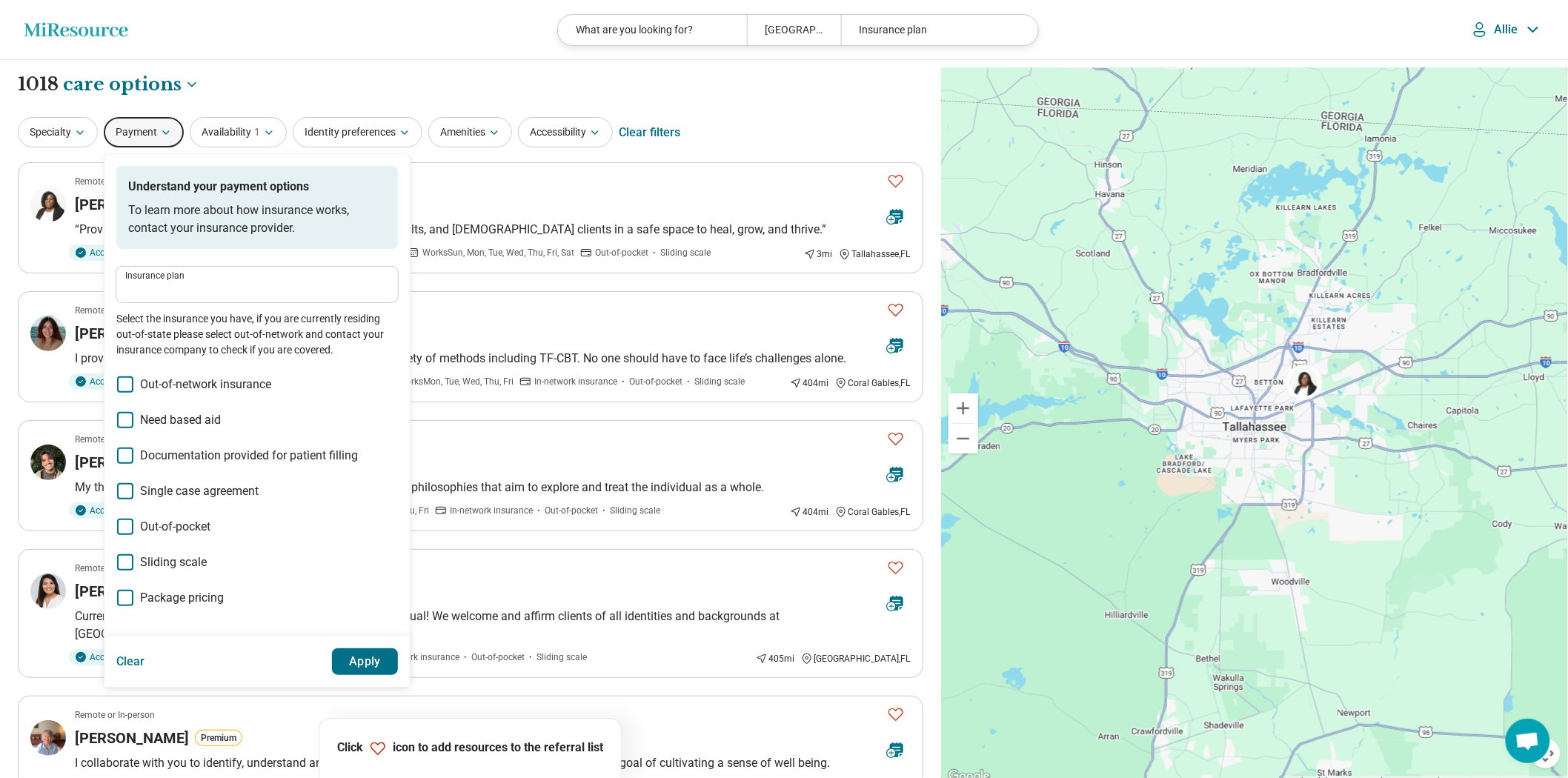
click at [231, 280] on label "Insurance plan" at bounding box center [257, 276] width 264 height 9
click at [231, 298] on input "Insurance plan" at bounding box center [257, 290] width 264 height 17
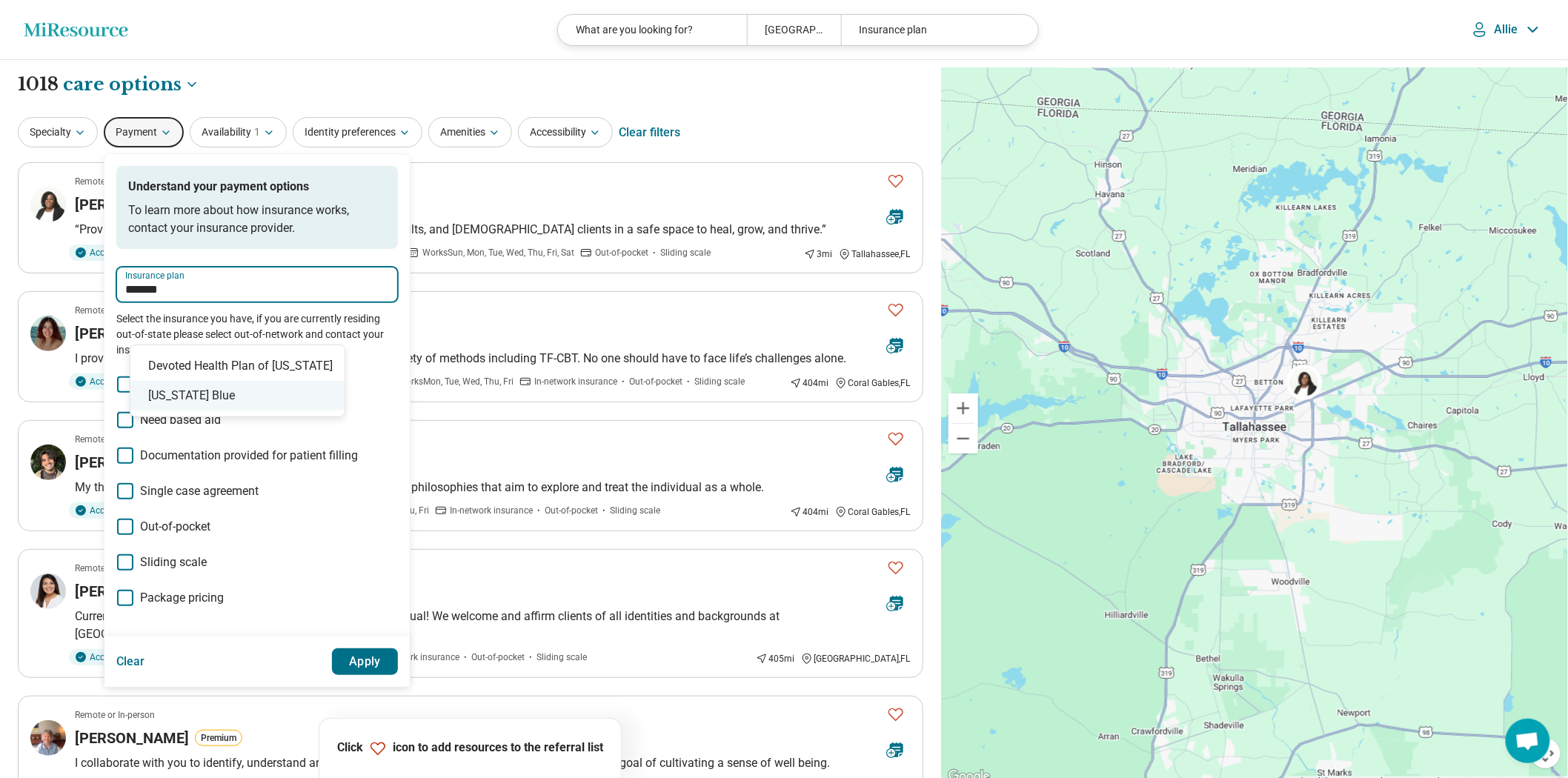
click at [190, 402] on div "Florida Blue" at bounding box center [237, 396] width 214 height 29
type input "**********"
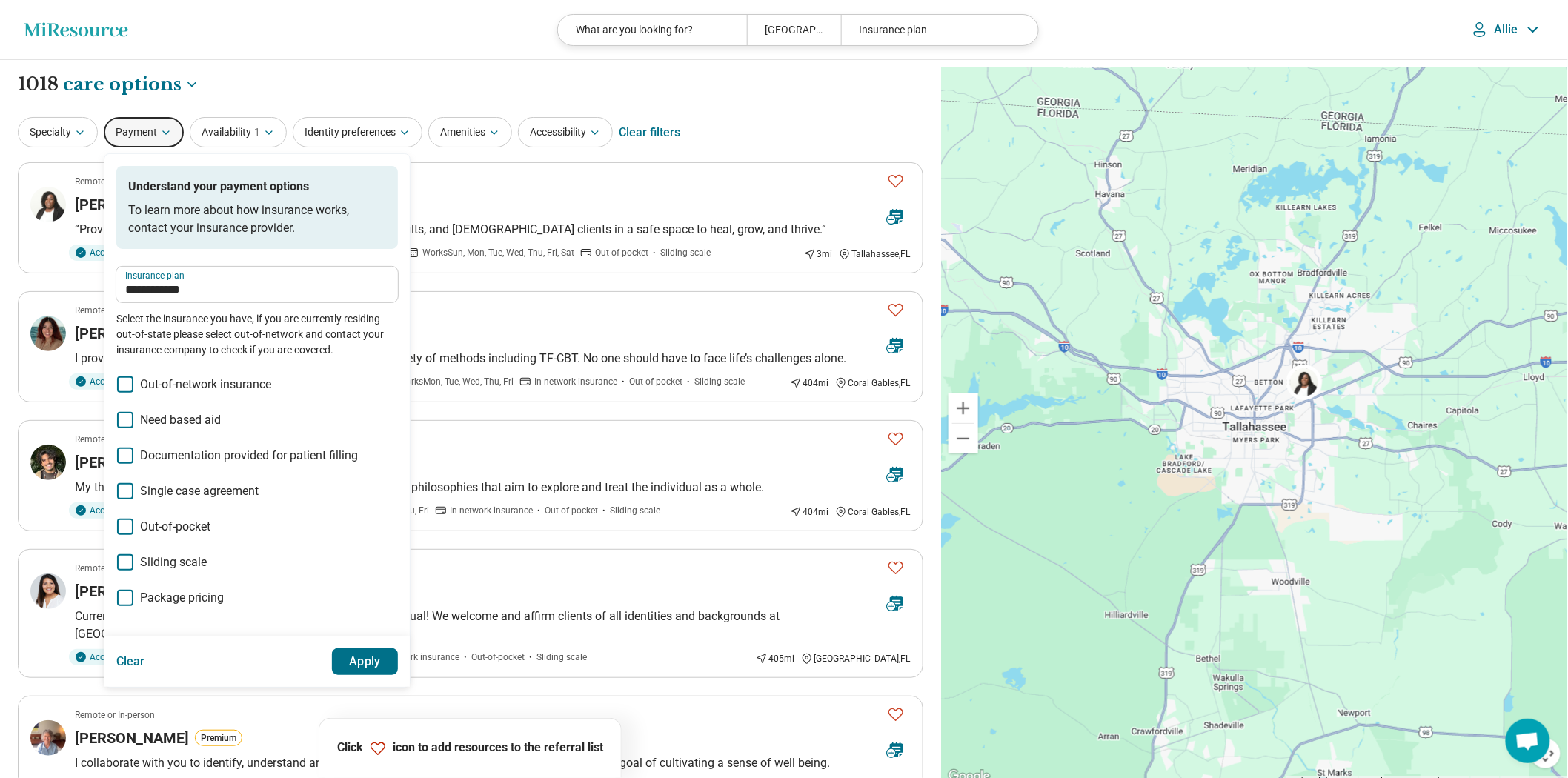
click at [398, 675] on button "Apply" at bounding box center [365, 661] width 67 height 27
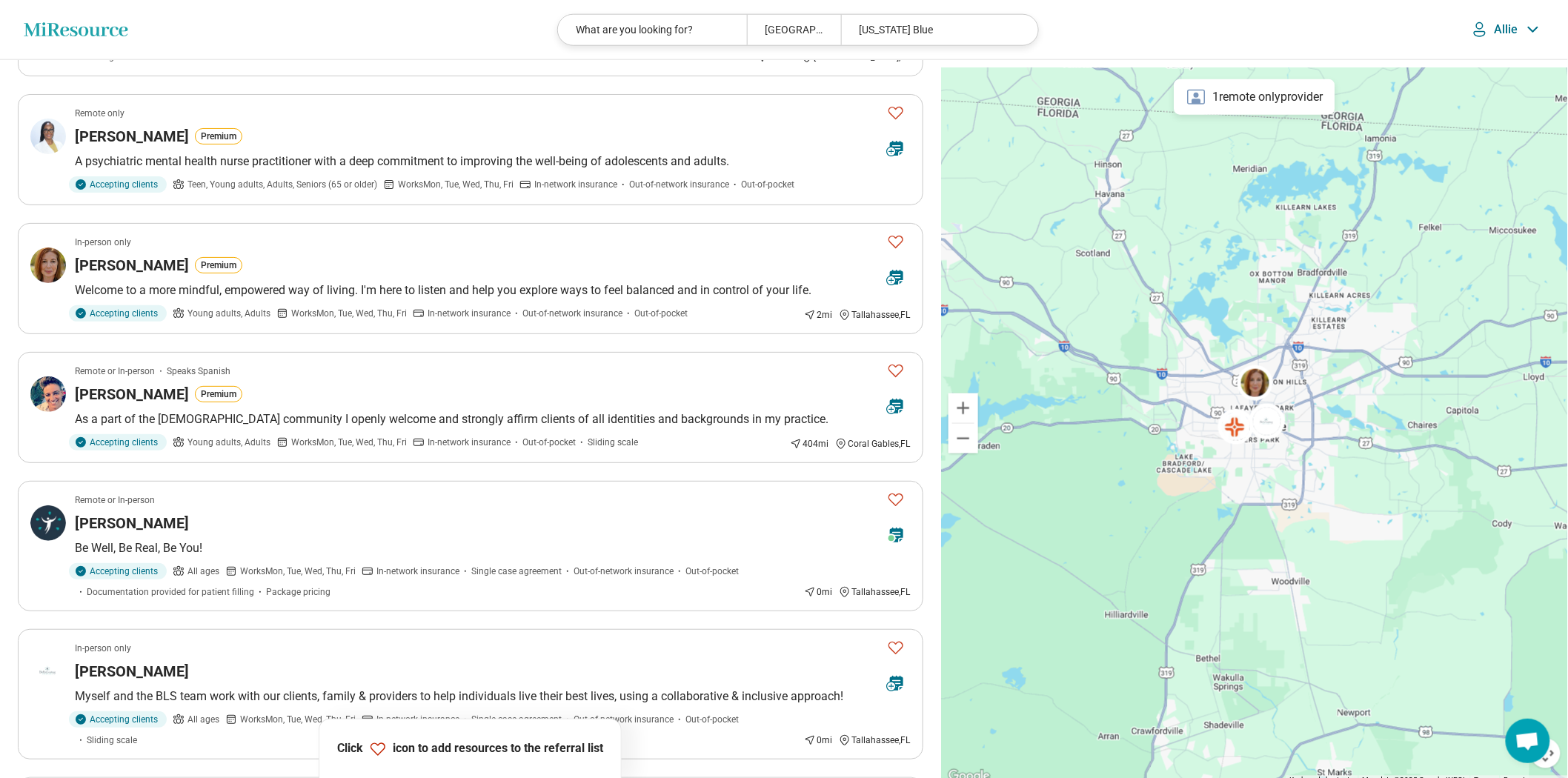
scroll to position [741, 0]
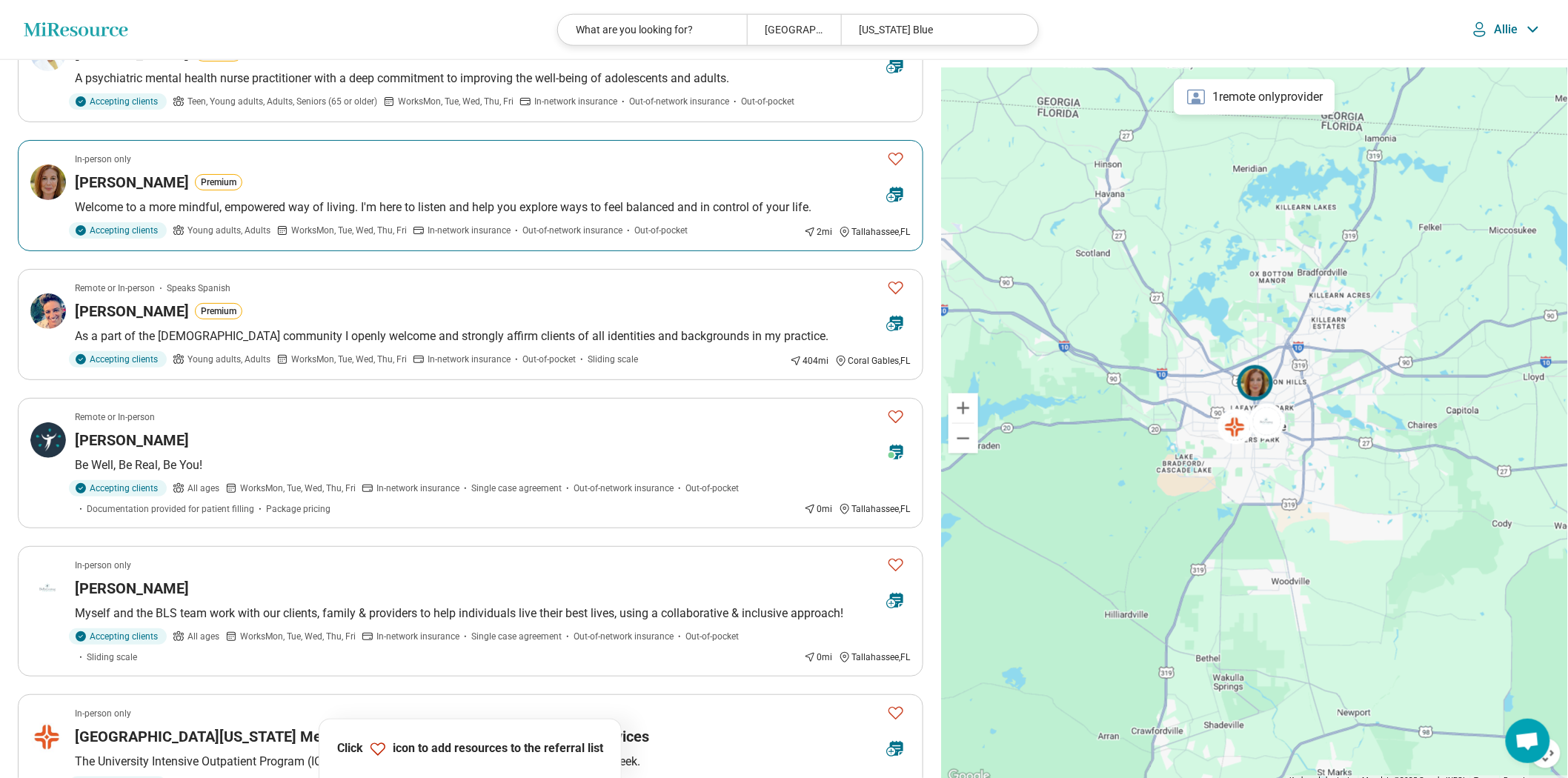
click at [893, 167] on icon "Favorite" at bounding box center [896, 158] width 17 height 17
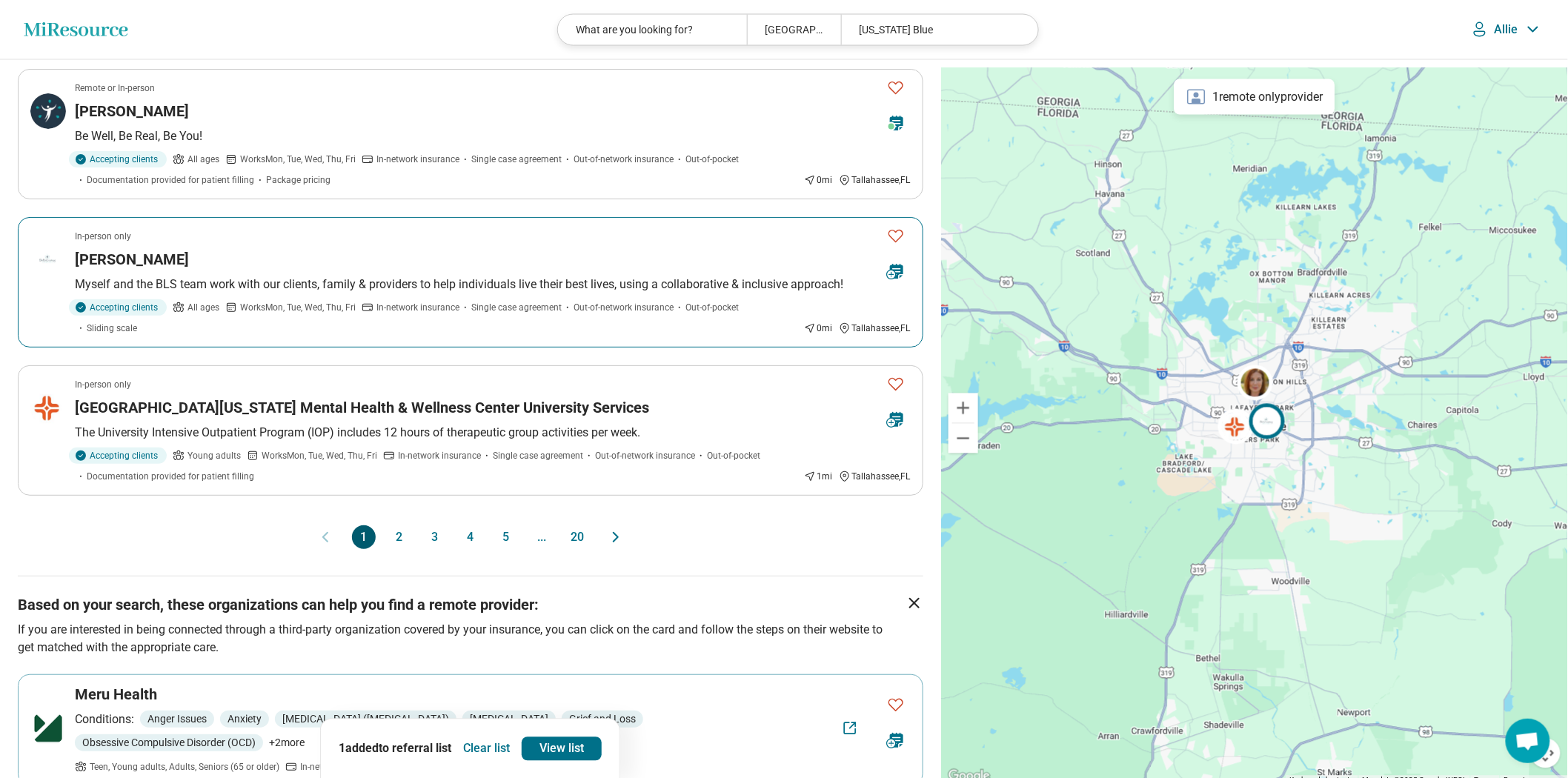
scroll to position [1233, 0]
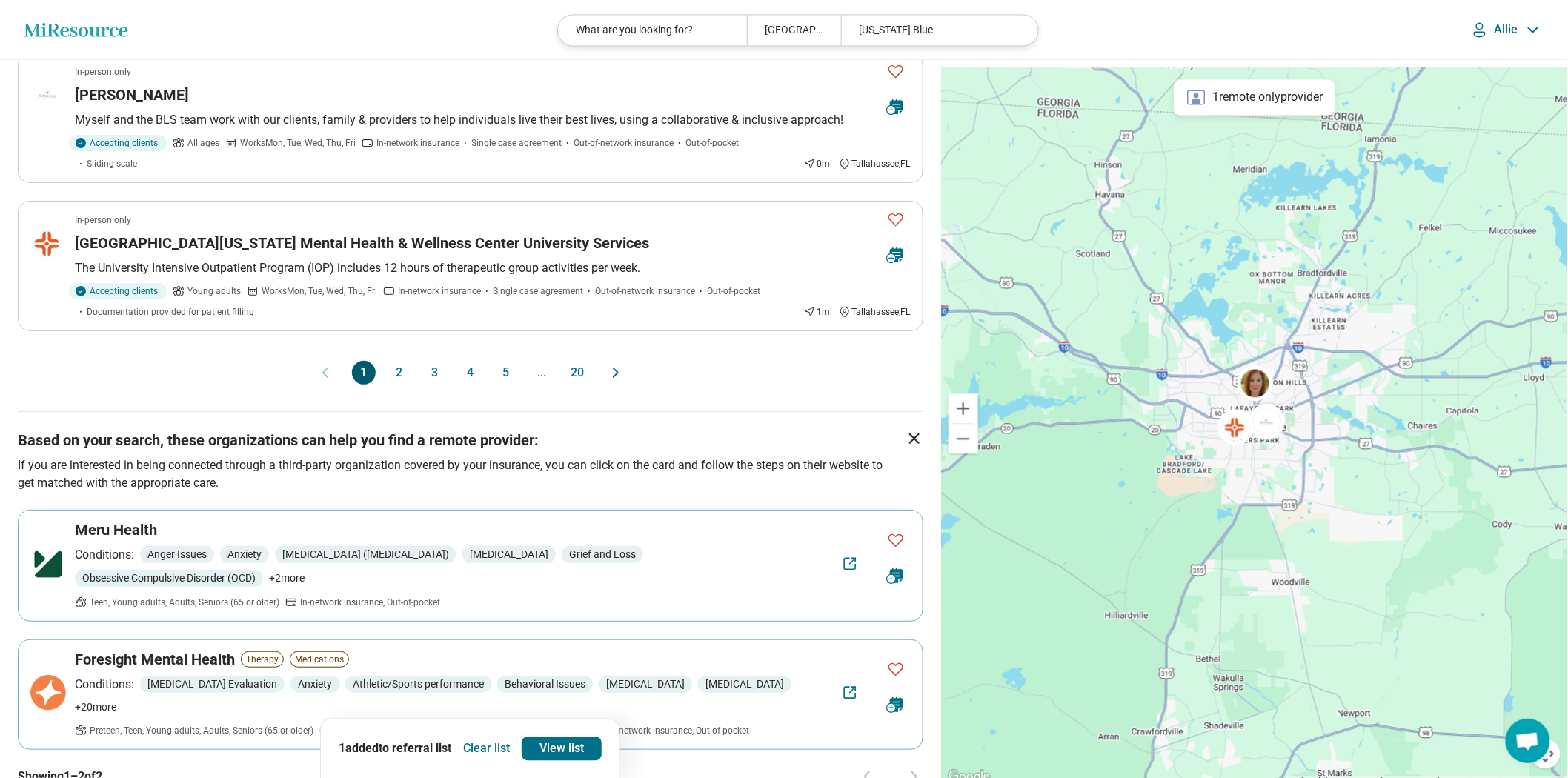
click at [390, 384] on button "2" at bounding box center [399, 372] width 23 height 23
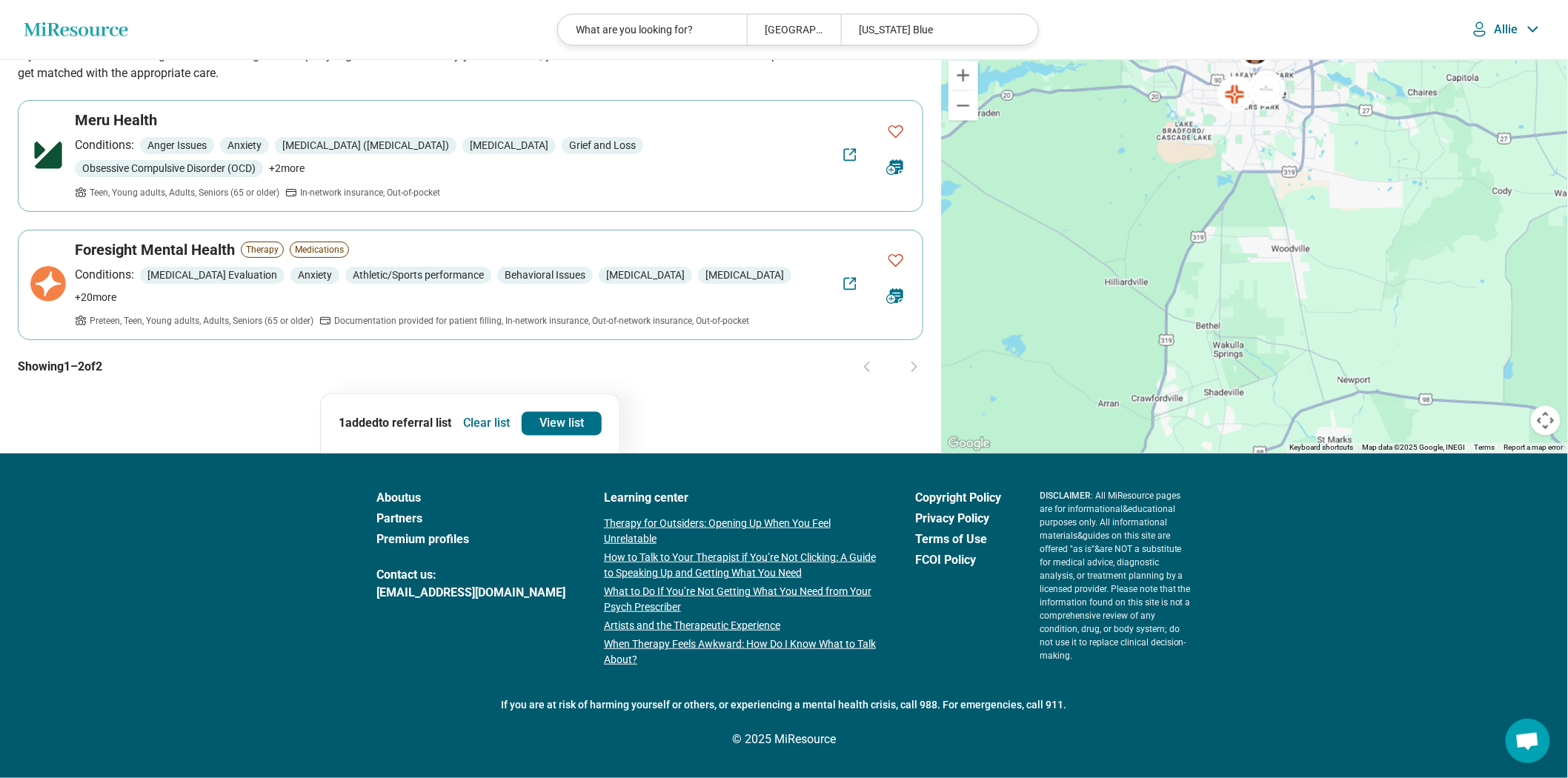
scroll to position [0, 0]
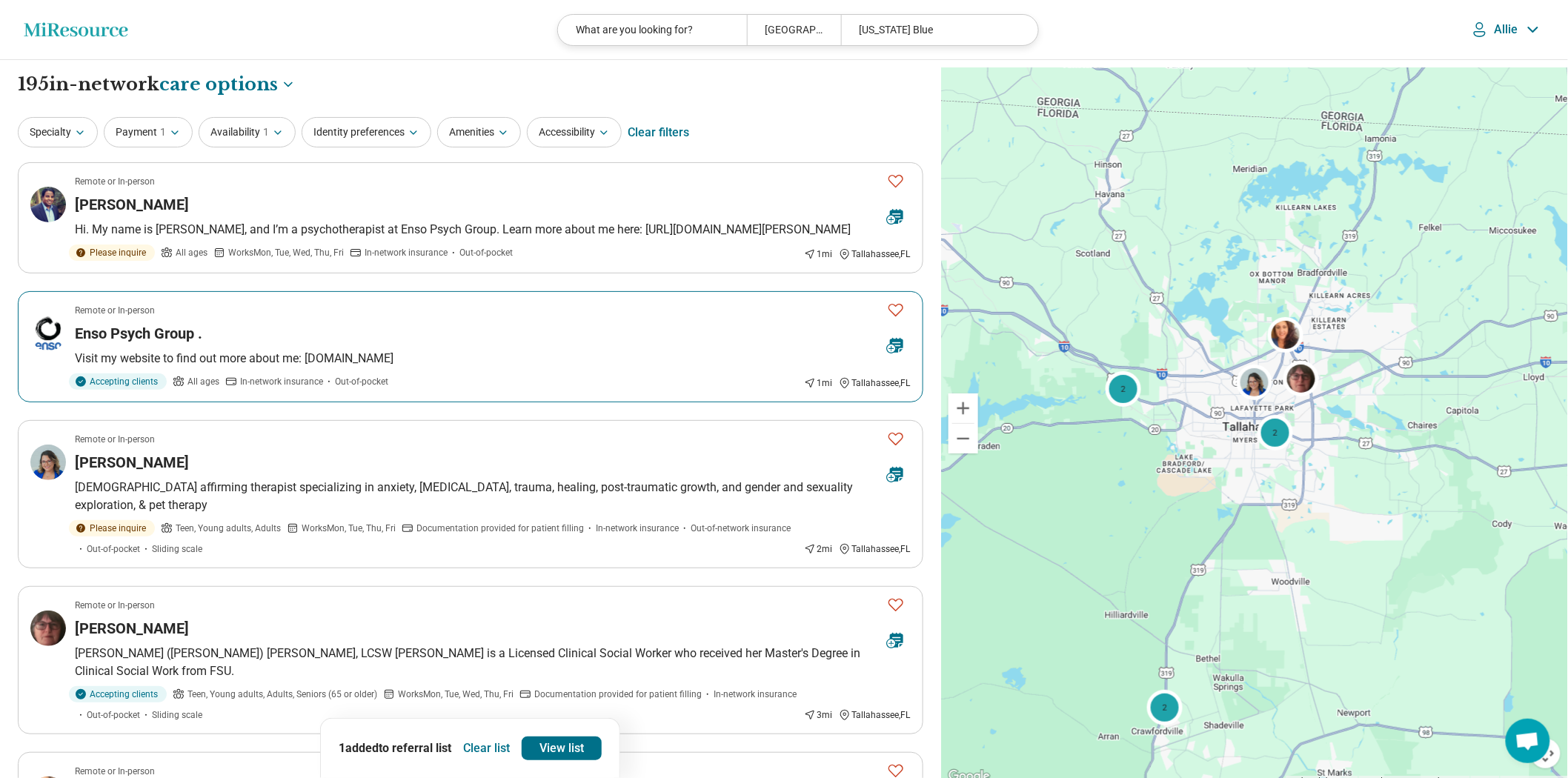
click at [891, 318] on icon "Favorite" at bounding box center [896, 310] width 17 height 17
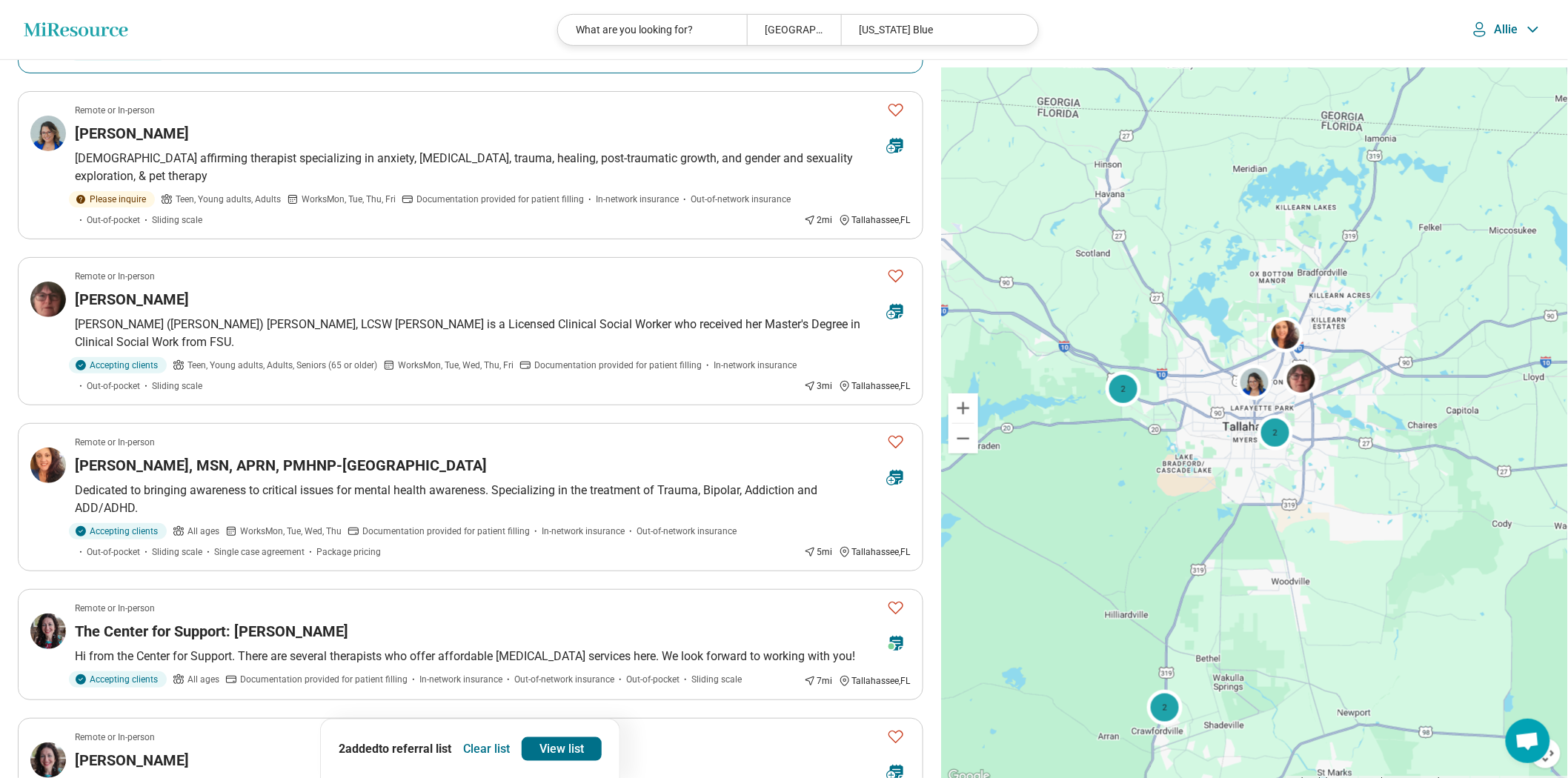
scroll to position [411, 0]
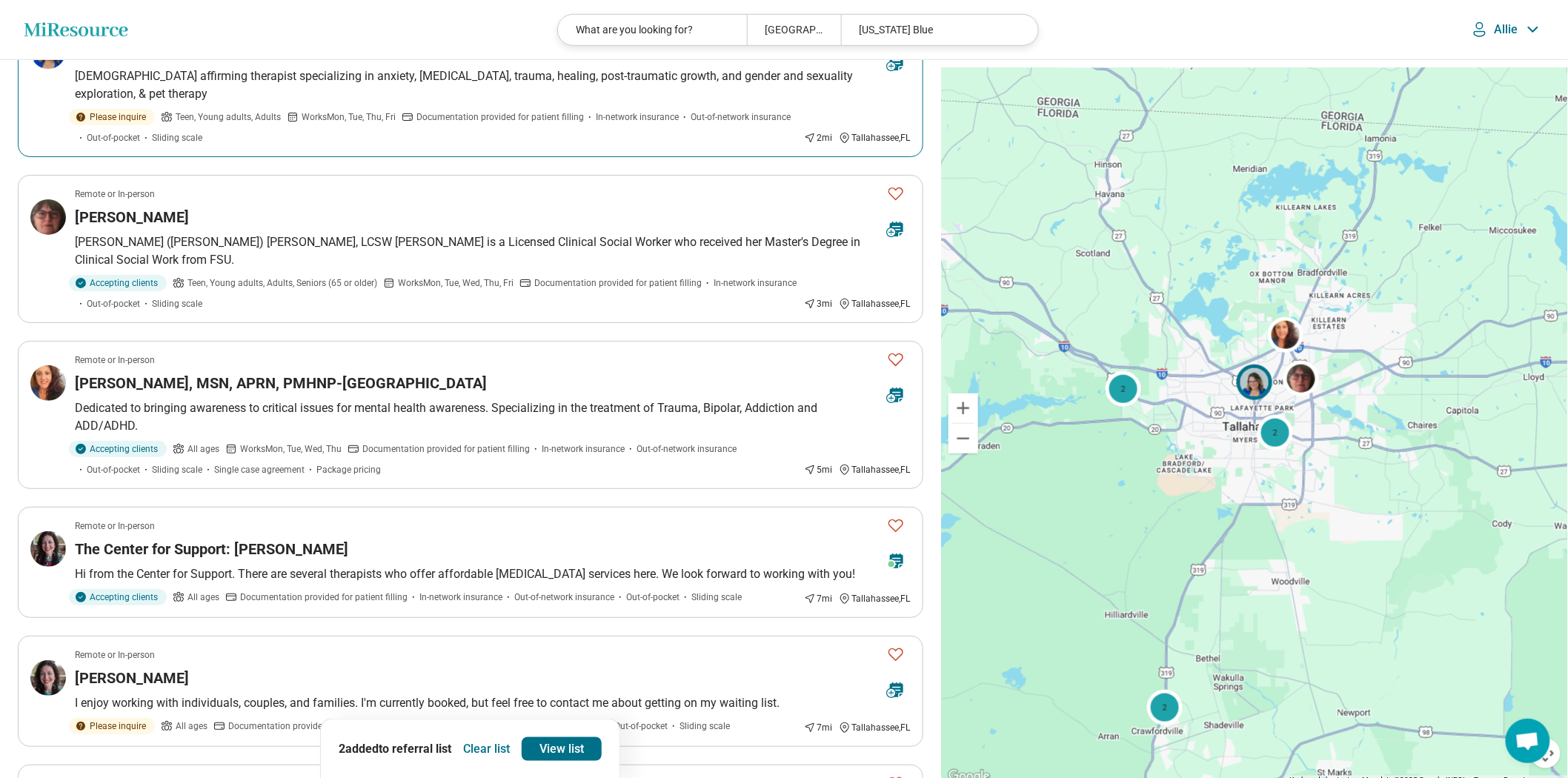
click at [785, 103] on p "LGBTQ+ affirming therapist specializing in anxiety, self harm, trauma, healing,…" at bounding box center [492, 85] width 836 height 36
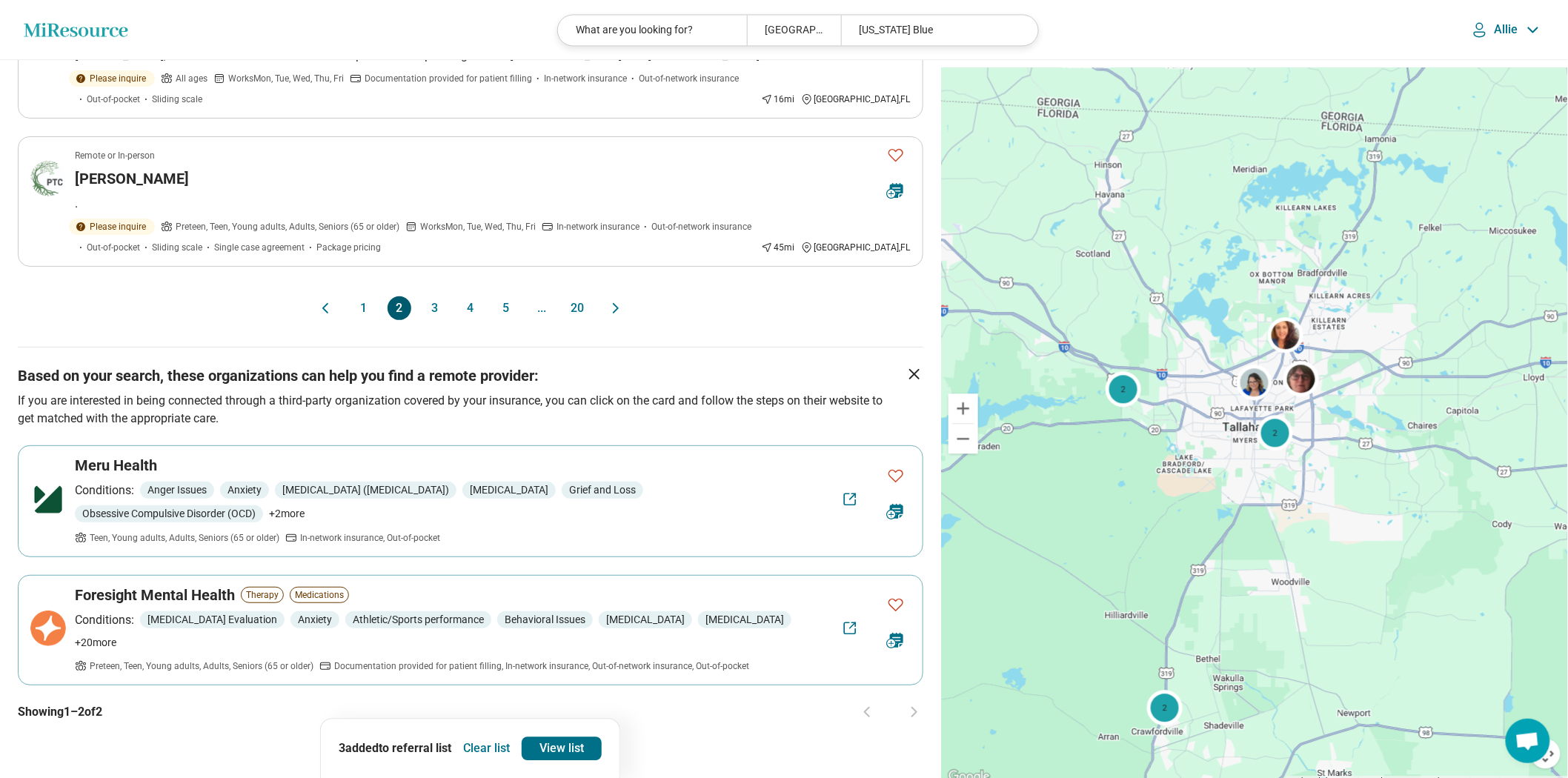
scroll to position [1563, 0]
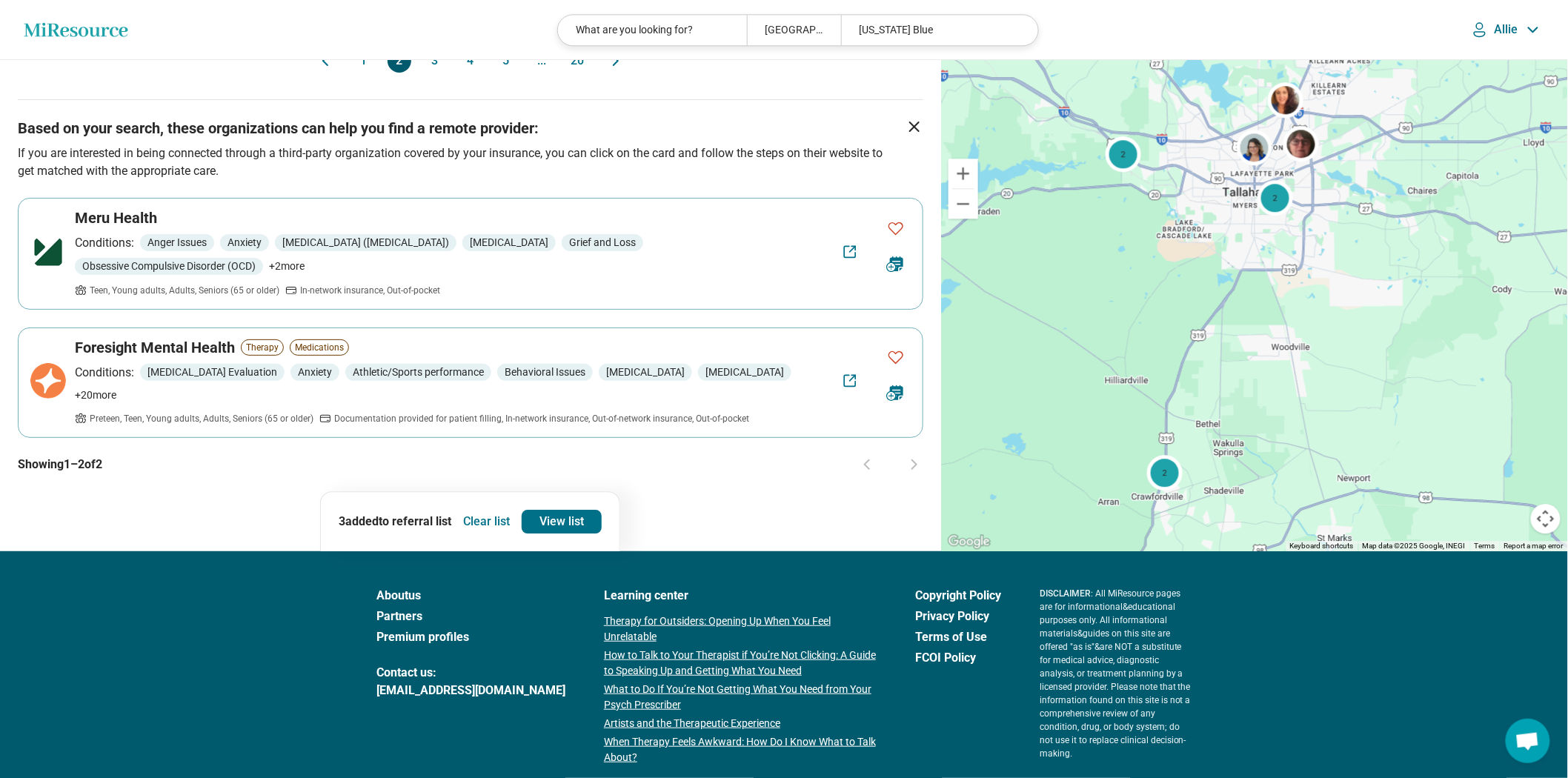
click at [431, 73] on button "3" at bounding box center [435, 60] width 23 height 23
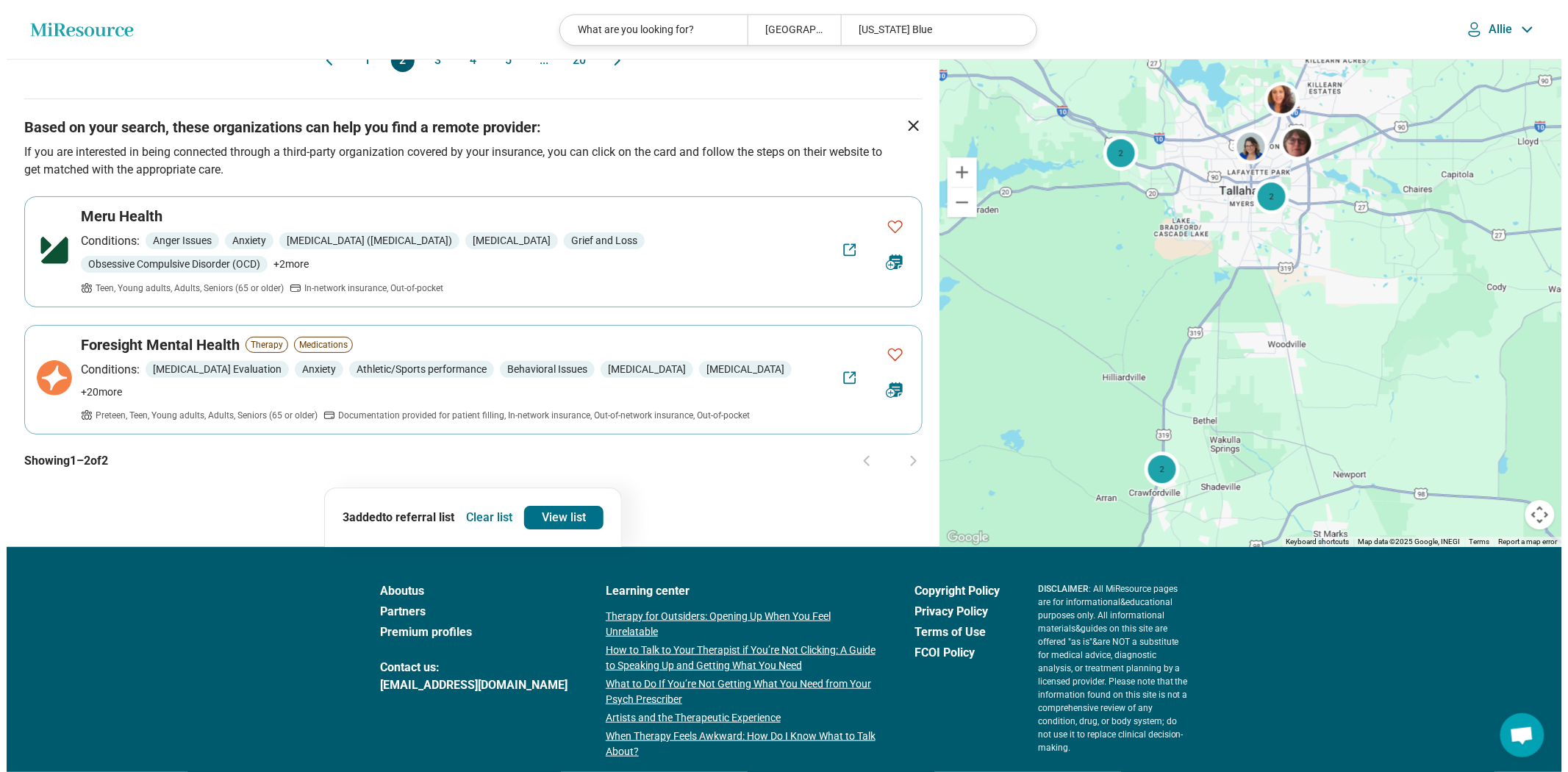
scroll to position [0, 0]
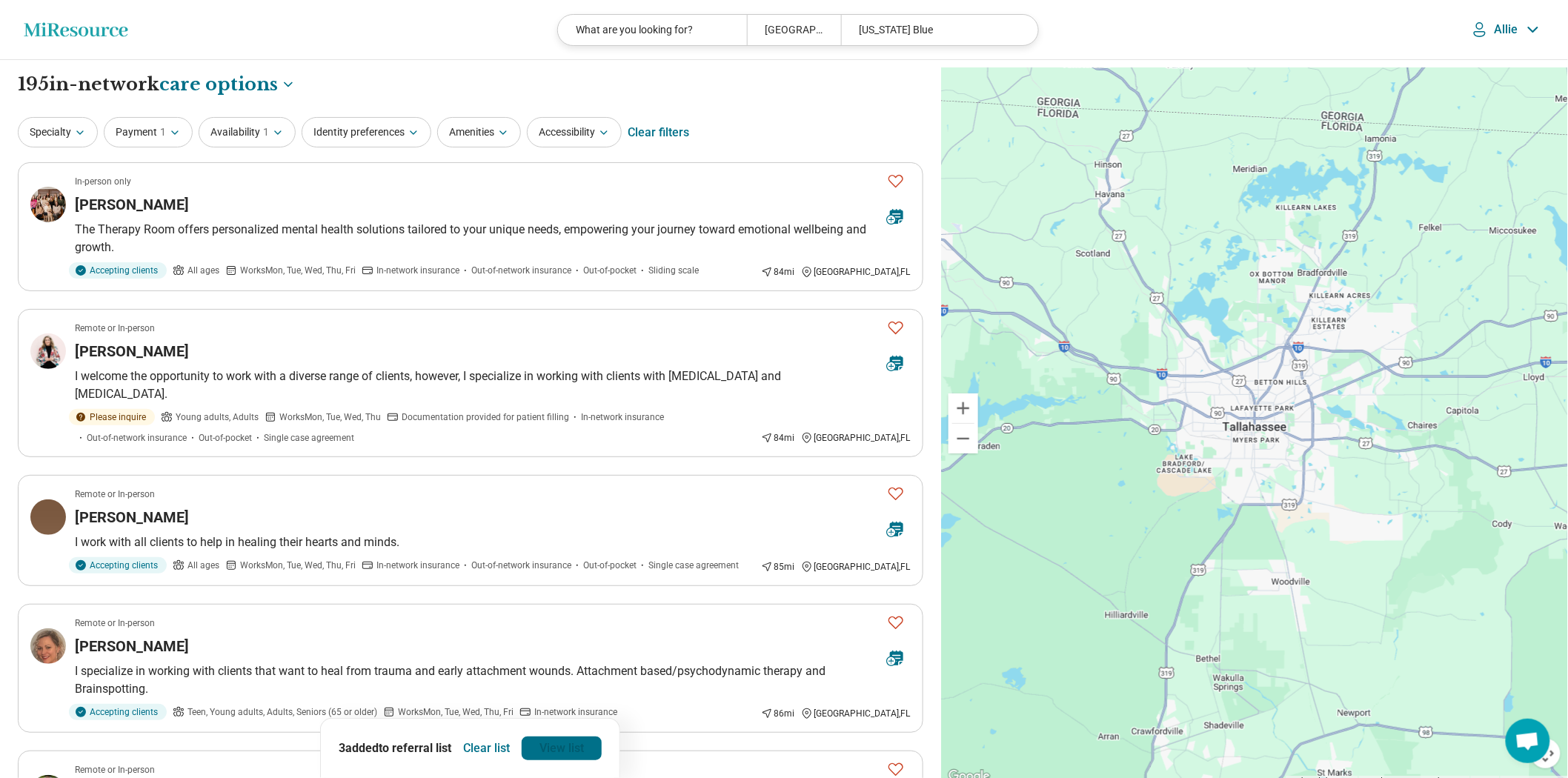
click at [587, 742] on link "View list" at bounding box center [561, 748] width 80 height 23
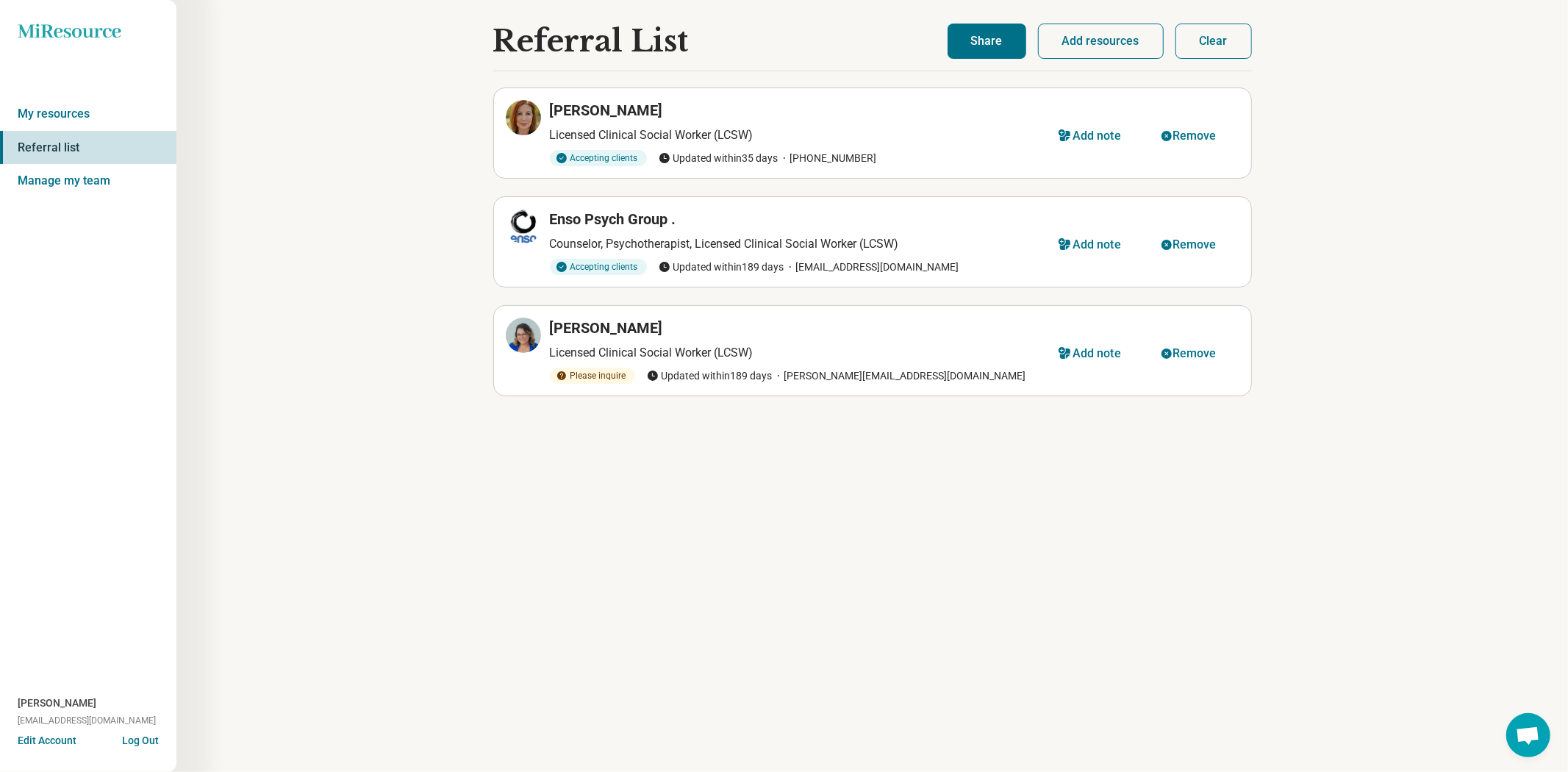
click at [1125, 59] on button "Add resources" at bounding box center [1101, 40] width 126 height 35
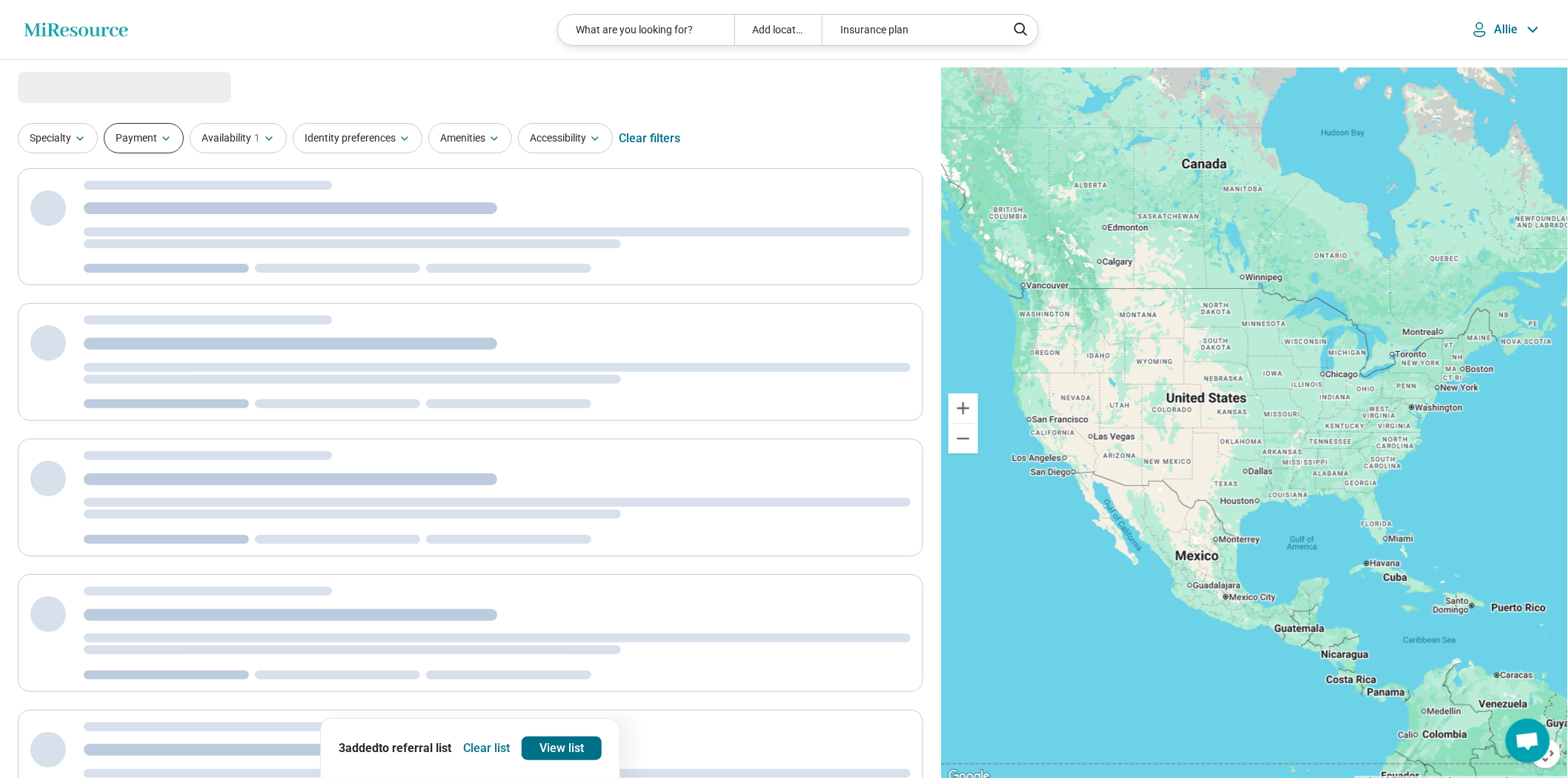
click at [172, 154] on button "Payment" at bounding box center [144, 138] width 80 height 30
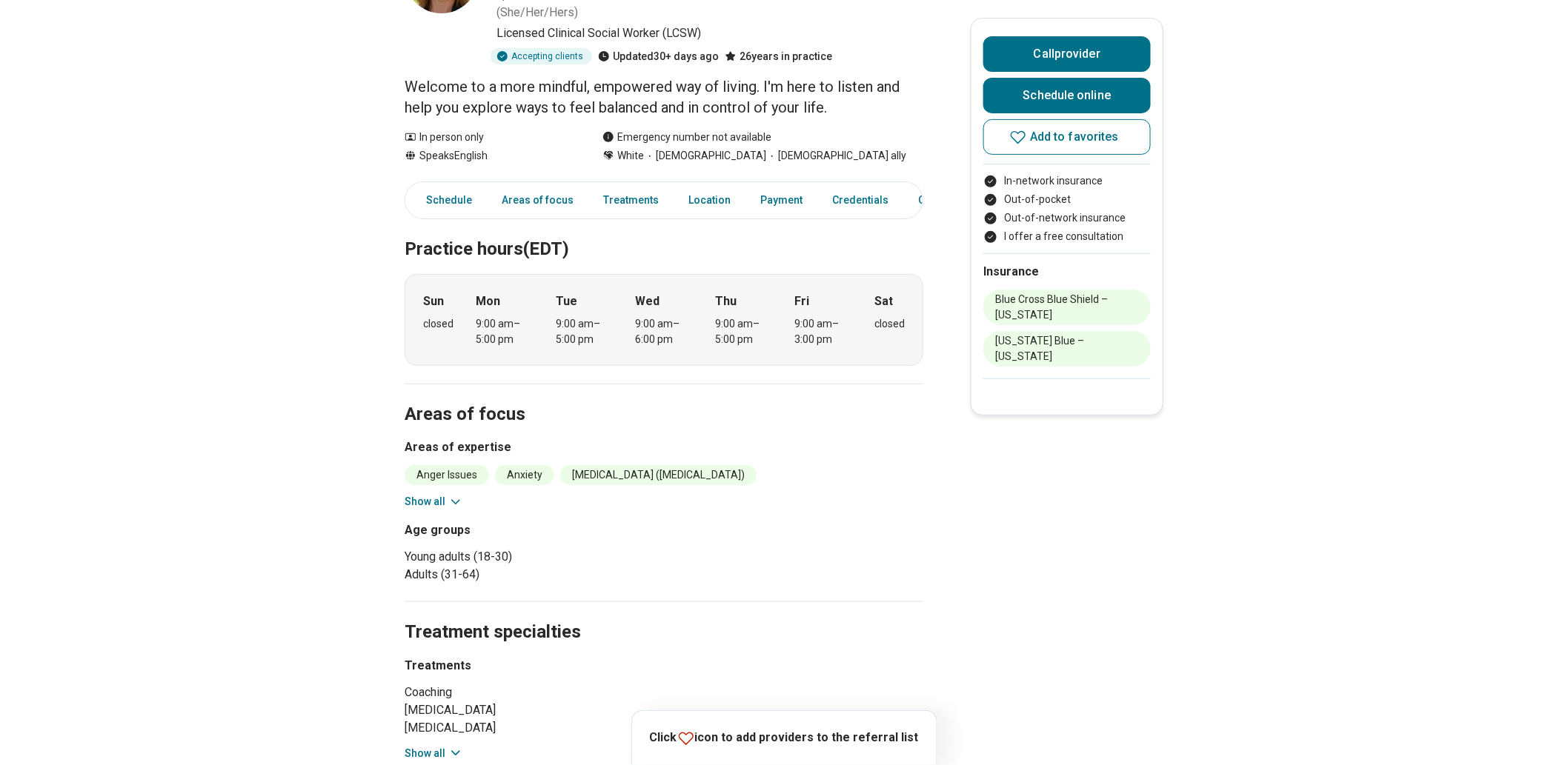
scroll to position [246, 0]
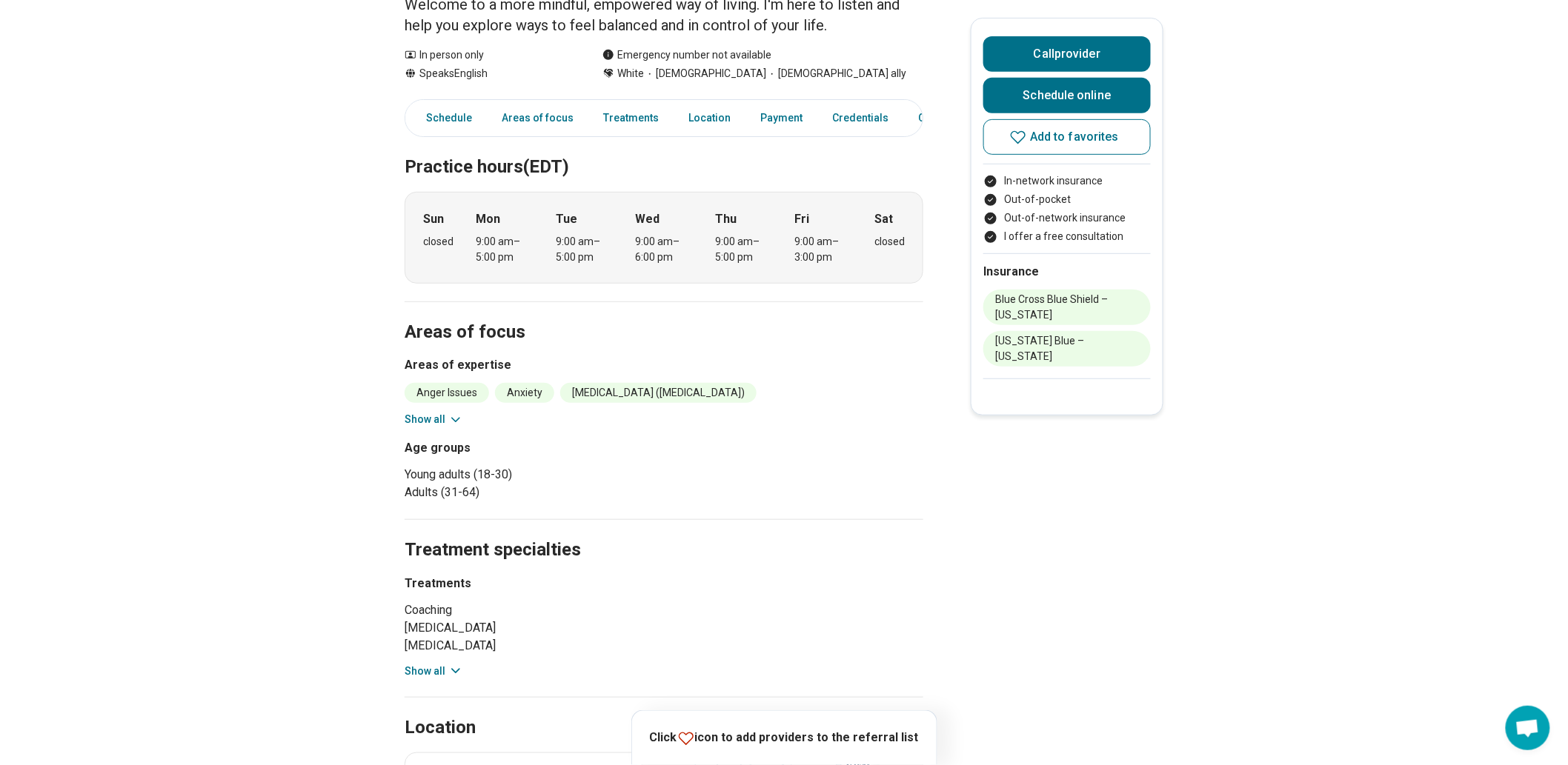
click at [454, 428] on button "Show all" at bounding box center [433, 420] width 58 height 16
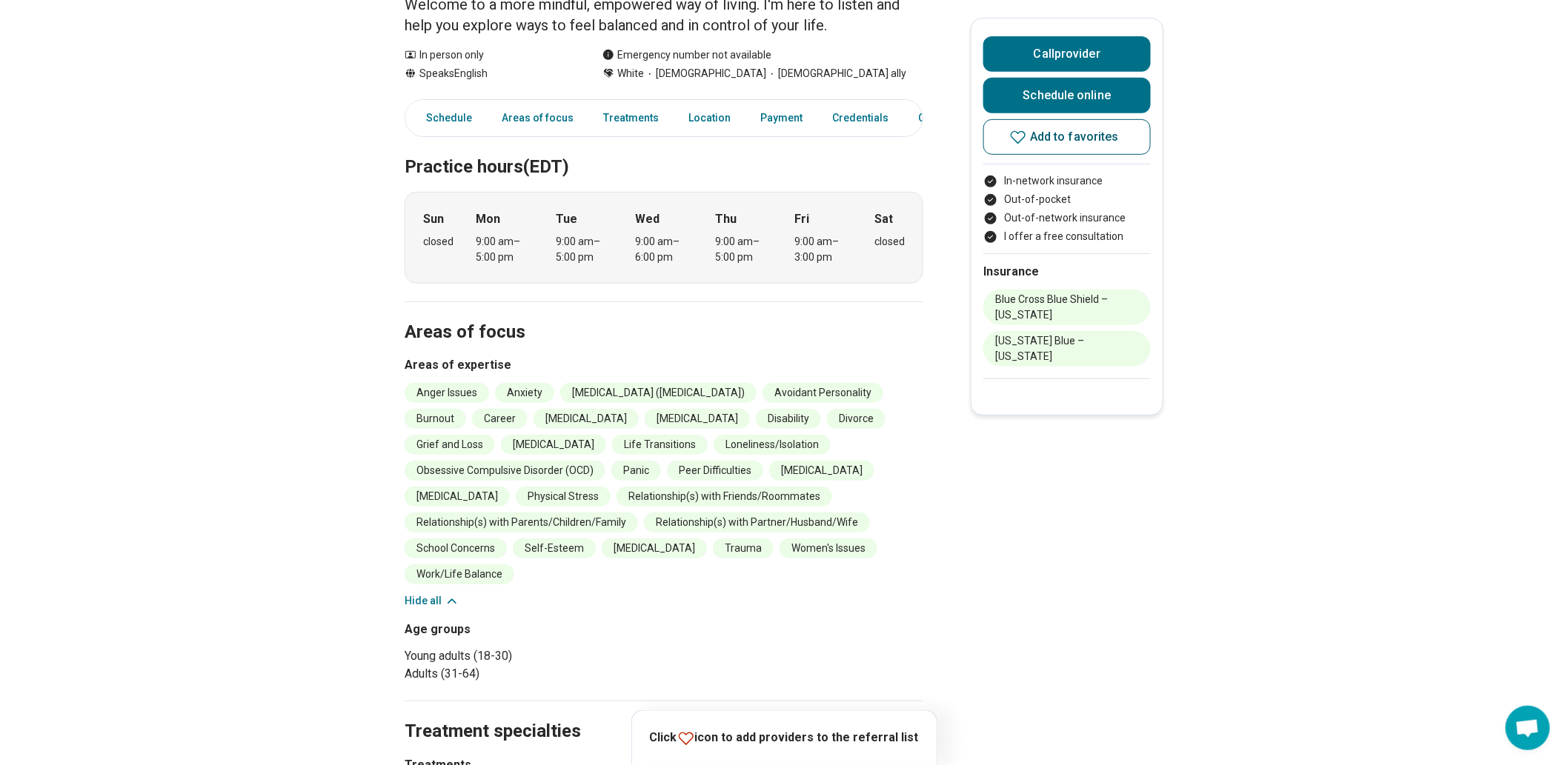
click at [1115, 154] on button "Add to favorites" at bounding box center [1066, 136] width 167 height 36
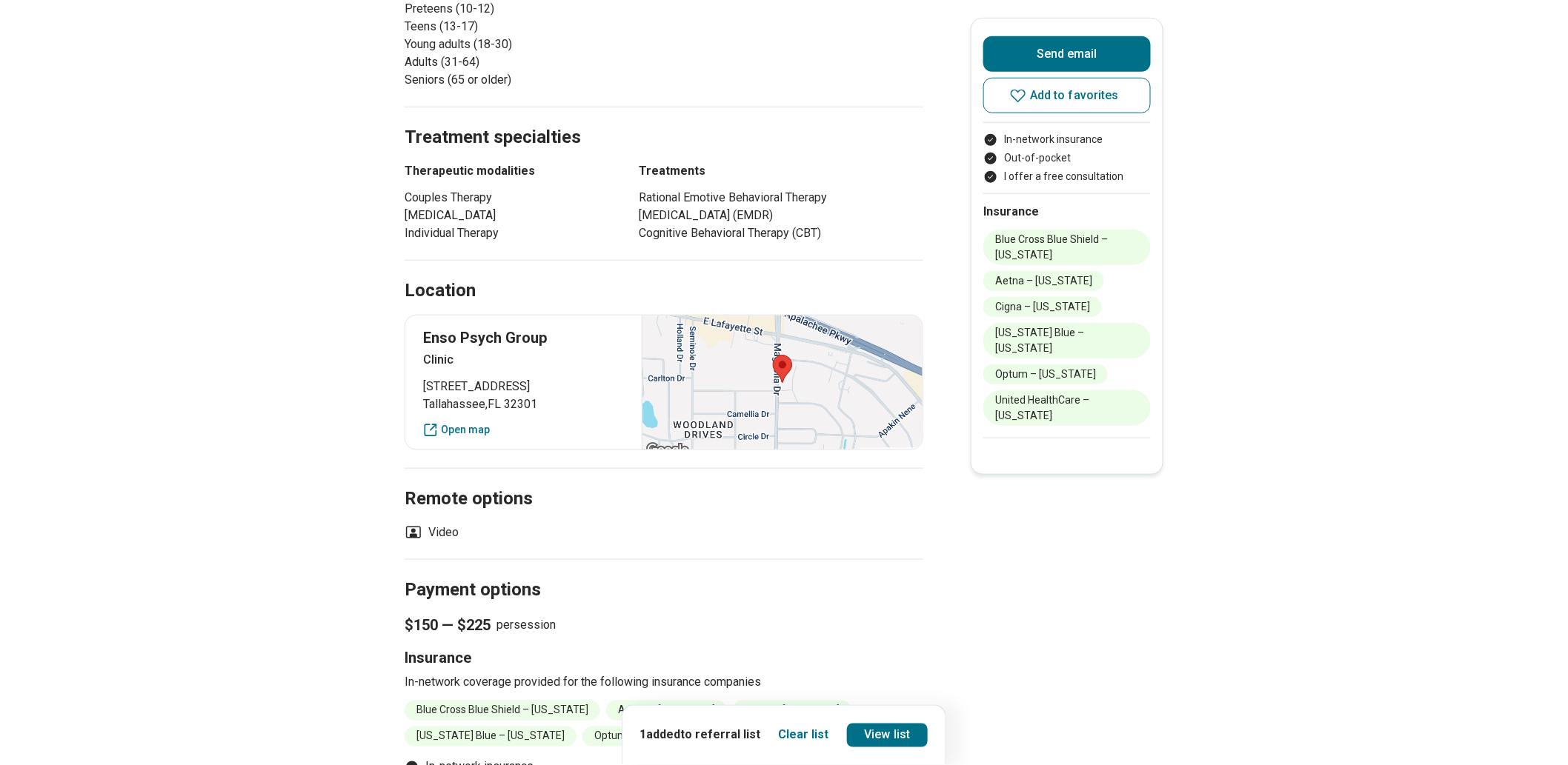
scroll to position [165, 0]
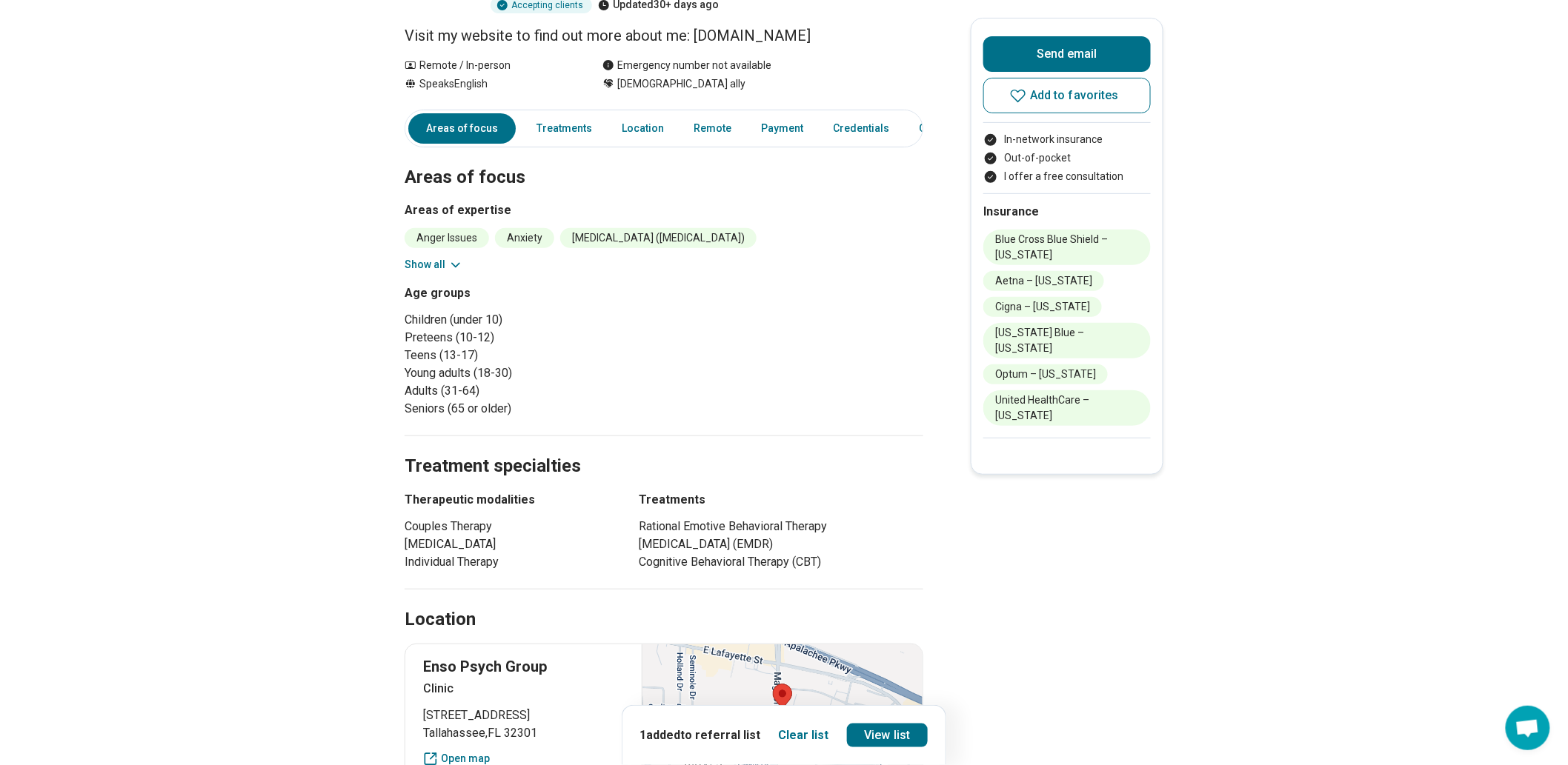
click at [437, 272] on button "Show all" at bounding box center [433, 265] width 58 height 16
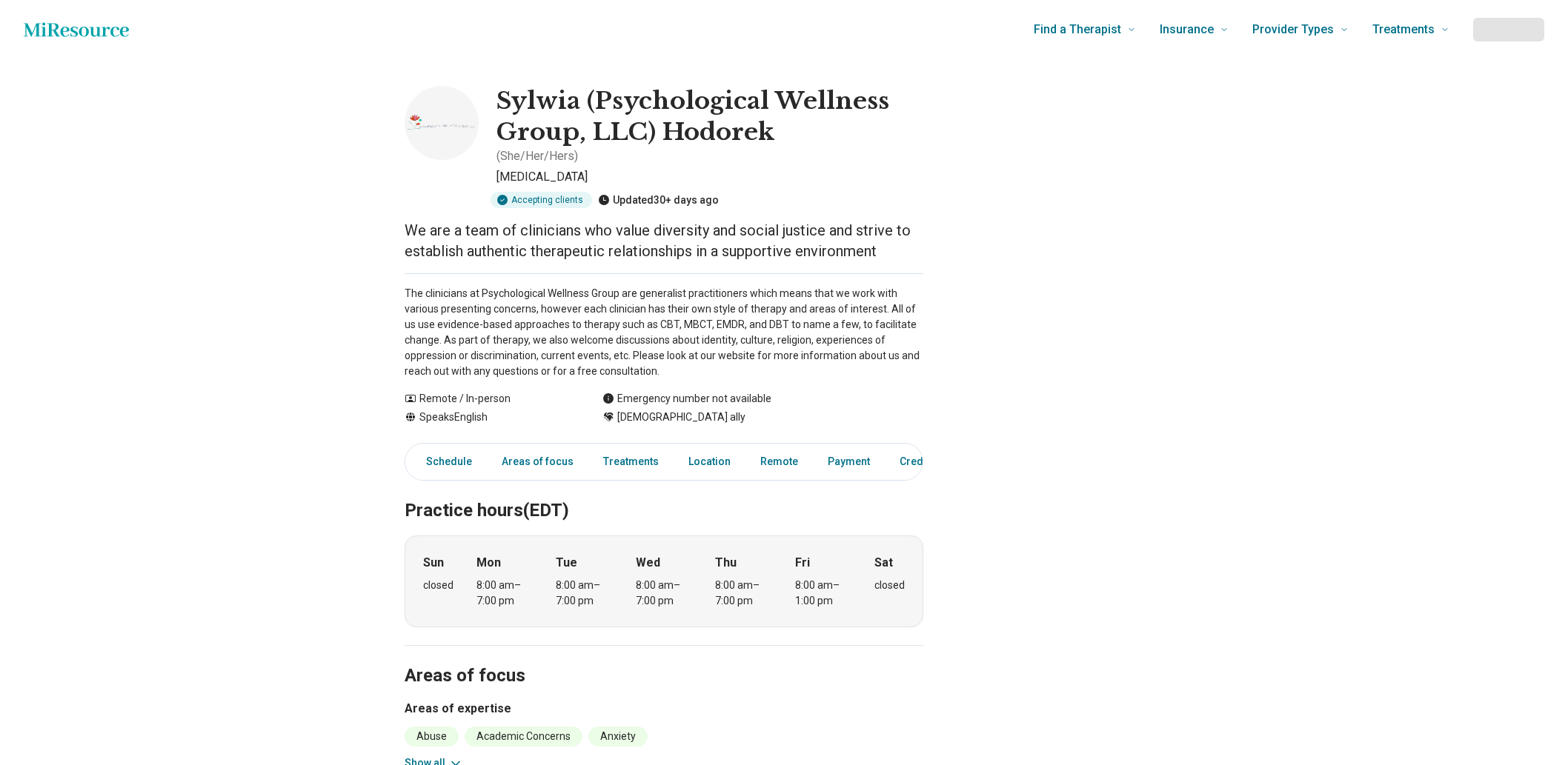
scroll to position [329, 0]
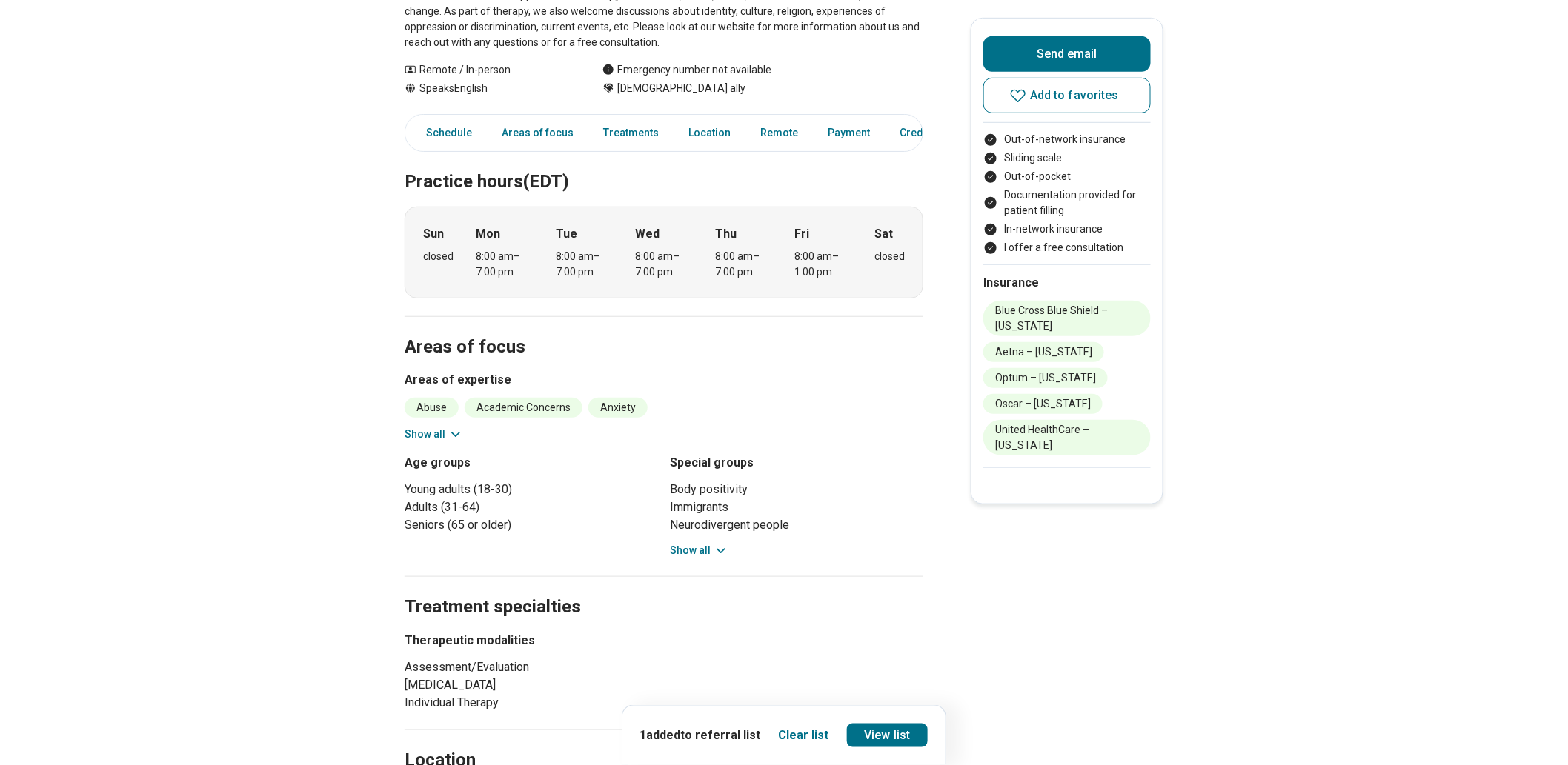
click at [443, 442] on button "Show all" at bounding box center [433, 435] width 58 height 16
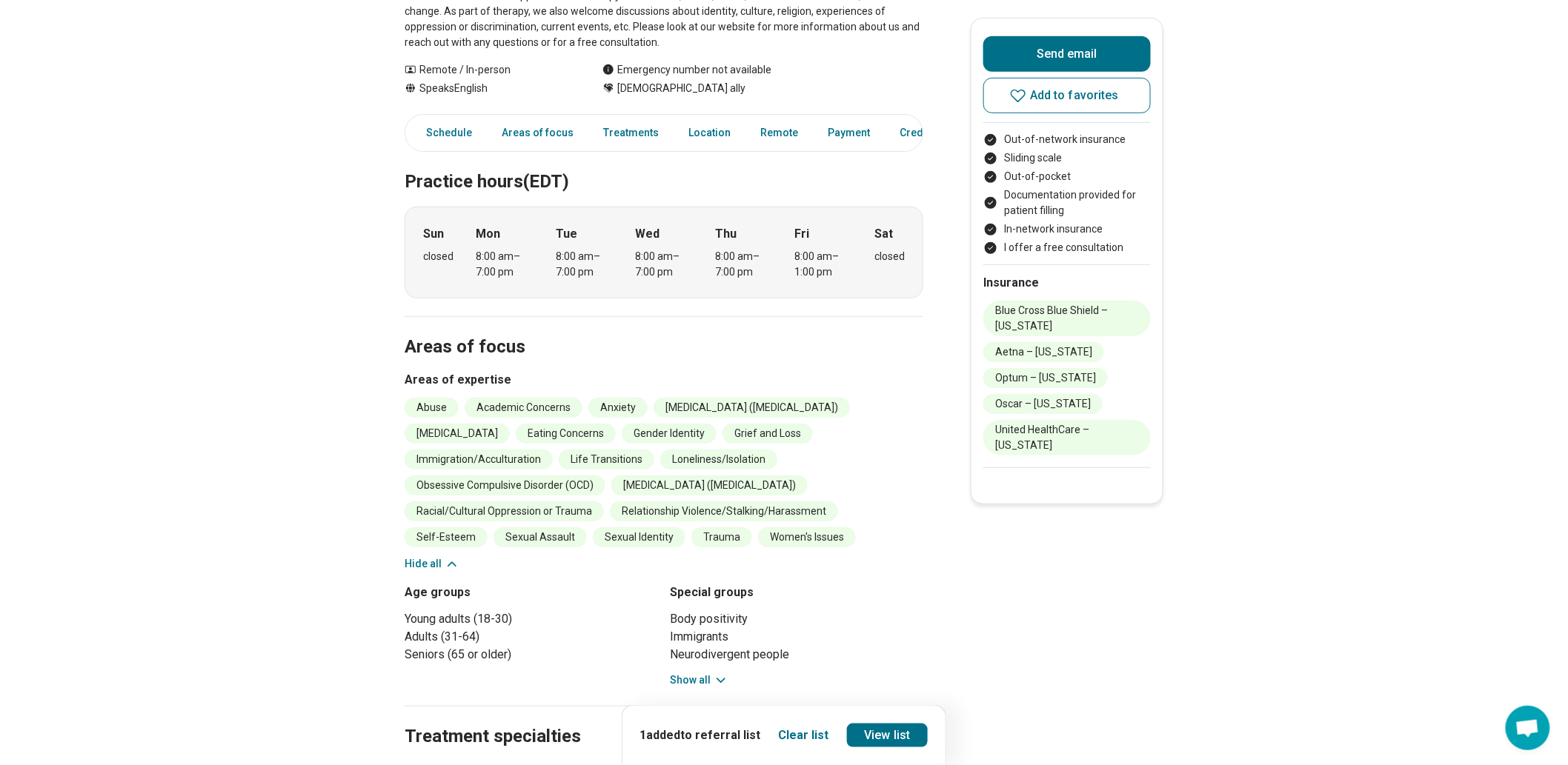
scroll to position [494, 0]
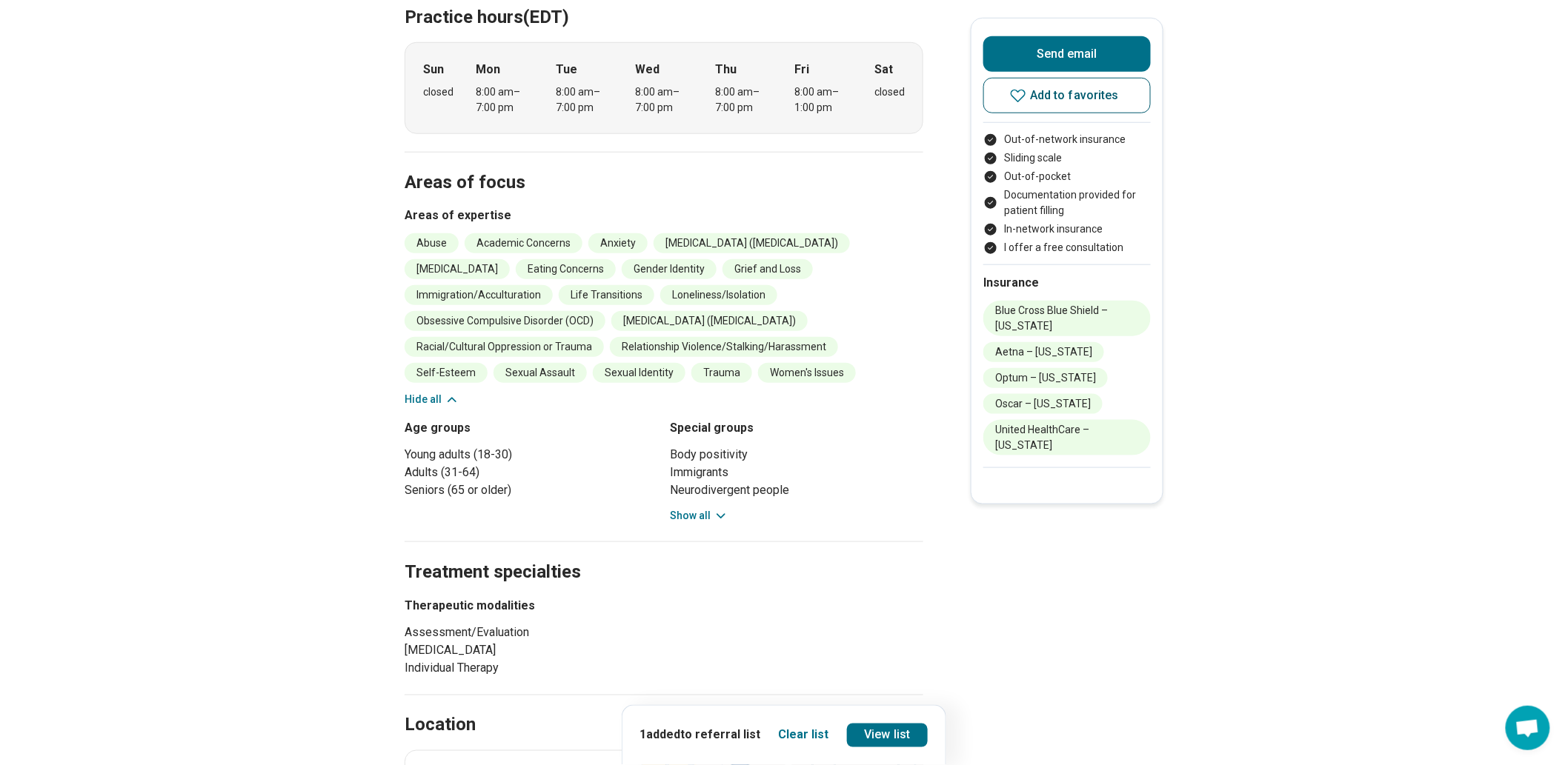
click at [1033, 108] on button "Add to favorites" at bounding box center [1066, 95] width 167 height 36
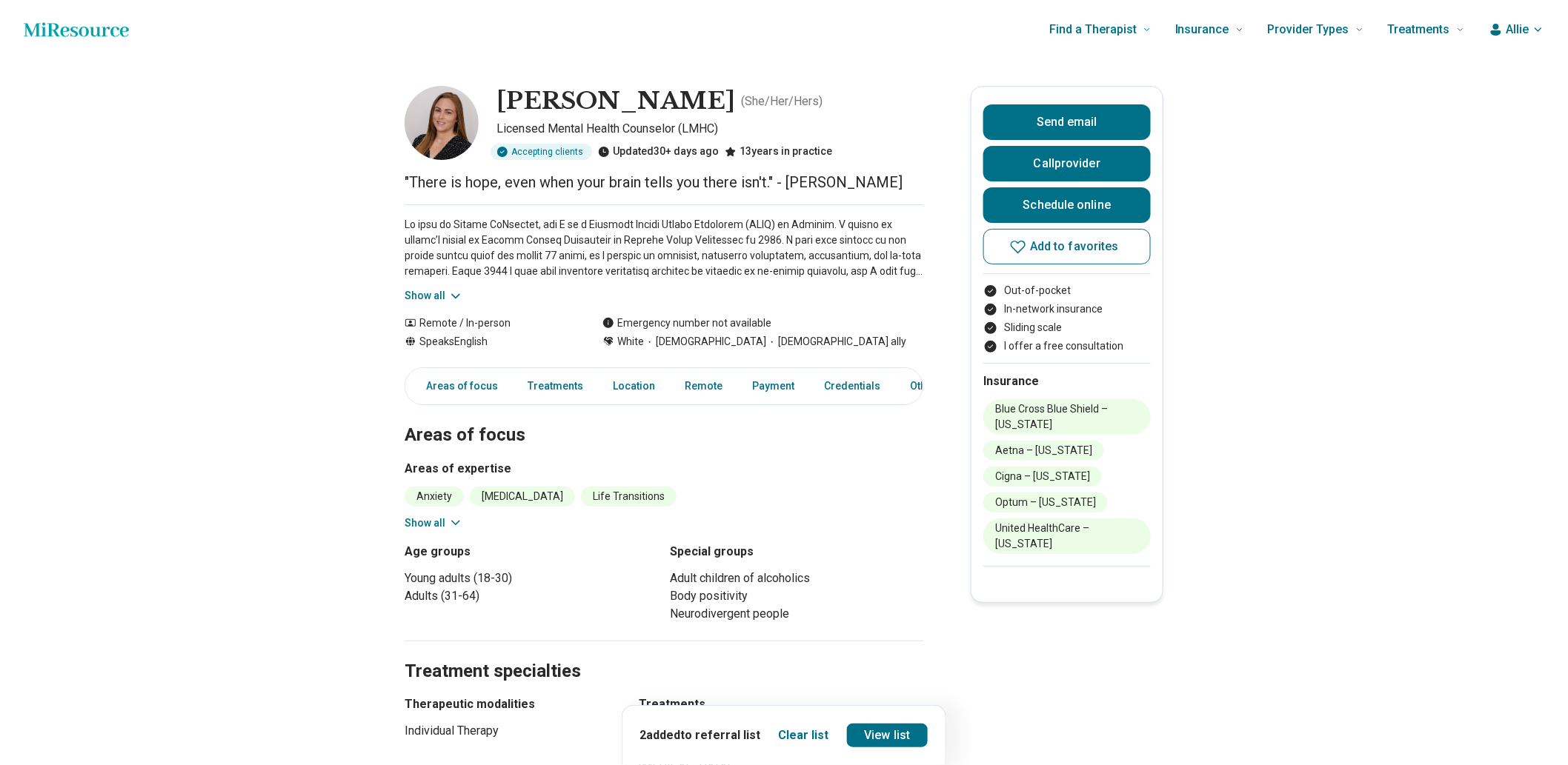
click at [432, 531] on button "Show all" at bounding box center [433, 523] width 58 height 16
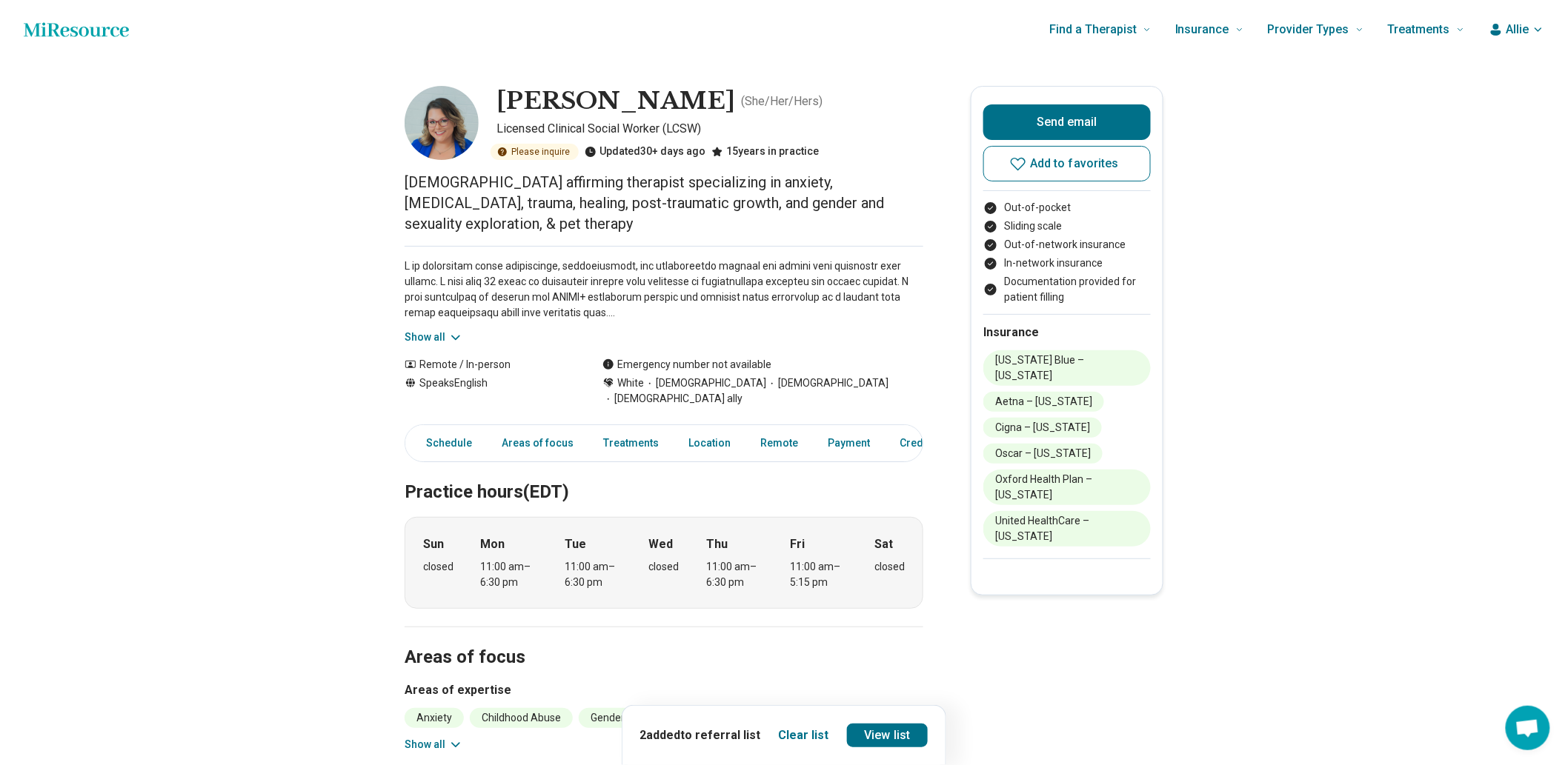
scroll to position [82, 0]
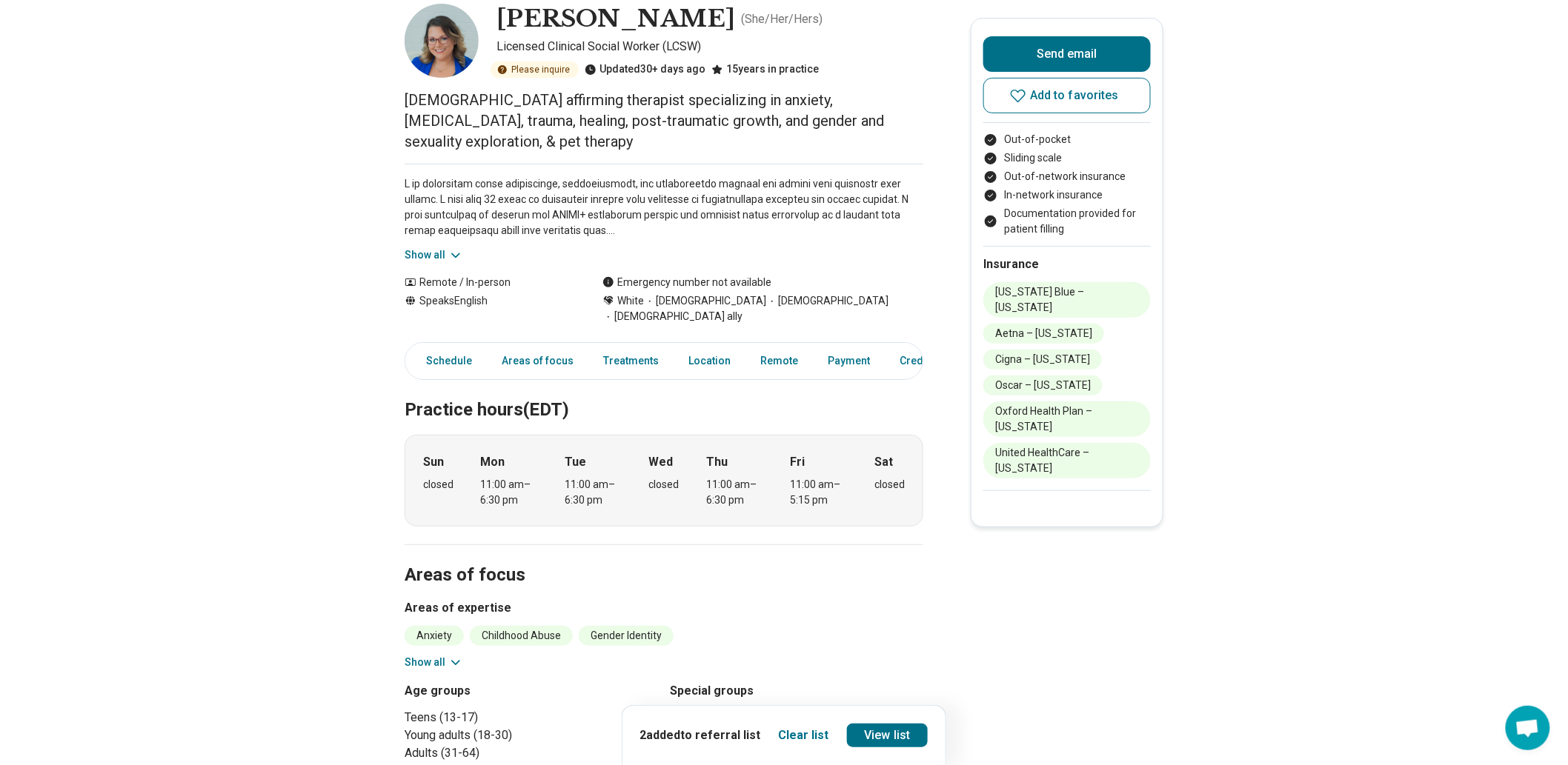
click at [445, 263] on div "Show all" at bounding box center [664, 213] width 519 height 99
click at [452, 263] on button "Show all" at bounding box center [433, 255] width 58 height 16
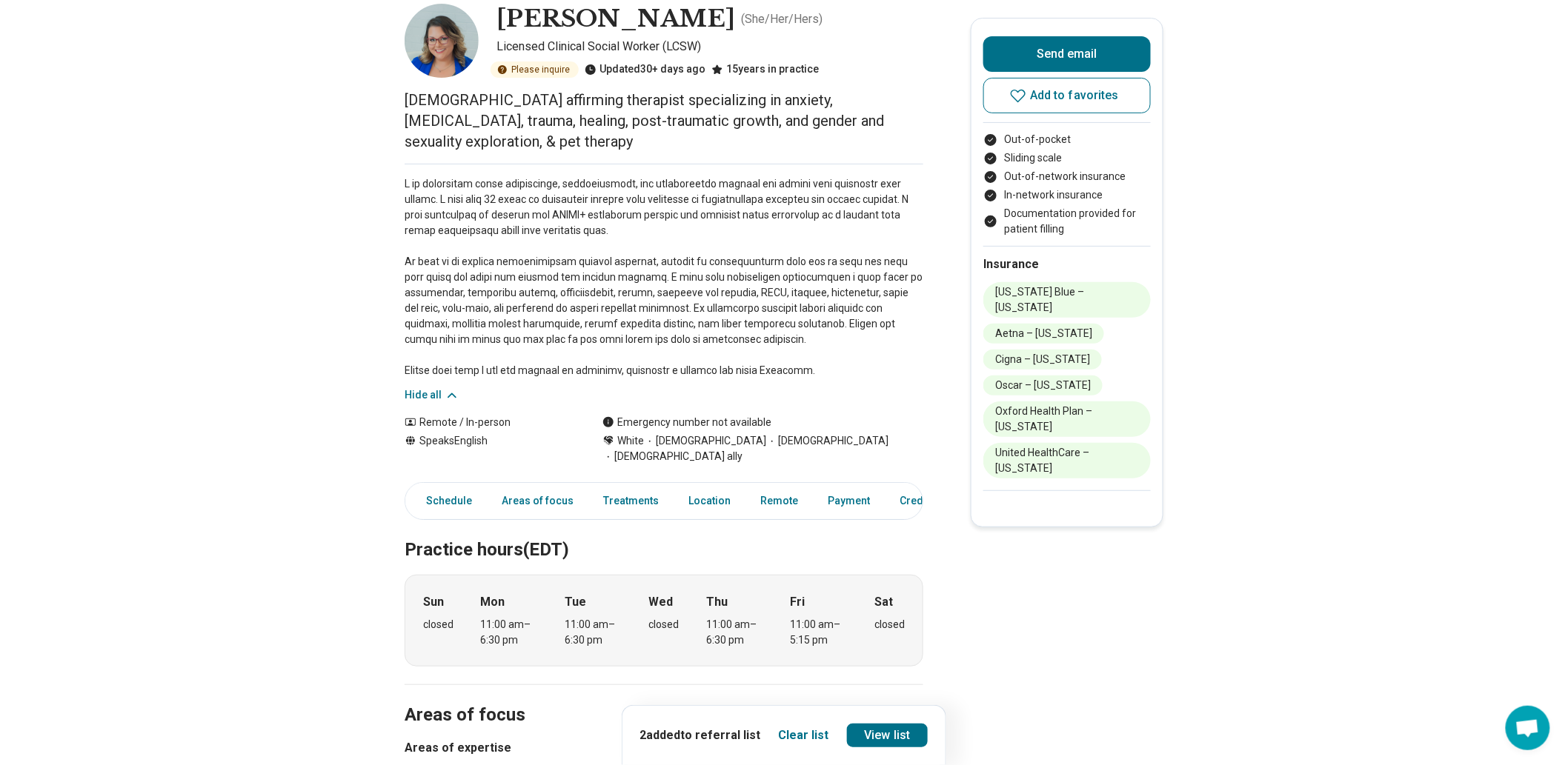
scroll to position [165, 0]
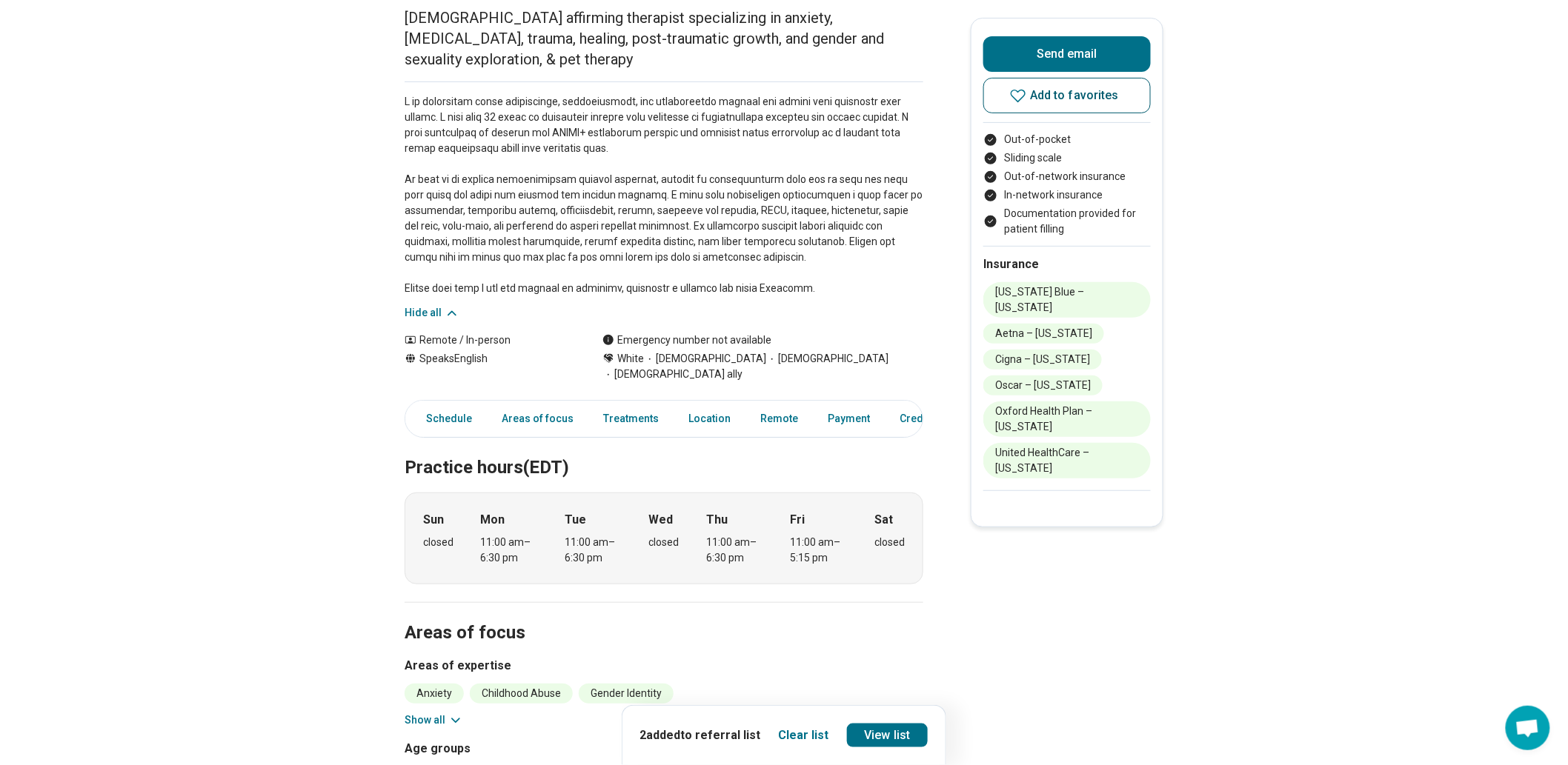
click at [1073, 101] on span "Add to favorites" at bounding box center [1074, 95] width 89 height 12
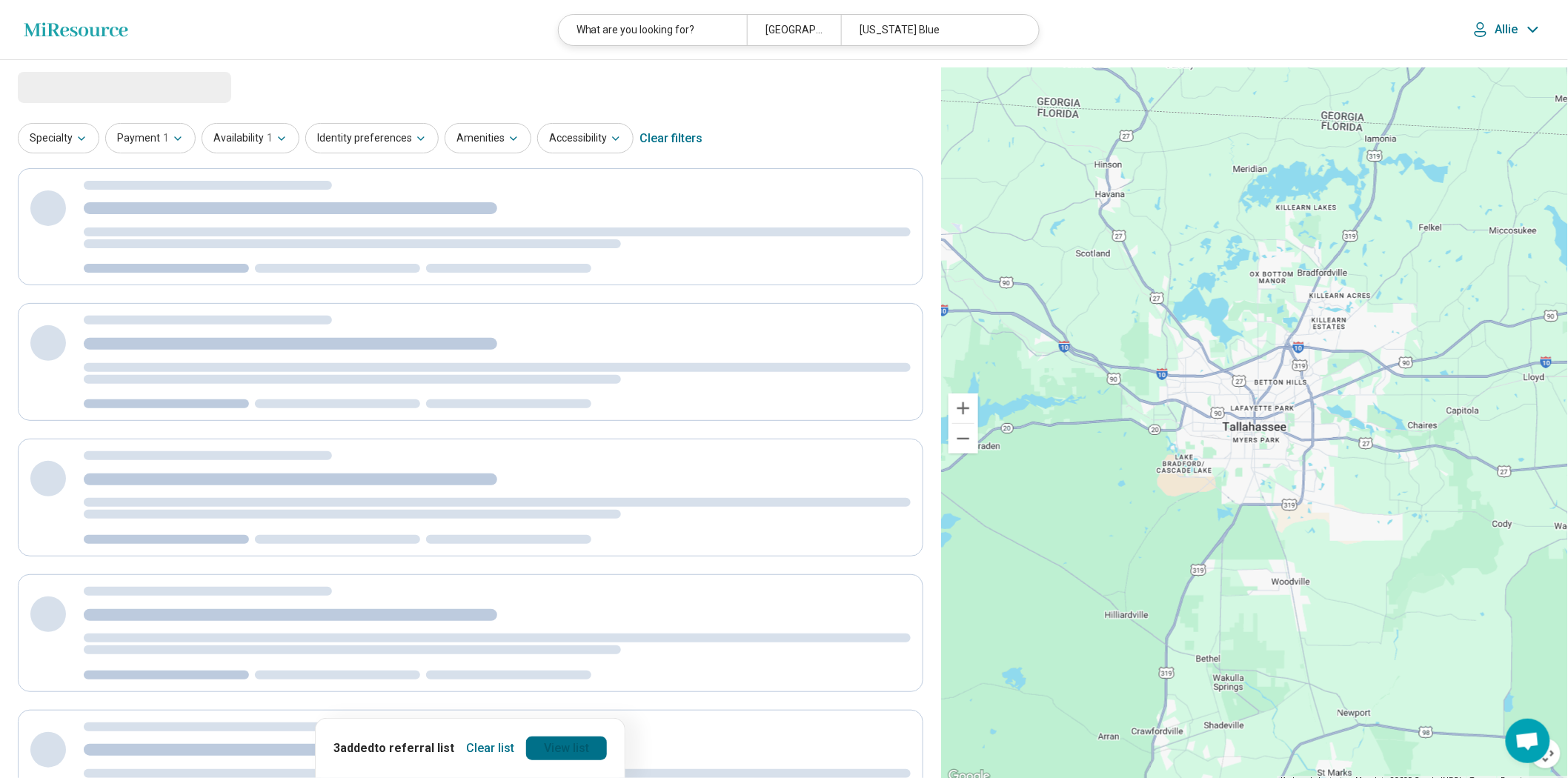
click at [593, 738] on link "View list" at bounding box center [566, 748] width 81 height 23
select select "***"
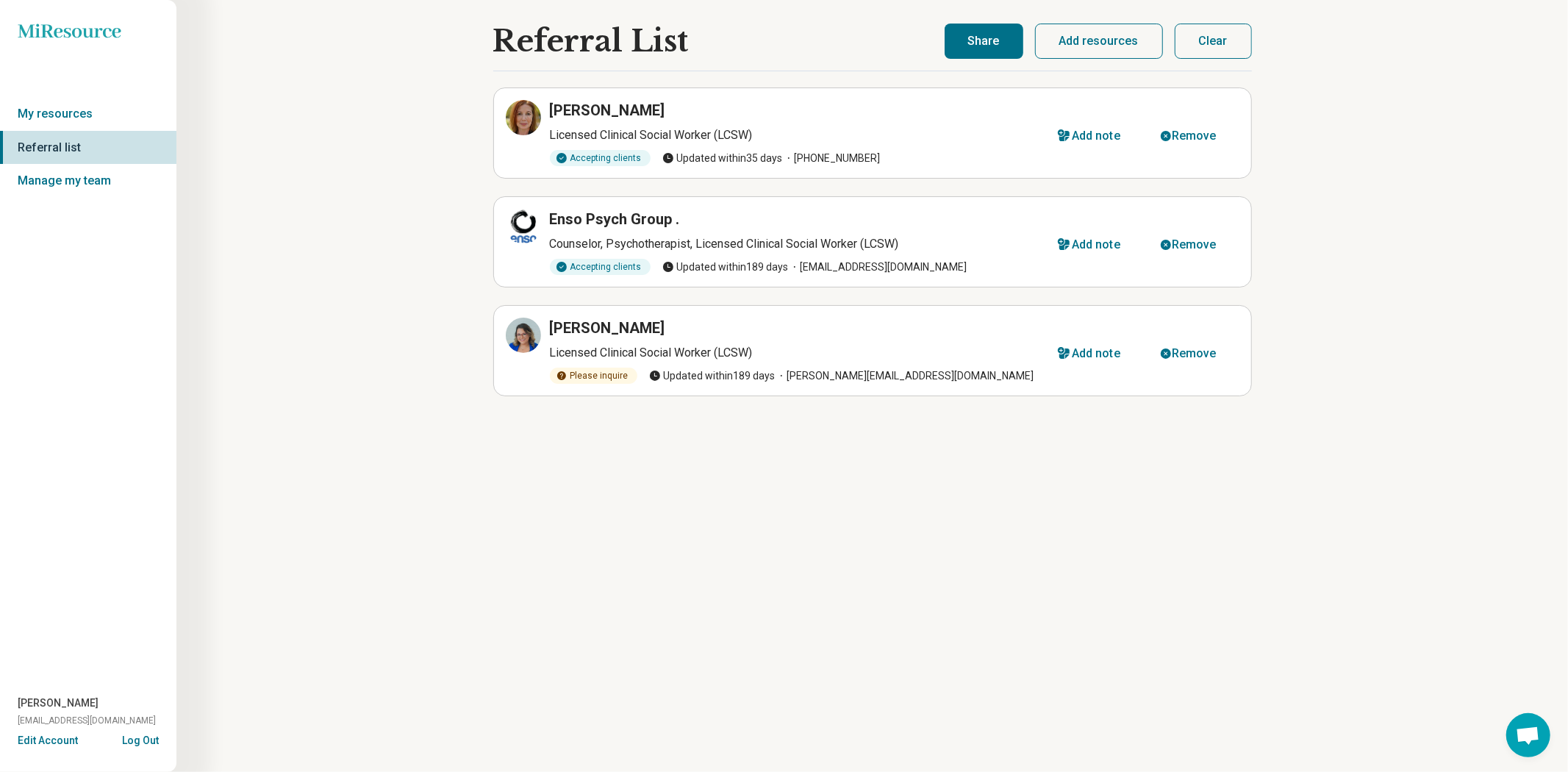
click at [952, 38] on button "Share" at bounding box center [983, 40] width 78 height 35
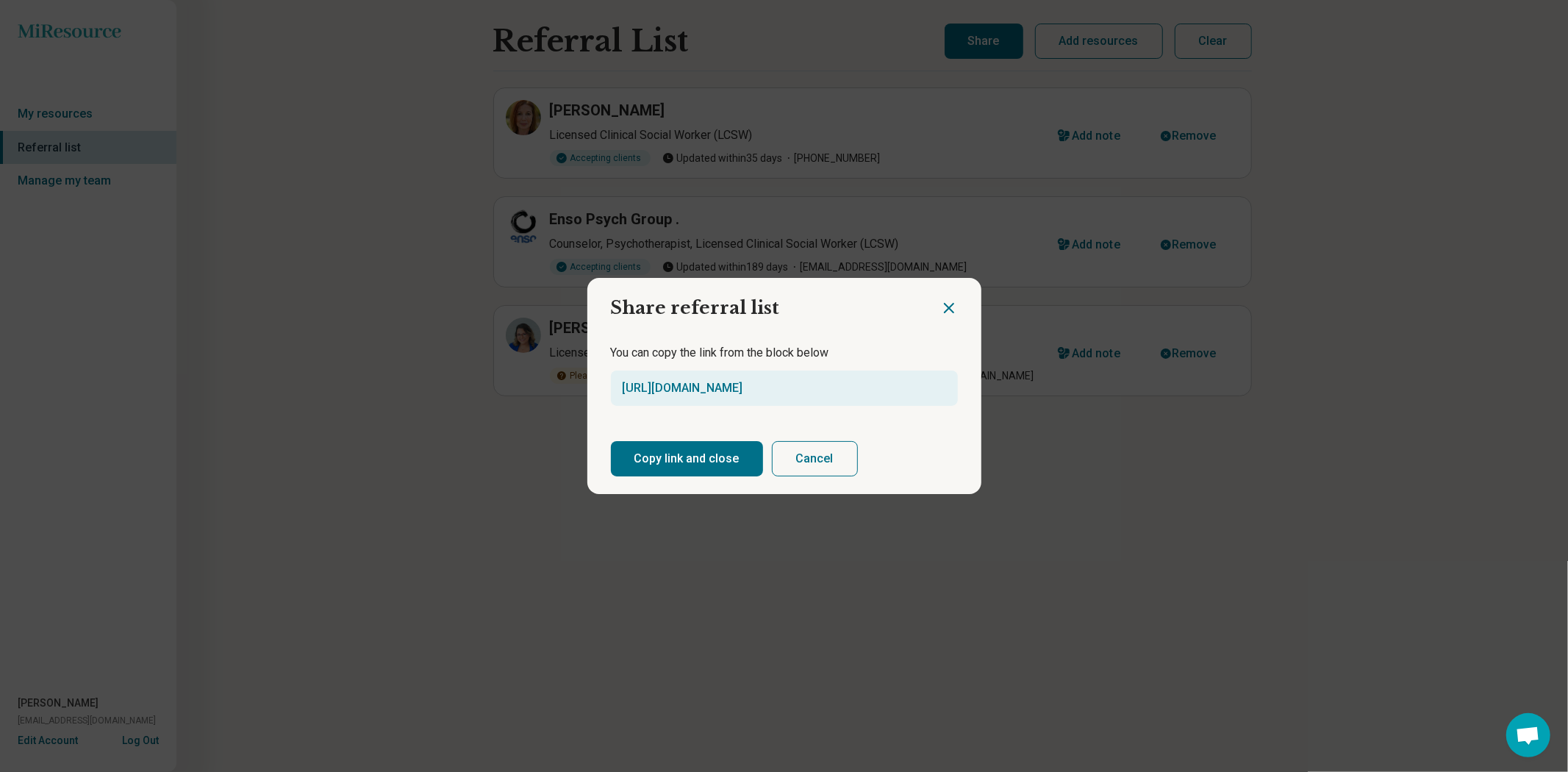
drag, startPoint x: 741, startPoint y: 461, endPoint x: 669, endPoint y: 456, distance: 72.2
click at [740, 461] on button "Copy link and close" at bounding box center [687, 458] width 152 height 35
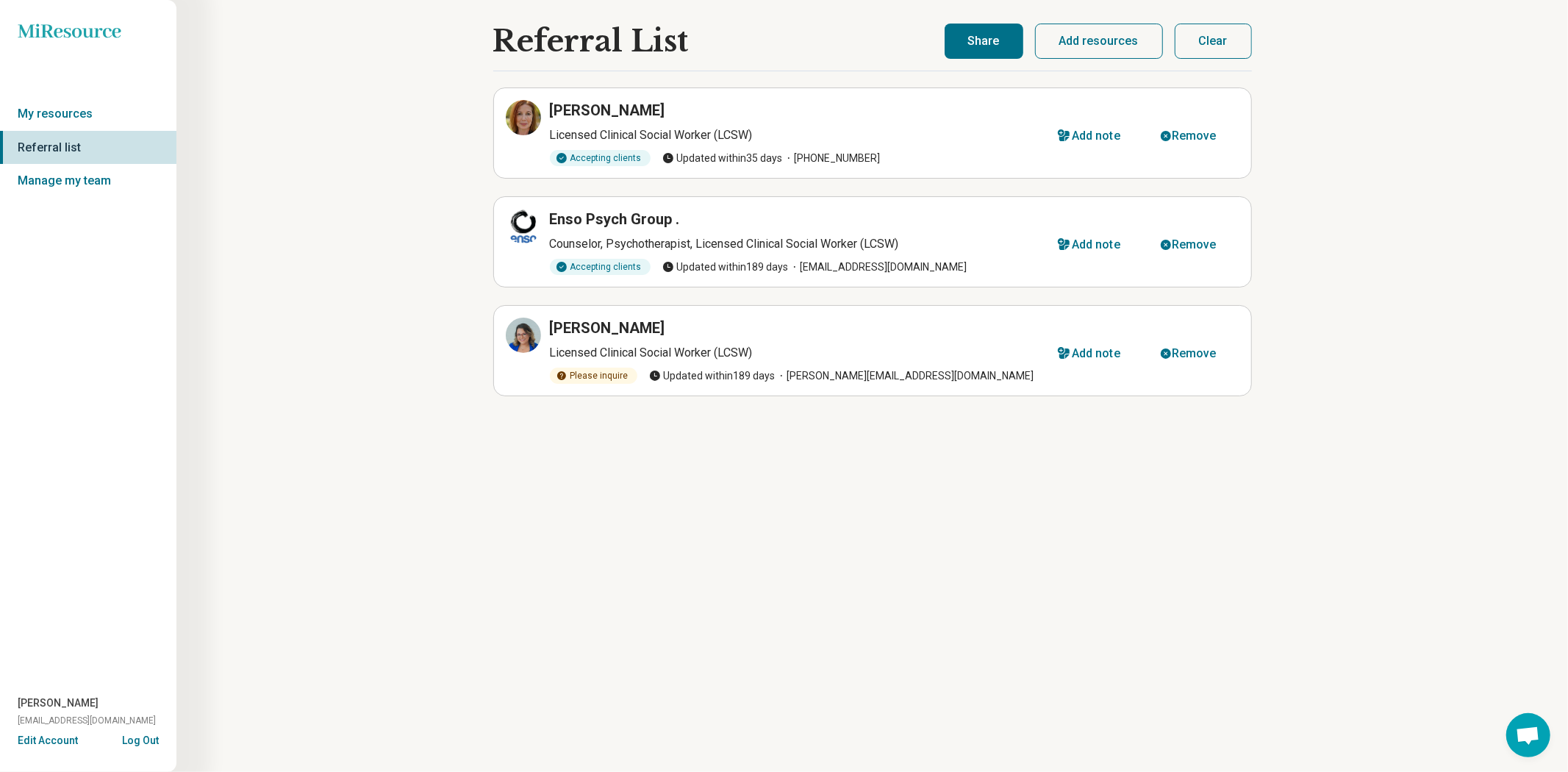
click at [58, 257] on div "Miresource logo My resources Referral list Manage my team [PERSON_NAME] [EMAIL_…" at bounding box center [88, 386] width 177 height 772
